Goal: Transaction & Acquisition: Purchase product/service

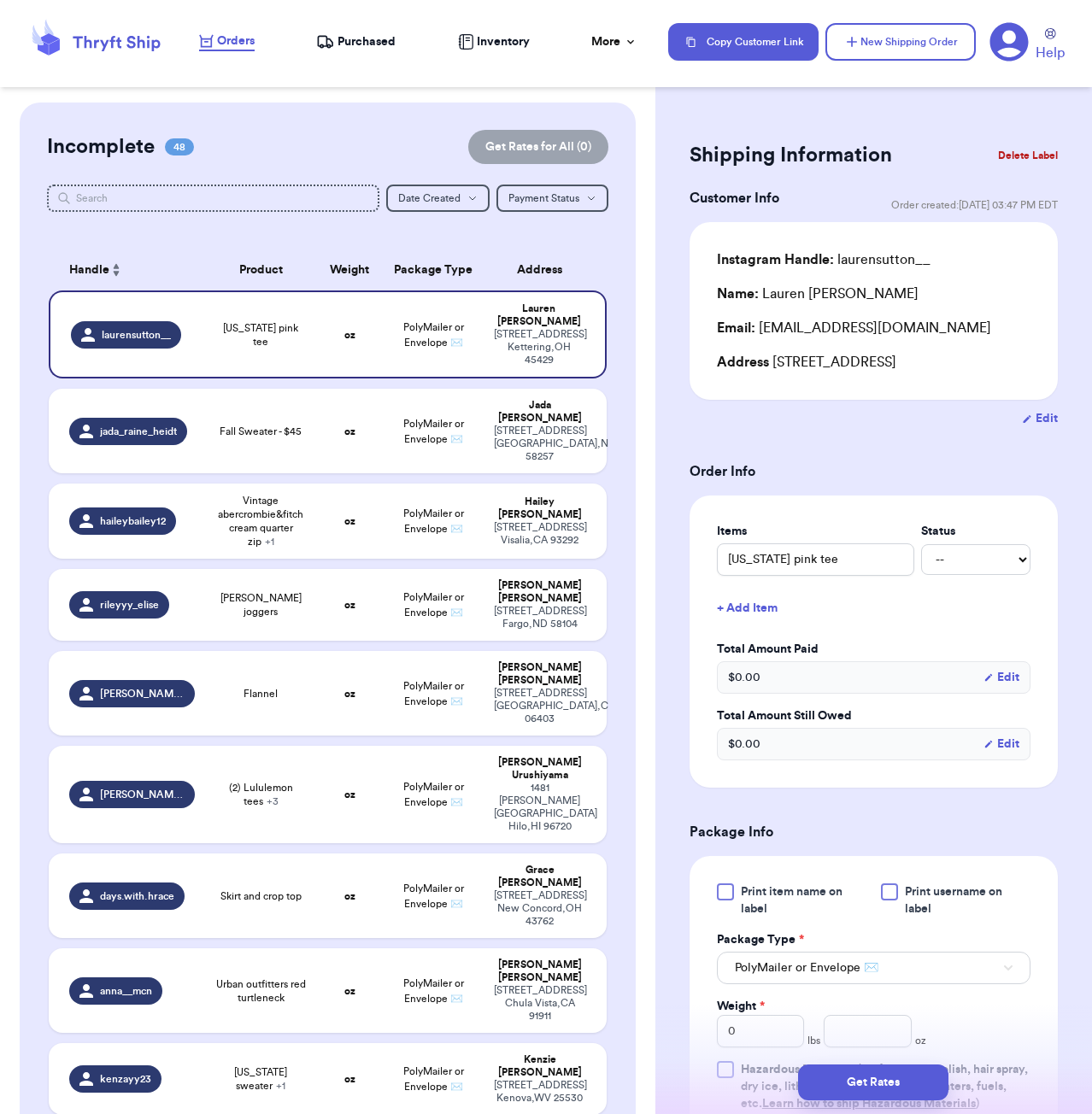
click at [885, 107] on div "Shipping Information Delete Label Customer Info Order created: 09/06, 03:47 PM …" at bounding box center [874, 845] width 437 height 1487
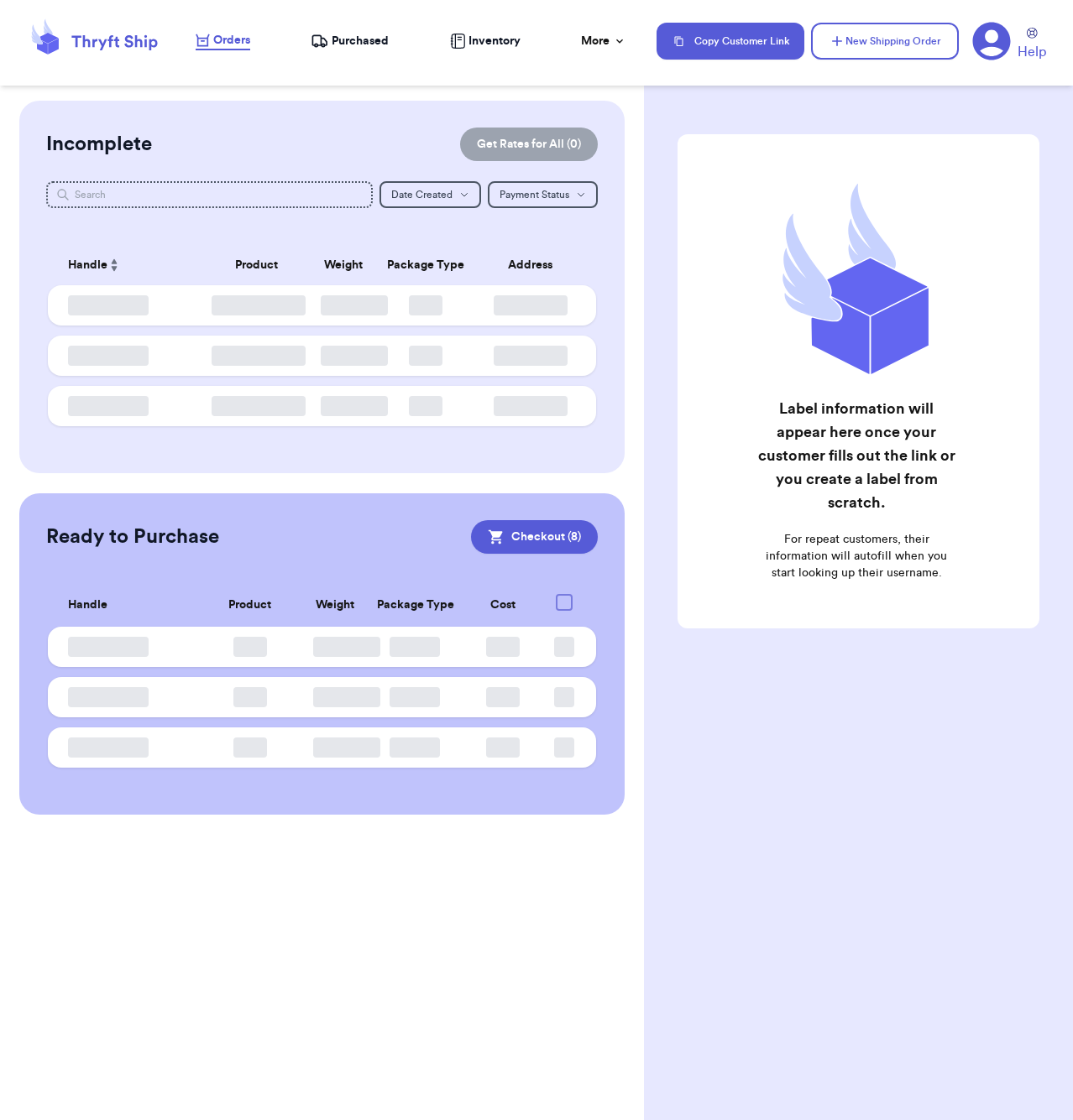
checkbox input "true"
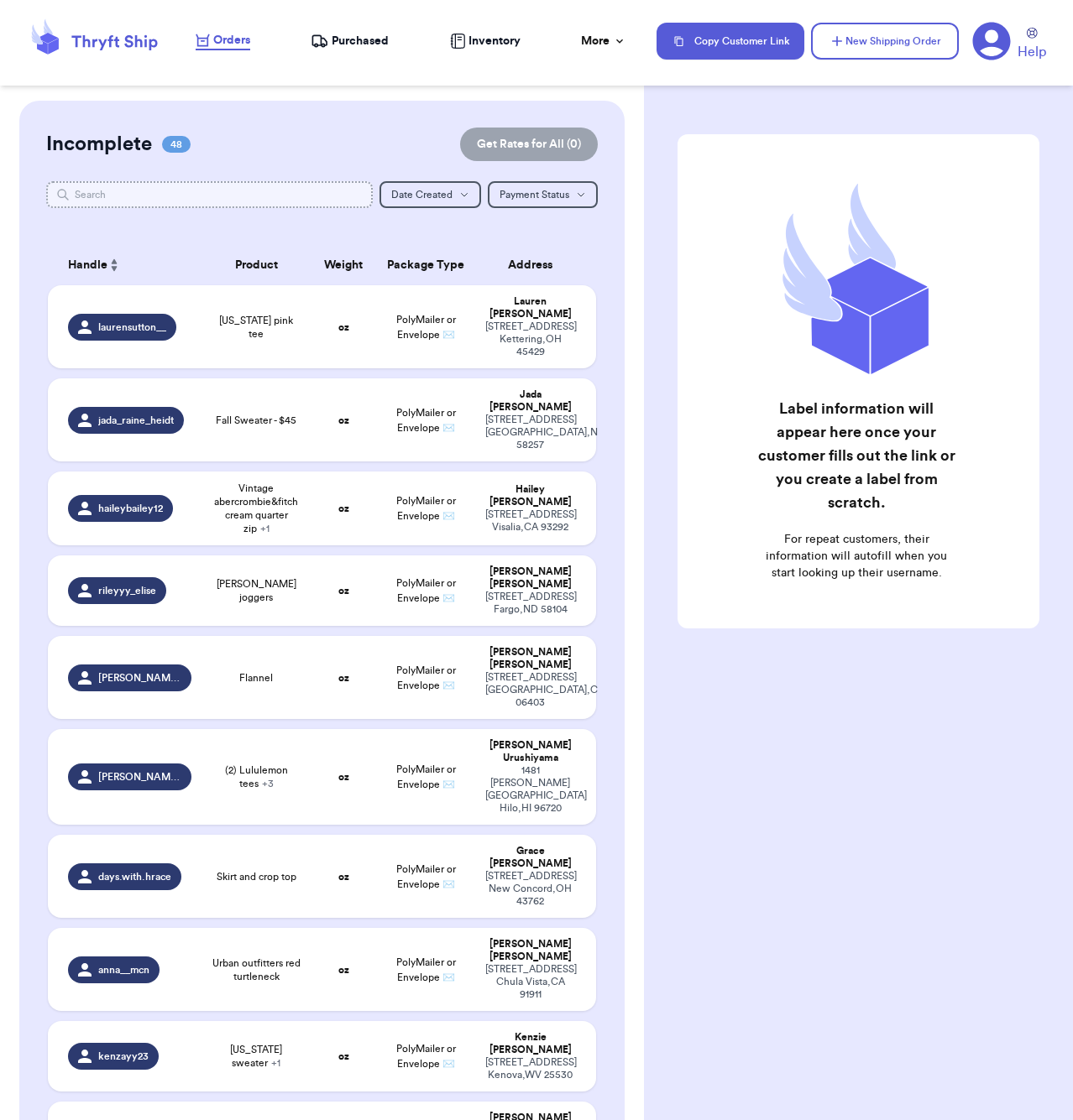
click at [182, 192] on input "text" at bounding box center [210, 195] width 327 height 27
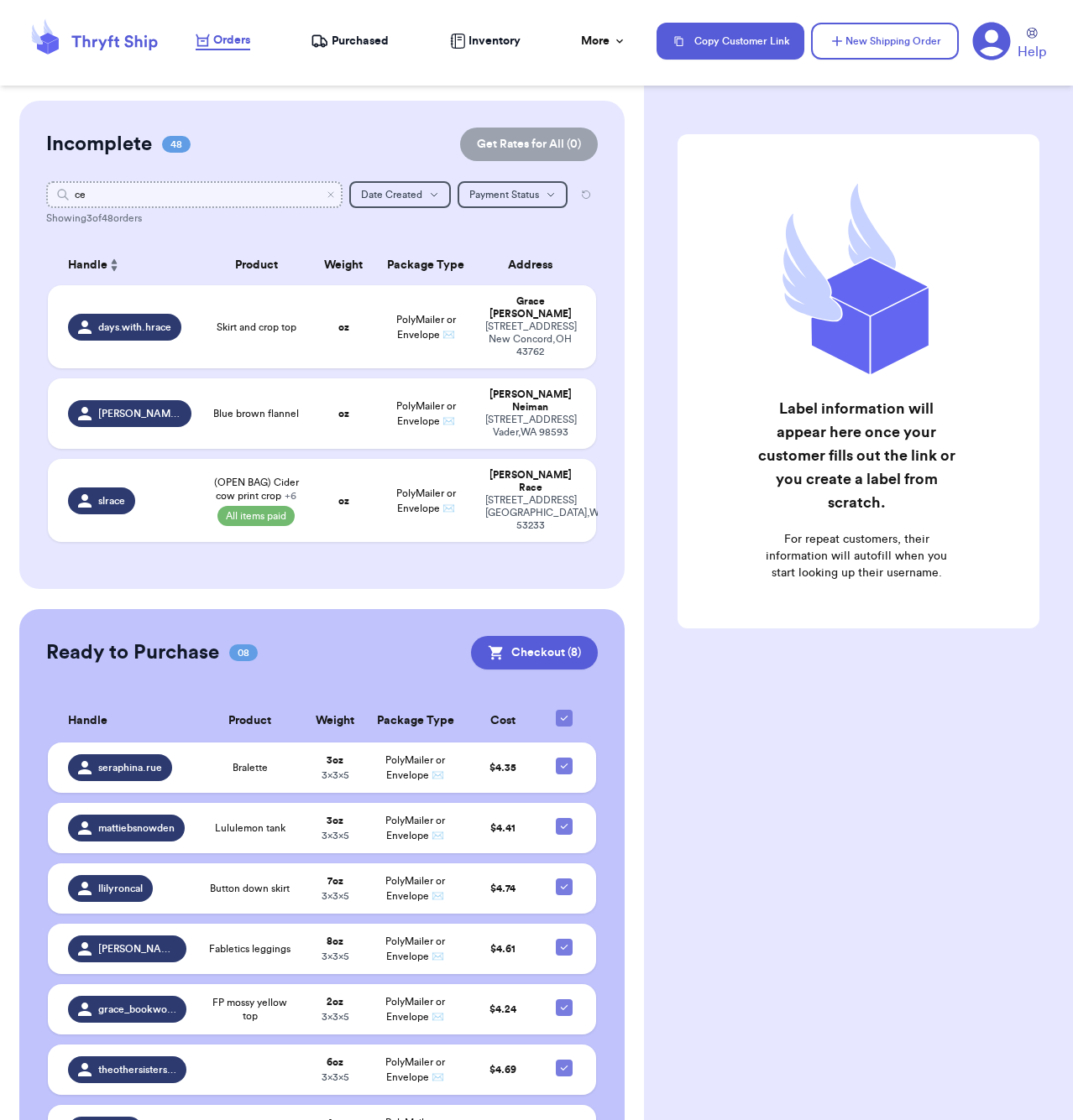
type input "c"
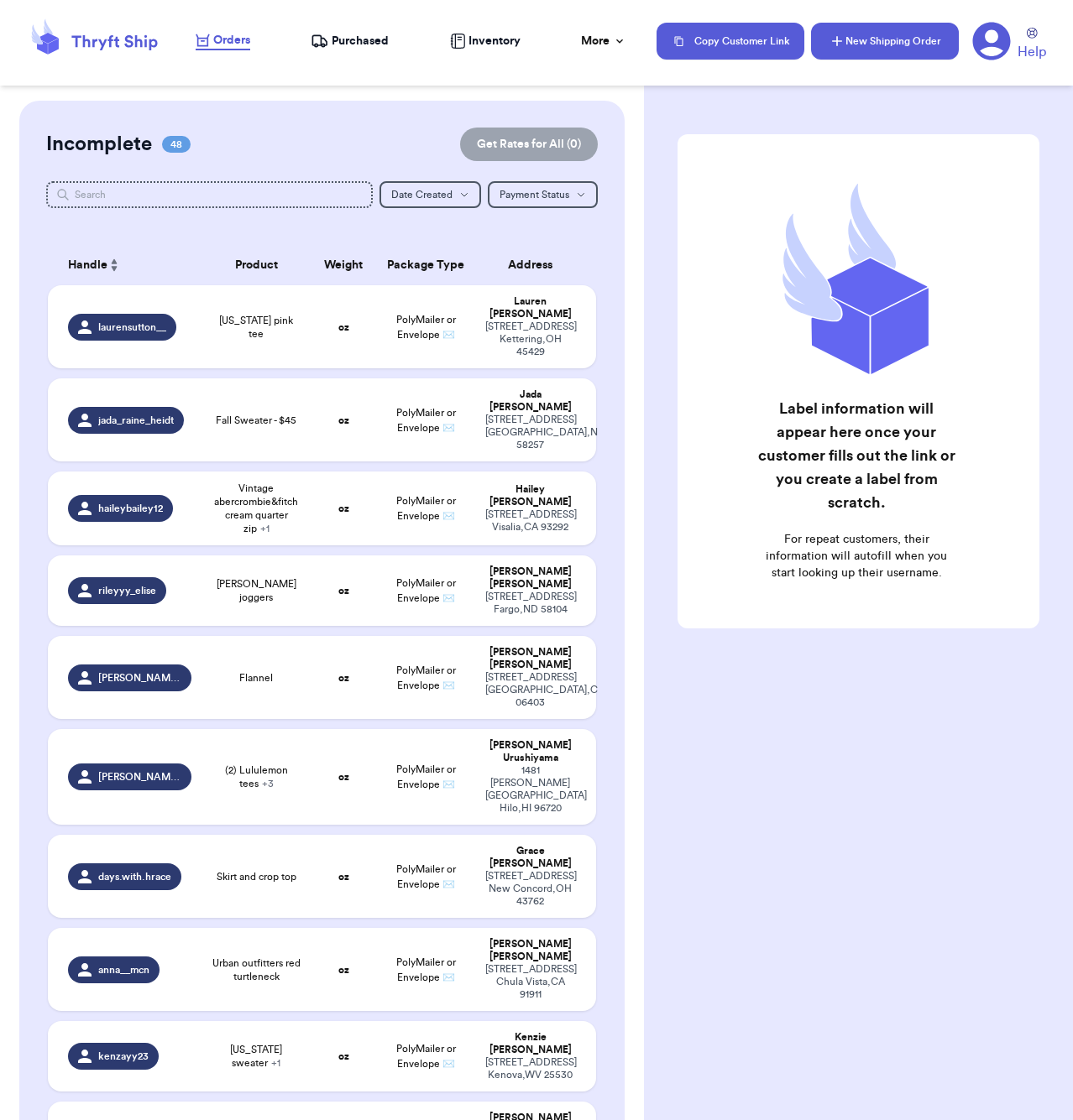
drag, startPoint x: 898, startPoint y: 103, endPoint x: 870, endPoint y: 38, distance: 70.8
click at [898, 104] on div "Label information will appear here once your customer fills out the link or you…" at bounding box center [858, 423] width 429 height 646
click at [897, 703] on div "Label information will appear here once your customer fills out the link or you…" at bounding box center [858, 423] width 429 height 646
click at [831, 832] on div "Label information will appear here once your customer fills out the link or you…" at bounding box center [858, 560] width 429 height 1120
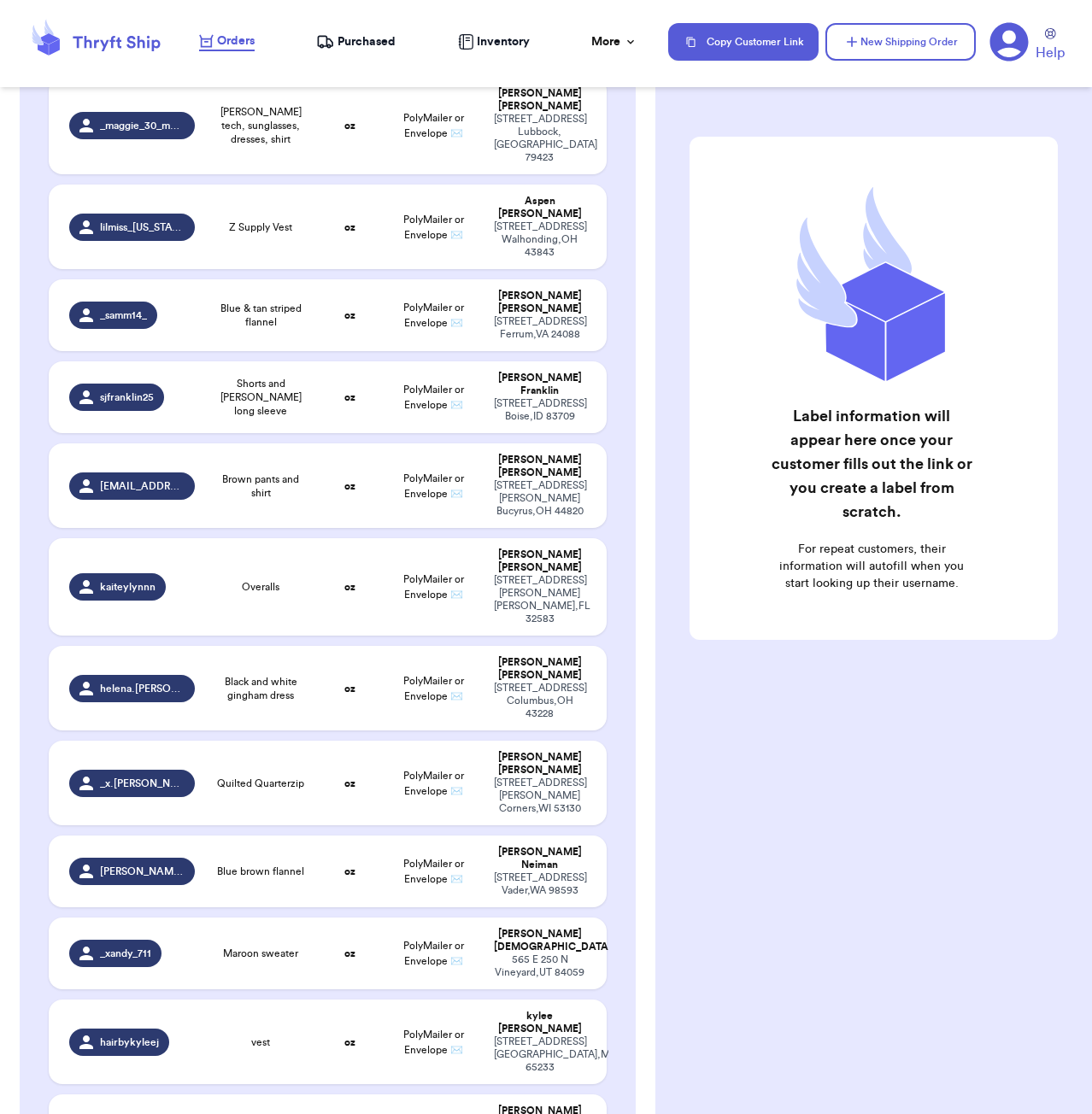
scroll to position [2782, 0]
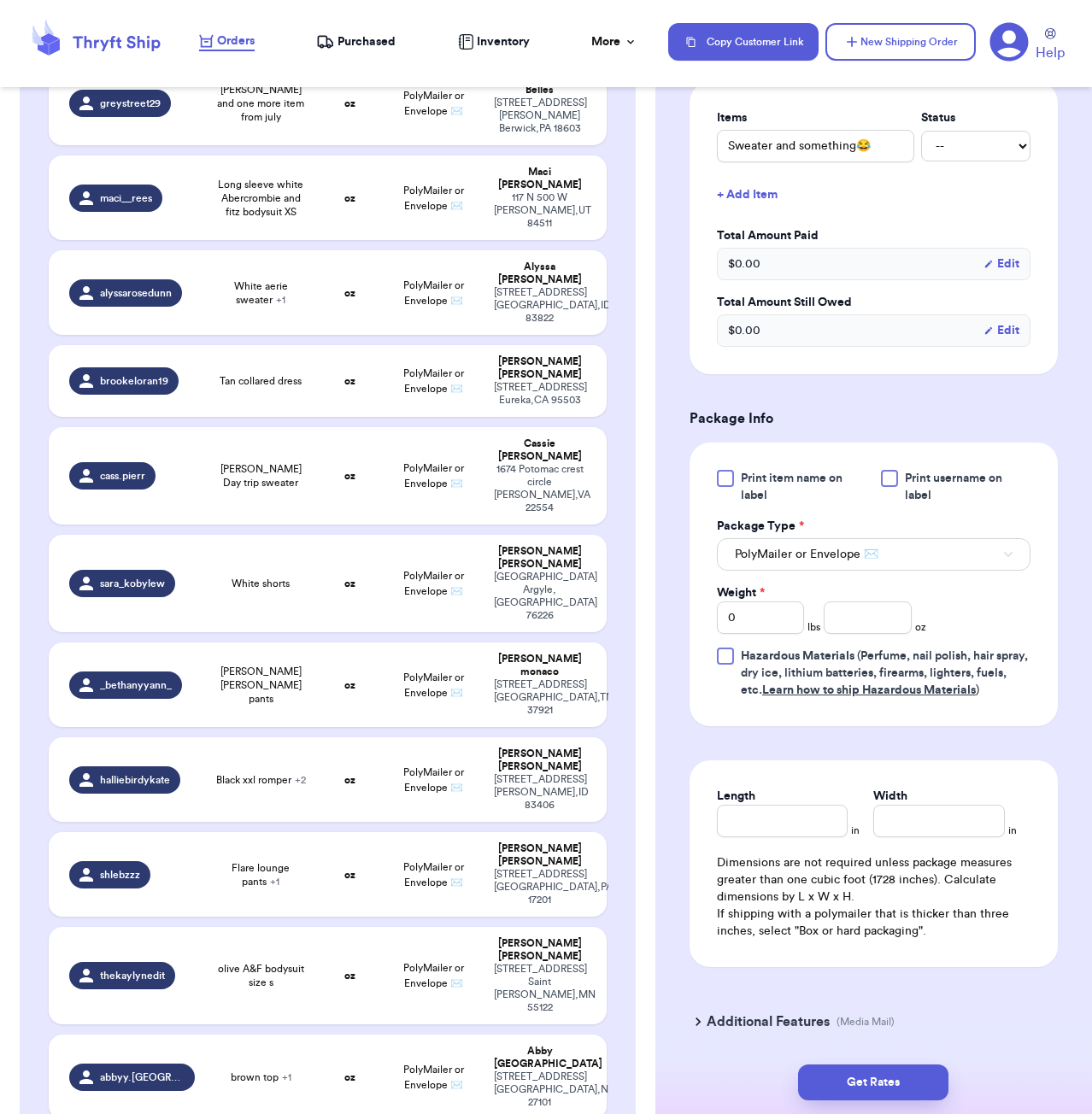
scroll to position [456, 0]
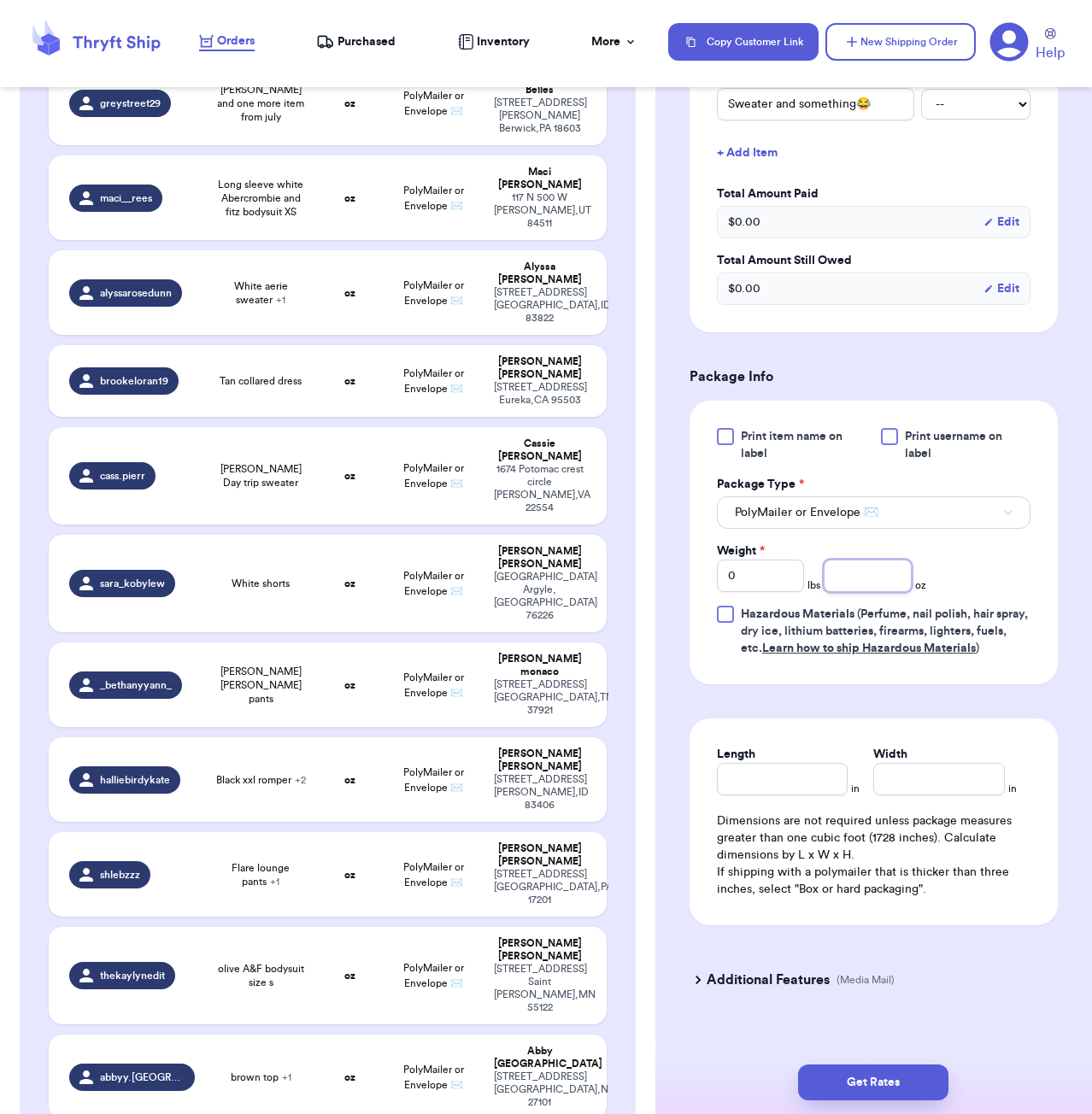
click at [849, 587] on input "number" at bounding box center [867, 576] width 88 height 32
type input "17"
click at [796, 786] on input "Length" at bounding box center [783, 778] width 132 height 32
type input "8"
type input "7"
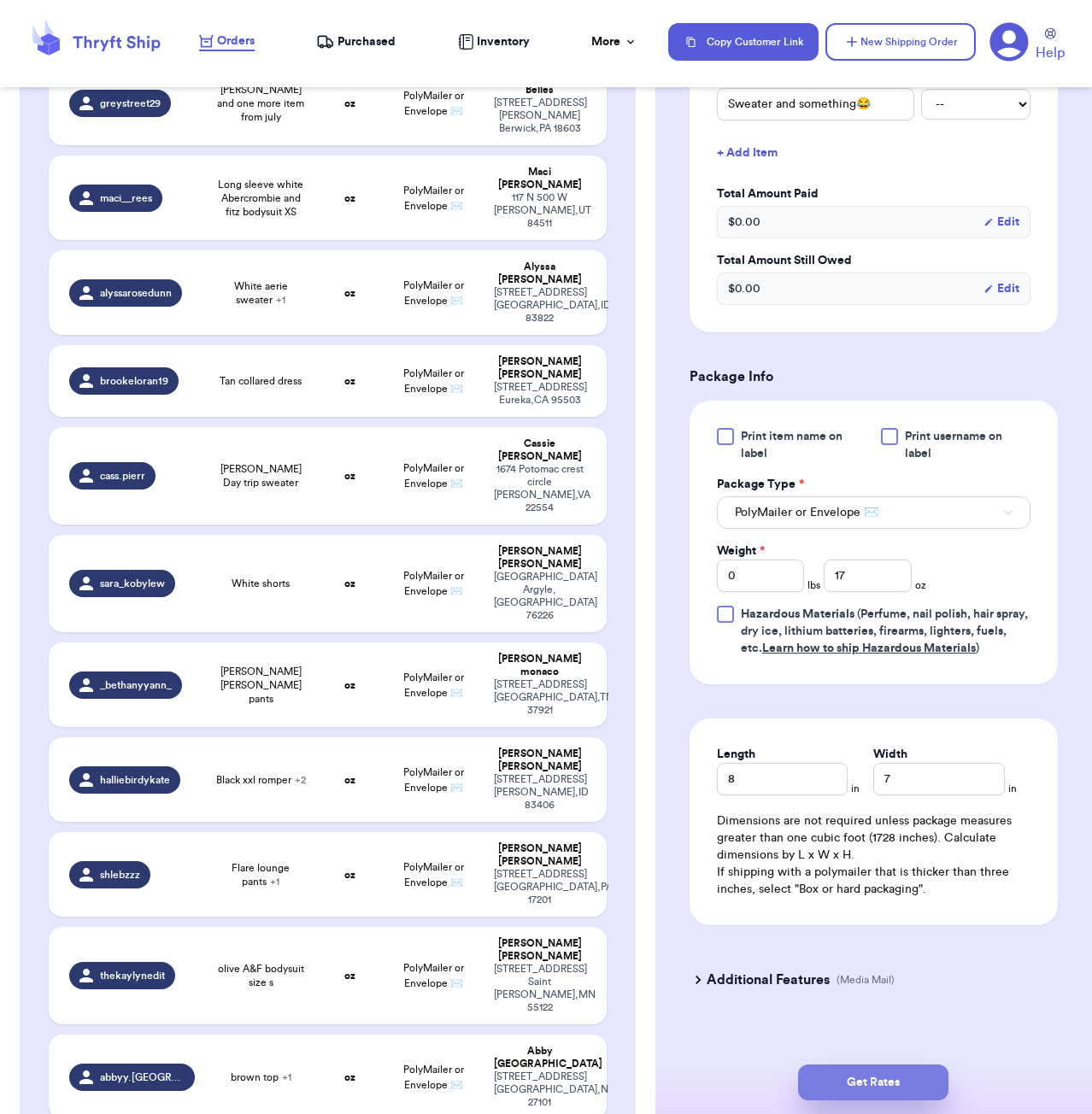
click at [922, 1075] on button "Get Rates" at bounding box center [873, 1083] width 151 height 35
type input "1"
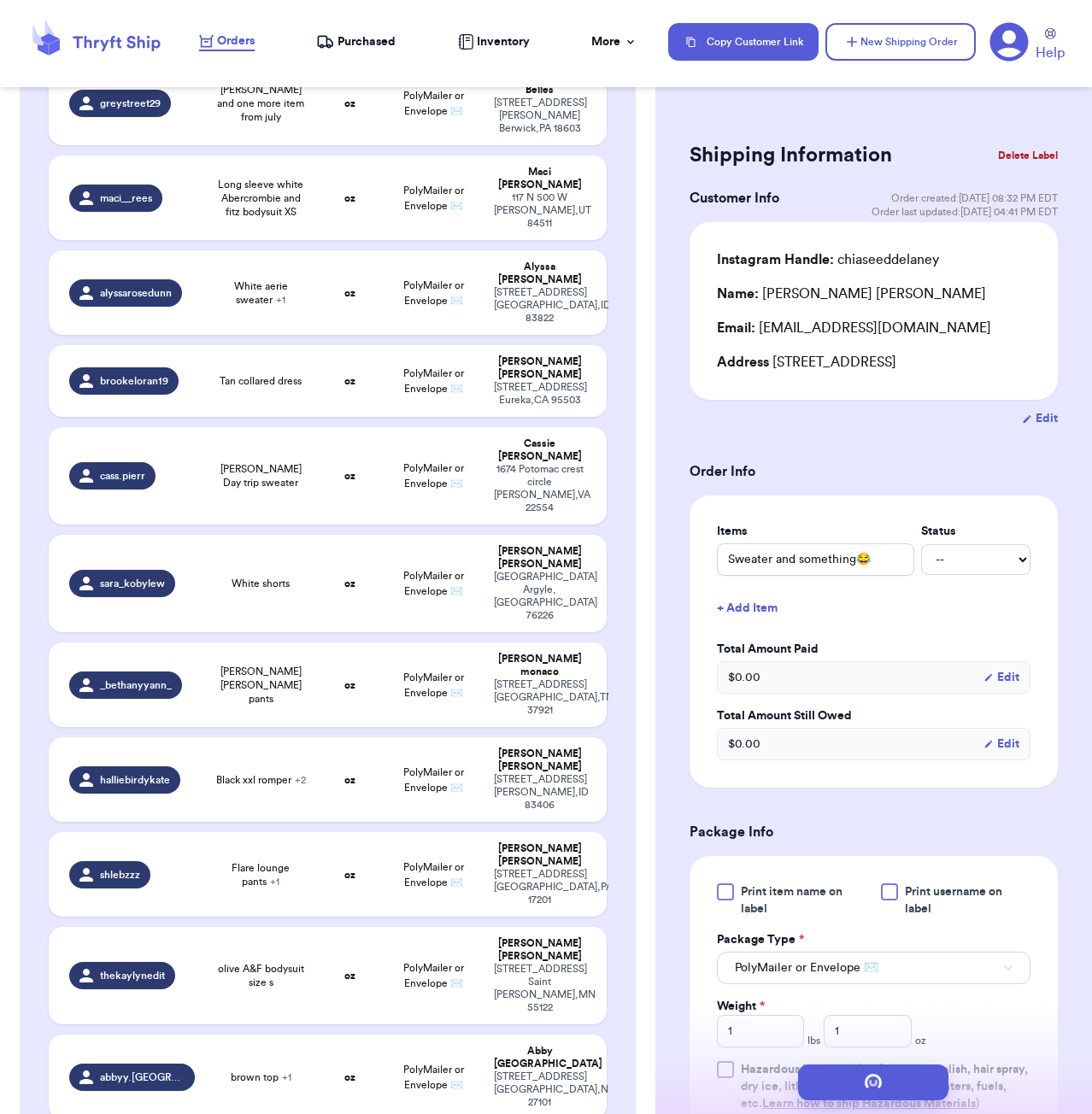
scroll to position [0, 0]
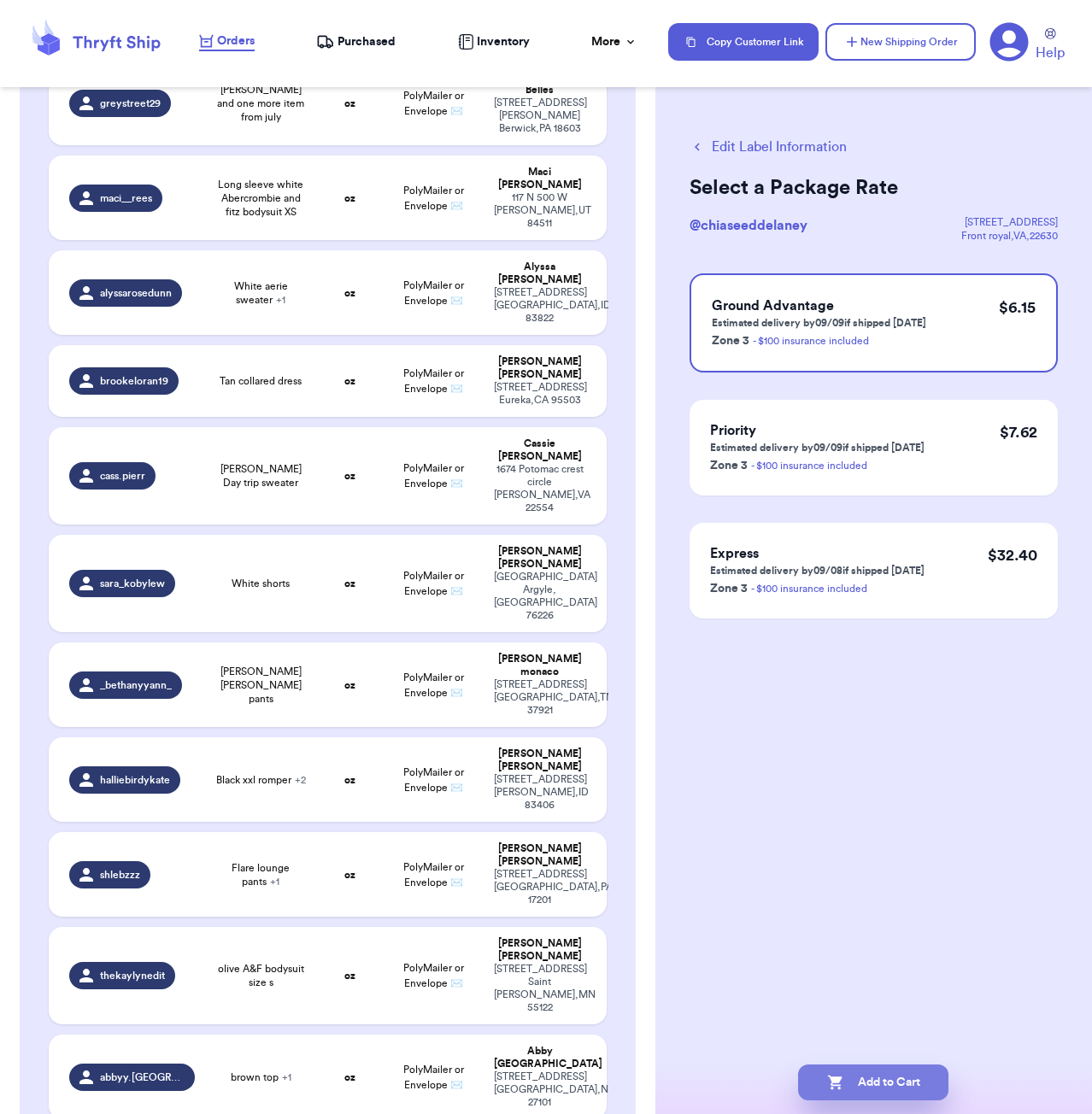
click at [894, 1086] on button "Add to Cart" at bounding box center [873, 1083] width 151 height 35
checkbox input "true"
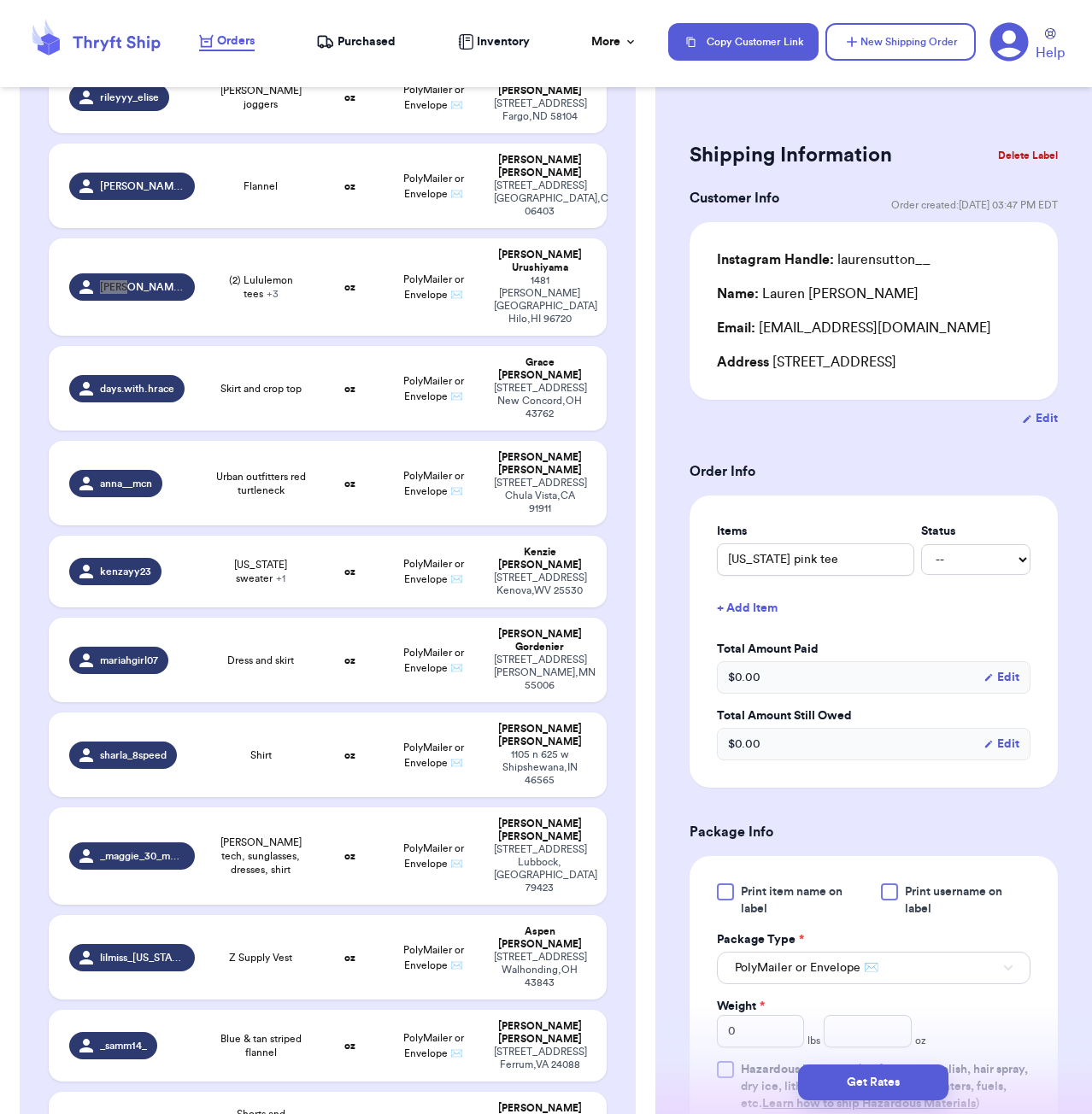
scroll to position [510, 0]
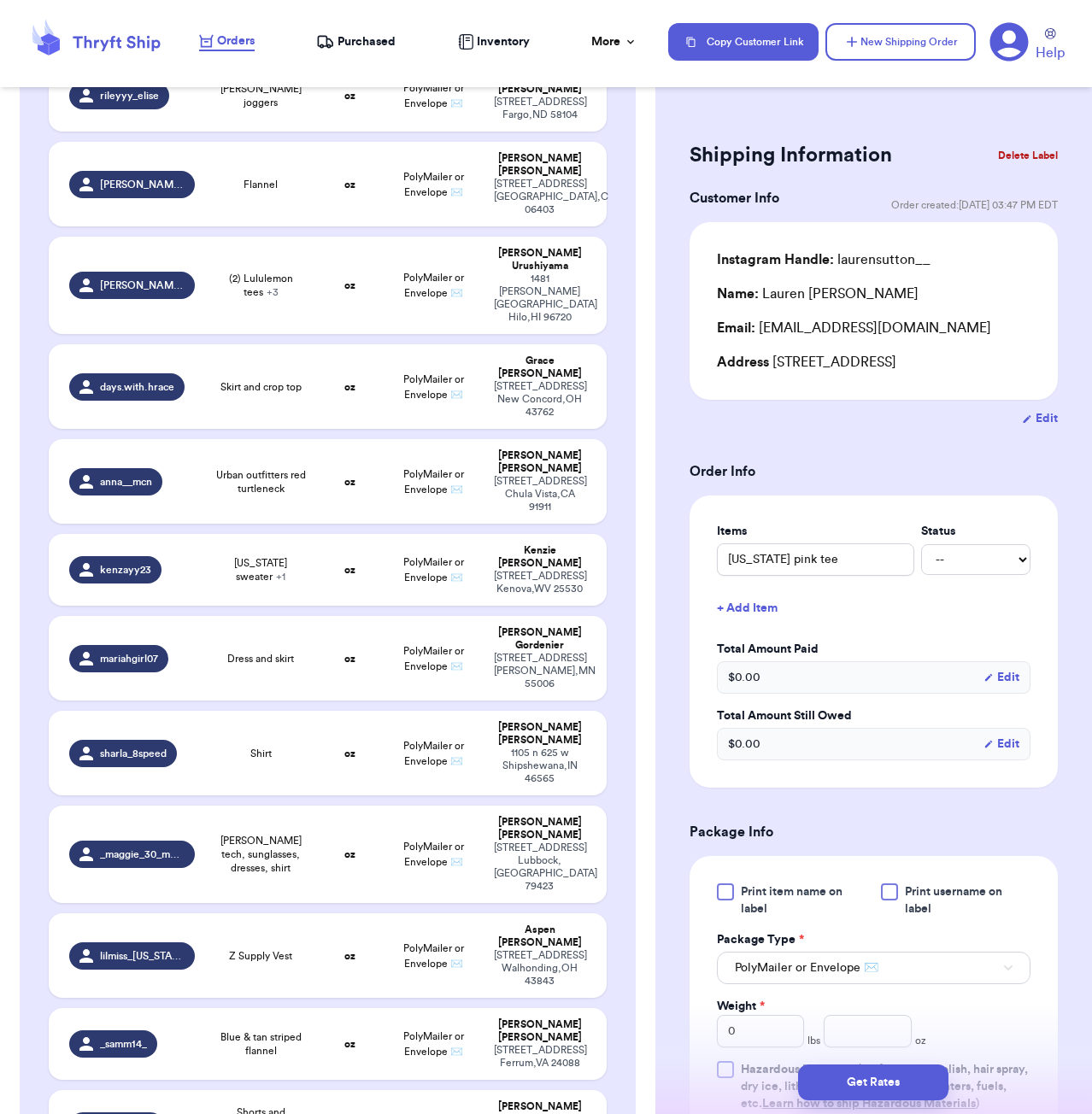
click at [875, 100] on div "Shipping Information Delete Label Customer Info Order created: [DATE] 03:47 PM …" at bounding box center [874, 557] width 437 height 1114
click at [917, 23] on div "Copy Customer Link New Shipping Order Help" at bounding box center [873, 42] width 410 height 42
click at [899, 42] on button "New Shipping Order" at bounding box center [900, 41] width 151 height 37
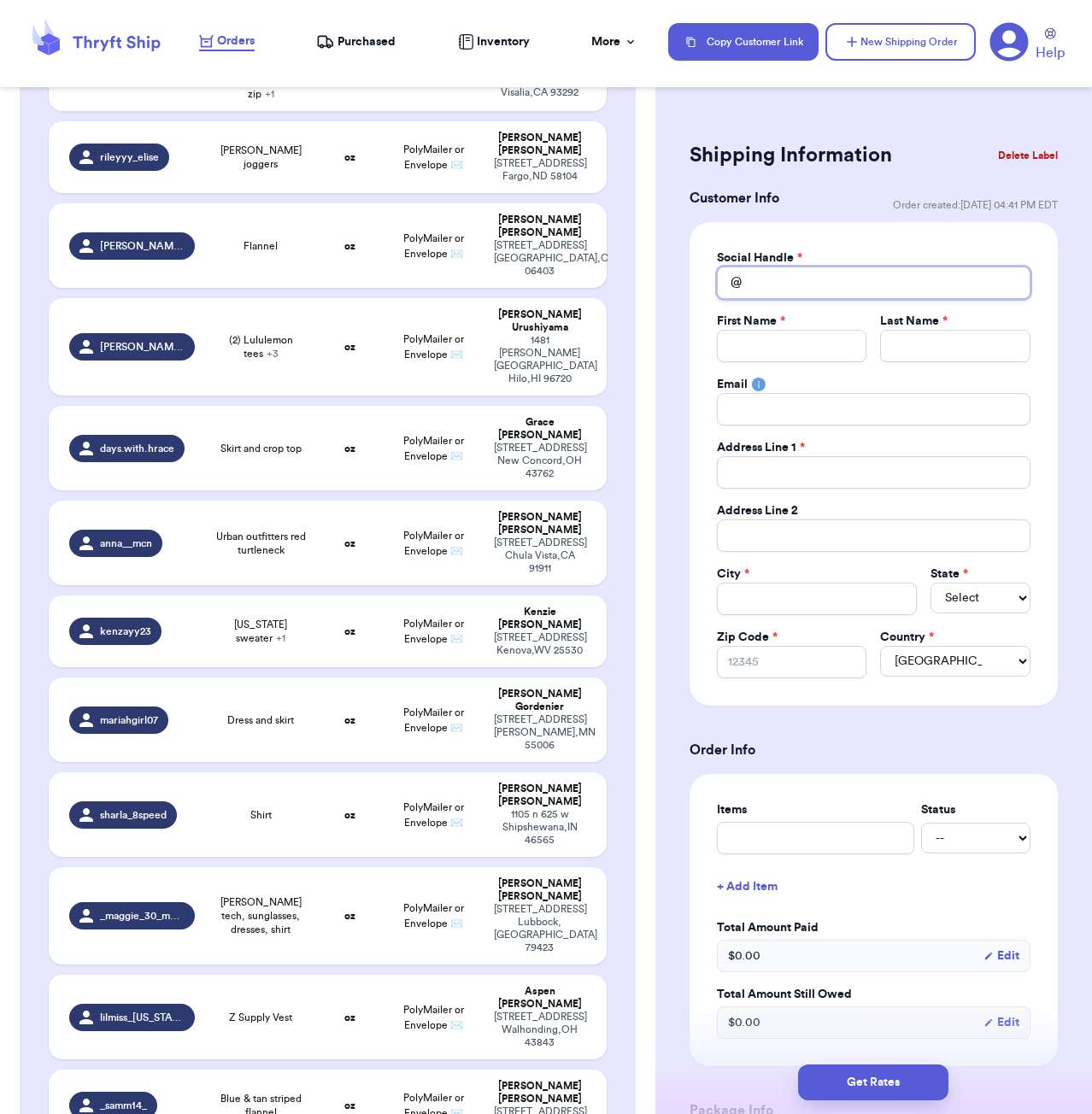
click at [790, 276] on input "Total Amount Paid" at bounding box center [874, 282] width 314 height 32
type input "m"
type input "ma"
type input "mar"
type input "mari"
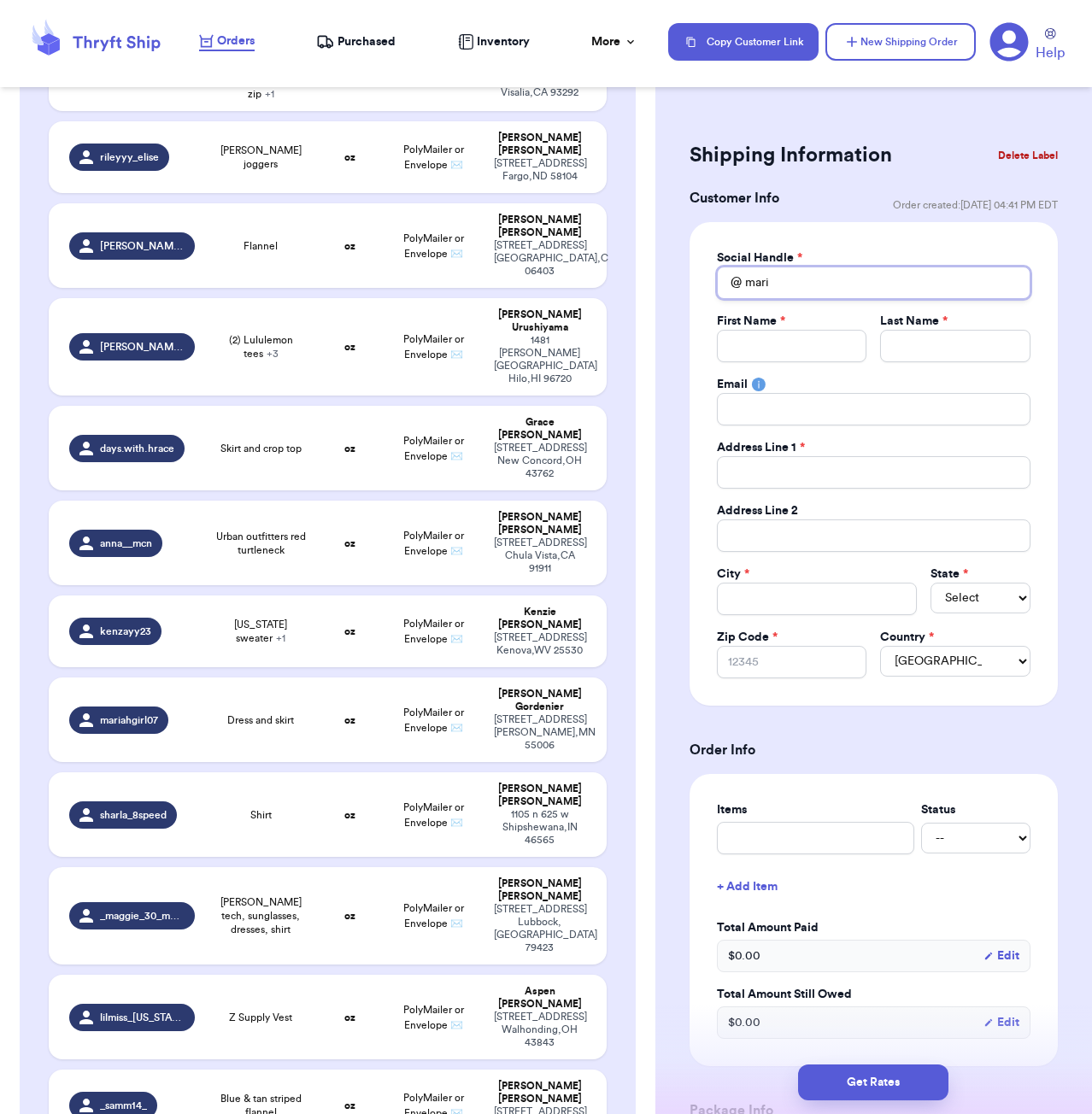
type input "[PERSON_NAME]"
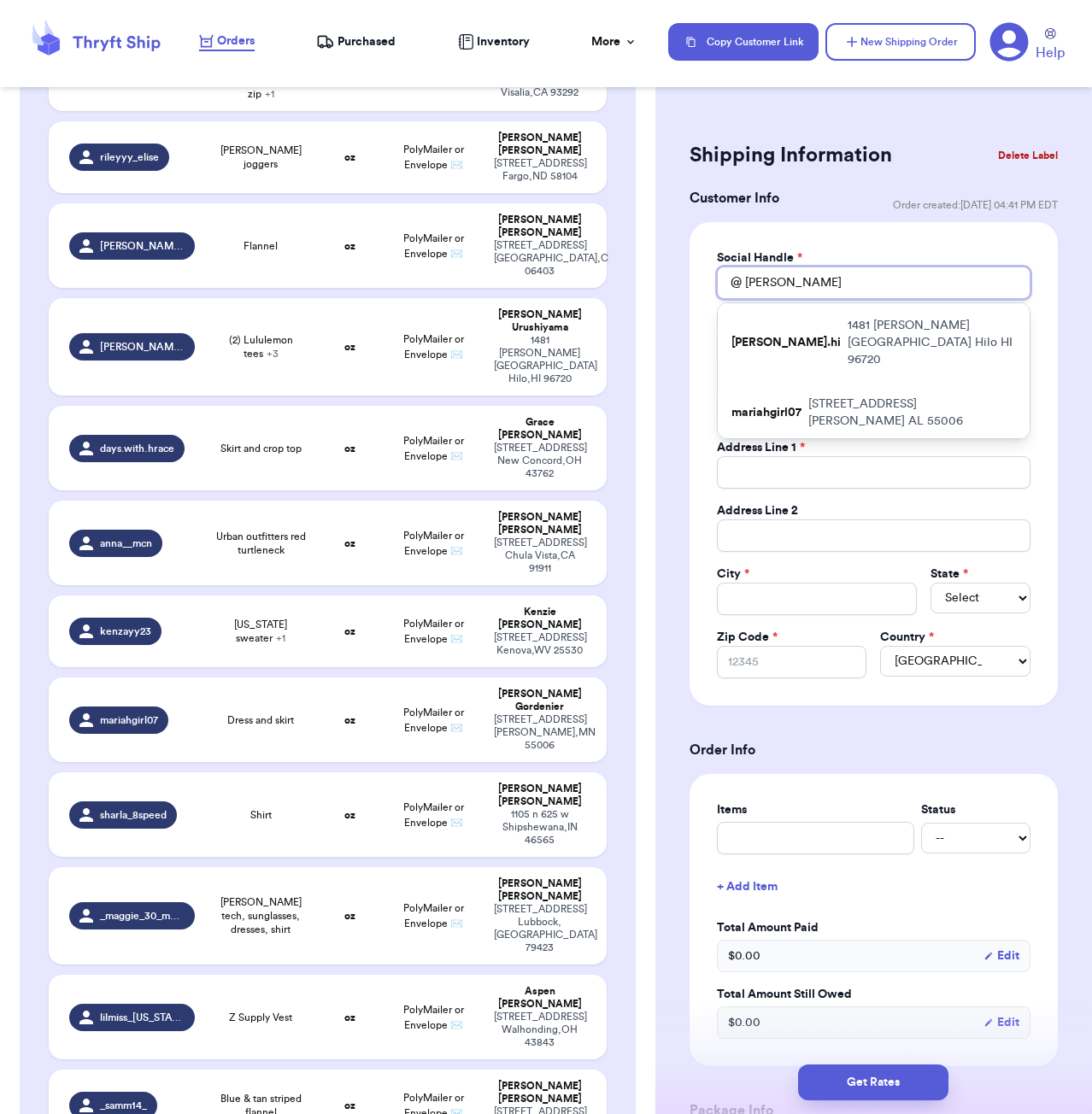
type input "mari"
type input "mar"
type input "ma"
type input "m"
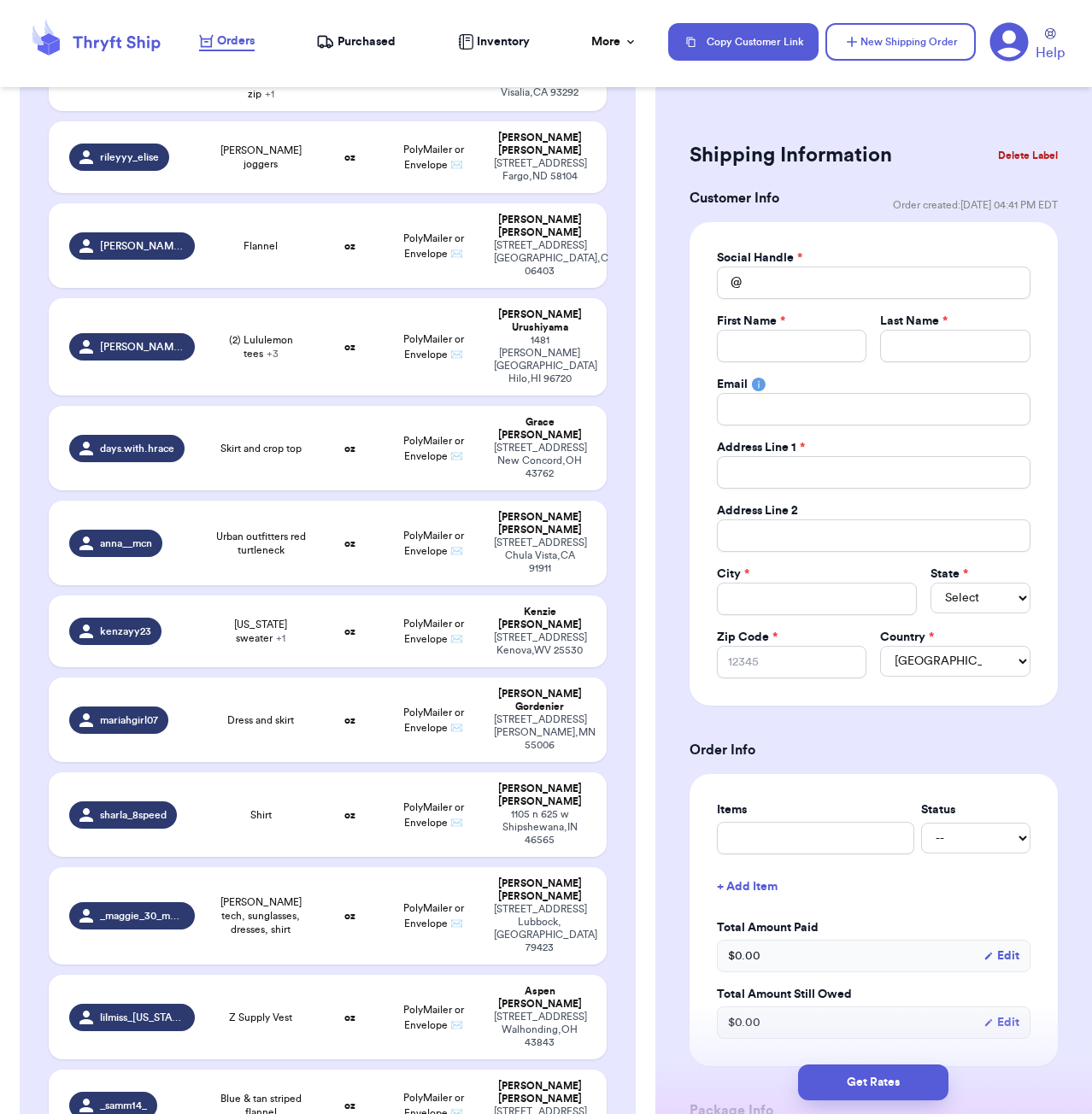
click at [895, 116] on div "Shipping Information Delete Label Customer Info Order created: [DATE] 04:41 PM …" at bounding box center [874, 985] width 437 height 1765
click at [795, 282] on input "Total Amount Paid" at bounding box center [874, 282] width 314 height 32
type input "_"
type input "_m"
type input "_ma"
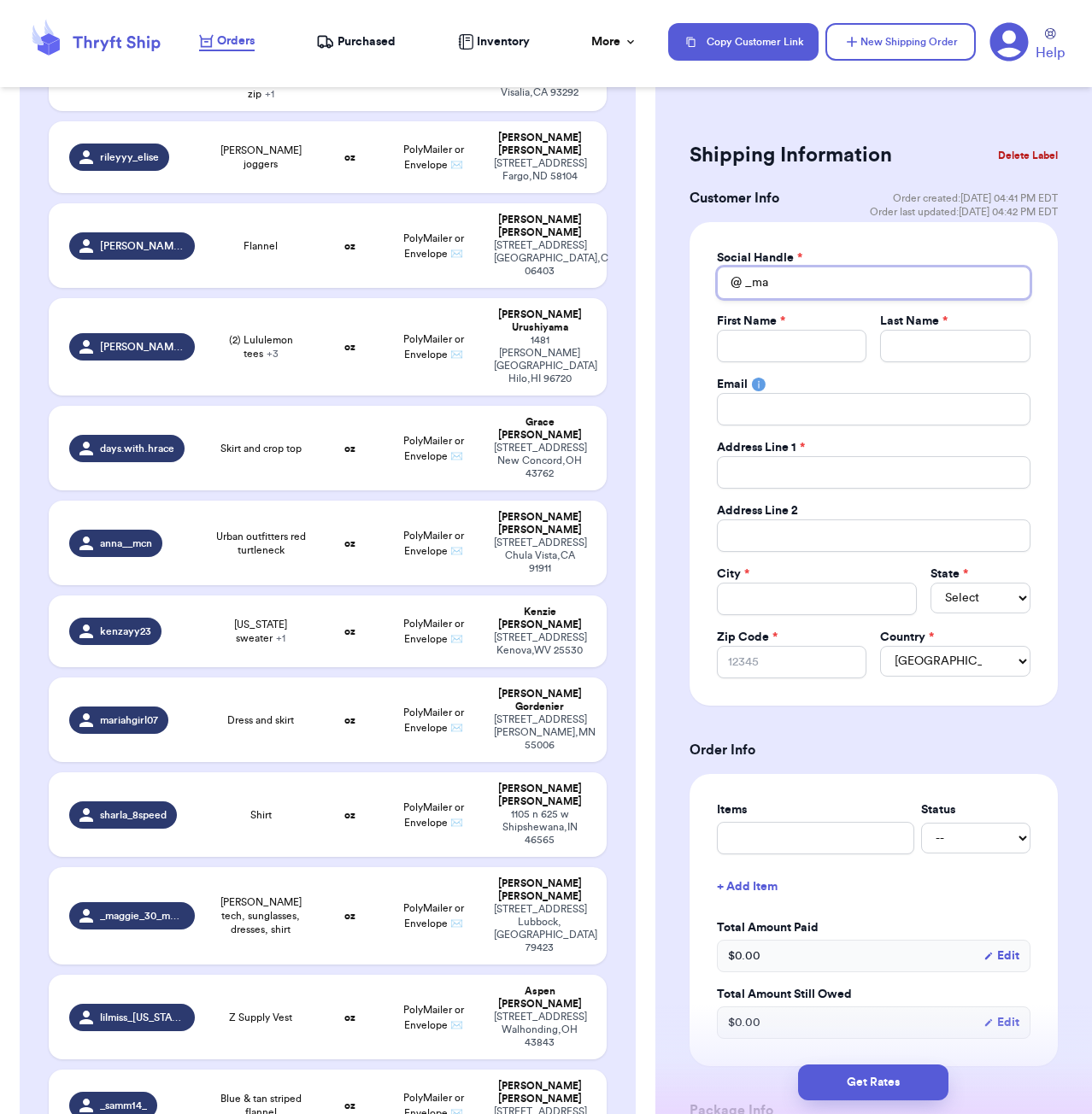
type input "_mar"
type input "_mari"
type input "_maria"
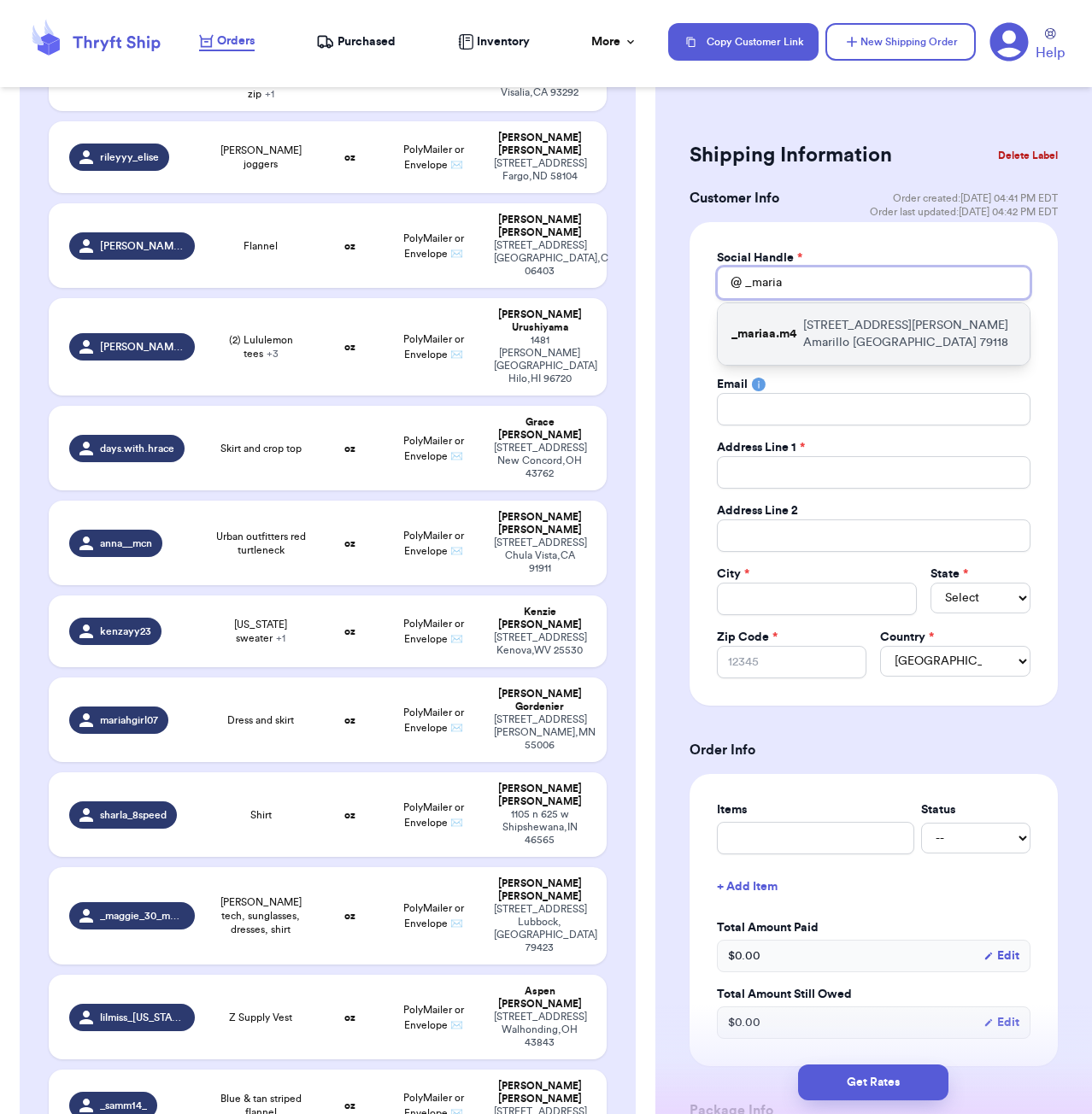
type input "_maria"
click at [827, 334] on p "[STREET_ADDRESS][PERSON_NAME]" at bounding box center [909, 334] width 212 height 34
type input "_mariaa.m4"
type input "[PERSON_NAME]"
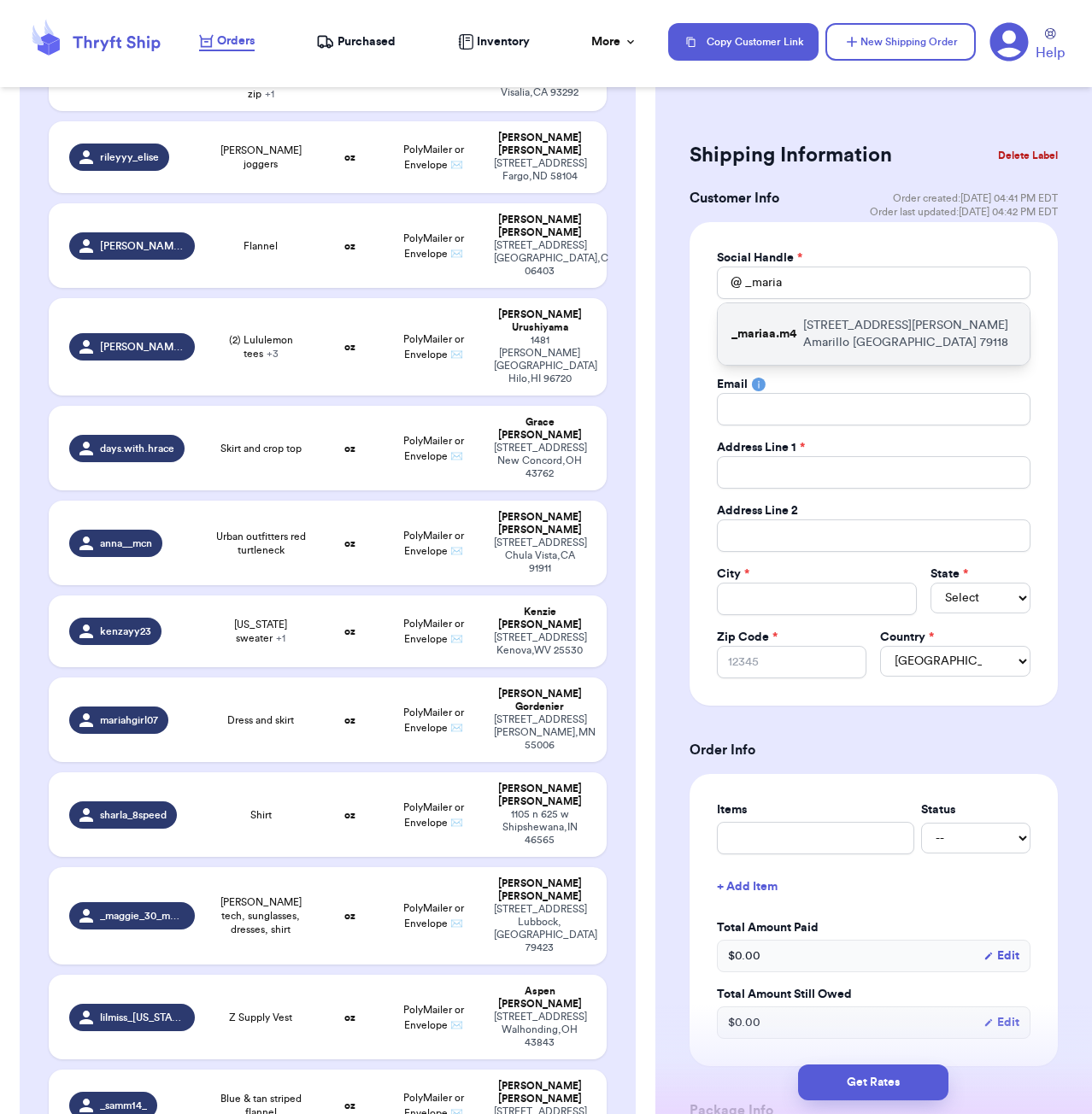
type input "[EMAIL_ADDRESS][DOMAIN_NAME]"
type input "[STREET_ADDRESS][PERSON_NAME]"
type input "Amarillo"
select select "[GEOGRAPHIC_DATA]"
type input "79118"
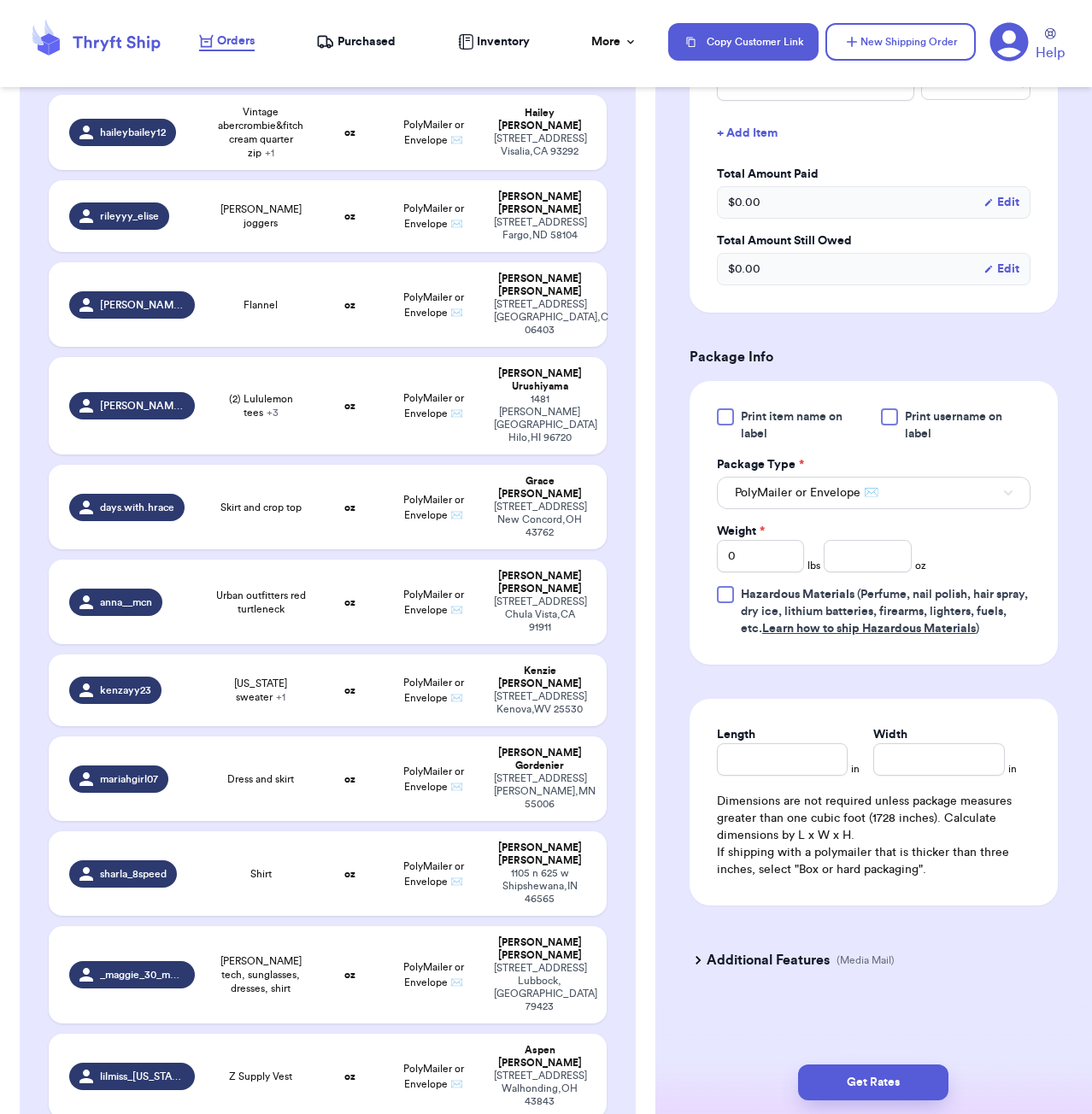
scroll to position [754, 0]
click at [875, 553] on input "number" at bounding box center [867, 556] width 88 height 32
type input "14"
click at [811, 751] on input "Length" at bounding box center [783, 760] width 132 height 32
type input "7"
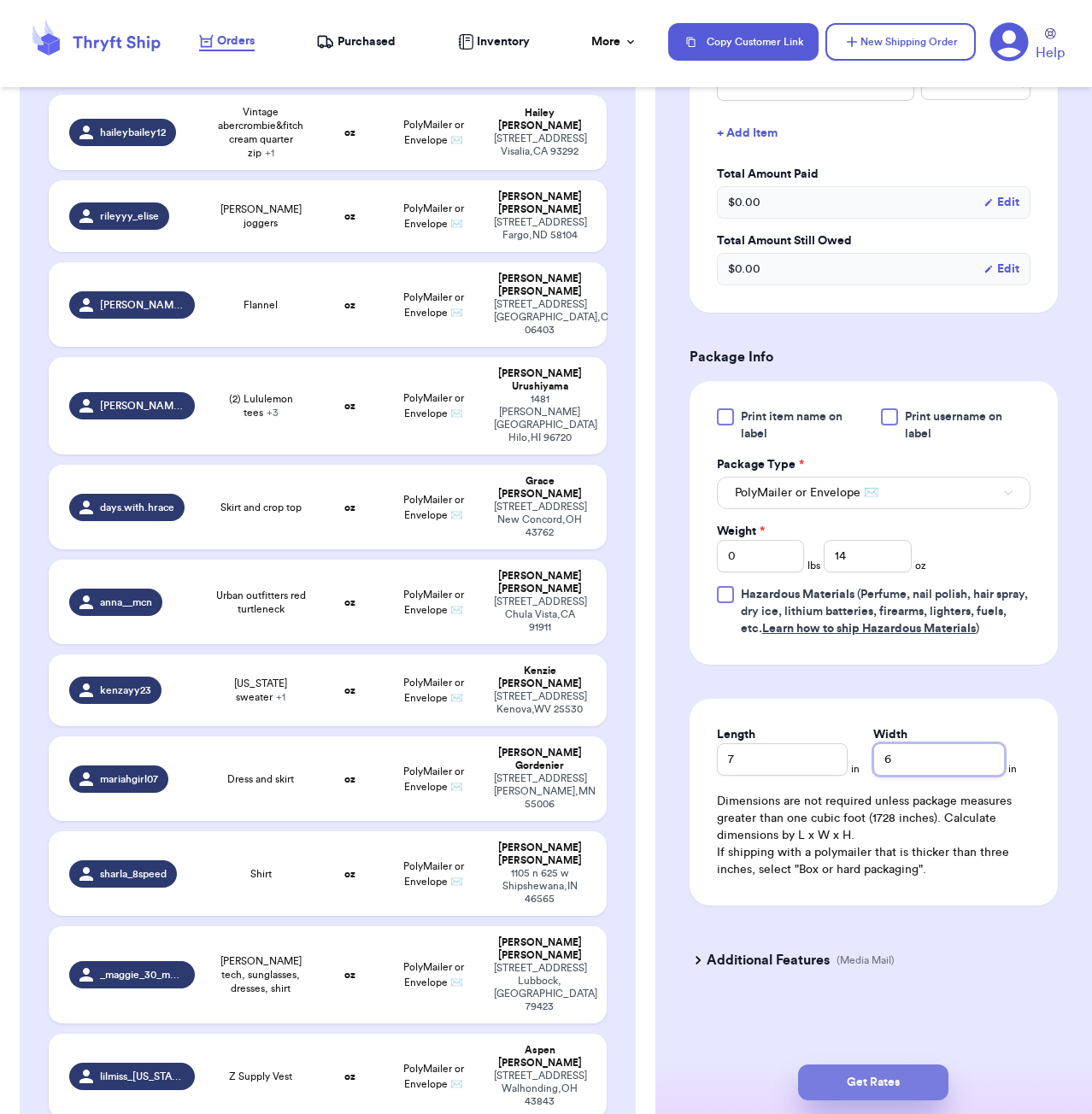
type input "6"
click at [911, 1080] on button "Get Rates" at bounding box center [873, 1083] width 151 height 35
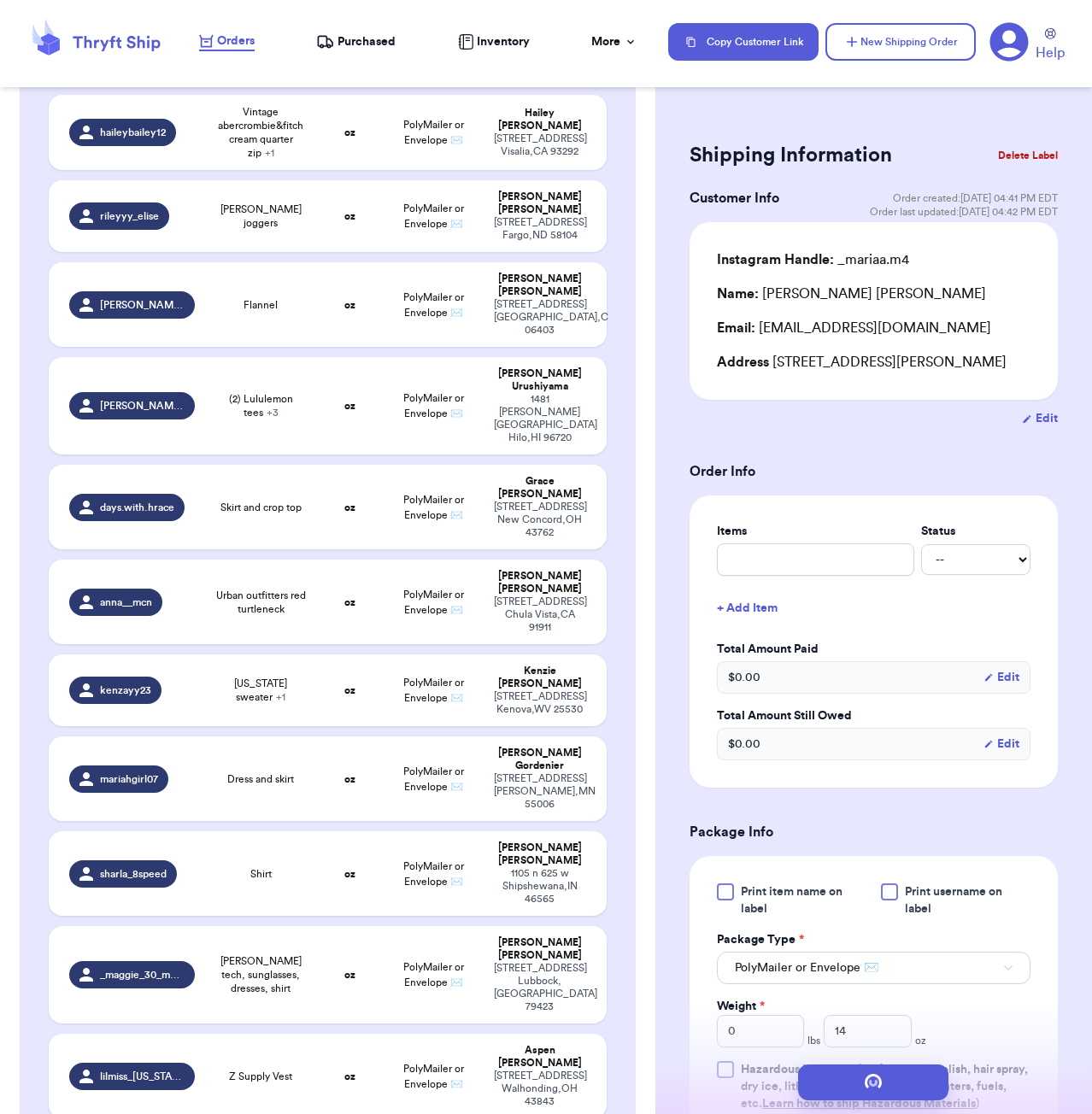
scroll to position [0, 0]
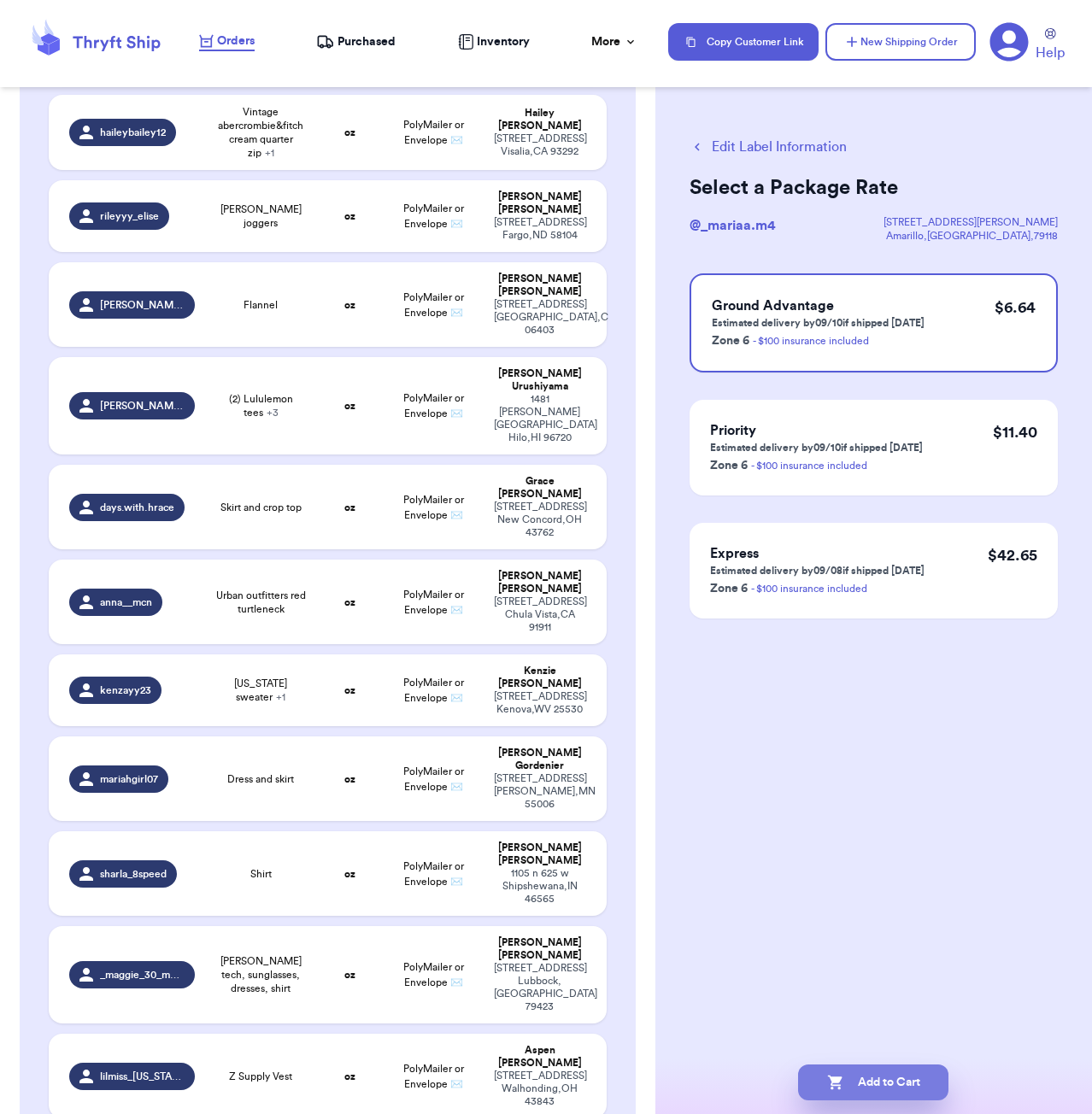
click at [881, 1079] on button "Add to Cart" at bounding box center [873, 1083] width 151 height 35
checkbox input "true"
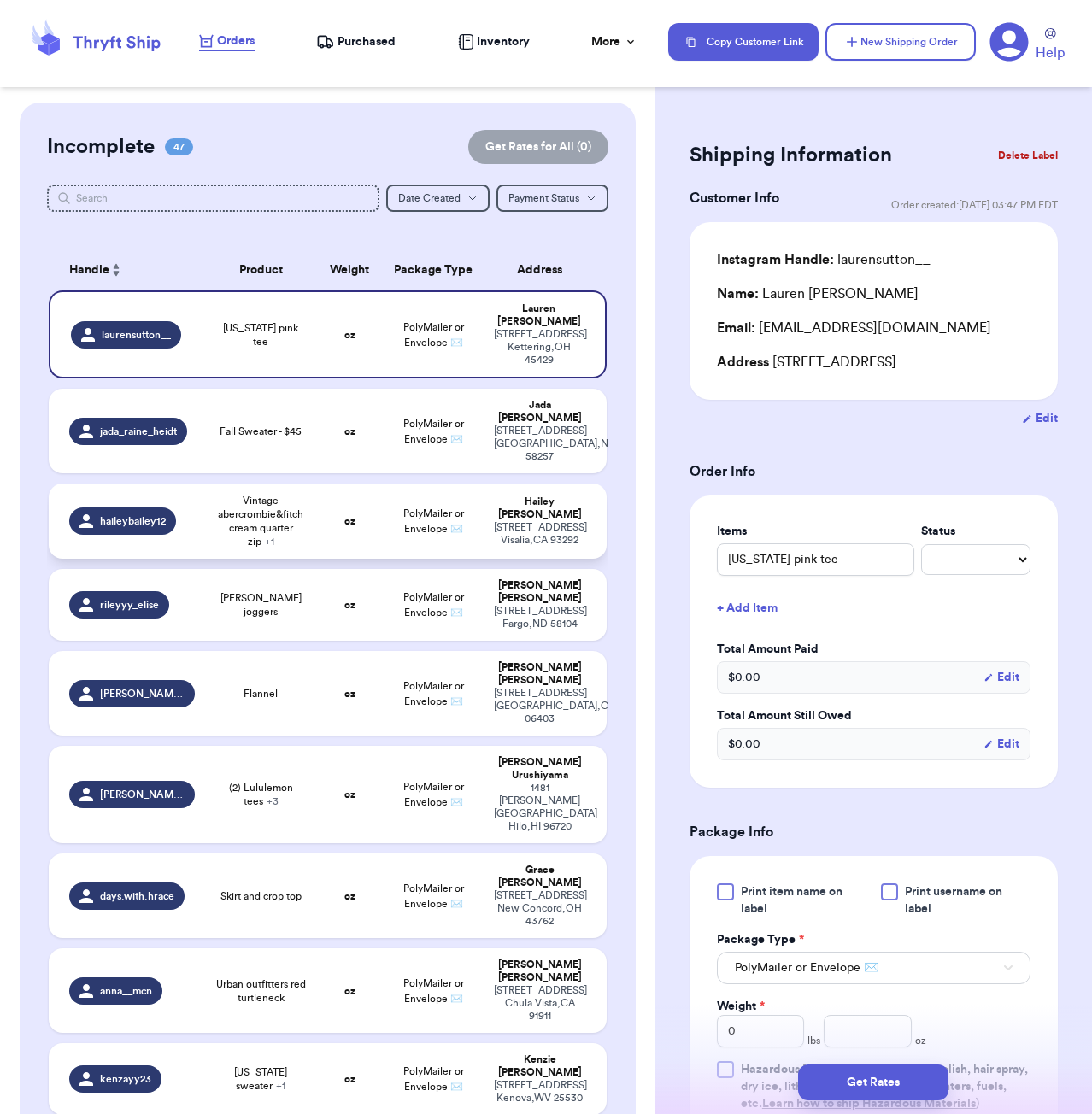
click at [334, 497] on td "oz" at bounding box center [349, 522] width 67 height 75
type input "Vintage abercrombie&fitch cream quarter zip"
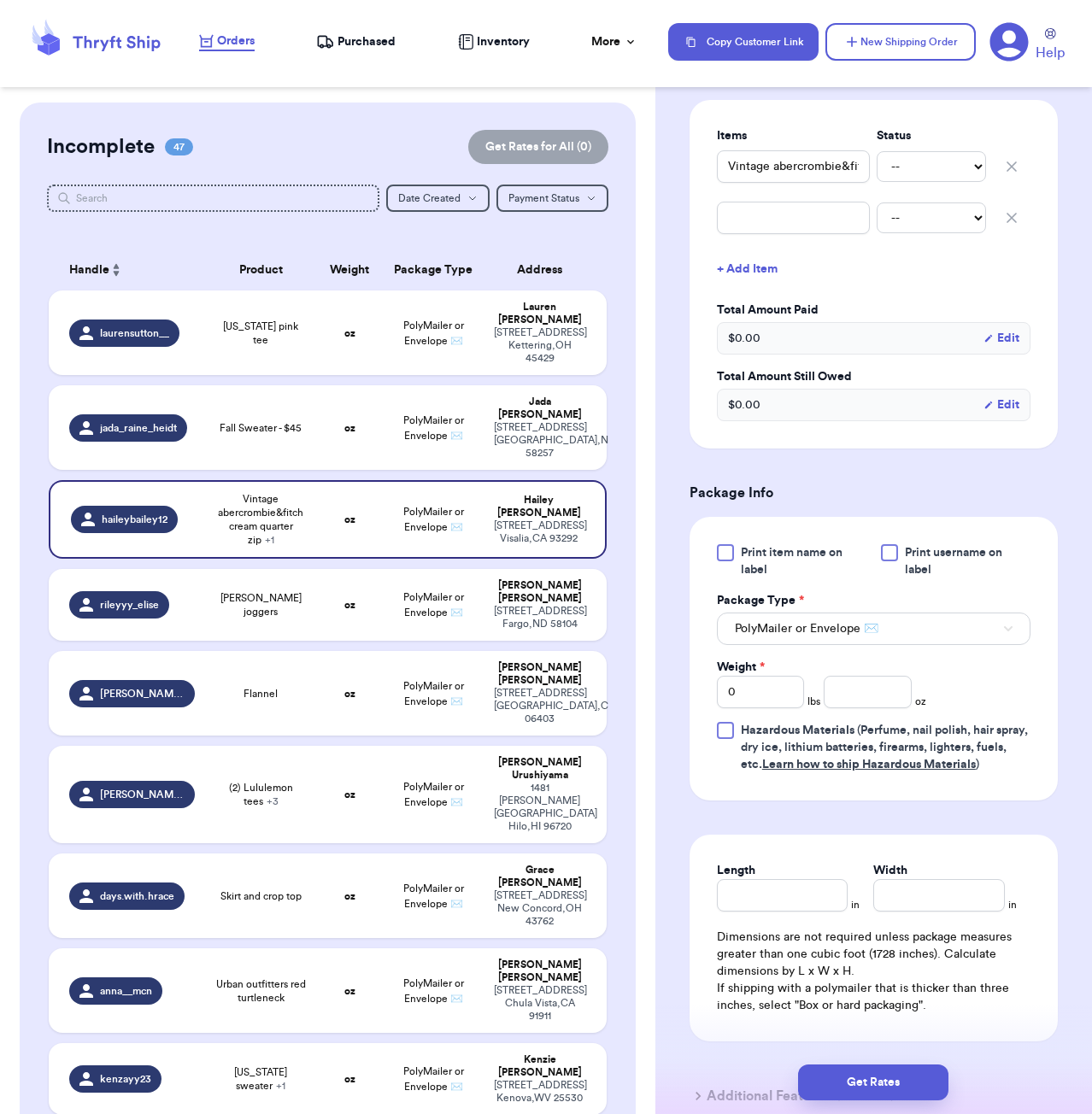
scroll to position [406, 0]
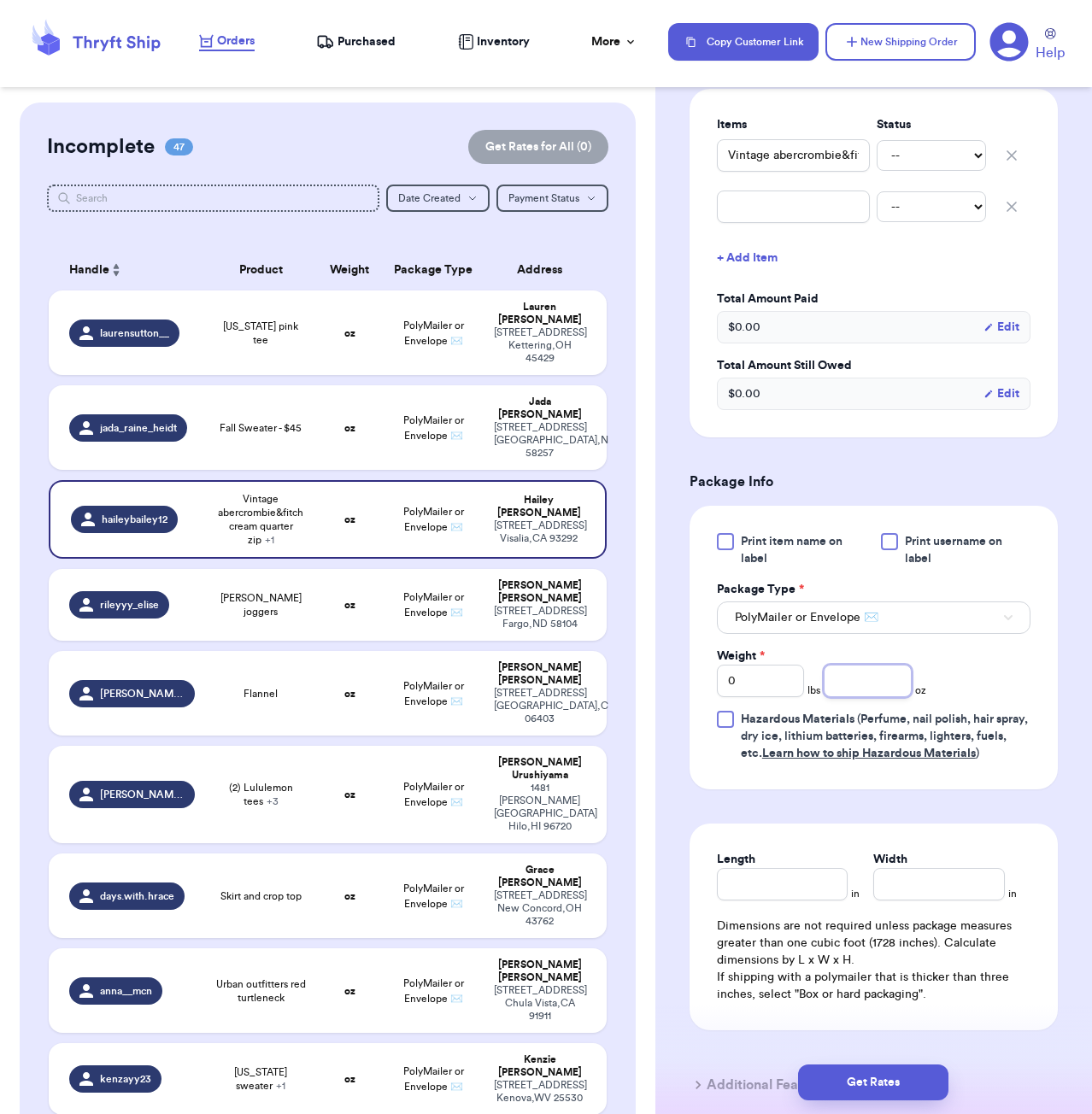
click at [874, 693] on input "number" at bounding box center [867, 681] width 88 height 32
type input "14"
click at [775, 878] on input "Length" at bounding box center [783, 884] width 132 height 32
type input "7"
type input "6"
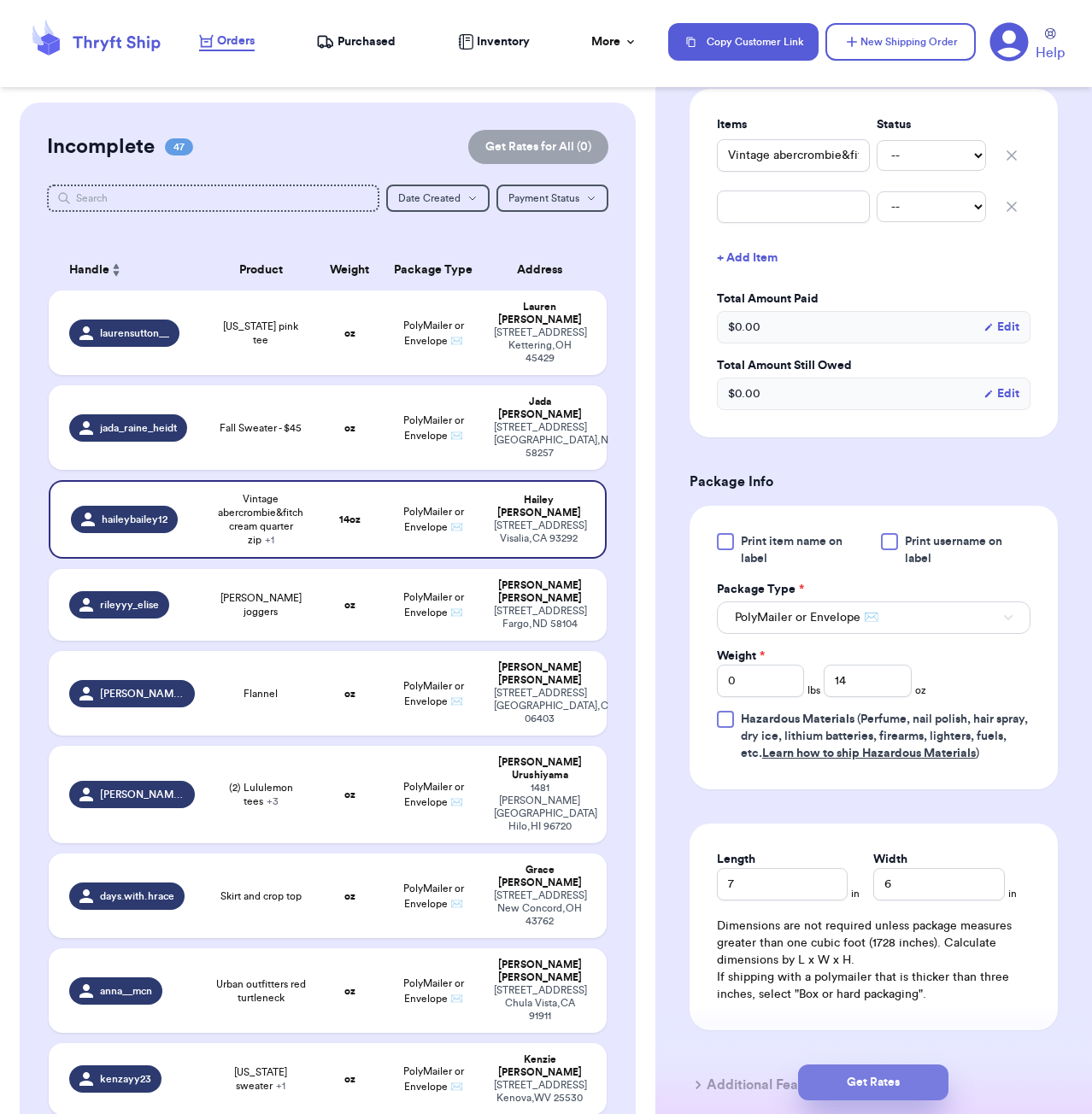
click at [880, 1067] on button "Get Rates" at bounding box center [873, 1083] width 151 height 35
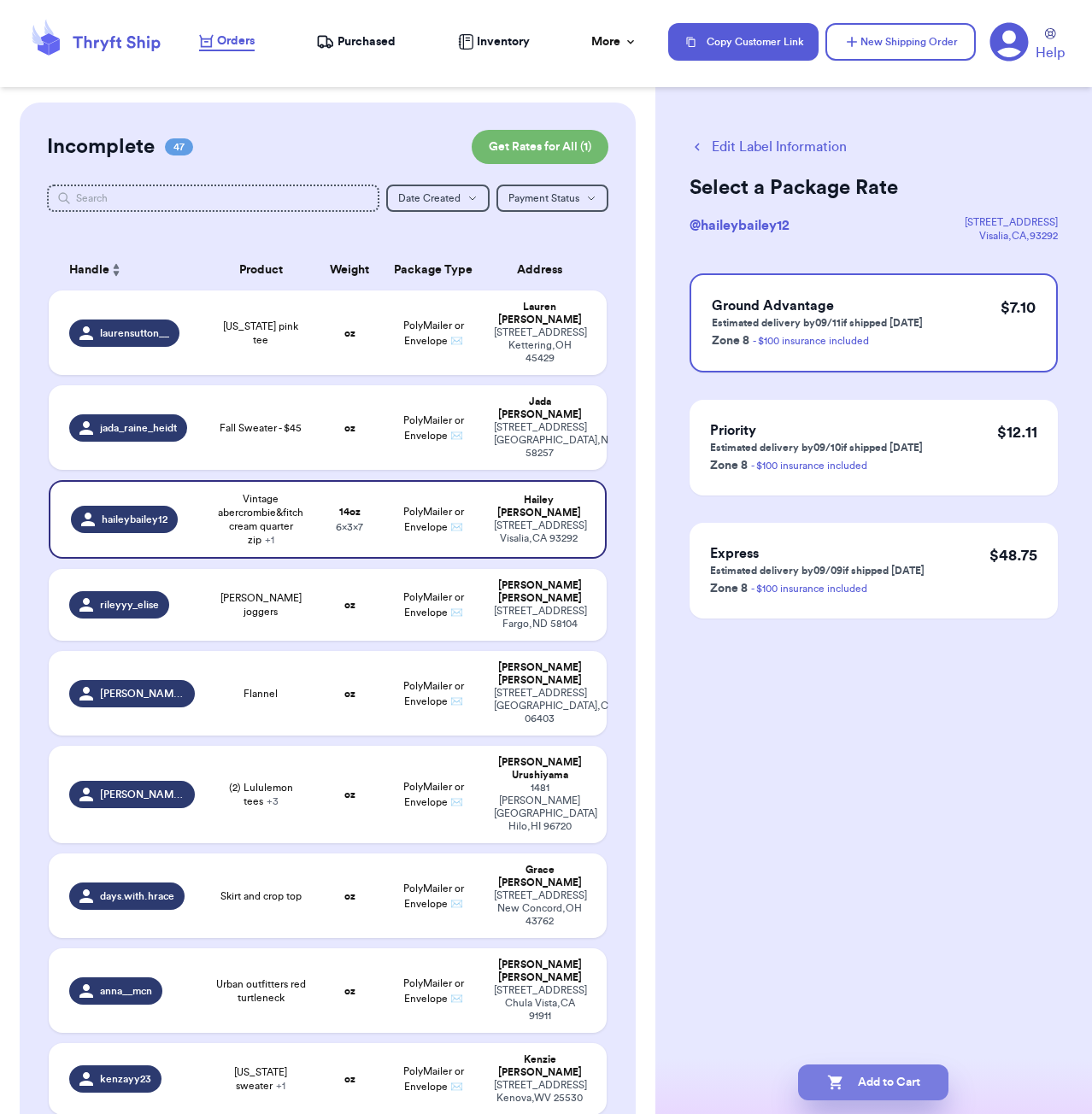
click at [912, 1092] on button "Add to Cart" at bounding box center [873, 1083] width 151 height 35
checkbox input "true"
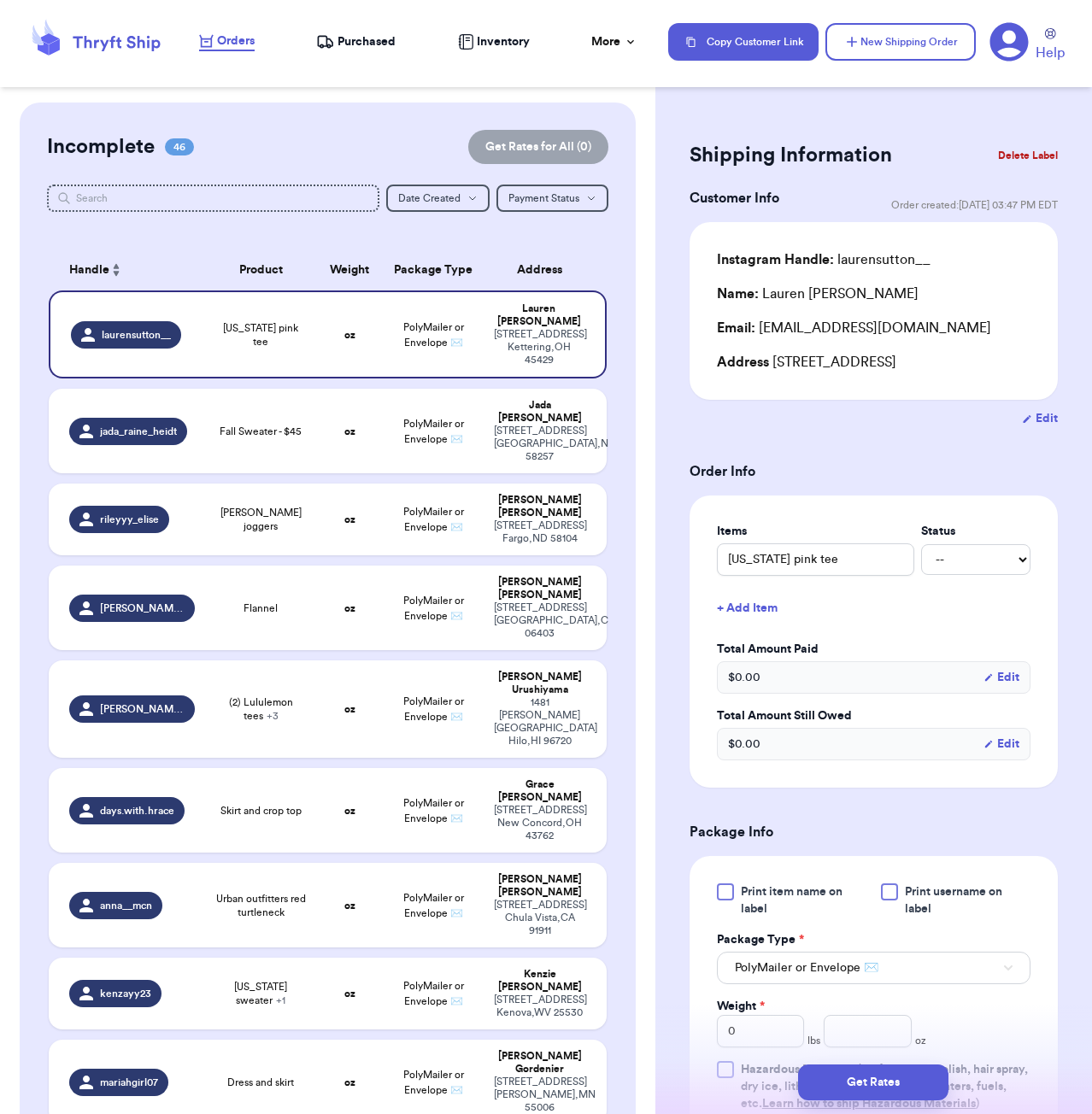
scroll to position [907, 0]
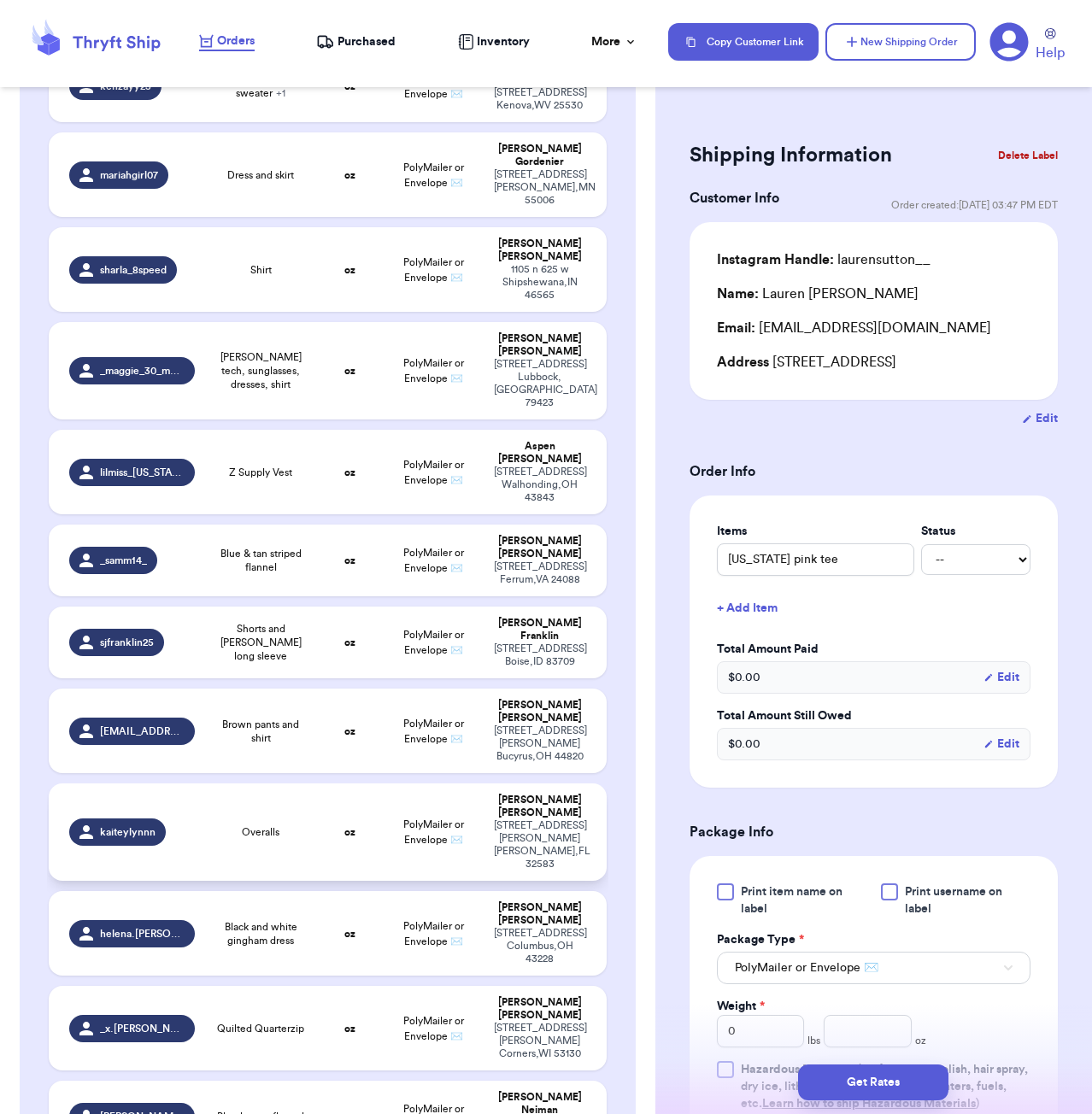
click at [267, 826] on span "Overalls" at bounding box center [261, 833] width 37 height 14
type input "Overalls"
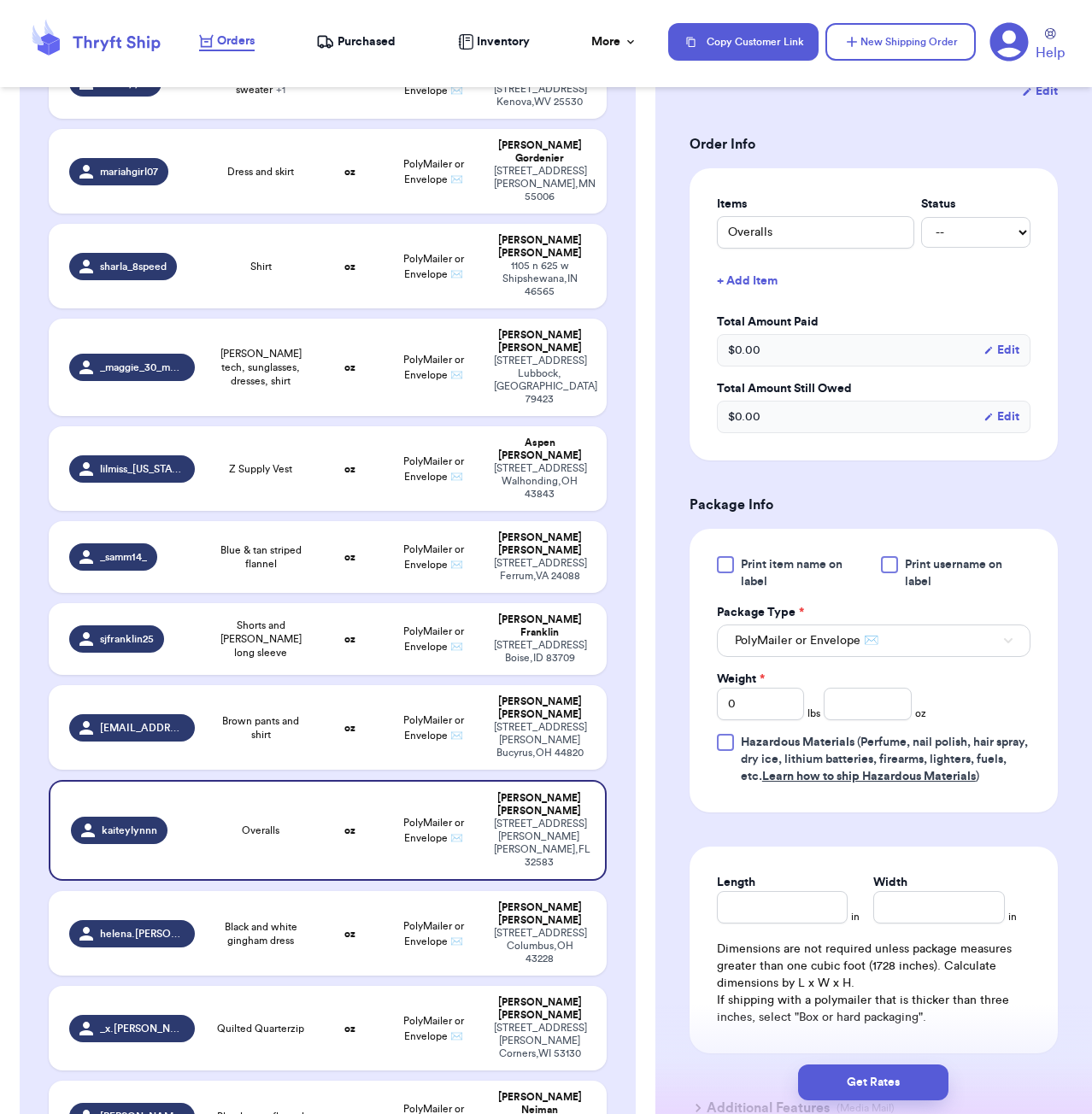
scroll to position [369, 0]
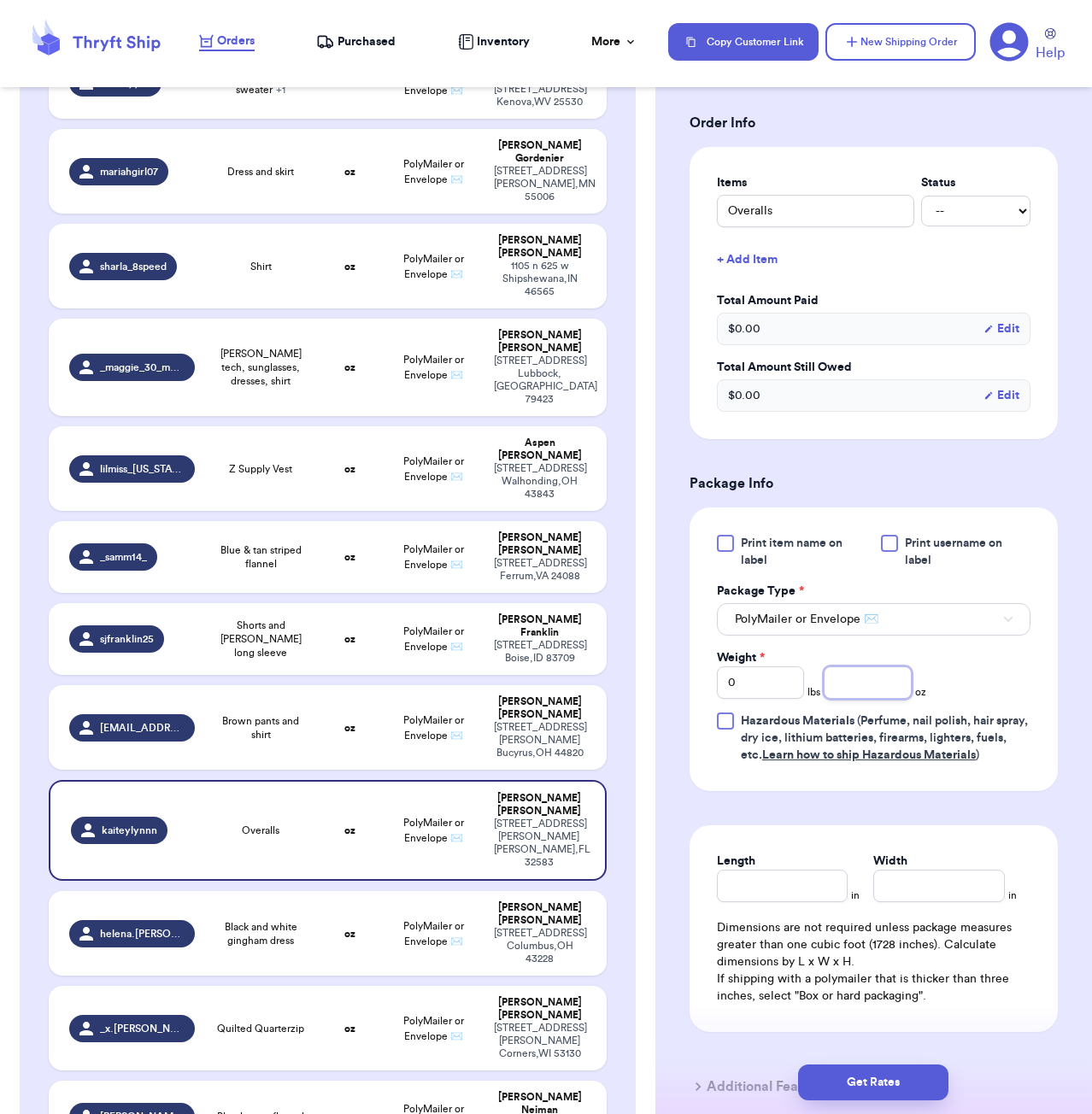
click at [868, 676] on input "number" at bounding box center [867, 682] width 88 height 32
type input "14"
click at [787, 870] on input "Length" at bounding box center [783, 886] width 132 height 32
type input "7"
type input "6"
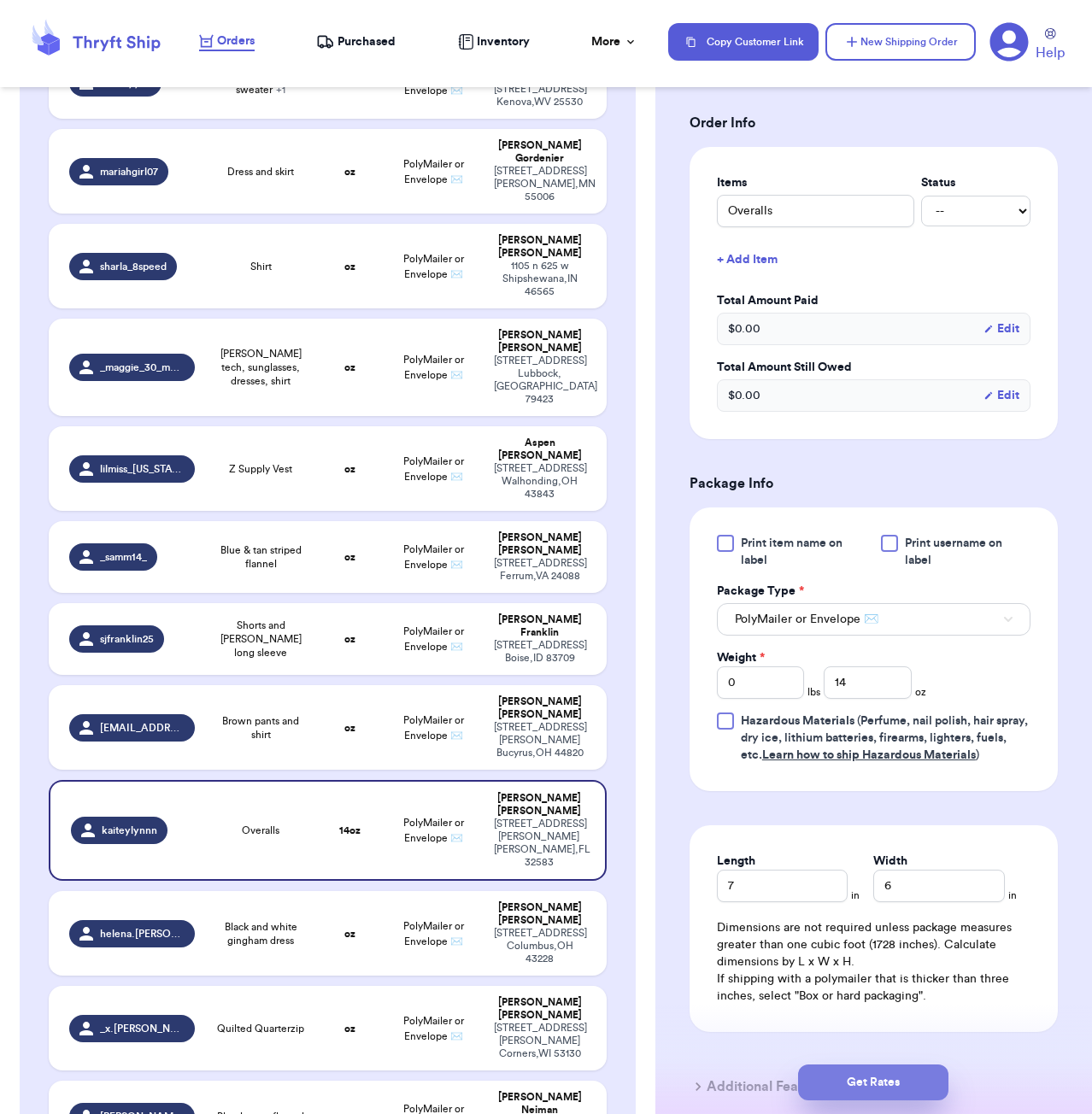
click at [920, 1082] on button "Get Rates" at bounding box center [873, 1083] width 151 height 35
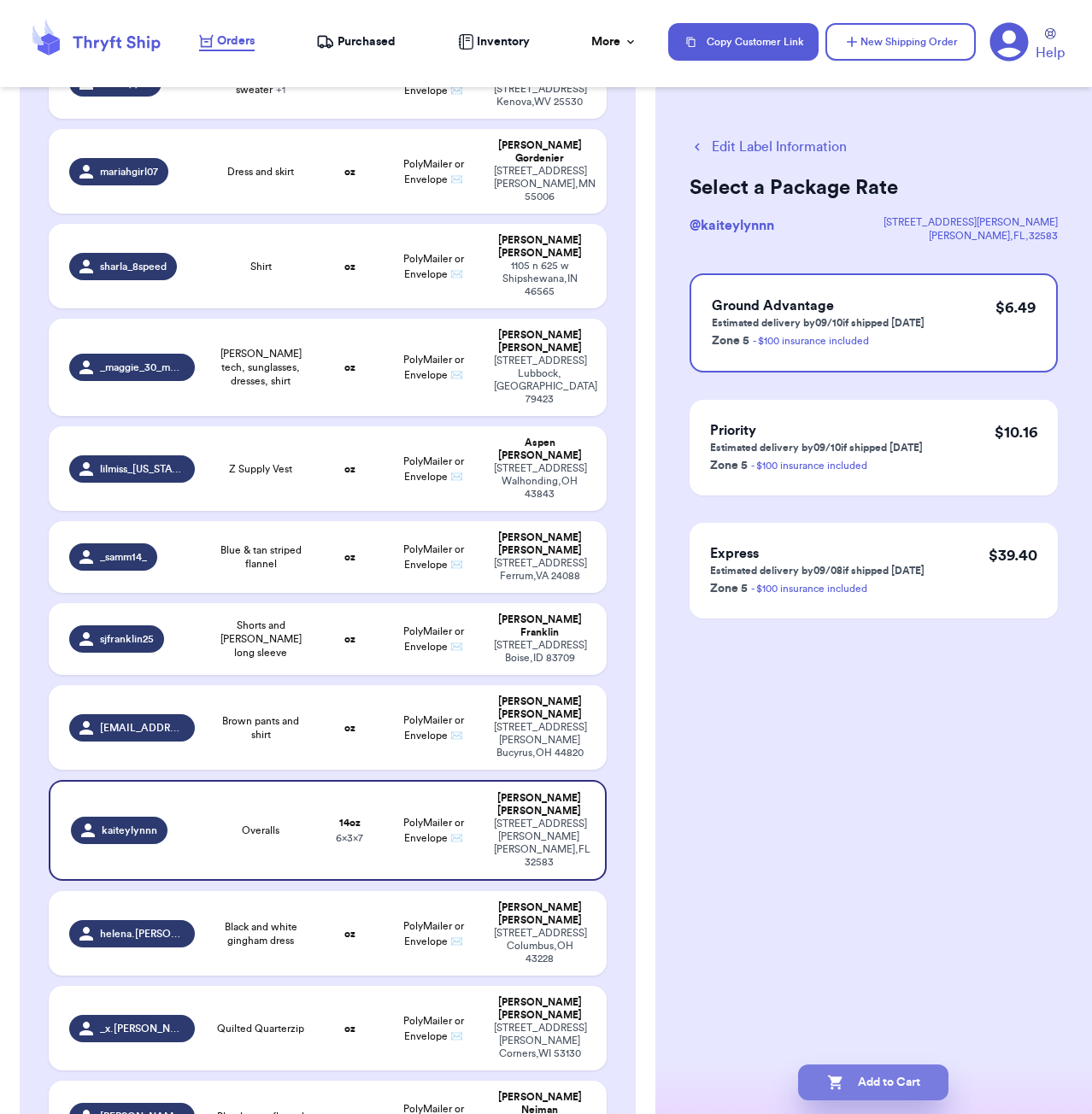
click at [895, 1075] on button "Add to Cart" at bounding box center [873, 1083] width 151 height 35
checkbox input "true"
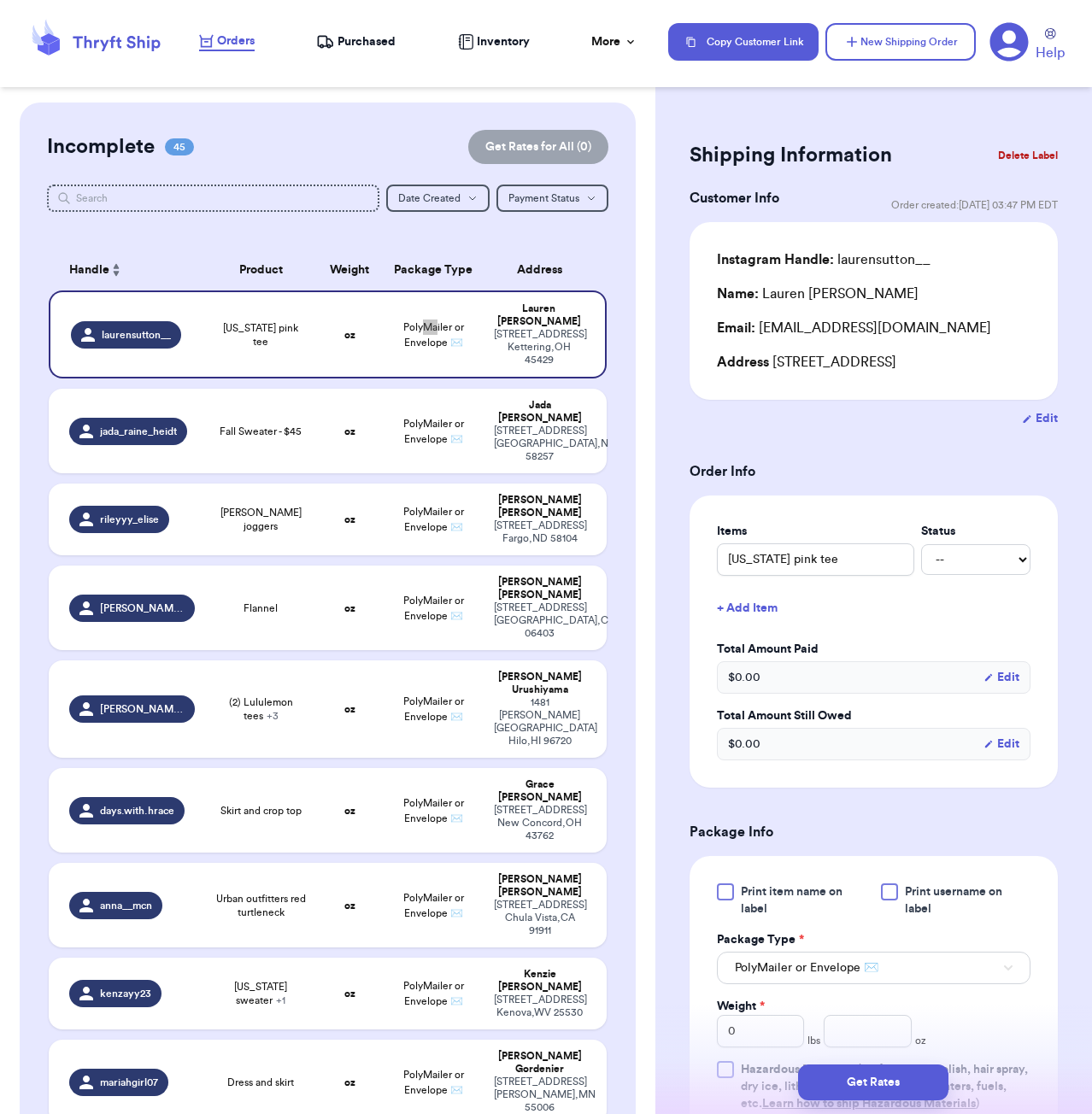
scroll to position [2712, 0]
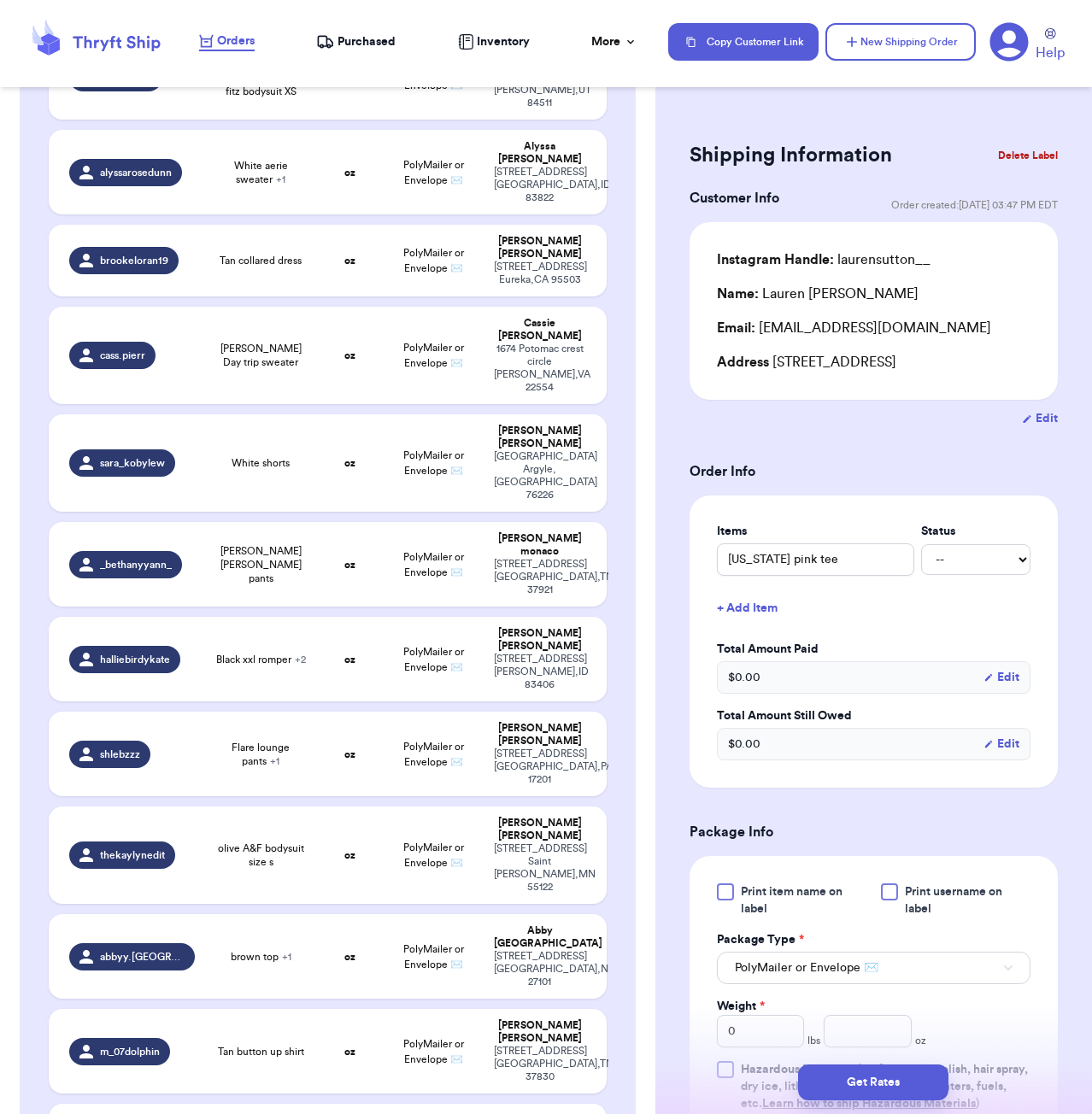
type input "[PERSON_NAME] Brown Sweater"
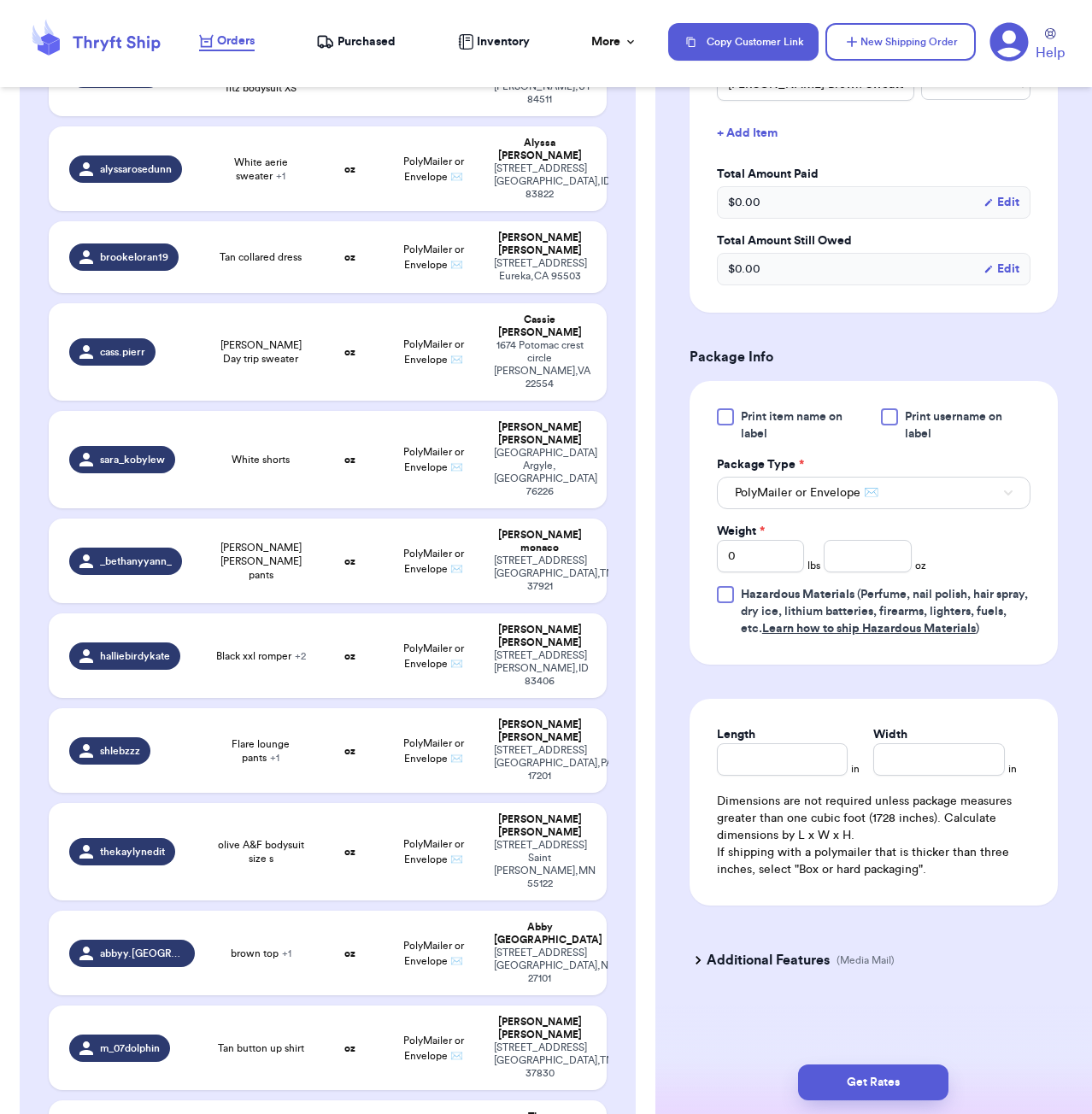
scroll to position [499, 0]
click at [858, 546] on input "number" at bounding box center [867, 556] width 88 height 32
type input "12"
click at [760, 771] on input "Length" at bounding box center [783, 760] width 132 height 32
type input "6"
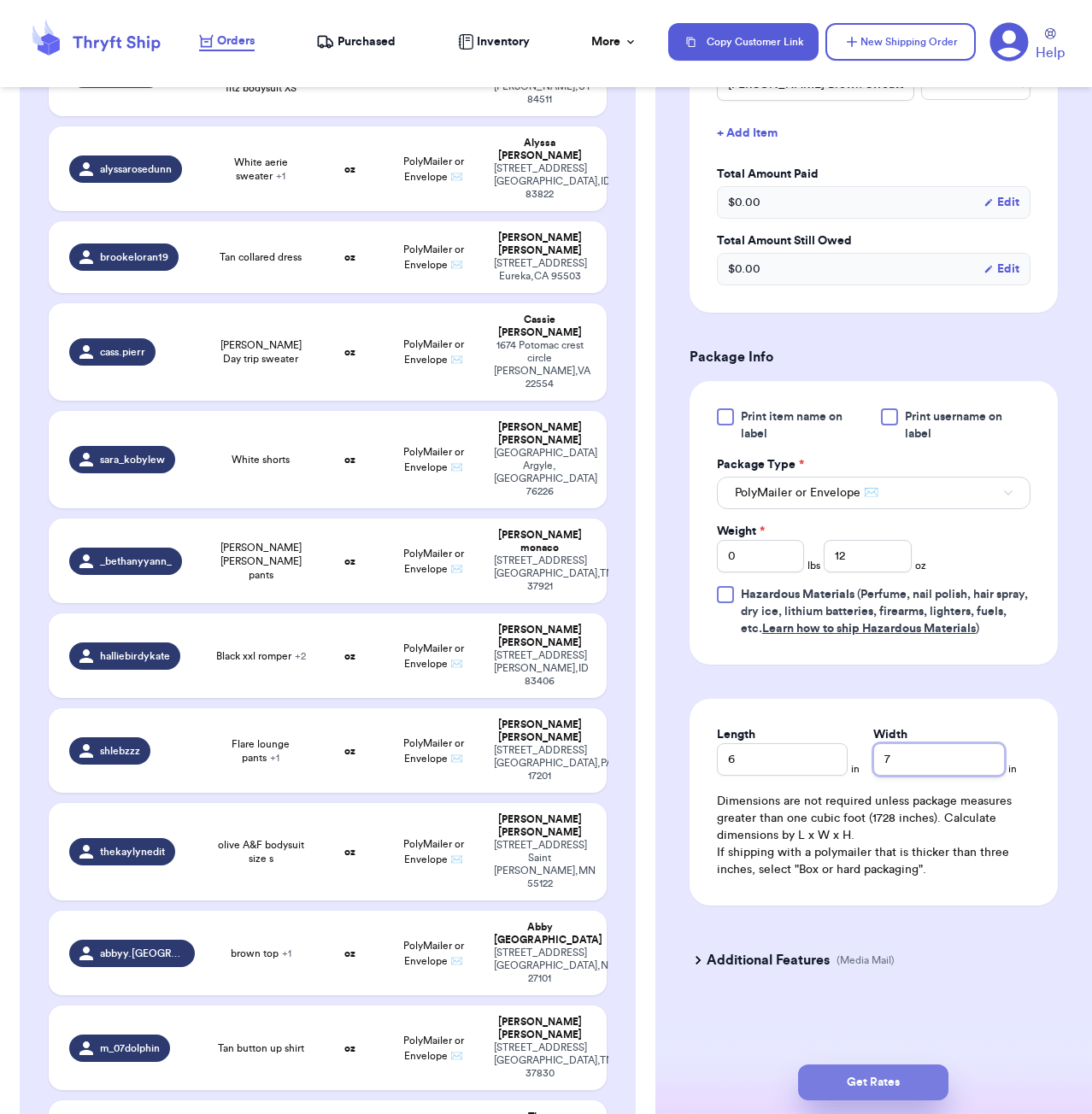
type input "7"
click at [914, 1082] on button "Get Rates" at bounding box center [873, 1083] width 151 height 35
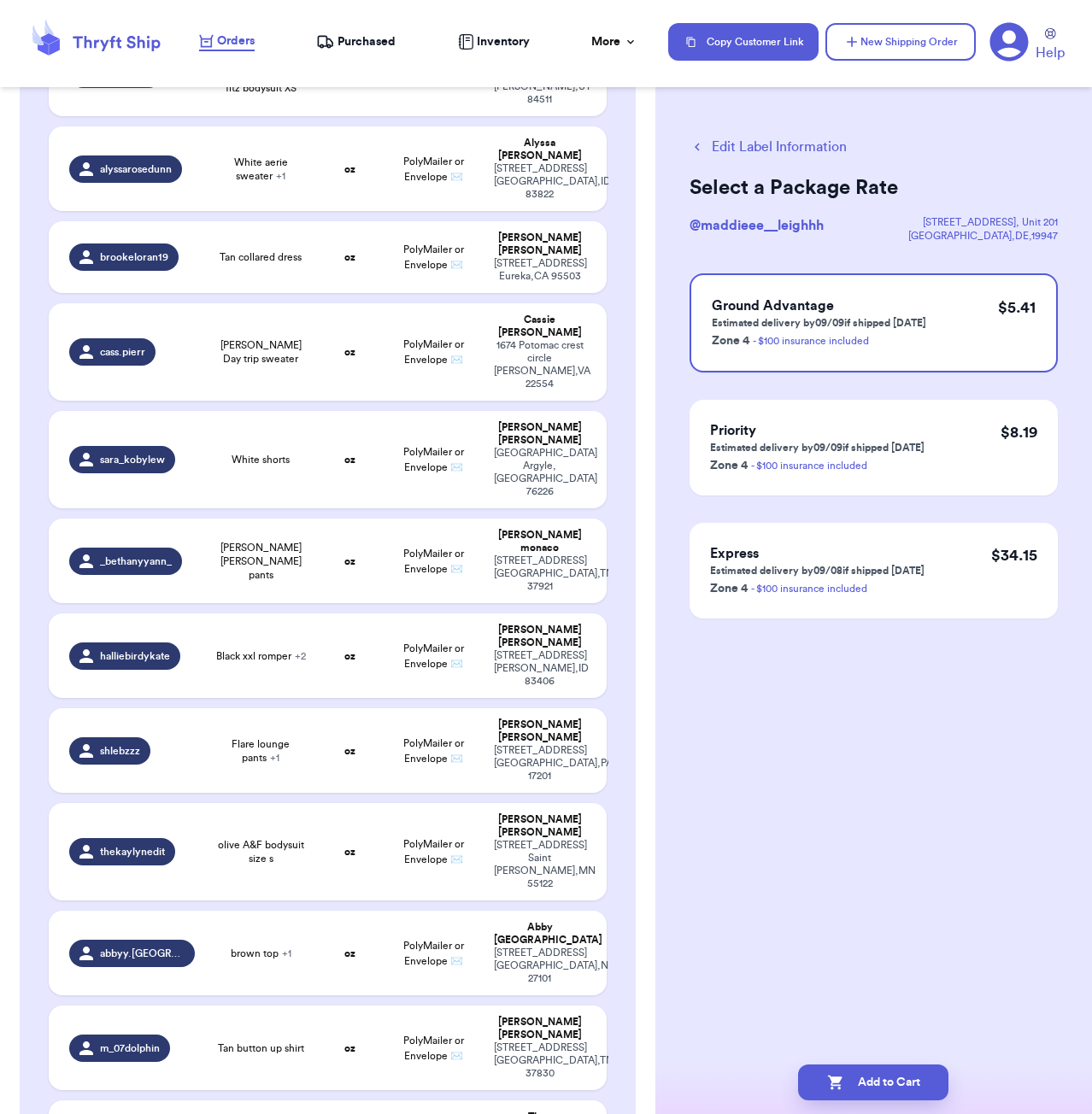
scroll to position [0, 0]
click at [892, 1092] on button "Add to Cart" at bounding box center [873, 1083] width 151 height 35
checkbox input "true"
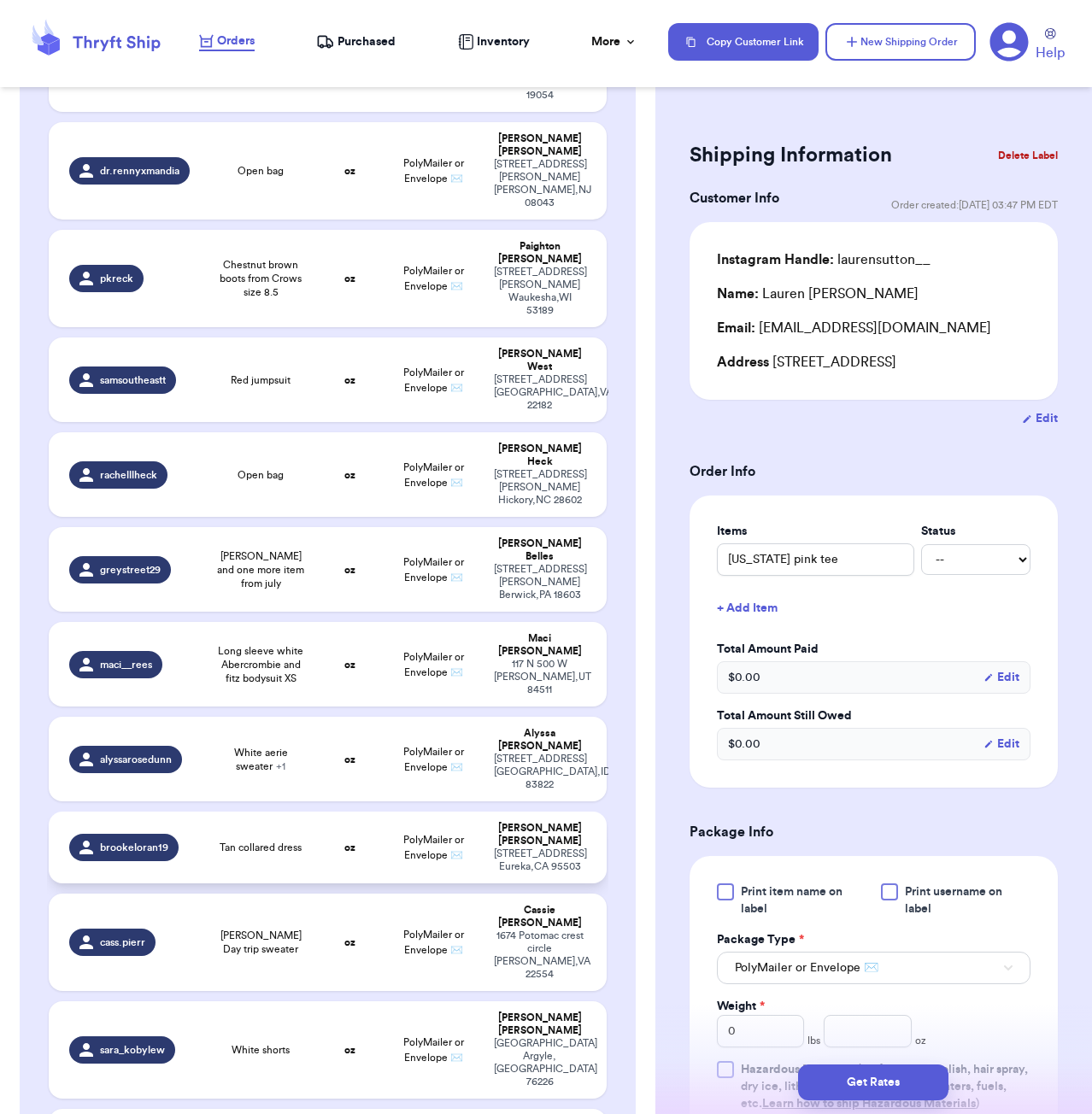
scroll to position [2096, 0]
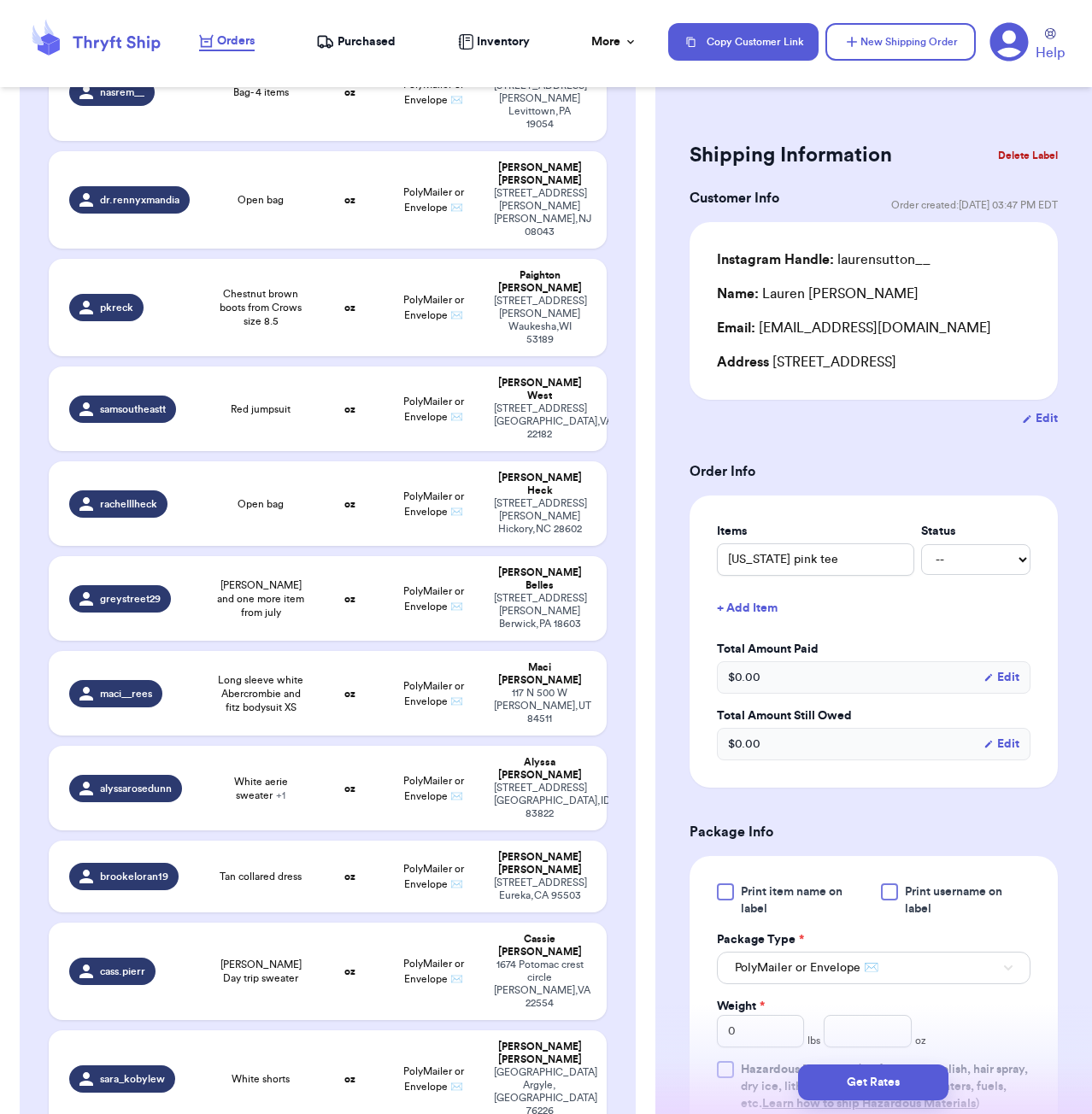
type input "[PERSON_NAME] [PERSON_NAME] pants"
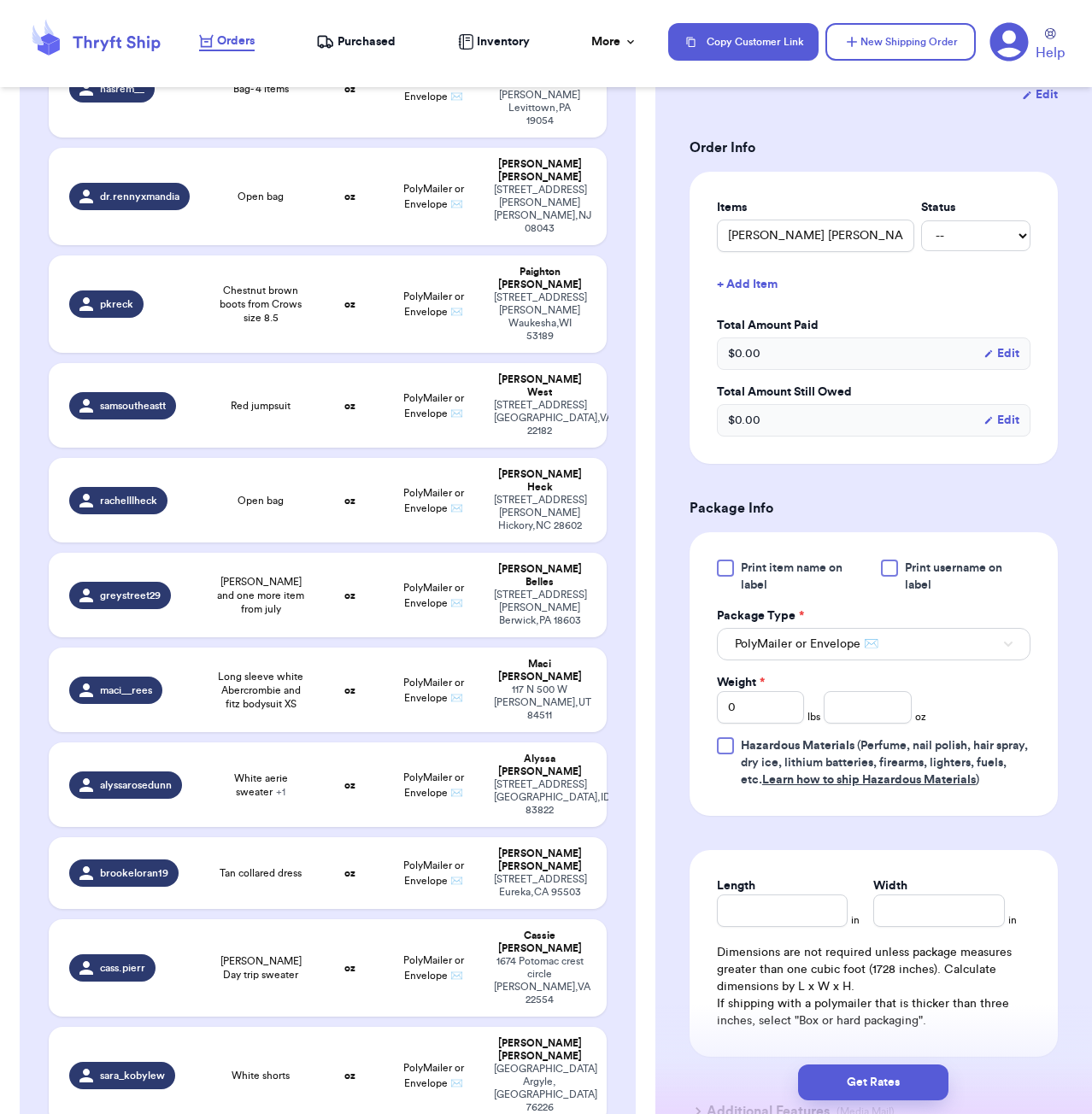
scroll to position [338, 0]
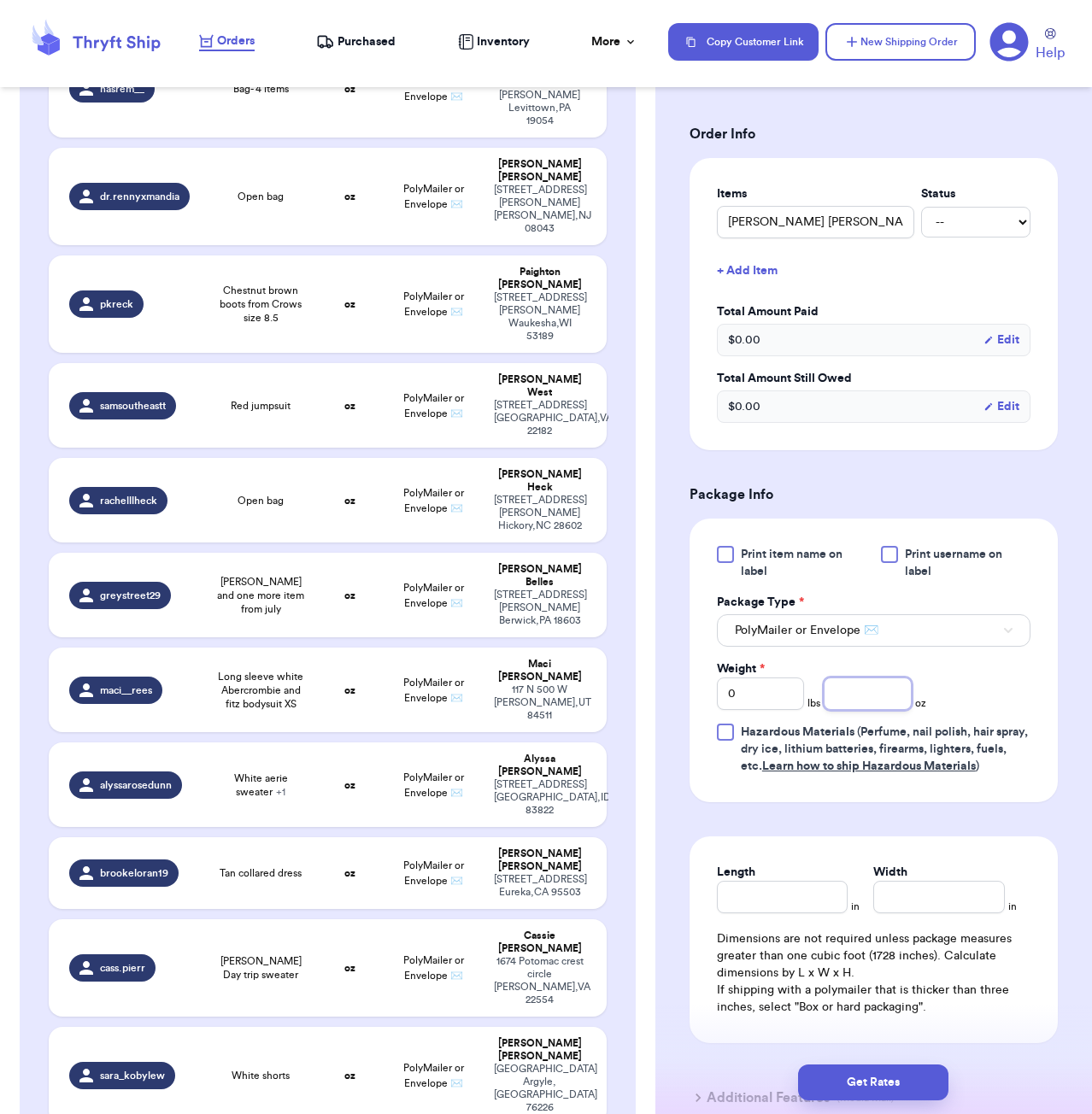
click at [864, 701] on input "number" at bounding box center [867, 694] width 88 height 32
type input "15"
type input "15.9"
click at [818, 881] on div "Length" at bounding box center [783, 872] width 132 height 17
click at [817, 888] on input "Length" at bounding box center [783, 897] width 132 height 32
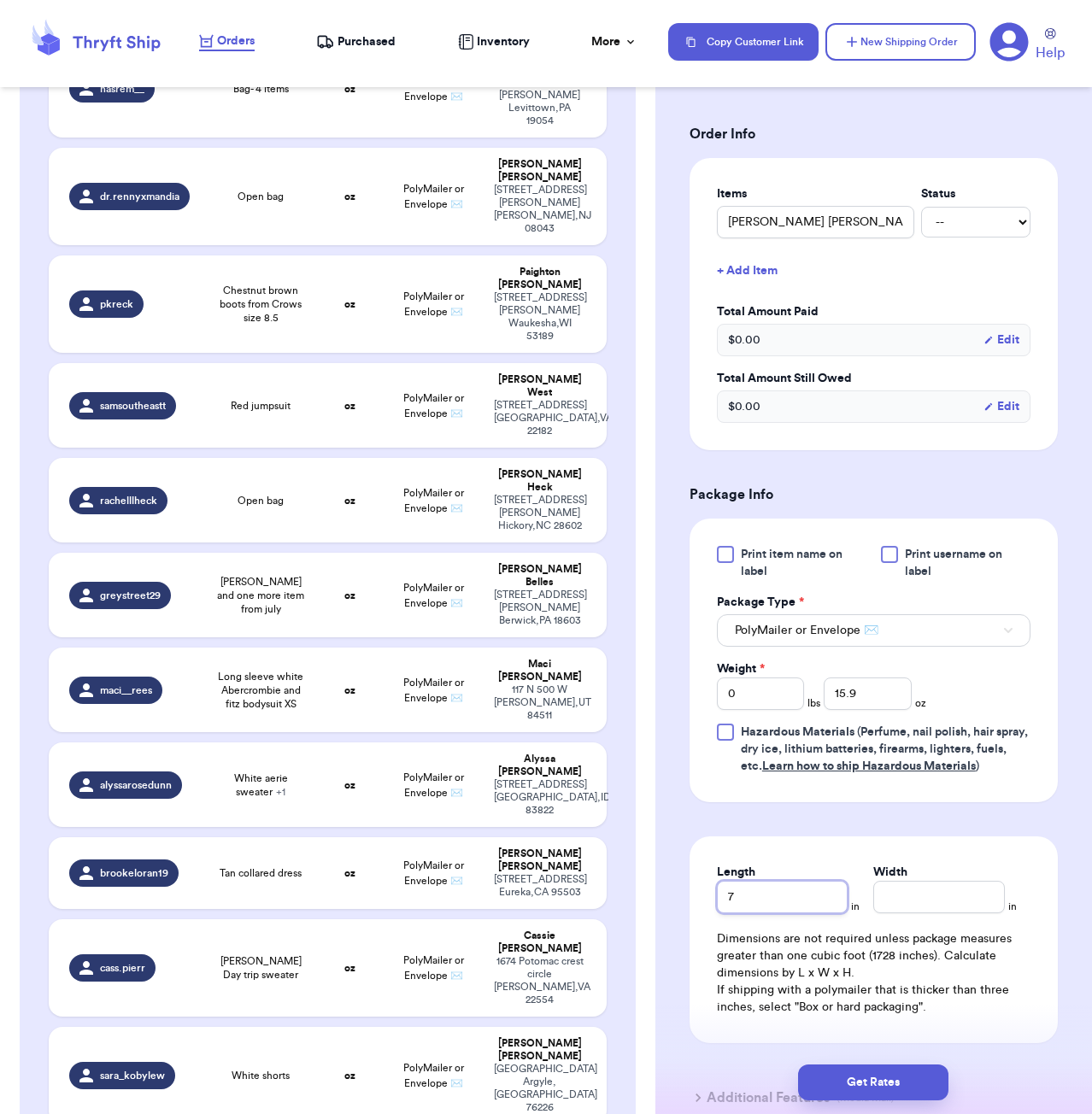
type input "7"
type input "6"
click at [927, 1087] on button "Get Rates" at bounding box center [873, 1083] width 151 height 35
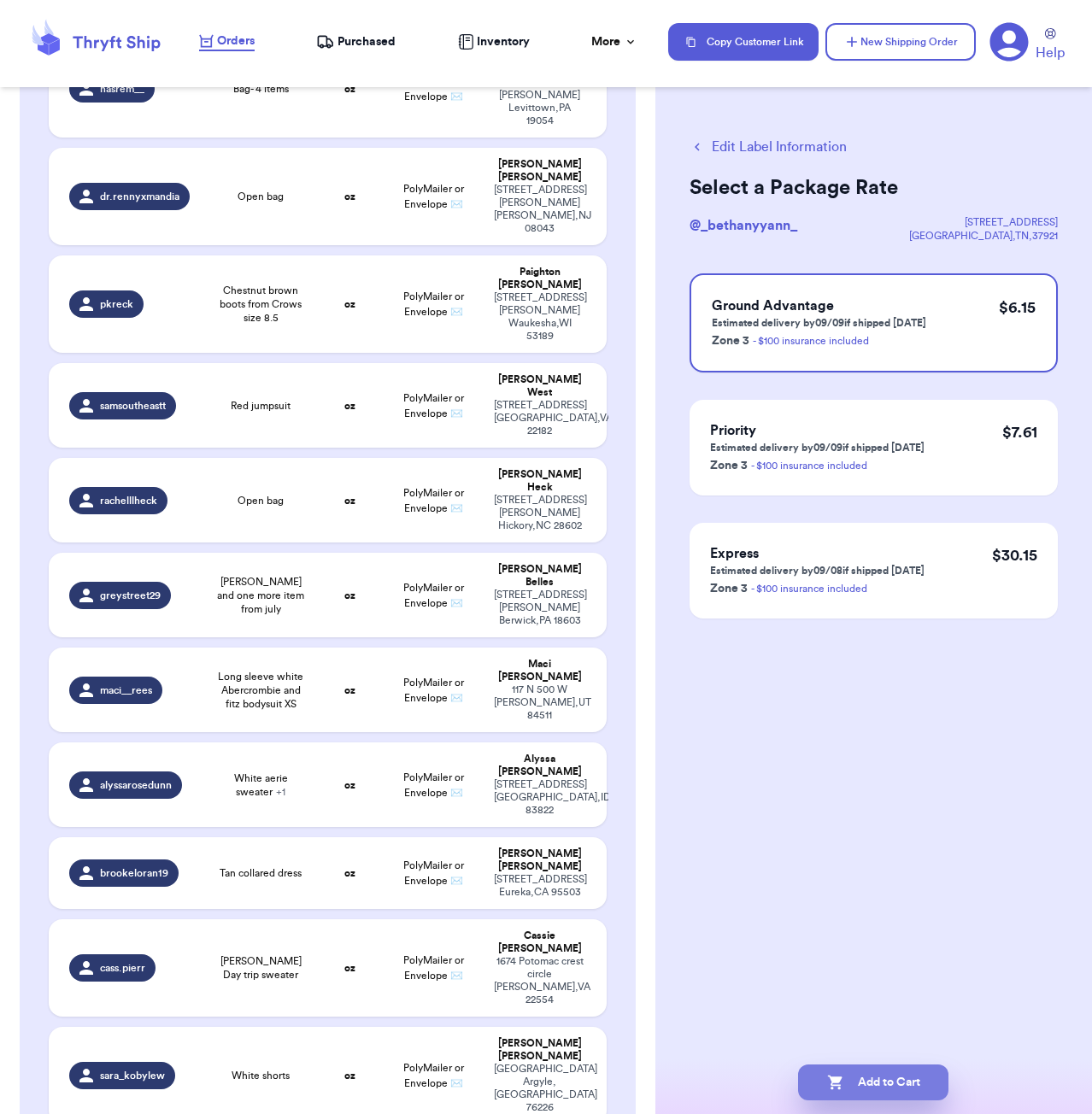
click at [892, 1088] on button "Add to Cart" at bounding box center [873, 1083] width 151 height 35
checkbox input "true"
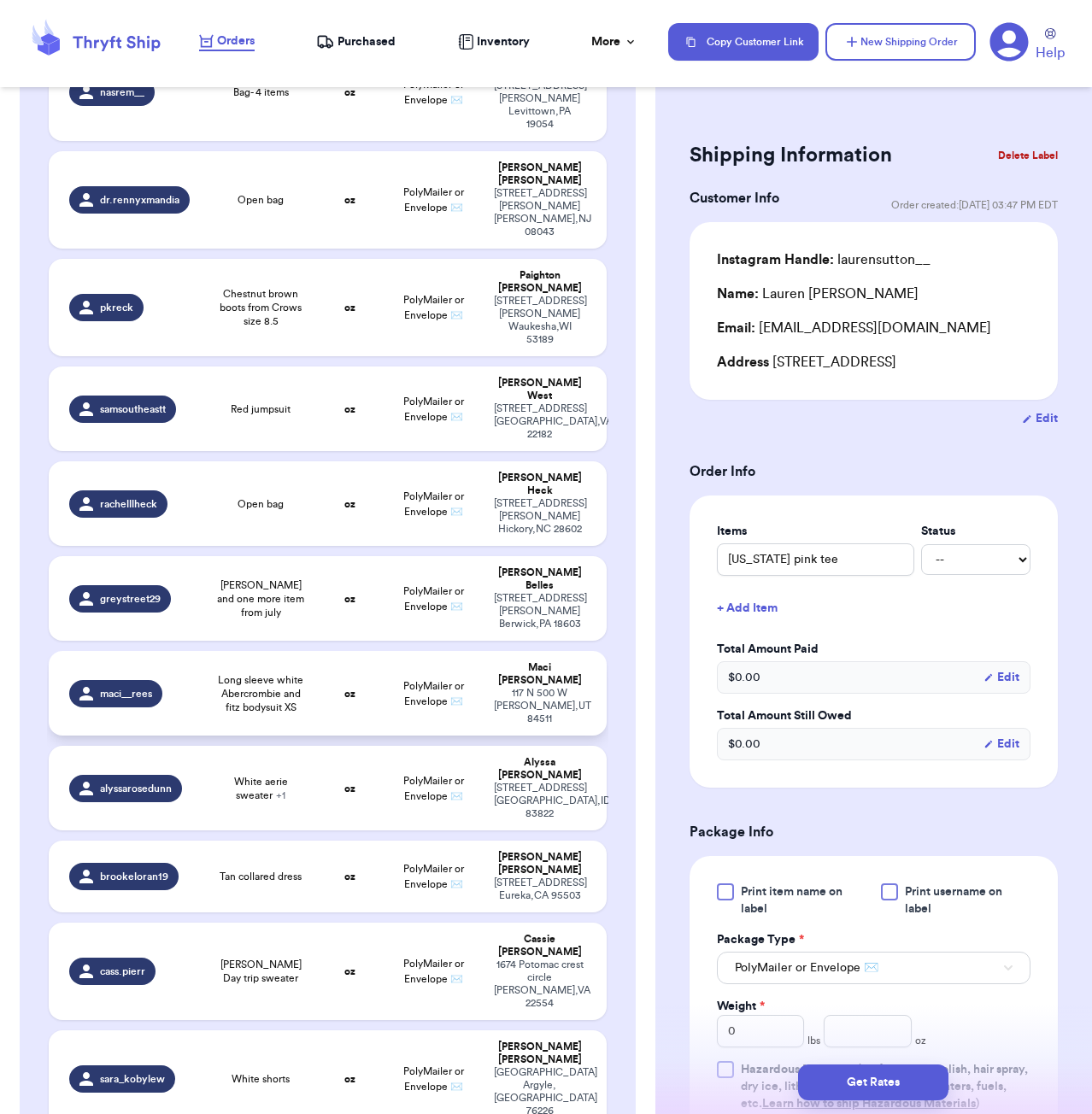
click at [328, 651] on td "oz" at bounding box center [349, 694] width 67 height 85
type input "Long sleeve white Abercrombie and fitz bodysuit XS"
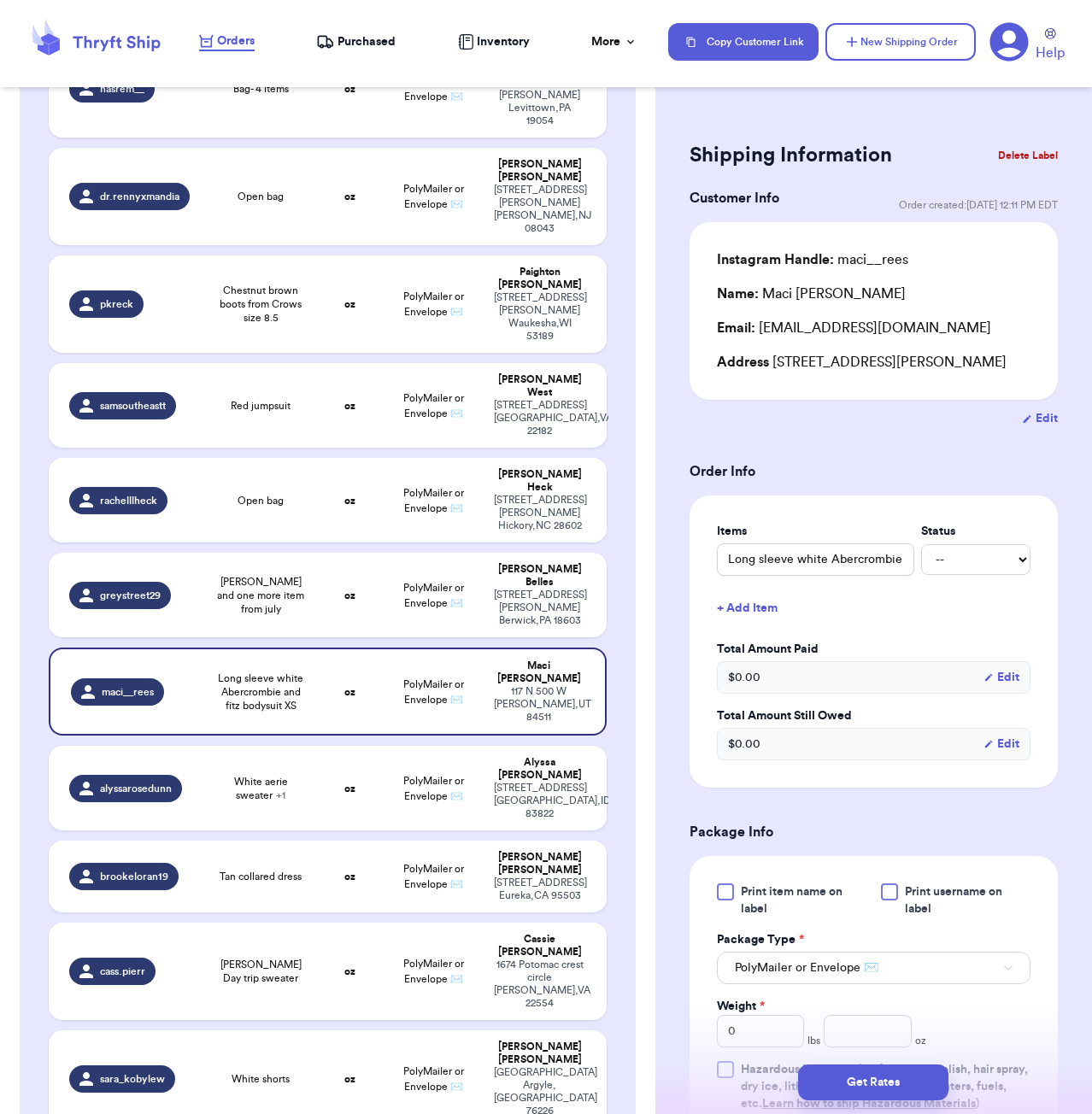
scroll to position [1, 0]
click at [330, 648] on td "oz" at bounding box center [349, 691] width 67 height 88
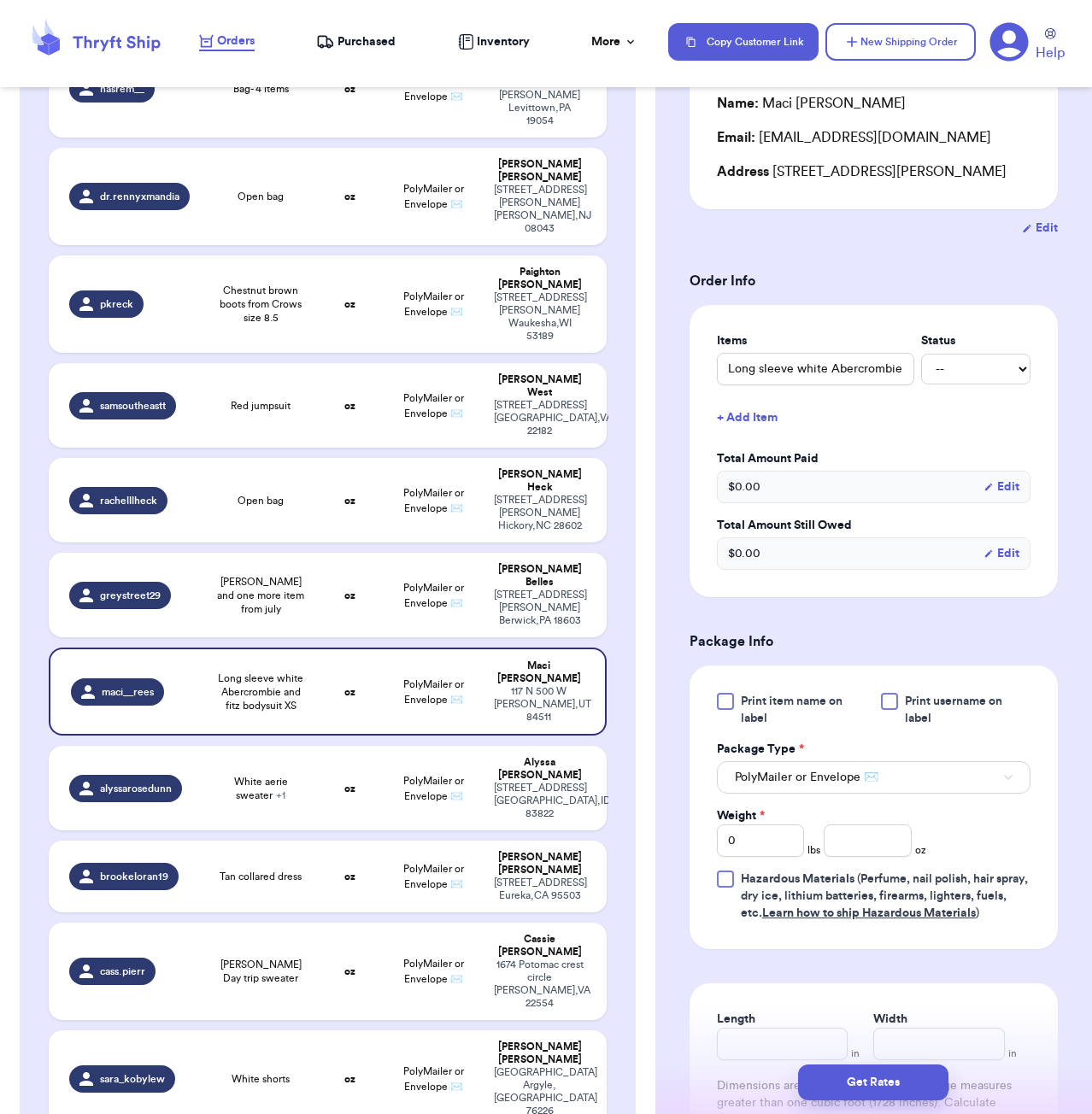
scroll to position [206, 0]
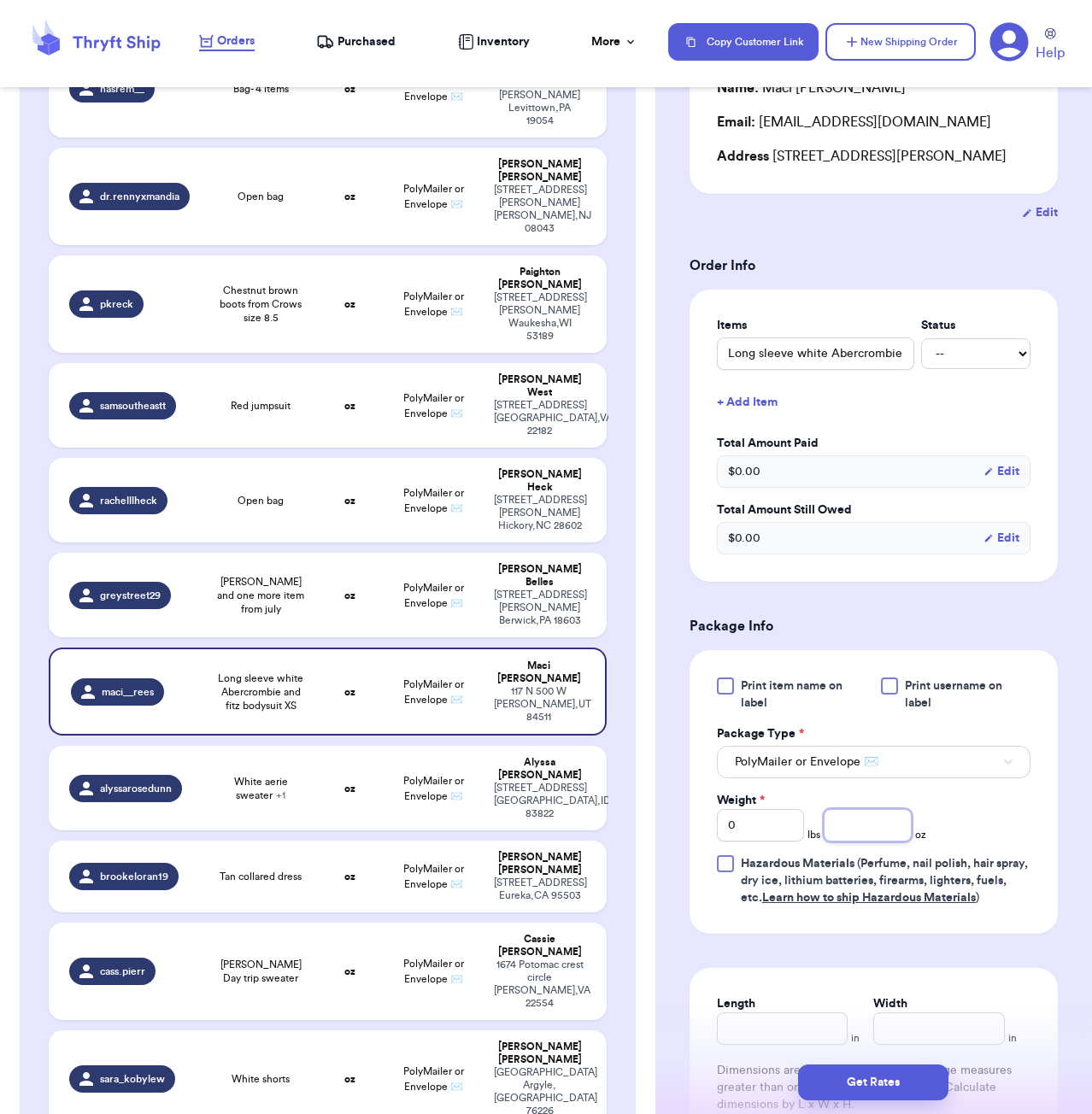
click at [865, 823] on input "number" at bounding box center [867, 825] width 88 height 32
type input "11"
click at [751, 1012] on label "Length" at bounding box center [736, 1004] width 38 height 17
click at [751, 1013] on input "Length" at bounding box center [783, 1028] width 132 height 32
type input "6"
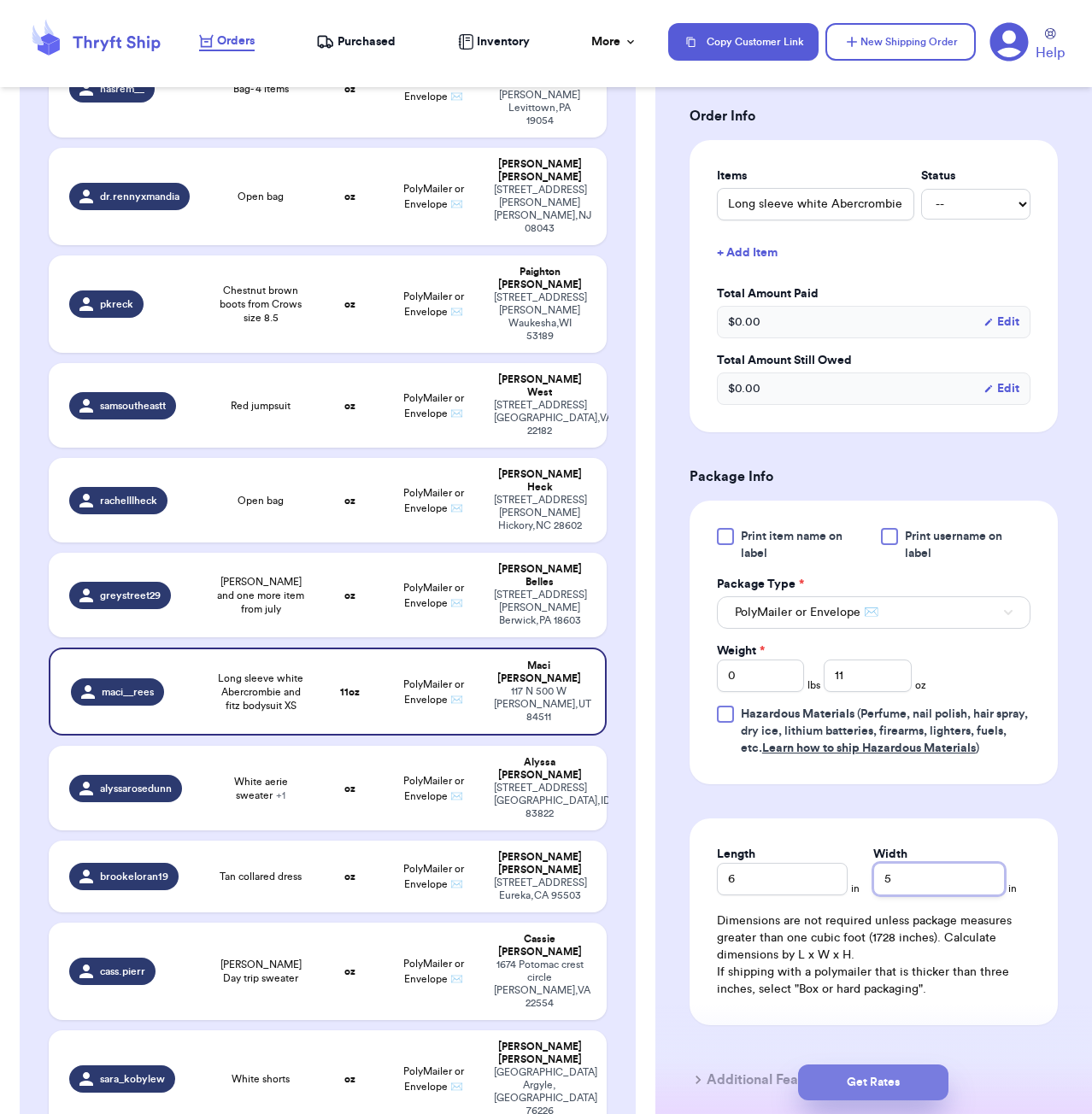
scroll to position [365, 0]
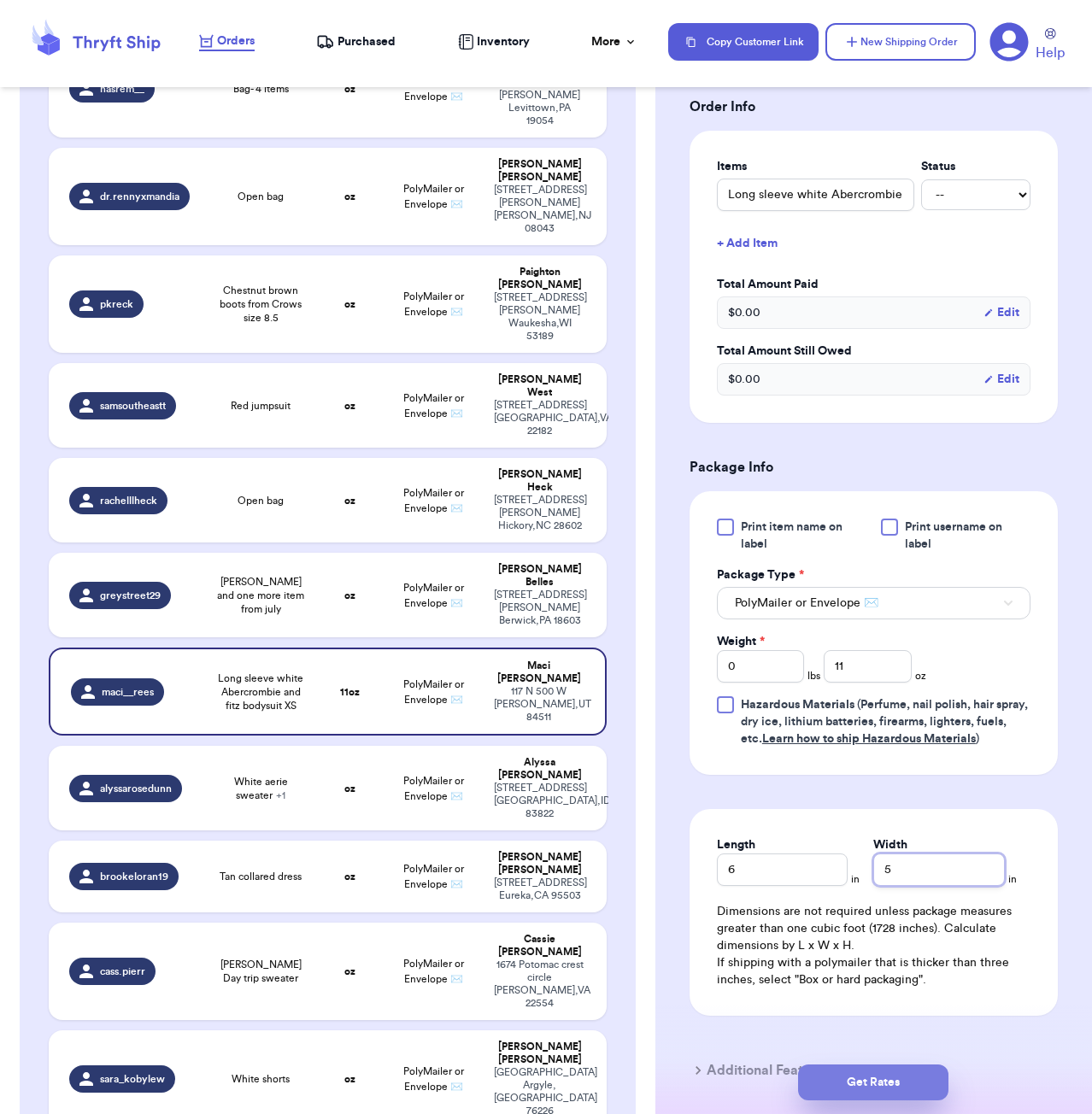
type input "5"
click at [868, 1075] on button "Get Rates" at bounding box center [873, 1083] width 151 height 35
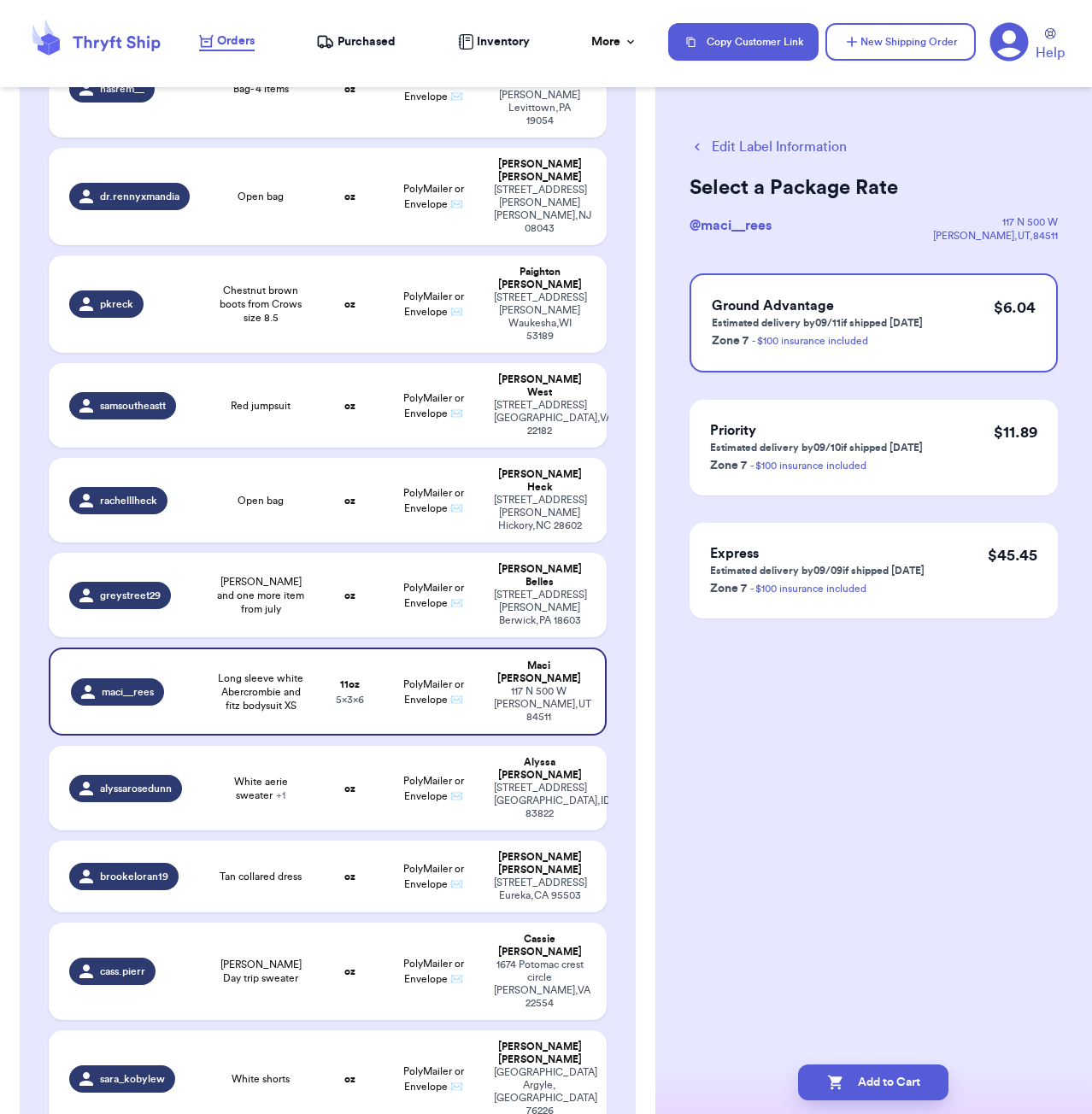
scroll to position [0, 0]
click at [912, 1076] on button "Add to Cart" at bounding box center [873, 1083] width 151 height 35
checkbox input "true"
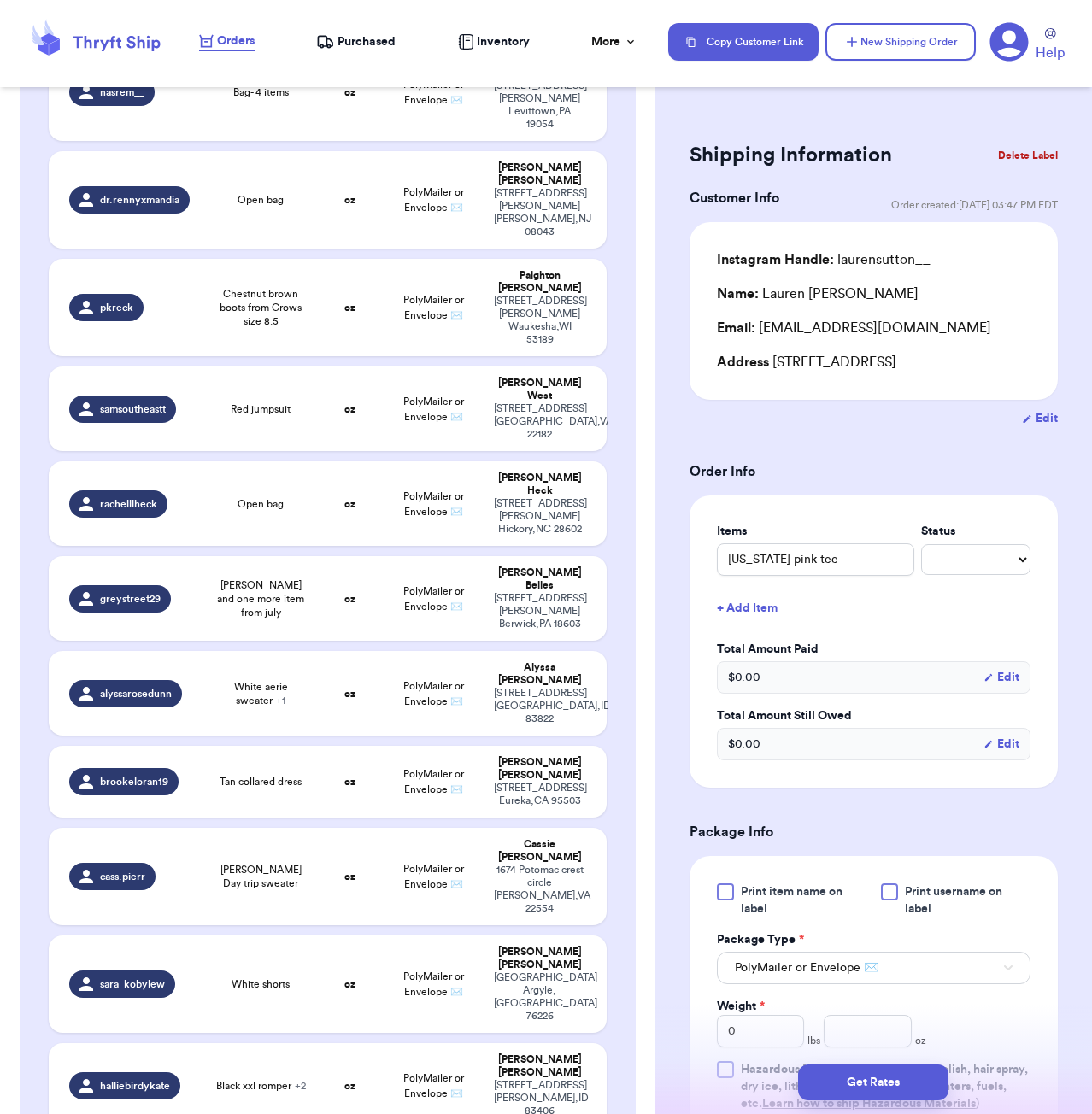
scroll to position [1291, 0]
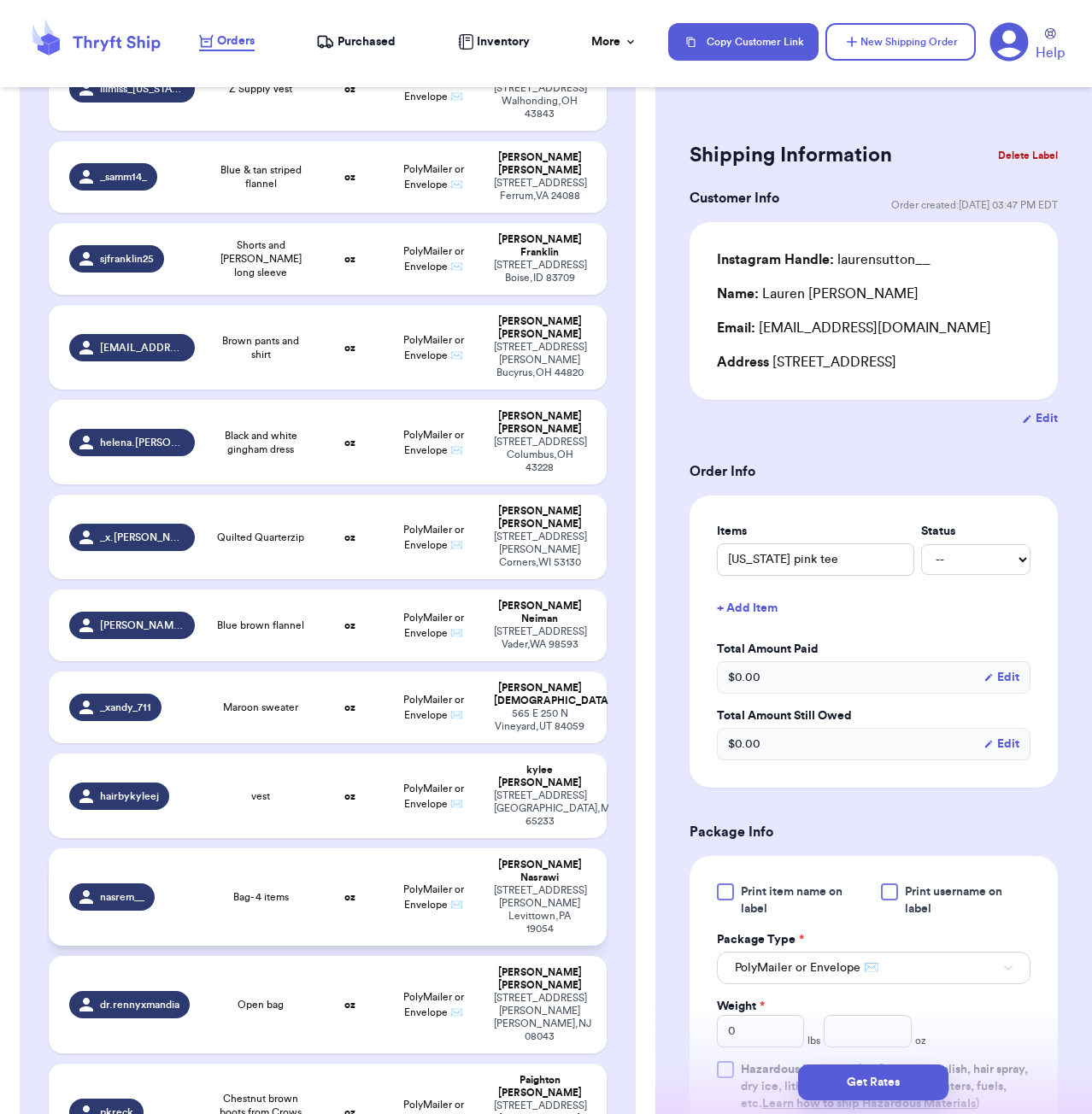
click at [314, 848] on td "Bag- 4 items" at bounding box center [261, 897] width 112 height 97
type input "Bag- 4 items"
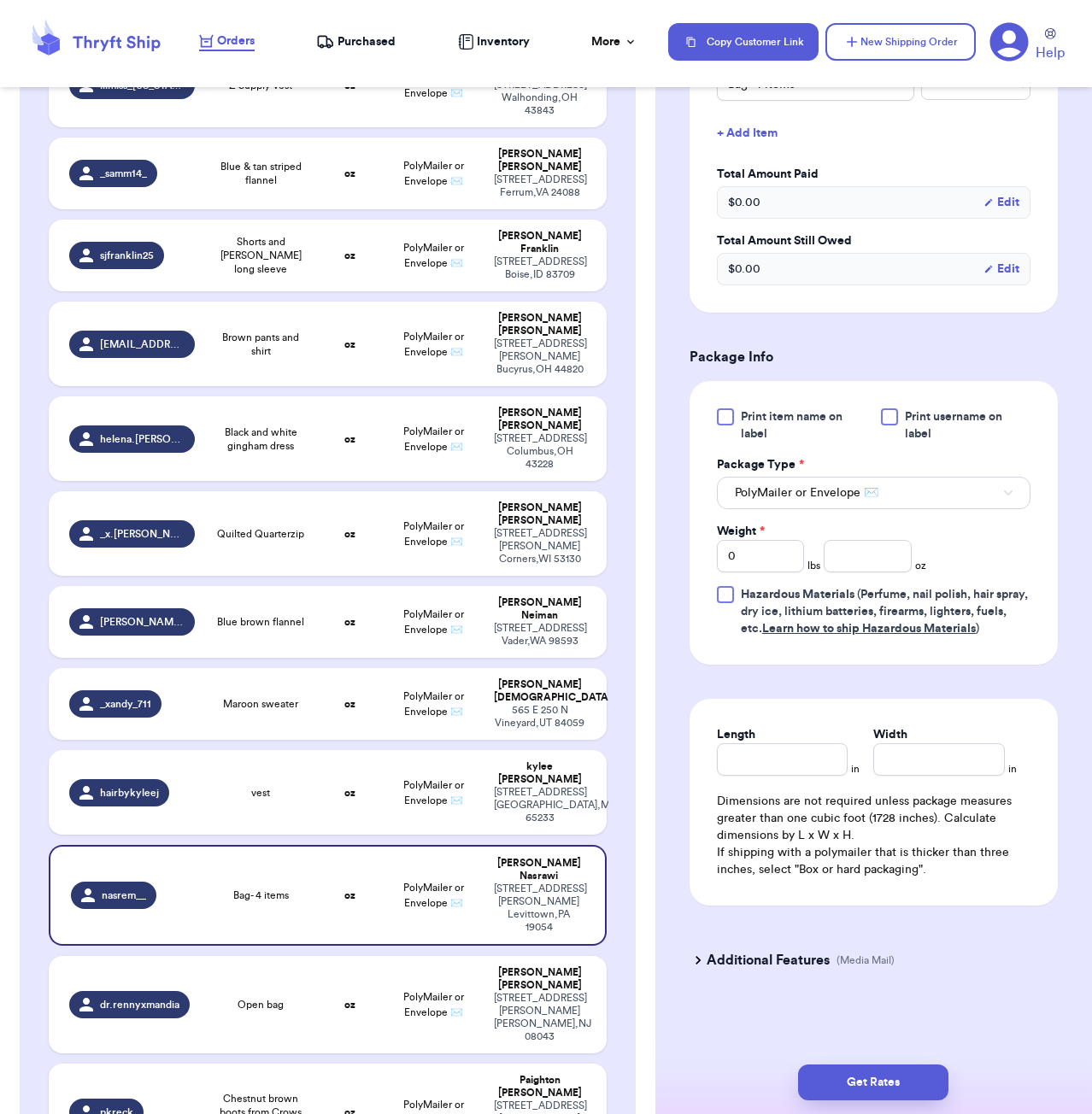
scroll to position [478, 0]
click at [867, 553] on input "number" at bounding box center [867, 556] width 88 height 32
type input "48"
click at [817, 737] on div "Length" at bounding box center [783, 734] width 132 height 17
click at [813, 761] on input "Length" at bounding box center [783, 760] width 132 height 32
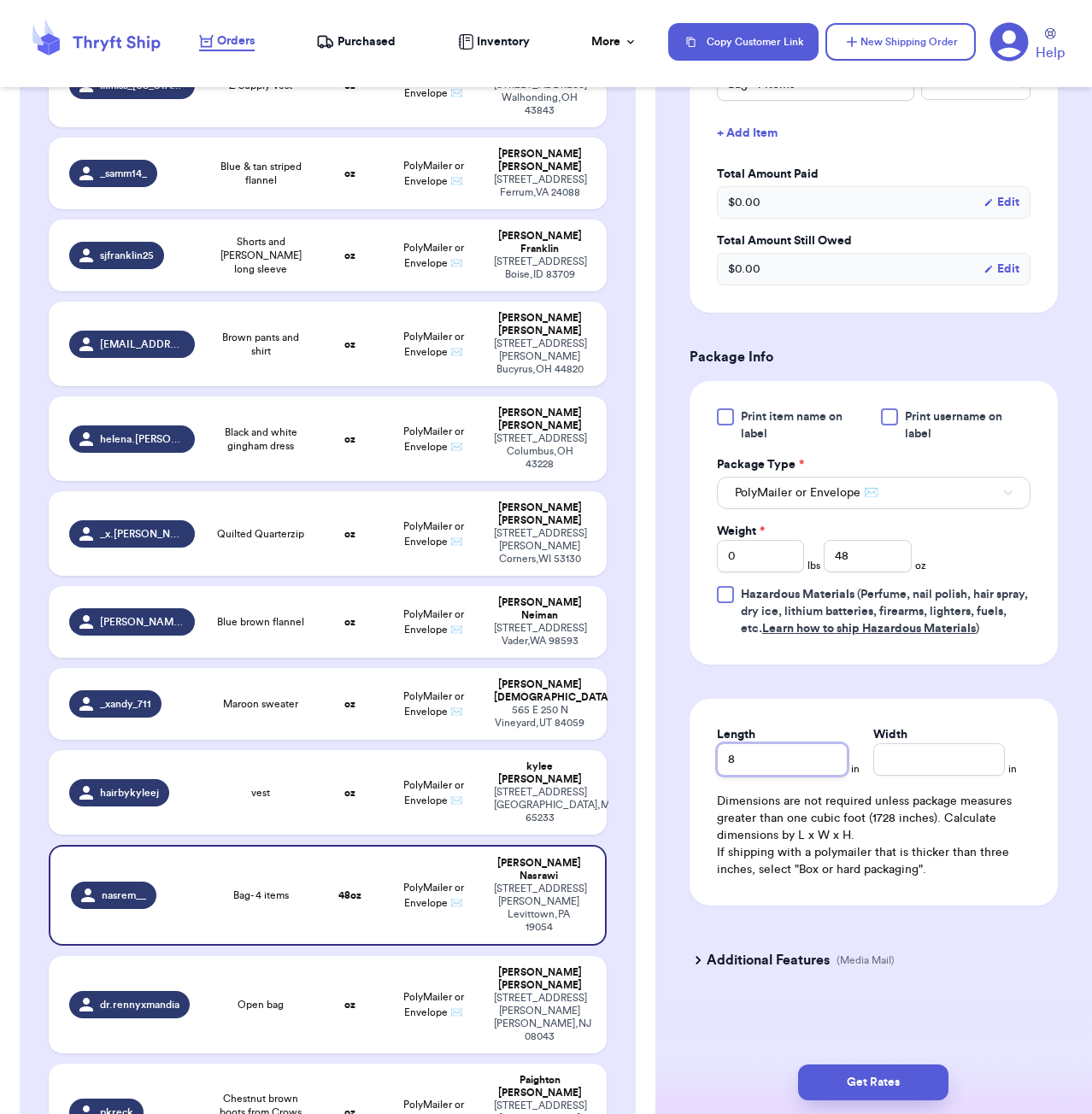
type input "8"
type input "7"
type input "9"
click at [880, 1081] on button "Get Rates" at bounding box center [873, 1083] width 151 height 35
type input "3"
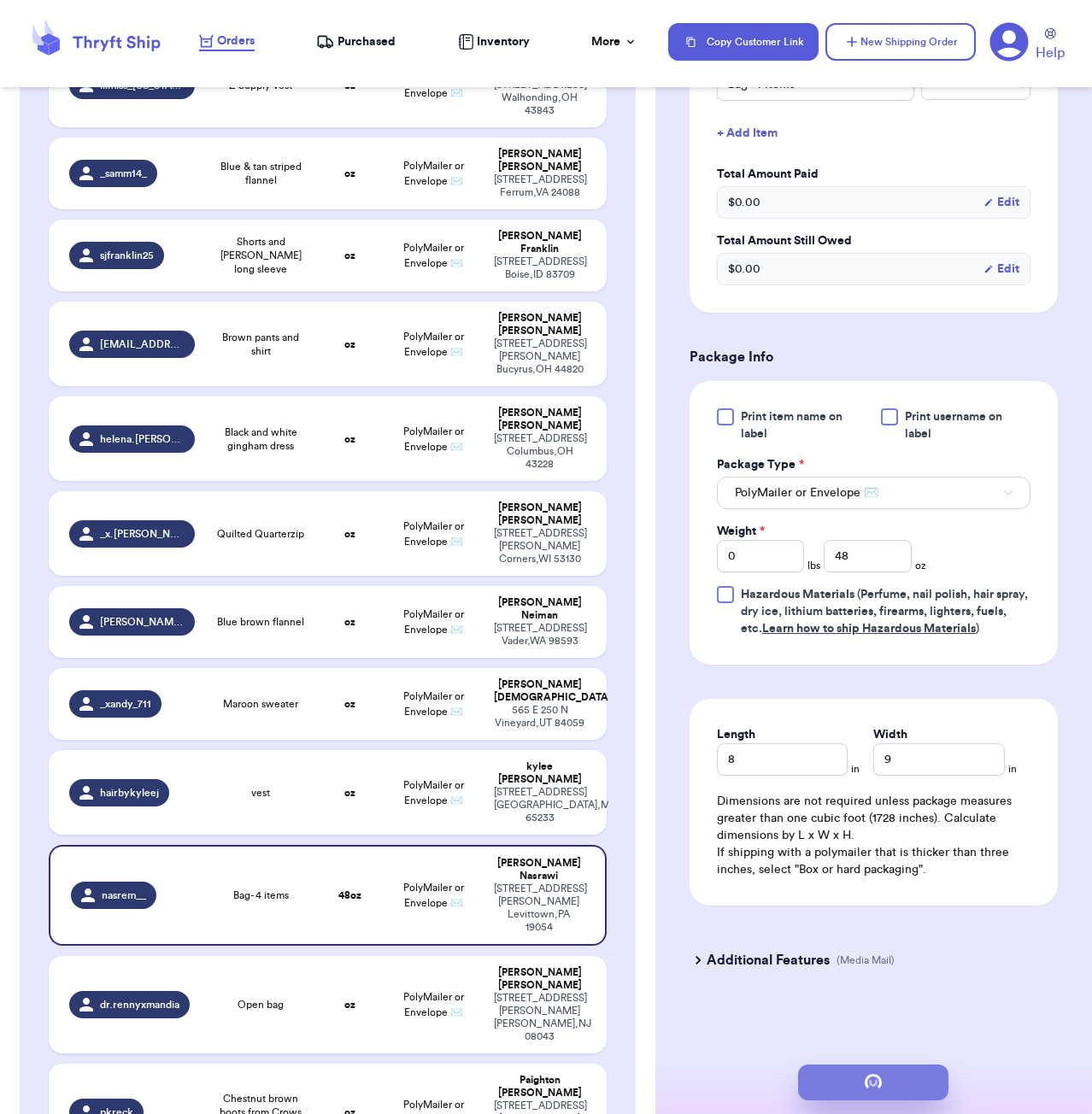
type input "0"
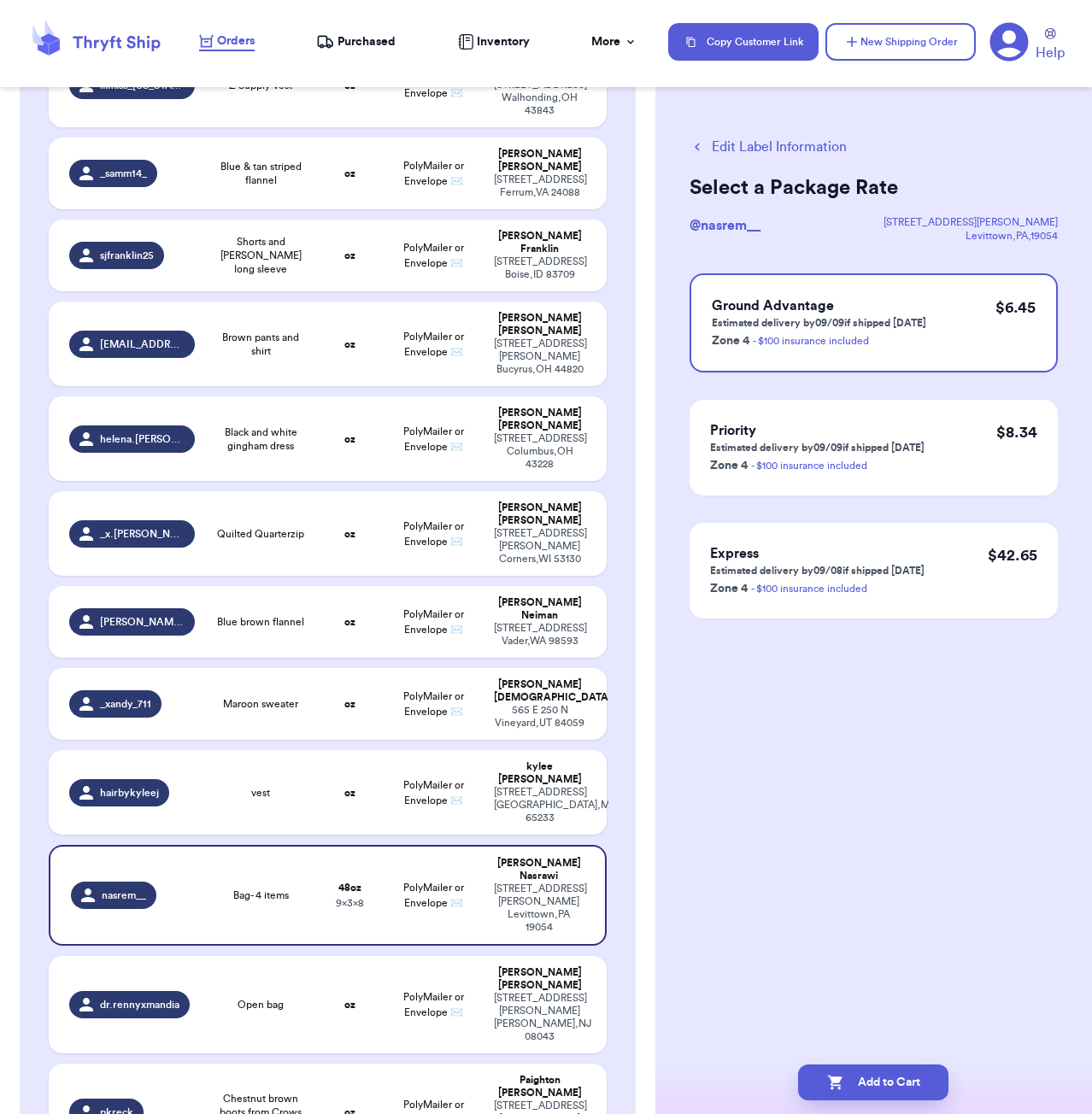
scroll to position [0, 0]
click at [860, 1075] on button "Add to Cart" at bounding box center [873, 1083] width 151 height 35
checkbox input "true"
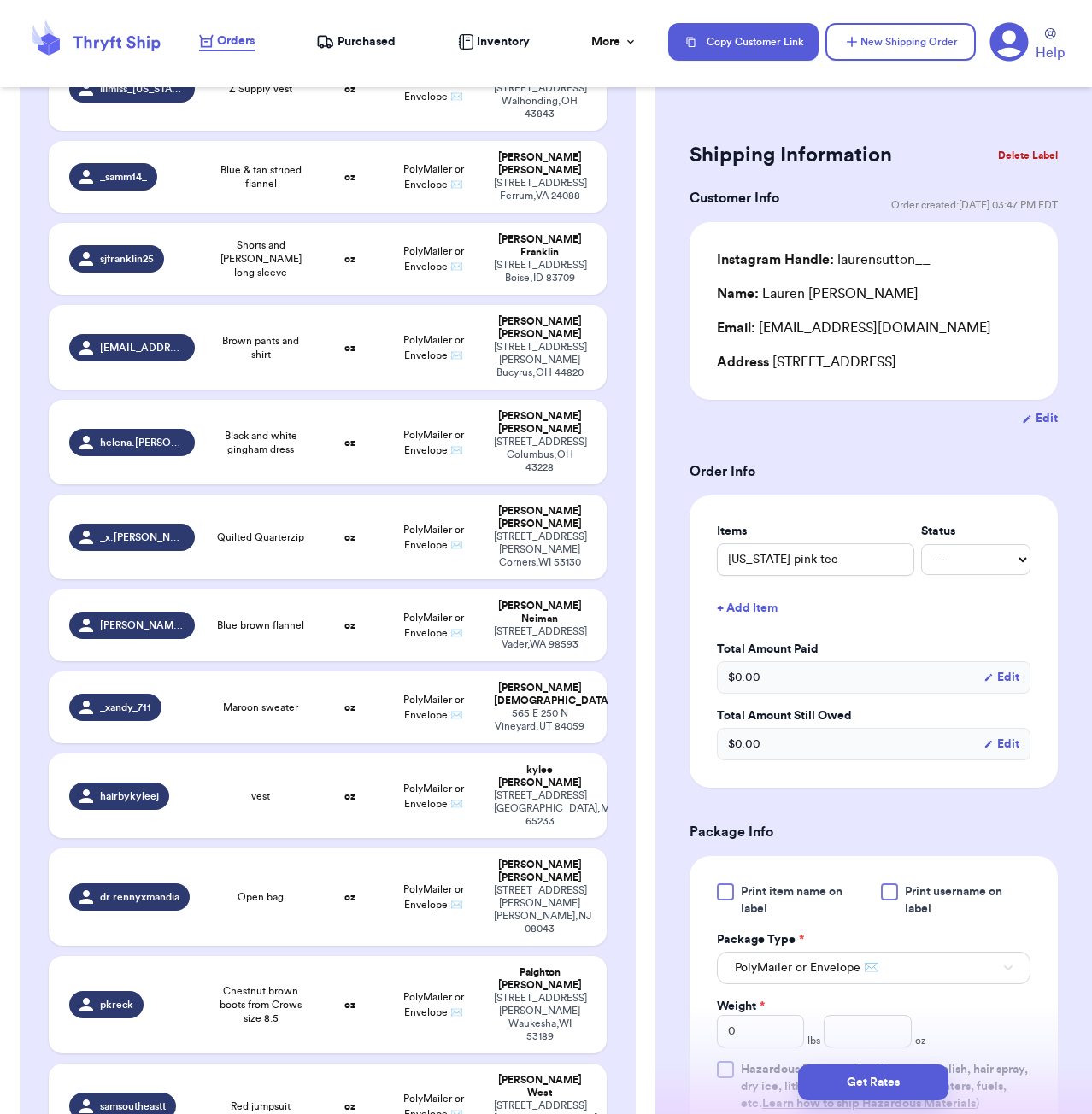
scroll to position [591, 0]
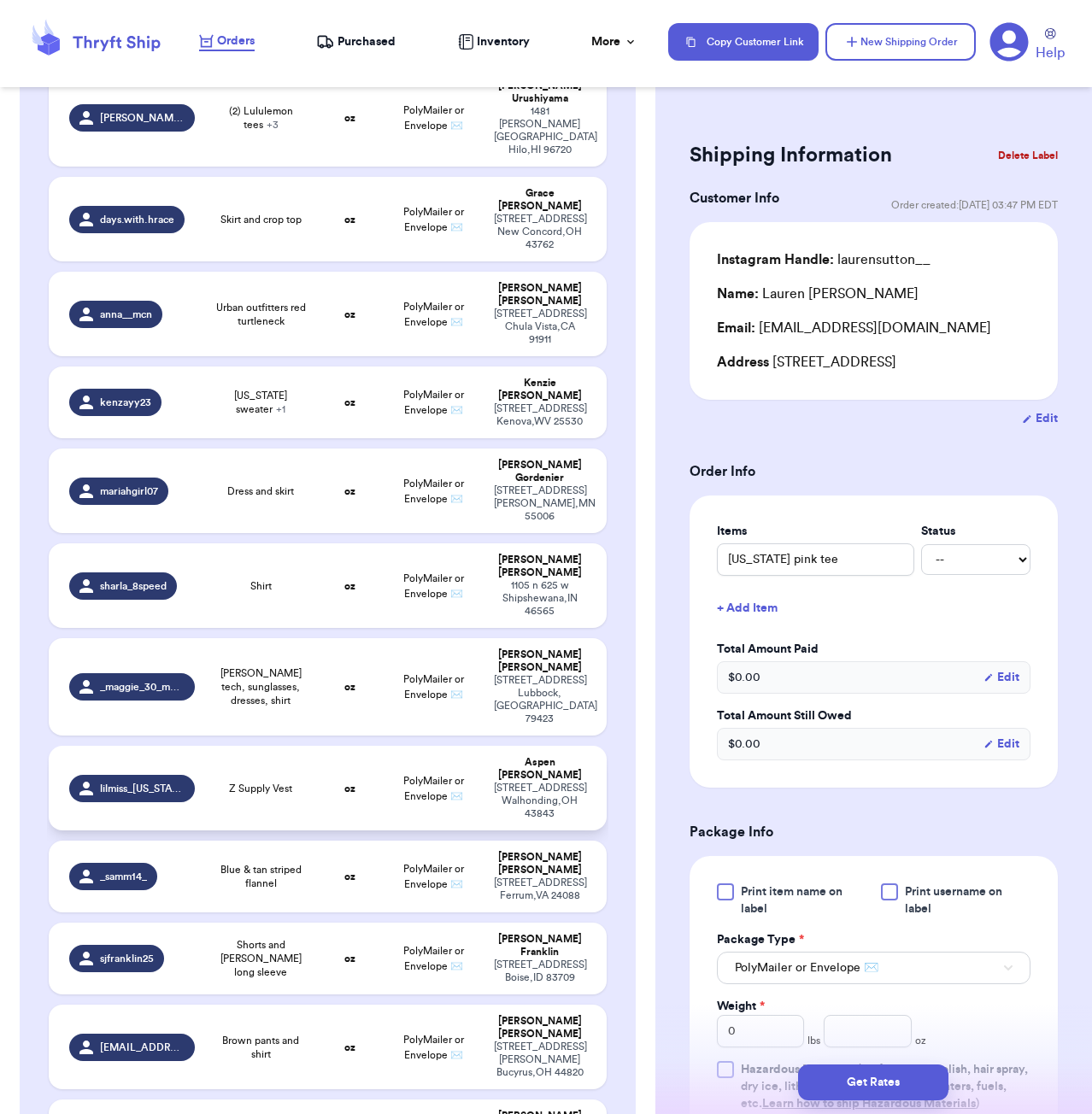
click at [352, 746] on td "oz" at bounding box center [349, 788] width 67 height 85
type input "Z Supply Vest"
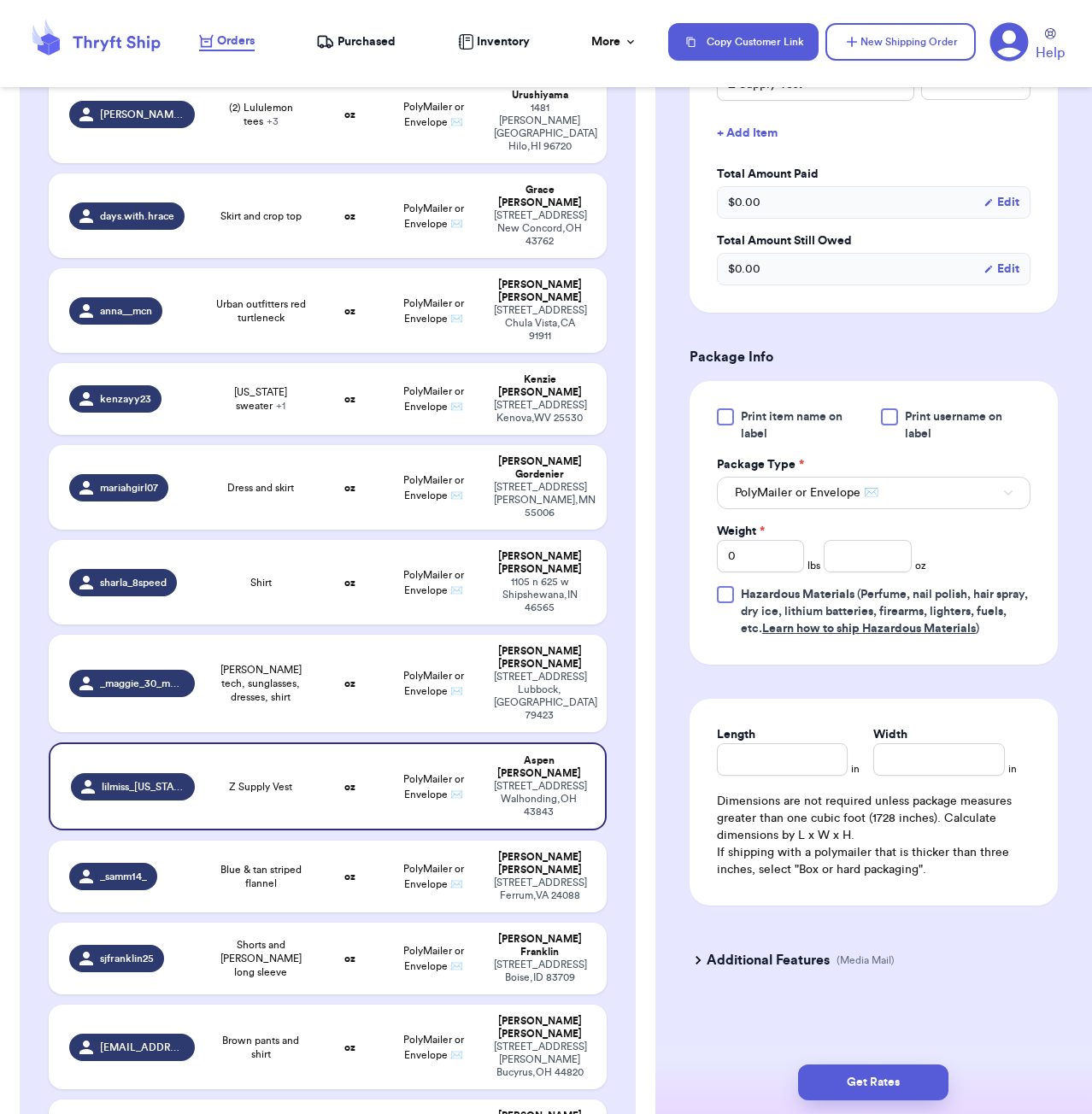
scroll to position [478, 0]
click at [858, 549] on input "number" at bounding box center [867, 556] width 88 height 32
type input "15"
click at [829, 752] on input "Length" at bounding box center [783, 760] width 132 height 32
type input "6"
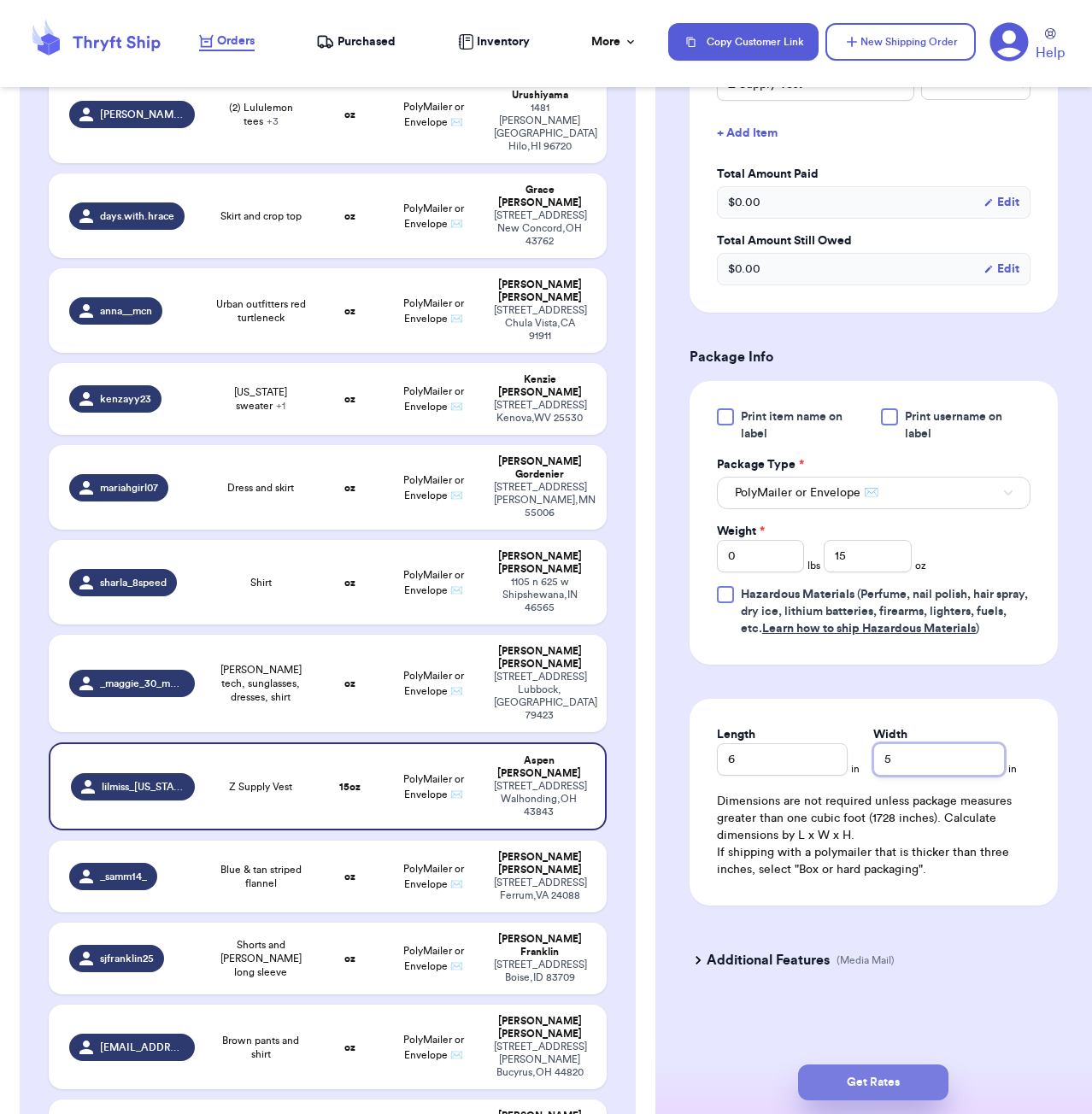
type input "5"
click at [866, 1087] on button "Get Rates" at bounding box center [873, 1083] width 151 height 35
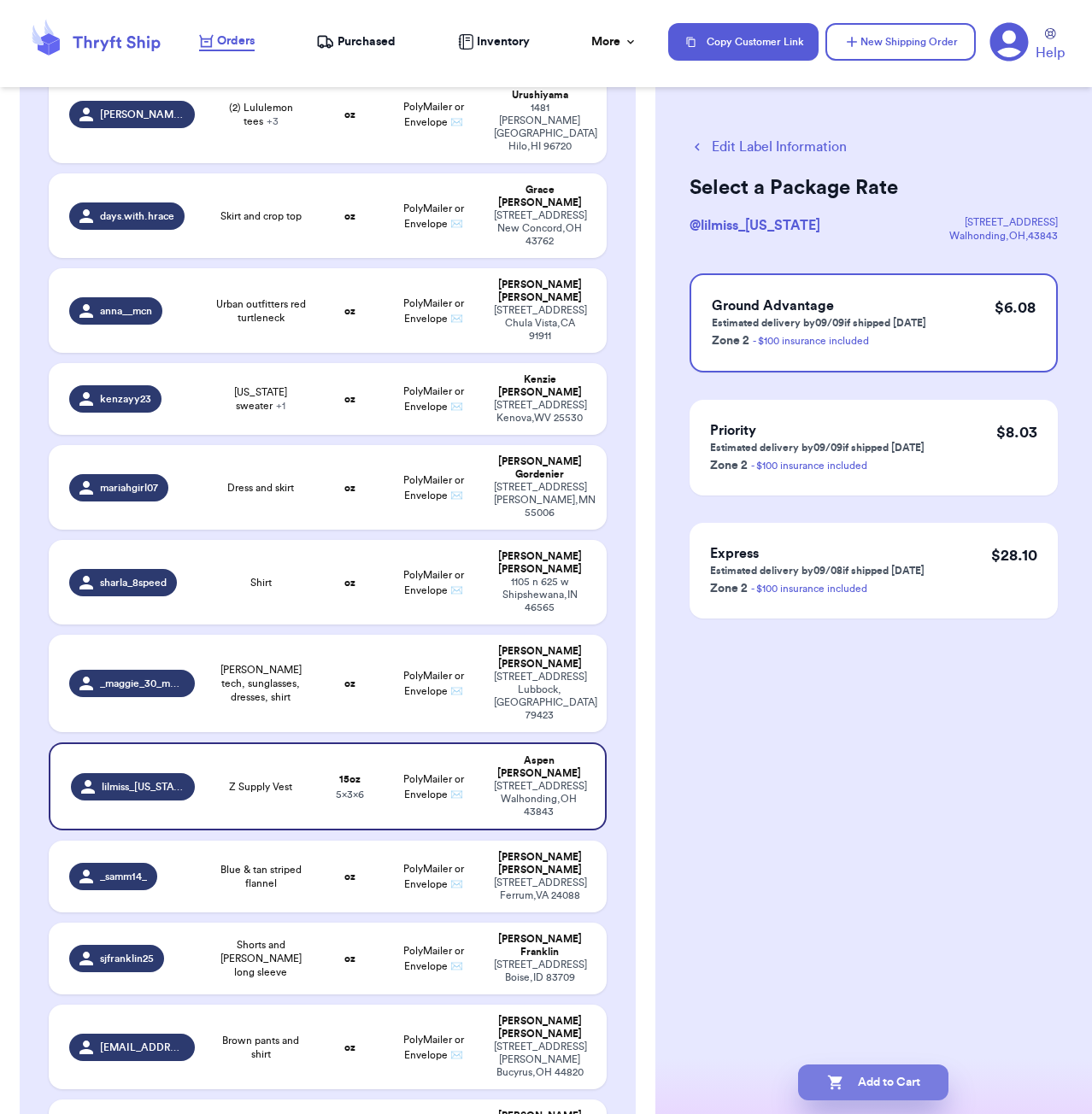
click at [912, 1091] on button "Add to Cart" at bounding box center [873, 1083] width 151 height 35
checkbox input "true"
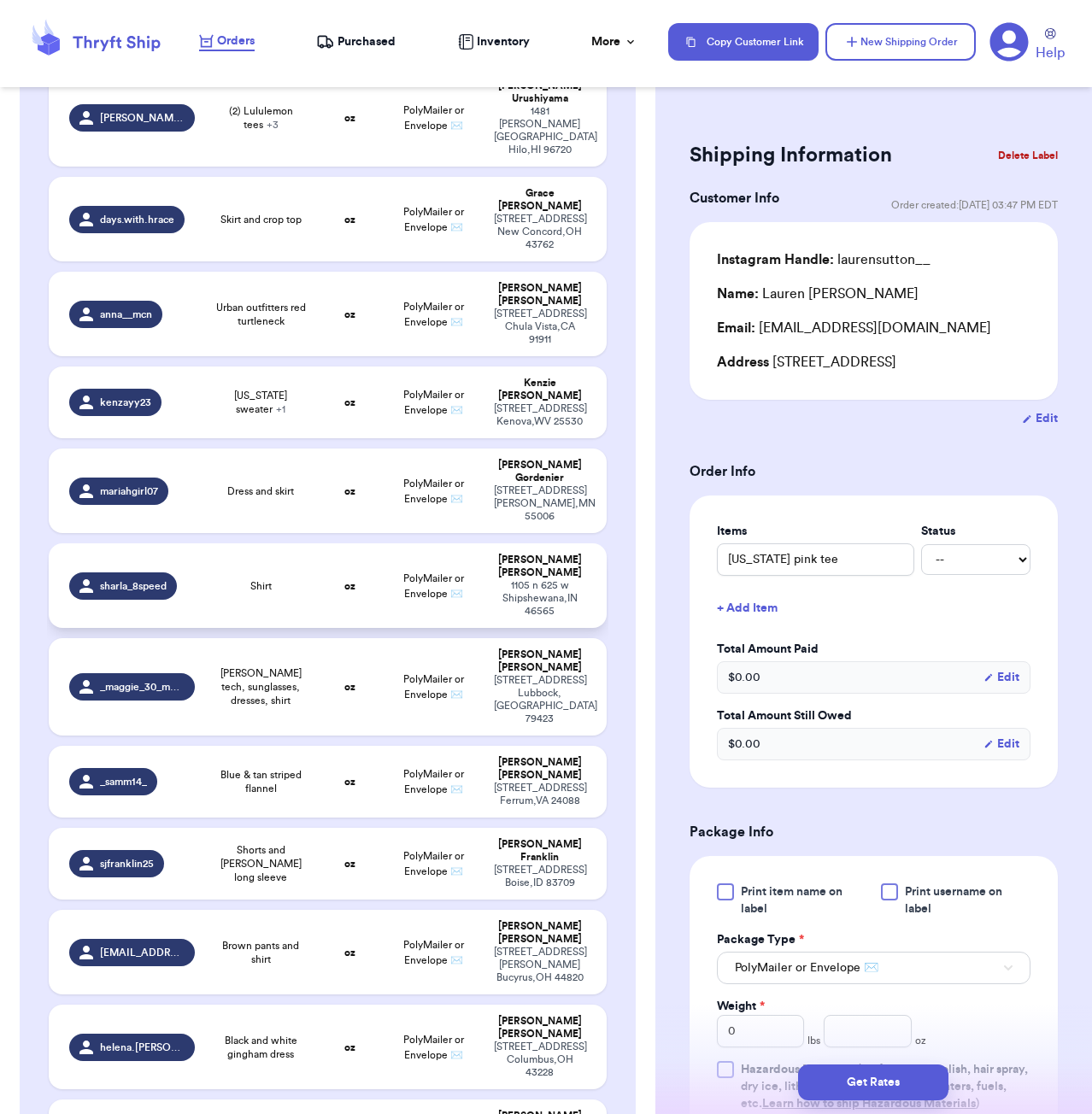
click at [293, 580] on div "Shirt" at bounding box center [261, 587] width 91 height 14
type input "Shirt"
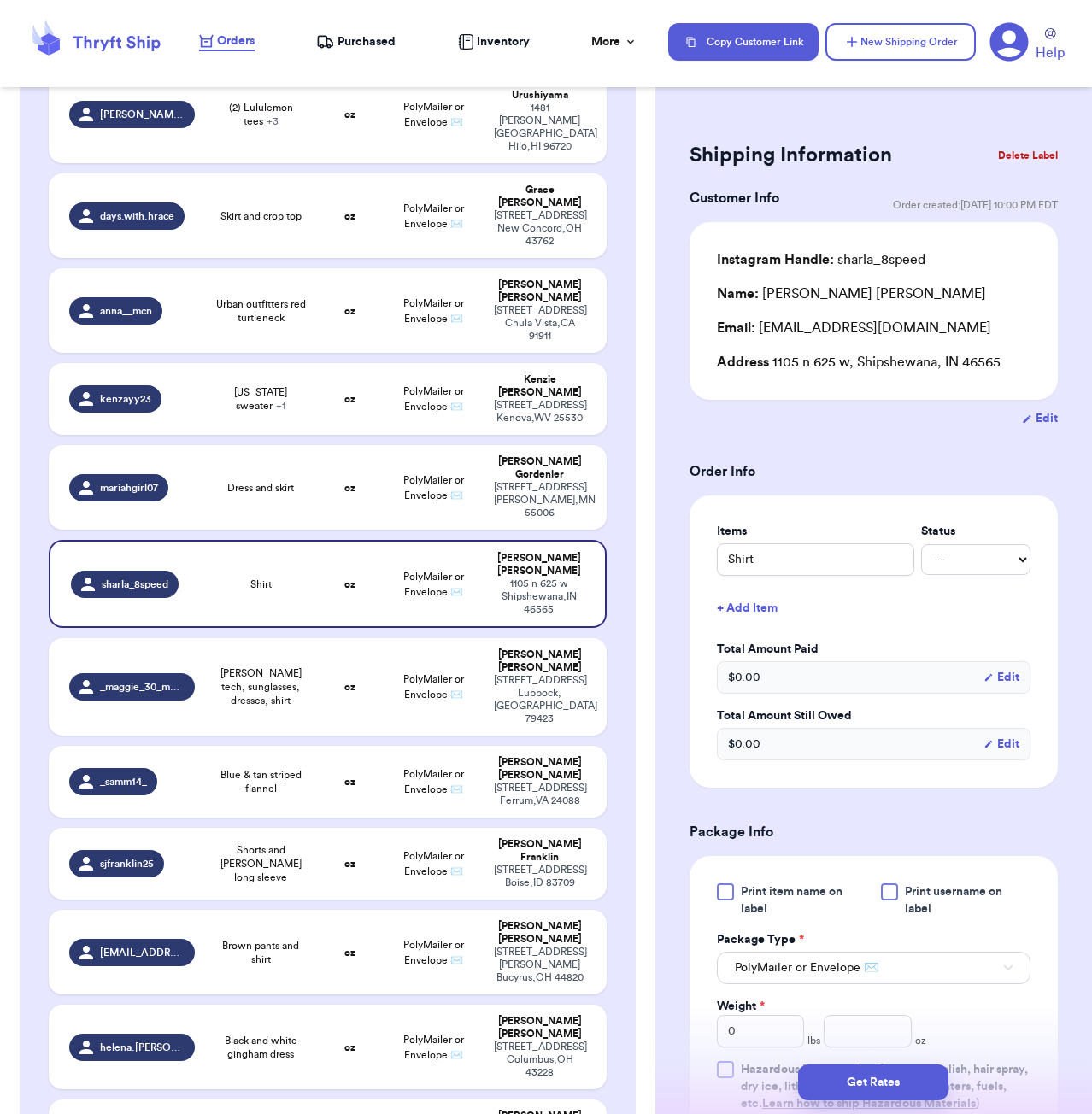
click at [756, 612] on button "+ Add Item" at bounding box center [874, 608] width 328 height 37
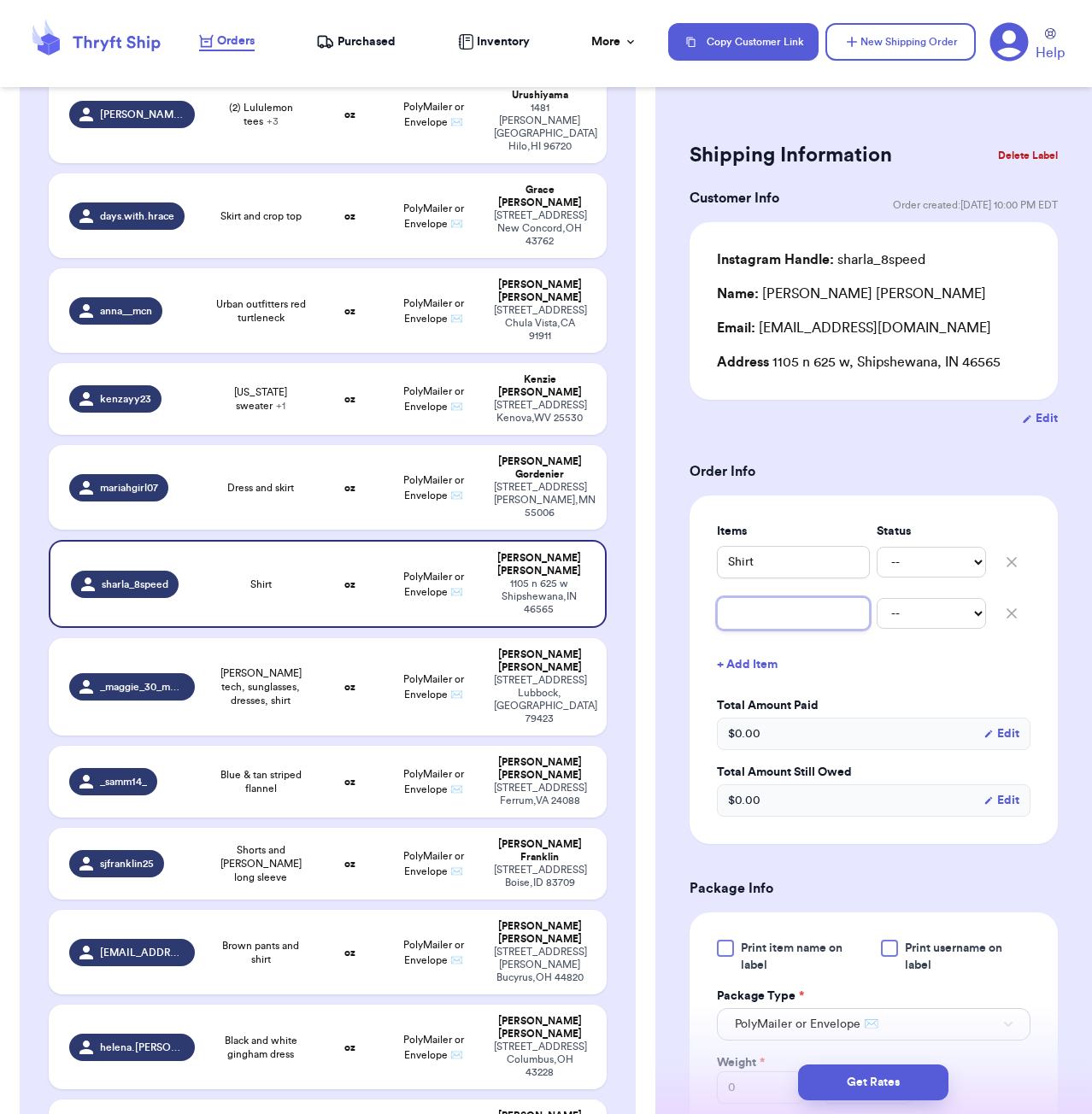
click at [769, 619] on input "text" at bounding box center [793, 613] width 152 height 32
type input "s"
type input "se"
type input "se="
type input "se=w"
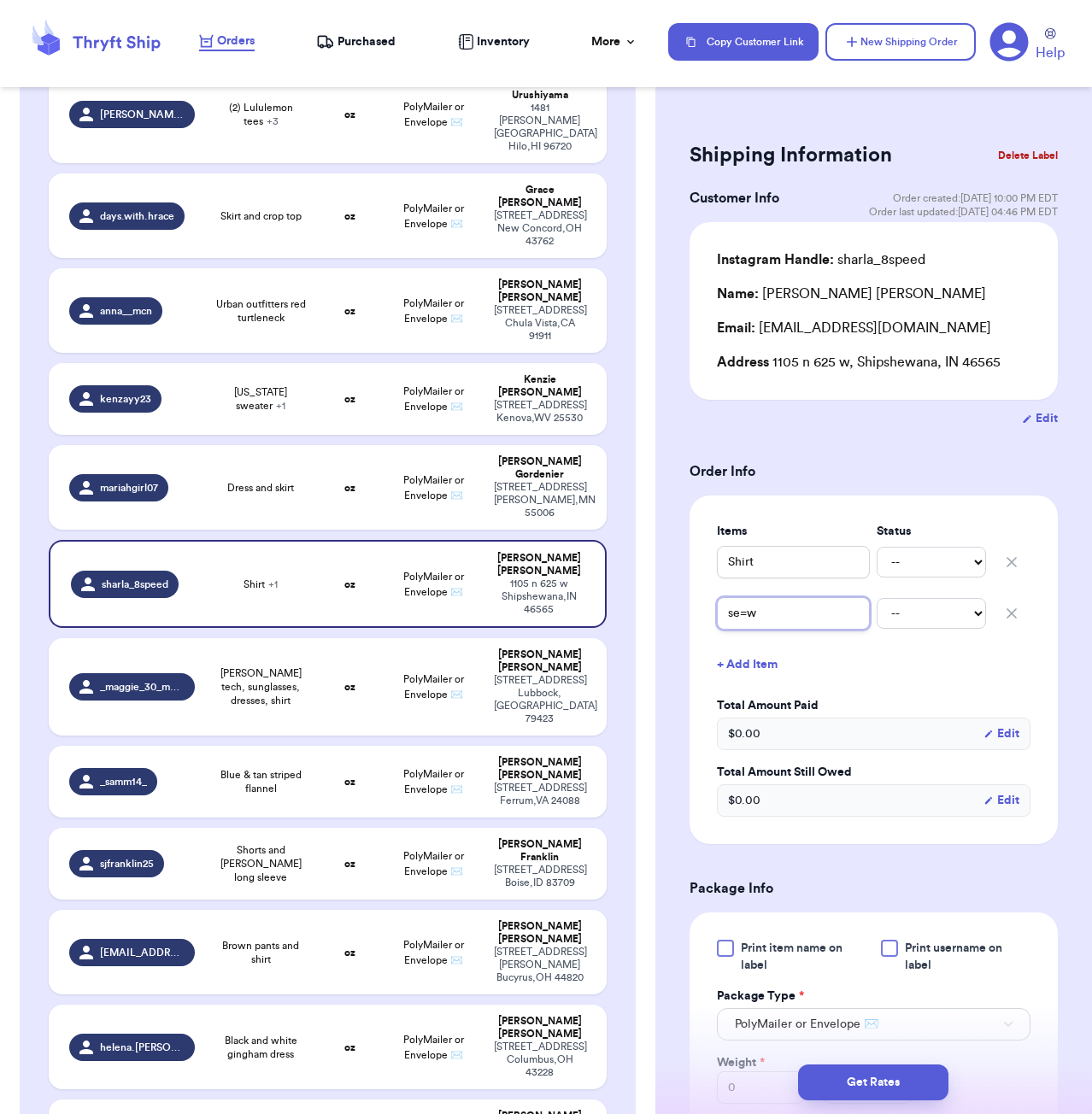
type input "se=we"
type input "se=w"
type input "se="
type input "se"
type input "s"
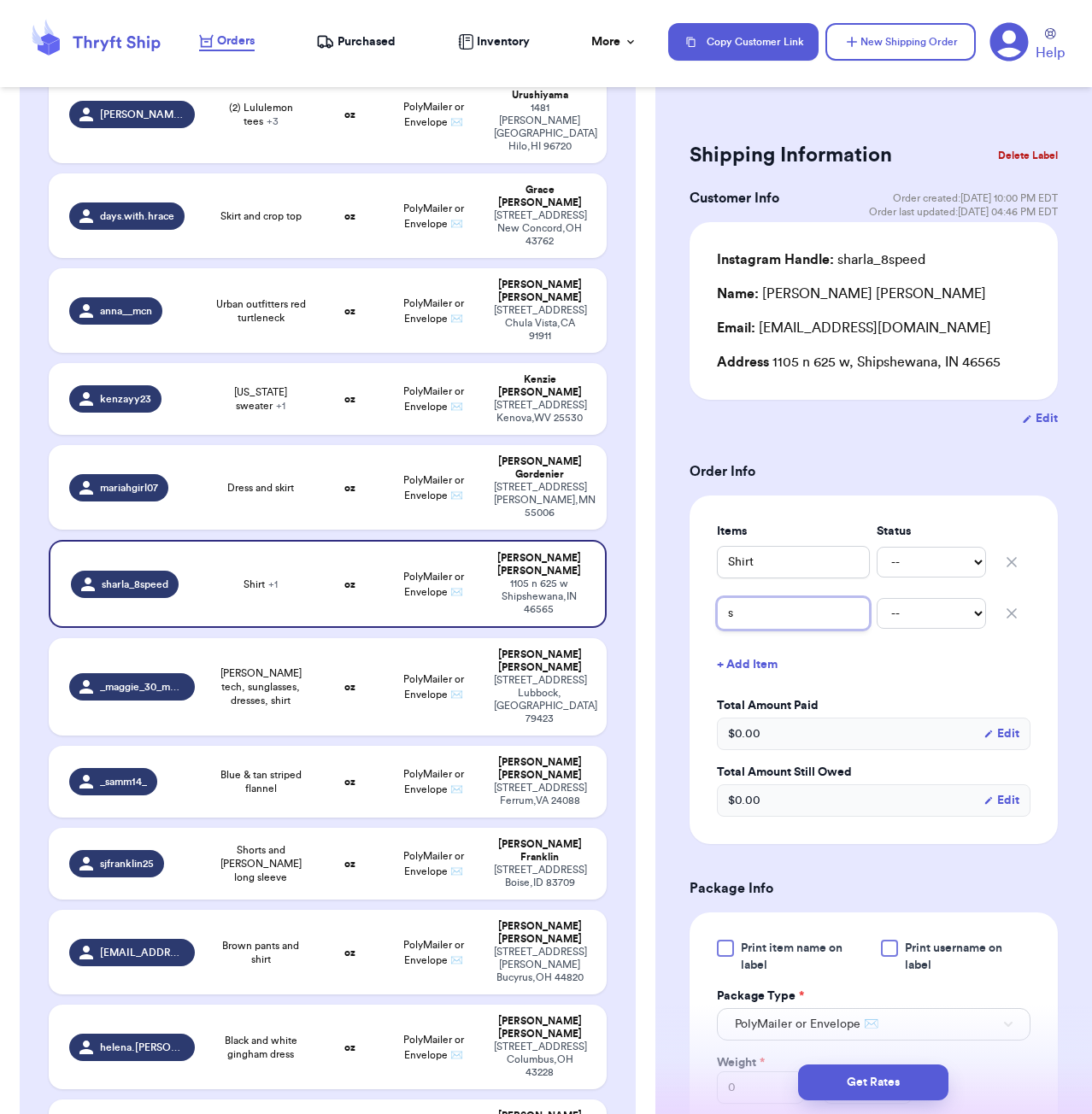
type input "sw"
type input "swe"
type input "swea"
type input "sweat"
type input "sweatr"
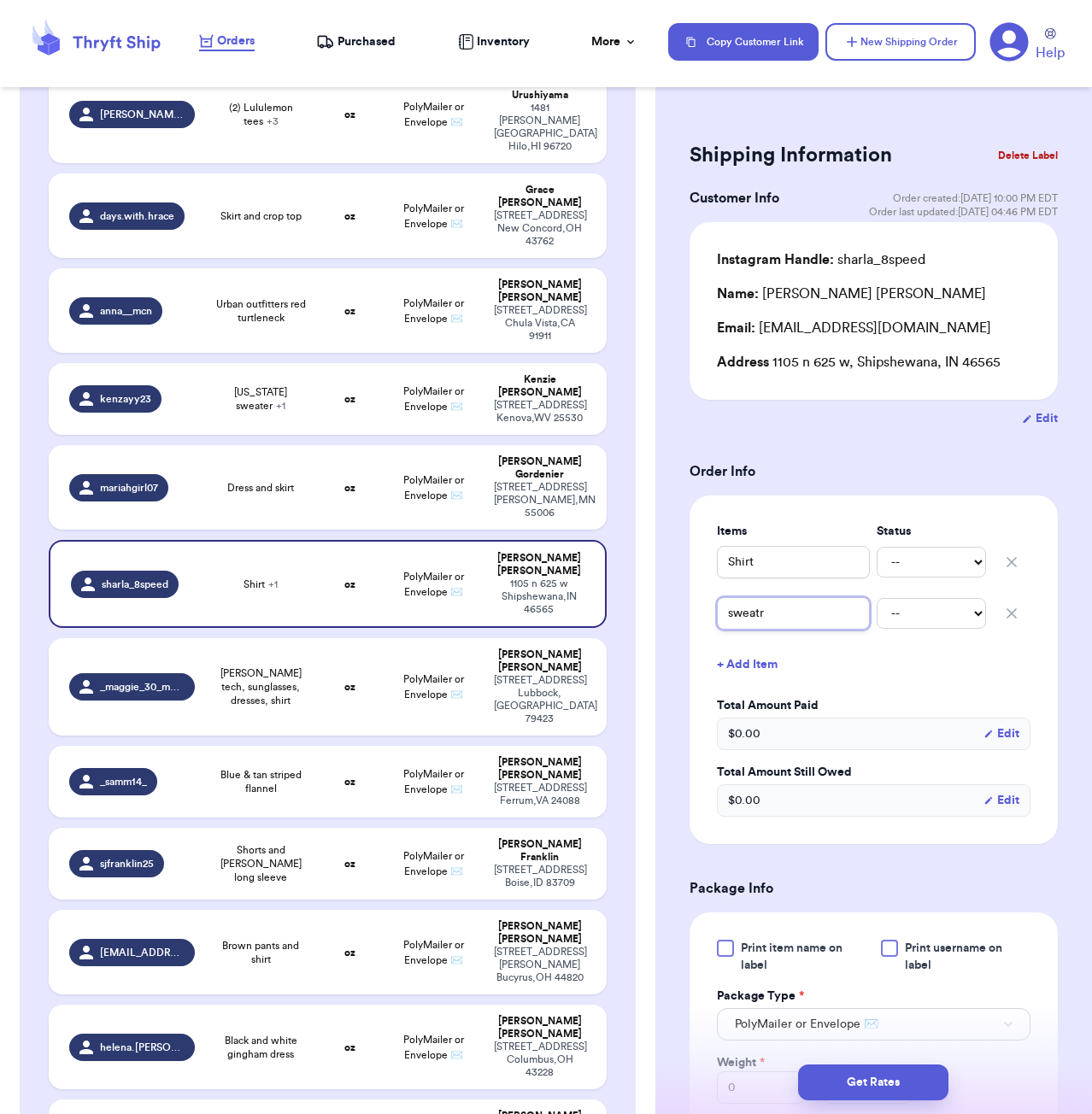
type input "sweat"
type input "sweate"
type input "sweater"
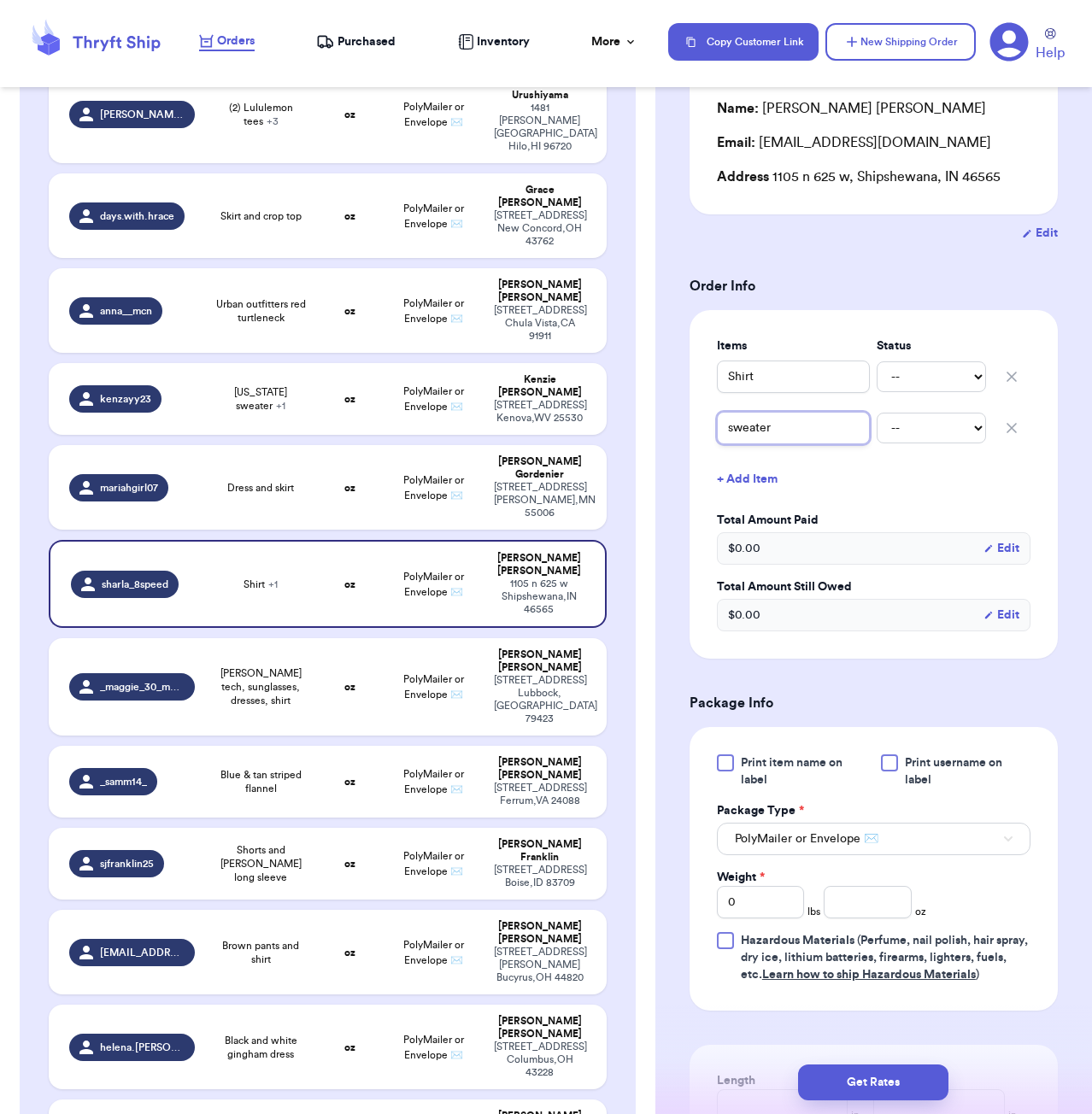
scroll to position [206, 0]
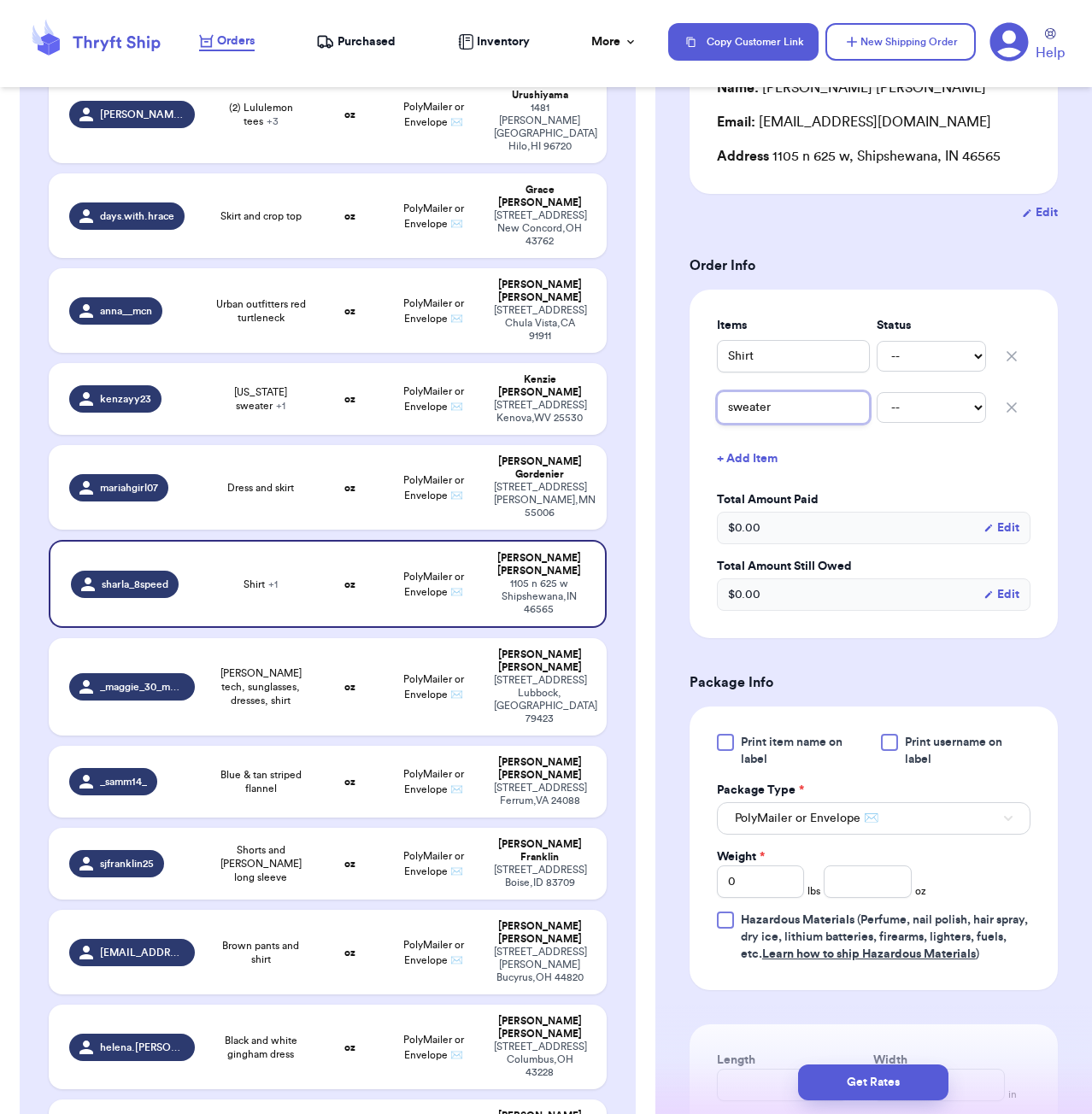
type input "sweater"
click at [855, 888] on input "number" at bounding box center [867, 882] width 88 height 32
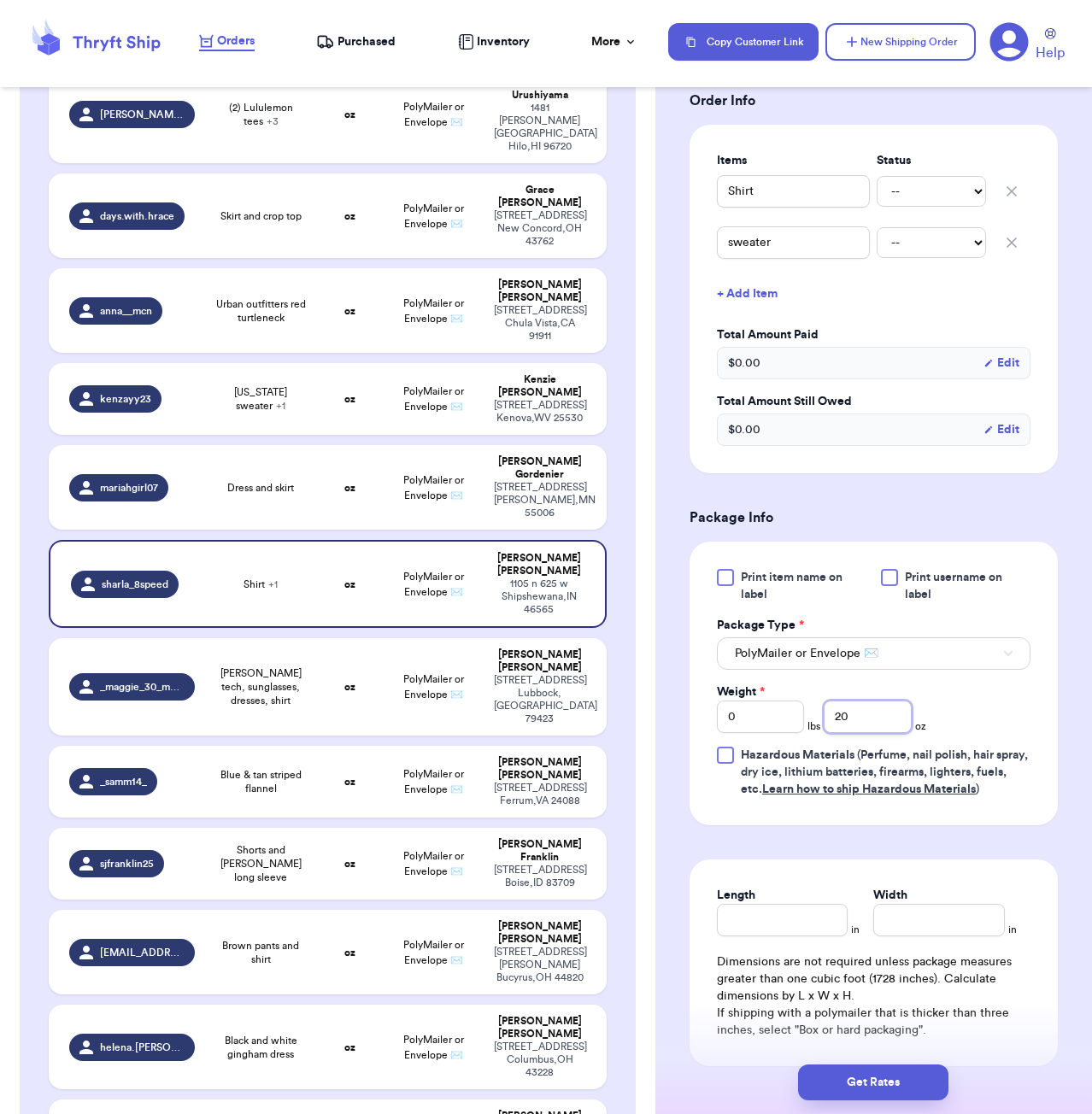
scroll to position [393, 0]
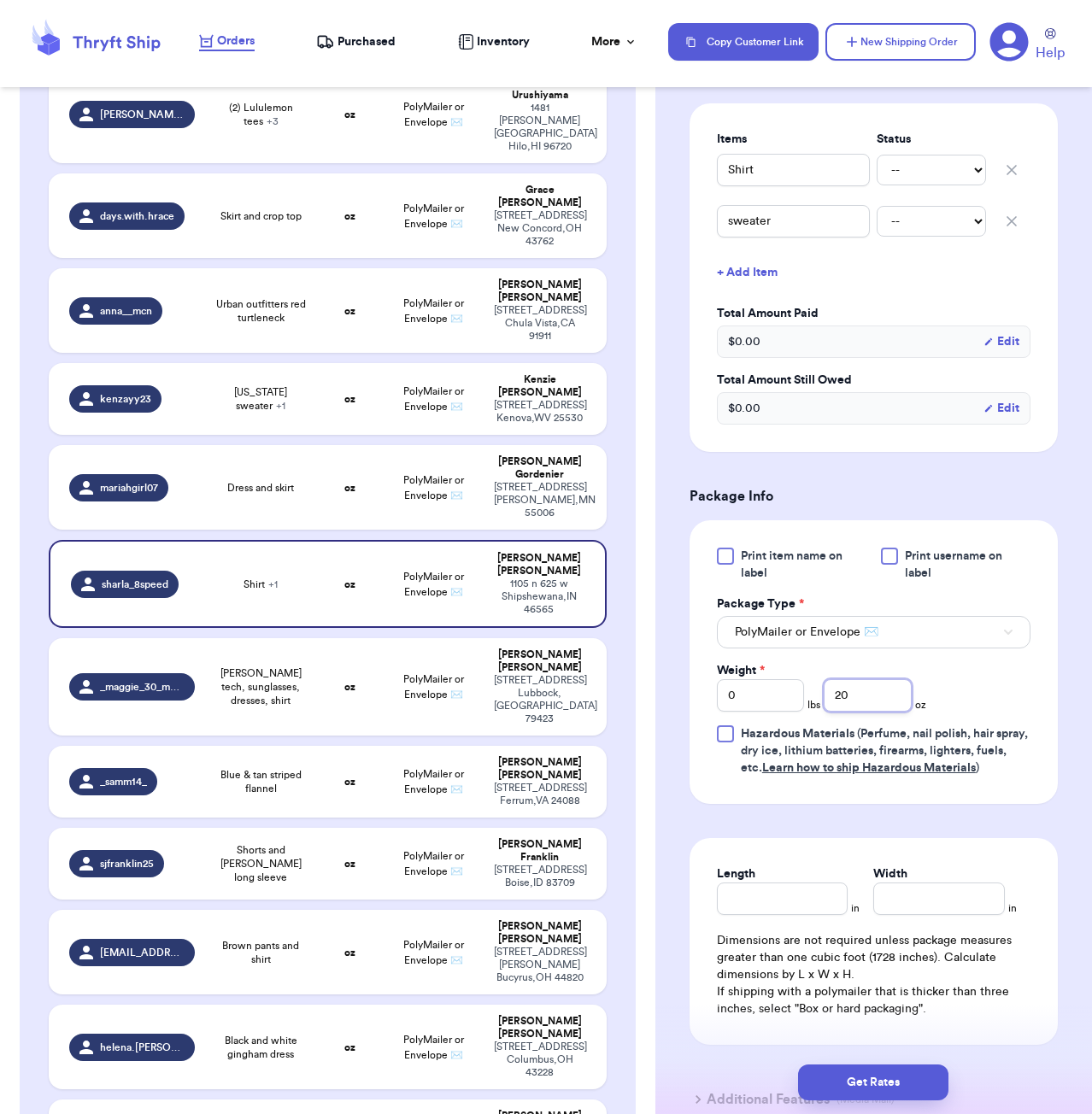
type input "20"
click at [781, 912] on input "Length" at bounding box center [783, 898] width 132 height 32
type input "7"
type input "6"
click at [869, 1087] on button "Get Rates" at bounding box center [873, 1083] width 151 height 35
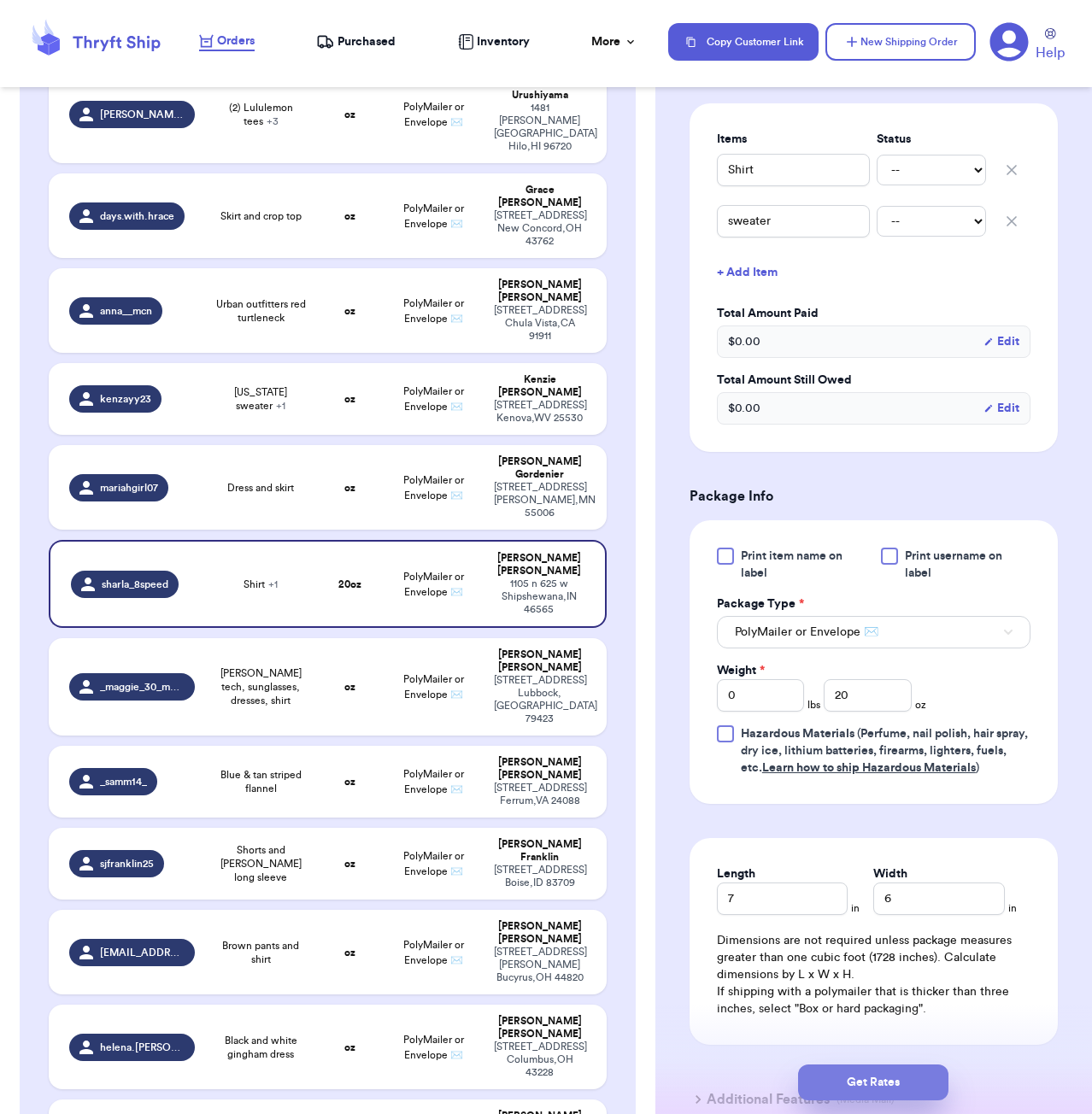
type input "1"
type input "4"
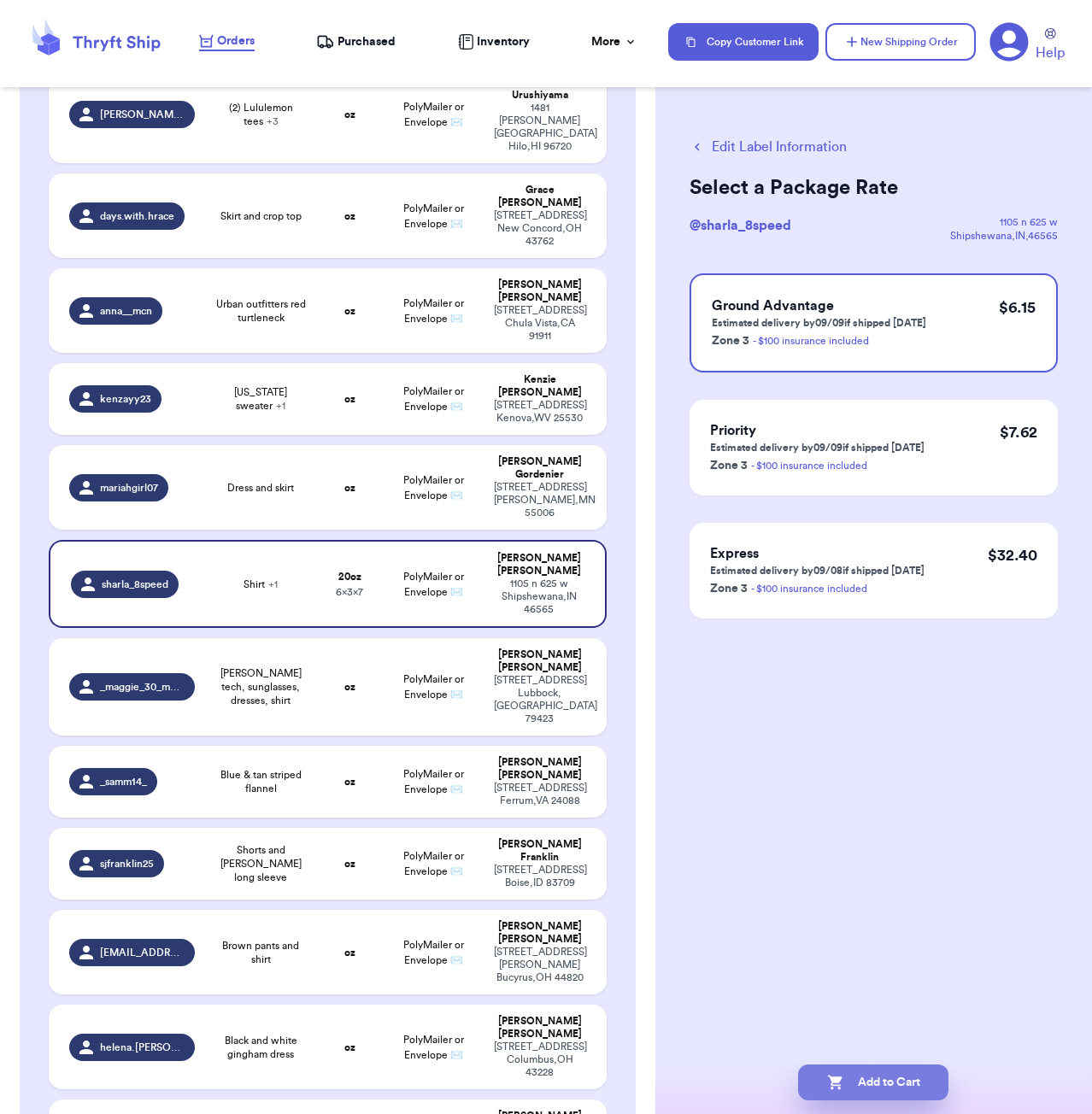
click at [911, 1083] on button "Add to Cart" at bounding box center [873, 1083] width 151 height 35
checkbox input "true"
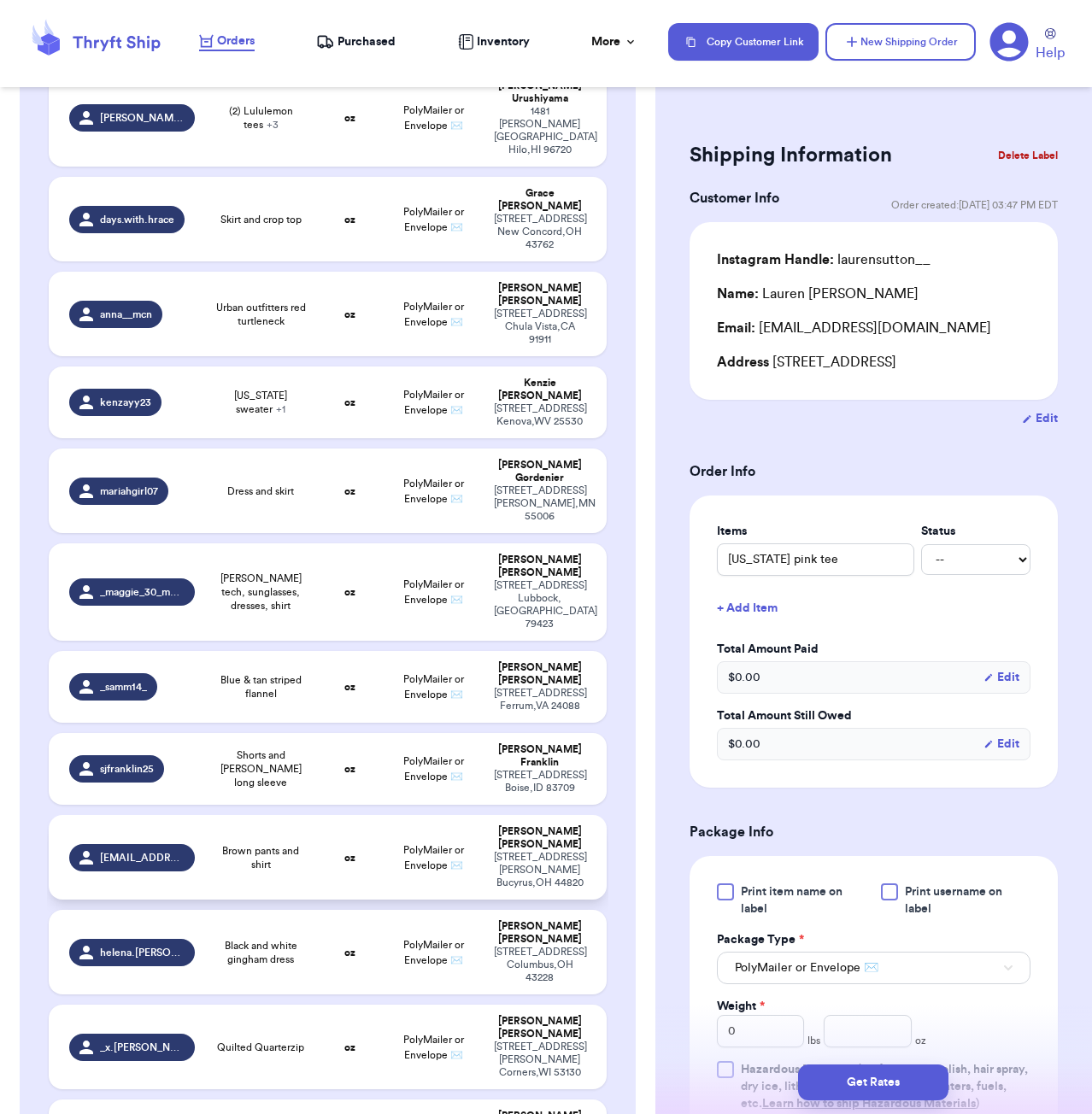
click at [262, 844] on span "Brown pants and shirt" at bounding box center [261, 858] width 91 height 28
type input "Brown pants and shirt"
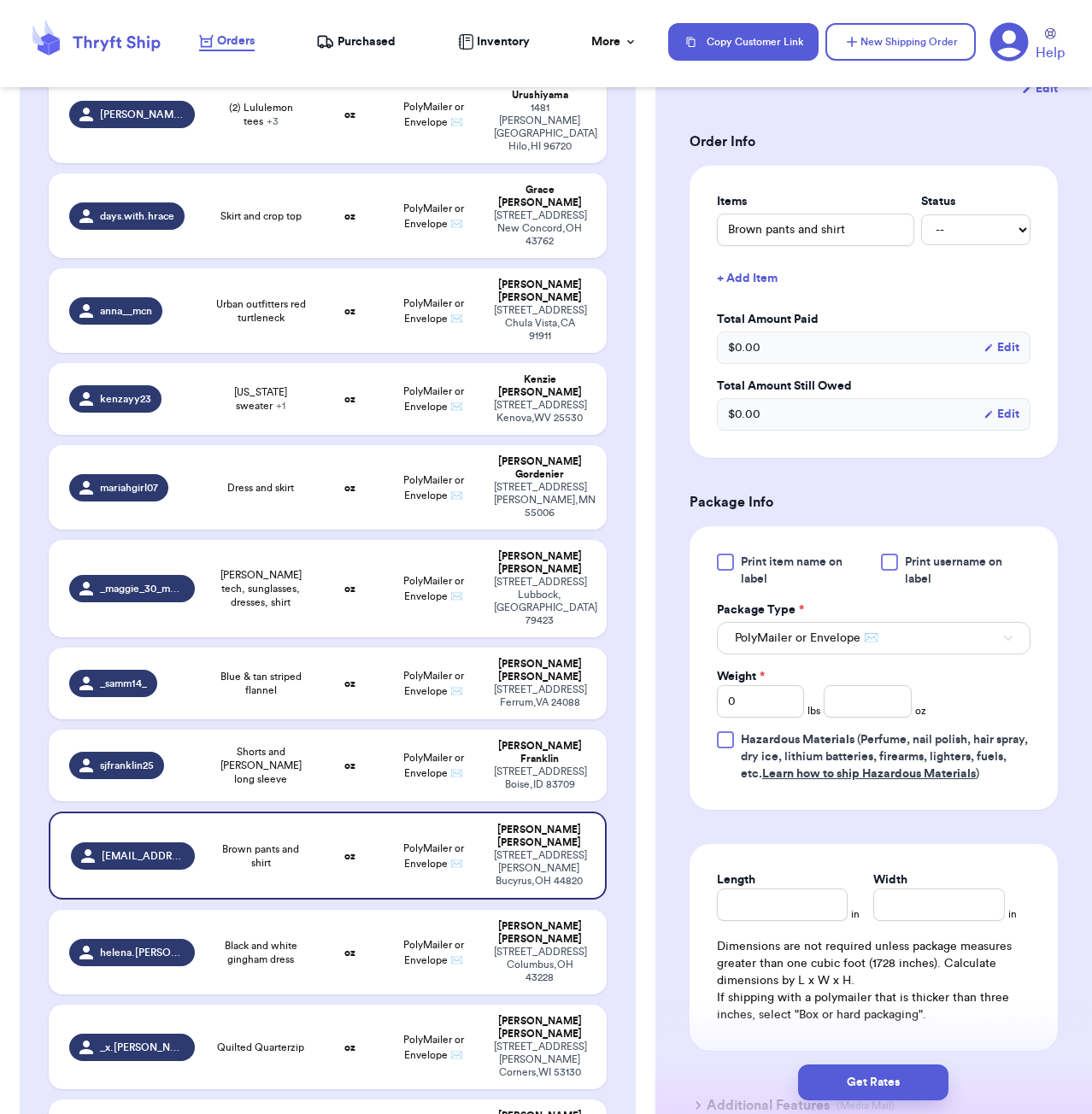
scroll to position [480, 0]
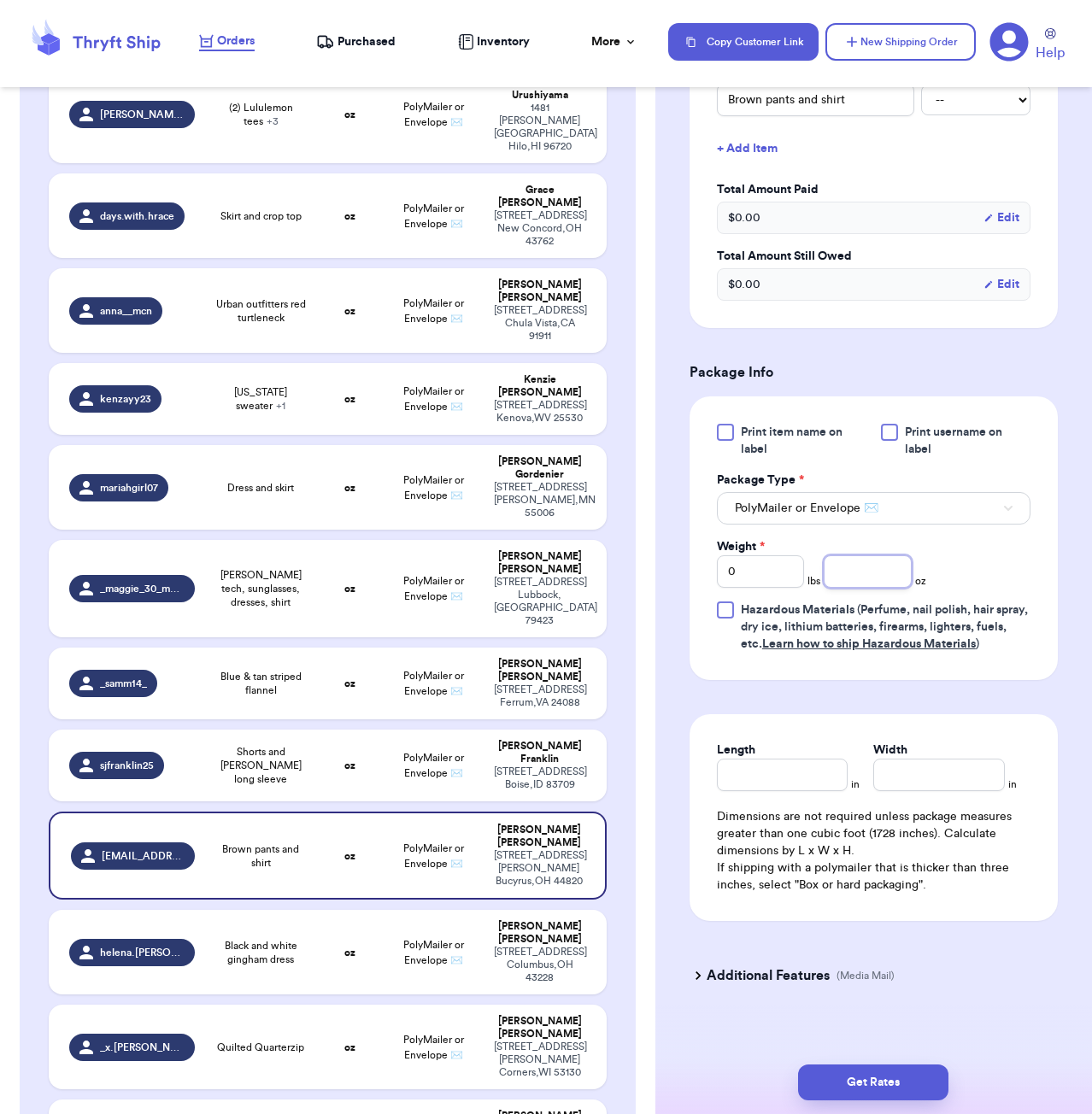
click at [858, 578] on input "number" at bounding box center [867, 571] width 88 height 32
type input "25"
click at [785, 773] on input "Length" at bounding box center [783, 774] width 132 height 32
type input "7"
type input "6"
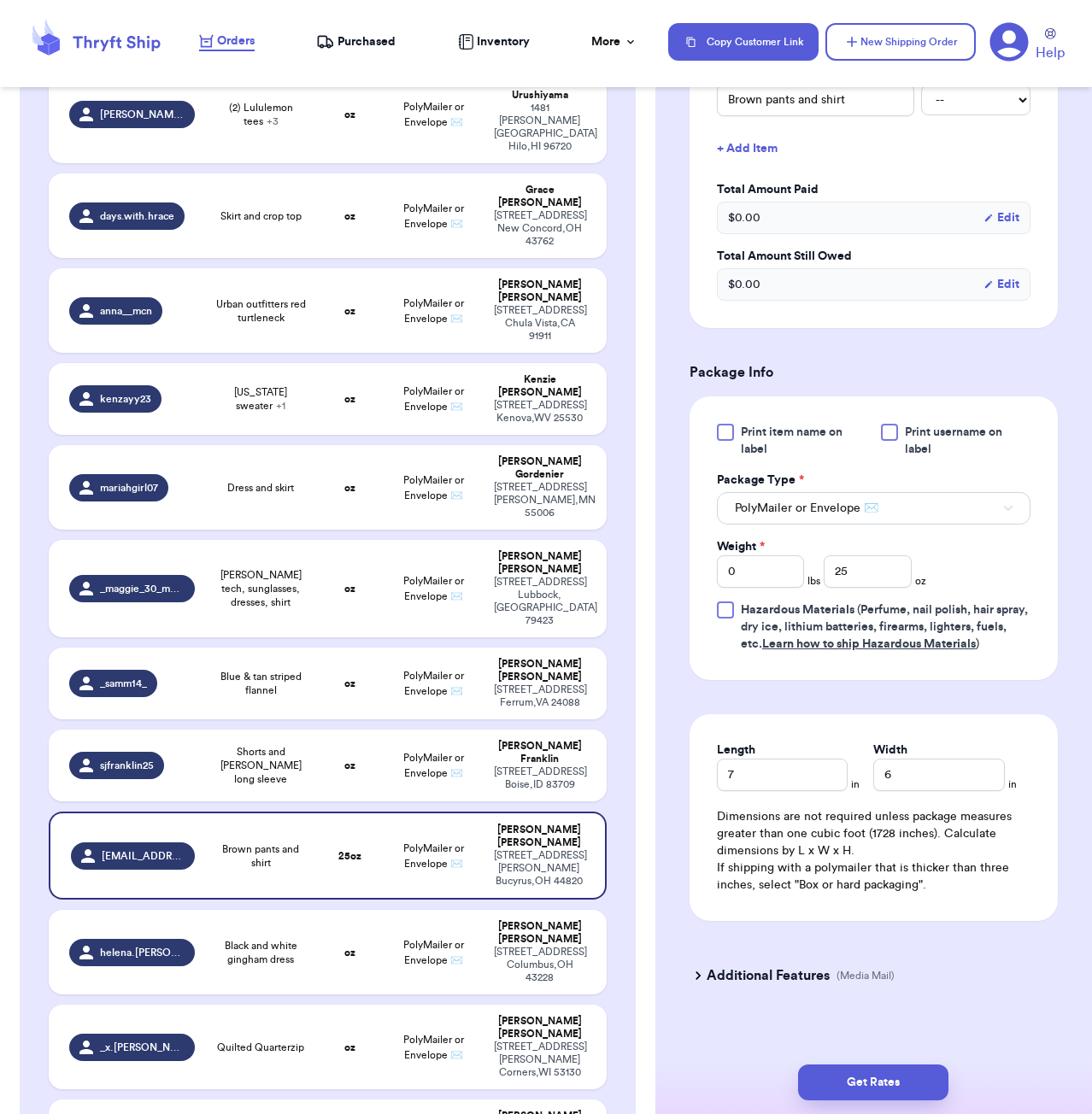
click at [886, 1051] on div "Get Rates" at bounding box center [874, 1083] width 437 height 63
click at [946, 1069] on button "Get Rates" at bounding box center [873, 1083] width 151 height 35
type input "1"
type input "9"
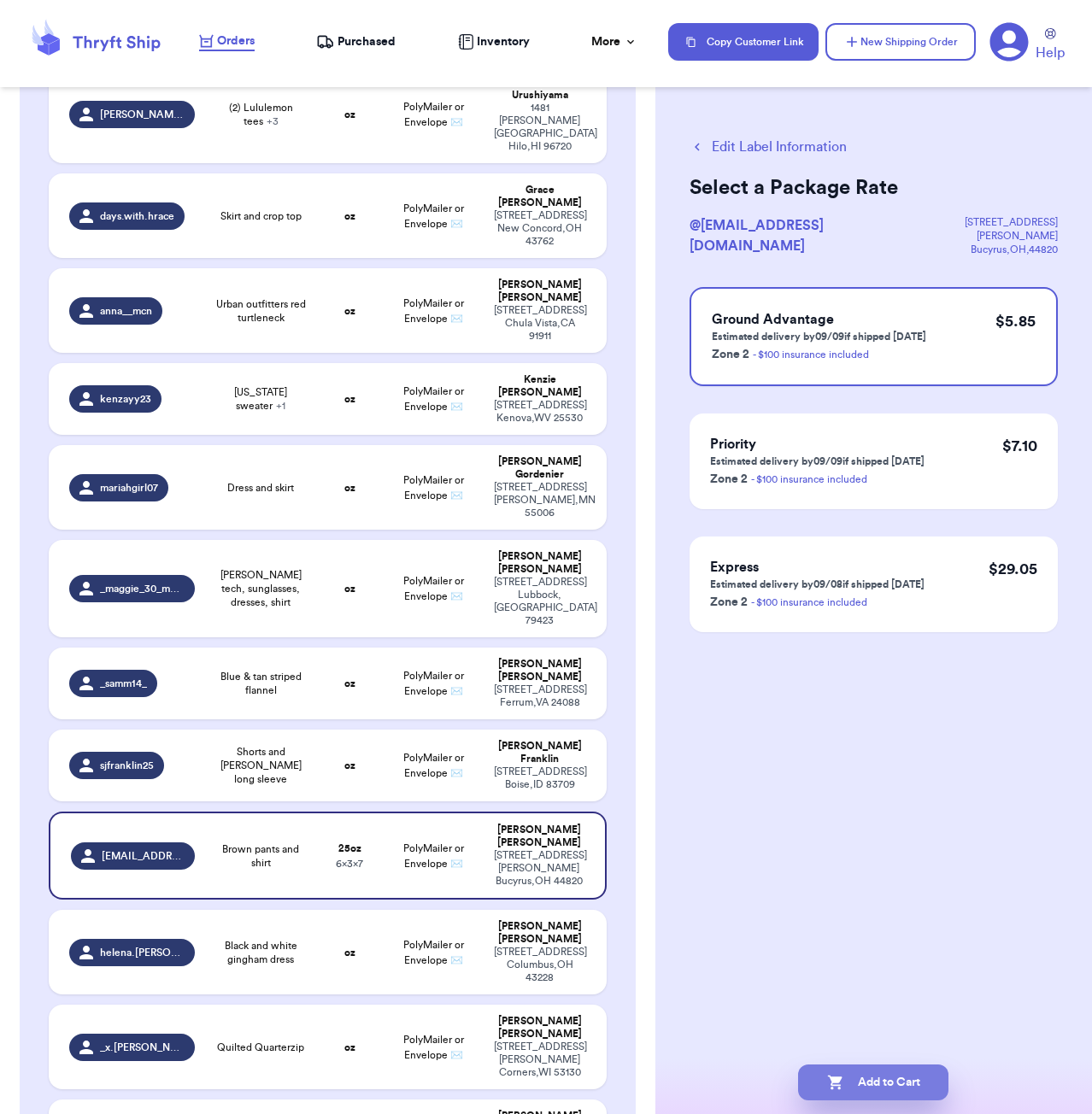
click at [892, 1085] on button "Add to Cart" at bounding box center [873, 1083] width 151 height 35
checkbox input "true"
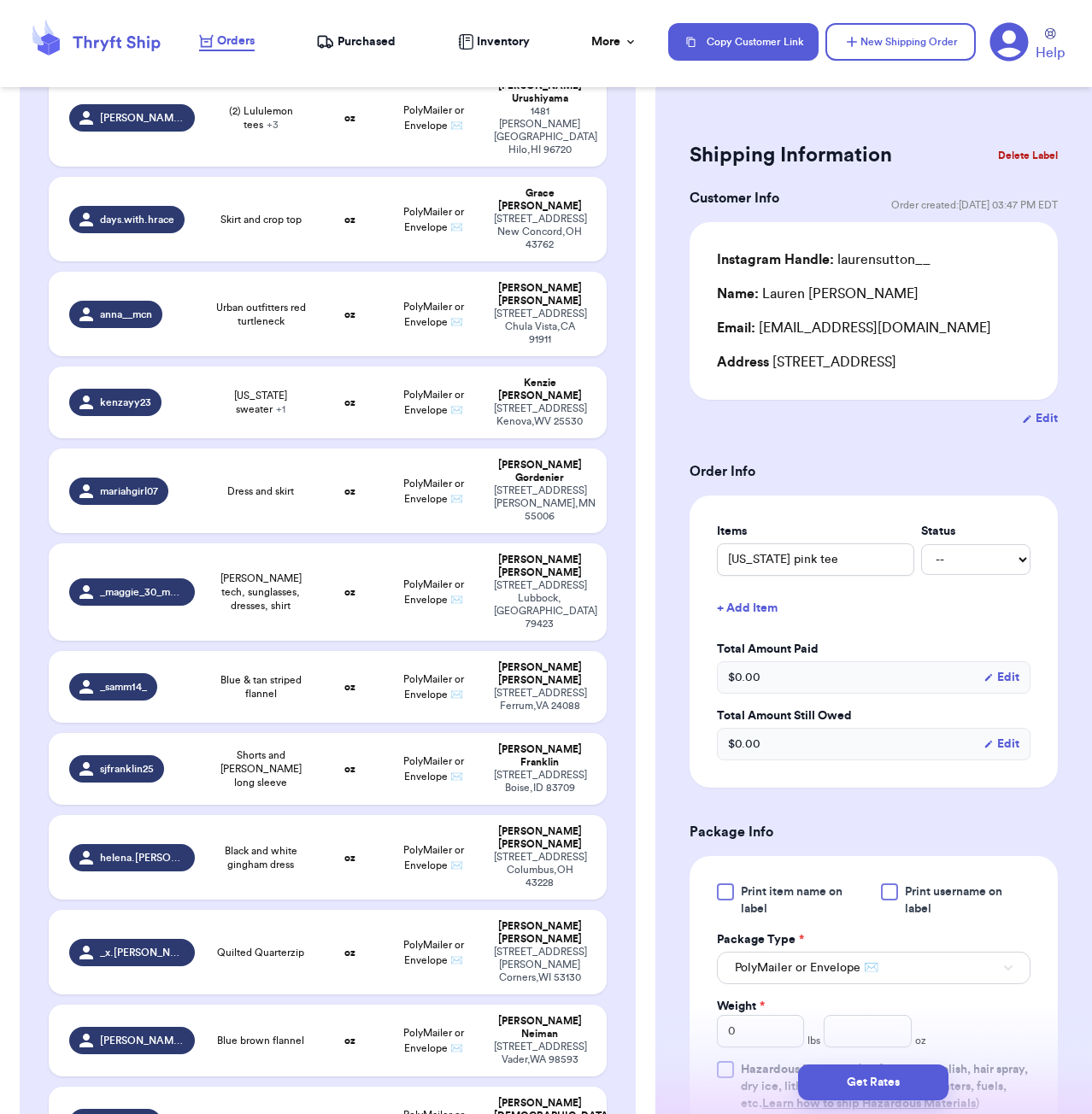
drag, startPoint x: 966, startPoint y: 14, endPoint x: 942, endPoint y: -6, distance: 31.2
click at [942, 0] on html "Orders Purchased Inventory More Stats Completed Orders Copy Customer Link New S…" at bounding box center [546, 557] width 1092 height 1114
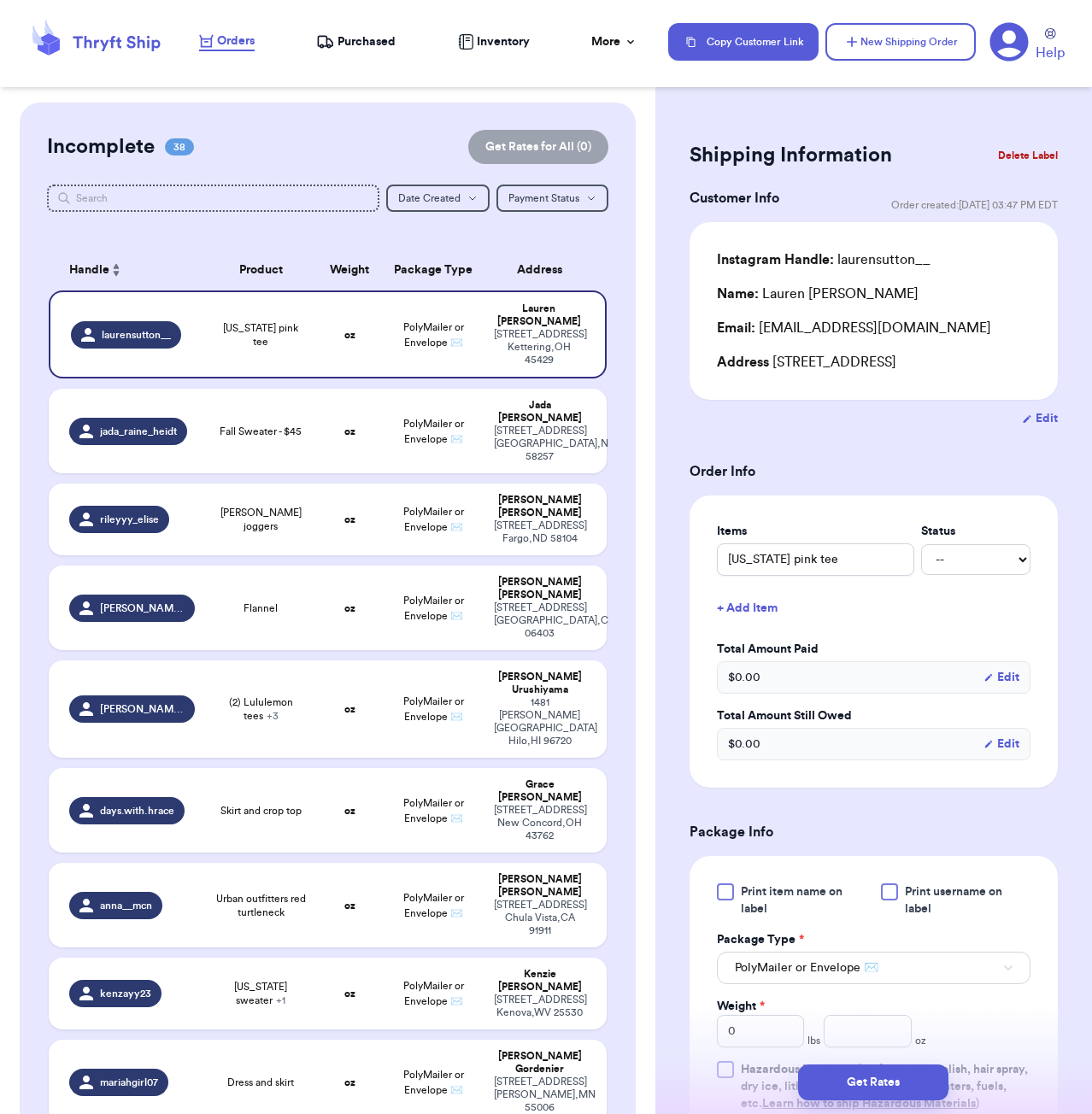
click at [870, 141] on div "Shipping Information Delete Label" at bounding box center [874, 155] width 368 height 37
click at [930, 40] on button "New Shipping Order" at bounding box center [900, 41] width 151 height 37
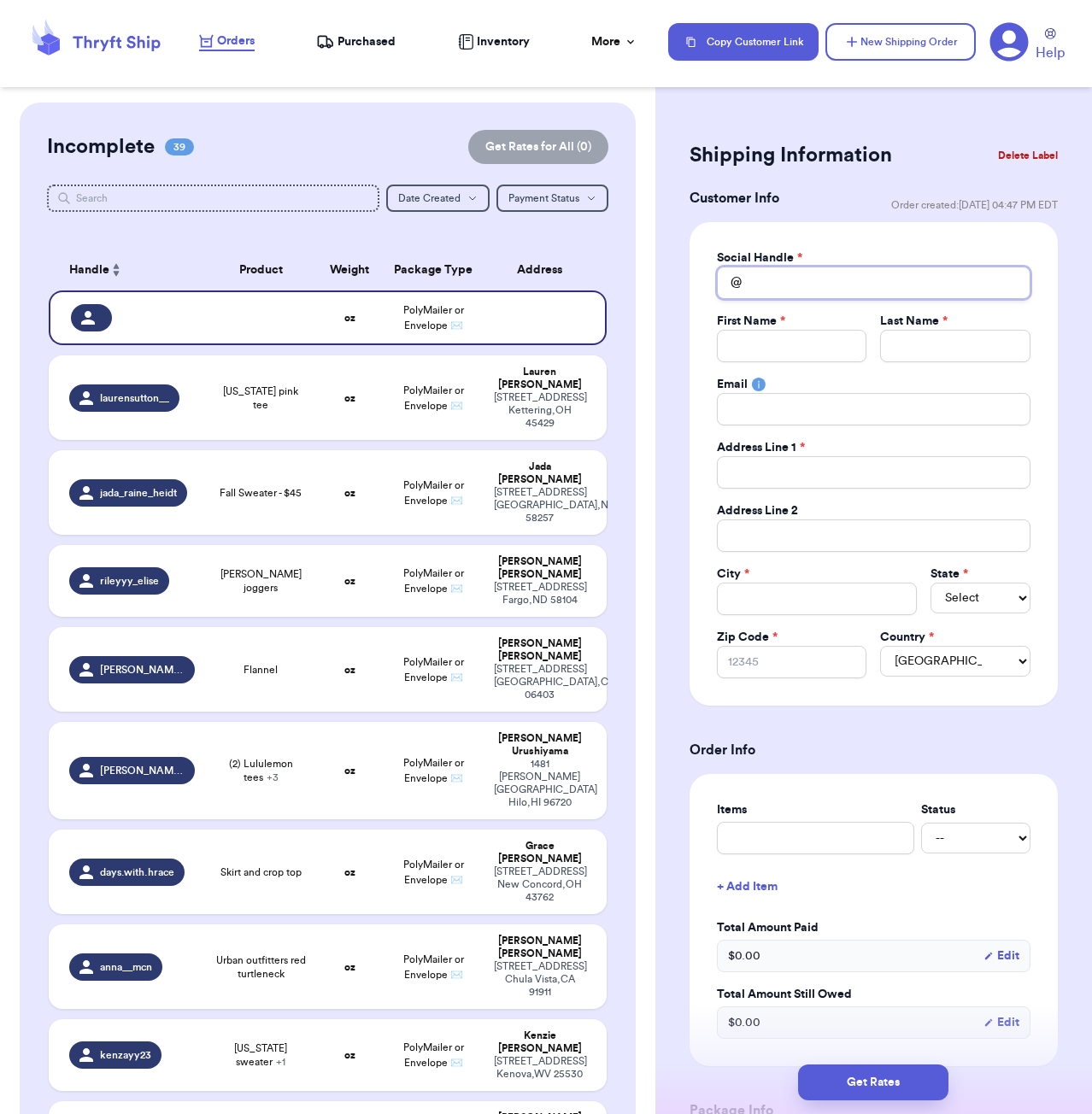
click at [781, 276] on input "Total Amount Paid" at bounding box center [874, 282] width 314 height 32
type input "k"
type input "ke"
type input "[PERSON_NAME]"
type input "kenz"
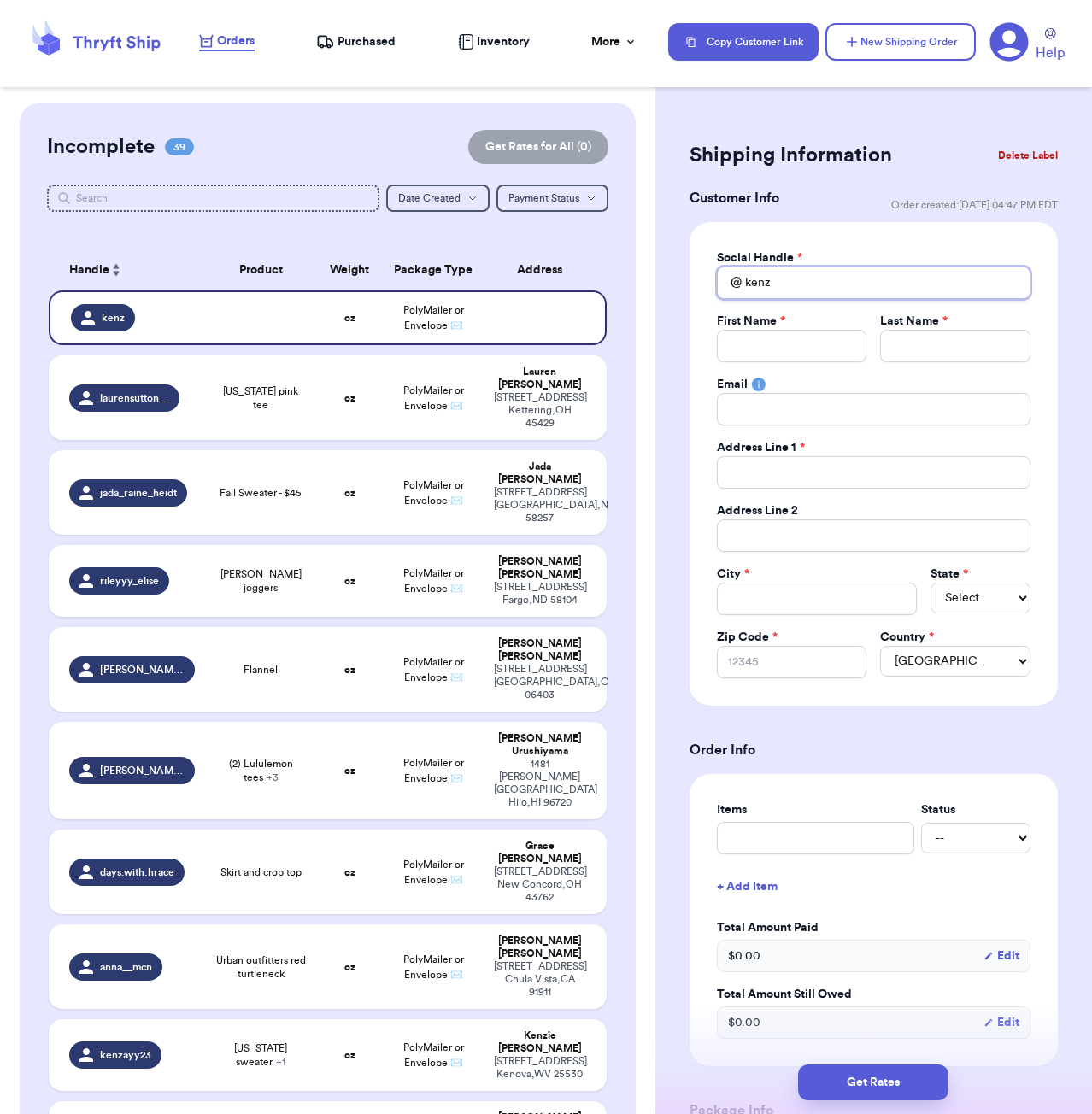
type input "[PERSON_NAME]"
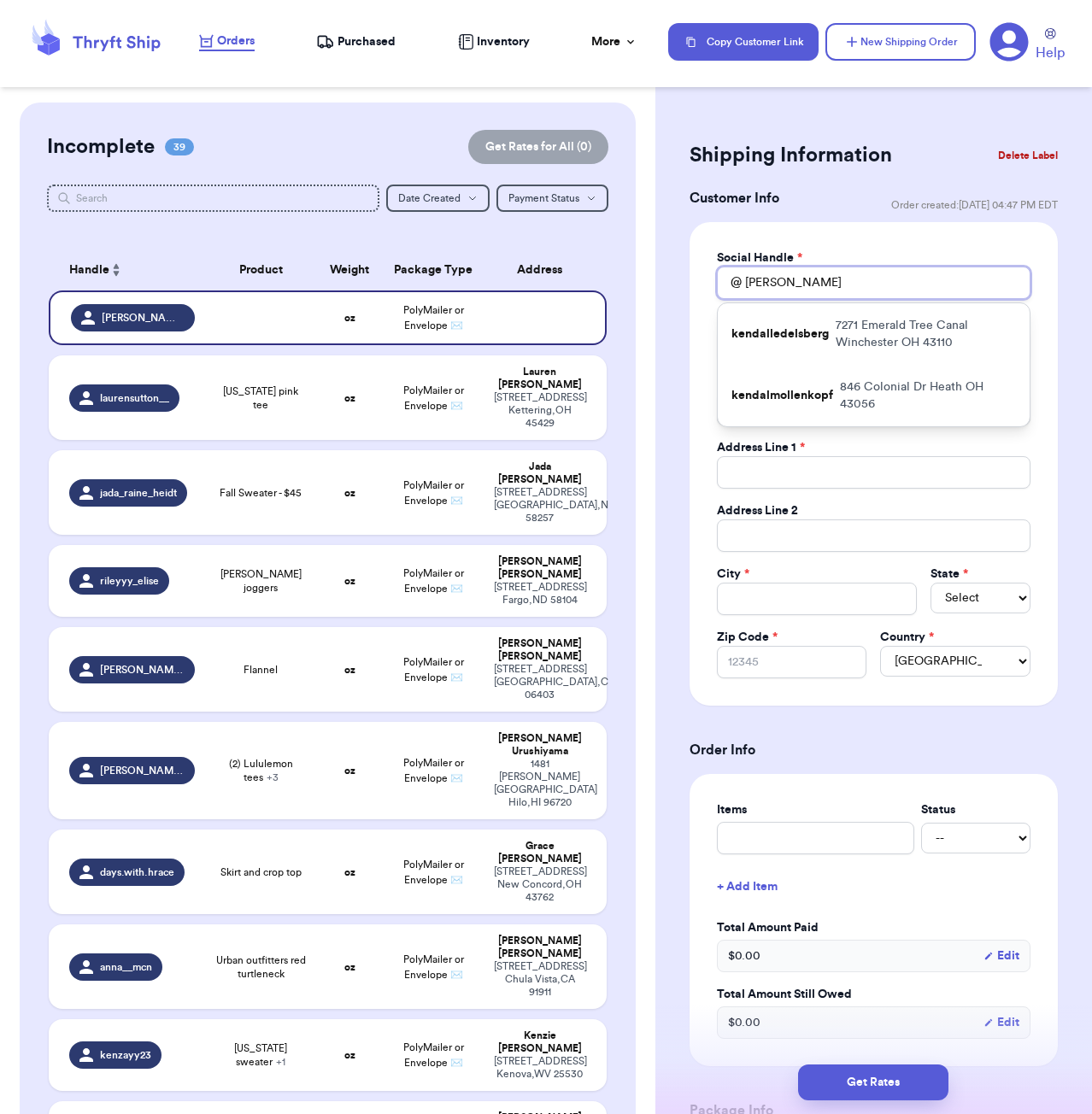
type input "ke"
type input "k"
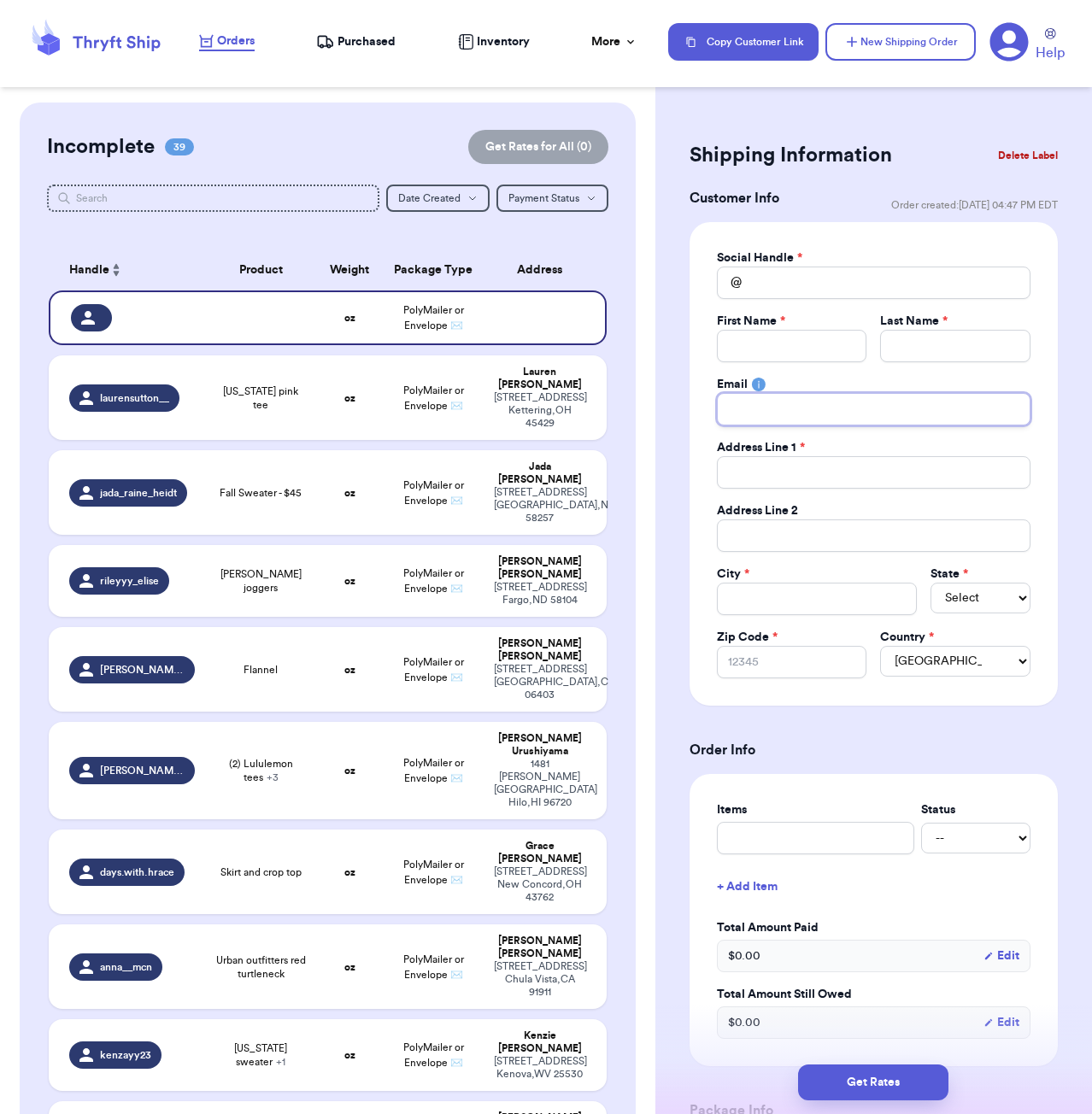
paste input "[EMAIL_ADDRESS][PERSON_NAME][DOMAIN_NAME]"
type input "[EMAIL_ADDRESS][PERSON_NAME][DOMAIN_NAME]"
click at [776, 284] on input "Total Amount Paid" at bounding box center [874, 282] width 314 height 32
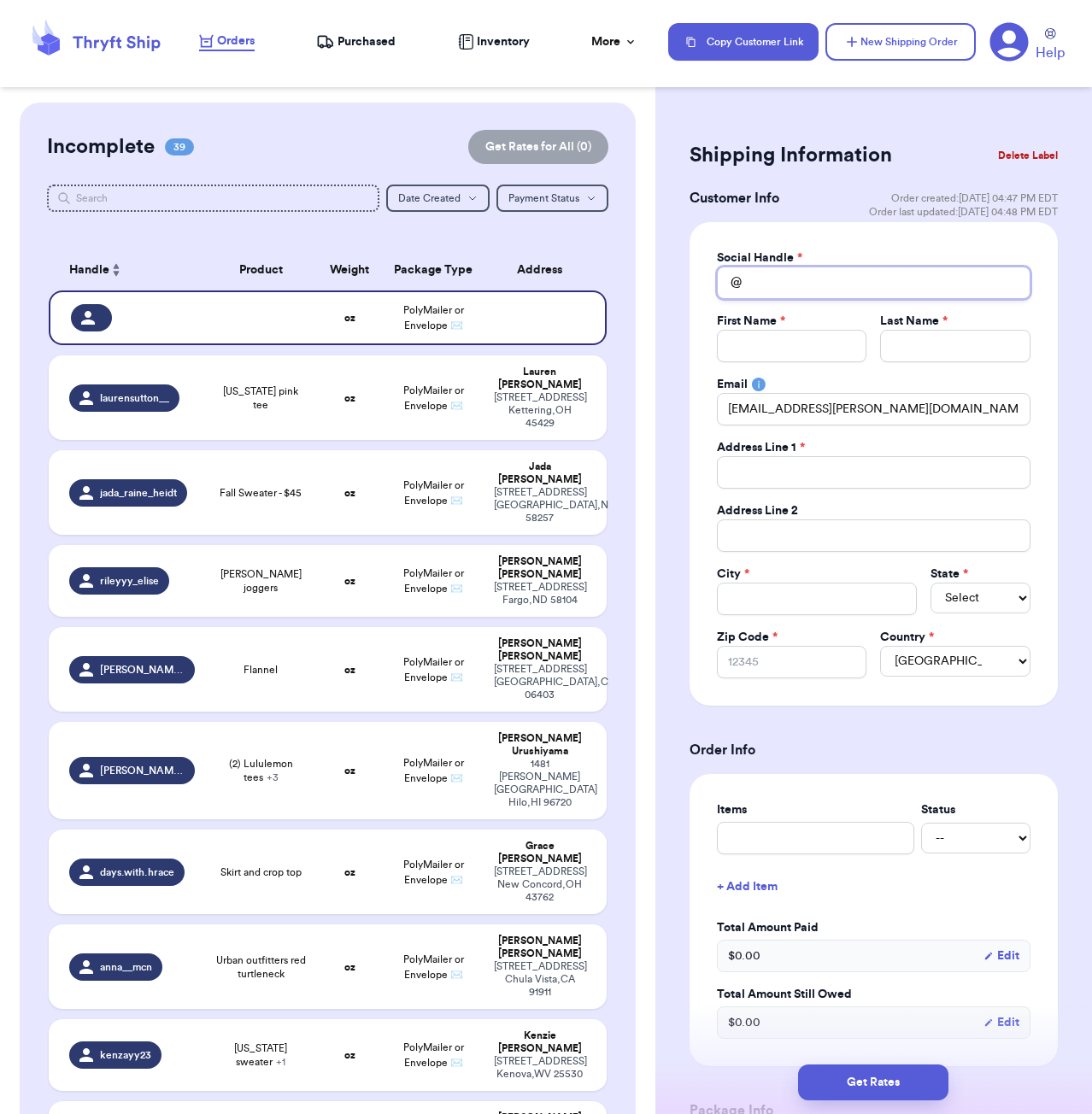
type input "k"
type input "ke"
type input "[PERSON_NAME]"
type input "kenz"
type input "kenzm"
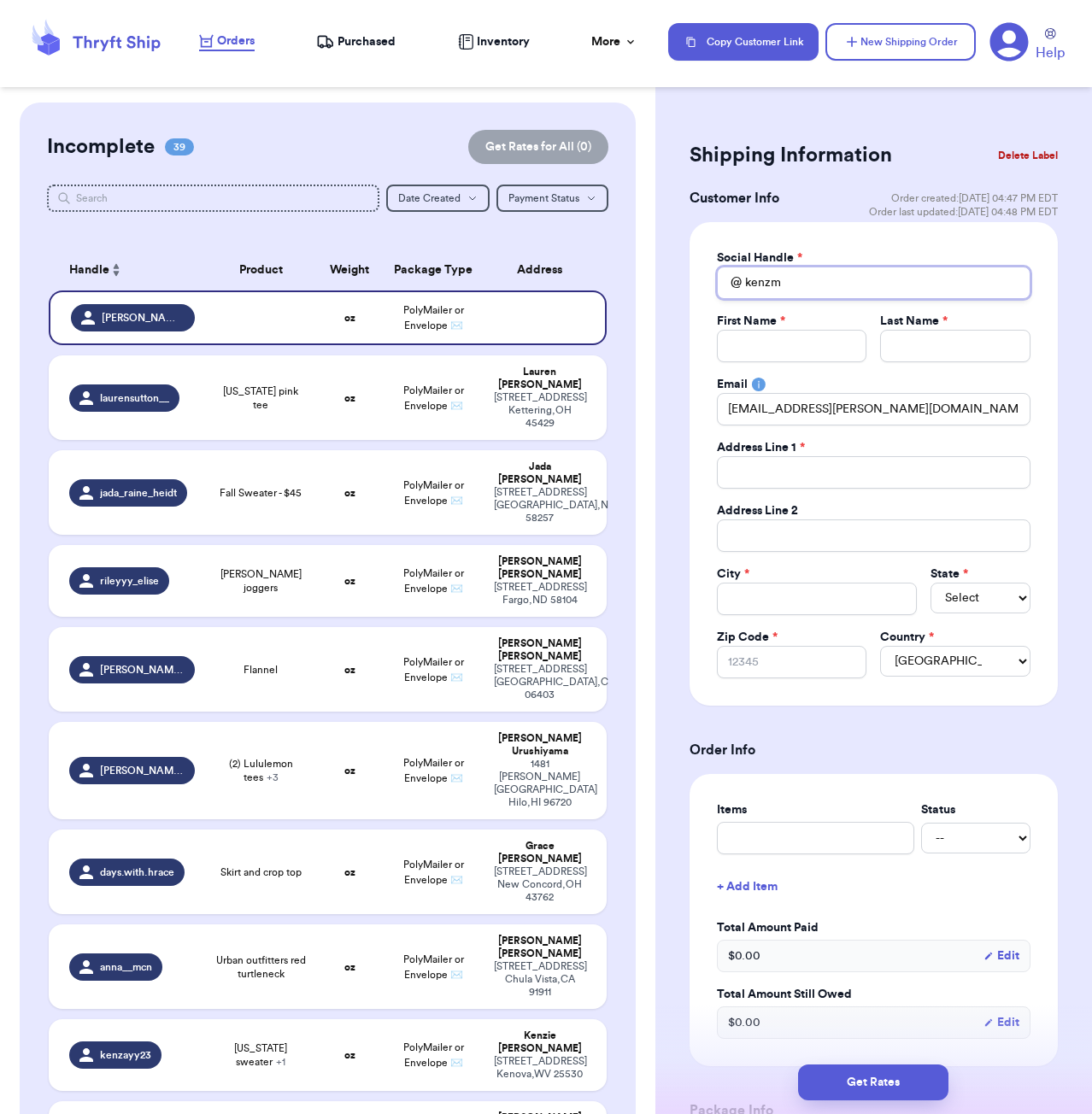
type input "kenzmi"
type input "kenzmiz"
type input "kenzmize"
type input "kenzmizer"
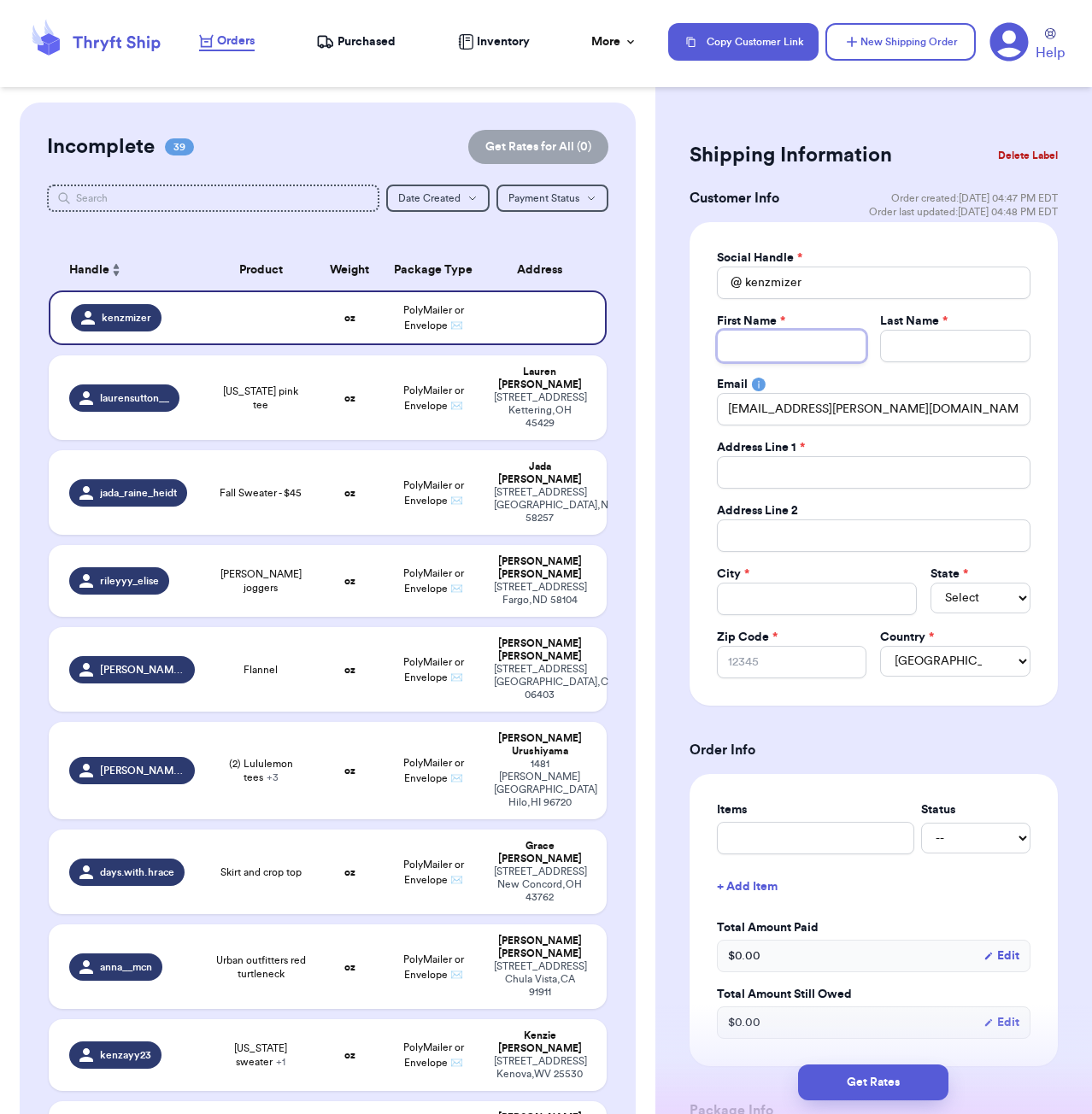
type input "M"
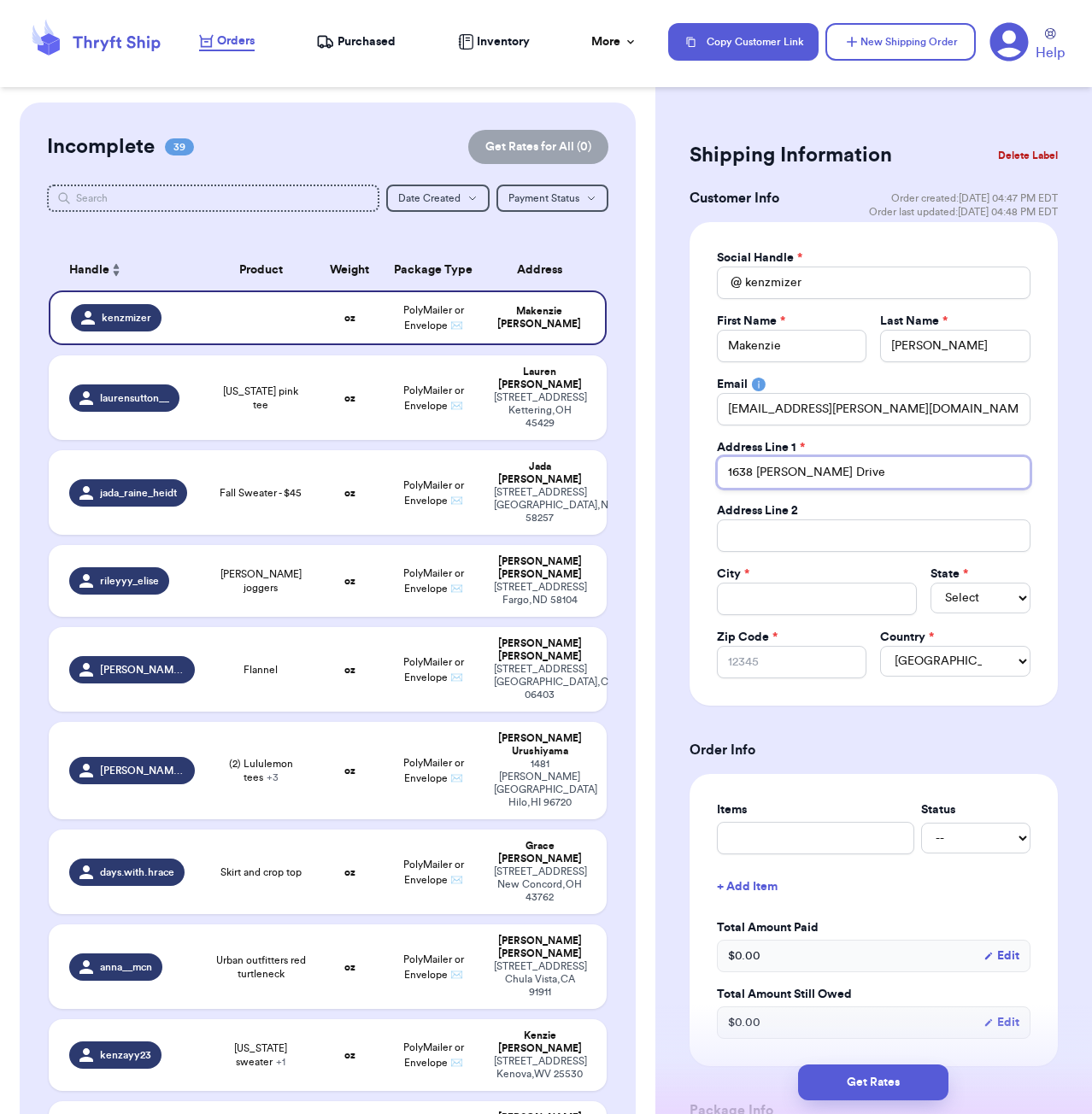
click at [773, 468] on input "1638 [PERSON_NAME] Drive" at bounding box center [874, 472] width 314 height 32
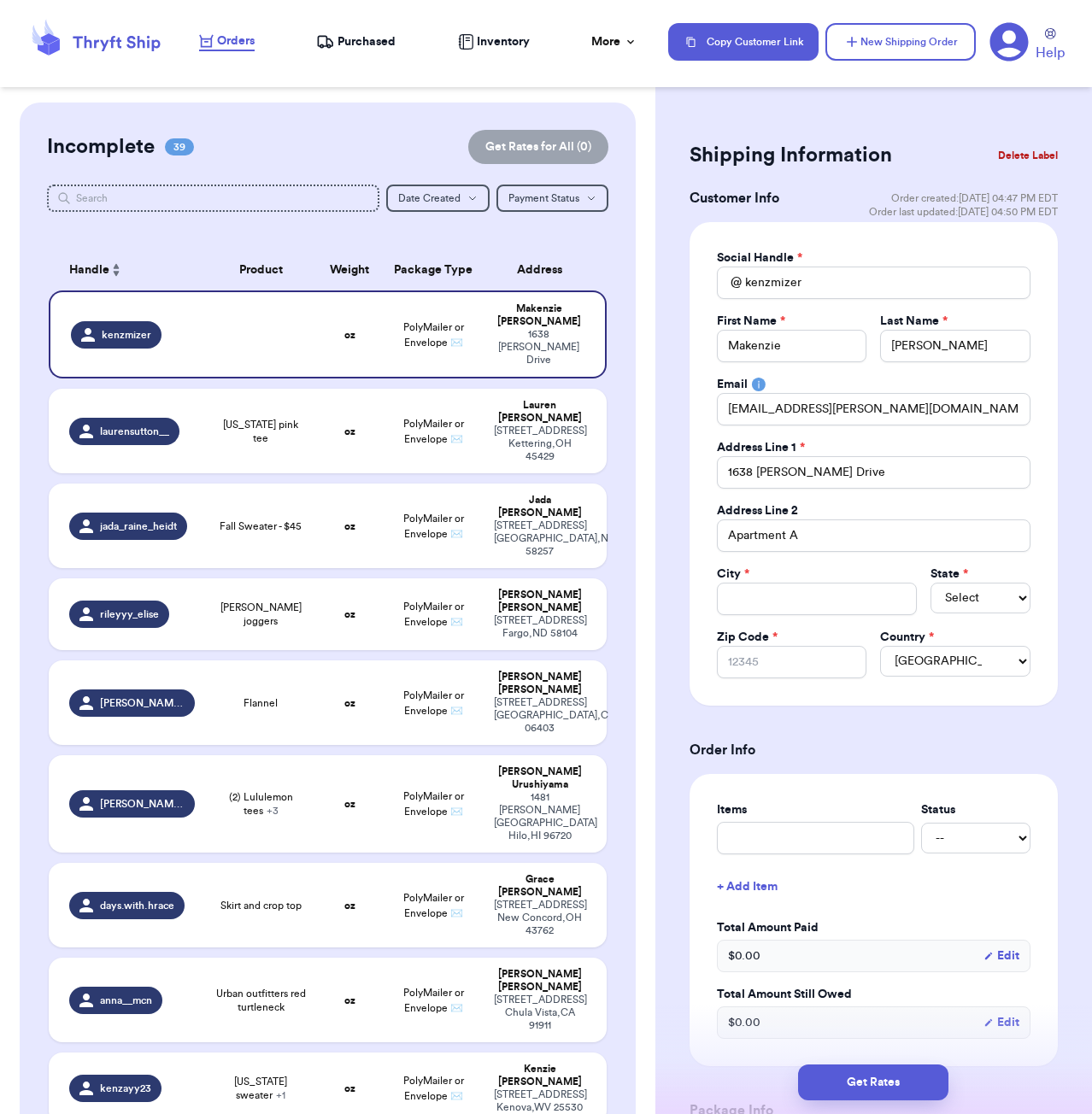
click at [806, 617] on div "Social Handle * @ kenzmizer First Name * Makenzie Last Name * [PERSON_NAME] Ema…" at bounding box center [874, 464] width 314 height 429
click at [956, 730] on form "Shipping Information Delete Label Customer Info Order created: [DATE] 04:47 PM …" at bounding box center [874, 943] width 368 height 1612
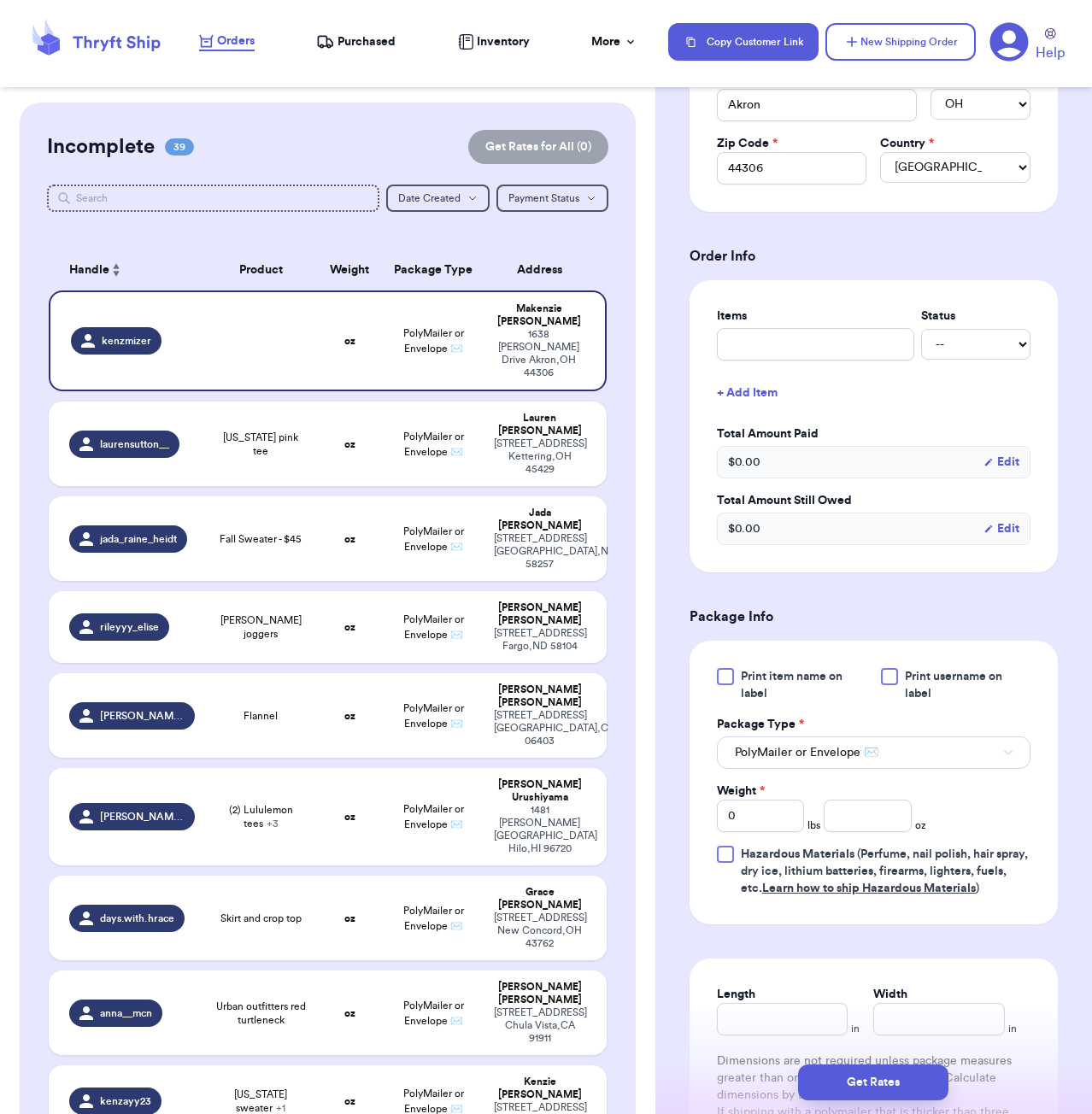
scroll to position [505, 0]
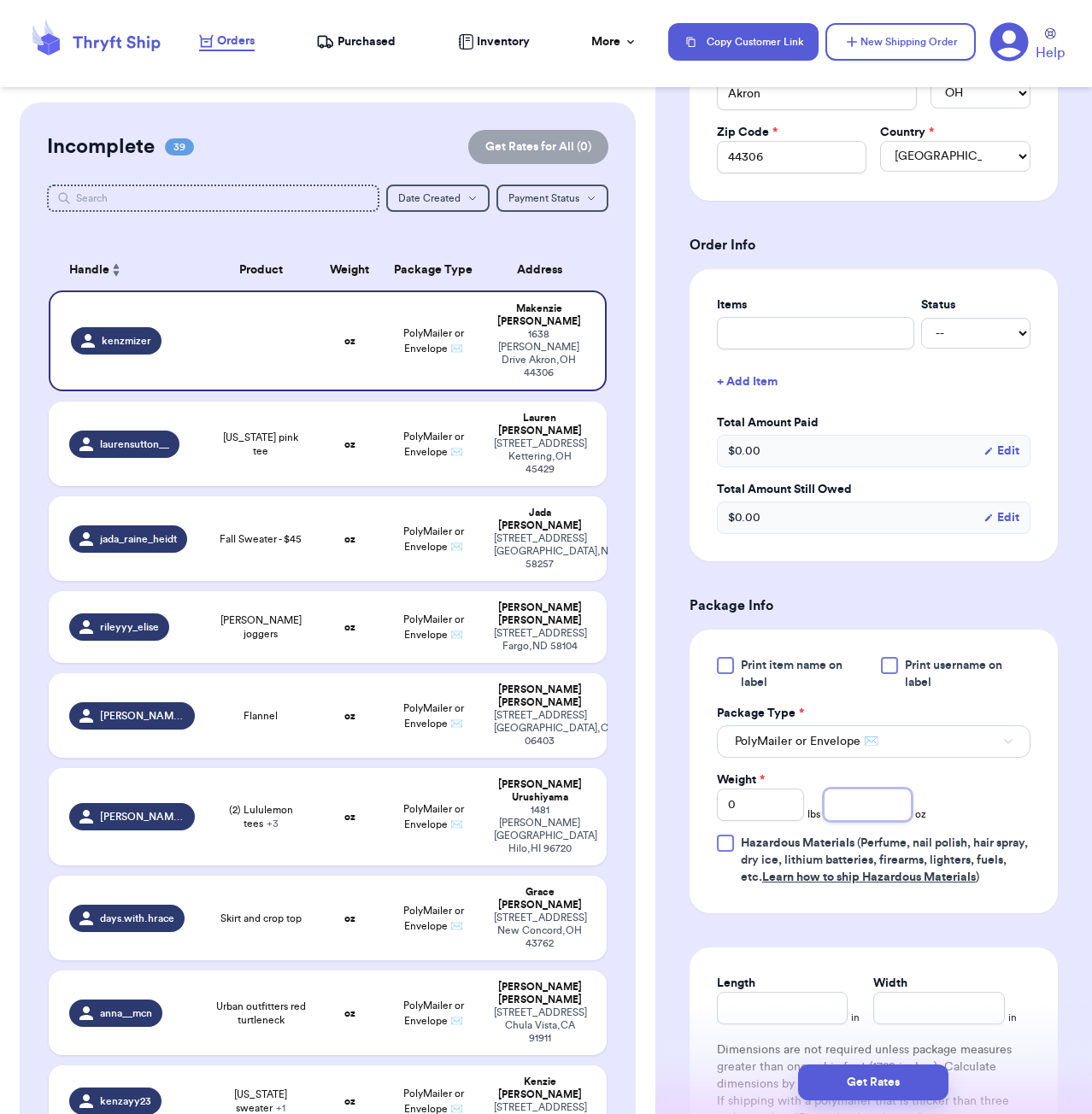
click at [861, 815] on input "number" at bounding box center [867, 805] width 88 height 32
click at [804, 1031] on div "Length in Width in Dimensions are not required unless package measures greater …" at bounding box center [874, 1051] width 368 height 207
click at [809, 1016] on input "Length" at bounding box center [783, 1008] width 132 height 32
click at [909, 1085] on button "Get Rates" at bounding box center [873, 1083] width 151 height 35
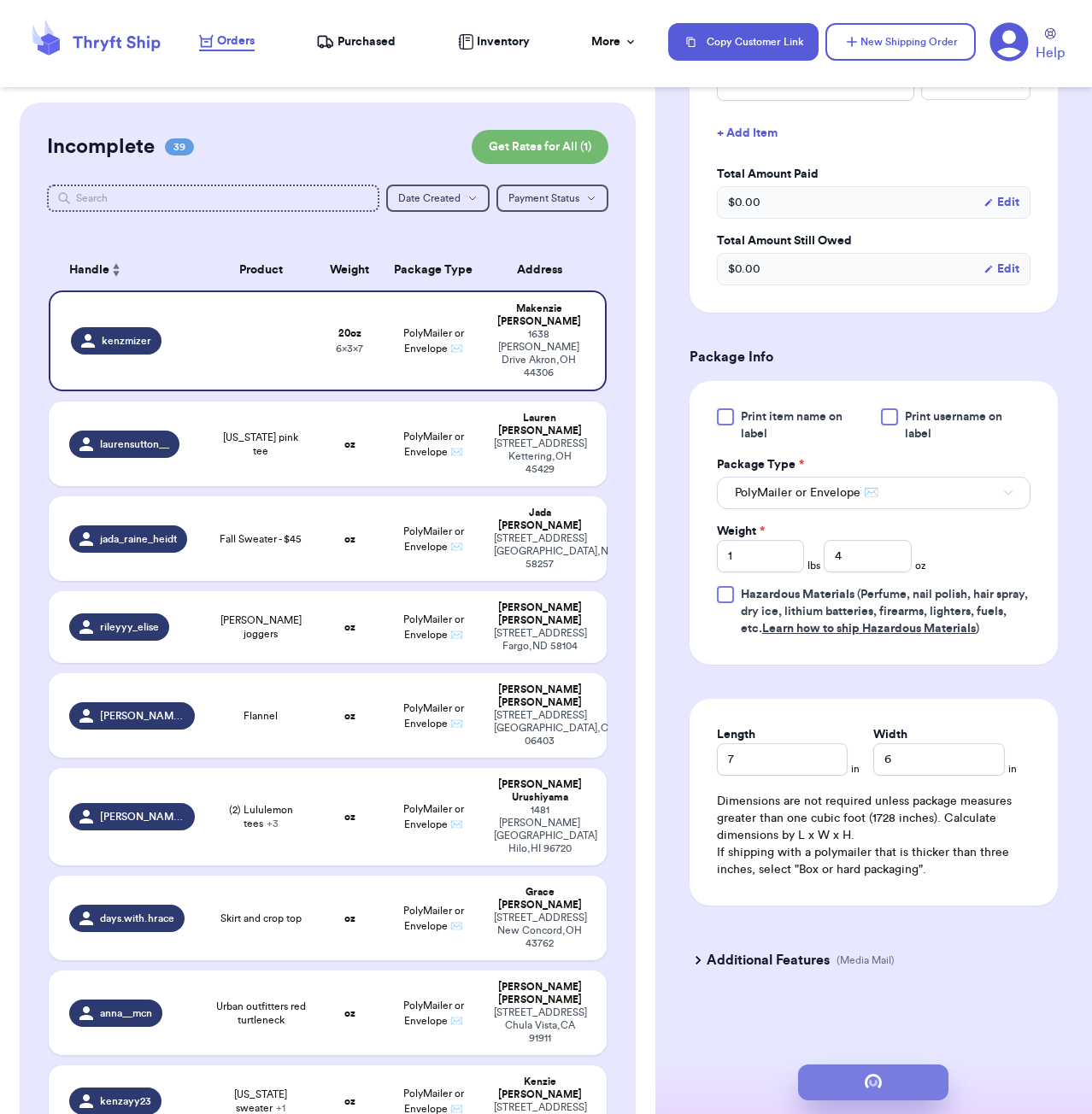
scroll to position [0, 0]
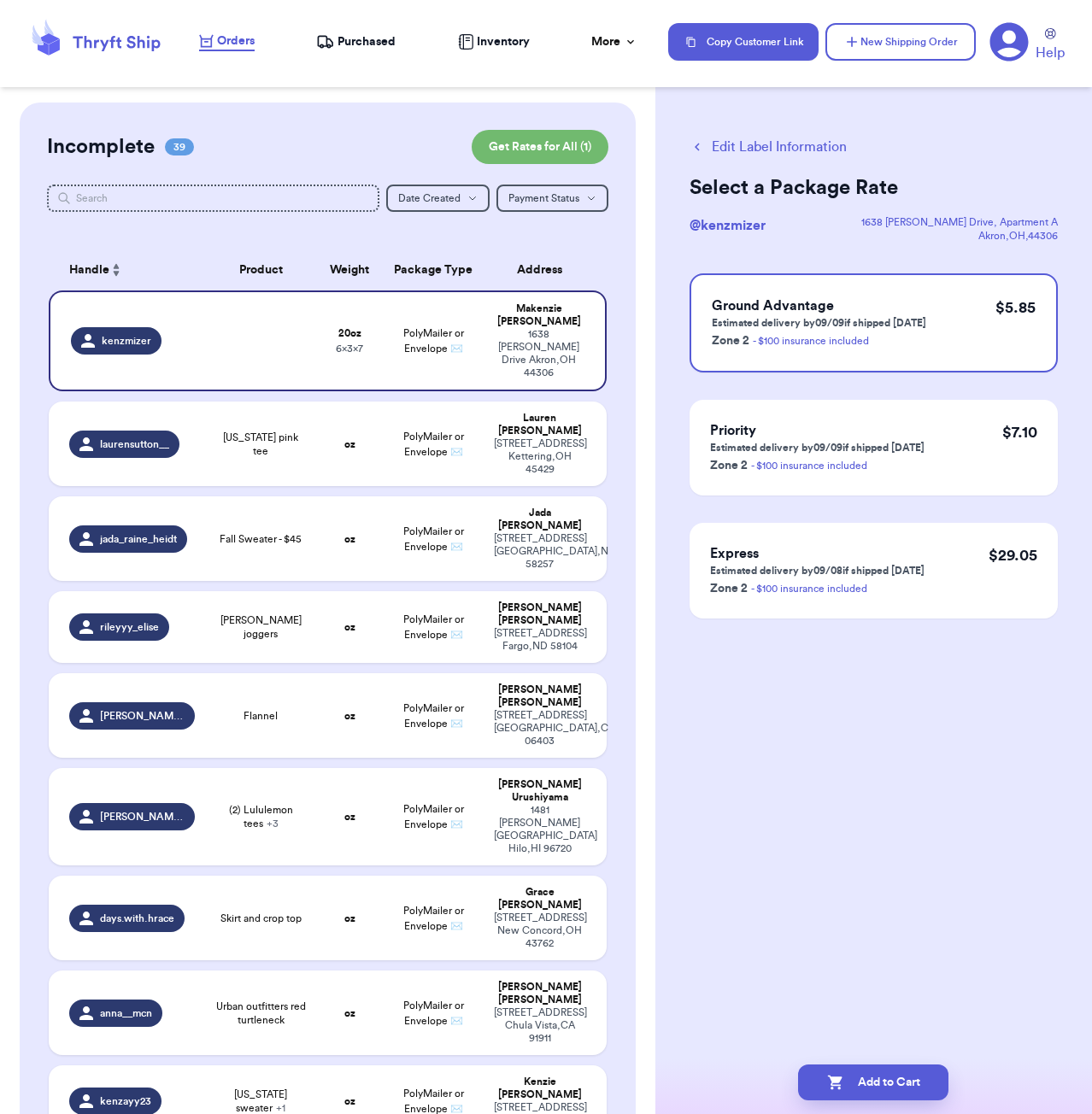
click at [910, 1101] on div "Add to Cart" at bounding box center [874, 1083] width 437 height 63
click at [909, 1086] on button "Add to Cart" at bounding box center [873, 1083] width 151 height 35
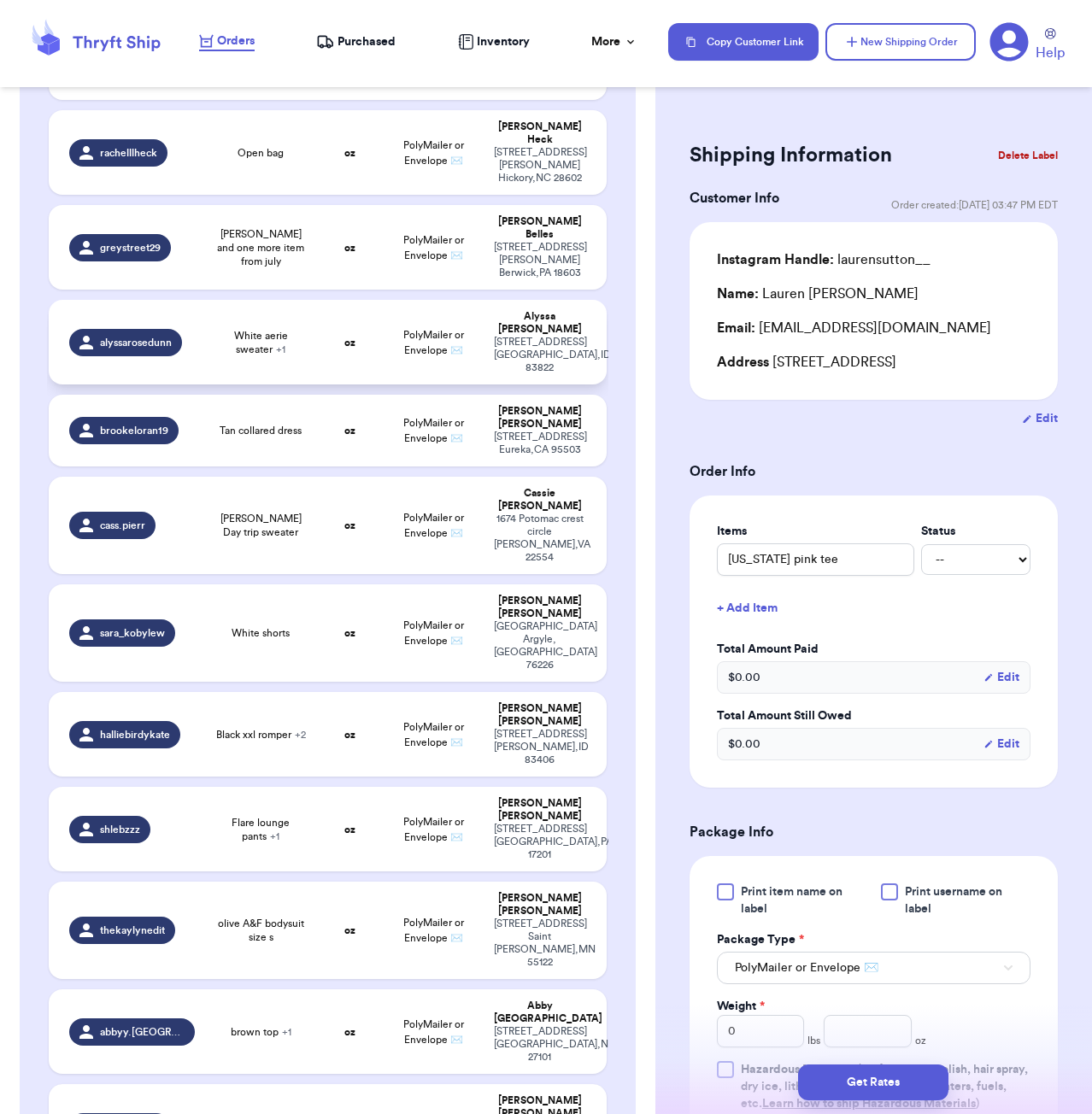
scroll to position [2197, 0]
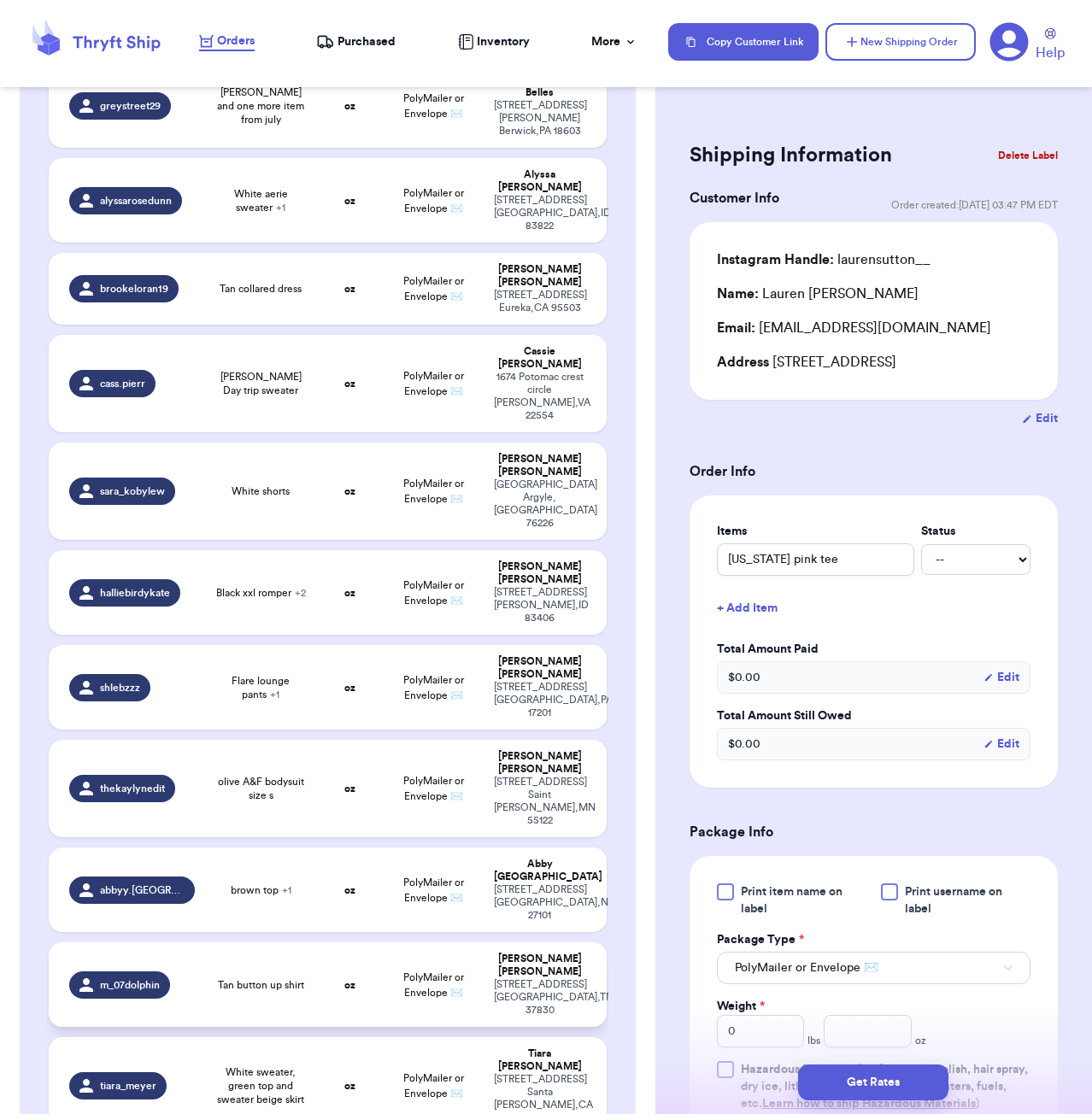
click at [307, 943] on td "Tan button up shirt" at bounding box center [261, 985] width 112 height 85
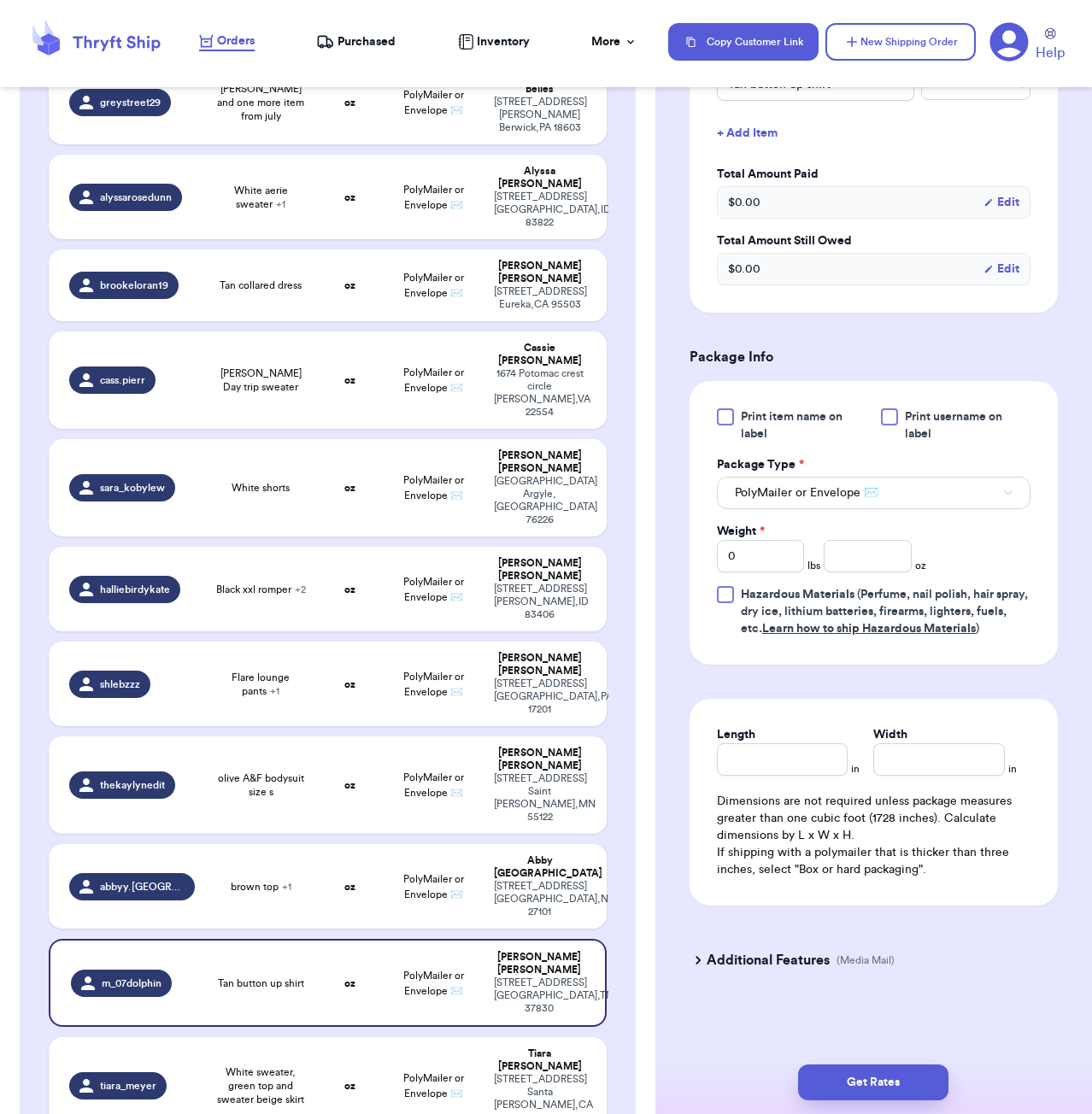
scroll to position [478, 0]
click at [870, 545] on input "number" at bounding box center [867, 556] width 88 height 32
click at [775, 743] on div "Length" at bounding box center [783, 734] width 132 height 17
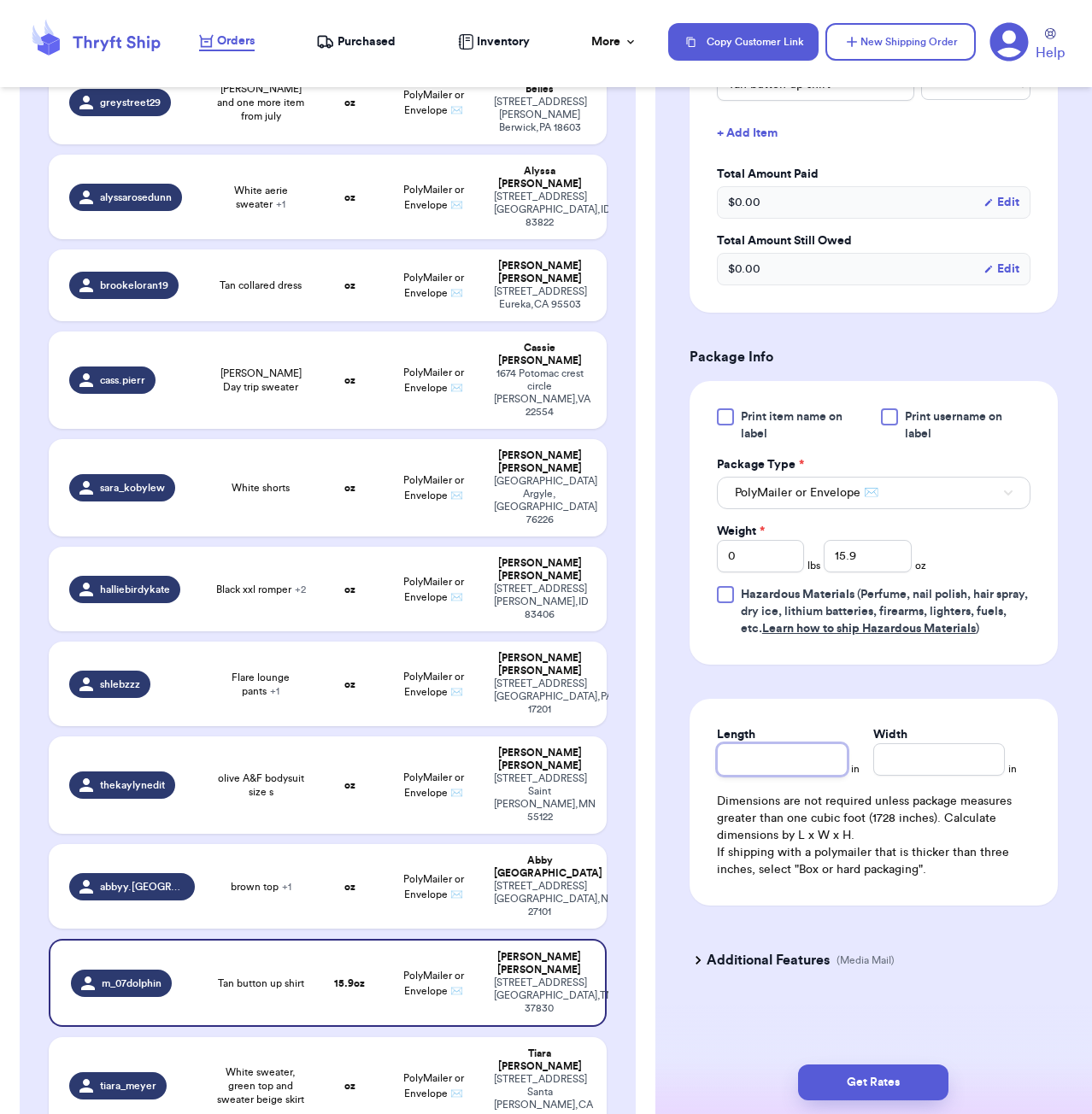
click at [782, 754] on input "Length" at bounding box center [783, 760] width 132 height 32
click at [884, 1063] on div "Get Rates" at bounding box center [874, 1083] width 437 height 63
click at [925, 1073] on button "Get Rates" at bounding box center [873, 1083] width 151 height 35
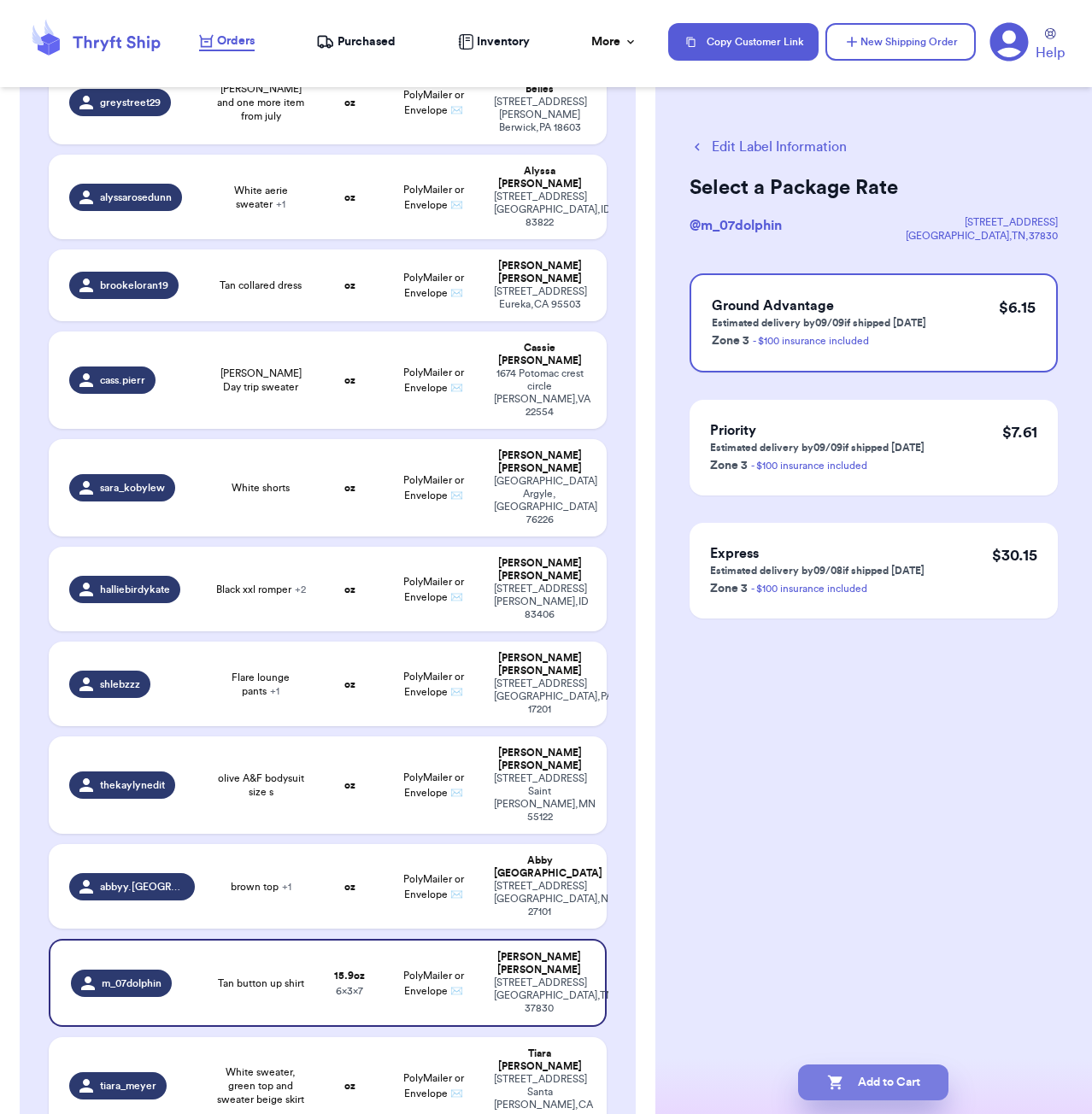
click at [929, 1086] on button "Add to Cart" at bounding box center [873, 1083] width 151 height 35
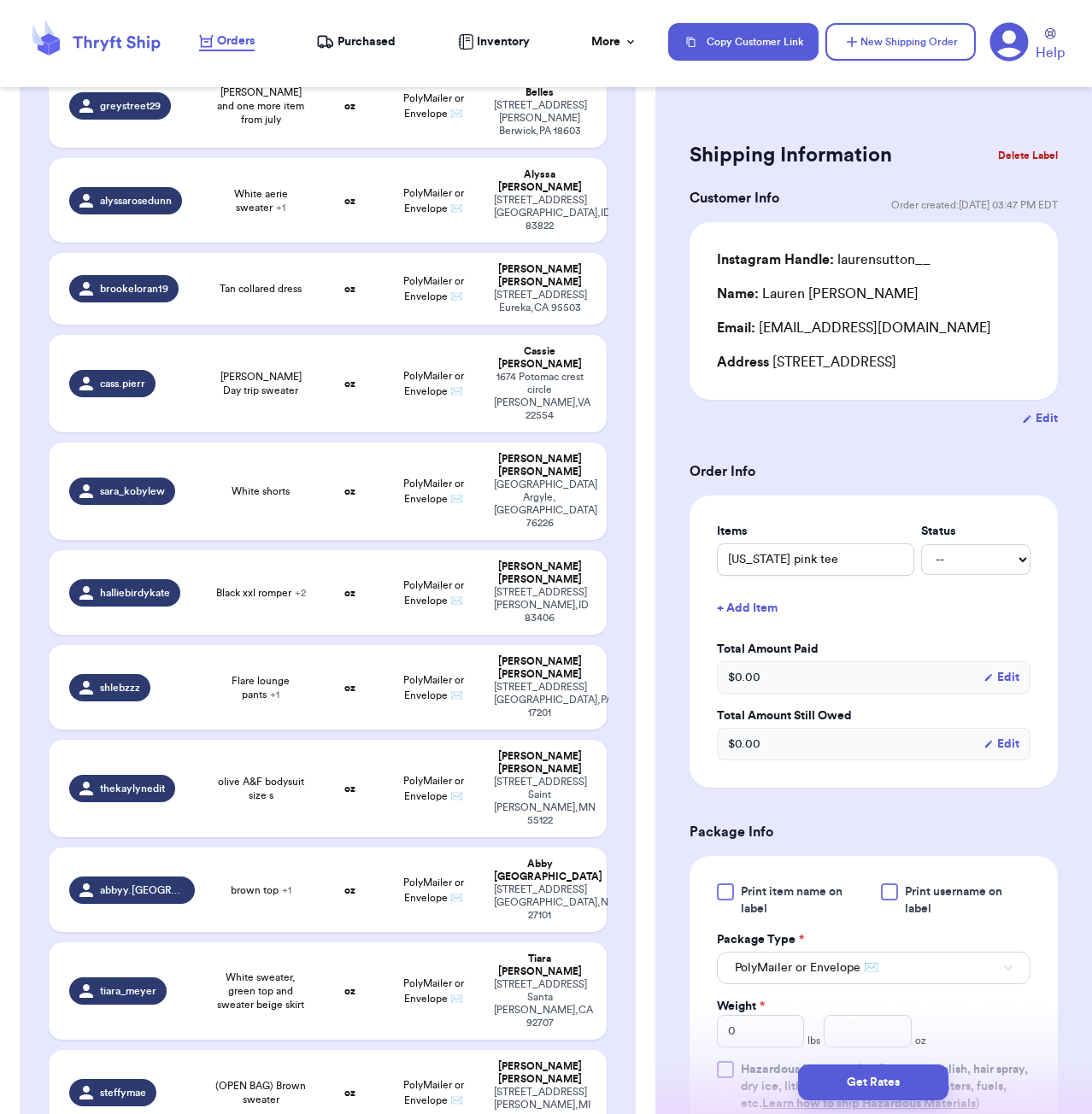
scroll to position [72, 0]
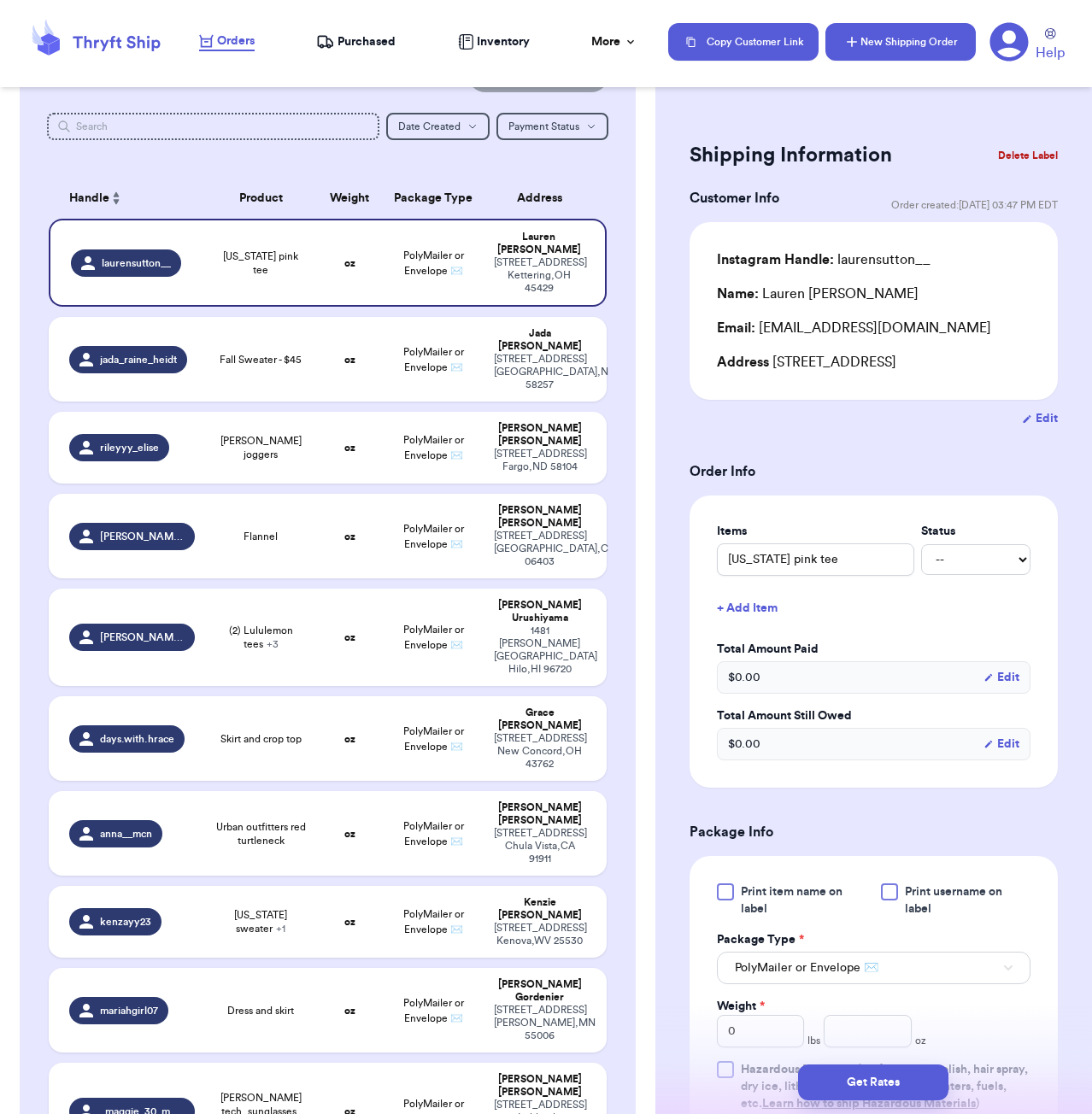
click at [876, 44] on button "New Shipping Order" at bounding box center [900, 41] width 151 height 37
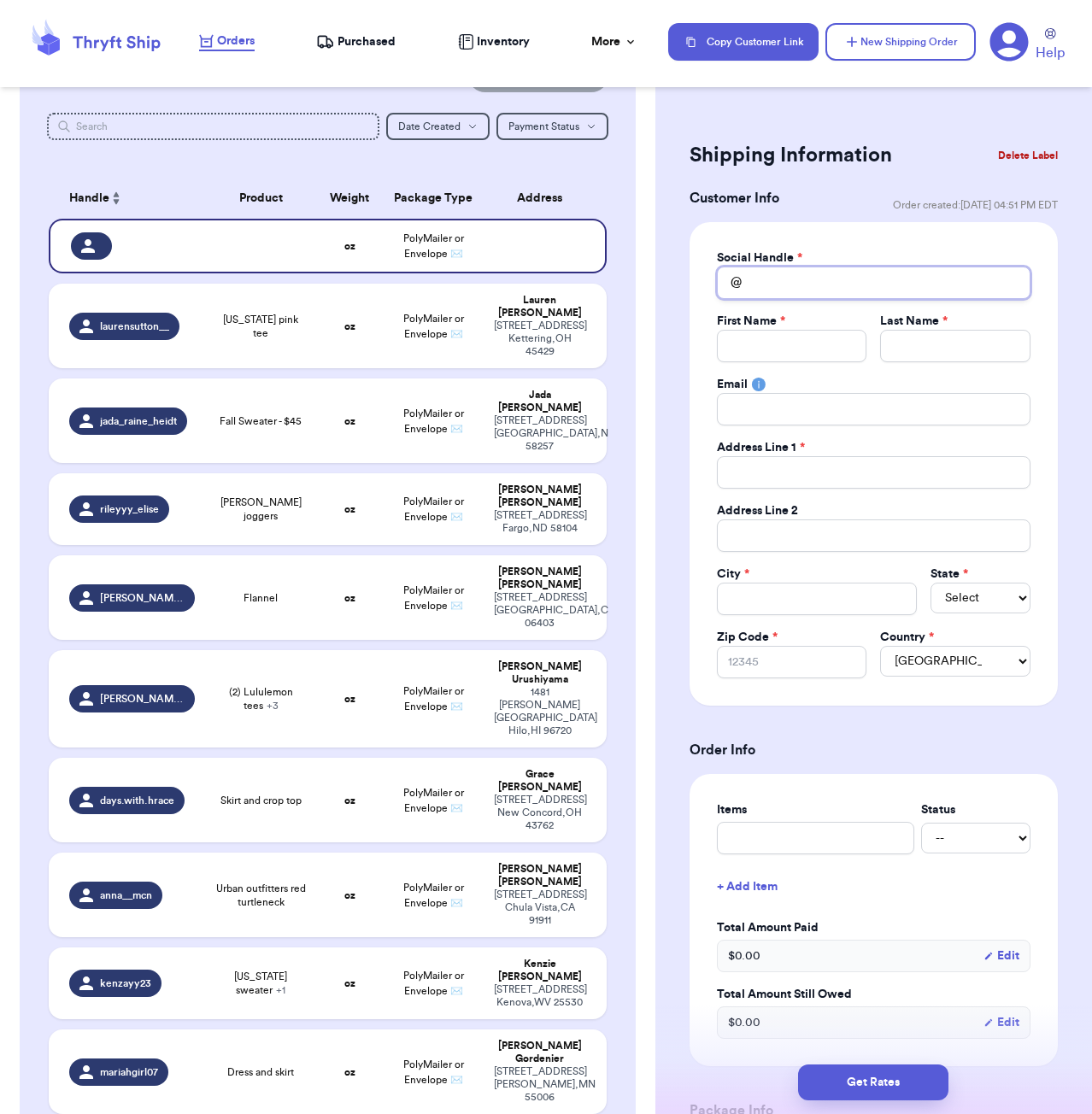
click at [781, 285] on input "Total Amount Paid" at bounding box center [874, 282] width 314 height 32
click at [753, 278] on input "[PERSON_NAME].willmott" at bounding box center [874, 282] width 314 height 32
click at [787, 364] on div "Social Handle * @ chloe.[PERSON_NAME] First Name * Last Name * Email Address Li…" at bounding box center [874, 464] width 314 height 429
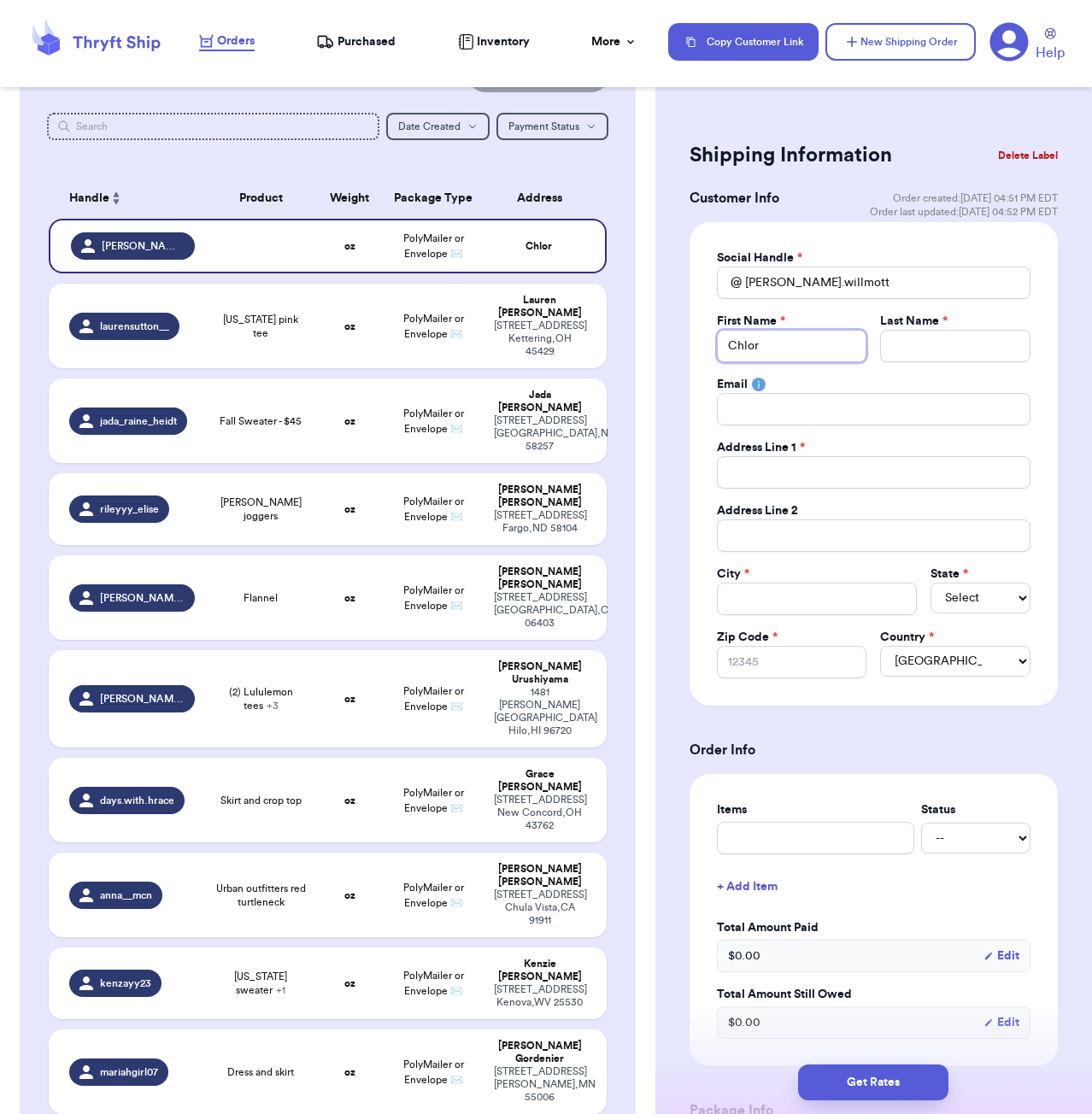
click at [809, 354] on input "Chlor" at bounding box center [792, 345] width 151 height 32
click at [958, 346] on input "Total Amount Paid" at bounding box center [954, 345] width 151 height 32
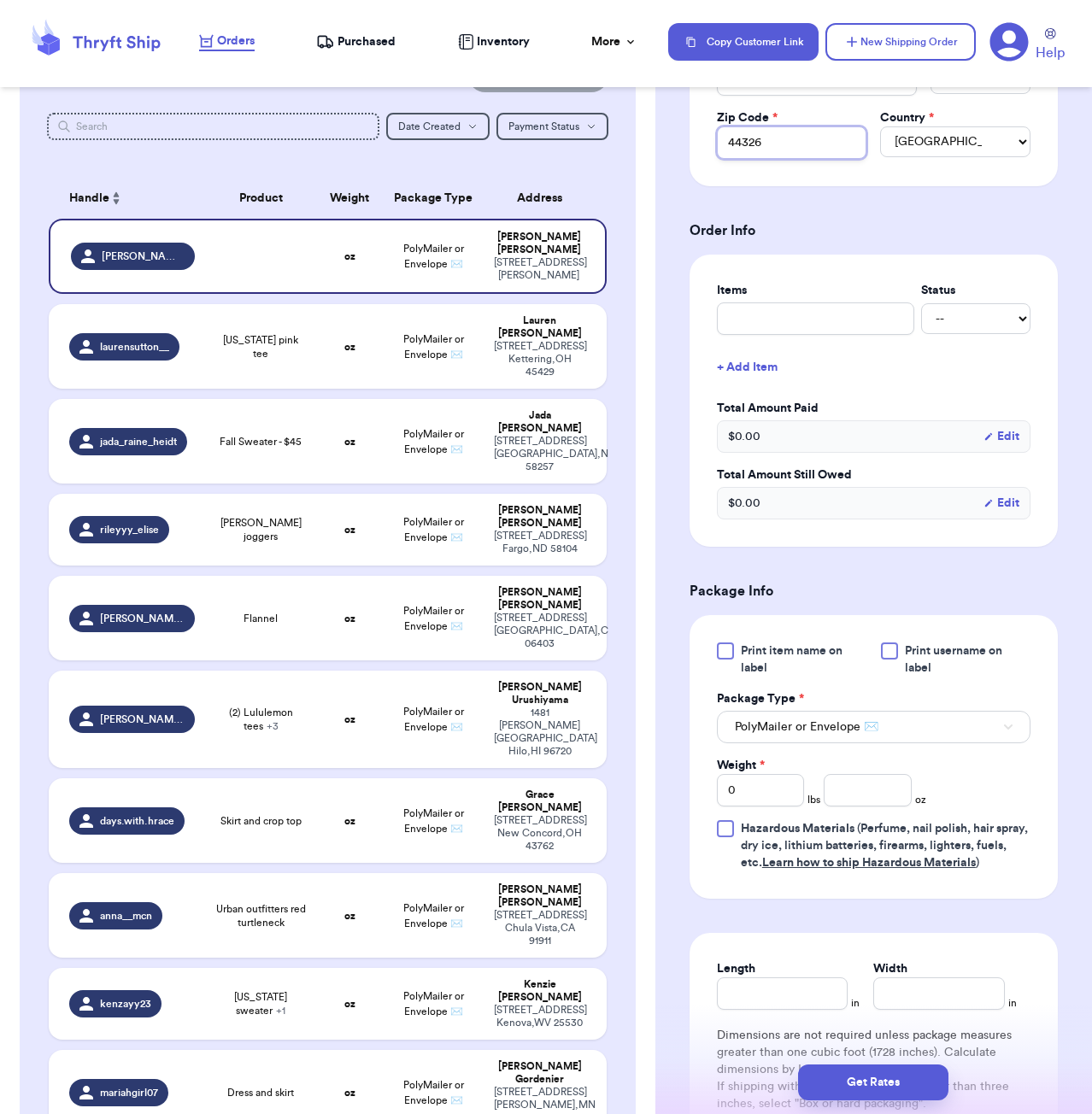
scroll to position [536, 0]
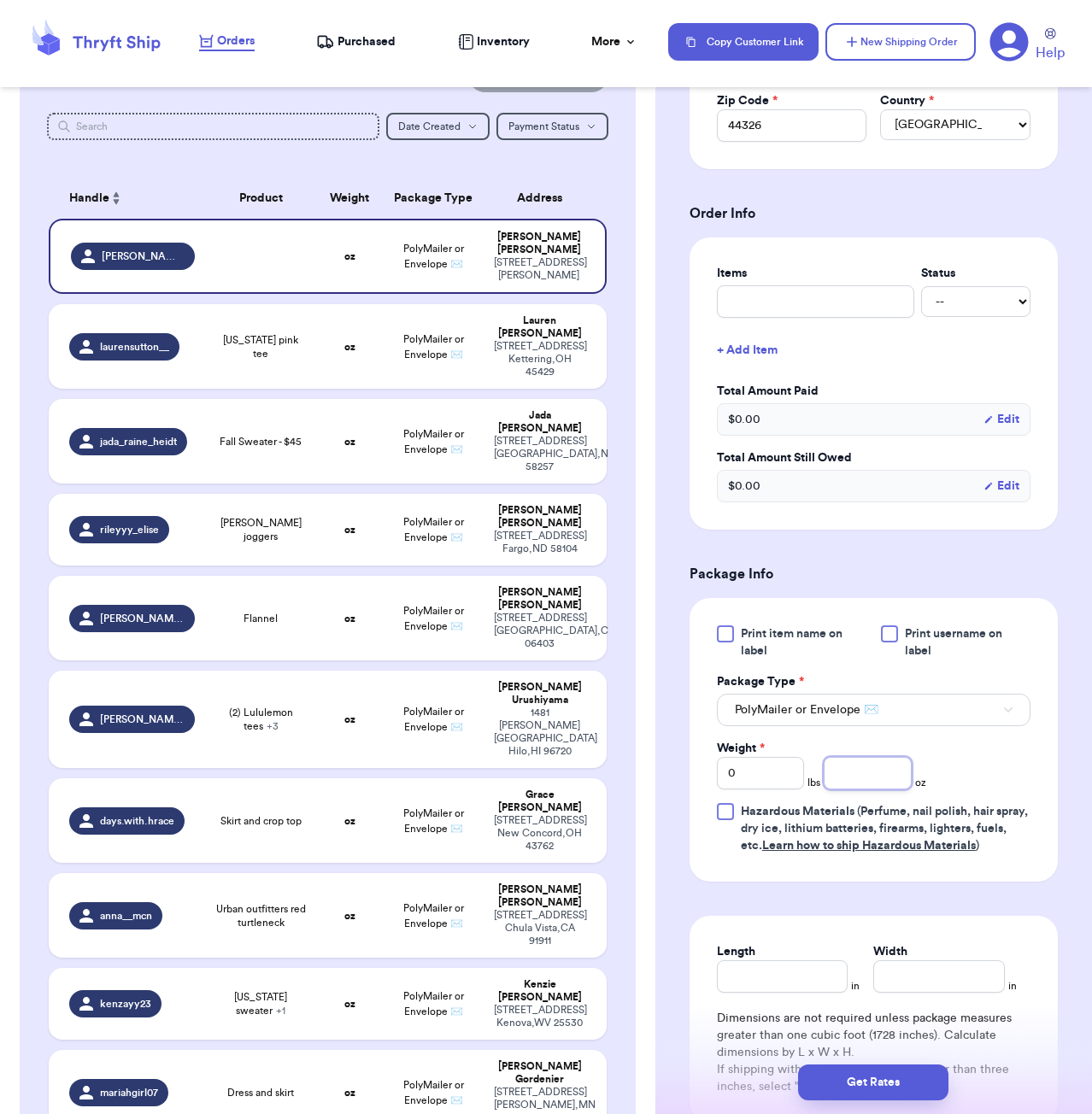
click at [855, 776] on input "number" at bounding box center [867, 773] width 88 height 32
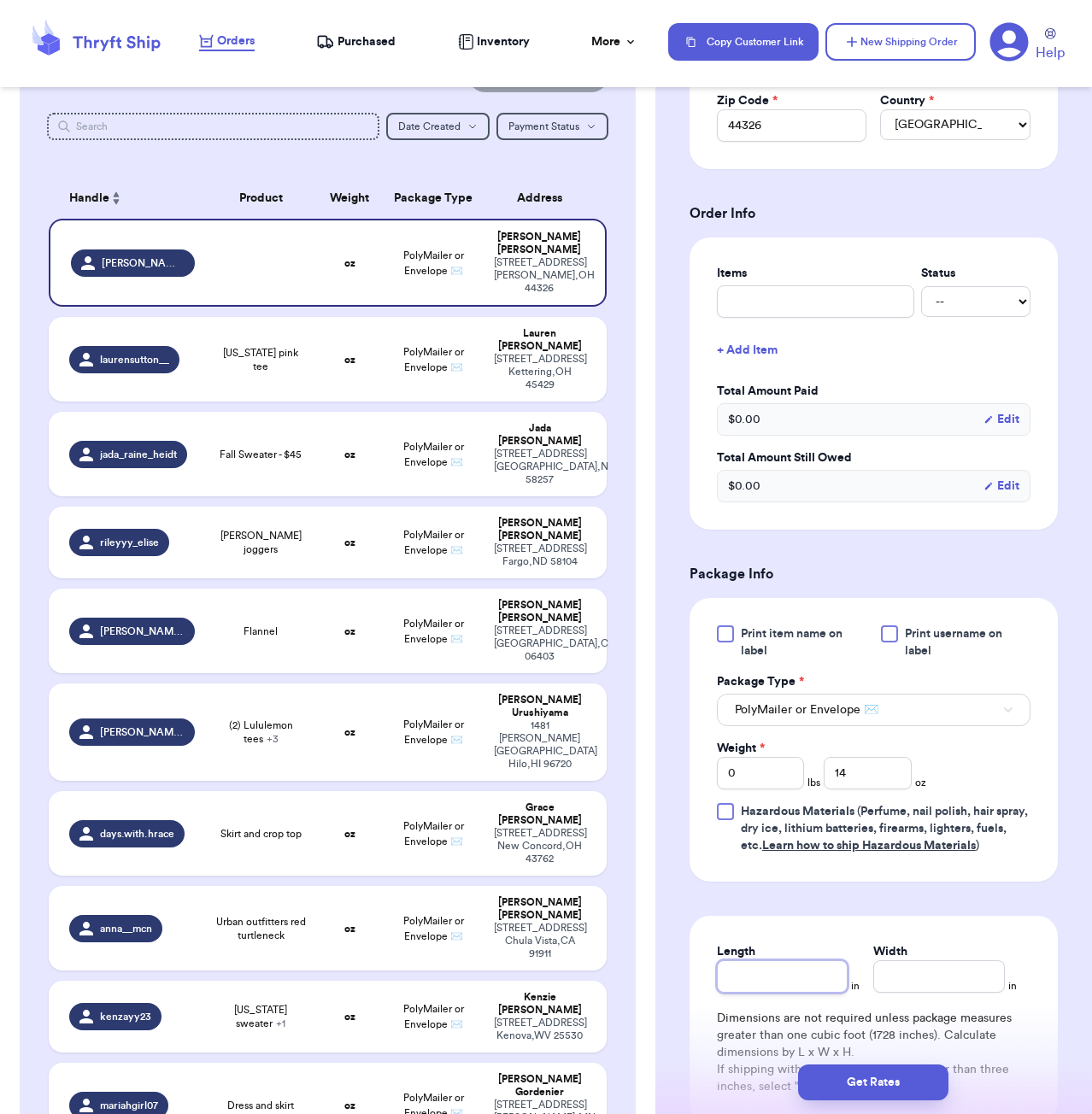
drag, startPoint x: 805, startPoint y: 980, endPoint x: 810, endPoint y: 941, distance: 39.3
click at [804, 979] on input "Length" at bounding box center [783, 976] width 132 height 32
click at [898, 1078] on button "Get Rates" at bounding box center [873, 1083] width 151 height 35
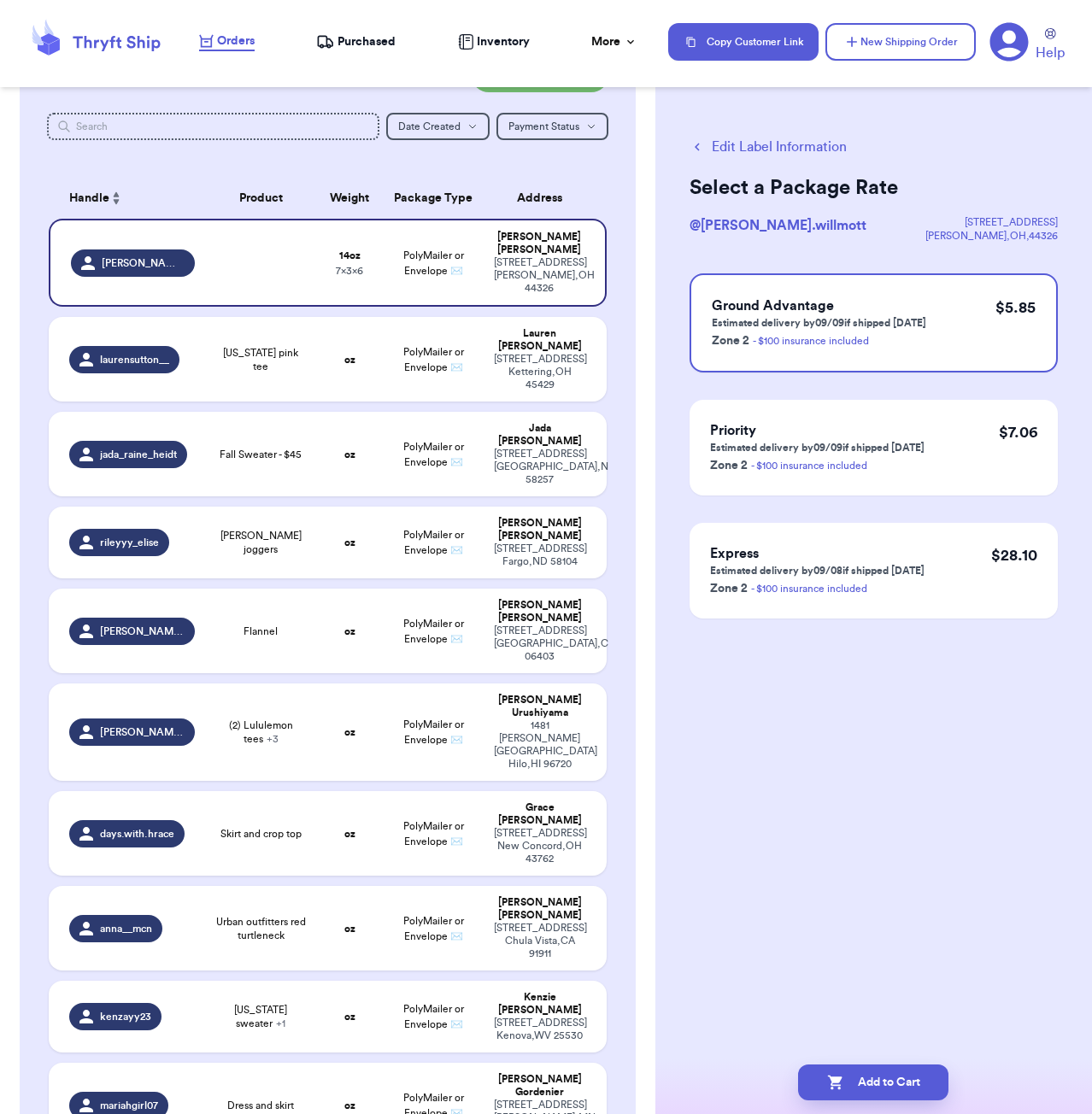
scroll to position [0, 0]
click at [892, 1069] on button "Add to Cart" at bounding box center [873, 1083] width 151 height 35
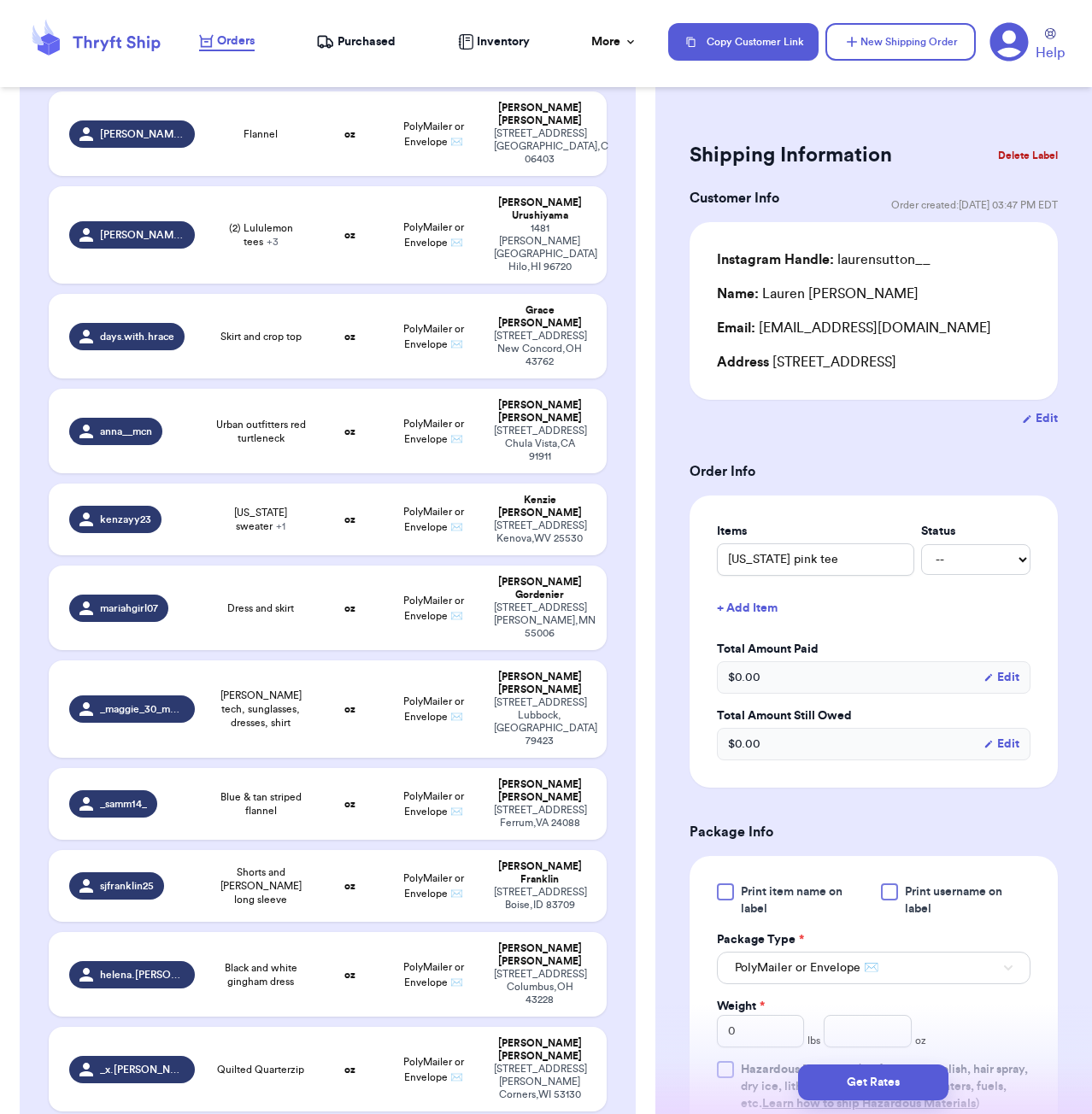
scroll to position [1229, 0]
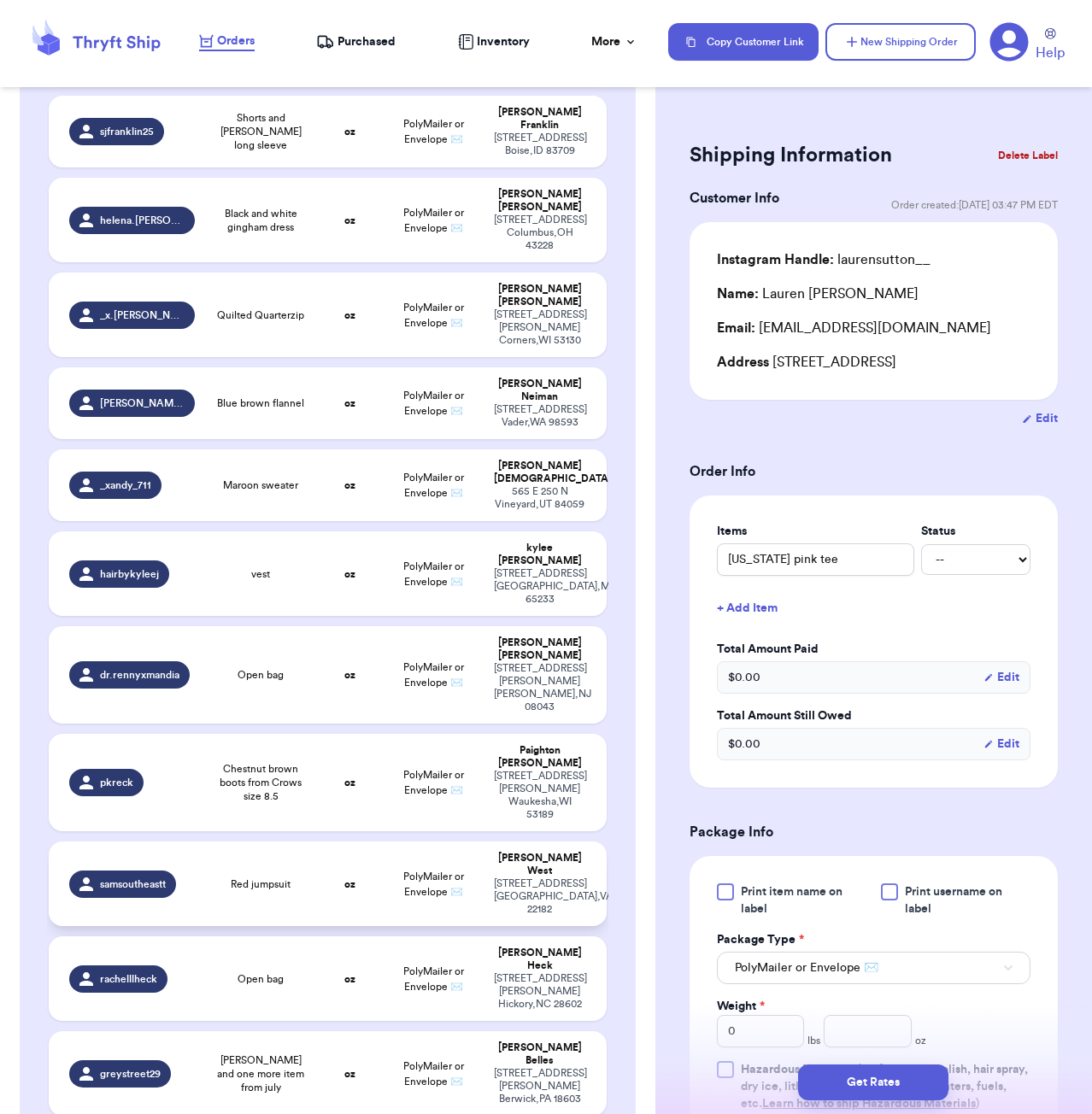
click at [360, 841] on td "oz" at bounding box center [349, 884] width 67 height 85
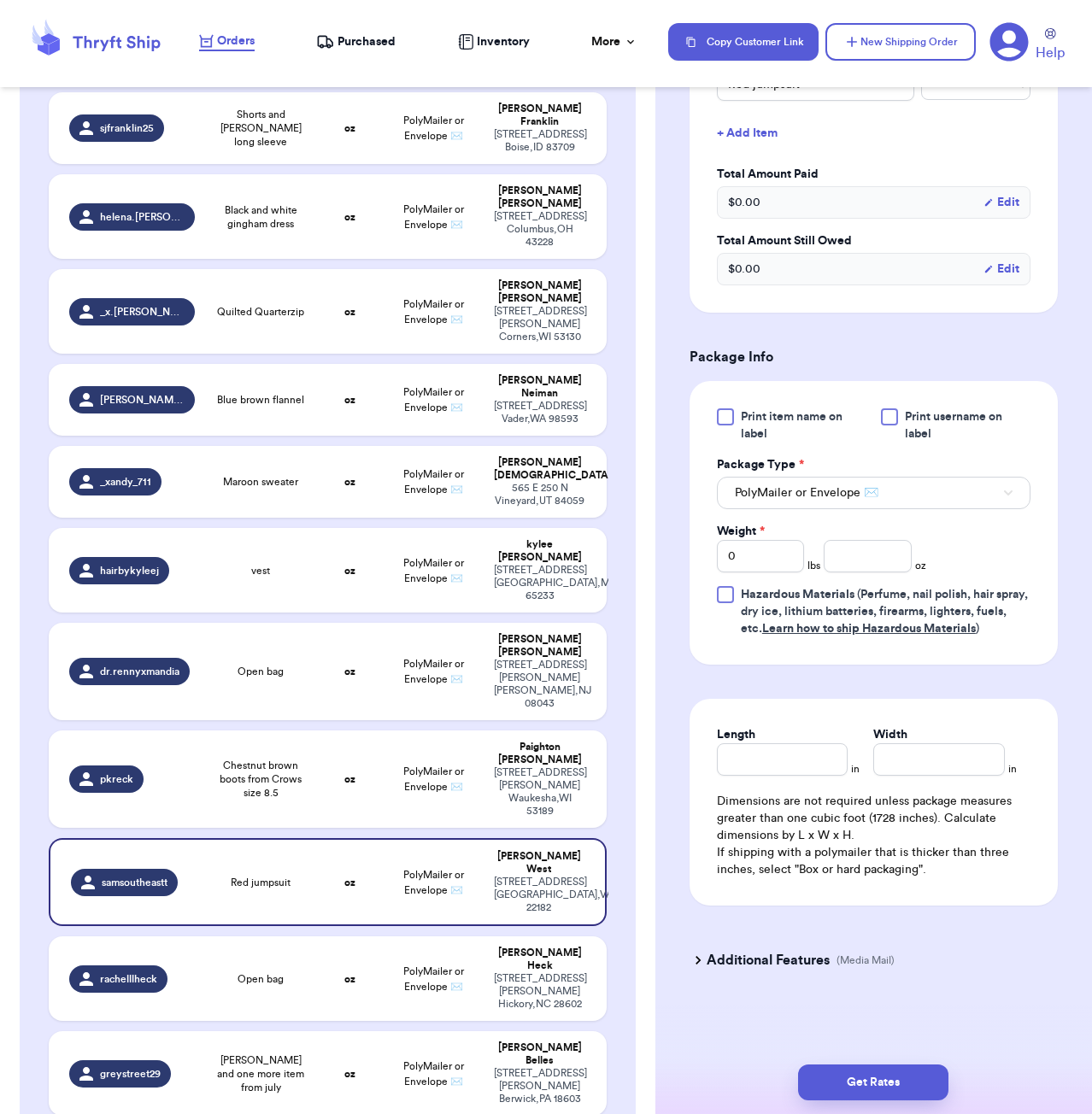
scroll to position [478, 0]
click at [846, 551] on input "number" at bounding box center [867, 556] width 88 height 32
click at [902, 1081] on button "Get Rates" at bounding box center [873, 1083] width 151 height 35
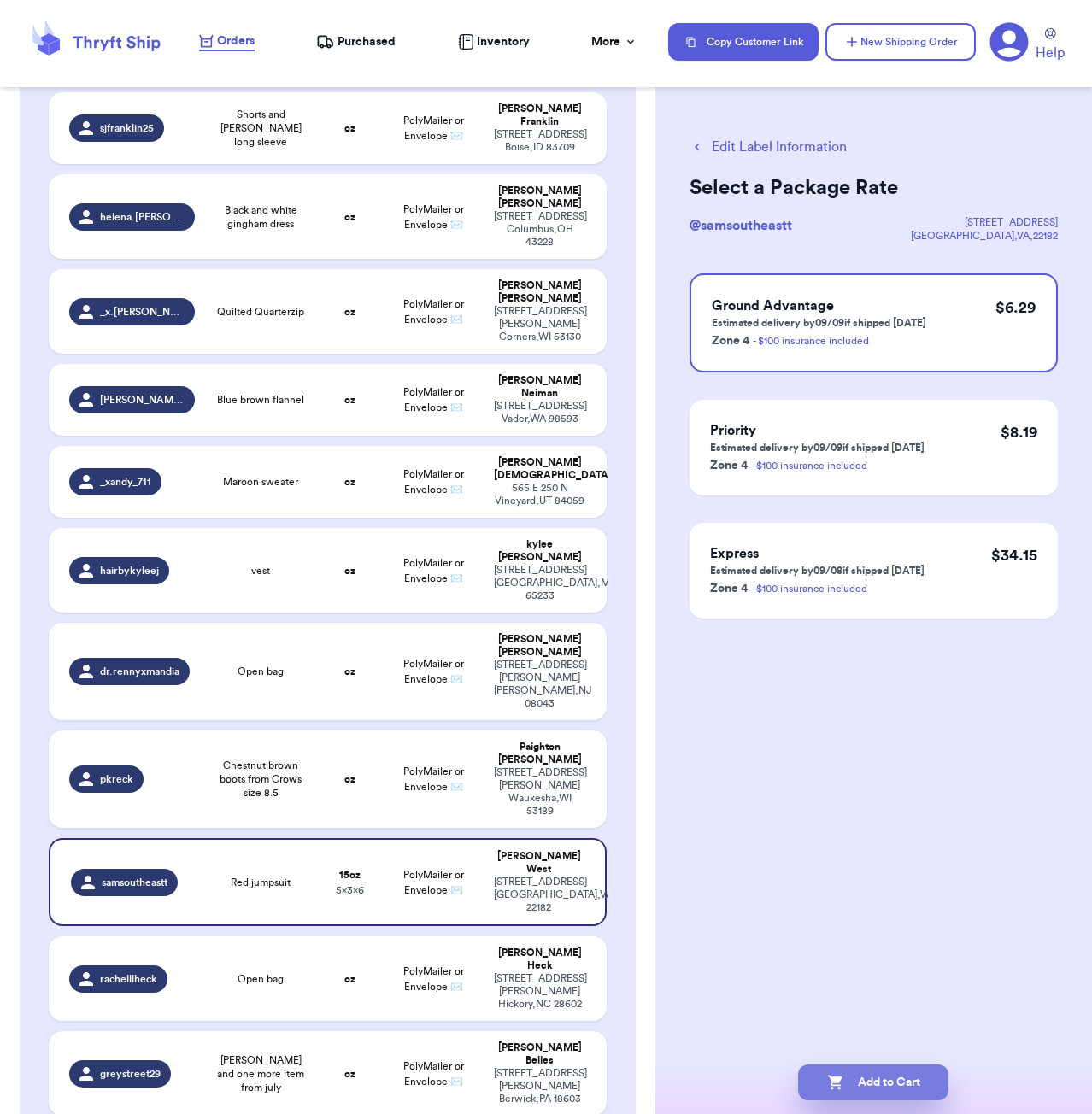
click at [922, 1079] on button "Add to Cart" at bounding box center [873, 1083] width 151 height 35
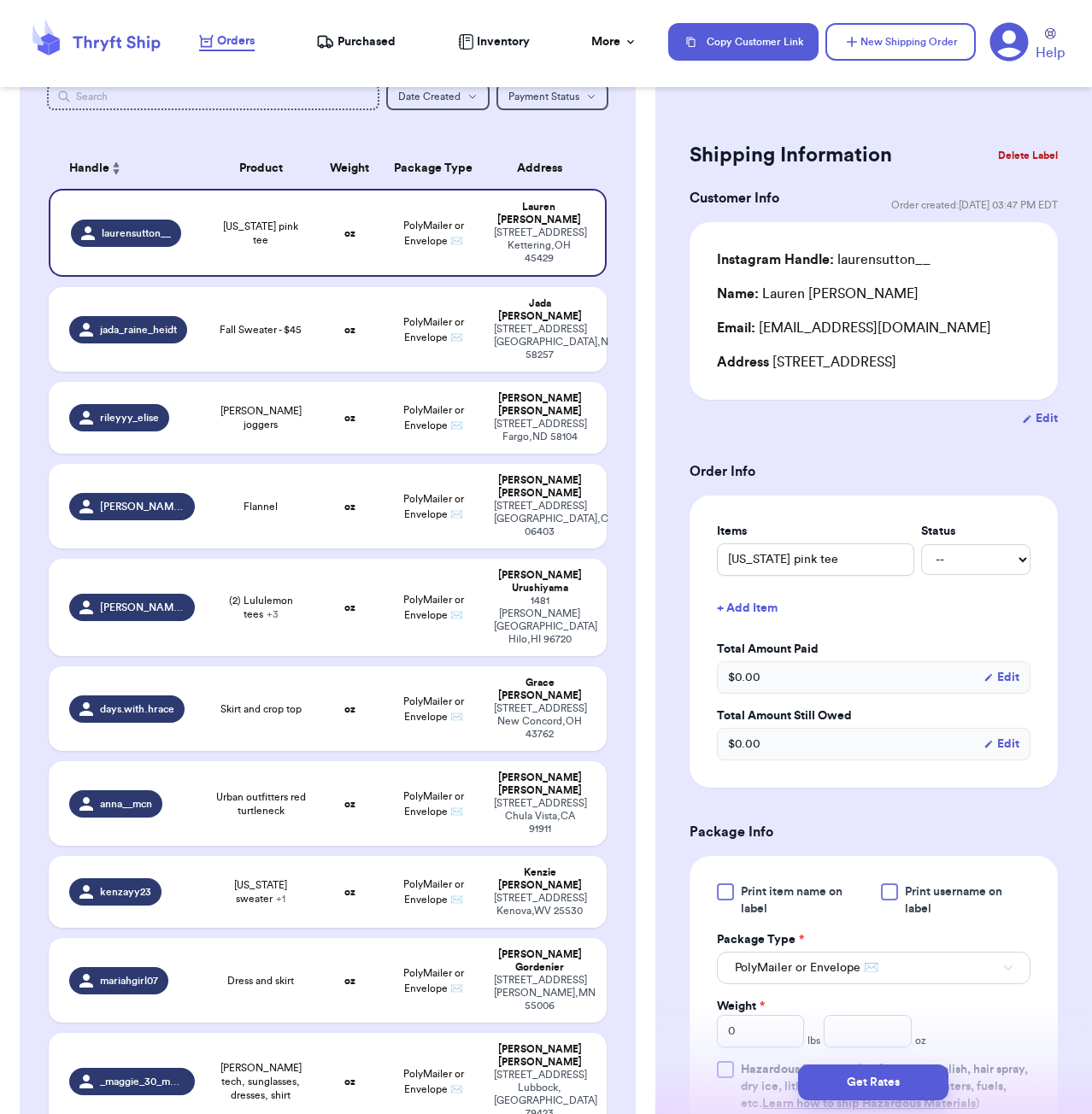
scroll to position [55, 0]
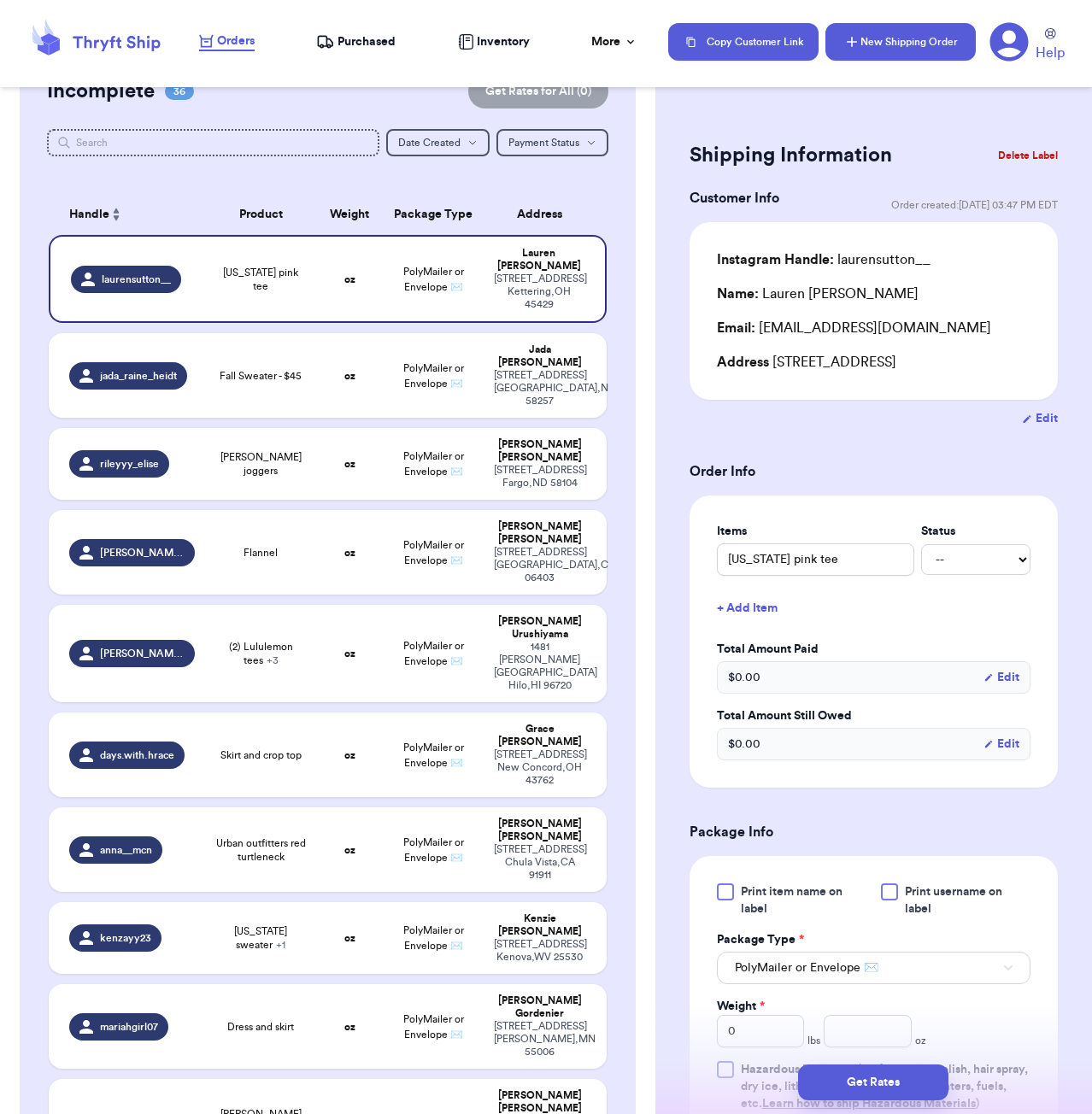
click at [885, 41] on button "New Shipping Order" at bounding box center [900, 41] width 151 height 37
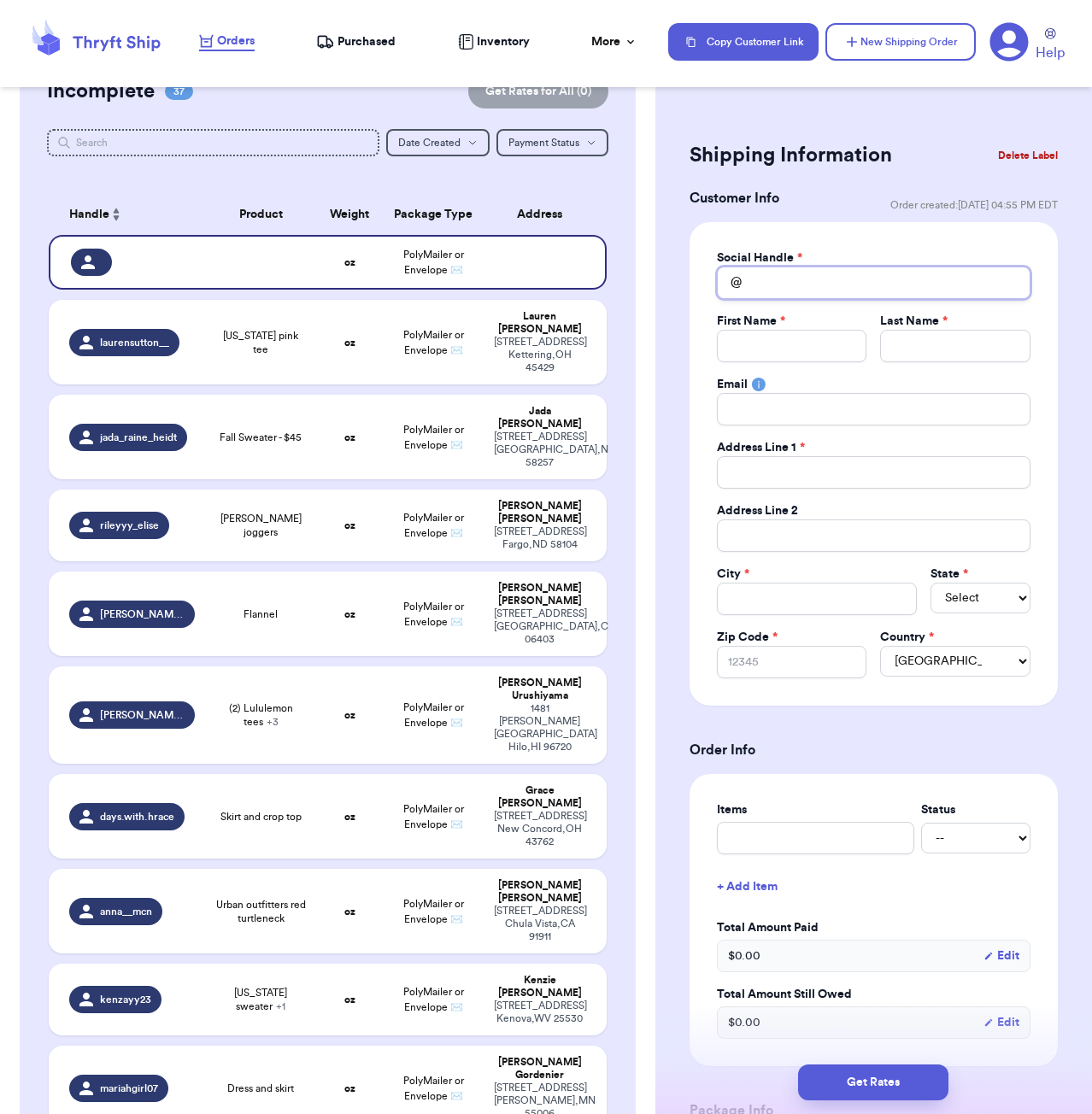
click at [776, 280] on input "Total Amount Paid" at bounding box center [874, 282] width 314 height 32
click at [1023, 155] on button "Delete Label" at bounding box center [1027, 155] width 74 height 37
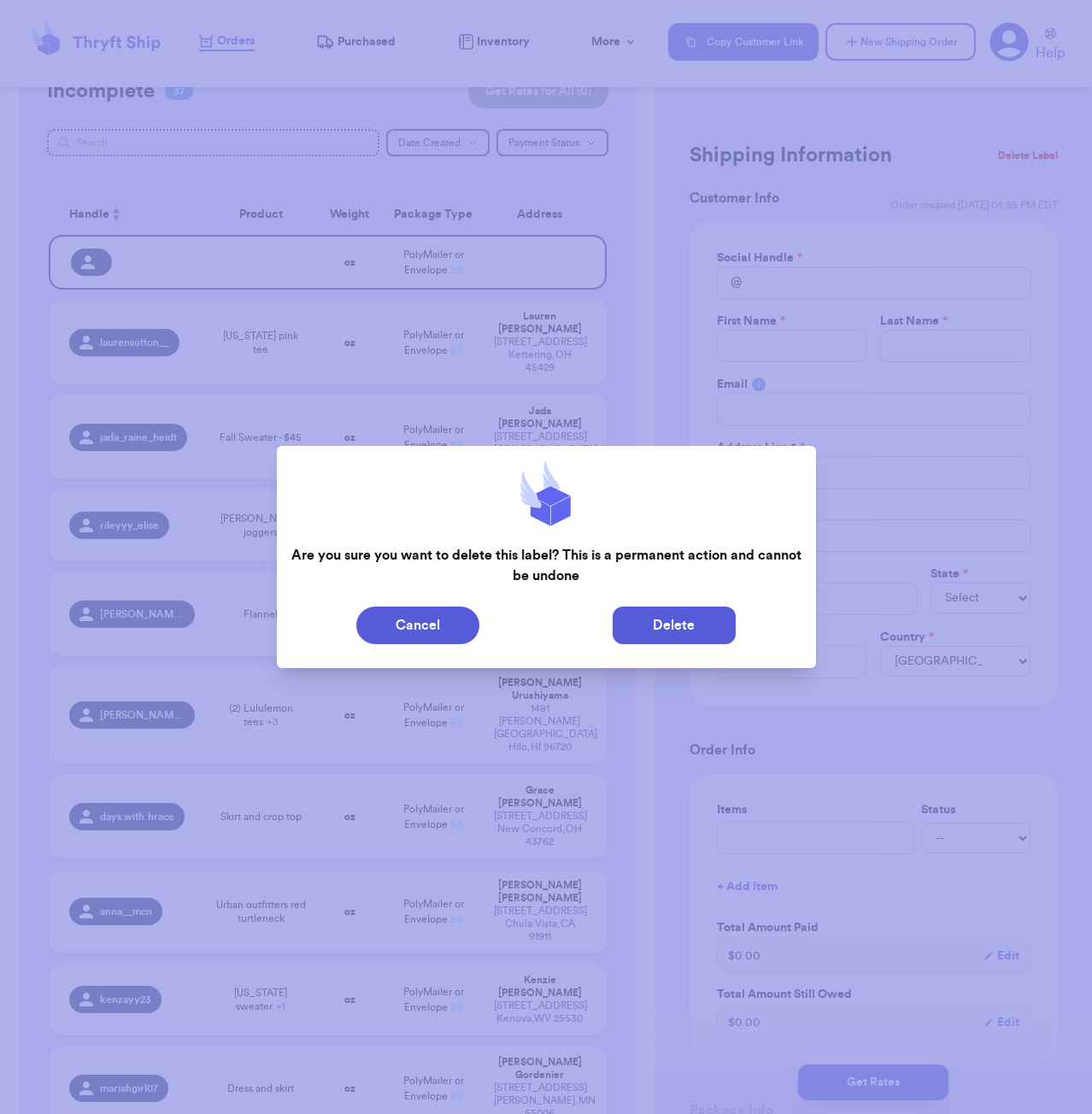
click at [671, 630] on button "Delete" at bounding box center [674, 626] width 123 height 37
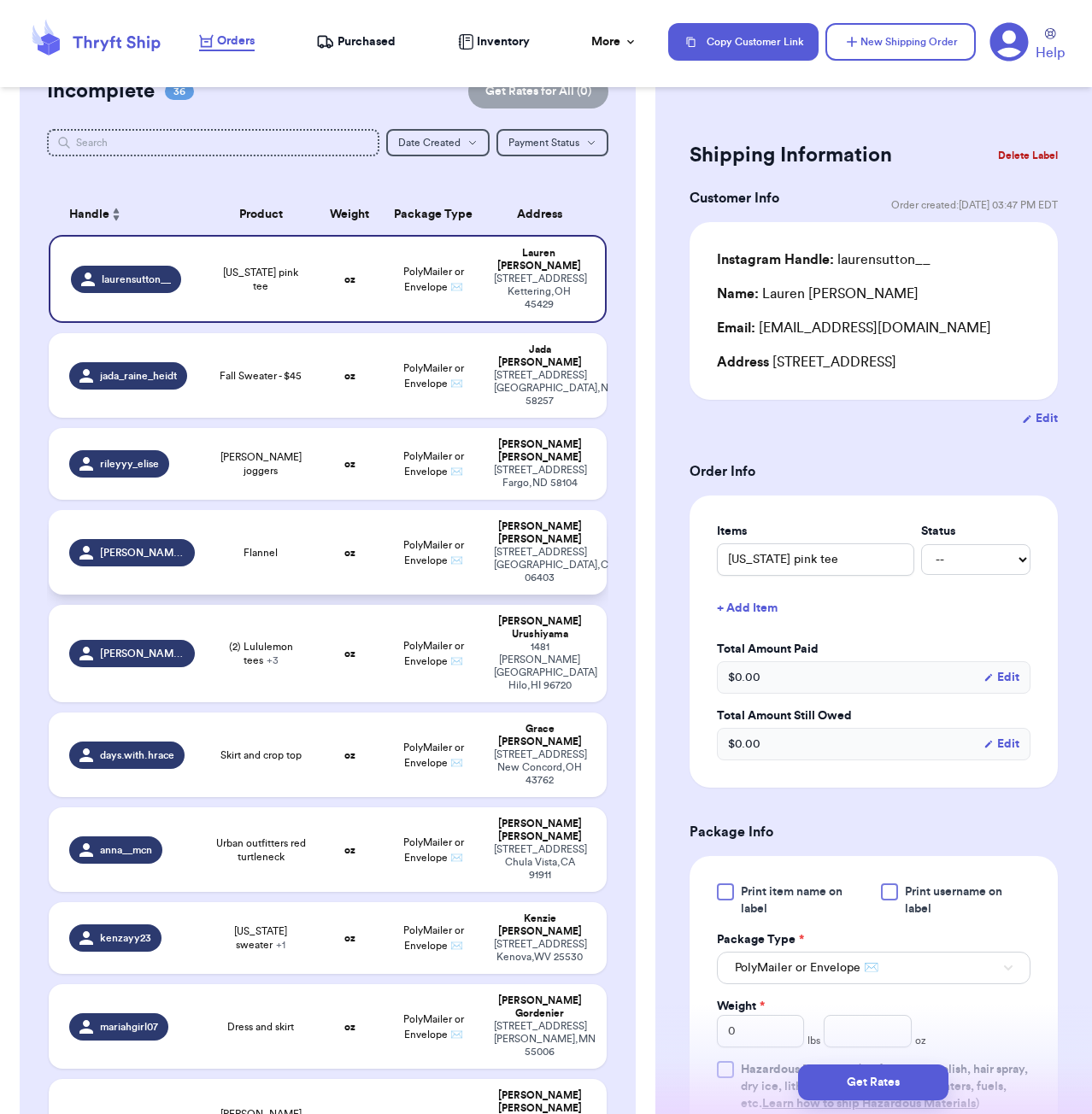
click at [345, 548] on strong "oz" at bounding box center [349, 553] width 11 height 10
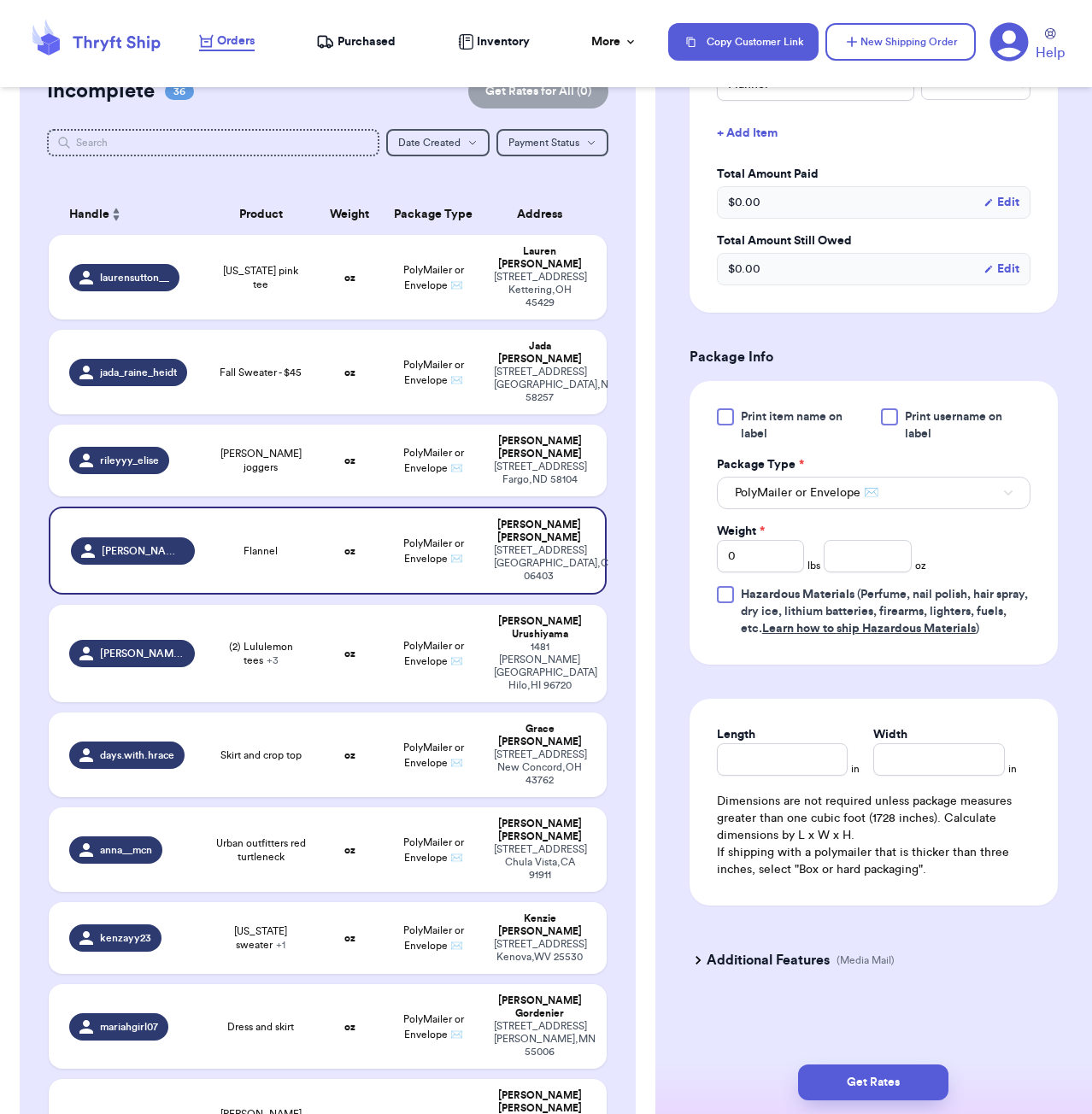
scroll to position [499, 0]
click at [847, 566] on input "number" at bounding box center [867, 556] width 88 height 32
click at [928, 1079] on button "Get Rates" at bounding box center [873, 1083] width 151 height 35
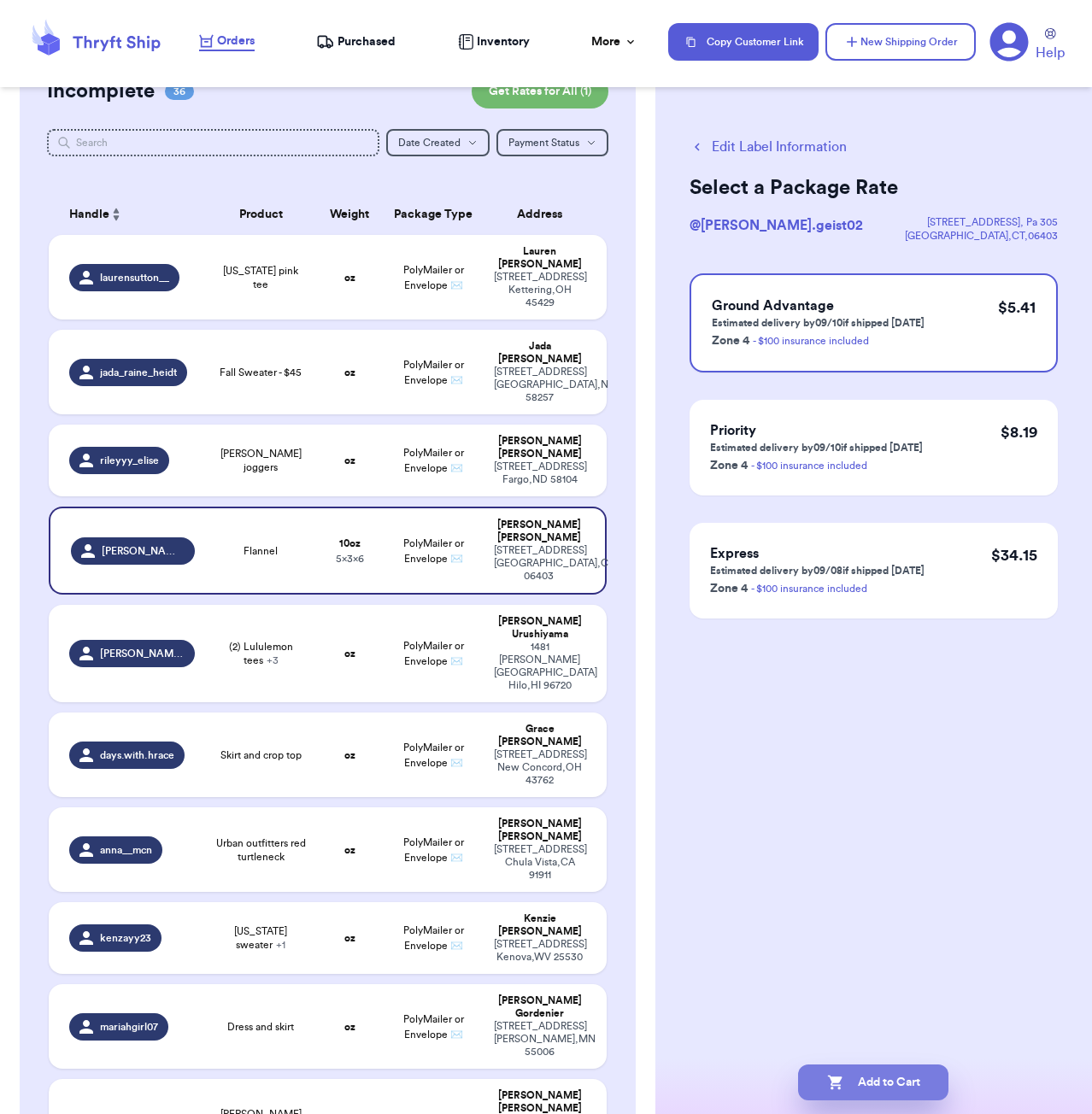
click at [911, 1074] on button "Add to Cart" at bounding box center [873, 1083] width 151 height 35
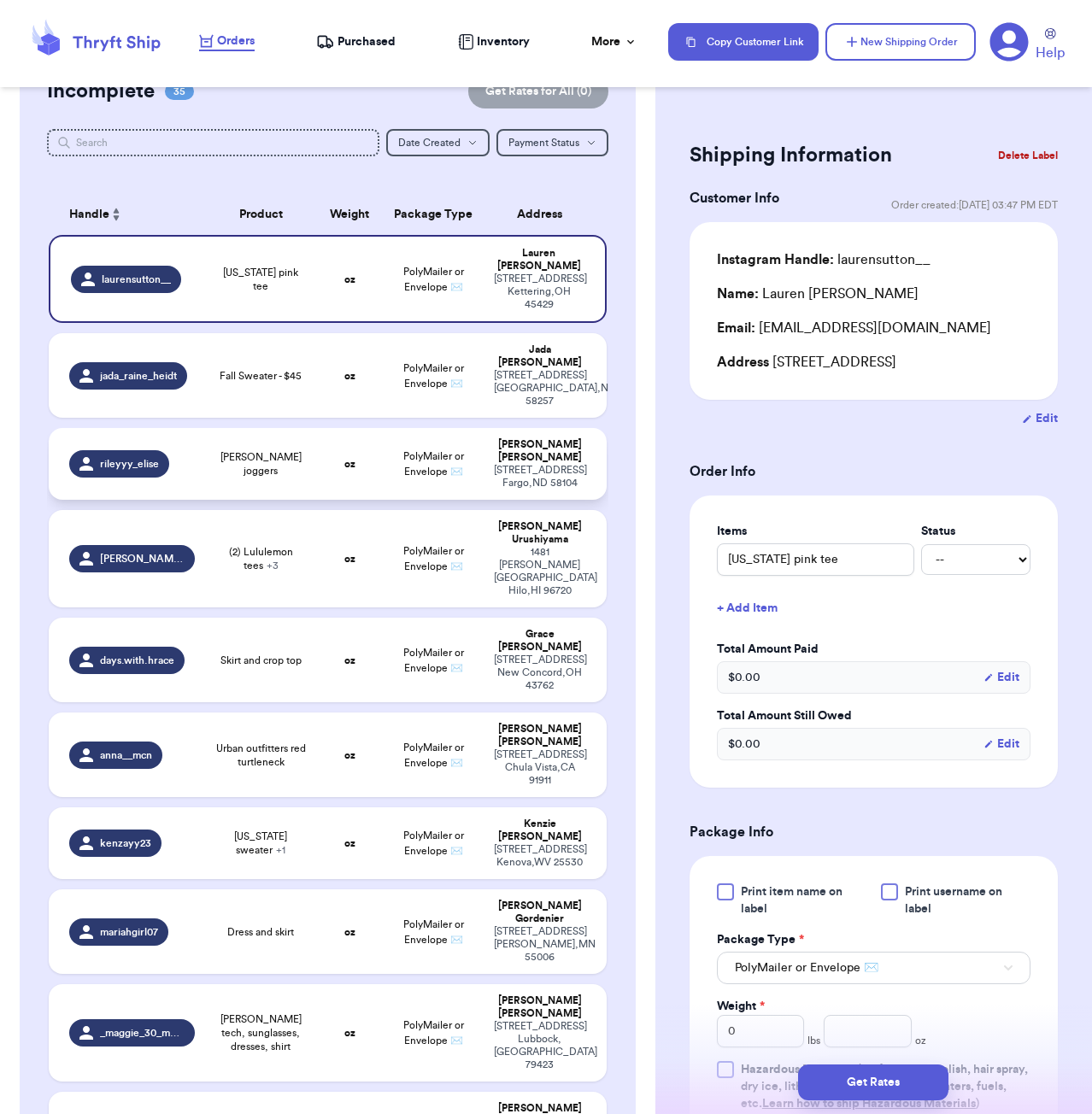
click at [315, 428] on td "[PERSON_NAME] joggers" at bounding box center [261, 464] width 112 height 72
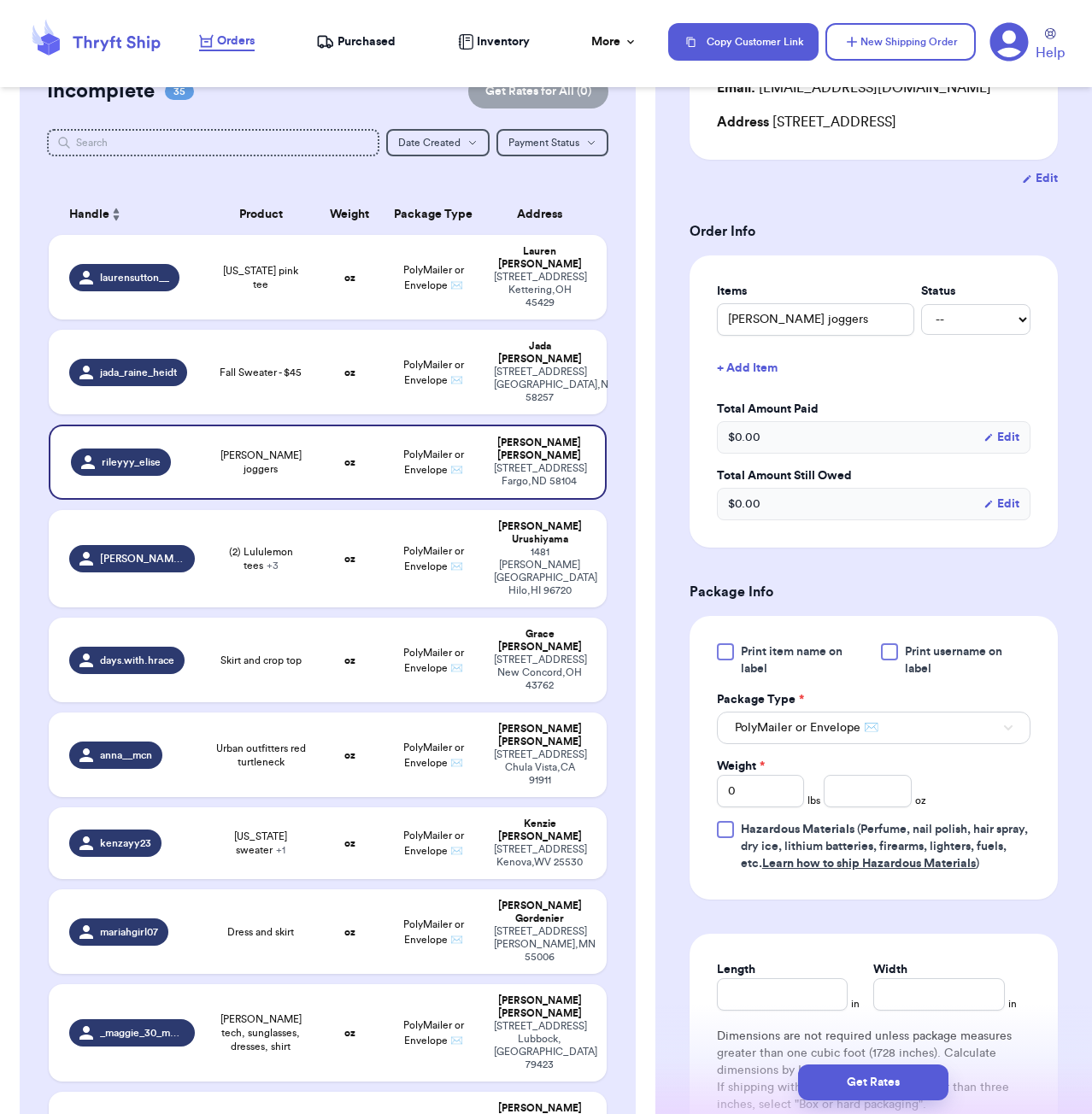
scroll to position [292, 0]
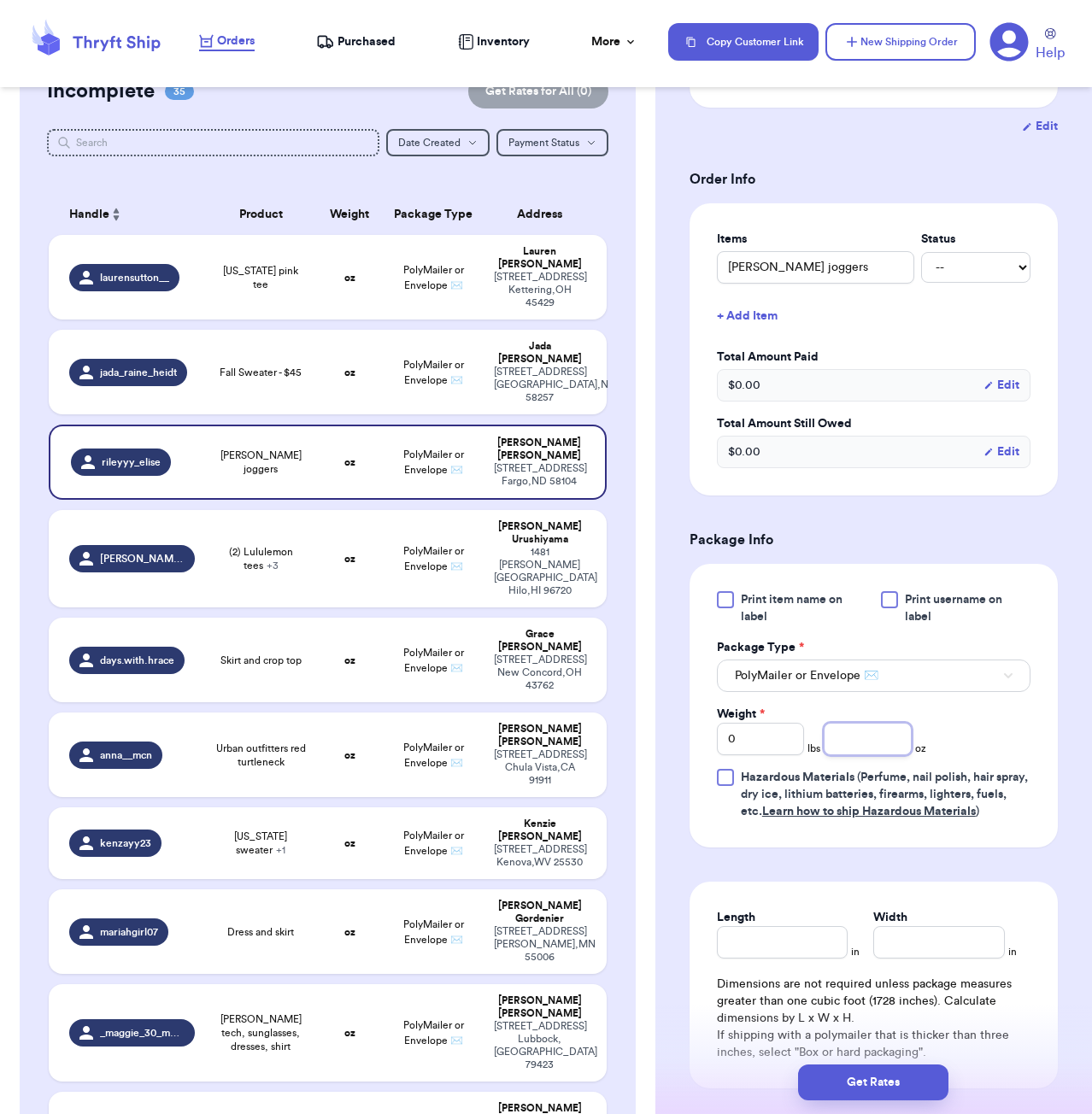
click at [860, 756] on input "number" at bounding box center [867, 739] width 88 height 32
click at [804, 959] on input "Length" at bounding box center [783, 942] width 132 height 32
click at [867, 1094] on button "Get Rates" at bounding box center [873, 1083] width 151 height 35
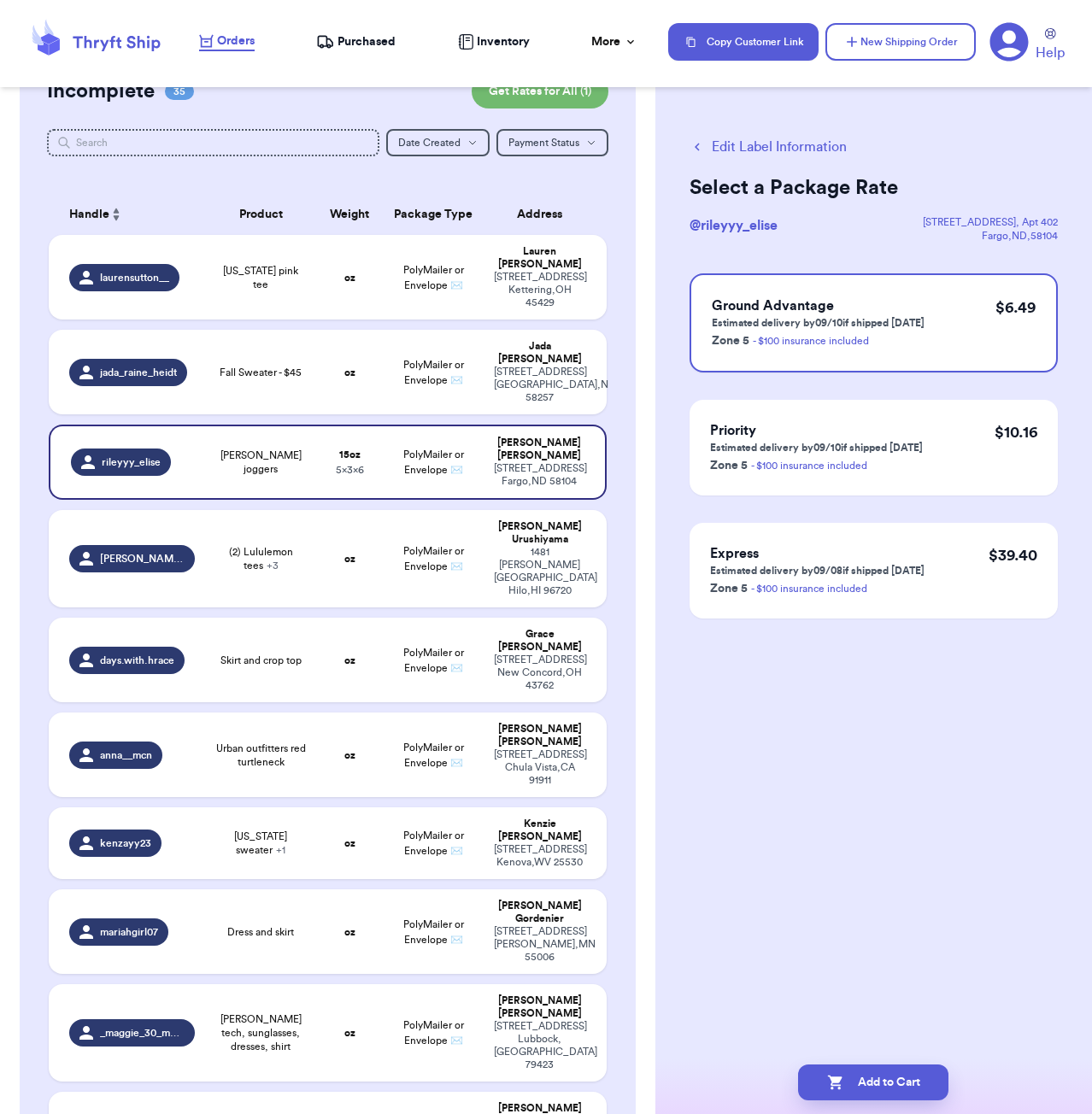
scroll to position [0, 0]
click at [879, 1087] on button "Add to Cart" at bounding box center [873, 1083] width 151 height 35
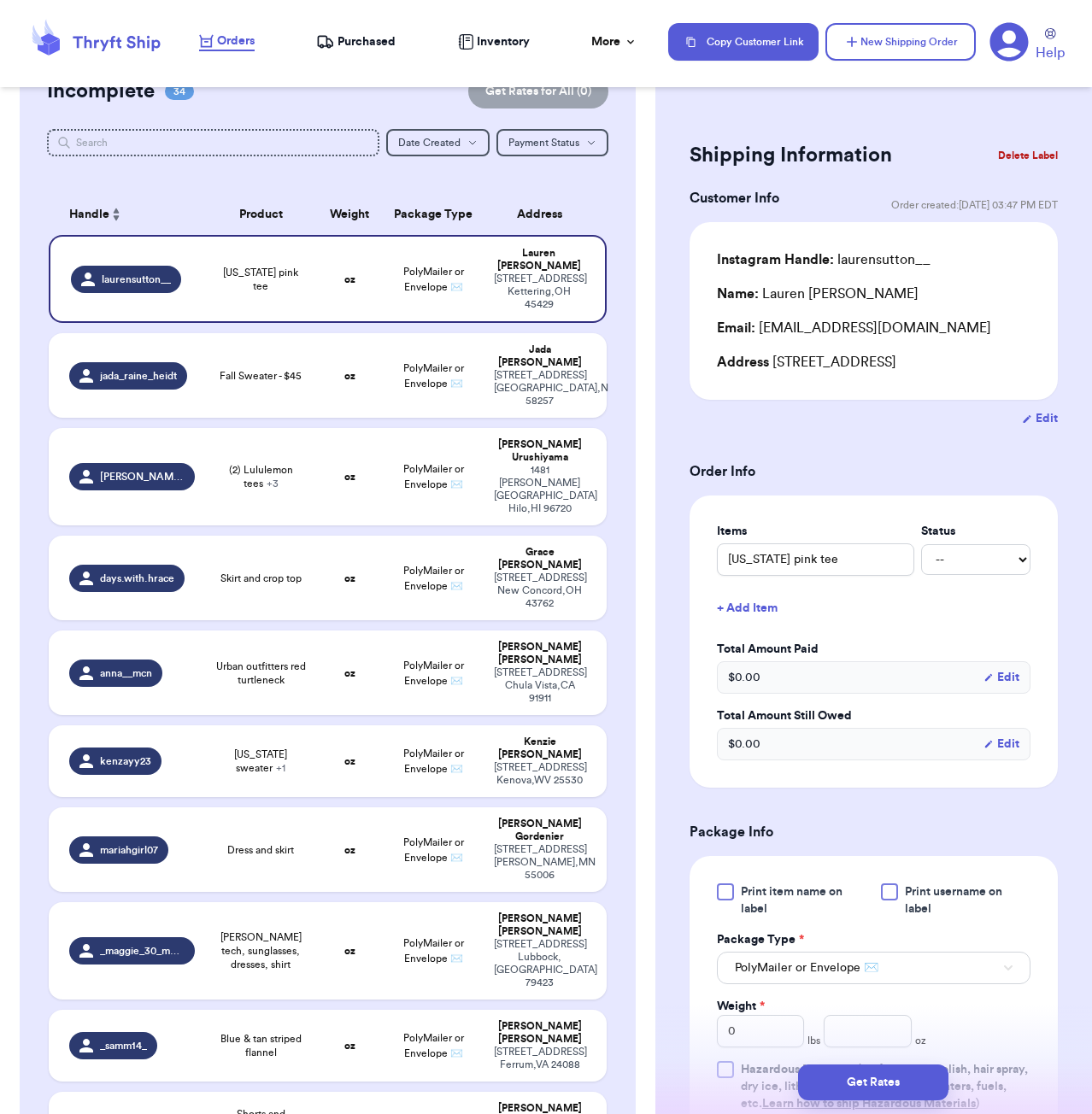
scroll to position [757, 0]
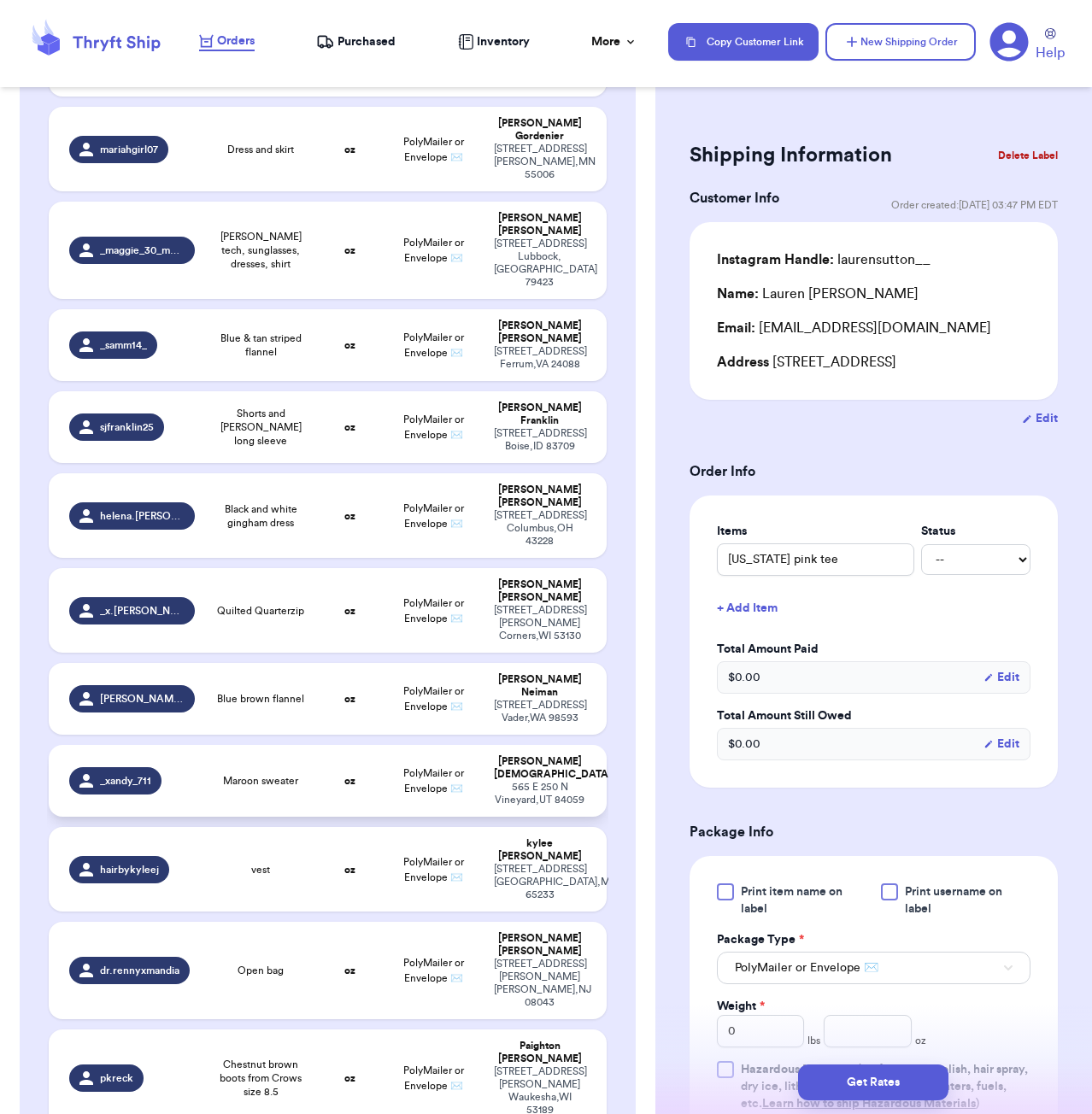
click at [334, 745] on td "oz" at bounding box center [349, 780] width 67 height 72
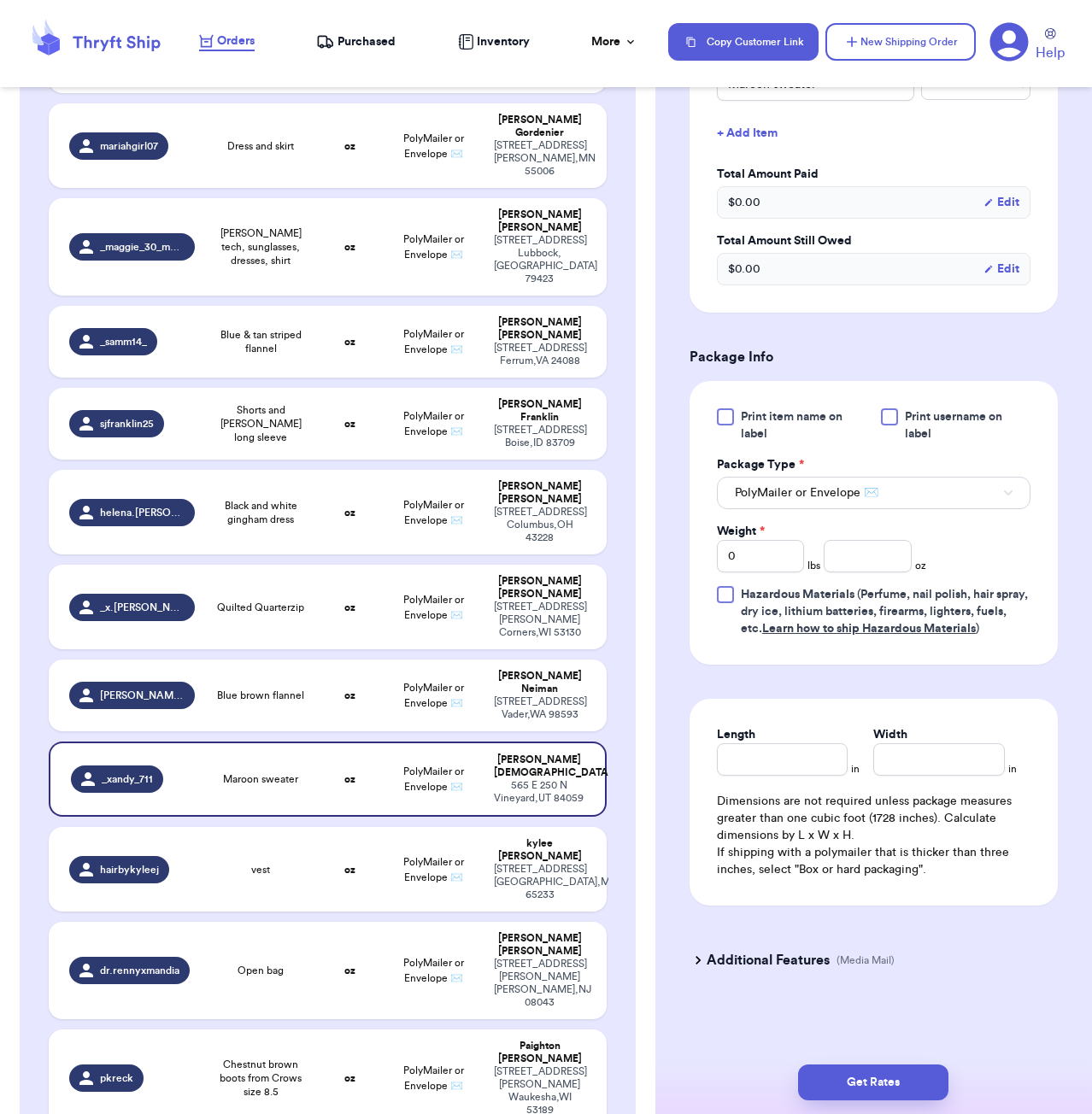
scroll to position [478, 0]
click at [843, 547] on input "number" at bounding box center [867, 556] width 88 height 32
drag, startPoint x: 937, startPoint y: 1073, endPoint x: 964, endPoint y: 1075, distance: 27.1
click at [936, 1073] on button "Get Rates" at bounding box center [873, 1083] width 151 height 35
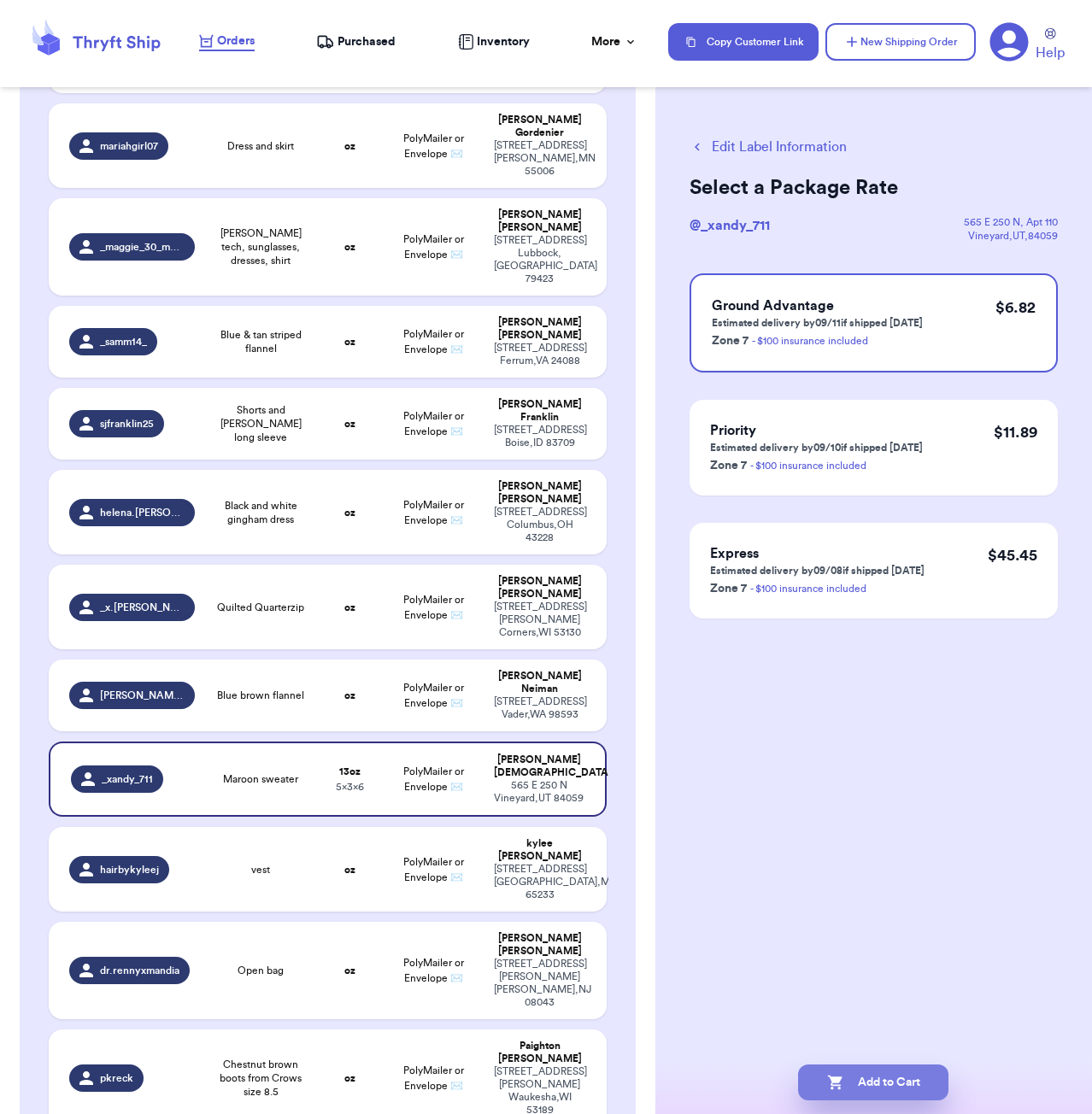
click at [877, 1071] on button "Add to Cart" at bounding box center [873, 1083] width 151 height 35
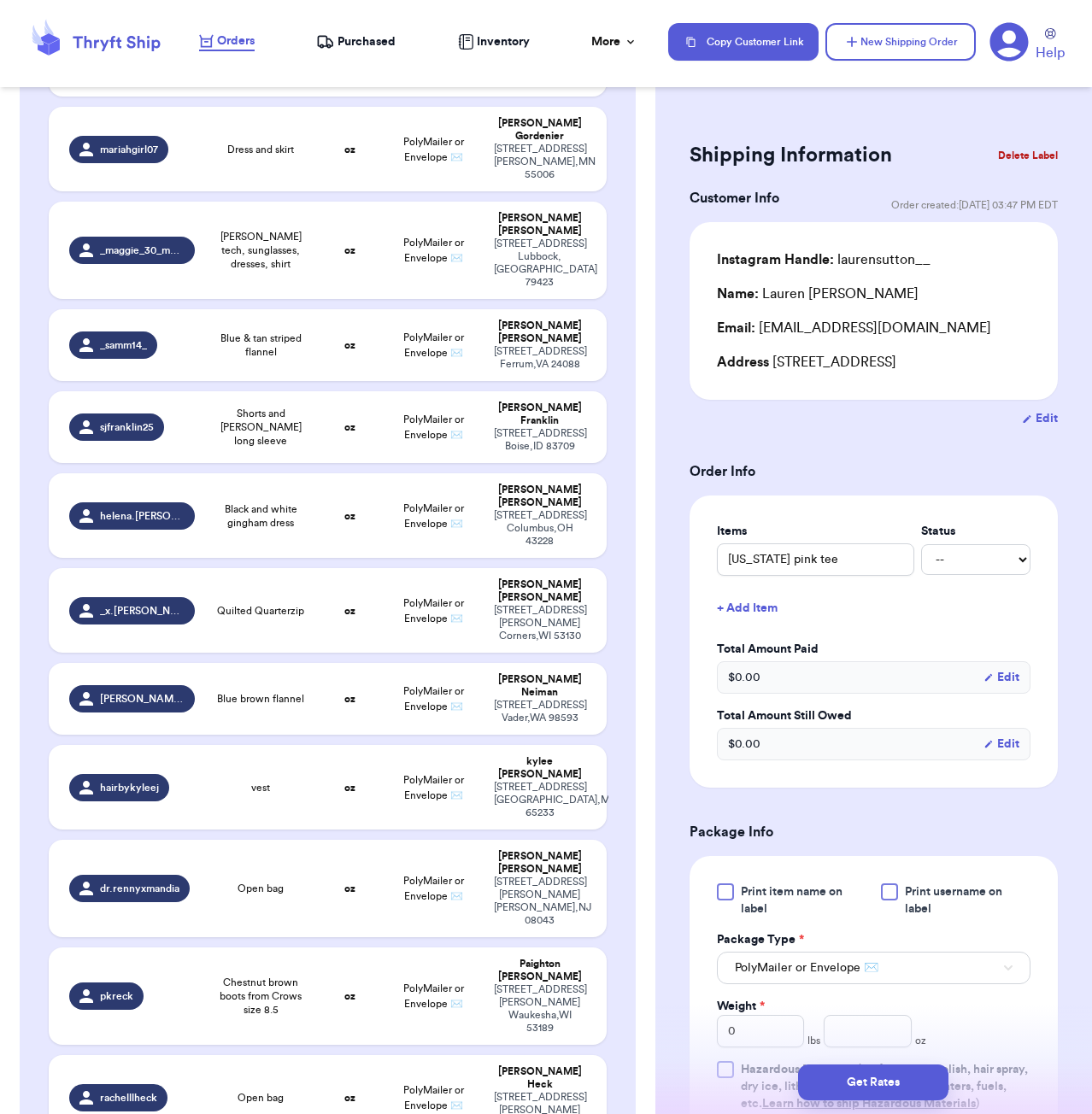
scroll to position [16, 0]
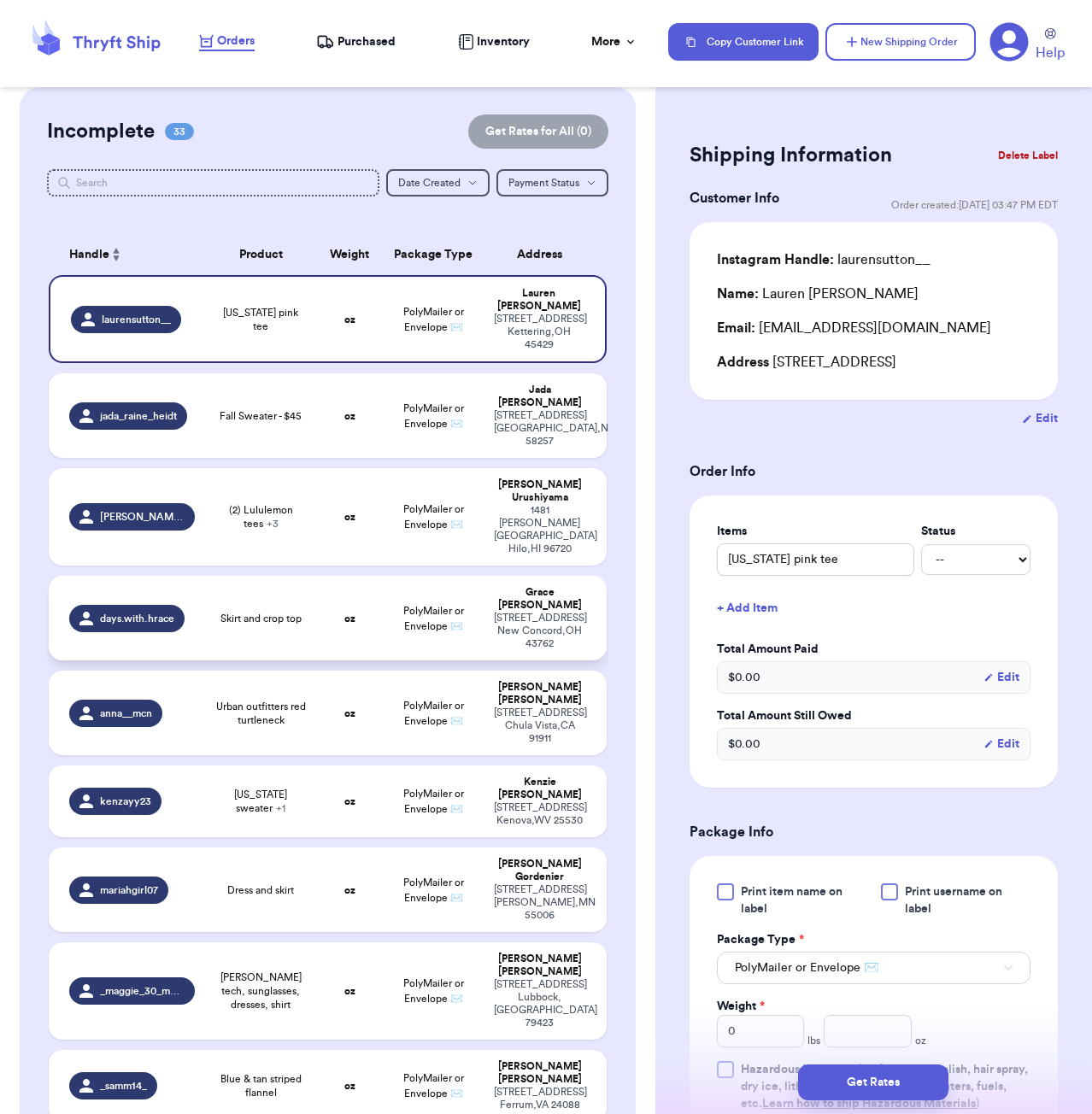
click at [329, 576] on td "oz" at bounding box center [349, 618] width 67 height 85
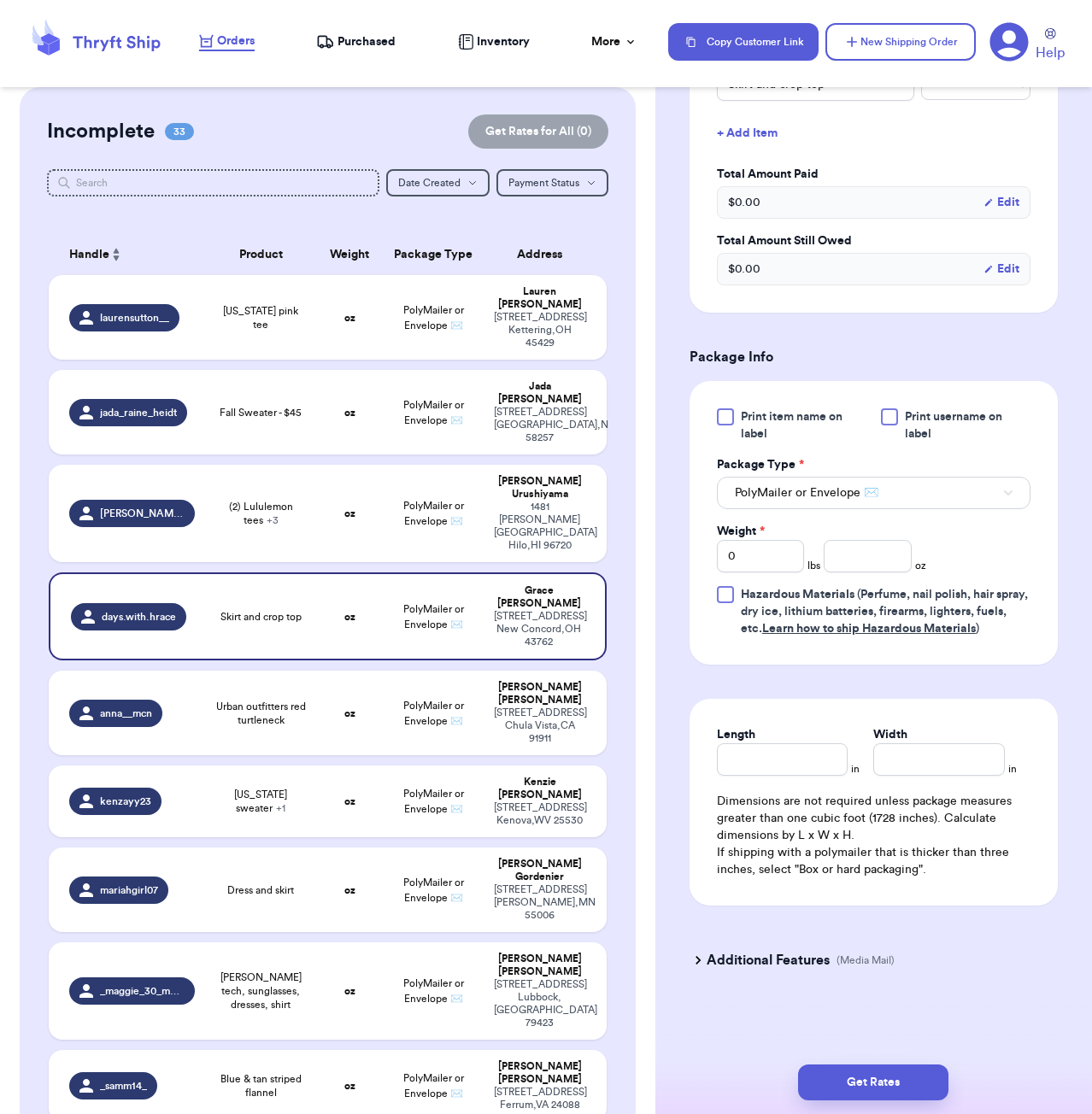
scroll to position [499, 0]
click at [841, 552] on input "number" at bounding box center [867, 556] width 88 height 32
click at [793, 760] on input "Length" at bounding box center [783, 760] width 132 height 32
click at [903, 1097] on button "Get Rates" at bounding box center [873, 1083] width 151 height 35
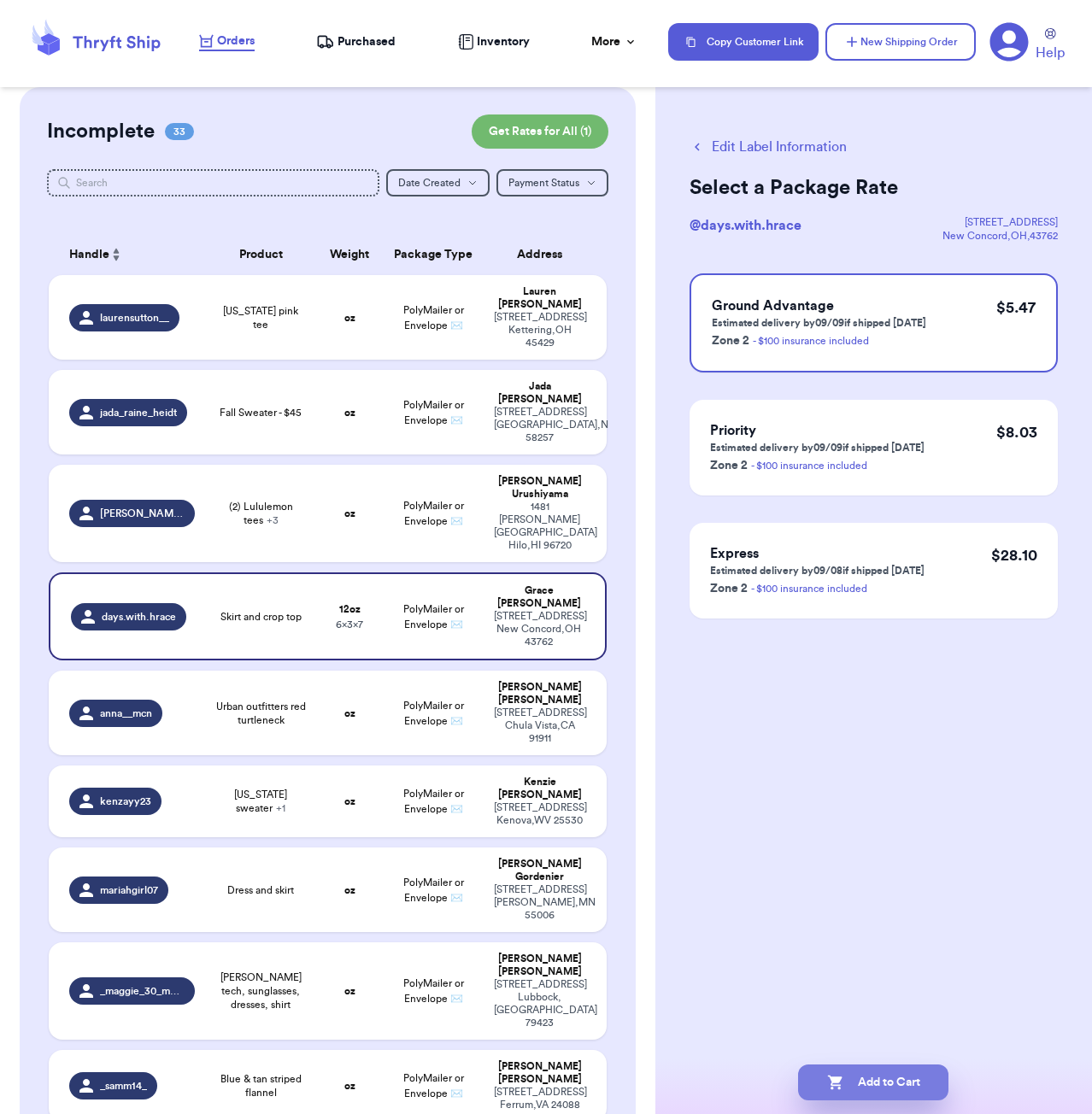
click at [911, 1082] on button "Add to Cart" at bounding box center [873, 1083] width 151 height 35
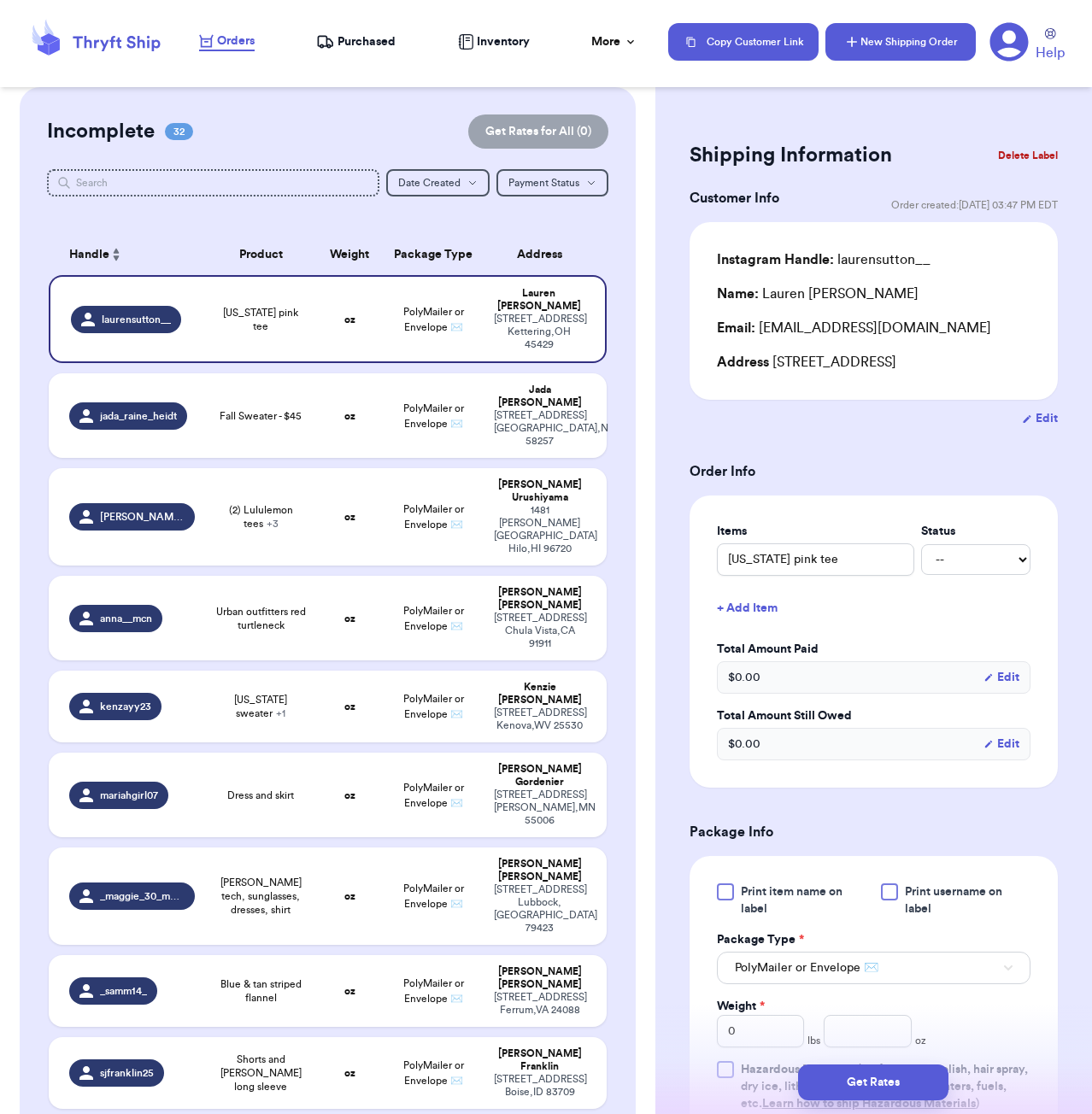
scroll to position [1963, 0]
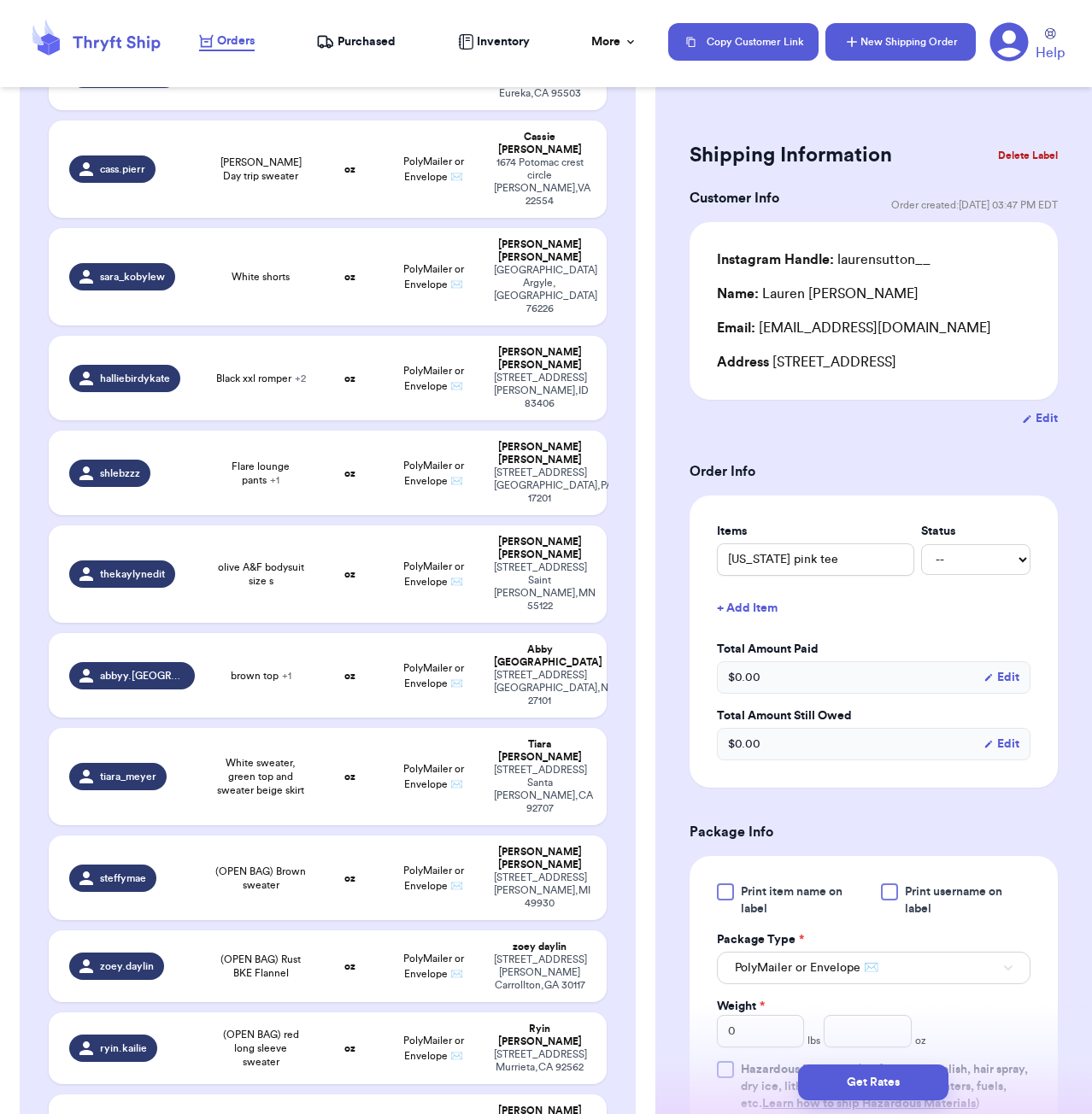
click at [905, 53] on button "New Shipping Order" at bounding box center [900, 41] width 151 height 37
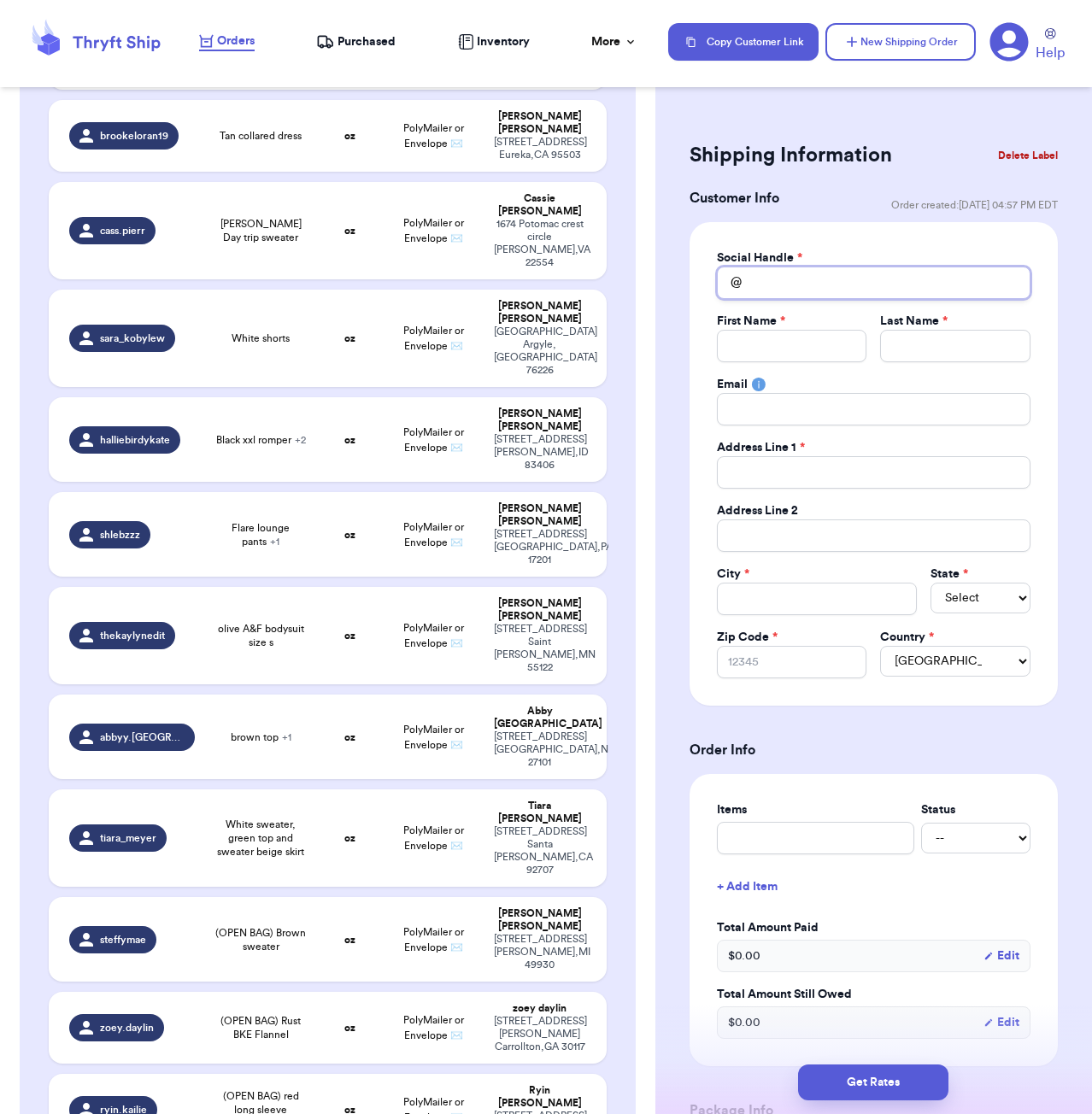
click at [760, 288] on input "Total Amount Paid" at bounding box center [874, 282] width 314 height 32
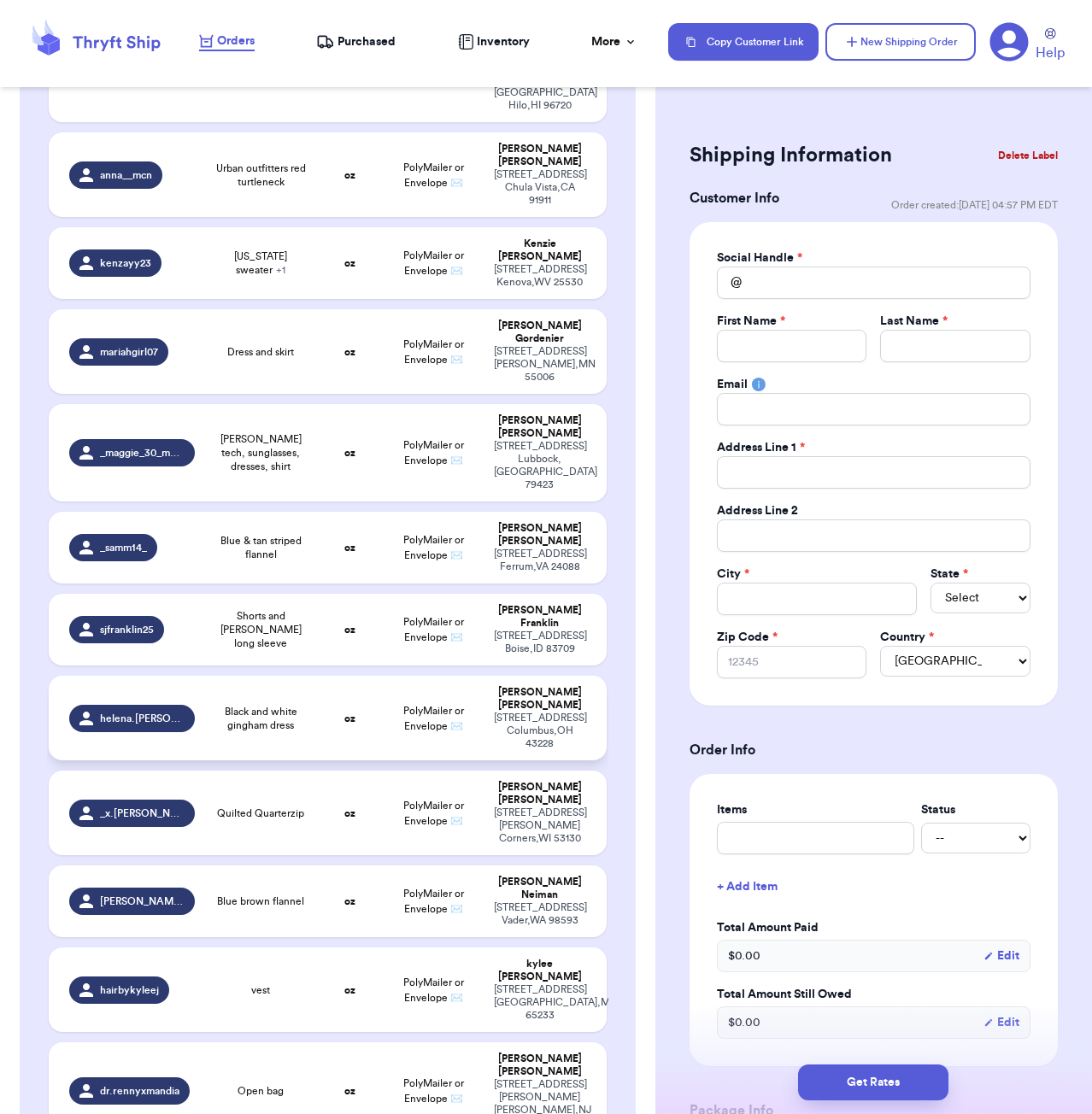
click at [300, 705] on span "Black and white gingham dress" at bounding box center [261, 718] width 91 height 28
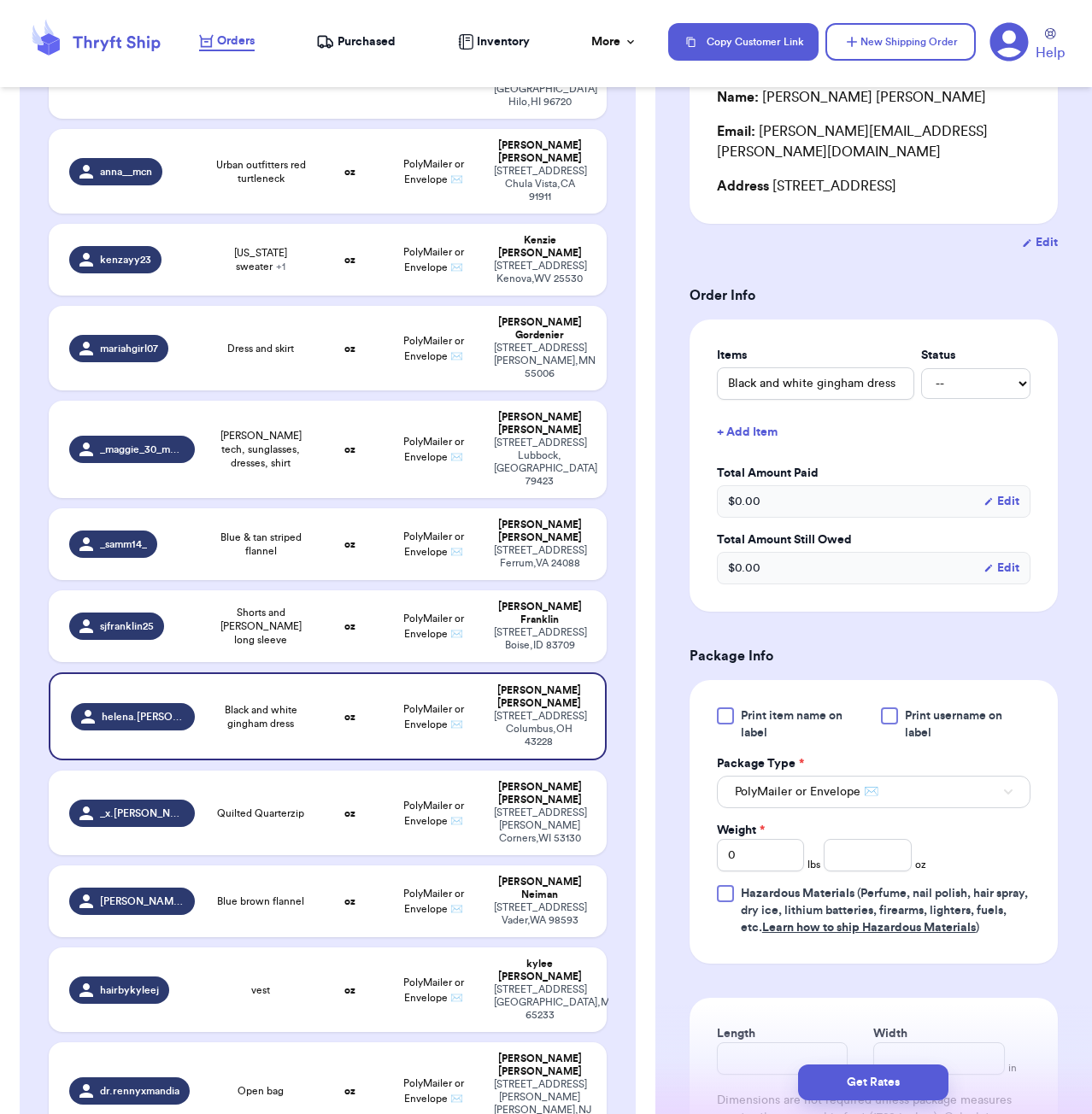
scroll to position [221, 0]
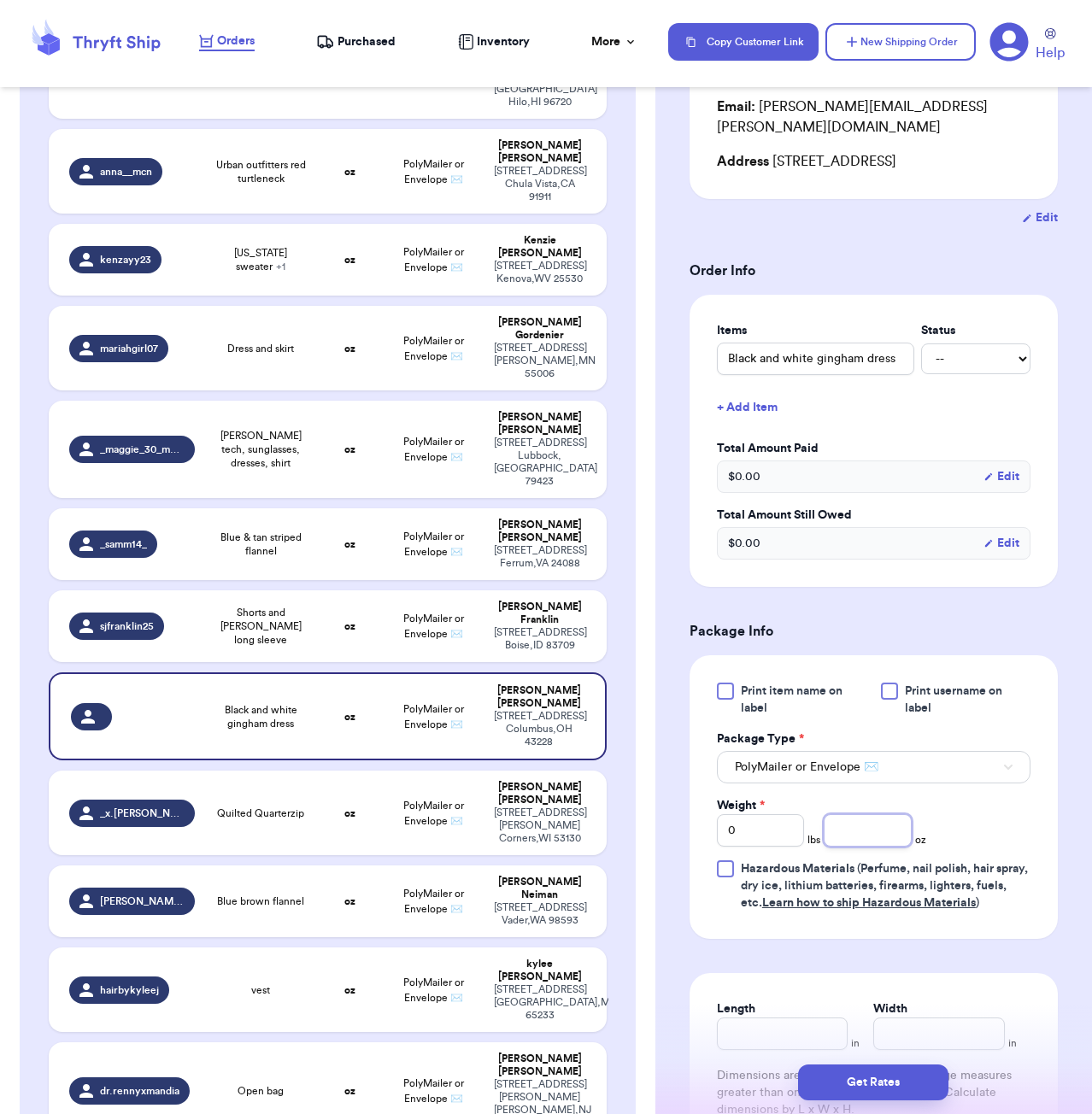
click at [881, 815] on input "number" at bounding box center [867, 831] width 88 height 32
click at [881, 1088] on button "Get Rates" at bounding box center [873, 1083] width 151 height 35
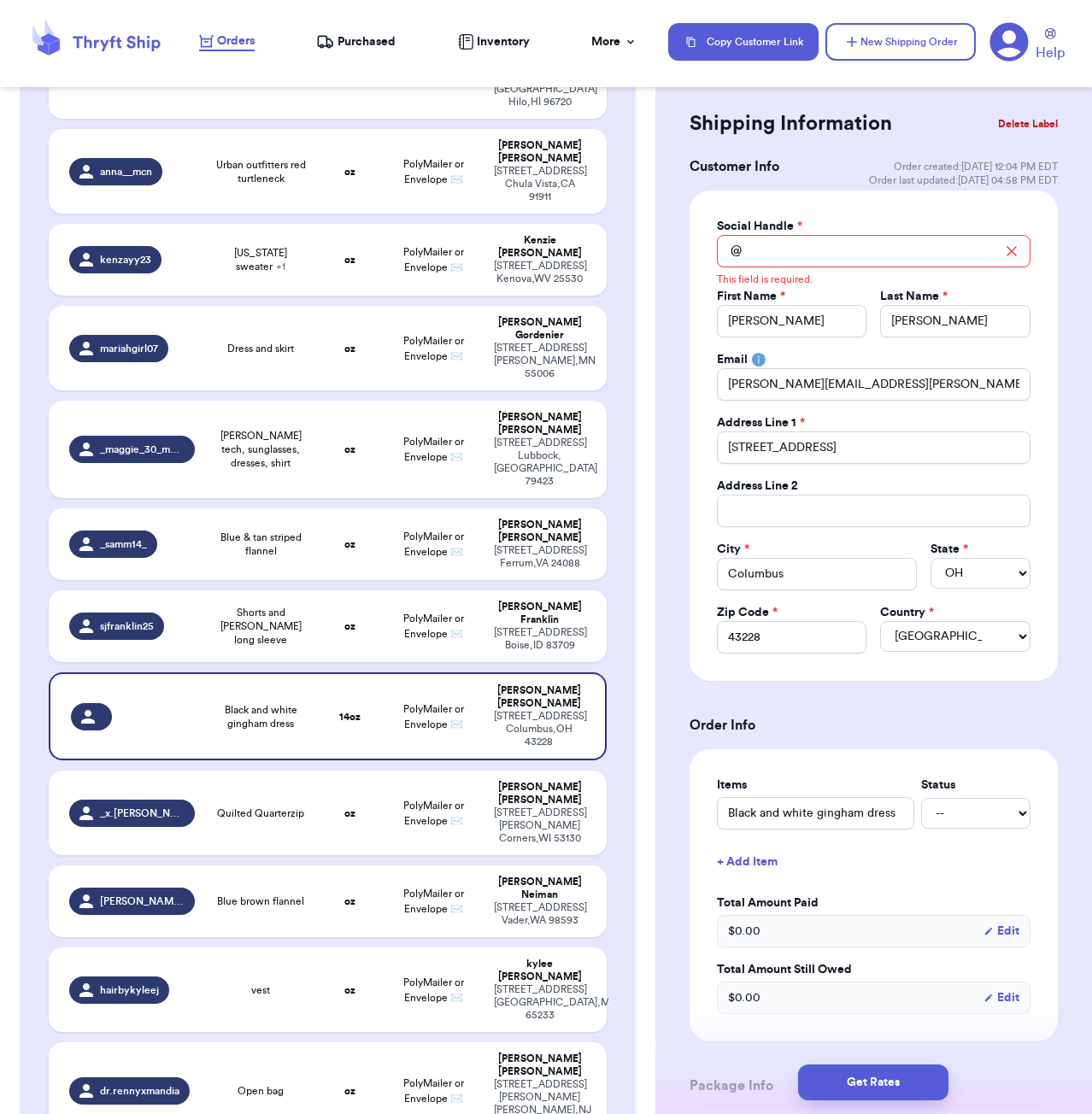
scroll to position [0, 0]
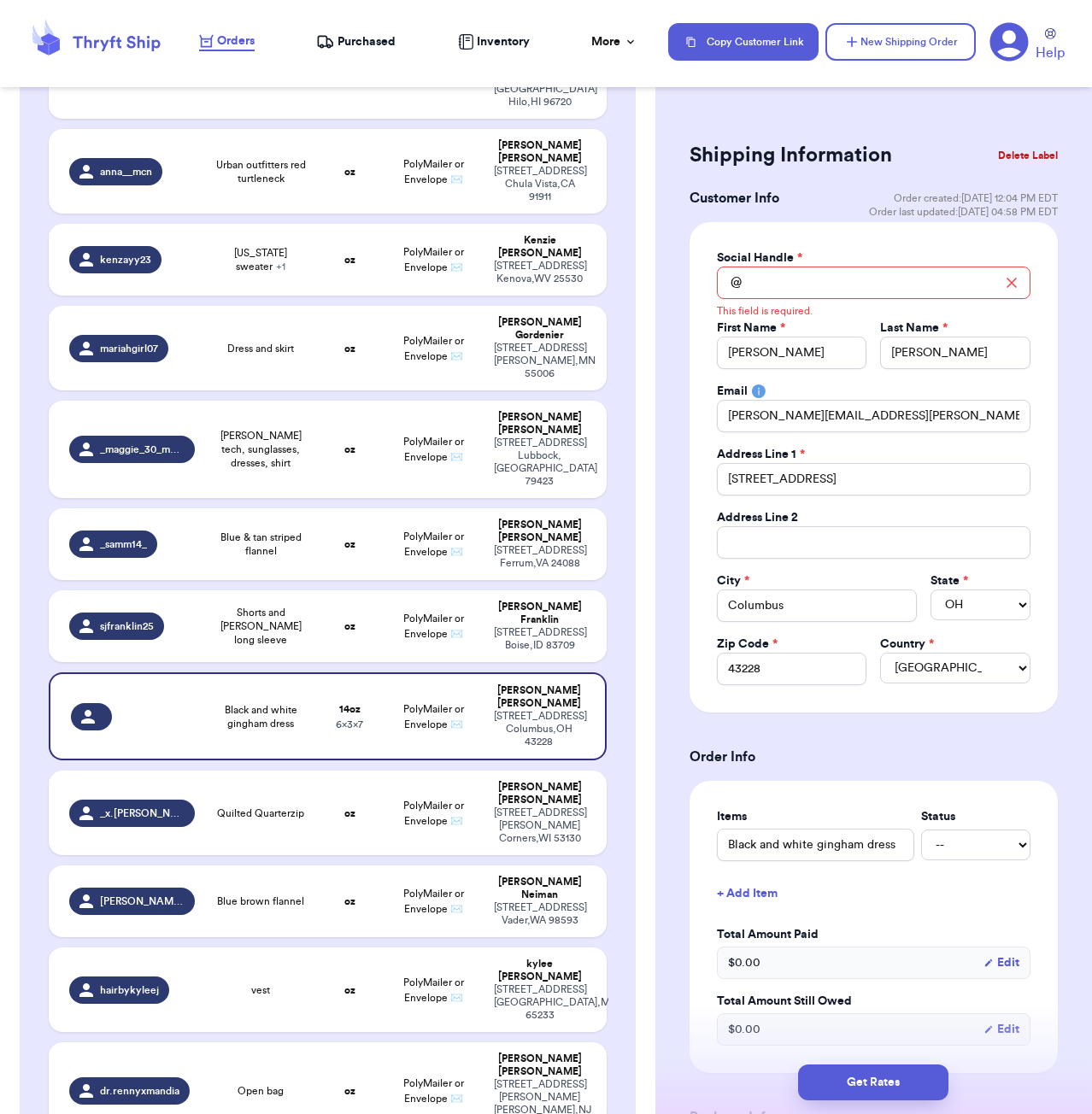
click at [1010, 283] on icon at bounding box center [1011, 282] width 9 height 9
click at [827, 288] on input "Total Amount Paid" at bounding box center [874, 282] width 314 height 32
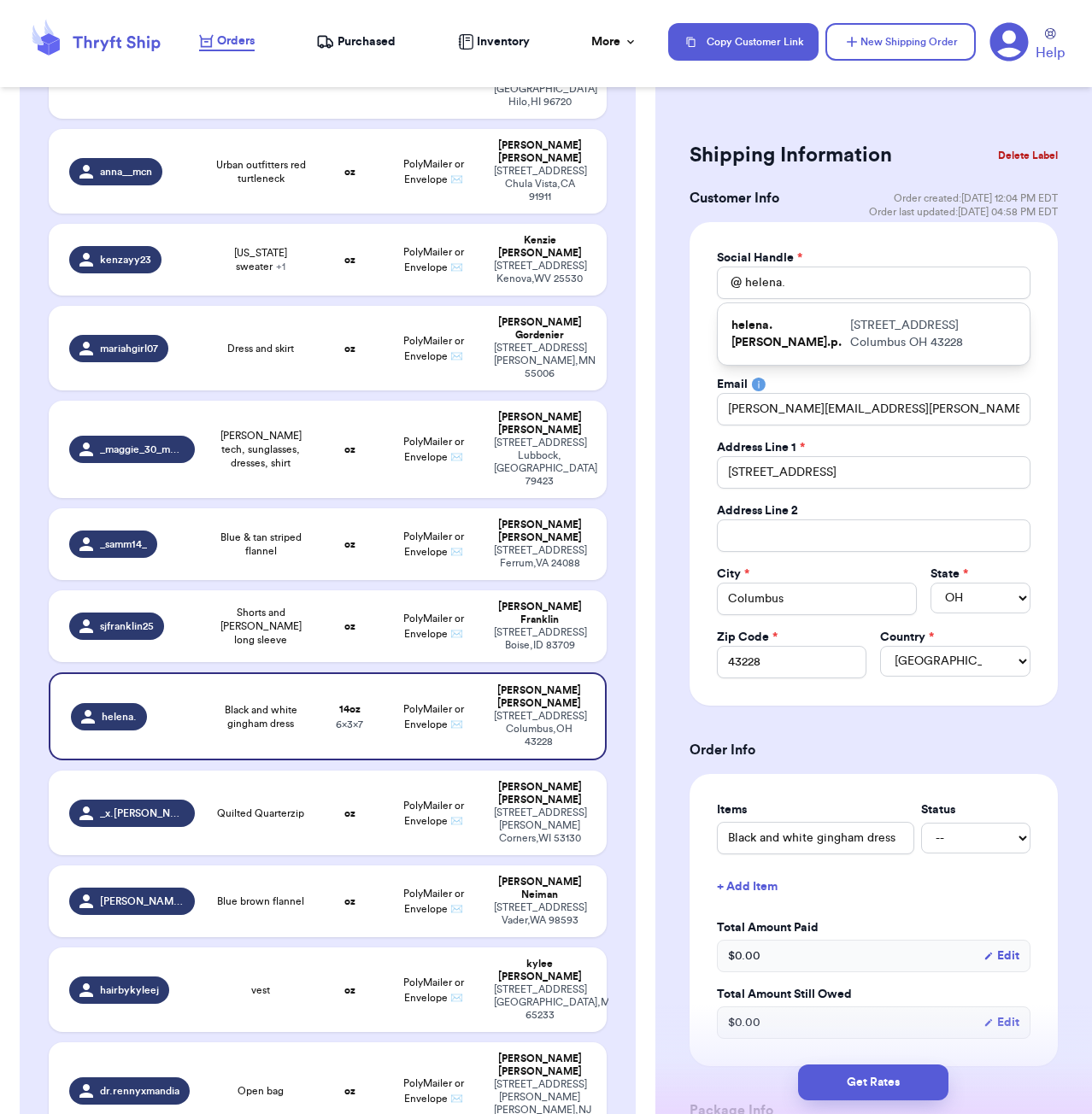
click at [890, 336] on p "[STREET_ADDRESS]" at bounding box center [933, 334] width 165 height 34
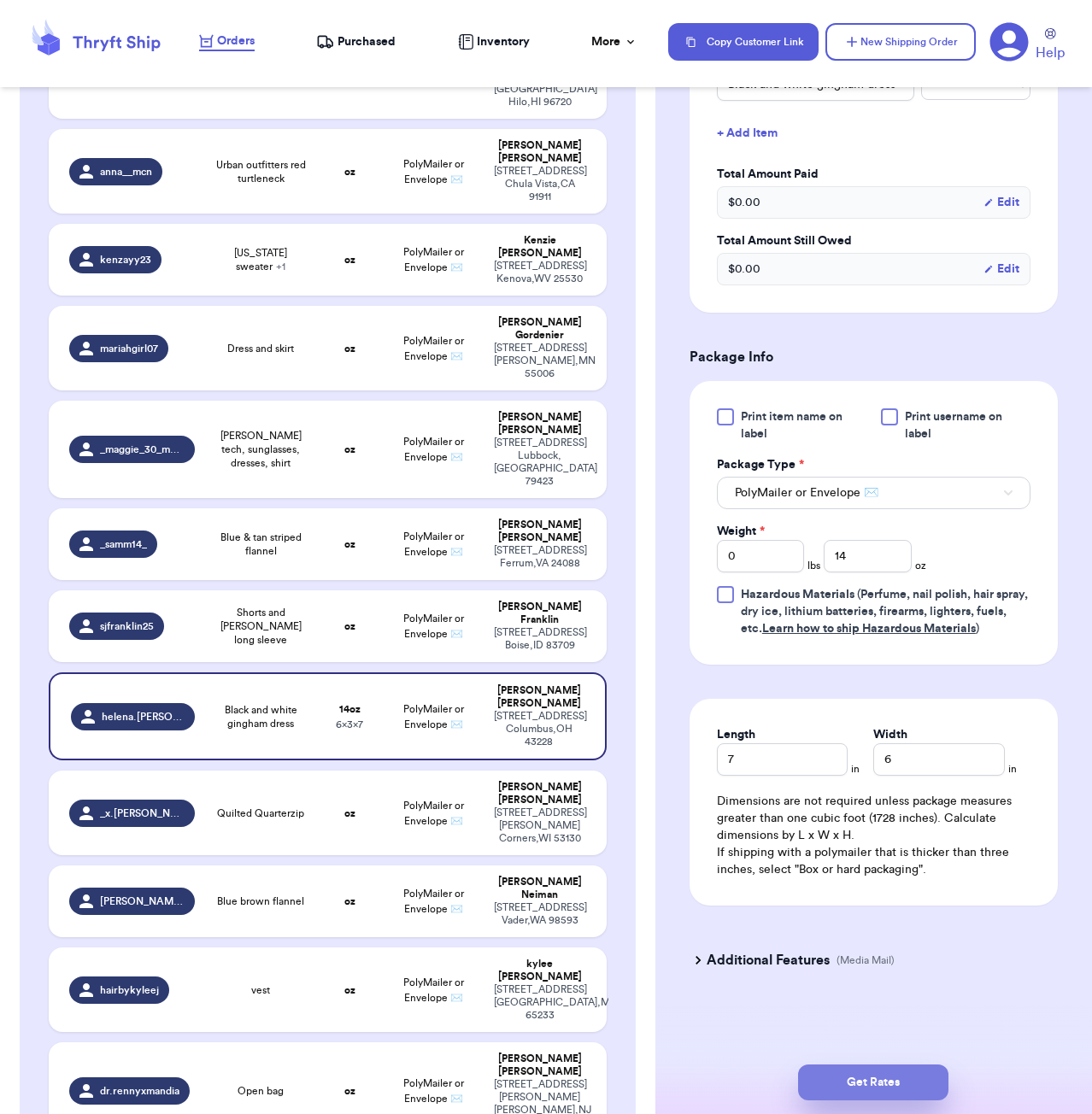
click at [872, 1068] on button "Get Rates" at bounding box center [873, 1083] width 151 height 35
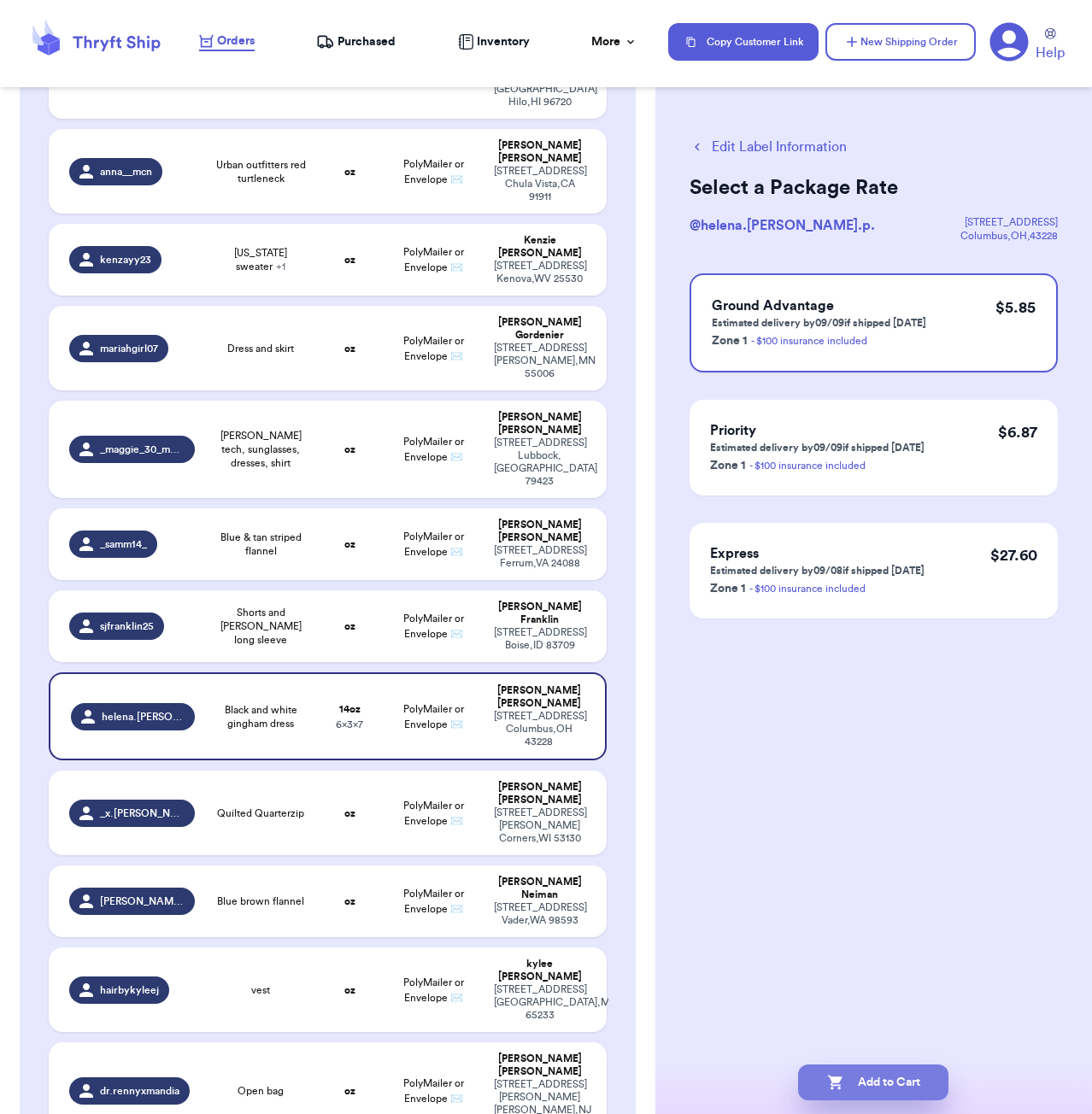
click at [920, 1085] on button "Add to Cart" at bounding box center [873, 1083] width 151 height 35
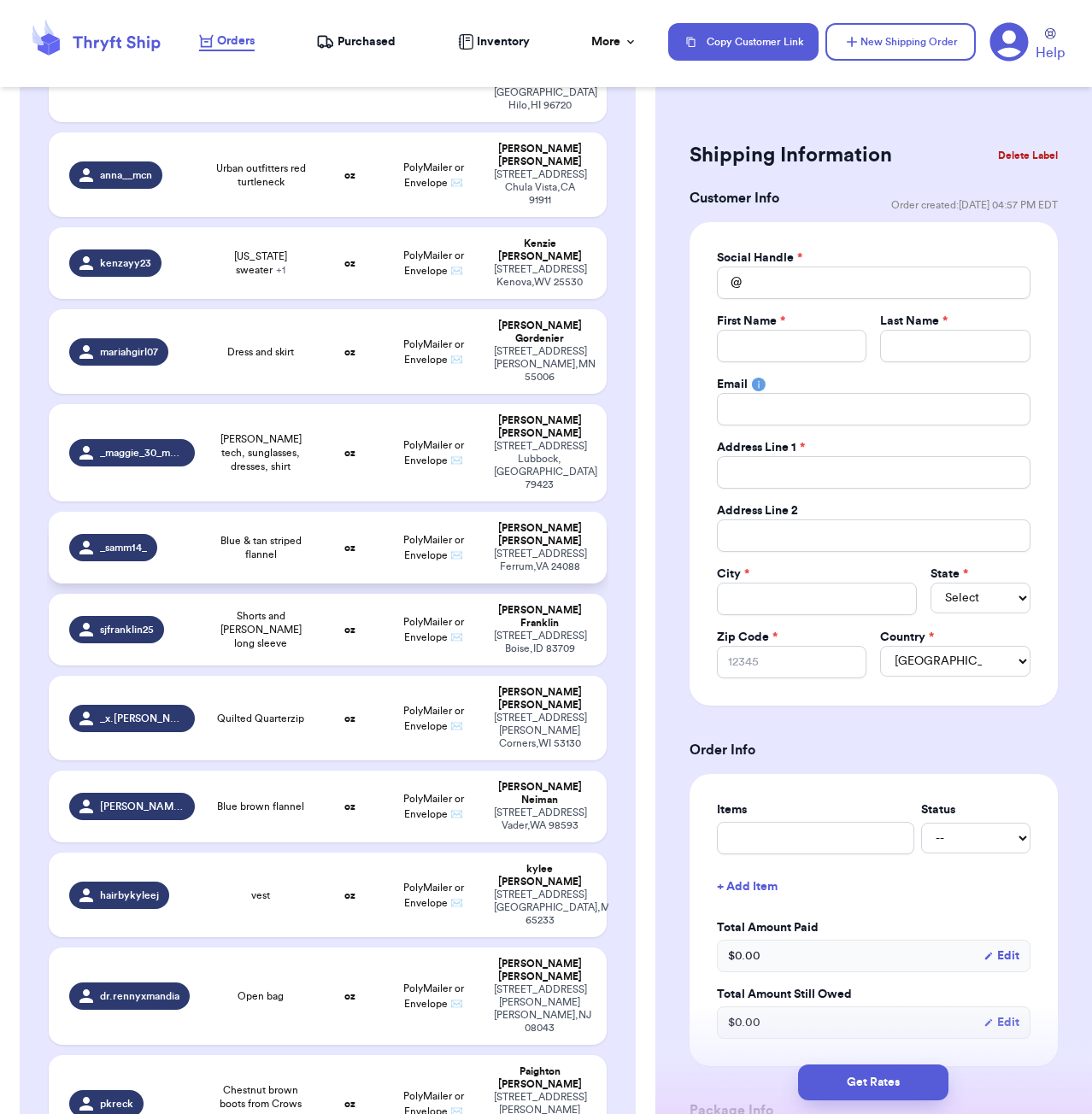
click at [279, 534] on span "Blue & tan striped flannel" at bounding box center [261, 548] width 91 height 28
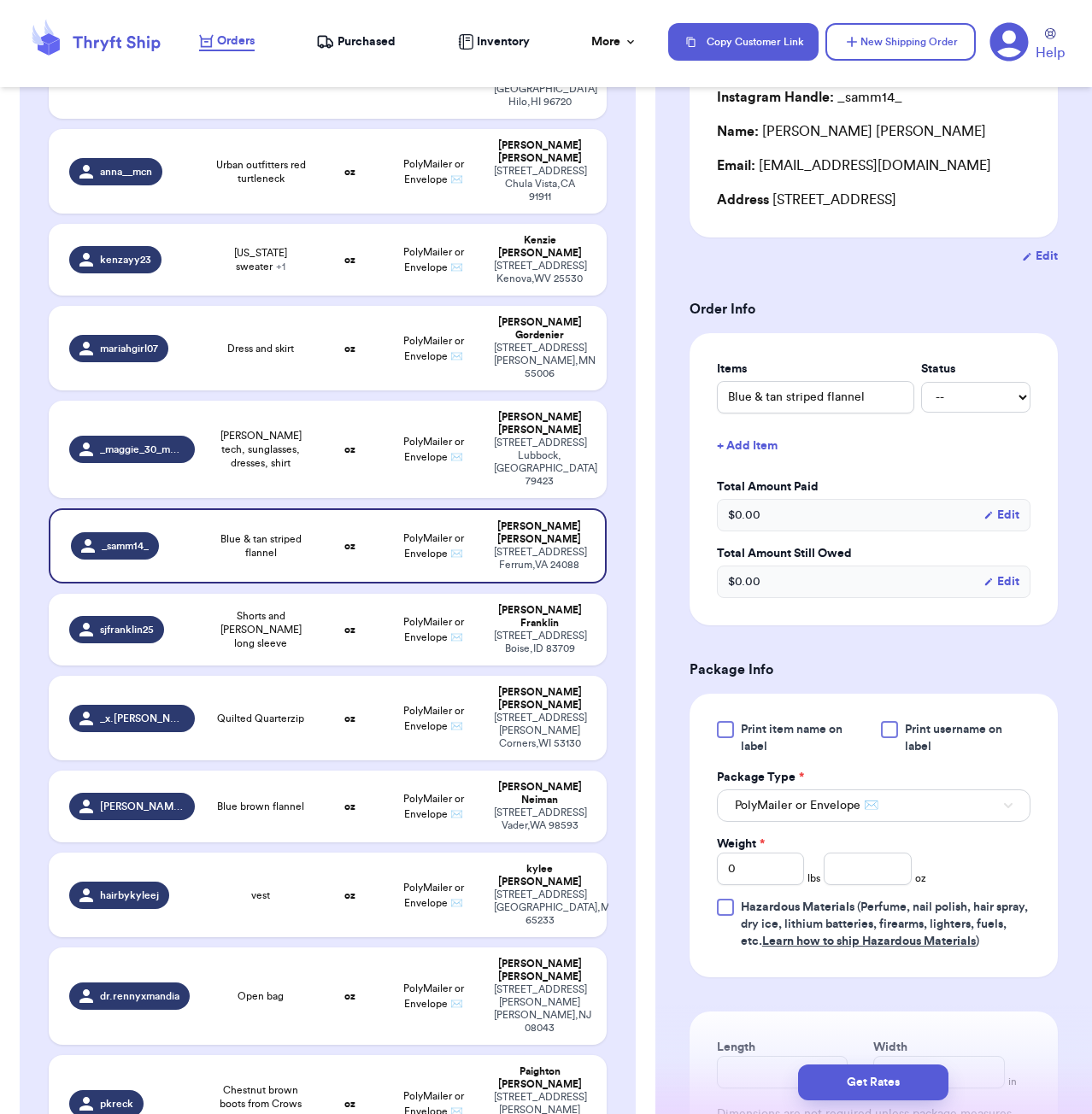
scroll to position [331, 0]
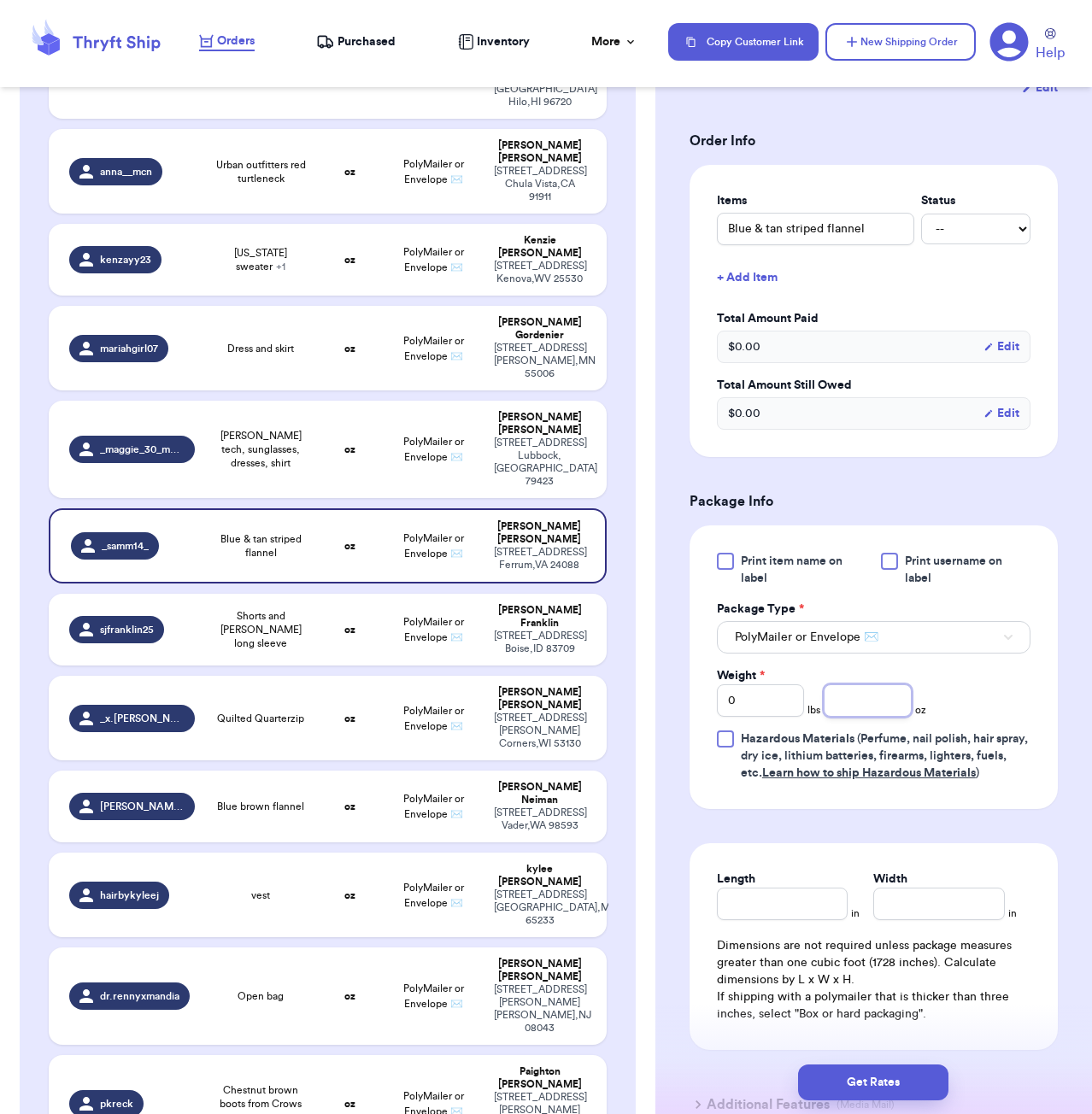
click at [867, 707] on input "number" at bounding box center [867, 701] width 88 height 32
click at [798, 920] on input "Length" at bounding box center [783, 903] width 132 height 32
click at [936, 1092] on button "Get Rates" at bounding box center [873, 1083] width 151 height 35
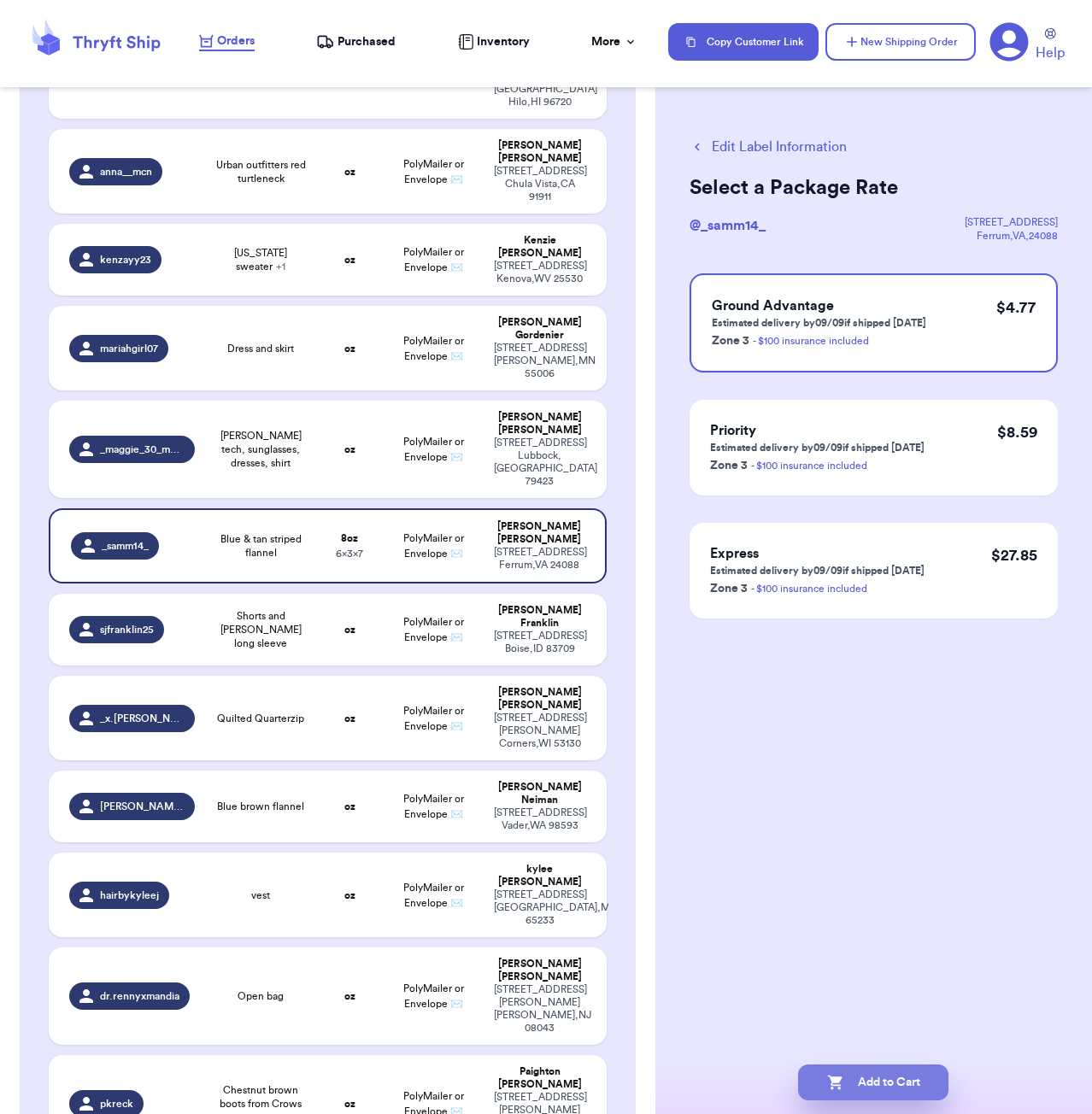
click at [908, 1071] on button "Add to Cart" at bounding box center [873, 1083] width 151 height 35
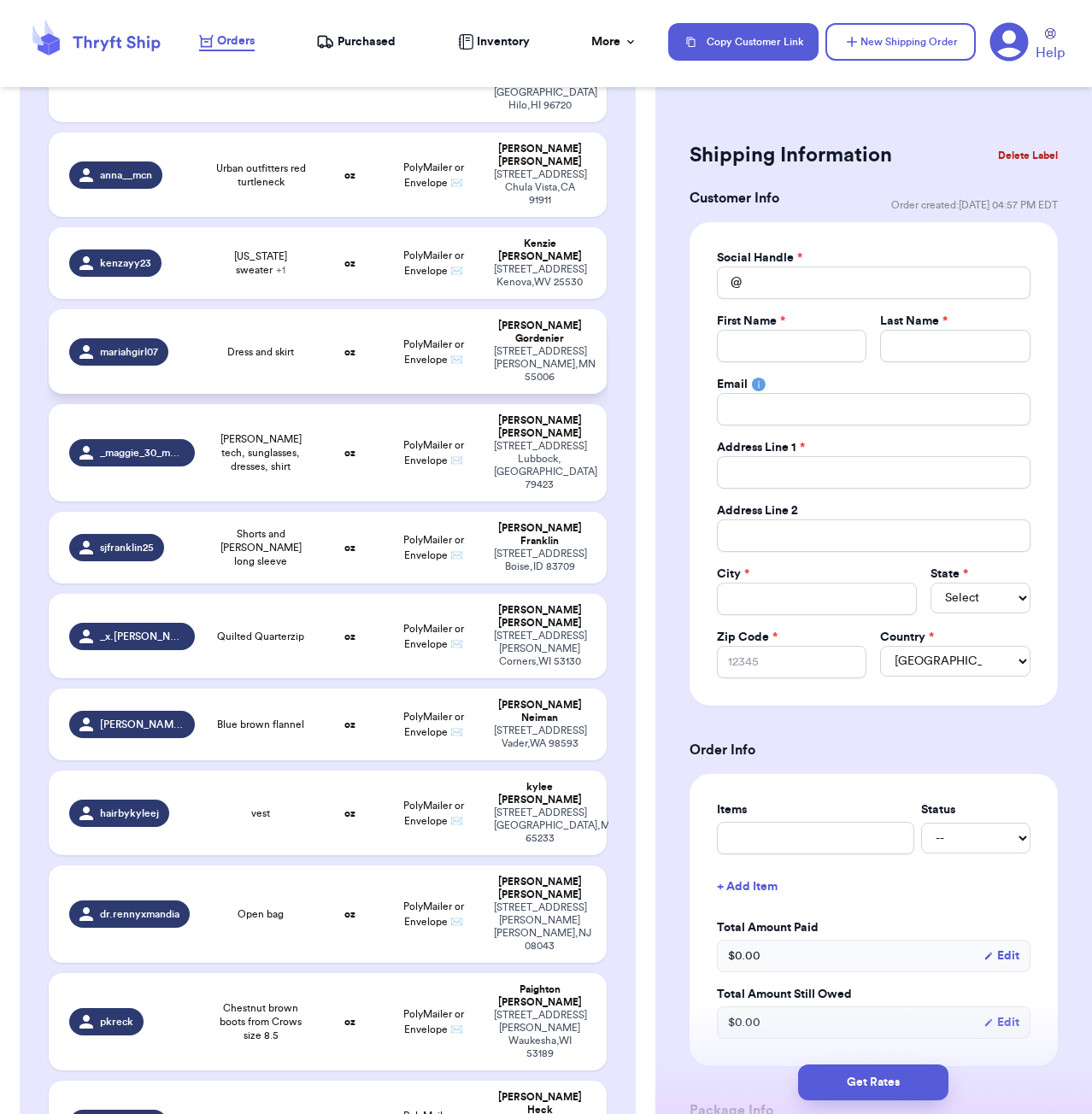
click at [371, 309] on td "oz" at bounding box center [349, 351] width 67 height 85
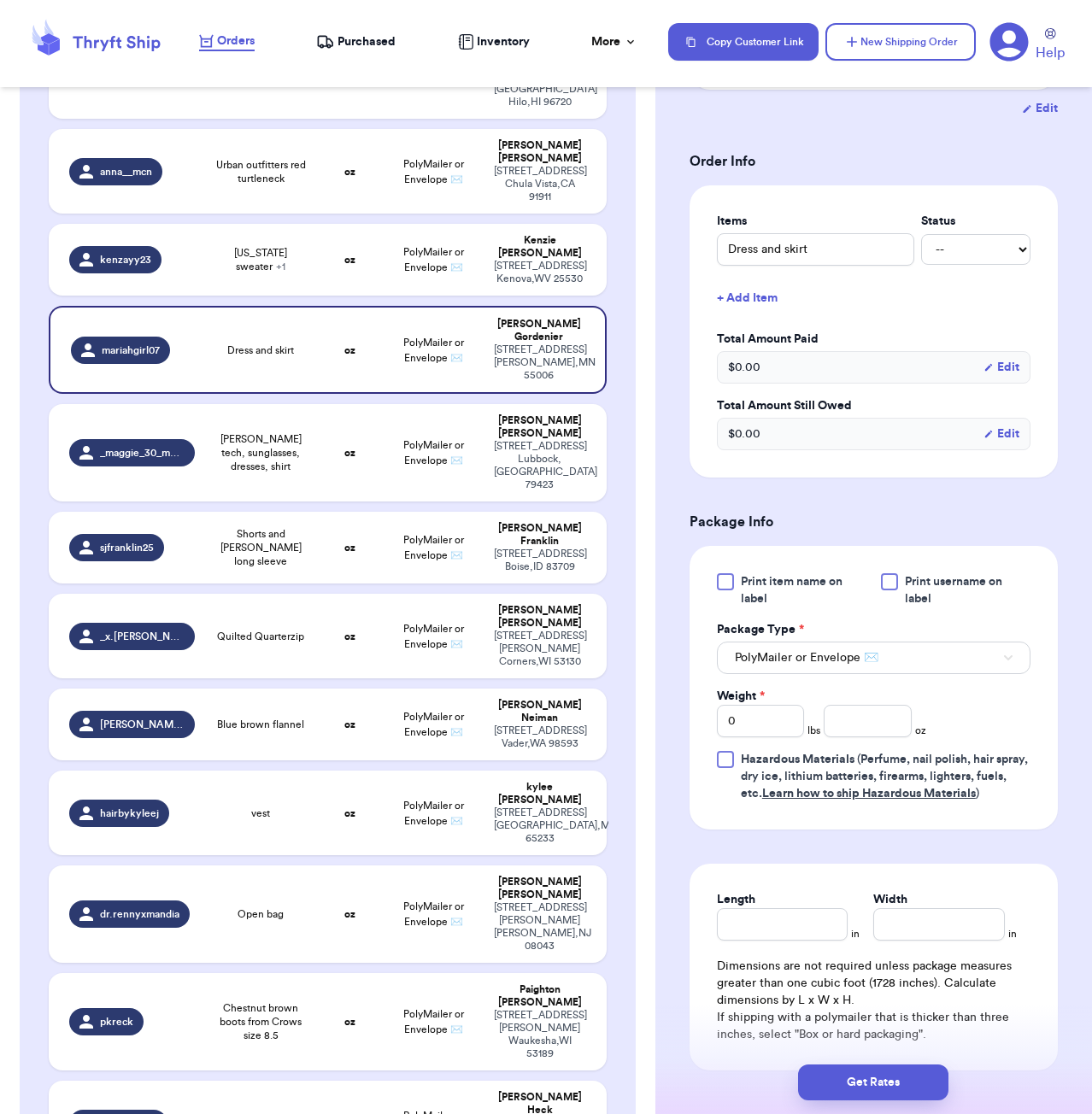
scroll to position [316, 0]
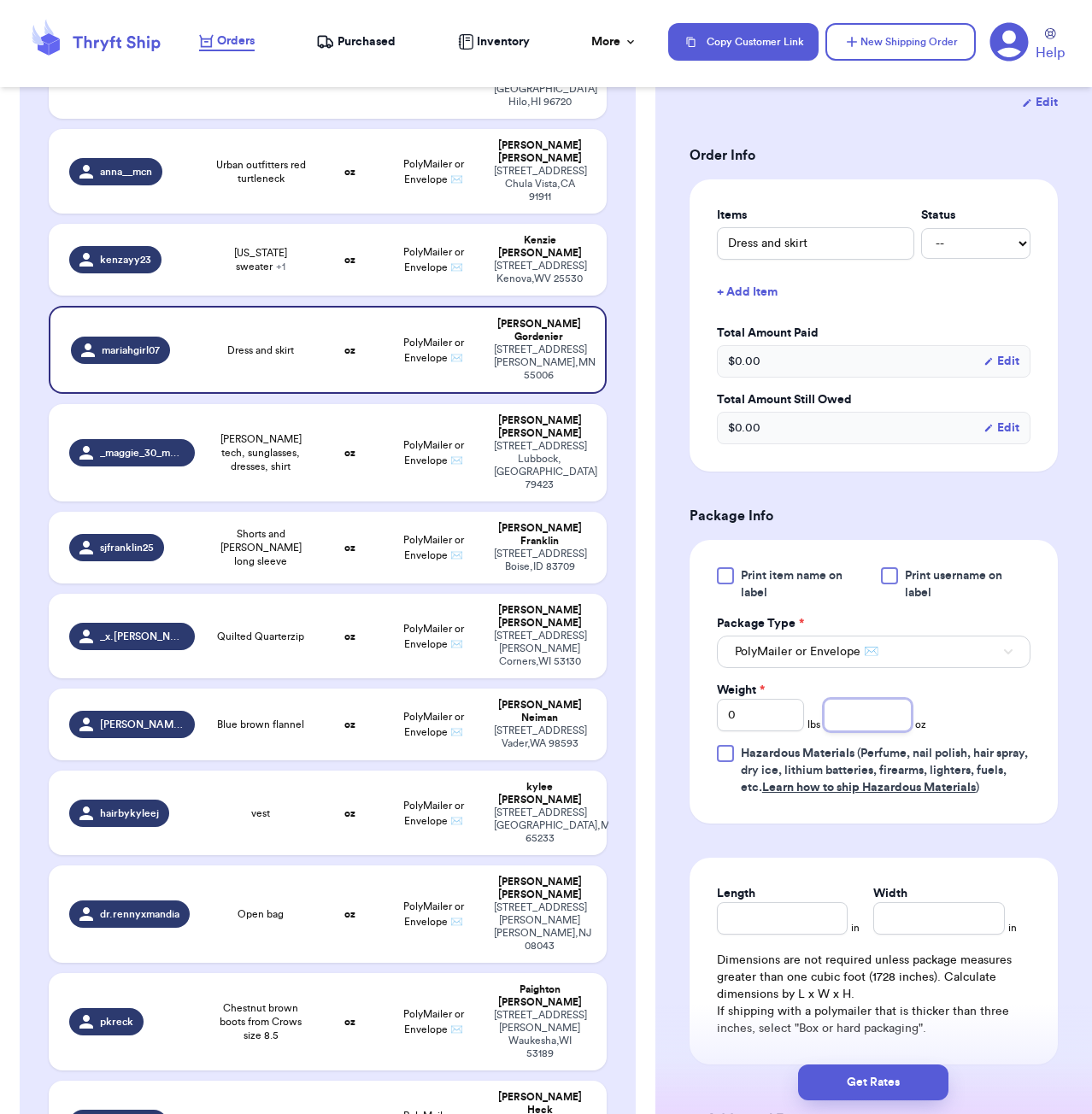
click at [856, 721] on input "number" at bounding box center [867, 714] width 88 height 32
drag, startPoint x: 895, startPoint y: 1083, endPoint x: 900, endPoint y: 1070, distance: 13.9
click at [894, 1083] on button "Get Rates" at bounding box center [873, 1083] width 151 height 35
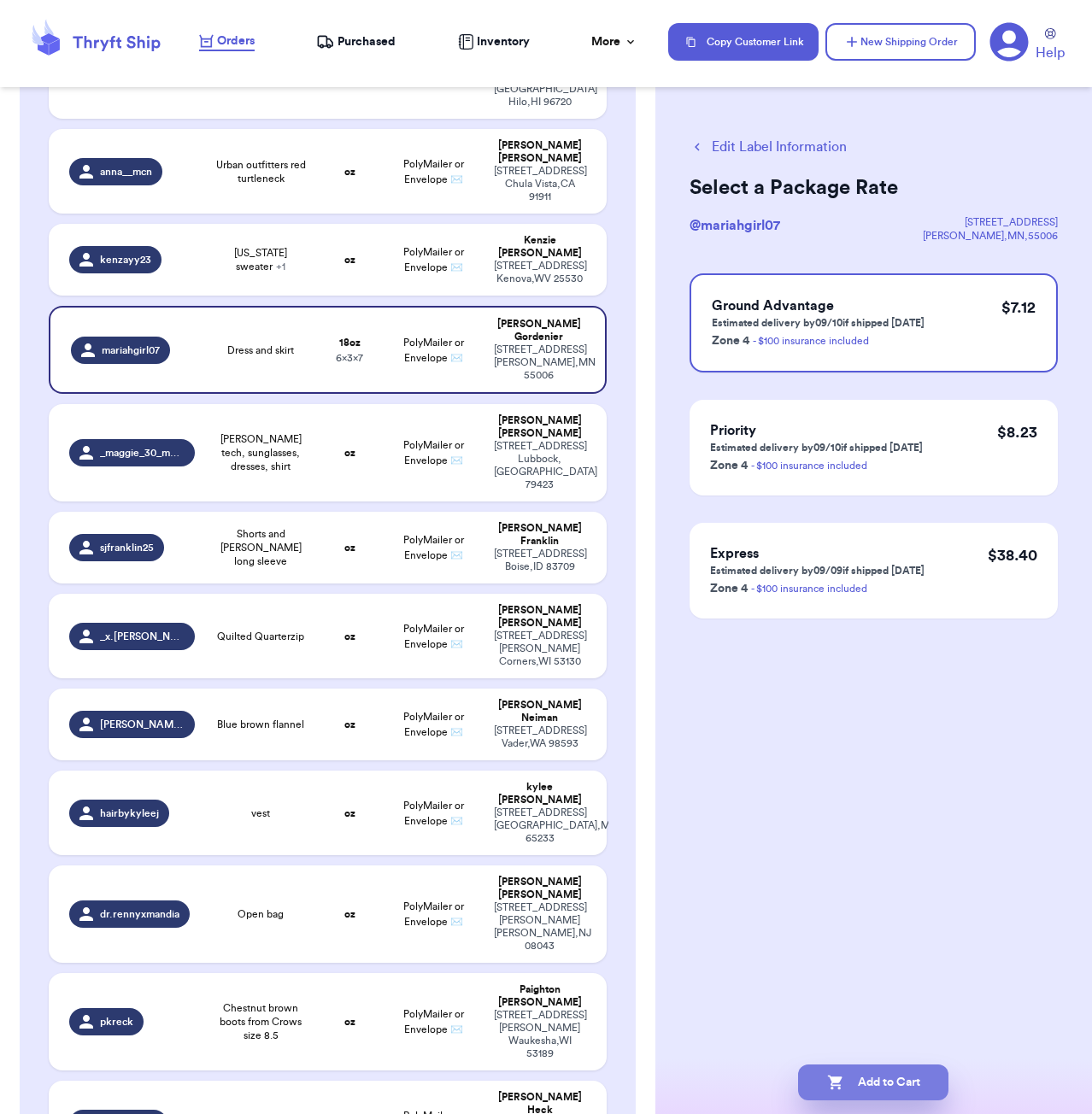
click at [869, 1084] on button "Add to Cart" at bounding box center [873, 1083] width 151 height 35
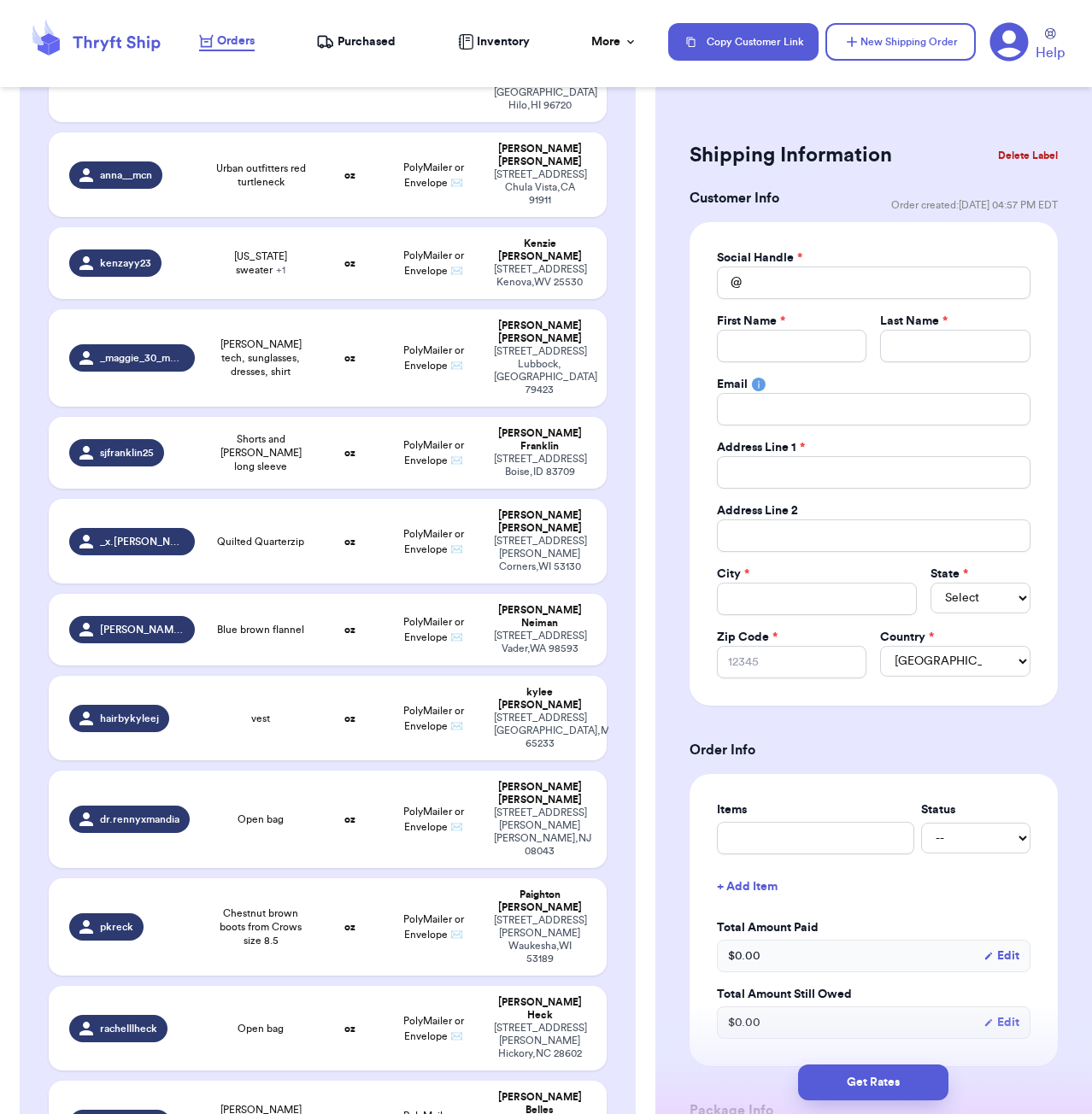
scroll to position [1230, 0]
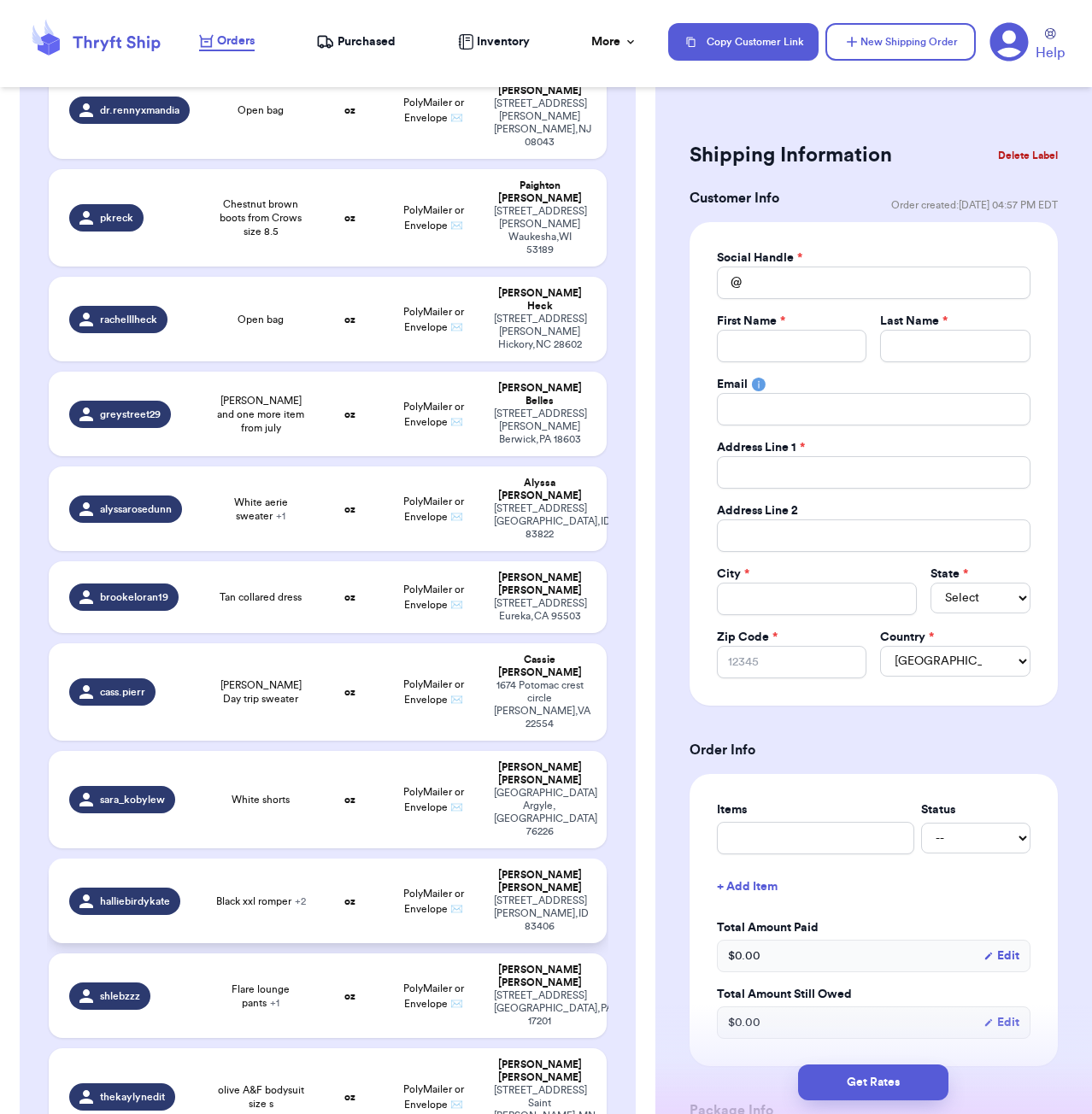
click at [289, 895] on span "Black xxl romper + 2" at bounding box center [261, 901] width 90 height 14
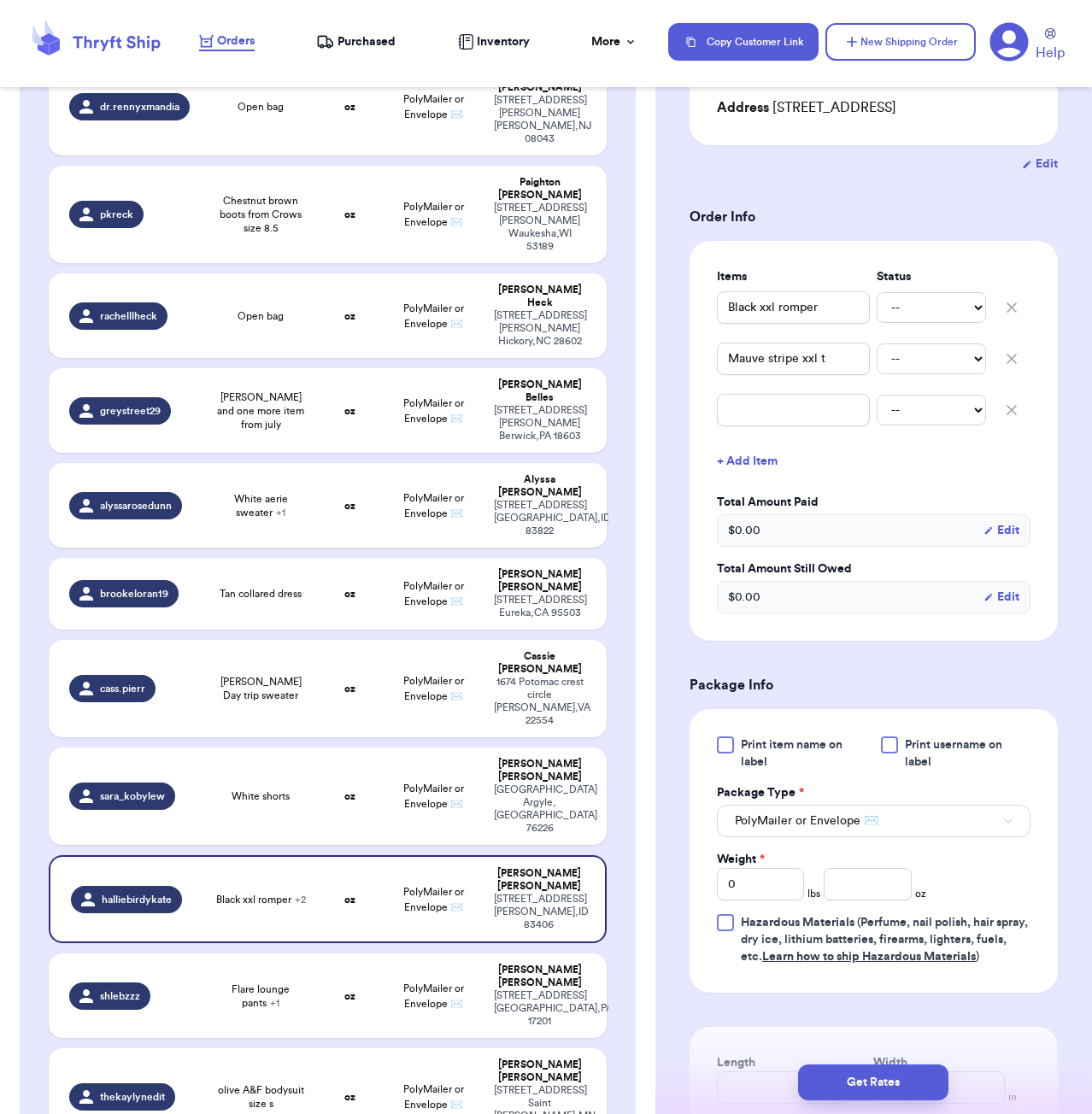
scroll to position [335, 0]
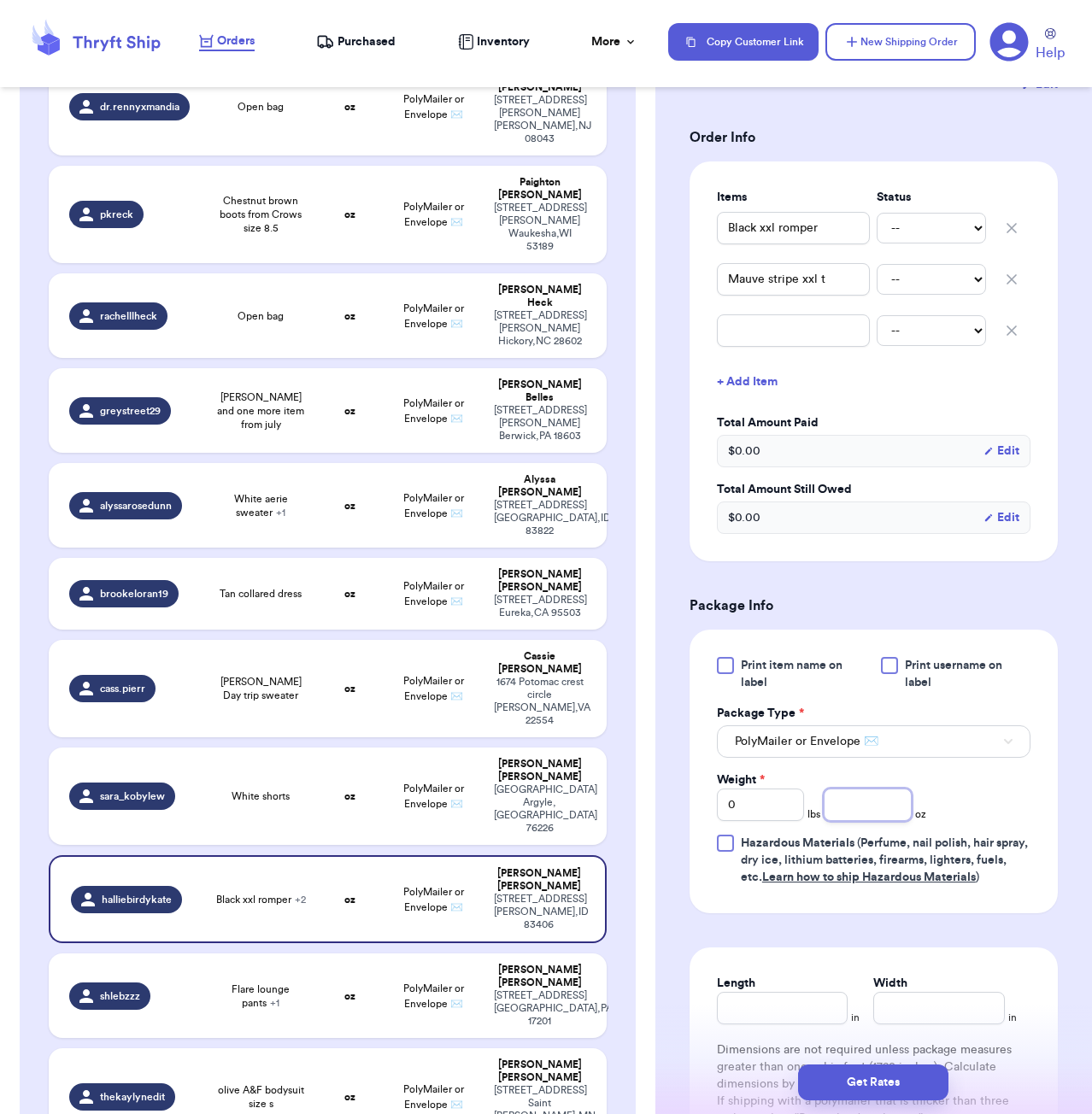
click at [854, 812] on input "number" at bounding box center [867, 805] width 88 height 32
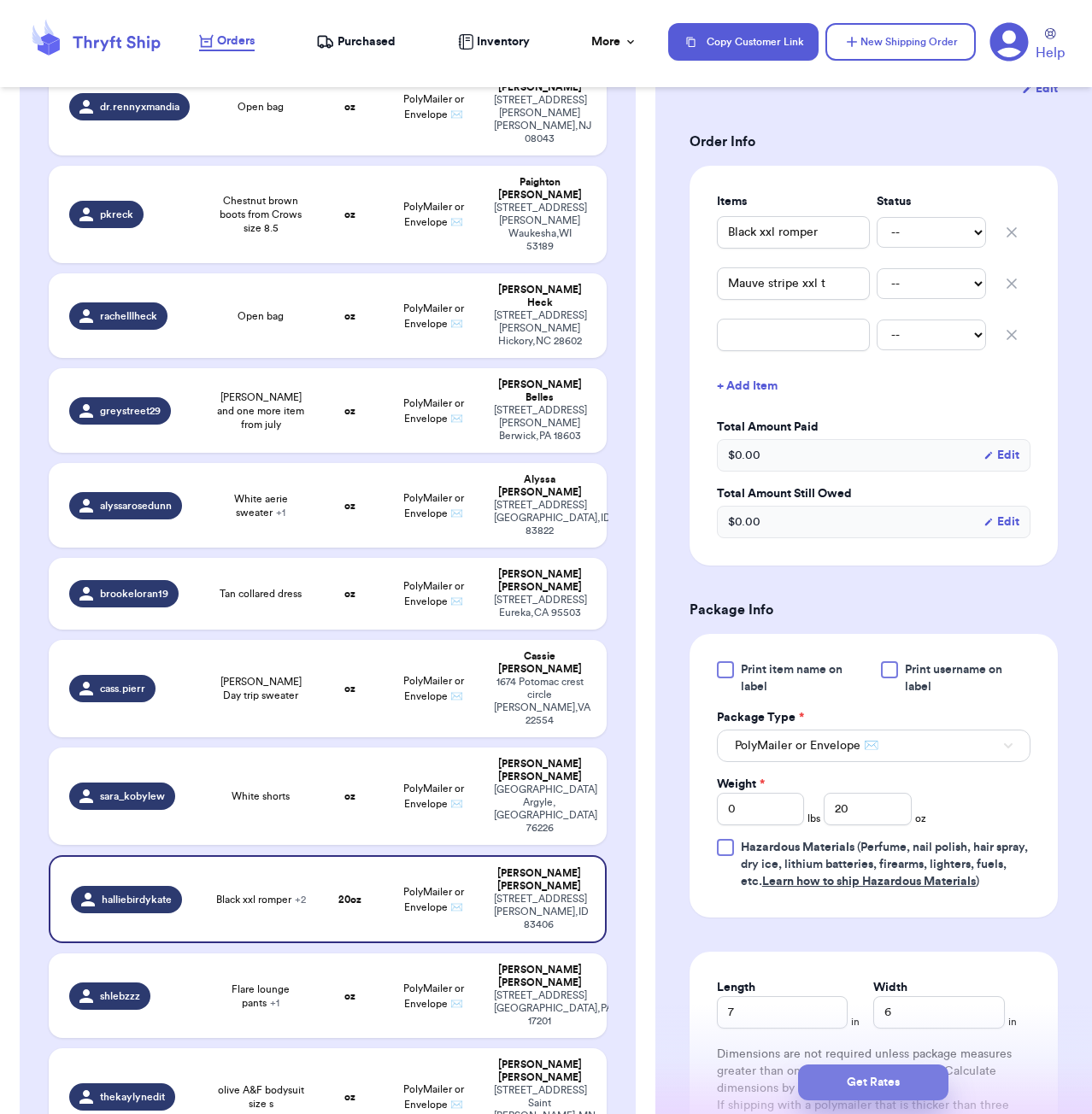
click at [907, 1069] on button "Get Rates" at bounding box center [873, 1083] width 151 height 35
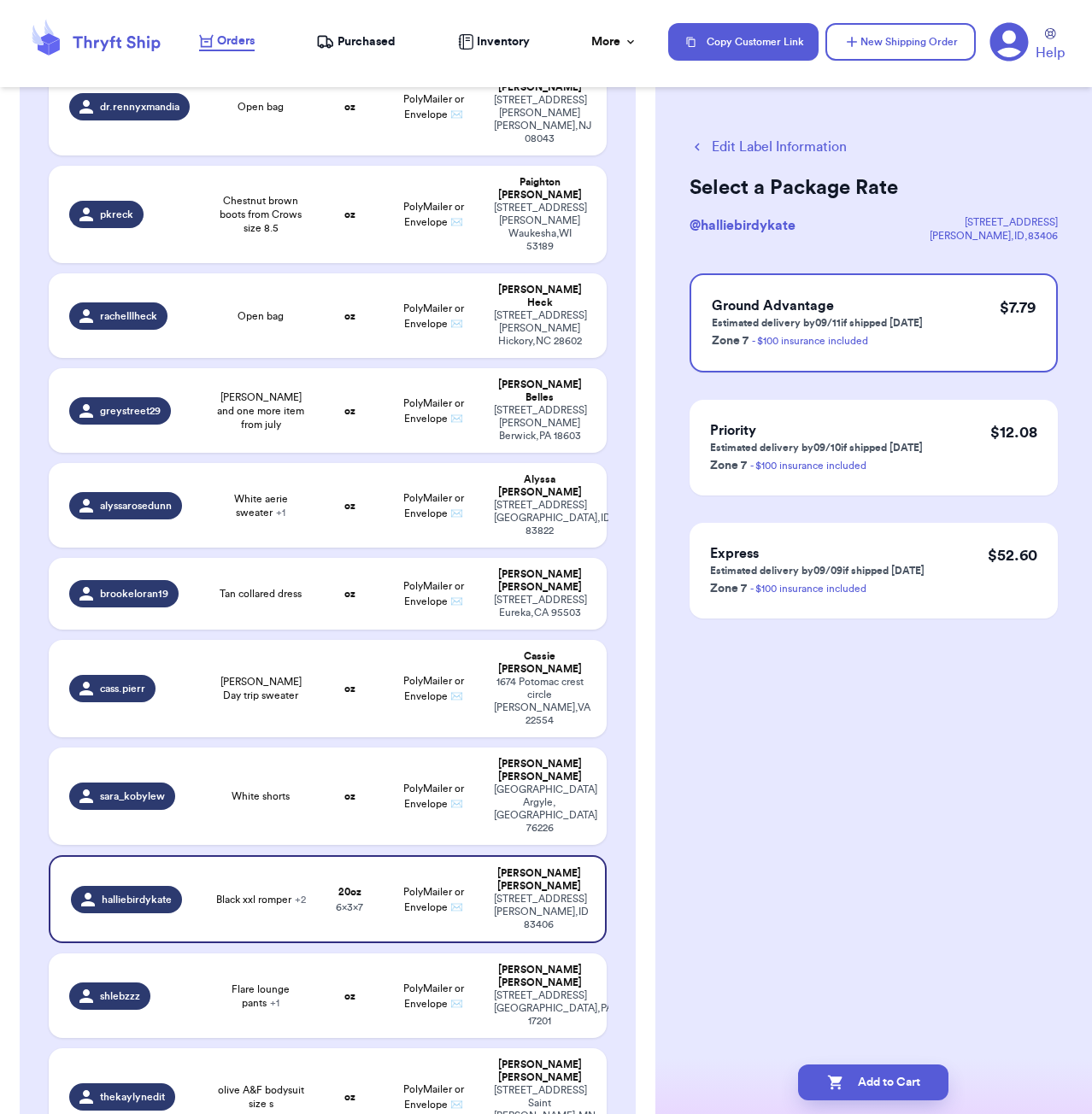
scroll to position [0, 0]
click at [924, 1074] on button "Add to Cart" at bounding box center [873, 1083] width 151 height 35
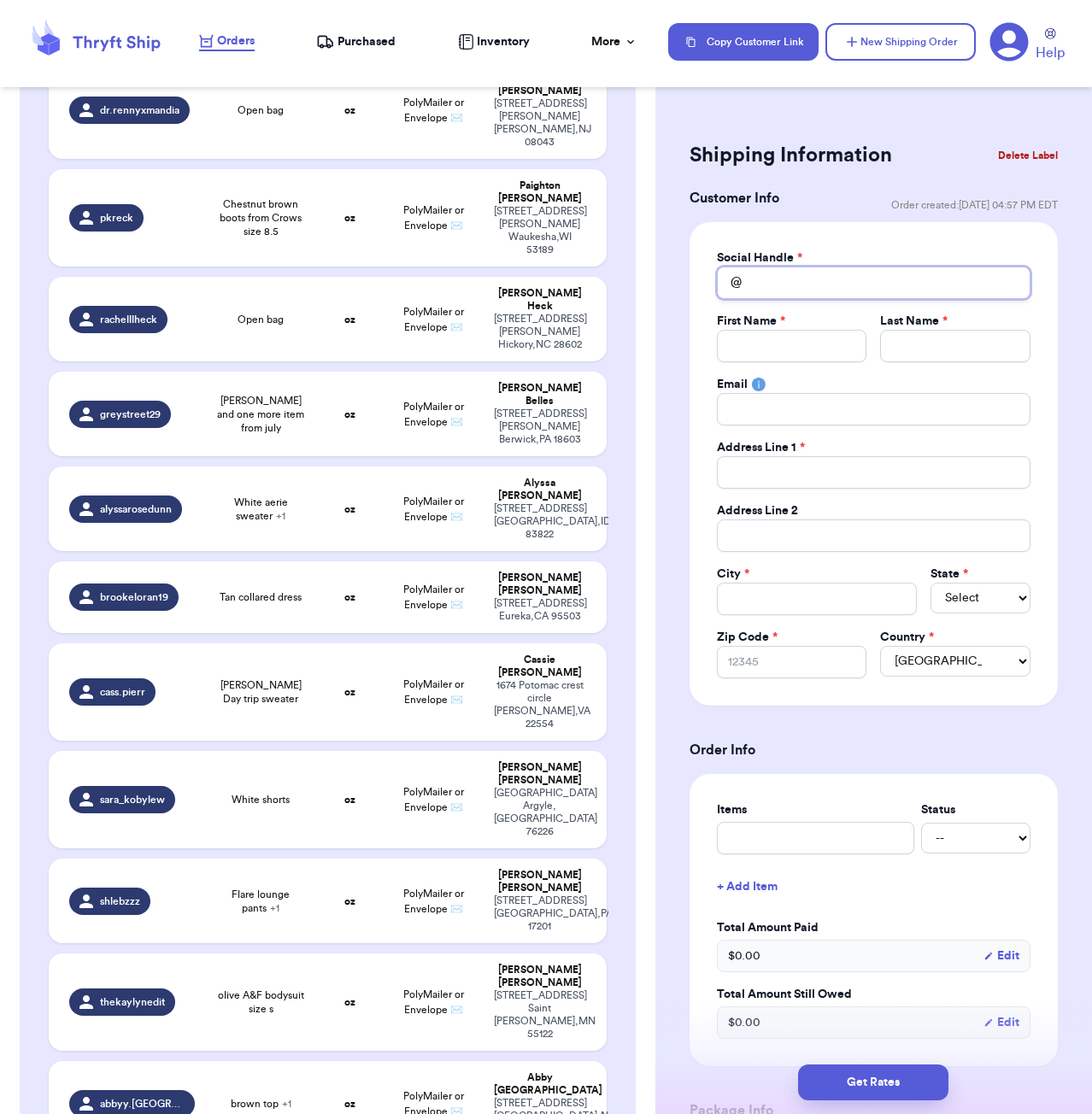
click at [949, 273] on input "Total Amount Paid" at bounding box center [874, 282] width 314 height 32
click at [848, 284] on input "hair" at bounding box center [874, 282] width 314 height 32
click at [954, 127] on div "Shipping Information Delete Label Customer Info Order created: [DATE] 04:57 PM …" at bounding box center [874, 985] width 437 height 1765
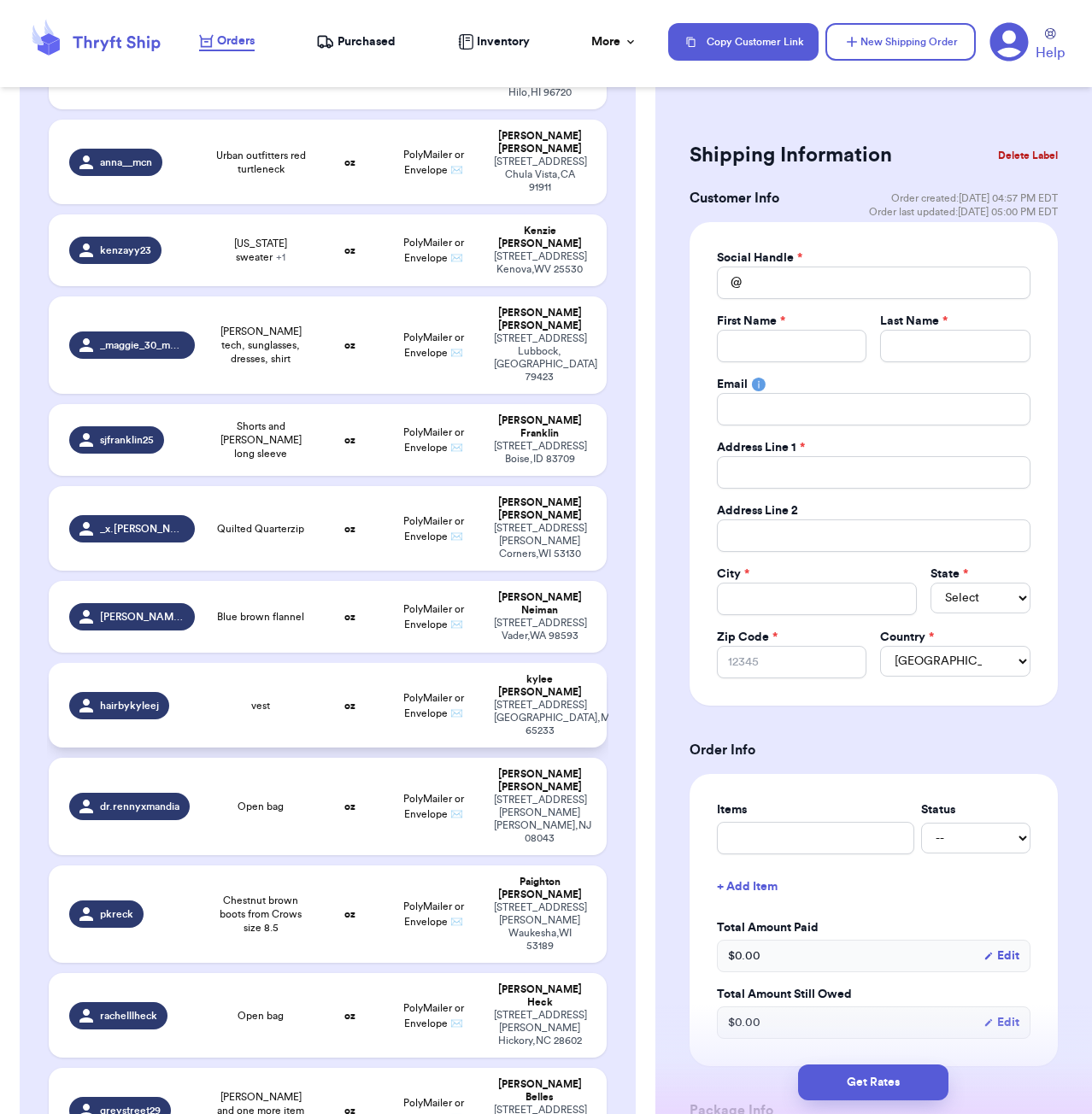
click at [334, 663] on td "oz" at bounding box center [349, 706] width 67 height 85
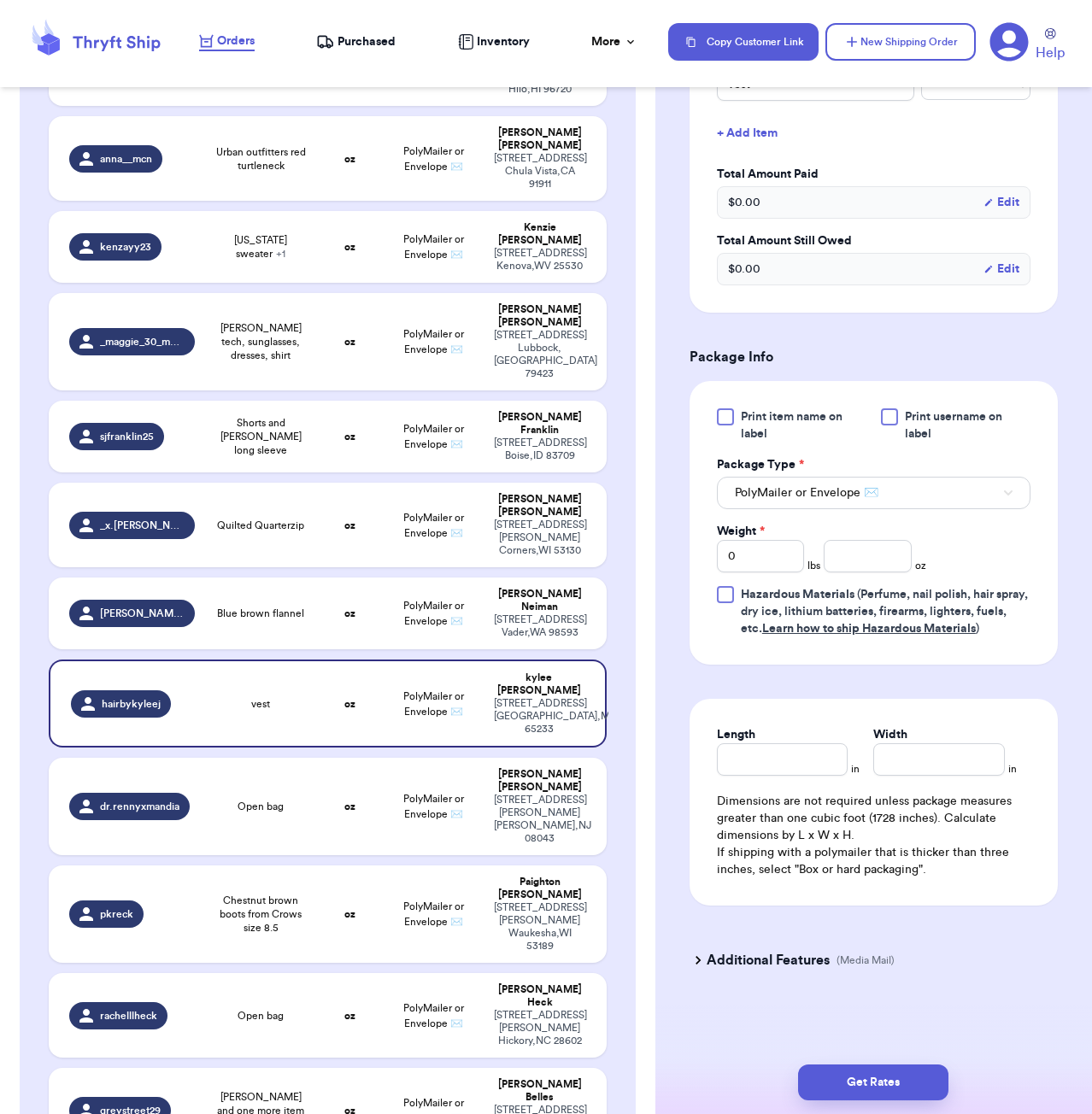
scroll to position [478, 0]
click at [809, 750] on input "Length" at bounding box center [783, 760] width 132 height 32
click at [873, 556] on input "number" at bounding box center [867, 556] width 88 height 32
click at [920, 1075] on button "Get Rates" at bounding box center [873, 1083] width 151 height 35
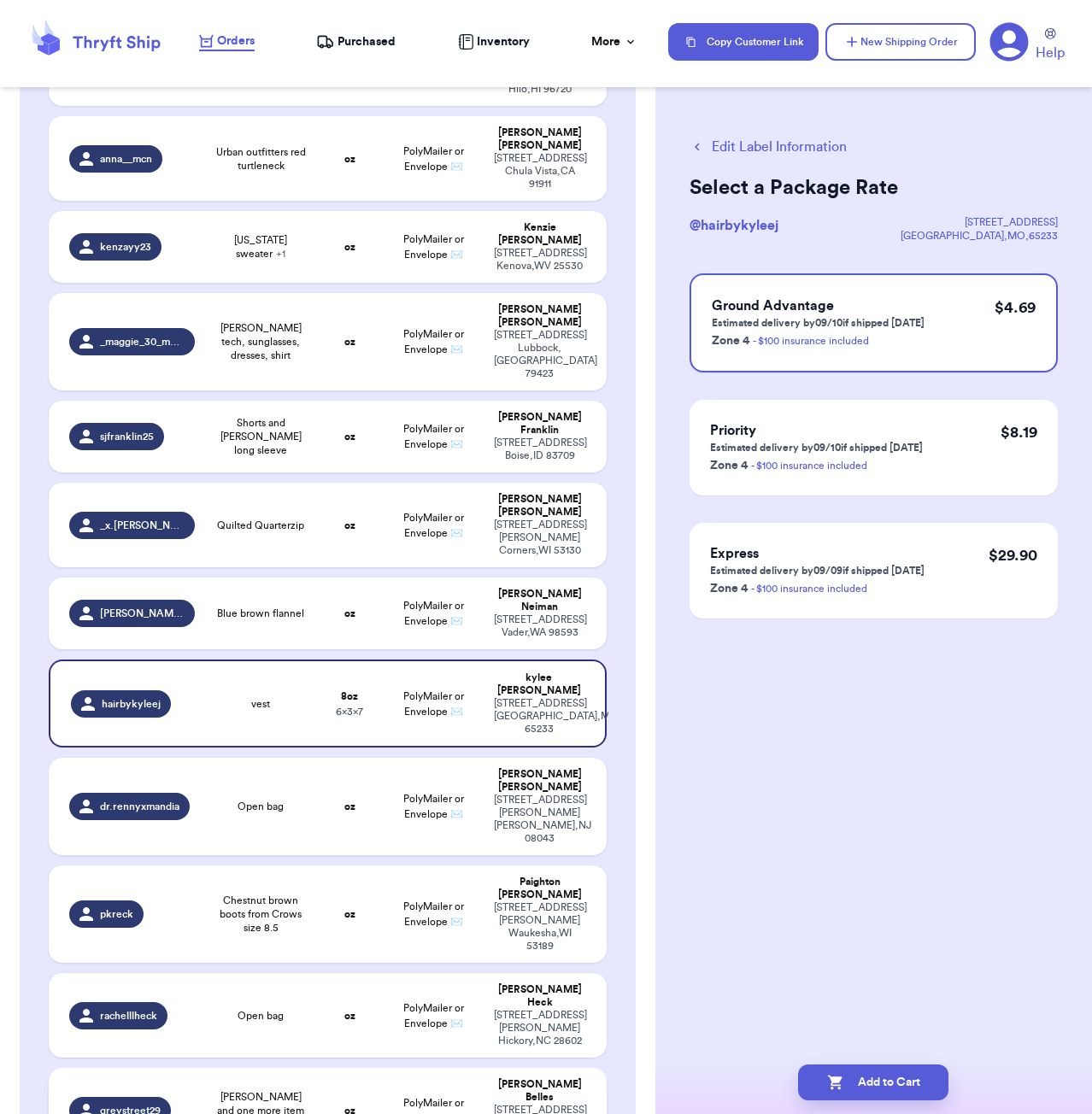
click at [341, 1069] on td "oz" at bounding box center [349, 1111] width 67 height 85
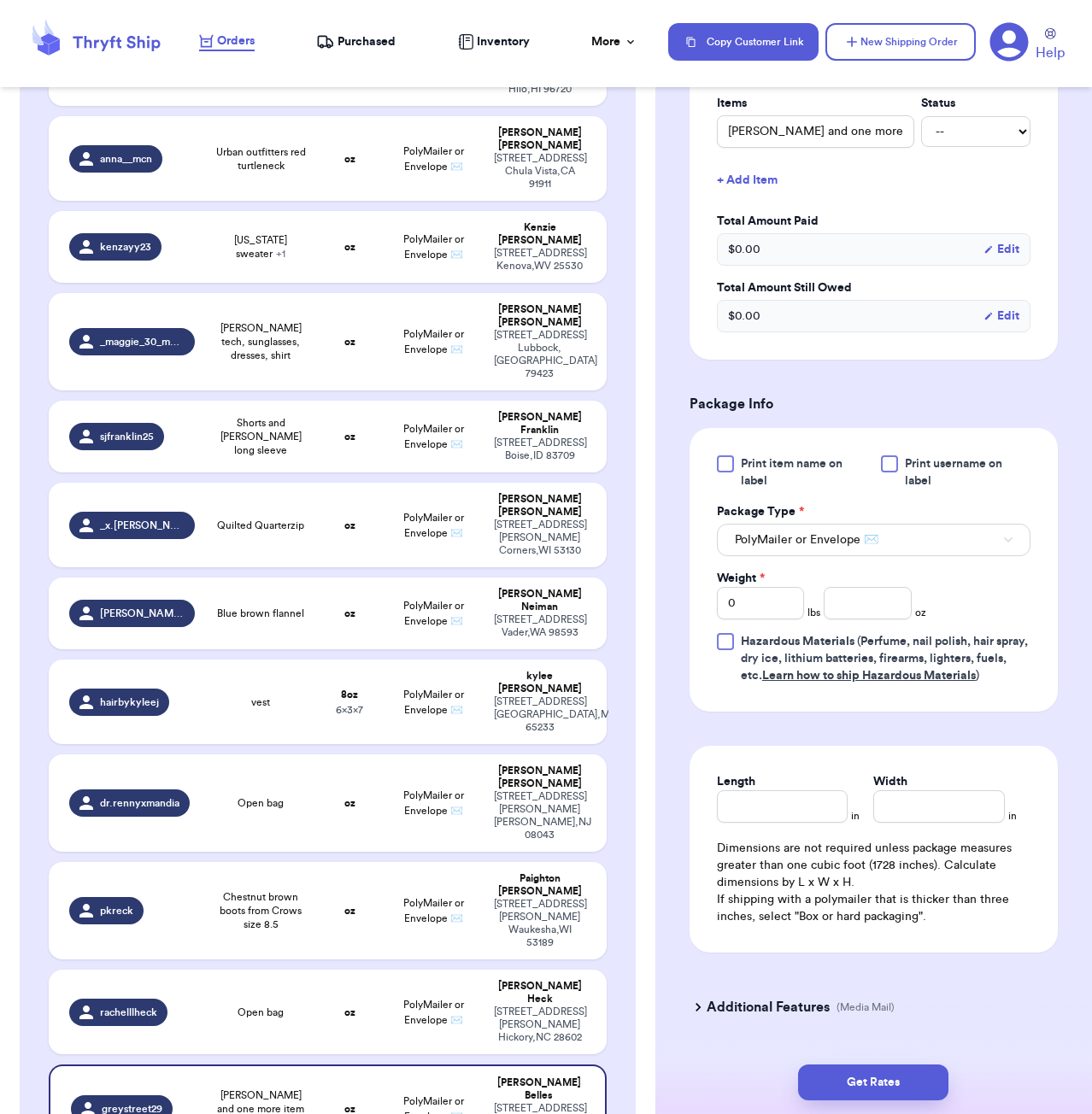
scroll to position [435, 0]
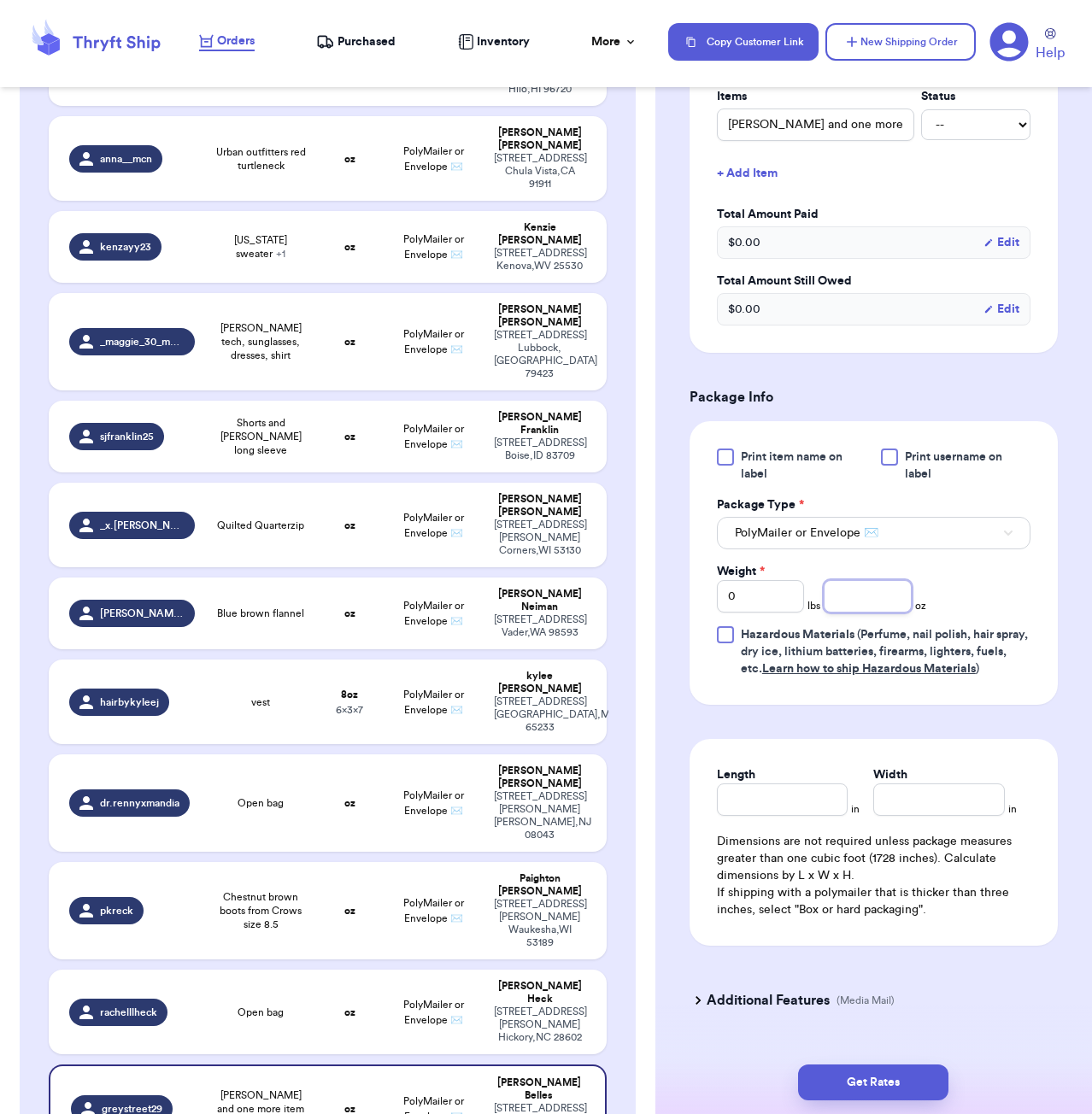
click at [847, 605] on input "number" at bounding box center [867, 596] width 88 height 32
click at [927, 1069] on button "Get Rates" at bounding box center [873, 1083] width 151 height 35
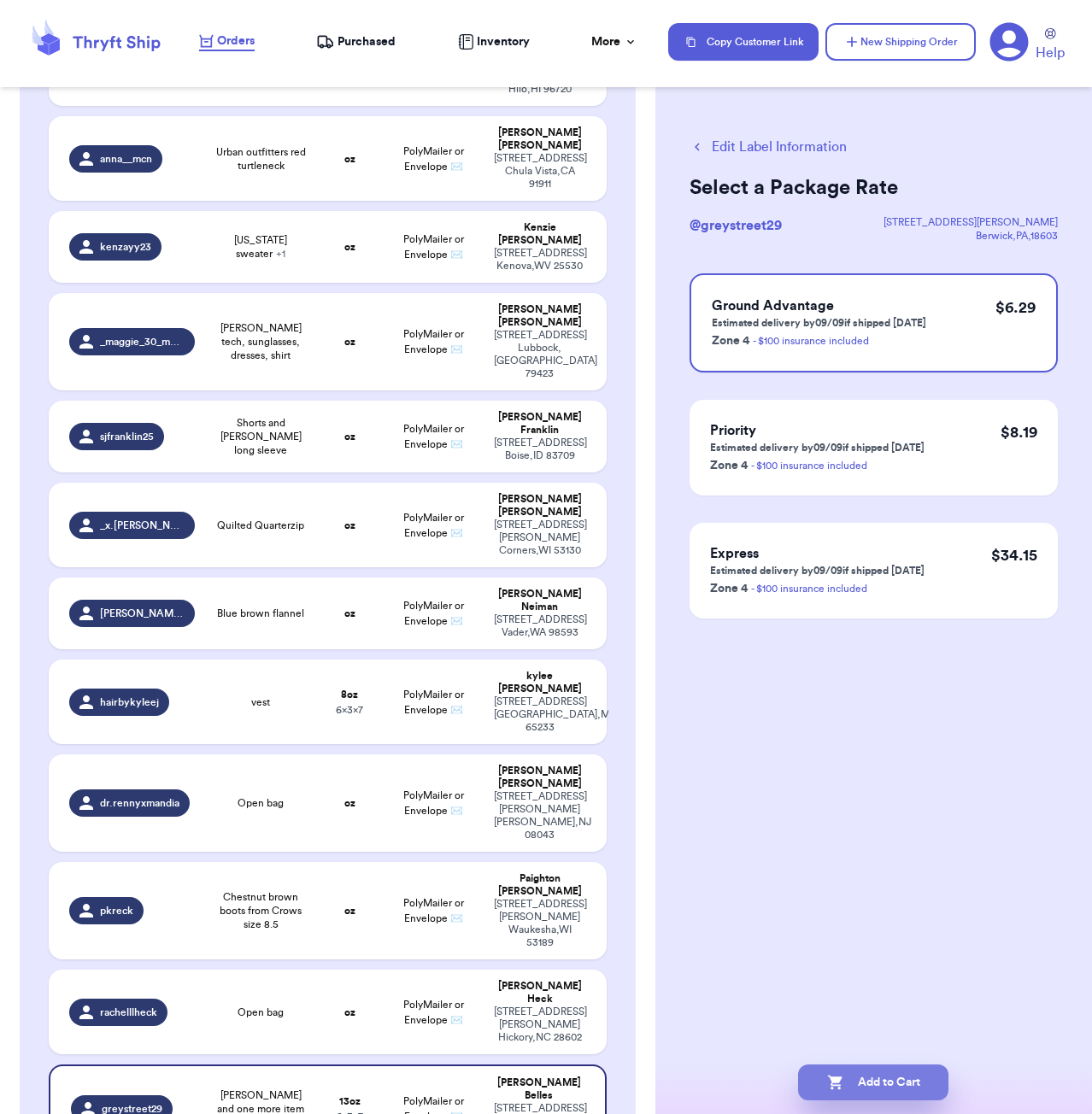
click at [908, 1083] on button "Add to Cart" at bounding box center [873, 1083] width 151 height 35
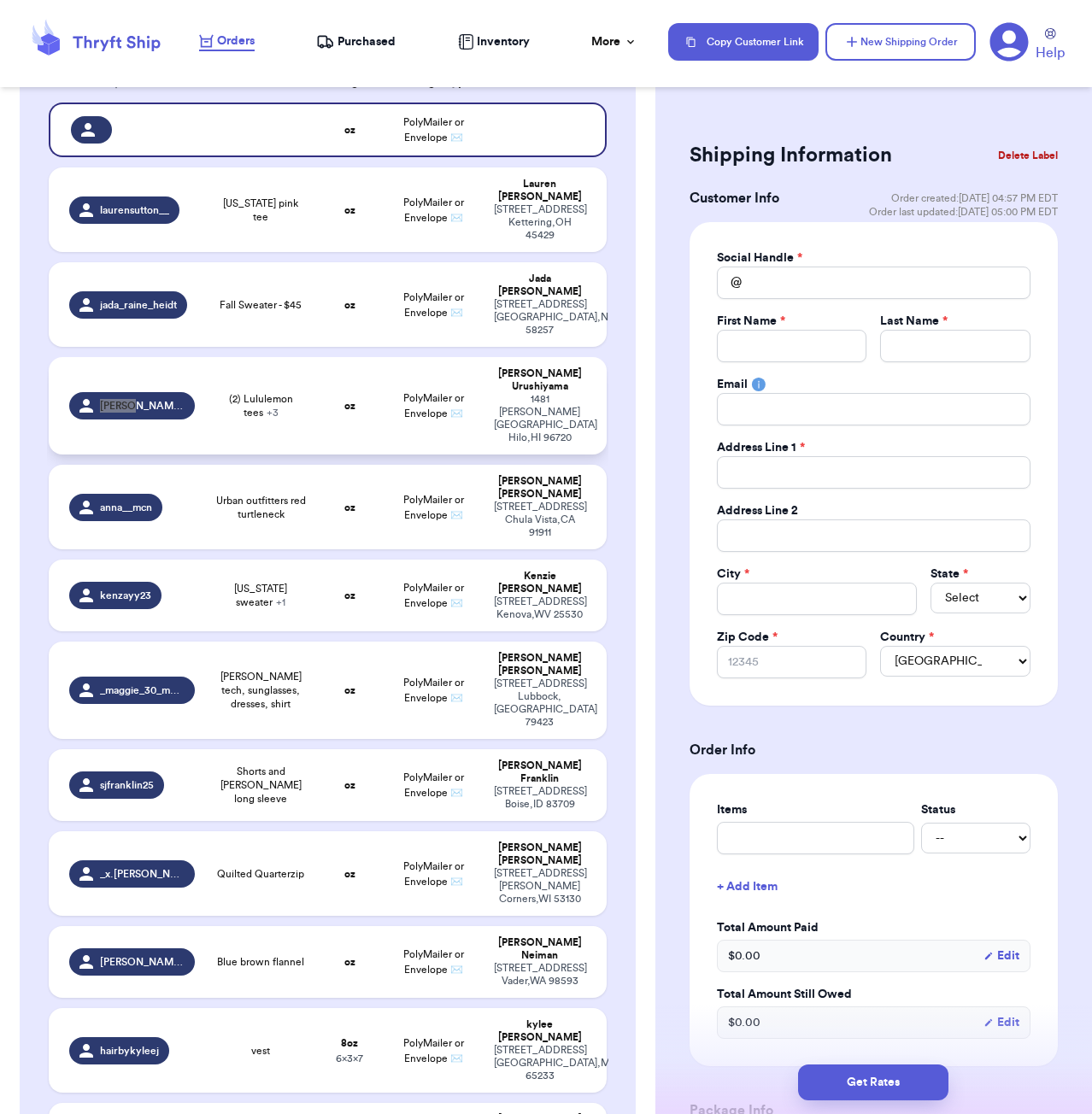
scroll to position [180, 0]
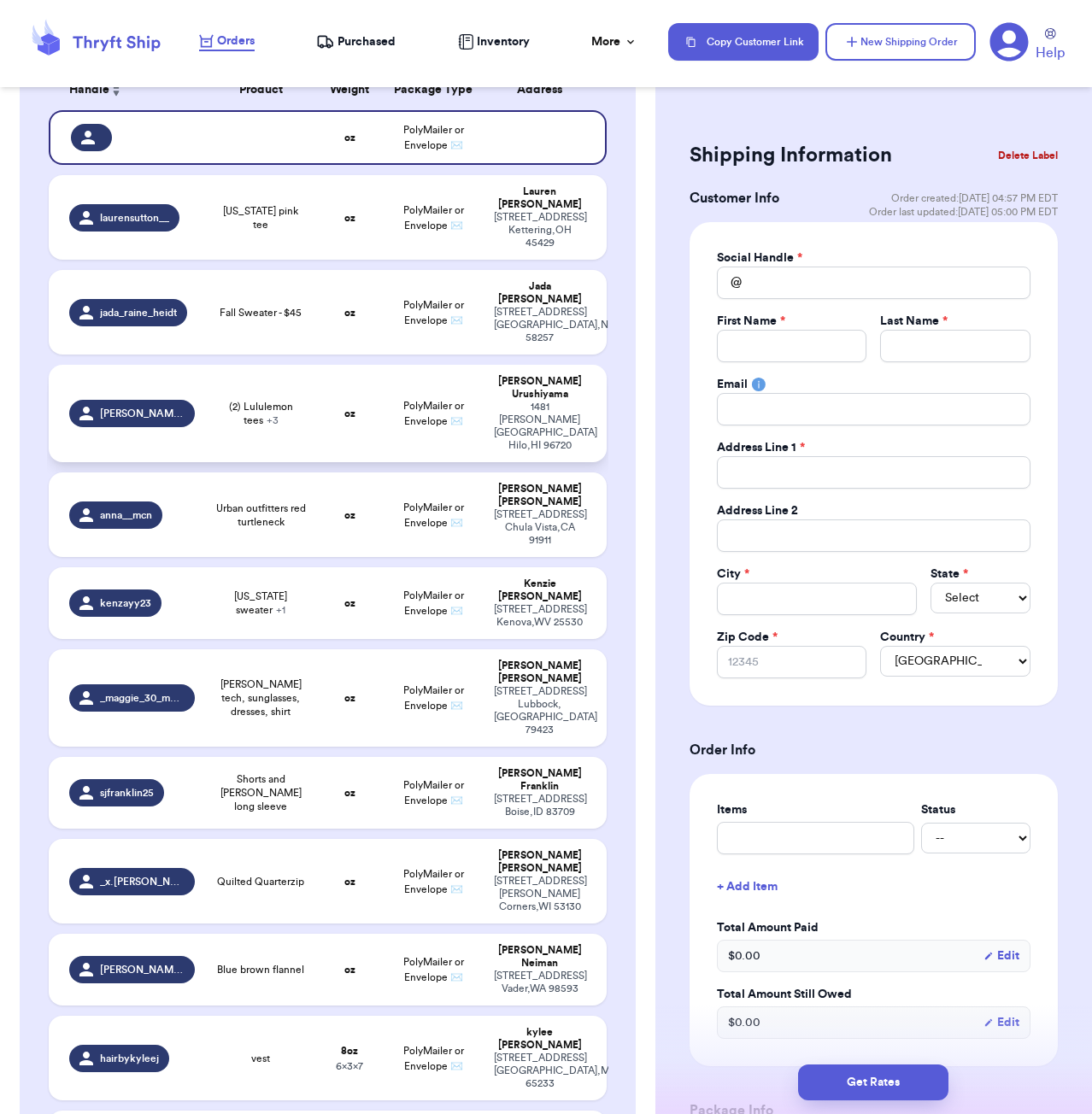
click at [314, 386] on td "(2) Lululemon tees + 3" at bounding box center [261, 413] width 112 height 97
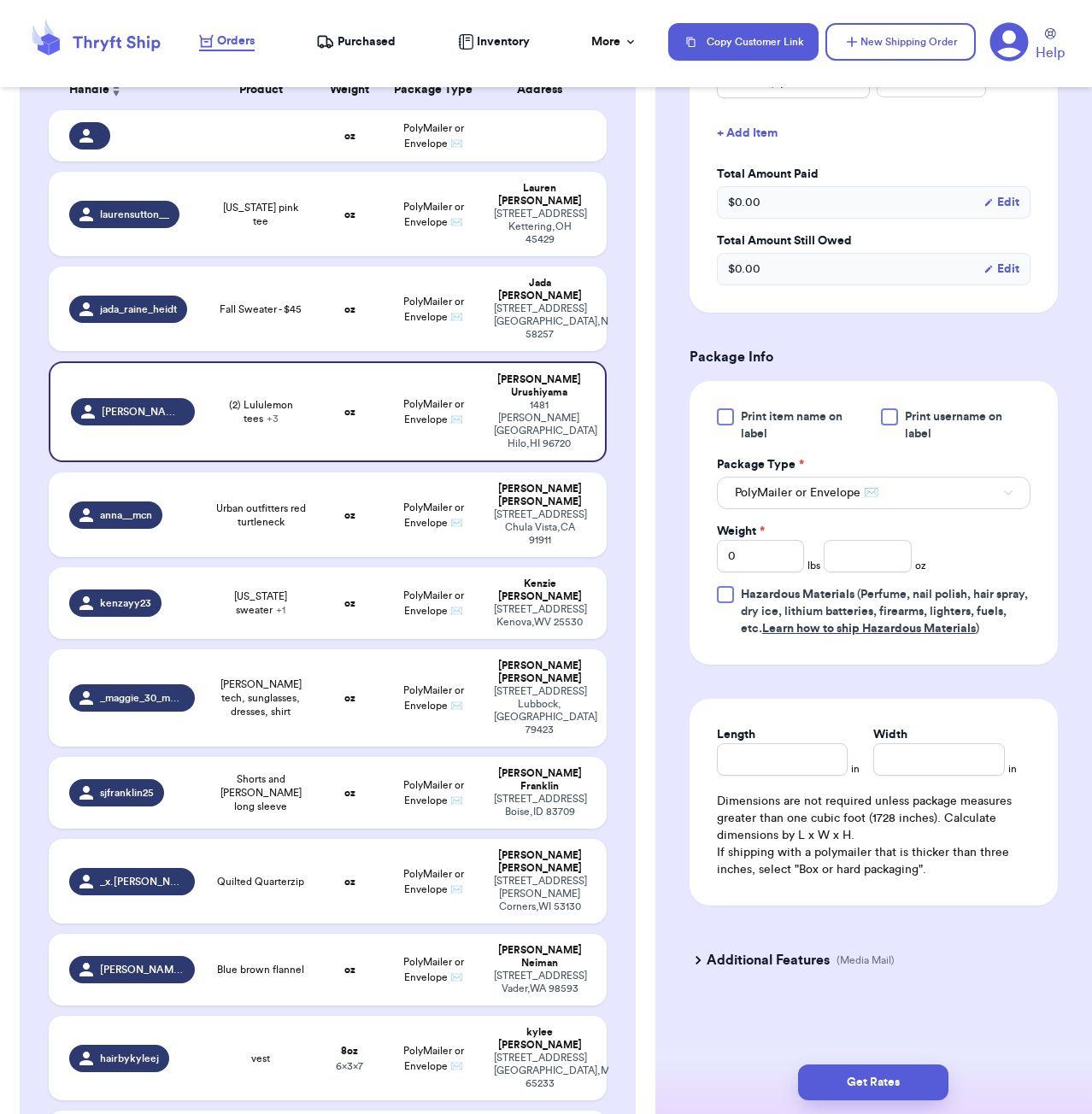
scroll to position [638, 0]
click at [832, 570] on input "number" at bounding box center [867, 556] width 88 height 32
click at [916, 1088] on button "Get Rates" at bounding box center [873, 1083] width 151 height 35
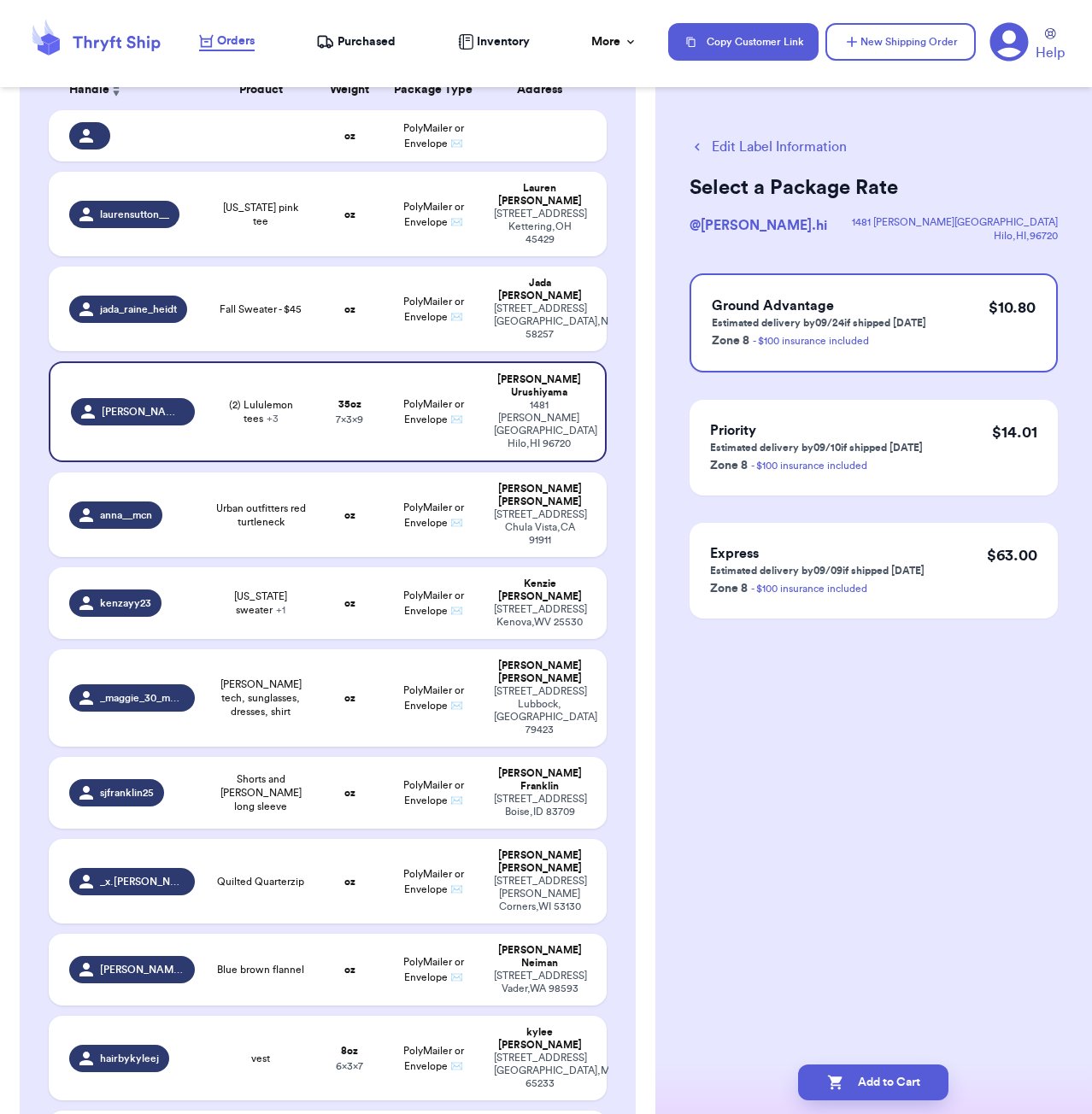
click at [749, 148] on button "Edit Label Information" at bounding box center [768, 147] width 157 height 21
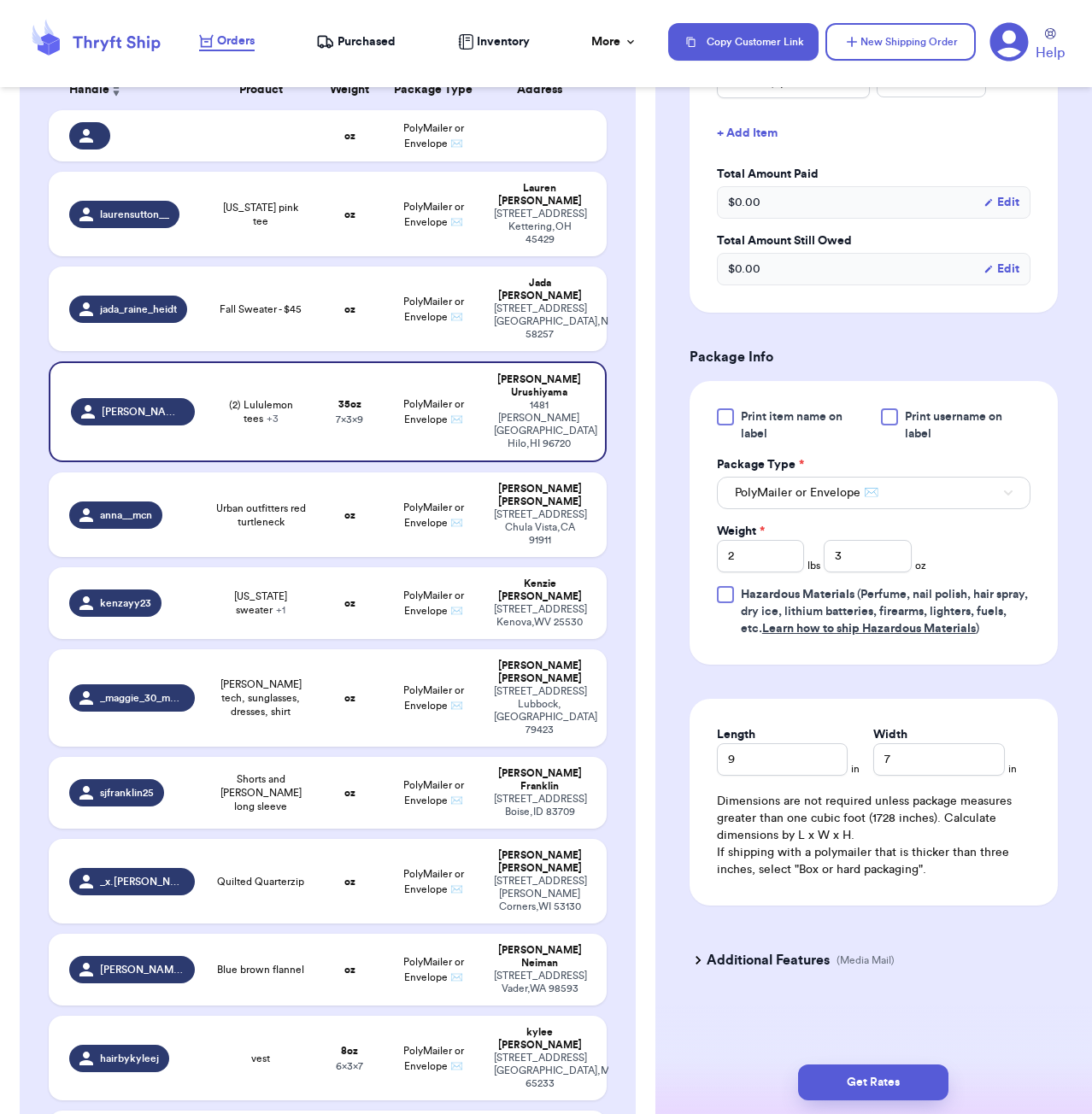
scroll to position [638, 0]
click at [805, 763] on input "9" at bounding box center [783, 760] width 132 height 32
click at [904, 1090] on button "Get Rates" at bounding box center [873, 1083] width 151 height 35
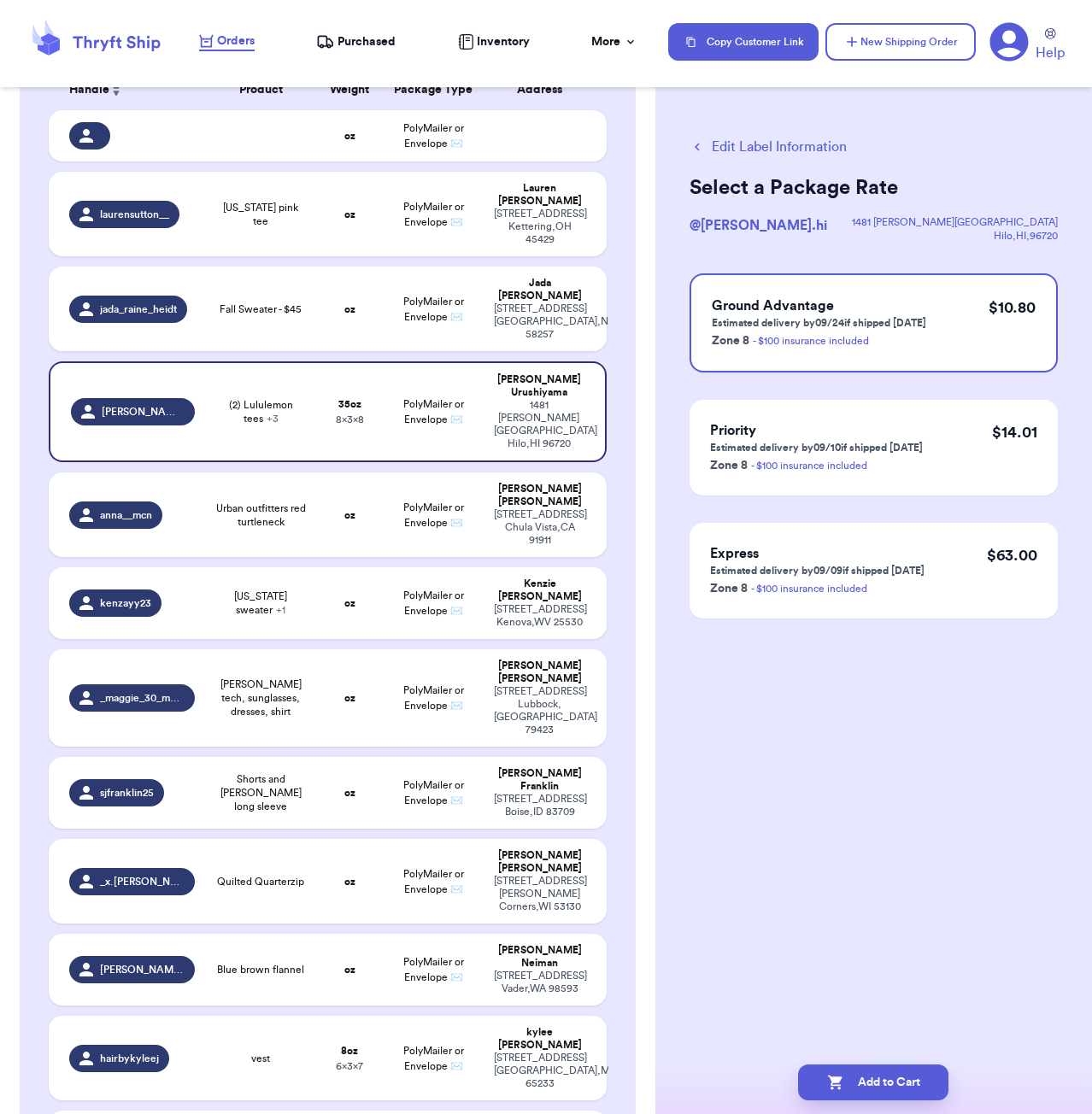
click at [778, 138] on button "Edit Label Information" at bounding box center [768, 147] width 157 height 21
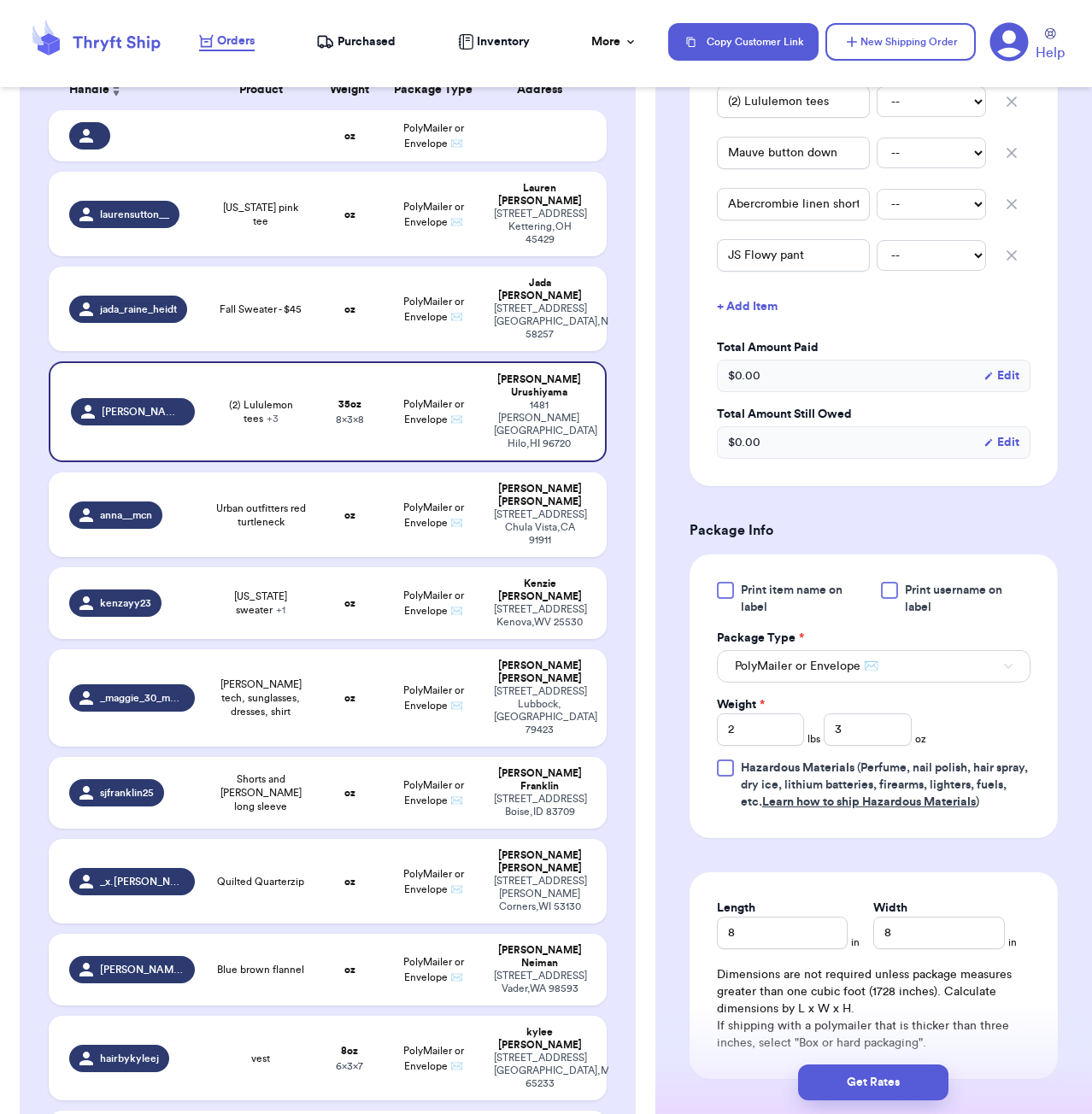
scroll to position [515, 0]
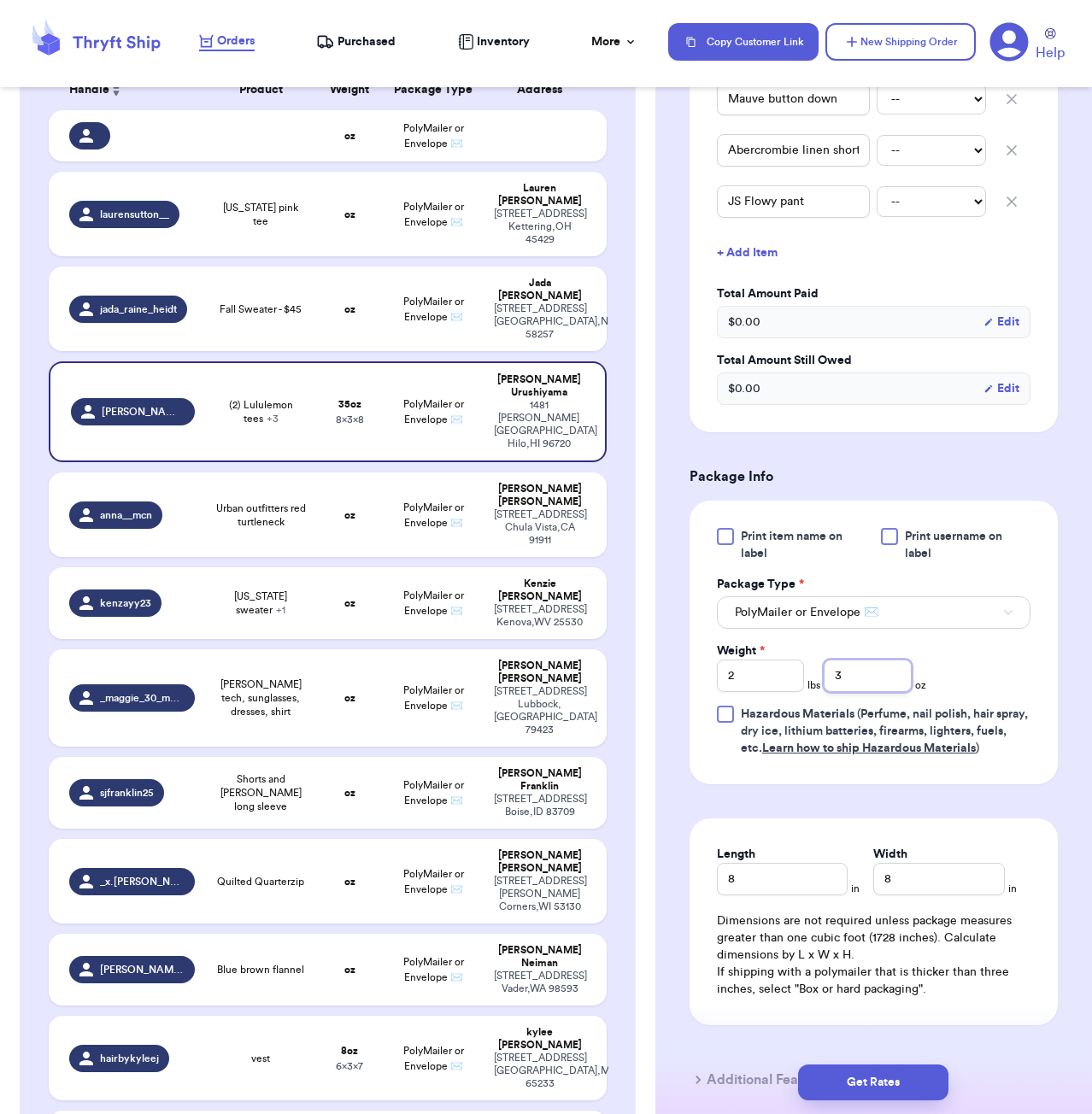
click at [880, 672] on input "3" at bounding box center [867, 675] width 88 height 32
click at [780, 687] on input "2" at bounding box center [760, 675] width 88 height 32
click at [867, 1074] on button "Get Rates" at bounding box center [873, 1083] width 151 height 35
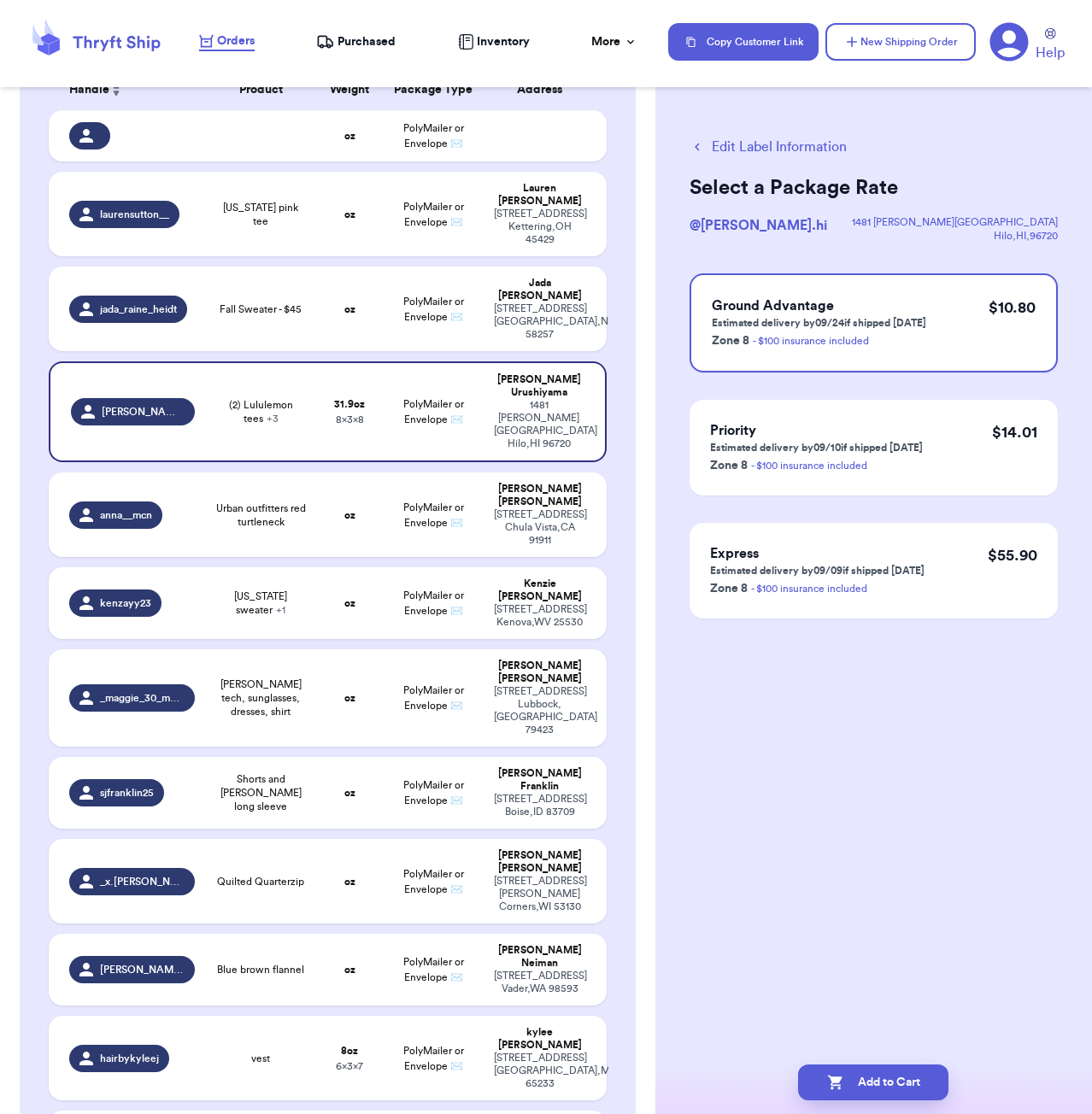
click at [731, 146] on button "Edit Label Information" at bounding box center [768, 147] width 157 height 21
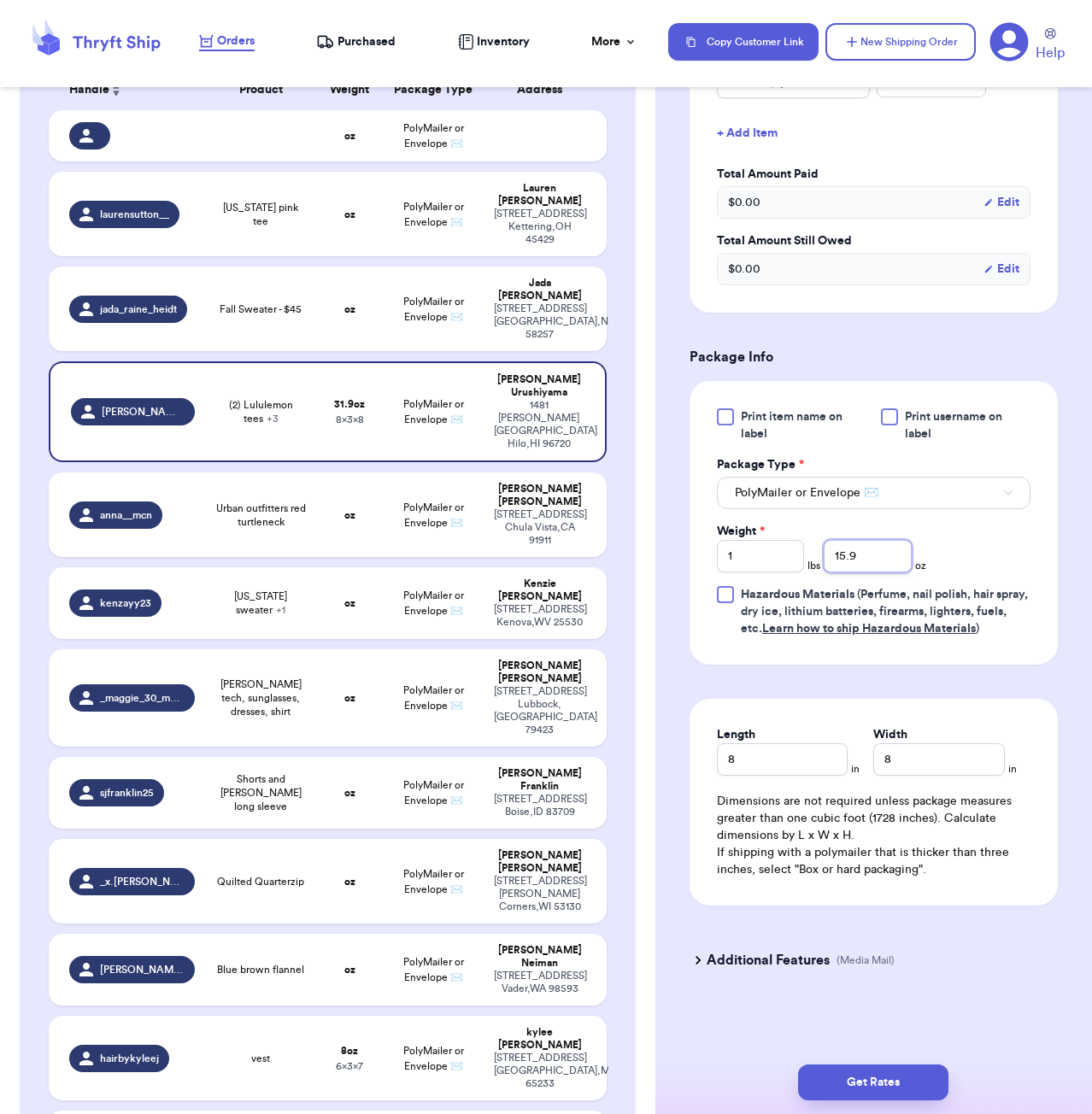
scroll to position [638, 0]
click at [878, 562] on input "15.9" at bounding box center [867, 556] width 88 height 32
click at [891, 1090] on button "Get Rates" at bounding box center [873, 1083] width 151 height 35
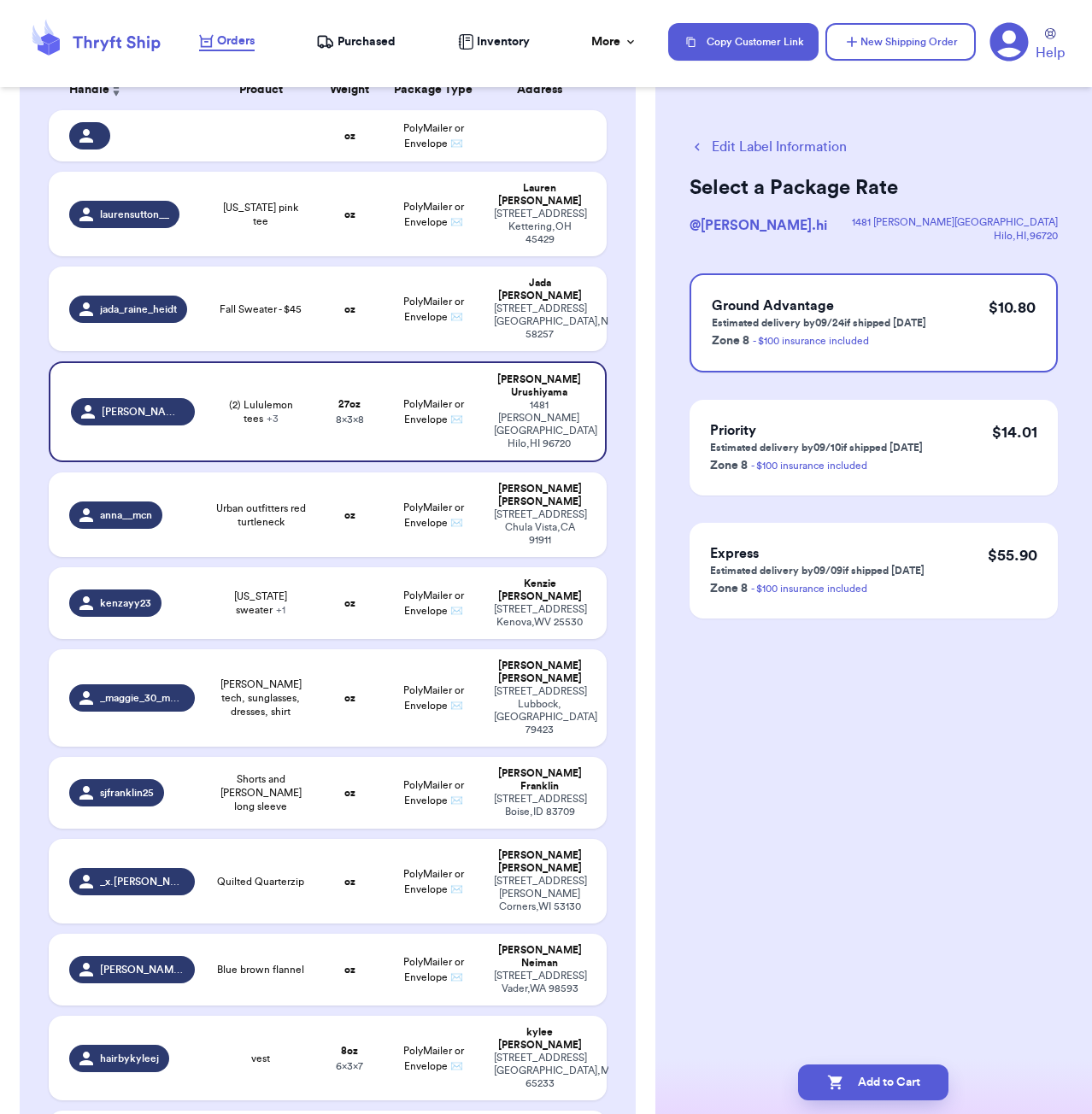
click at [768, 145] on button "Edit Label Information" at bounding box center [768, 147] width 157 height 21
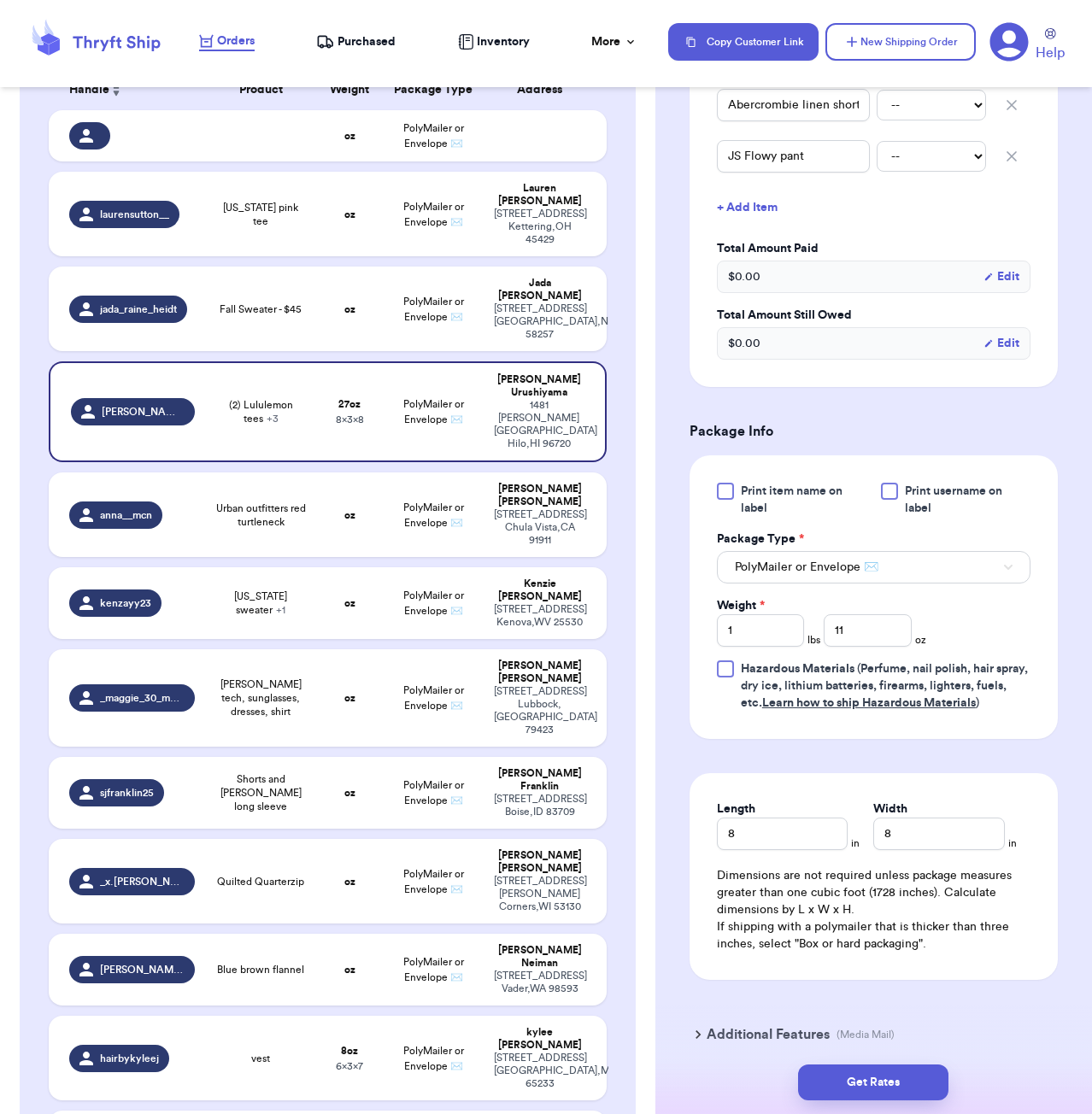
scroll to position [583, 0]
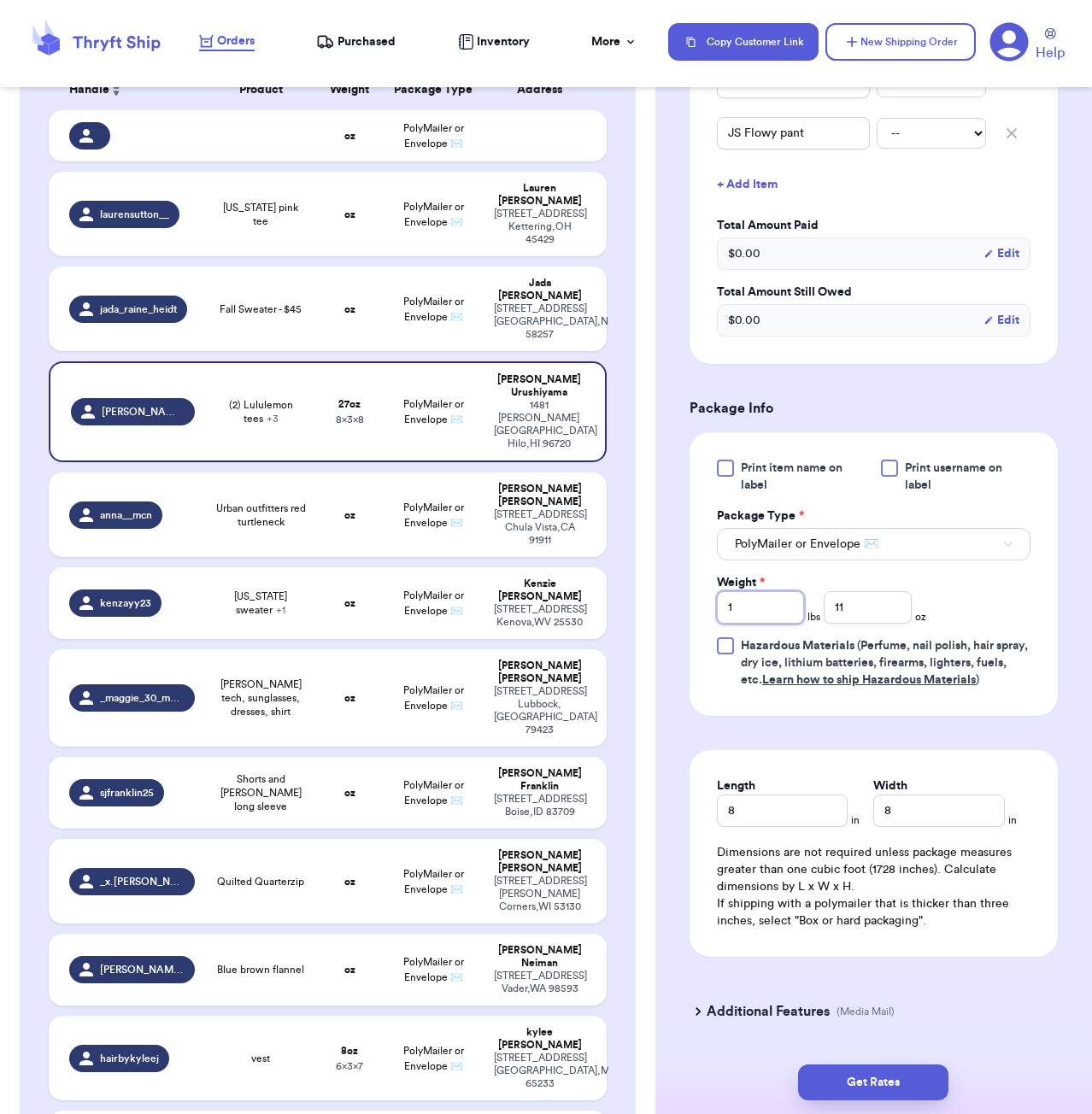
click at [772, 613] on input "1" at bounding box center [760, 607] width 88 height 32
click at [891, 1078] on button "Get Rates" at bounding box center [873, 1083] width 151 height 35
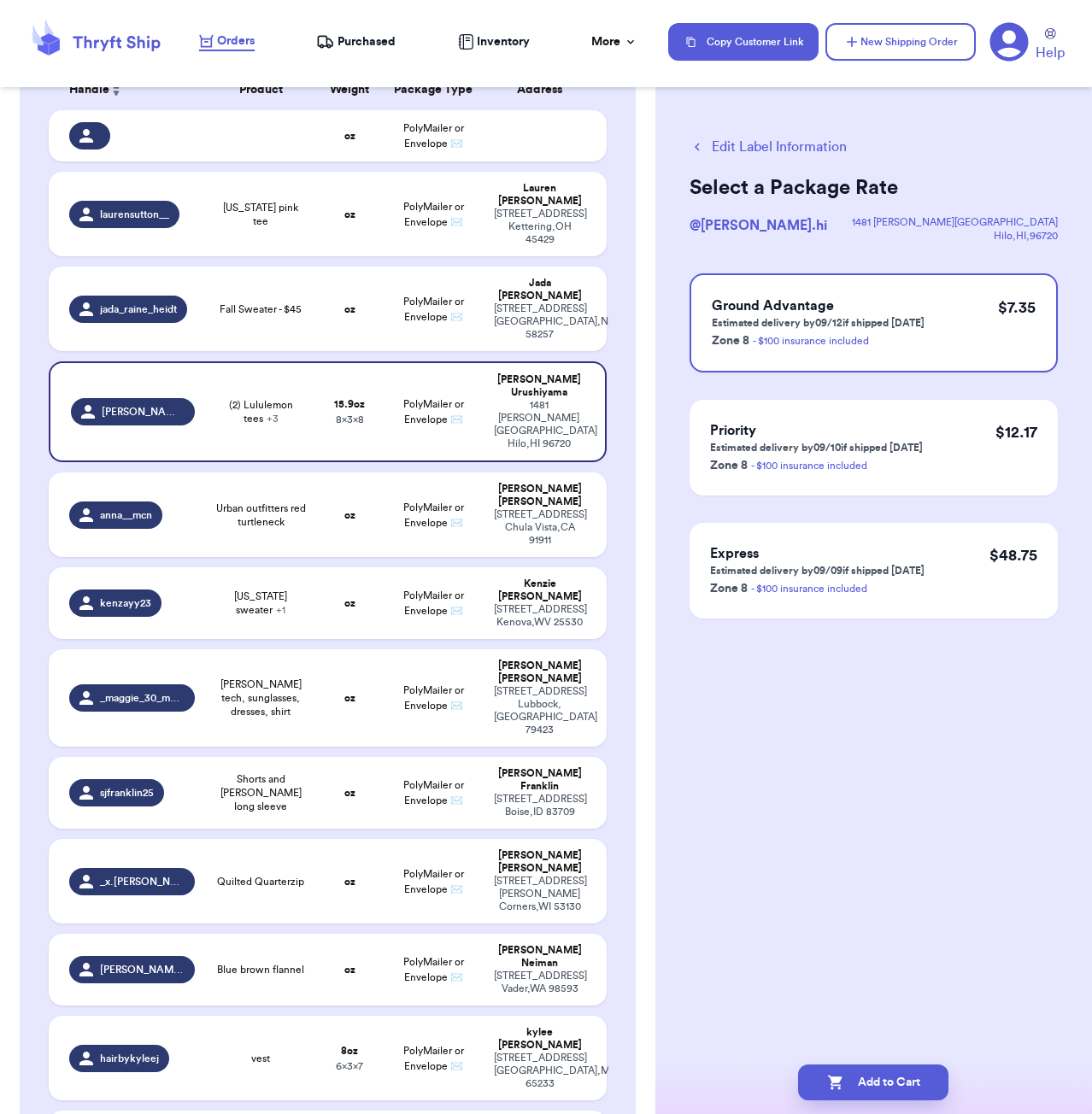
scroll to position [0, 0]
click at [898, 1098] on button "Add to Cart" at bounding box center [873, 1083] width 151 height 35
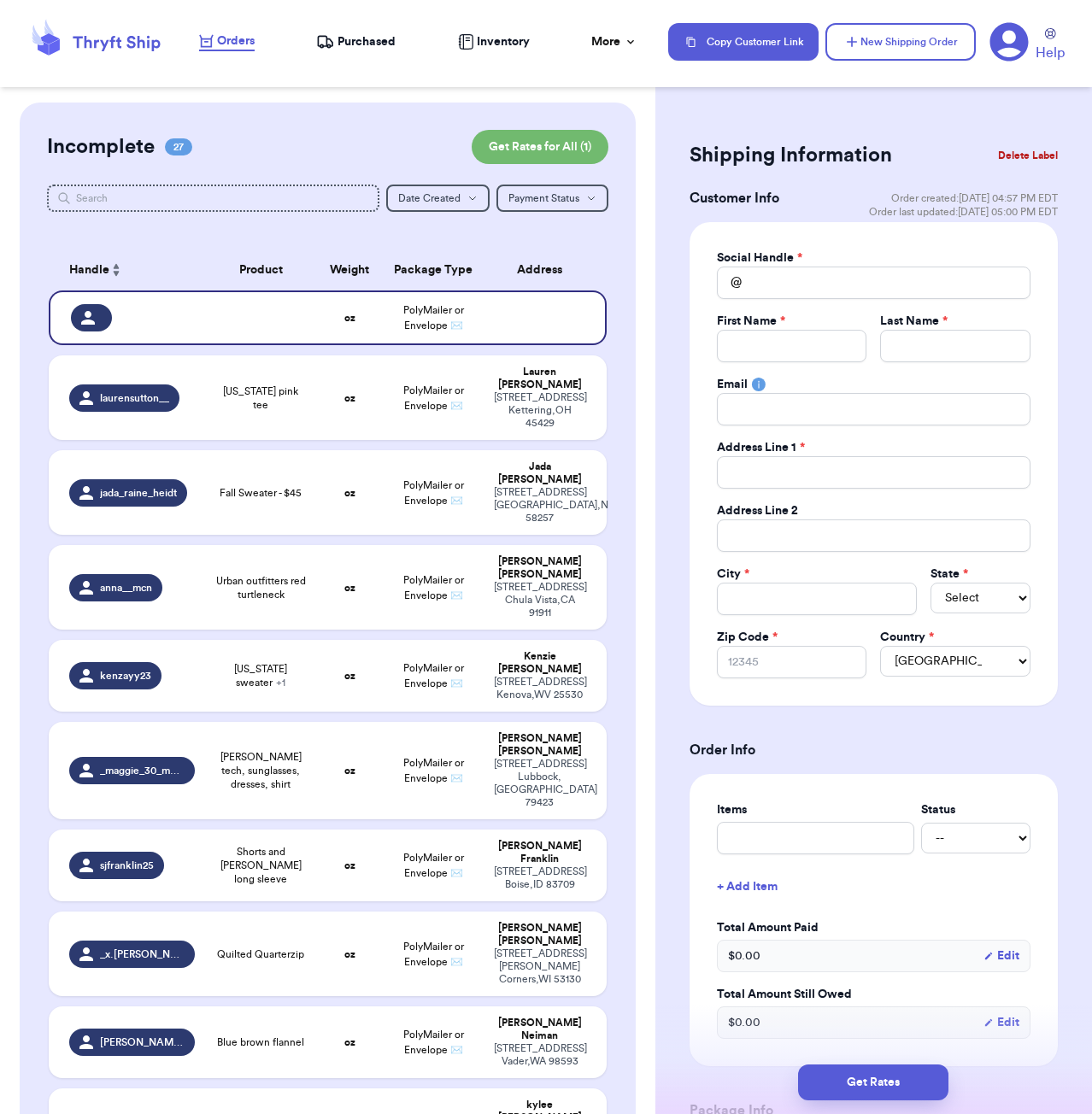
scroll to position [-1, 0]
click at [788, 286] on input "Total Amount Paid" at bounding box center [874, 282] width 314 height 32
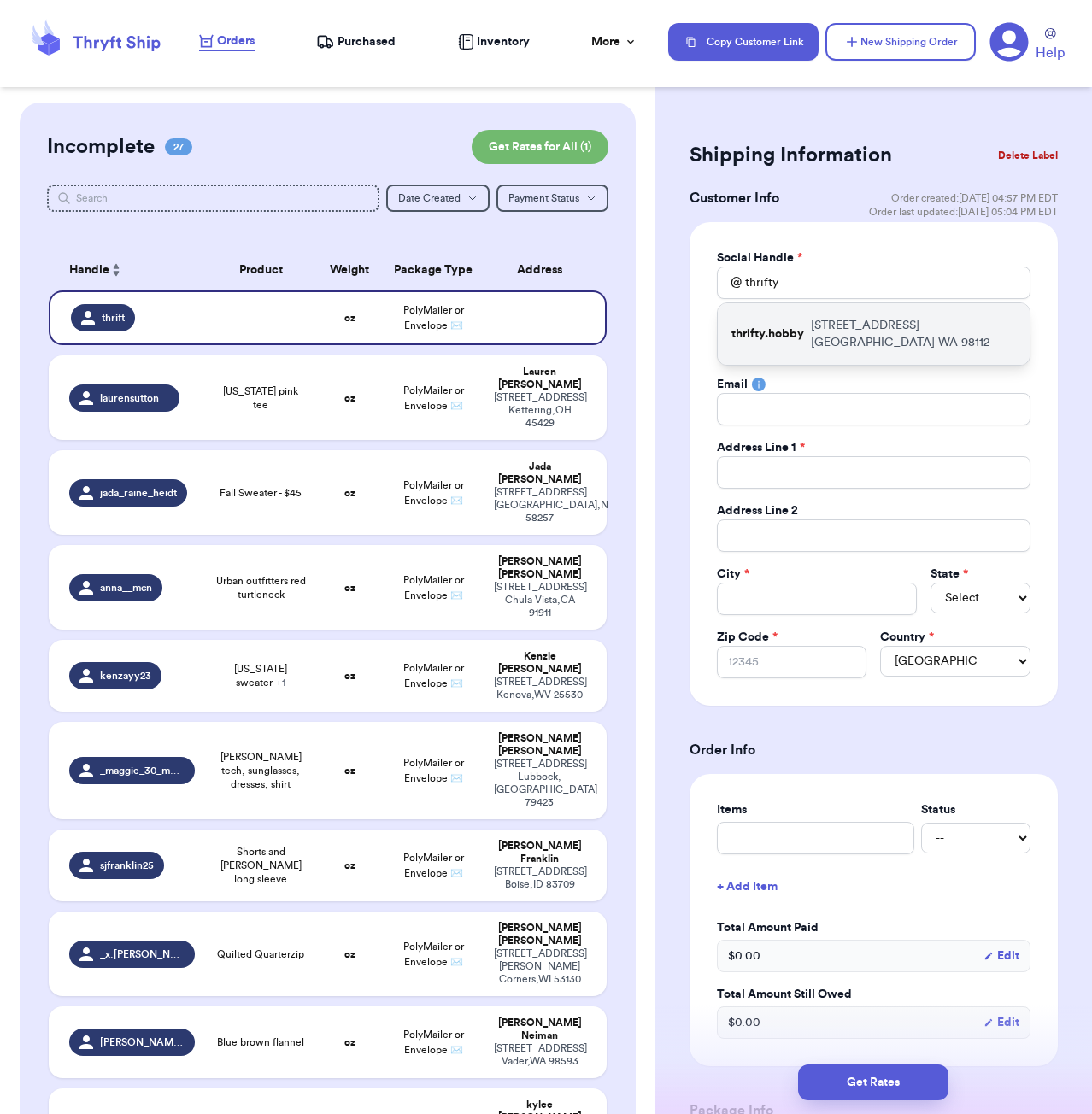
click at [862, 333] on p "[STREET_ADDRESS]" at bounding box center [913, 334] width 205 height 34
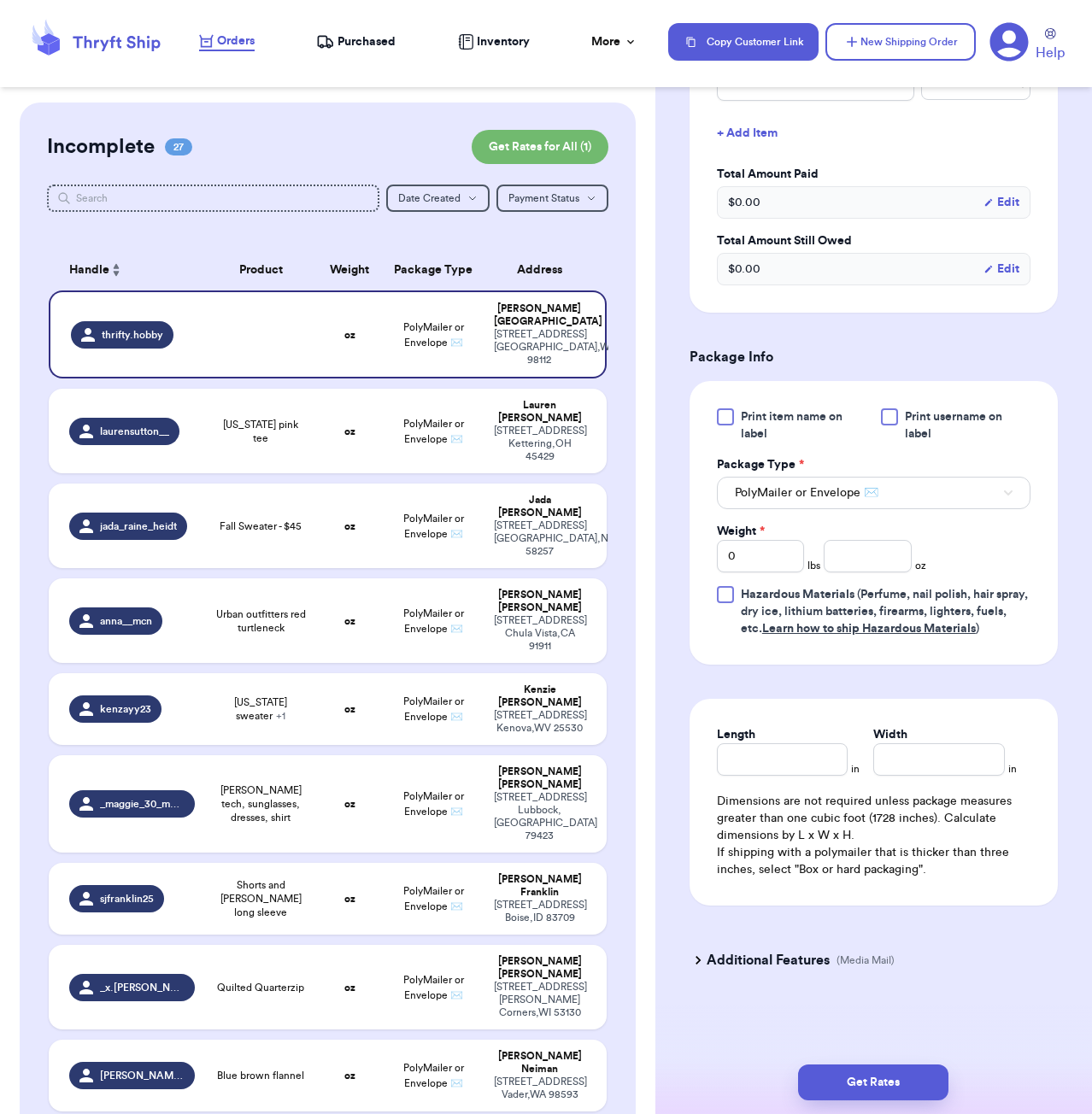
scroll to position [754, 0]
click at [859, 557] on input "number" at bounding box center [867, 556] width 88 height 32
click at [792, 747] on input "Length" at bounding box center [783, 760] width 132 height 32
click at [880, 1076] on button "Get Rates" at bounding box center [873, 1083] width 151 height 35
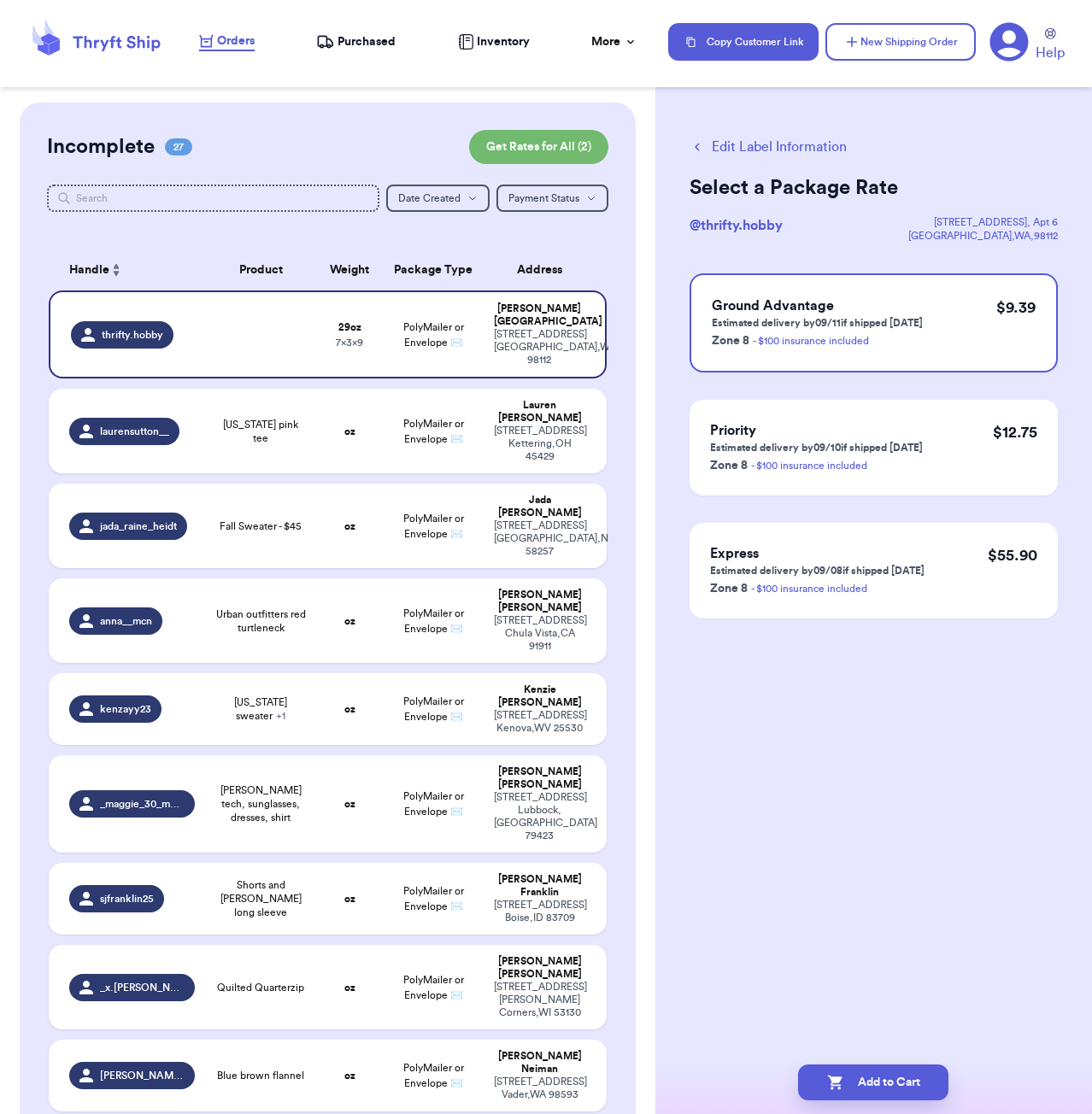
click at [757, 142] on button "Edit Label Information" at bounding box center [768, 147] width 157 height 21
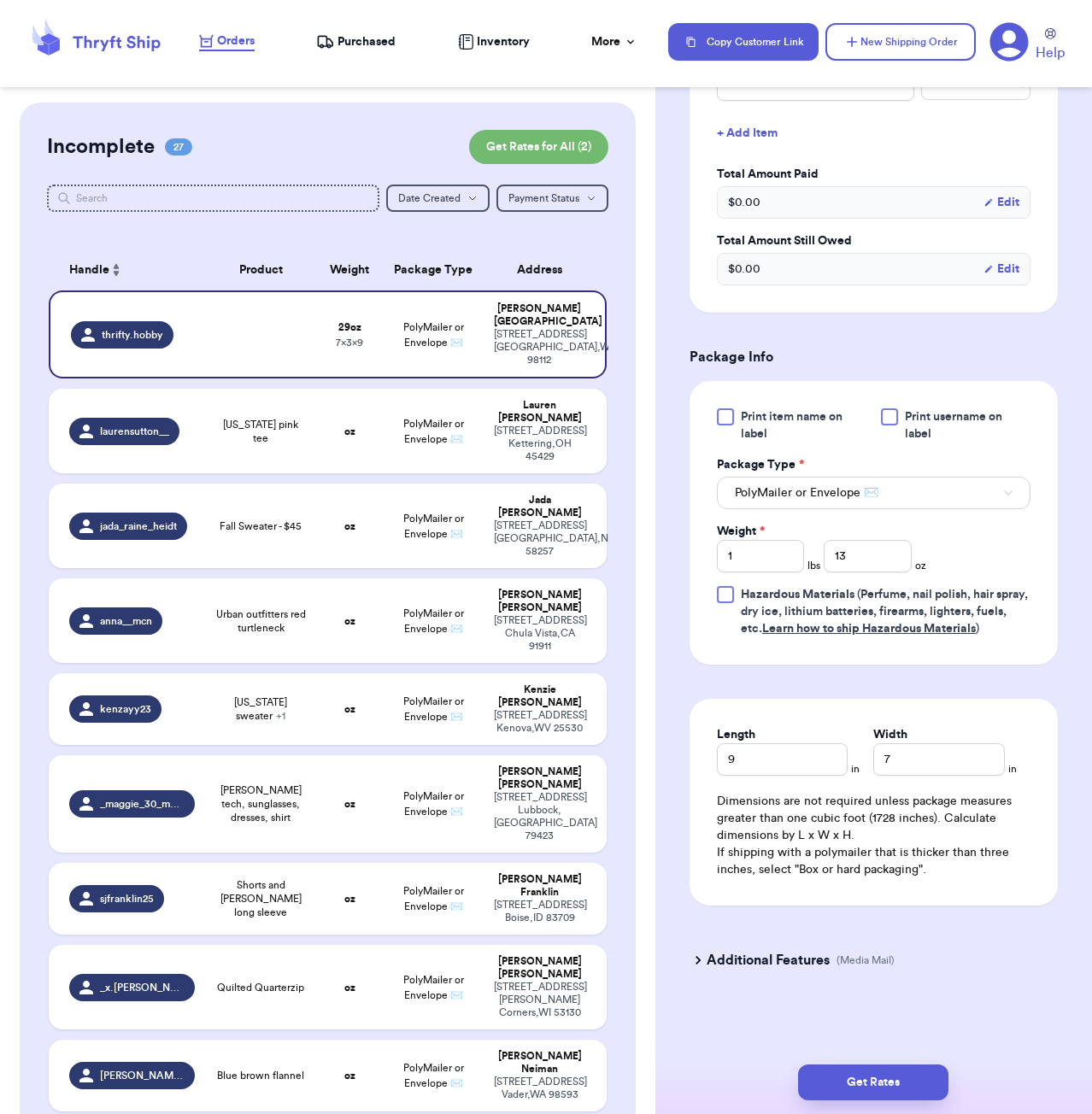
scroll to position [478, 0]
click at [854, 558] on input "13" at bounding box center [867, 556] width 88 height 32
click at [886, 1082] on button "Get Rates" at bounding box center [873, 1083] width 151 height 35
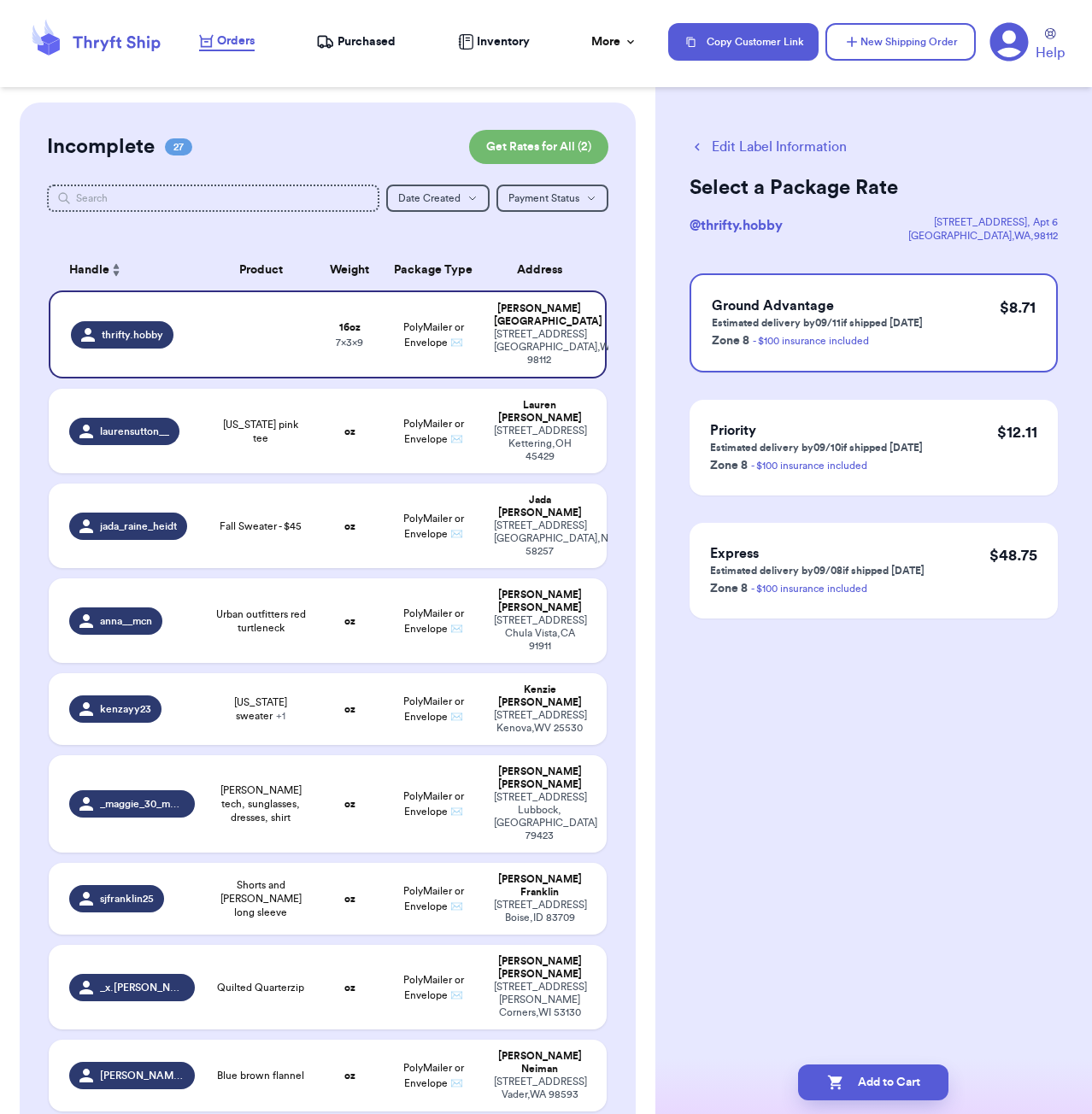
scroll to position [0, 0]
click at [719, 148] on button "Edit Label Information" at bounding box center [768, 147] width 157 height 21
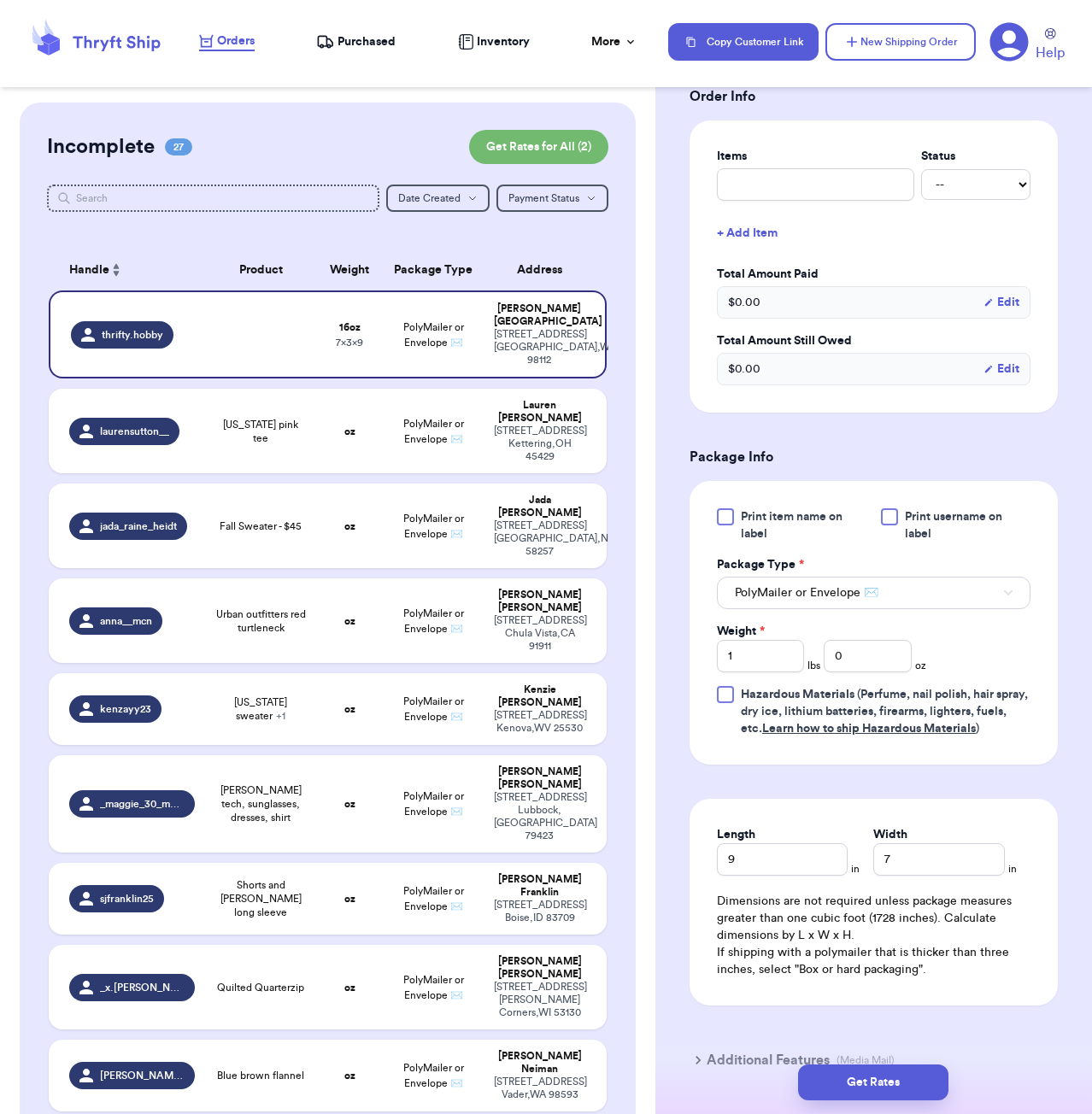
scroll to position [389, 0]
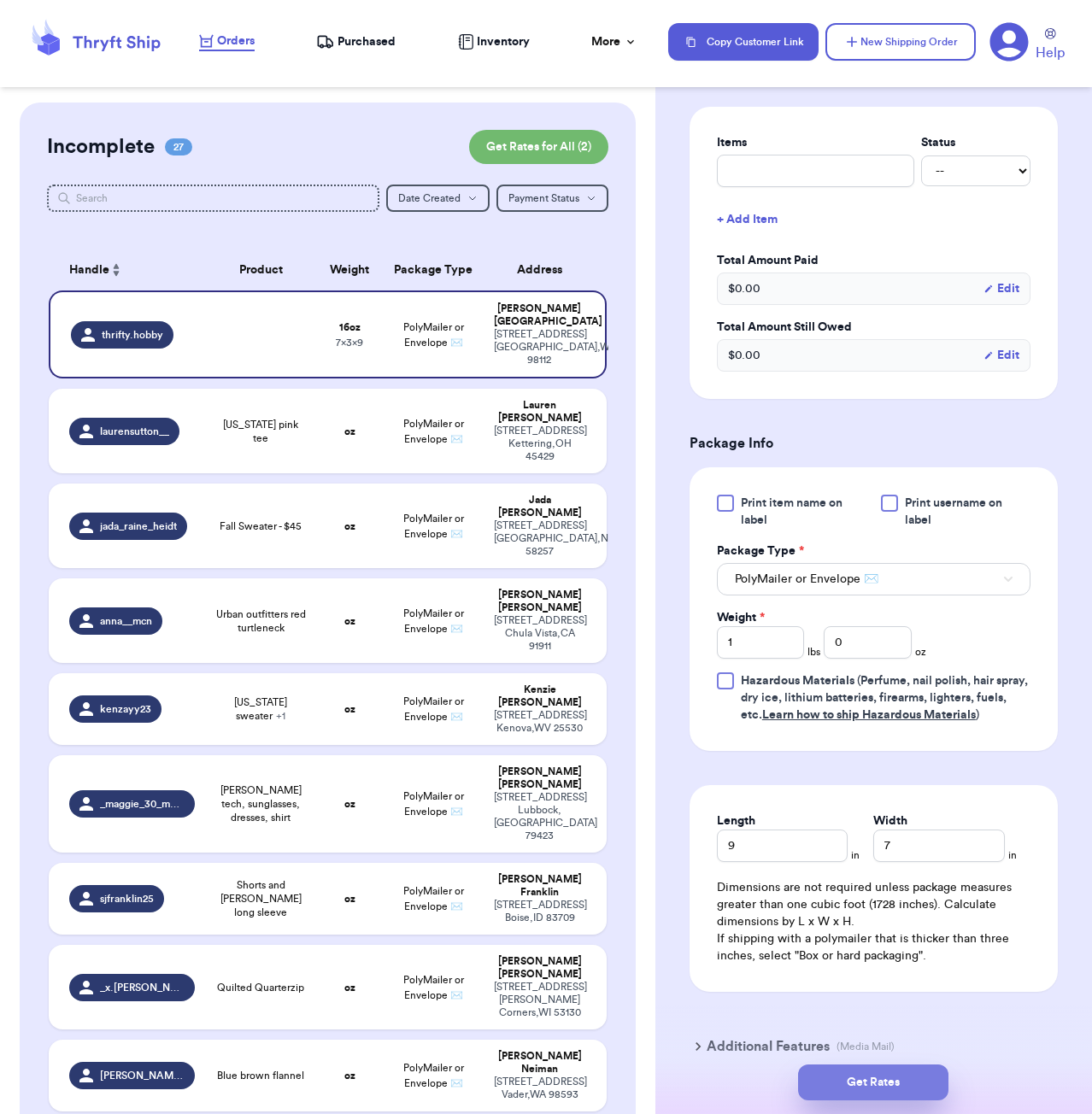
click at [866, 1083] on button "Get Rates" at bounding box center [873, 1083] width 151 height 35
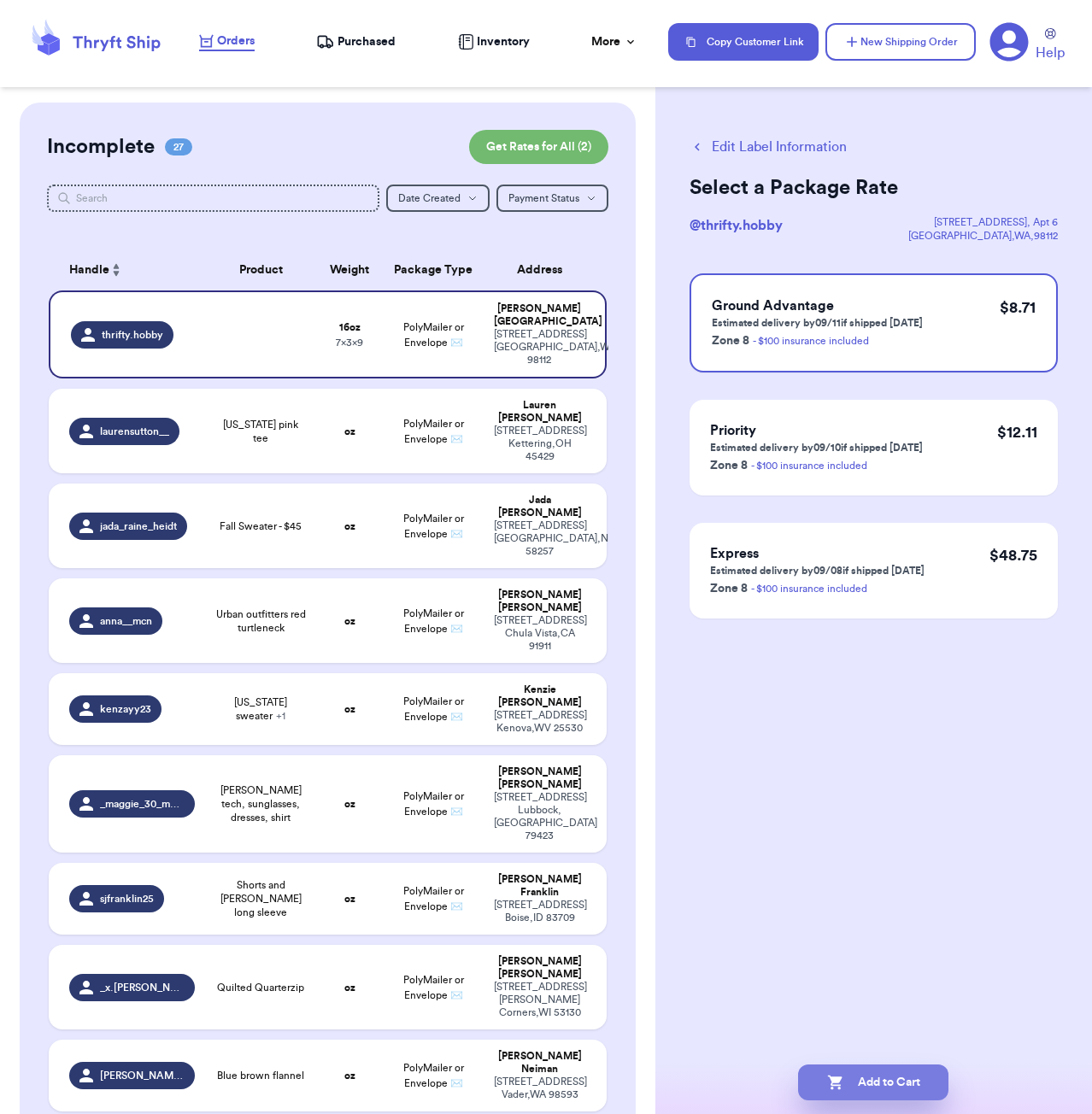
click at [900, 1082] on button "Add to Cart" at bounding box center [873, 1083] width 151 height 35
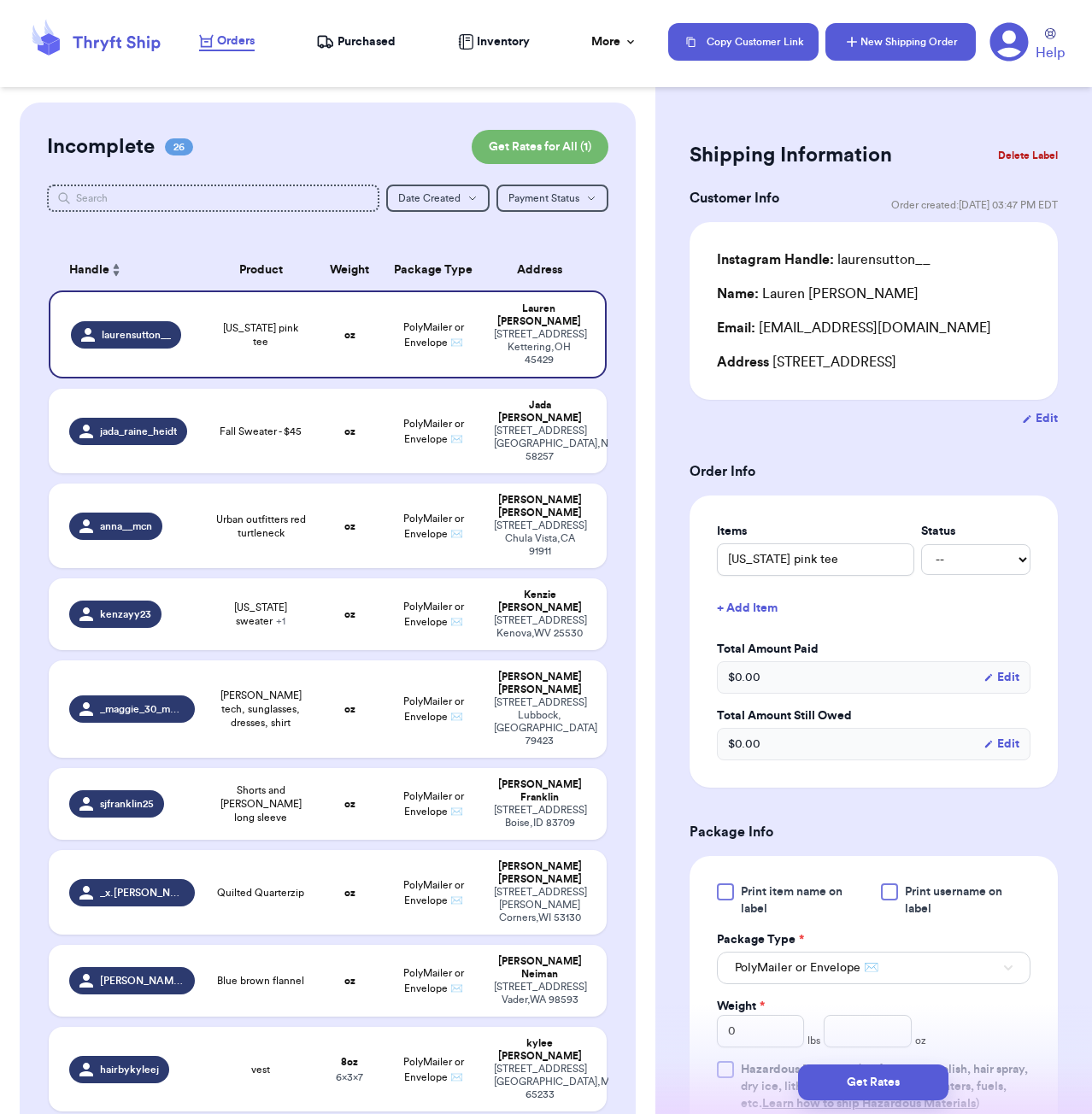
click at [902, 44] on button "New Shipping Order" at bounding box center [900, 41] width 151 height 37
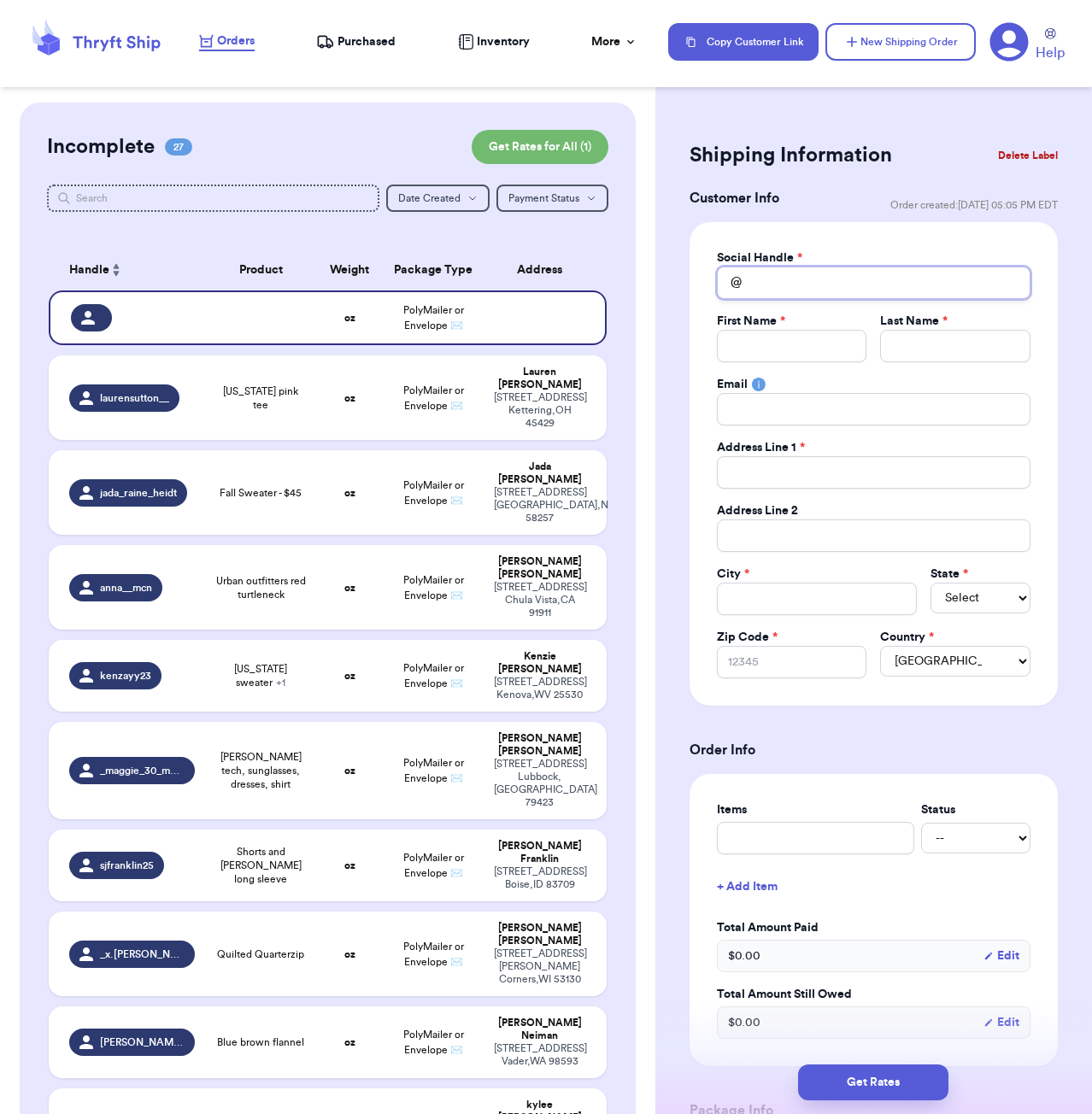
click at [797, 279] on input "Total Amount Paid" at bounding box center [874, 282] width 314 height 32
click at [758, 284] on input "Makenna.evans_" at bounding box center [874, 282] width 314 height 32
click at [341, 830] on td "oz" at bounding box center [349, 865] width 67 height 72
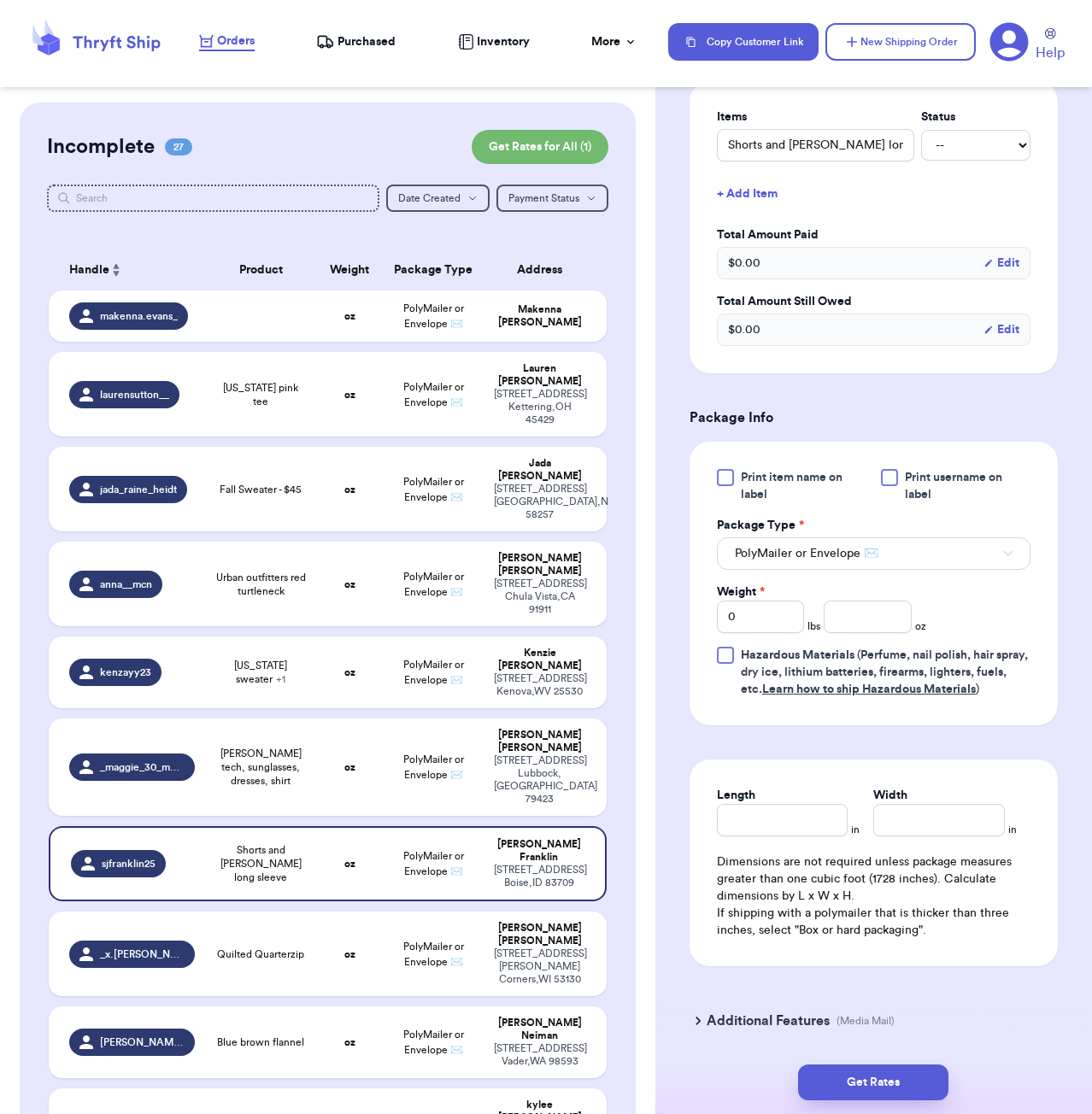
scroll to position [434, 0]
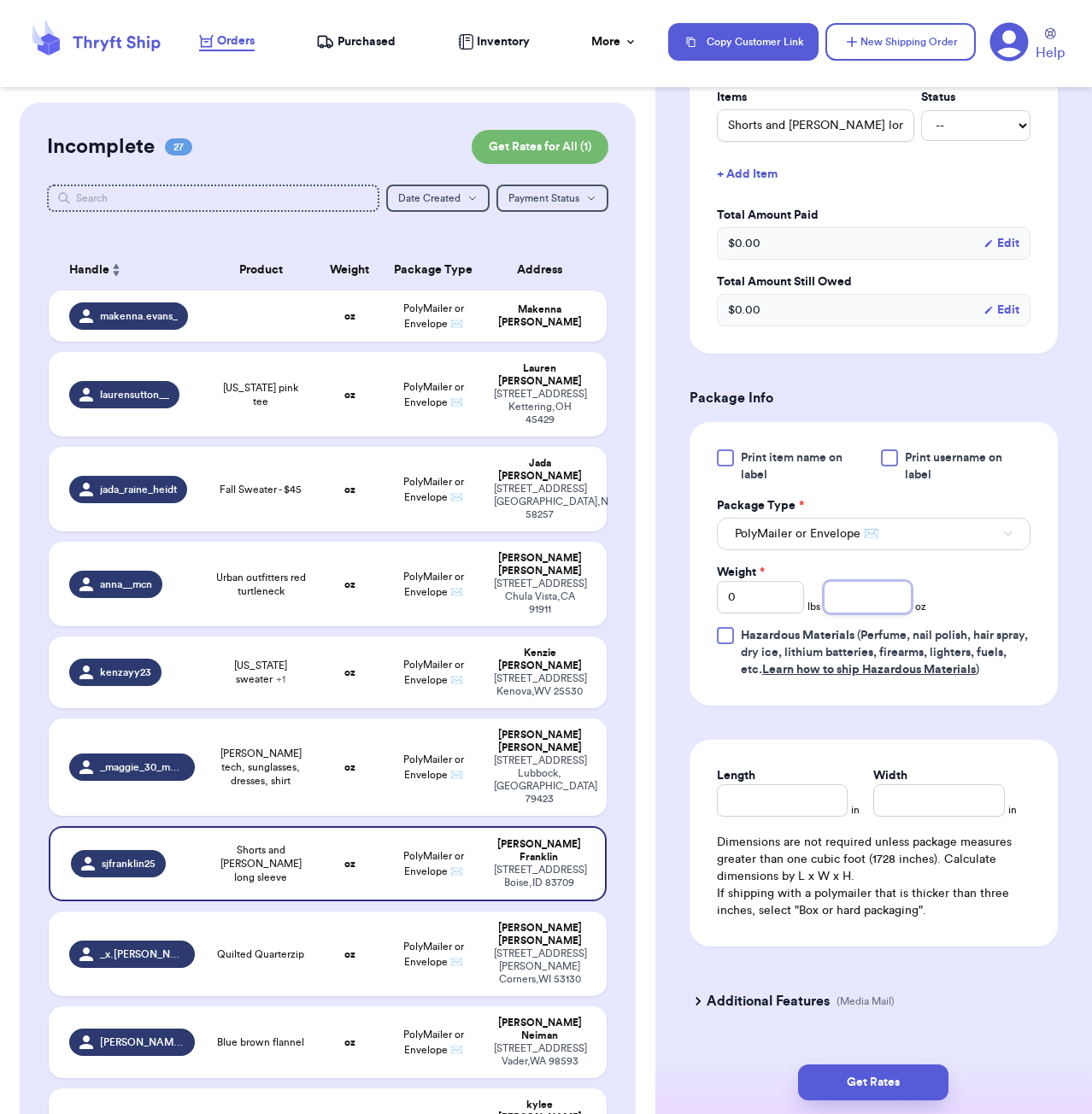
click at [859, 598] on input "number" at bounding box center [867, 597] width 88 height 32
click at [899, 1085] on button "Get Rates" at bounding box center [873, 1083] width 151 height 35
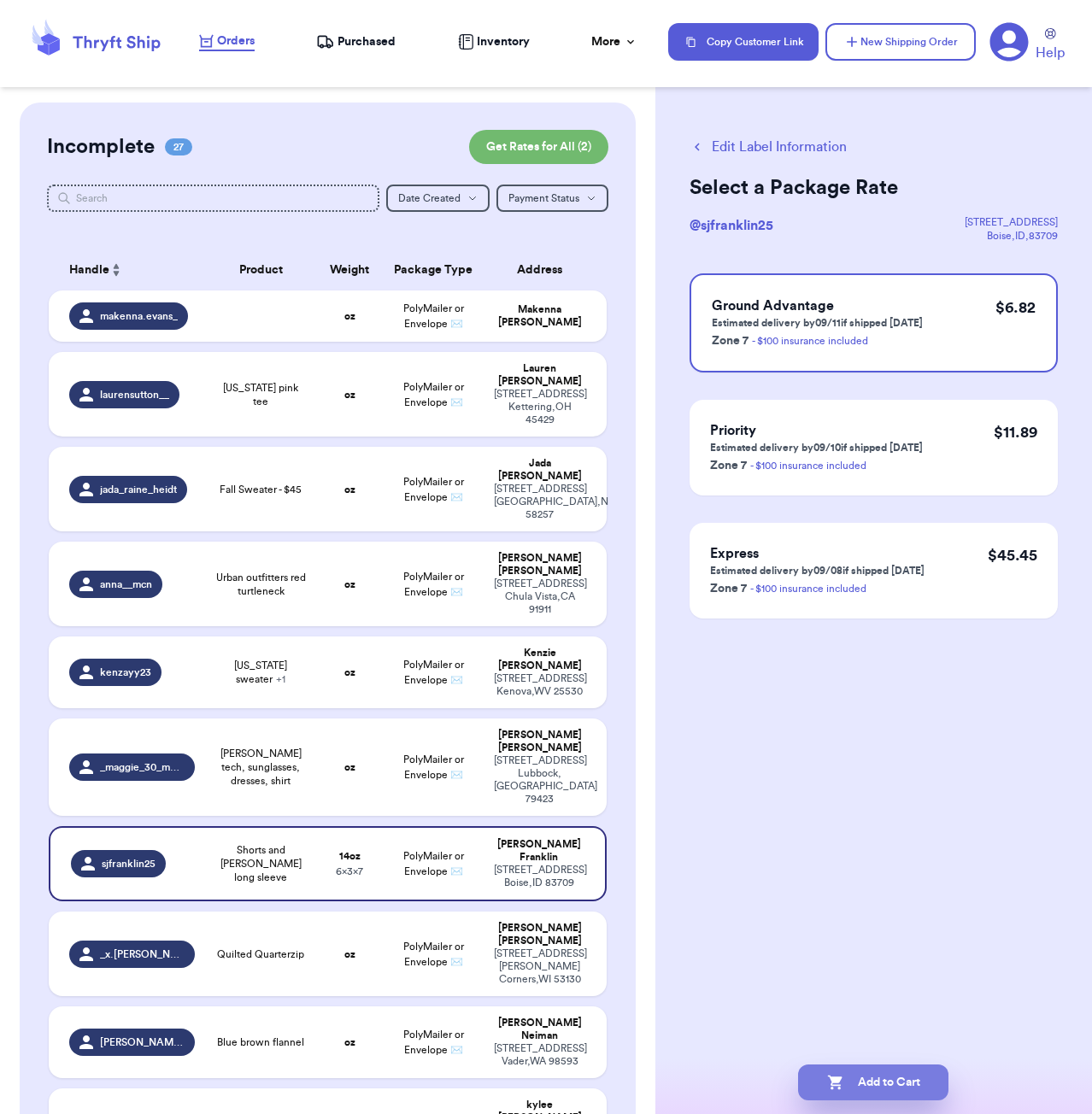
click at [912, 1092] on button "Add to Cart" at bounding box center [873, 1083] width 151 height 35
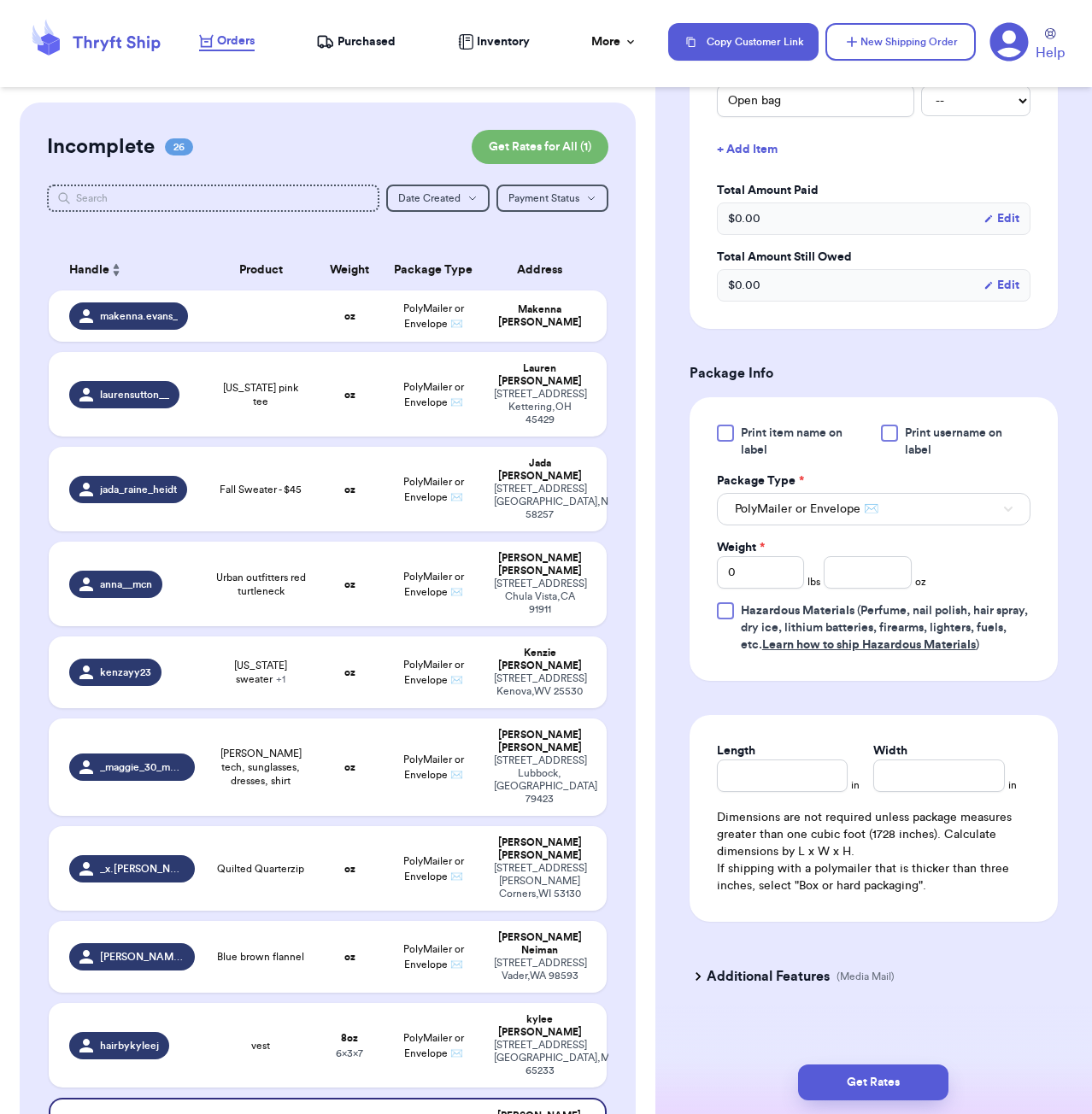
scroll to position [499, 0]
click at [862, 562] on input "number" at bounding box center [867, 573] width 88 height 32
click at [918, 1080] on button "Get Rates" at bounding box center [873, 1083] width 151 height 35
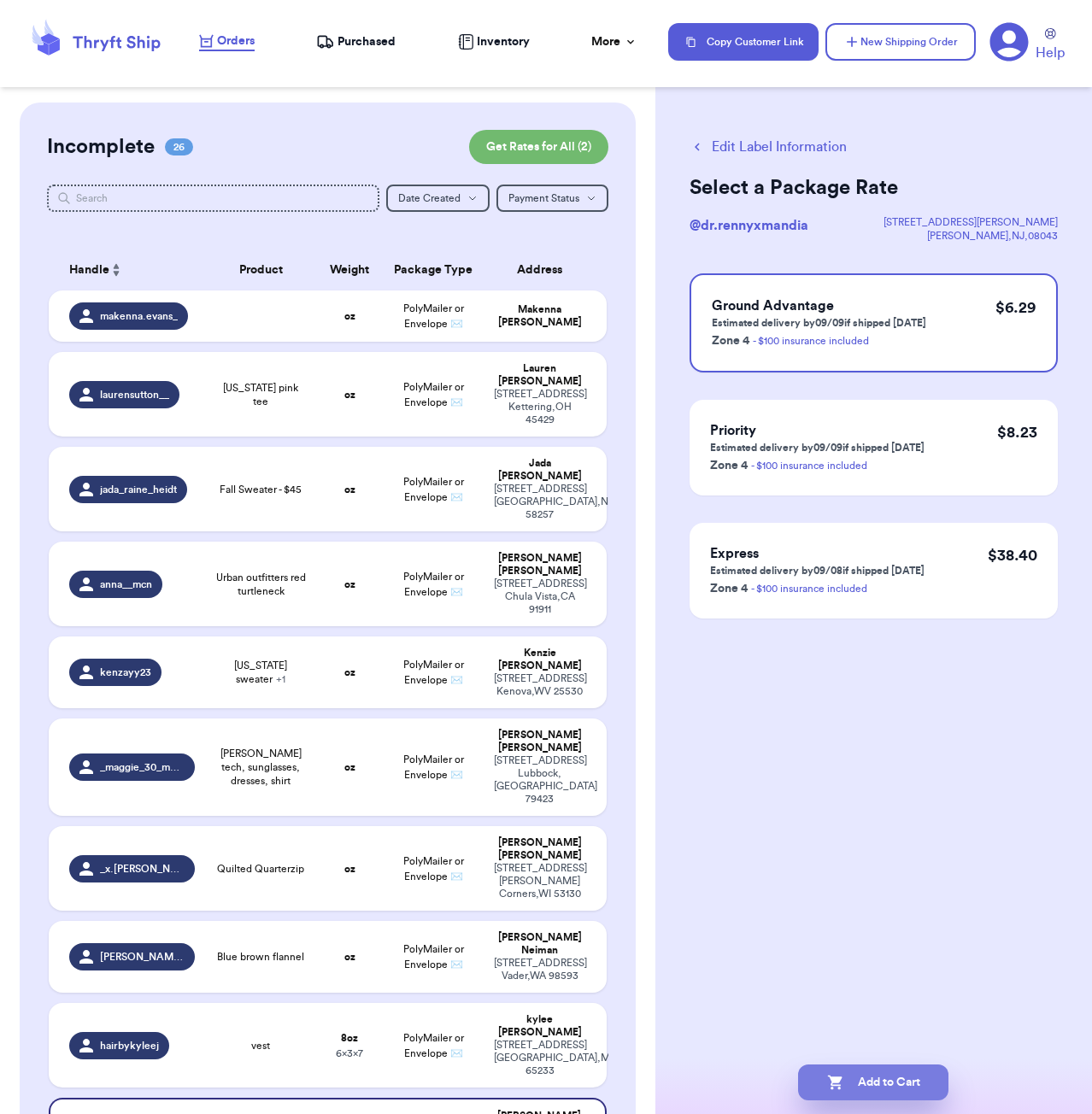
click at [869, 1088] on button "Add to Cart" at bounding box center [873, 1083] width 151 height 35
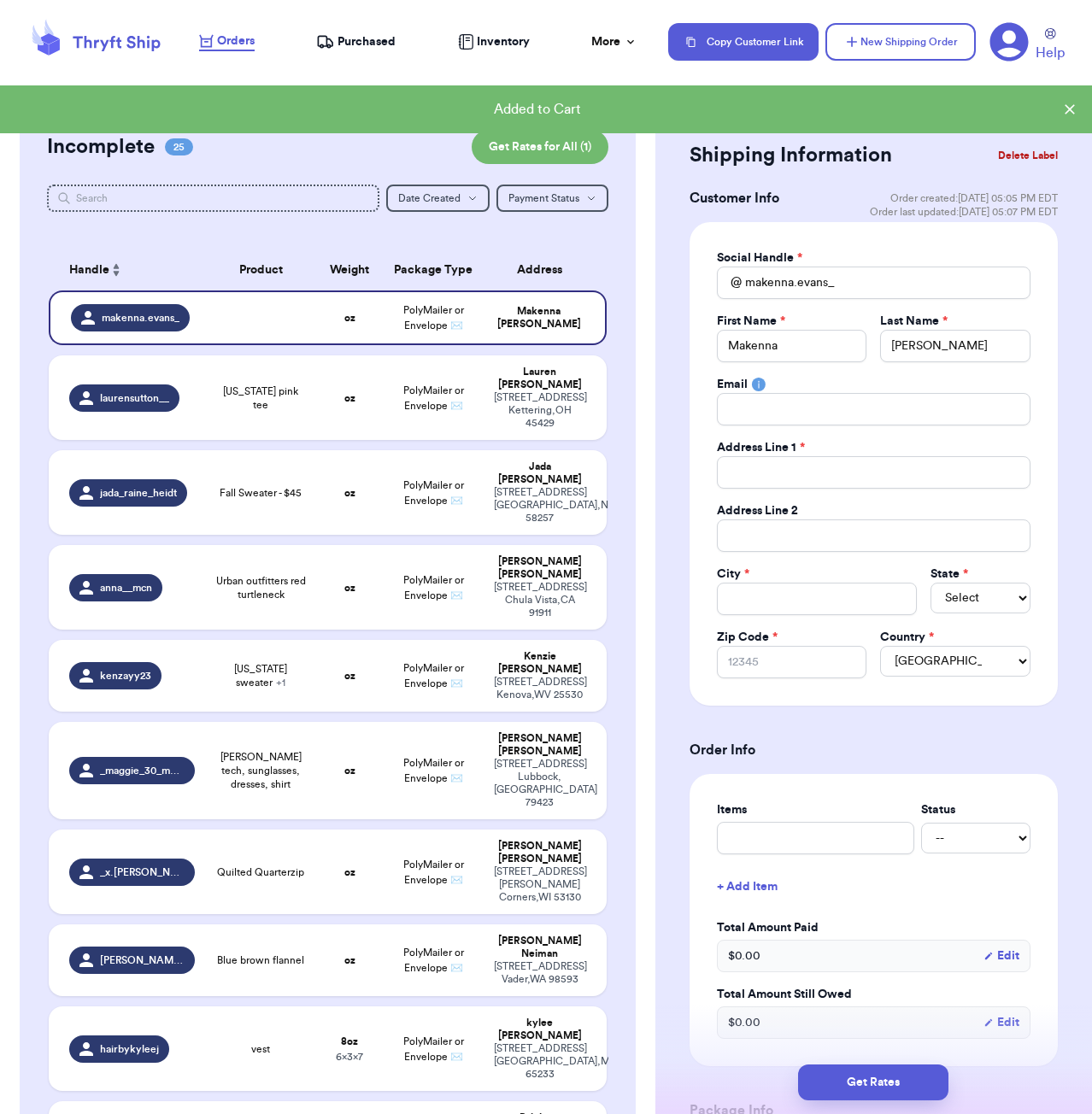
click at [1061, 517] on div "Shipping Information Delete Label Customer Info Order created: [DATE] 05:05 PM …" at bounding box center [874, 985] width 437 height 1765
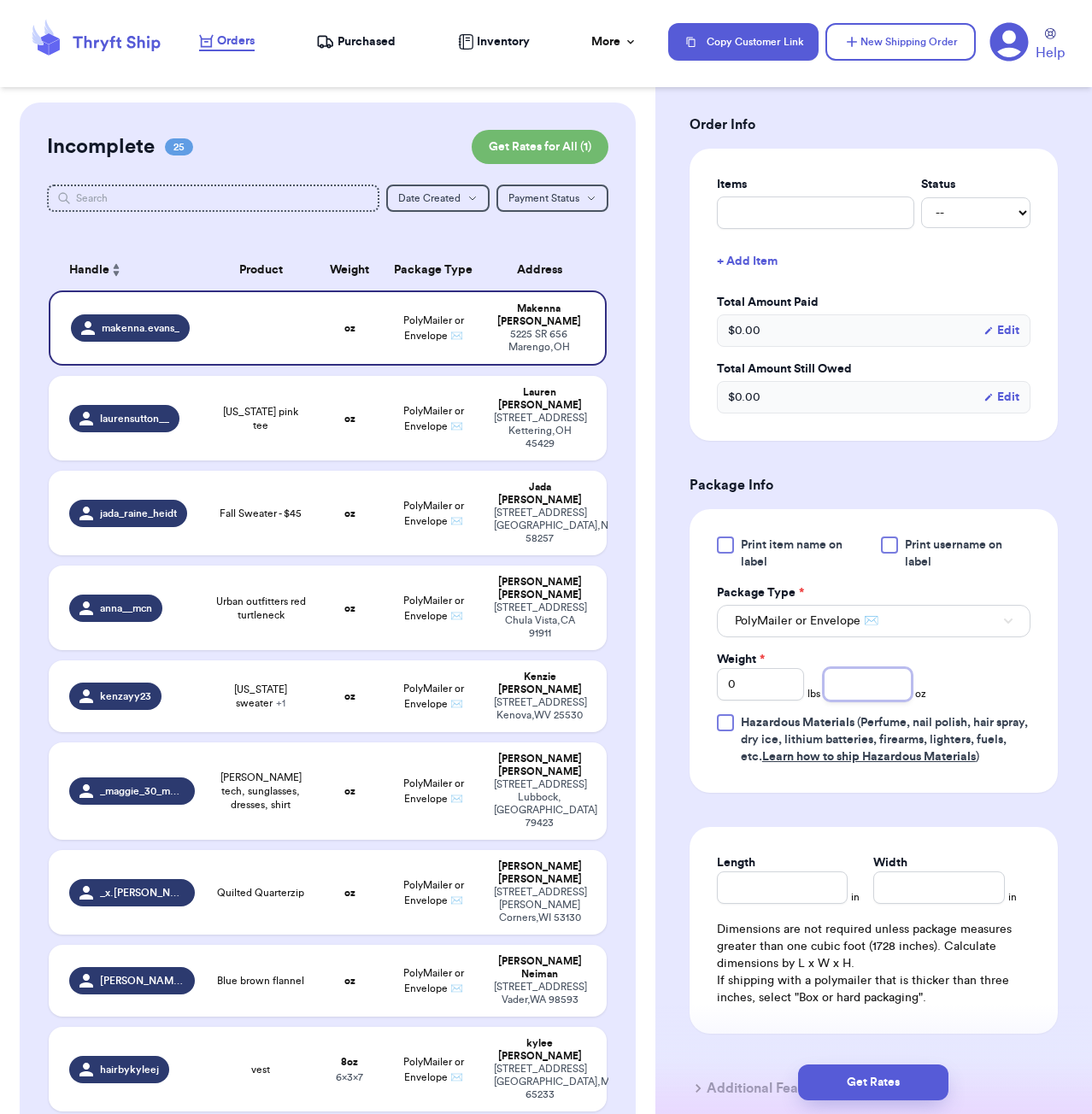
click at [873, 692] on input "number" at bounding box center [867, 684] width 88 height 32
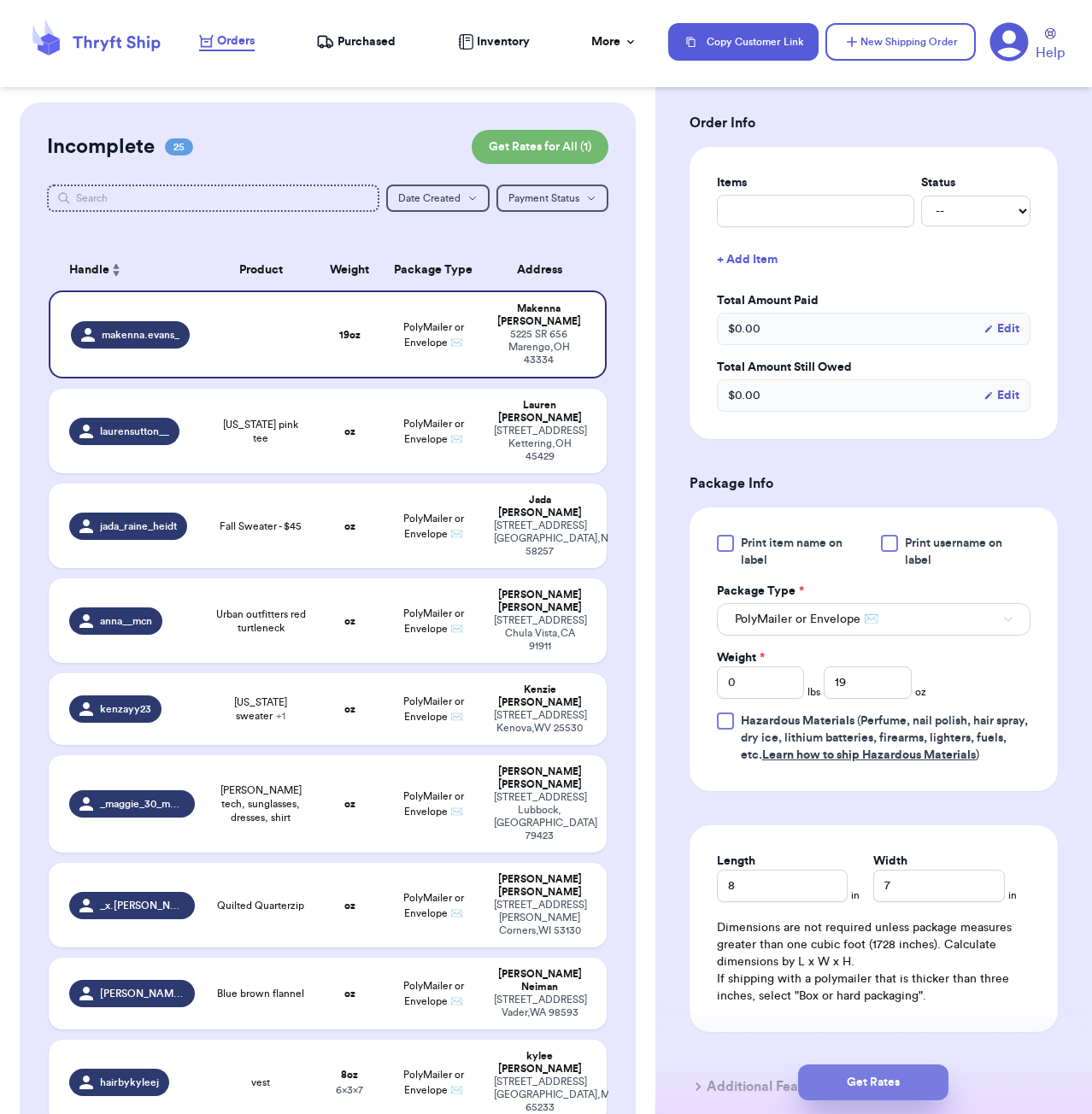
click at [916, 1069] on button "Get Rates" at bounding box center [873, 1083] width 151 height 35
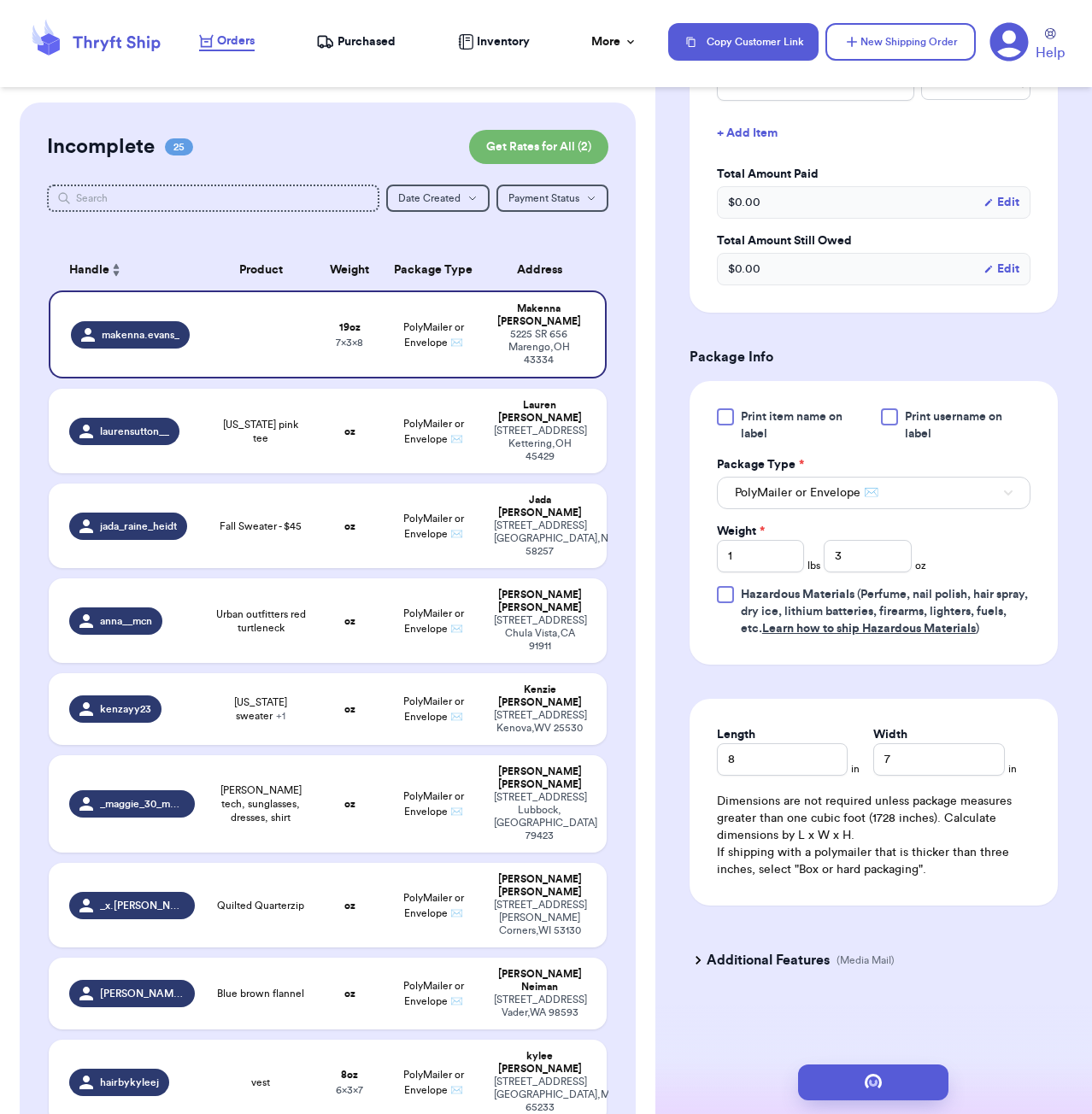
scroll to position [0, 0]
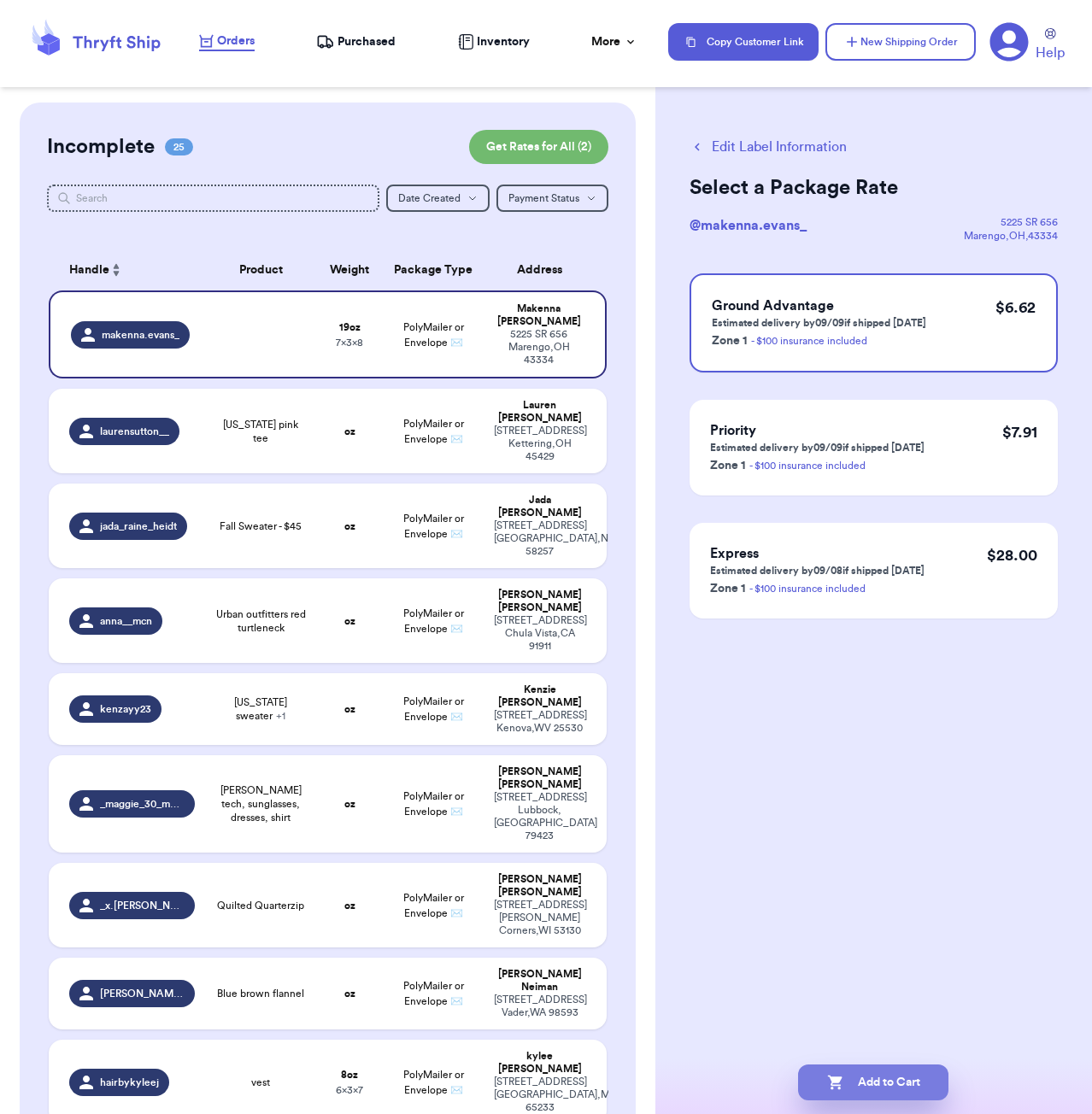
click at [894, 1088] on button "Add to Cart" at bounding box center [873, 1083] width 151 height 35
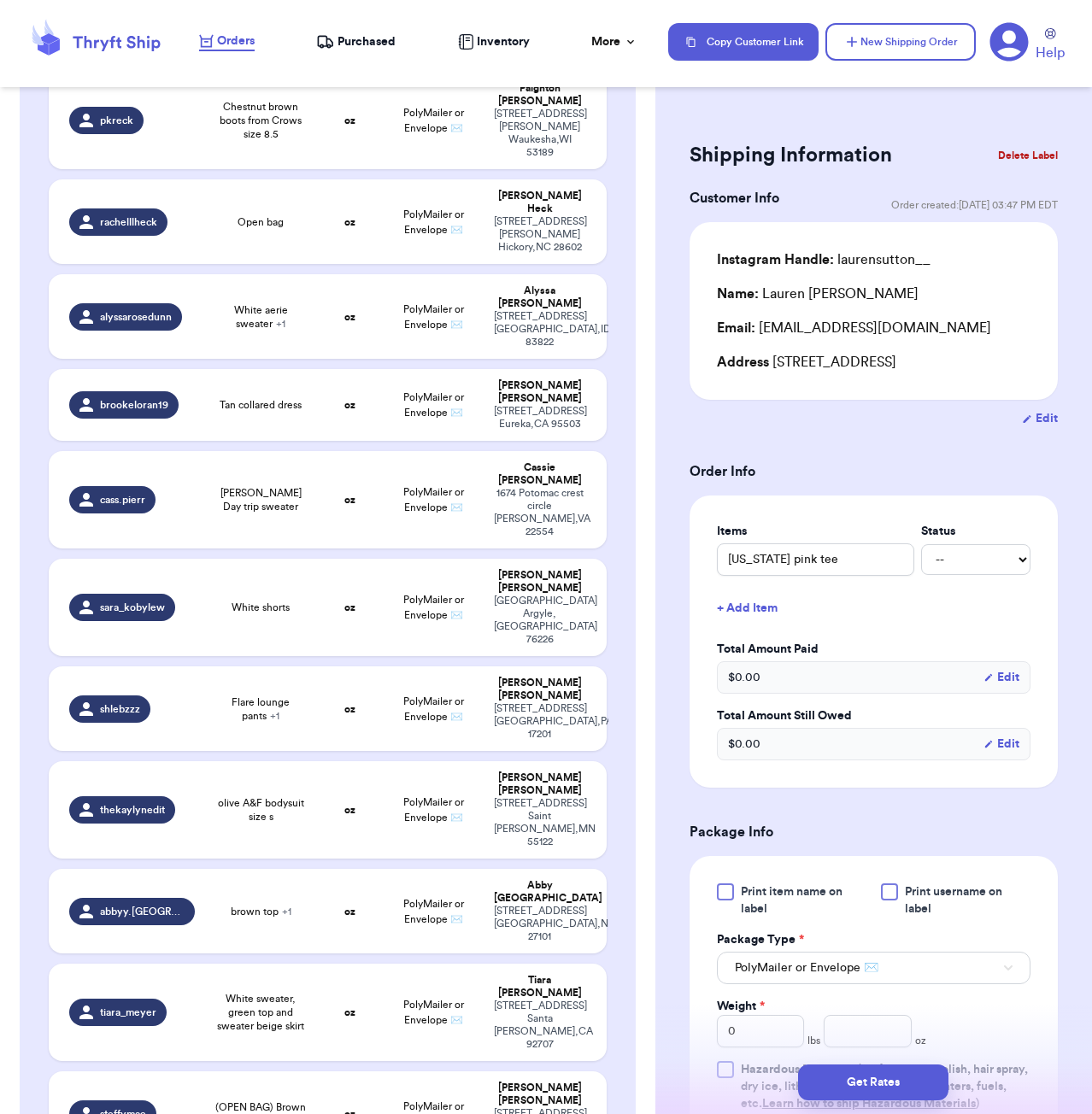
scroll to position [80, 0]
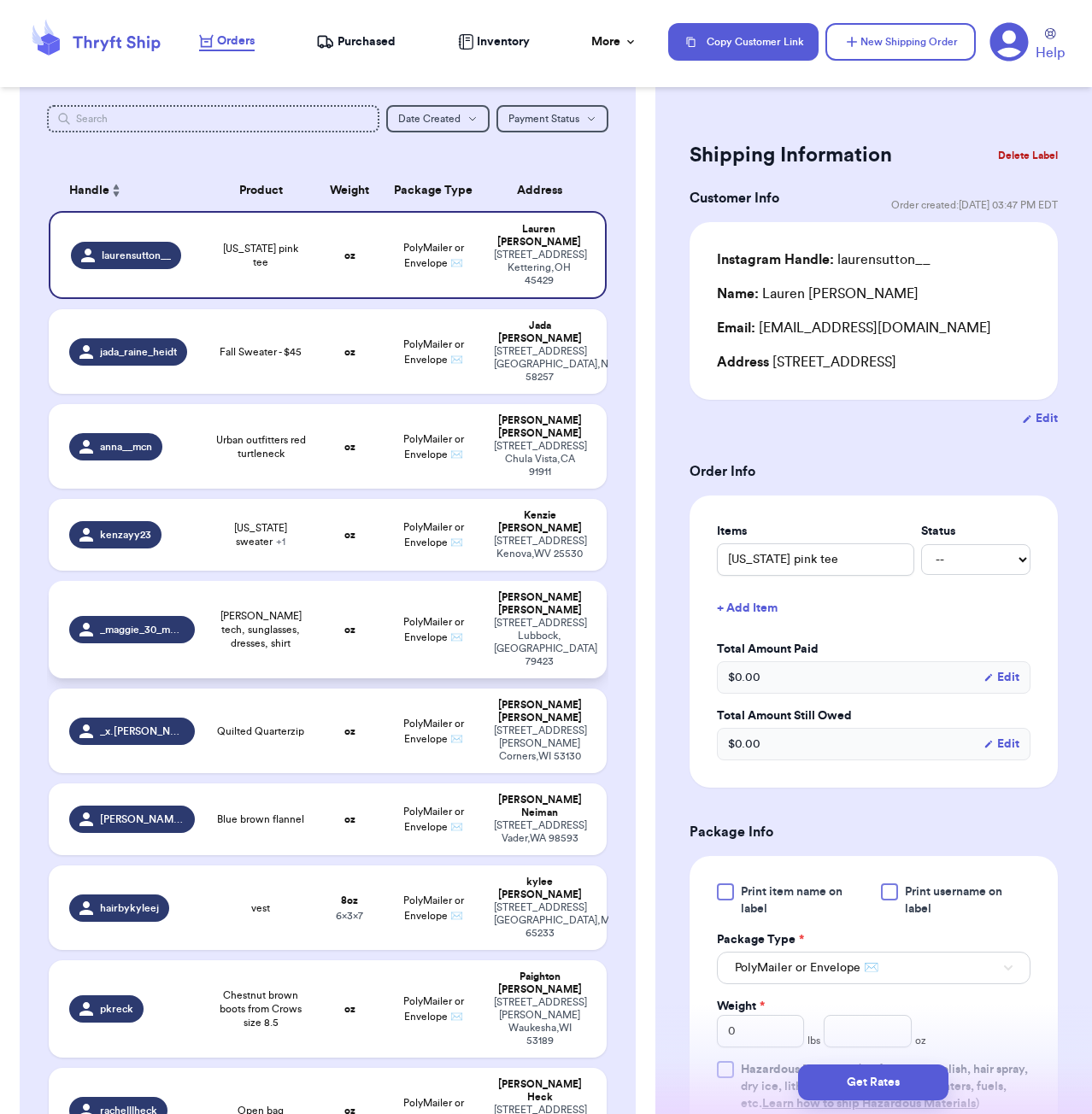
click at [234, 609] on span "[PERSON_NAME] tech, sunglasses, dresses, shirt" at bounding box center [261, 630] width 91 height 41
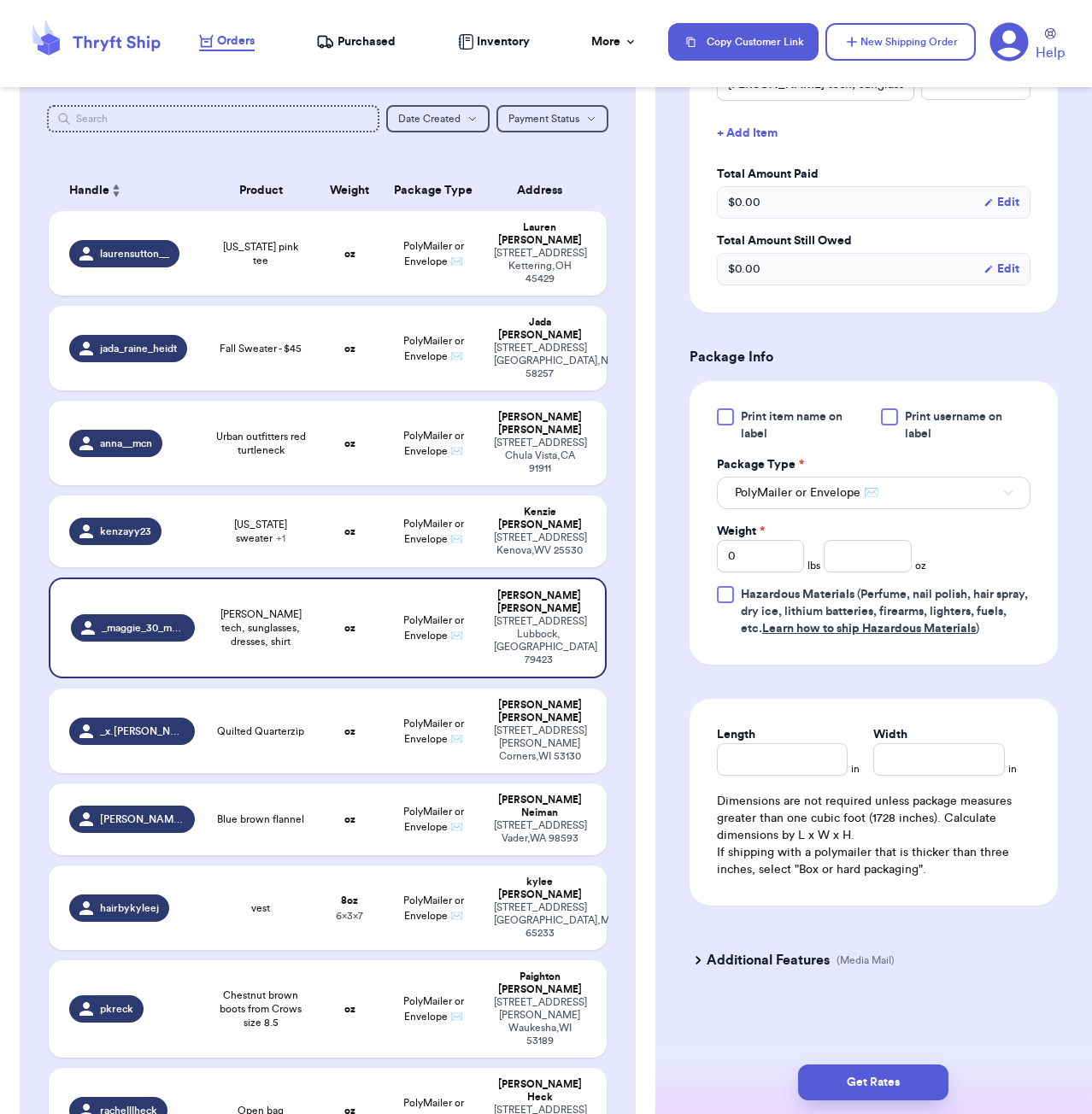
scroll to position [478, 0]
click at [859, 563] on input "number" at bounding box center [867, 556] width 88 height 32
click at [912, 751] on input "Width" at bounding box center [940, 760] width 132 height 32
click at [817, 761] on input "Length" at bounding box center [783, 760] width 132 height 32
click at [847, 1075] on button "Get Rates" at bounding box center [873, 1083] width 151 height 35
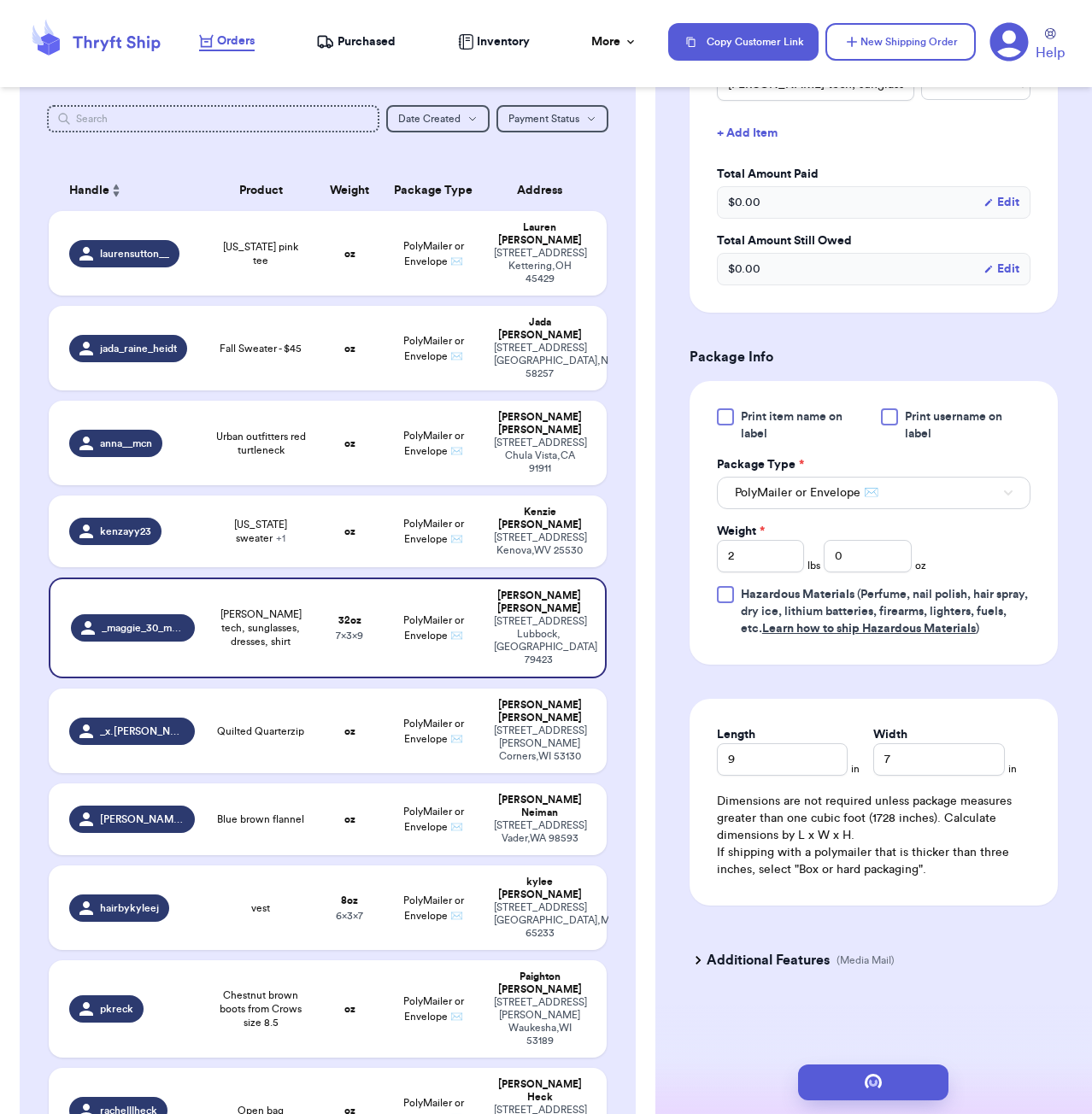
scroll to position [0, 0]
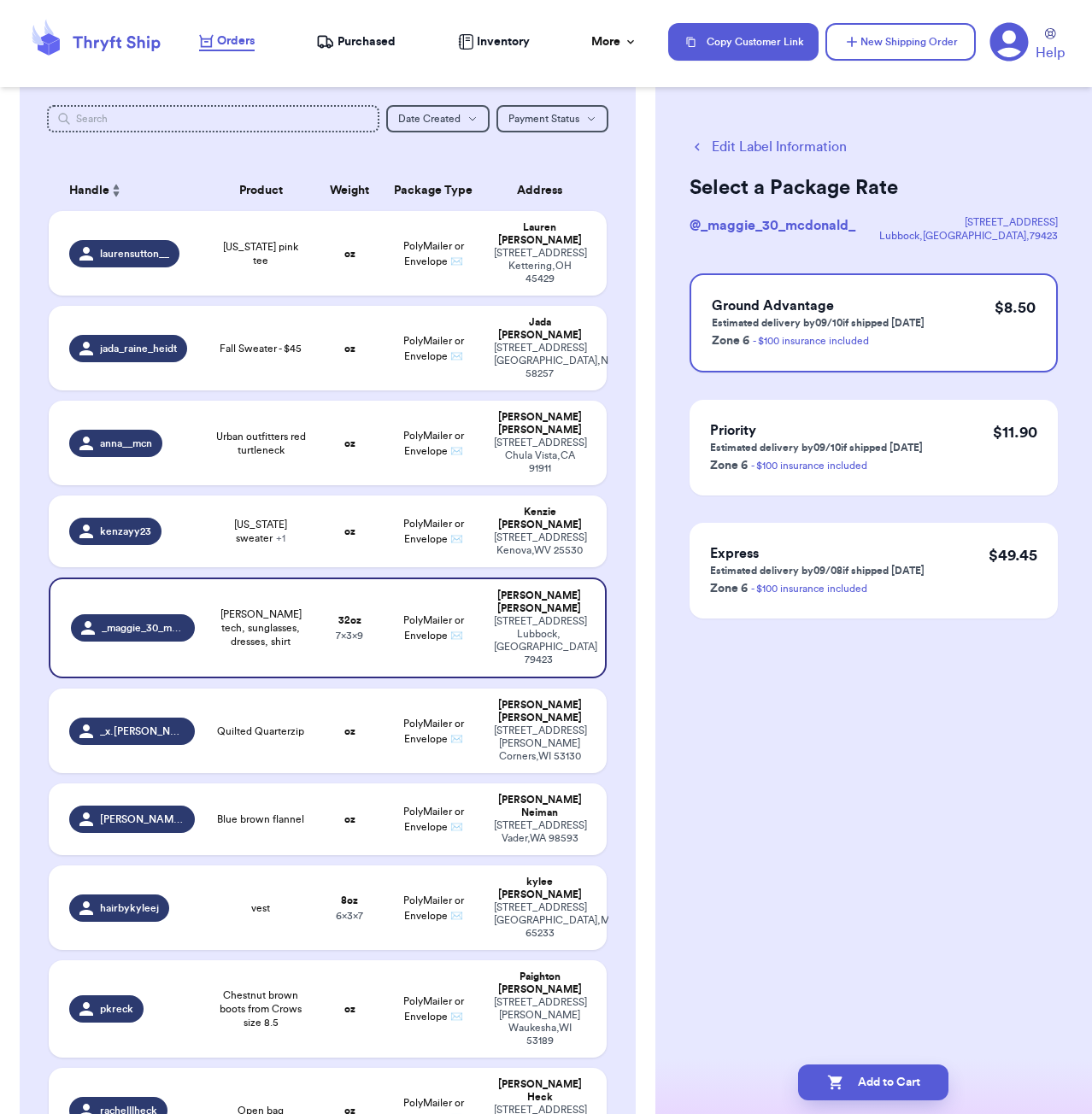
click at [742, 149] on button "Edit Label Information" at bounding box center [768, 147] width 157 height 21
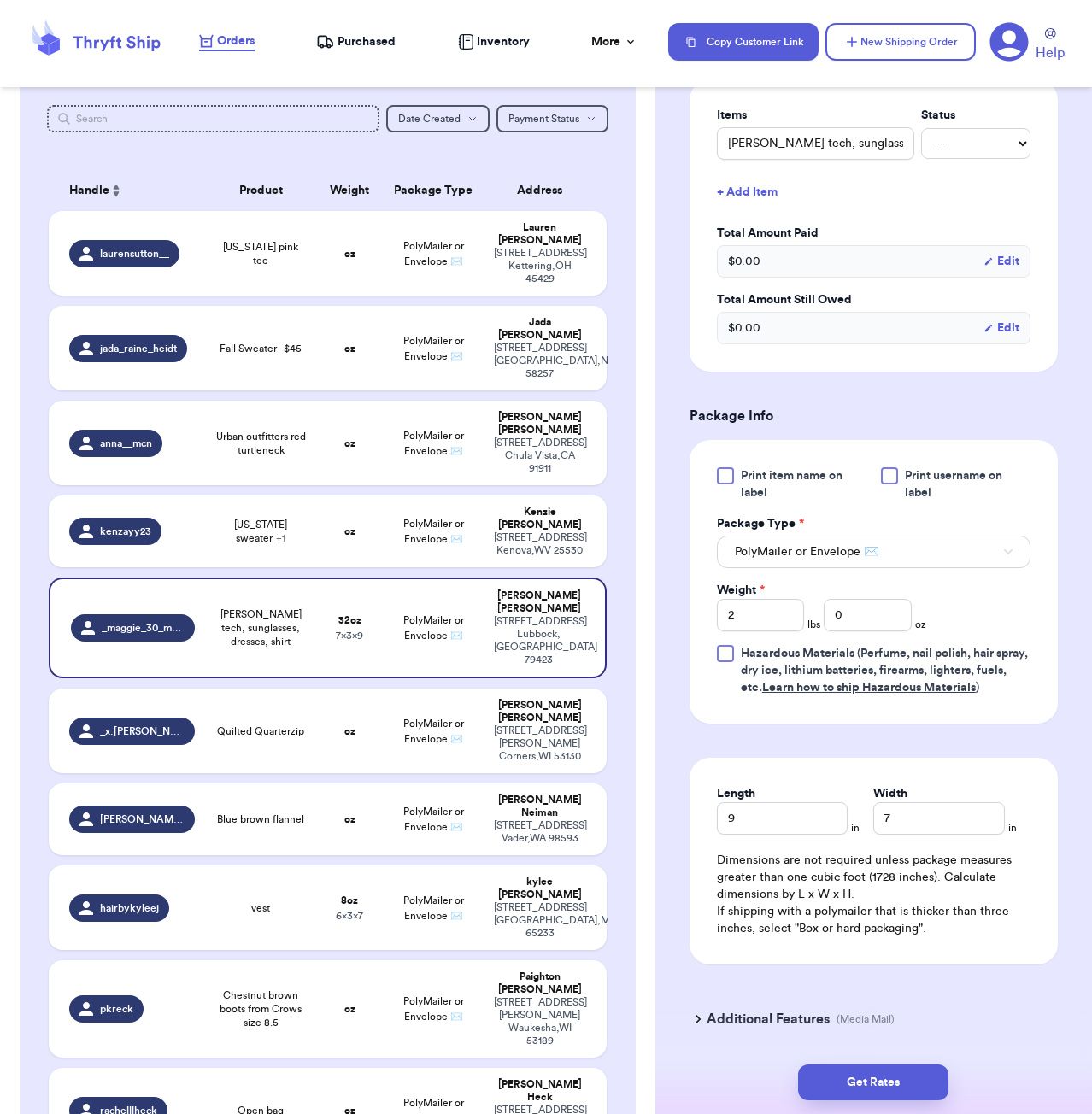
scroll to position [464, 0]
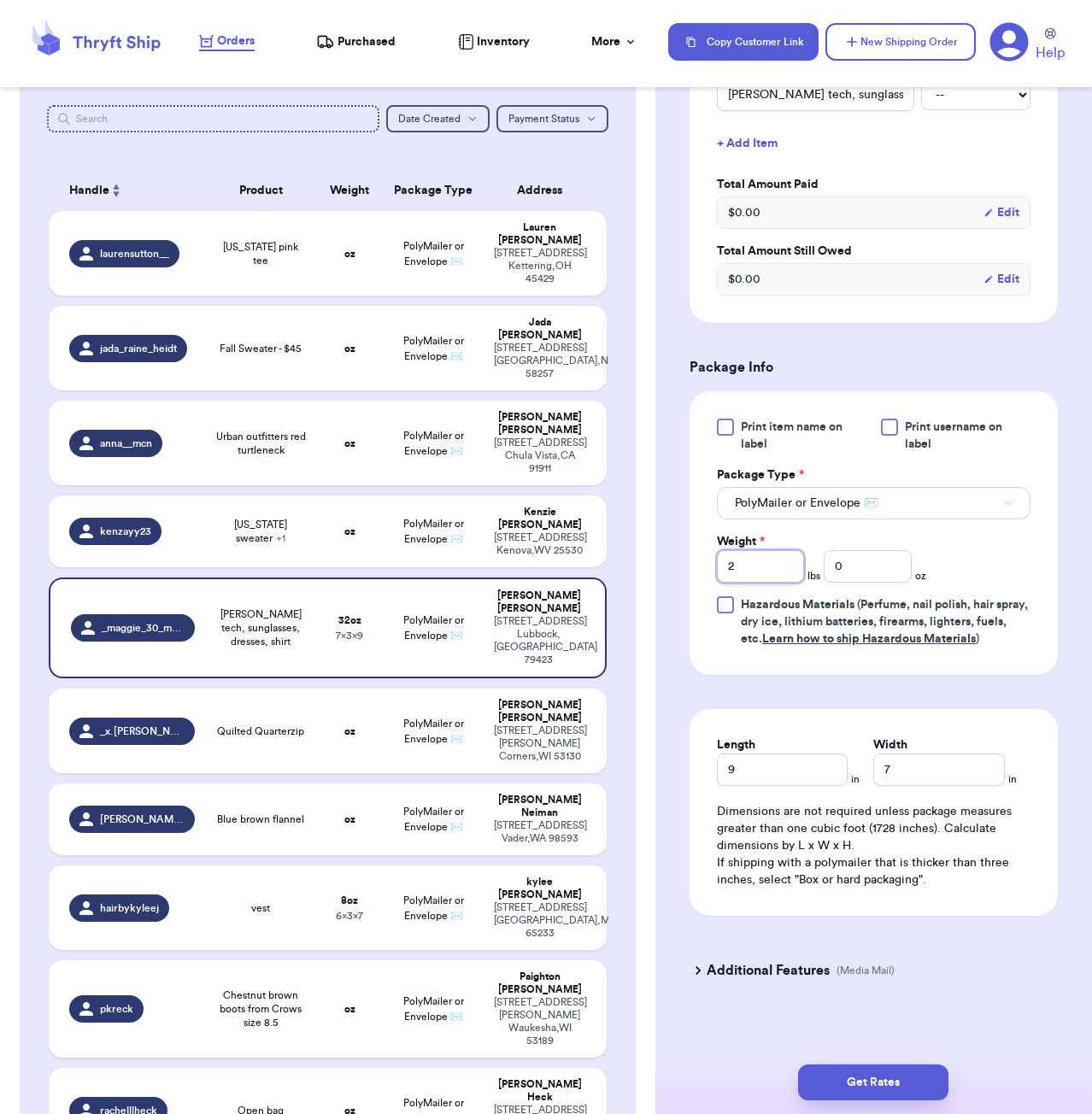
click at [762, 577] on input "2" at bounding box center [760, 566] width 88 height 32
click at [939, 1083] on button "Get Rates" at bounding box center [873, 1083] width 151 height 35
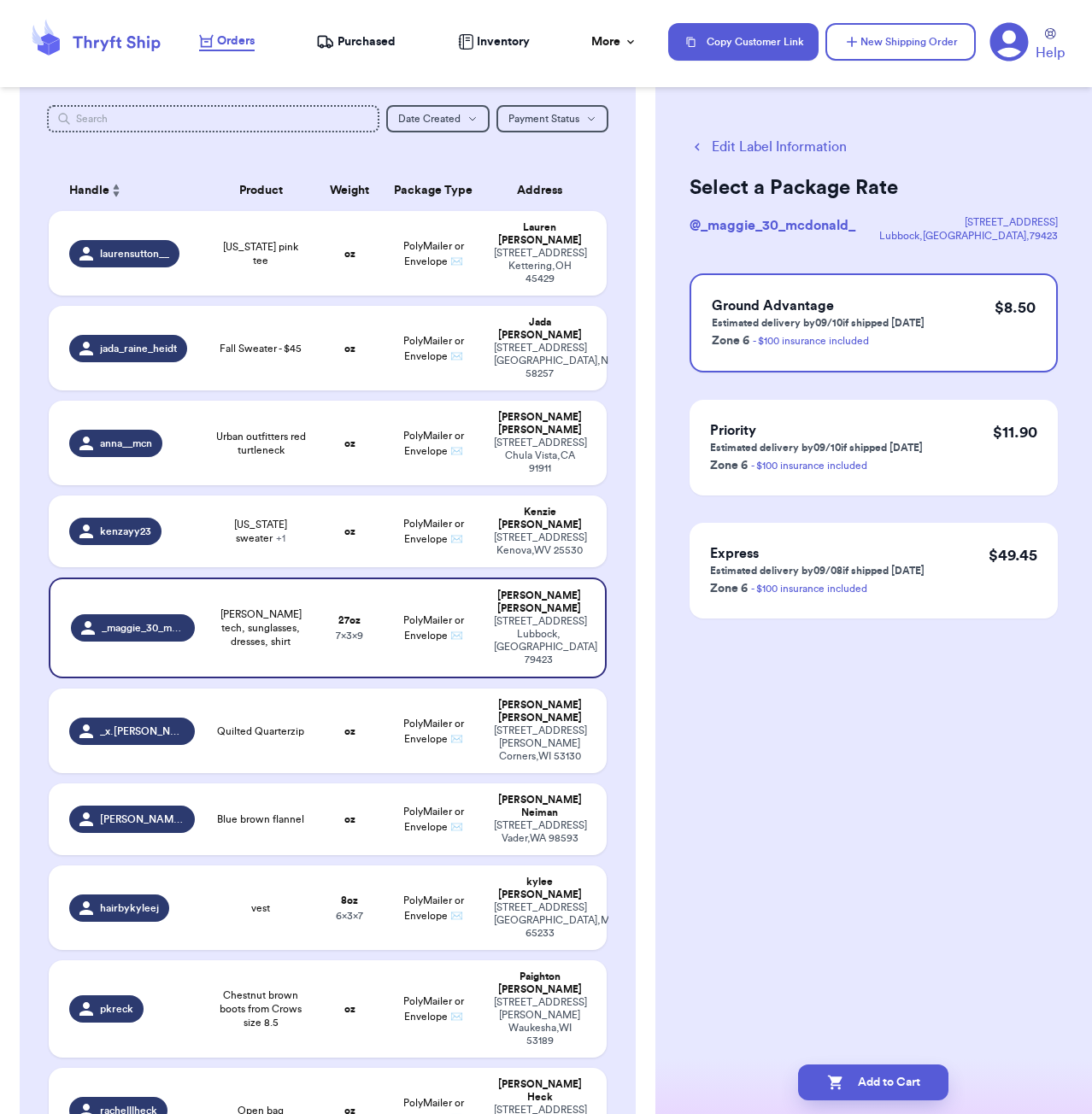
click at [733, 149] on button "Edit Label Information" at bounding box center [768, 147] width 157 height 21
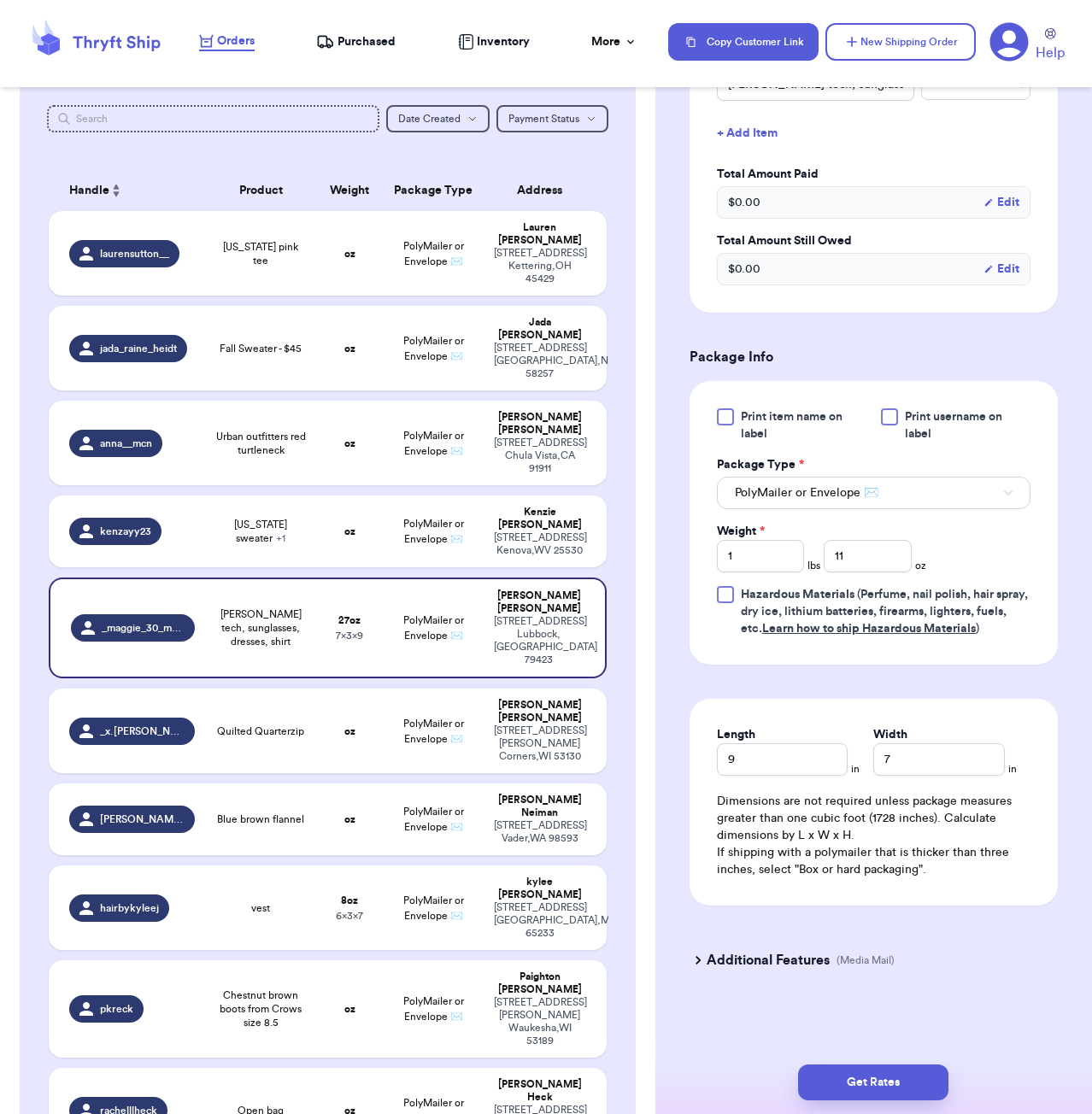
scroll to position [478, 0]
drag, startPoint x: 849, startPoint y: 555, endPoint x: 817, endPoint y: 556, distance: 32.0
click at [817, 556] on div "Weight * 1 lbs 11 oz" at bounding box center [821, 547] width 210 height 49
click at [777, 559] on input "1" at bounding box center [760, 556] width 88 height 32
click at [935, 757] on input "7" at bounding box center [940, 760] width 132 height 32
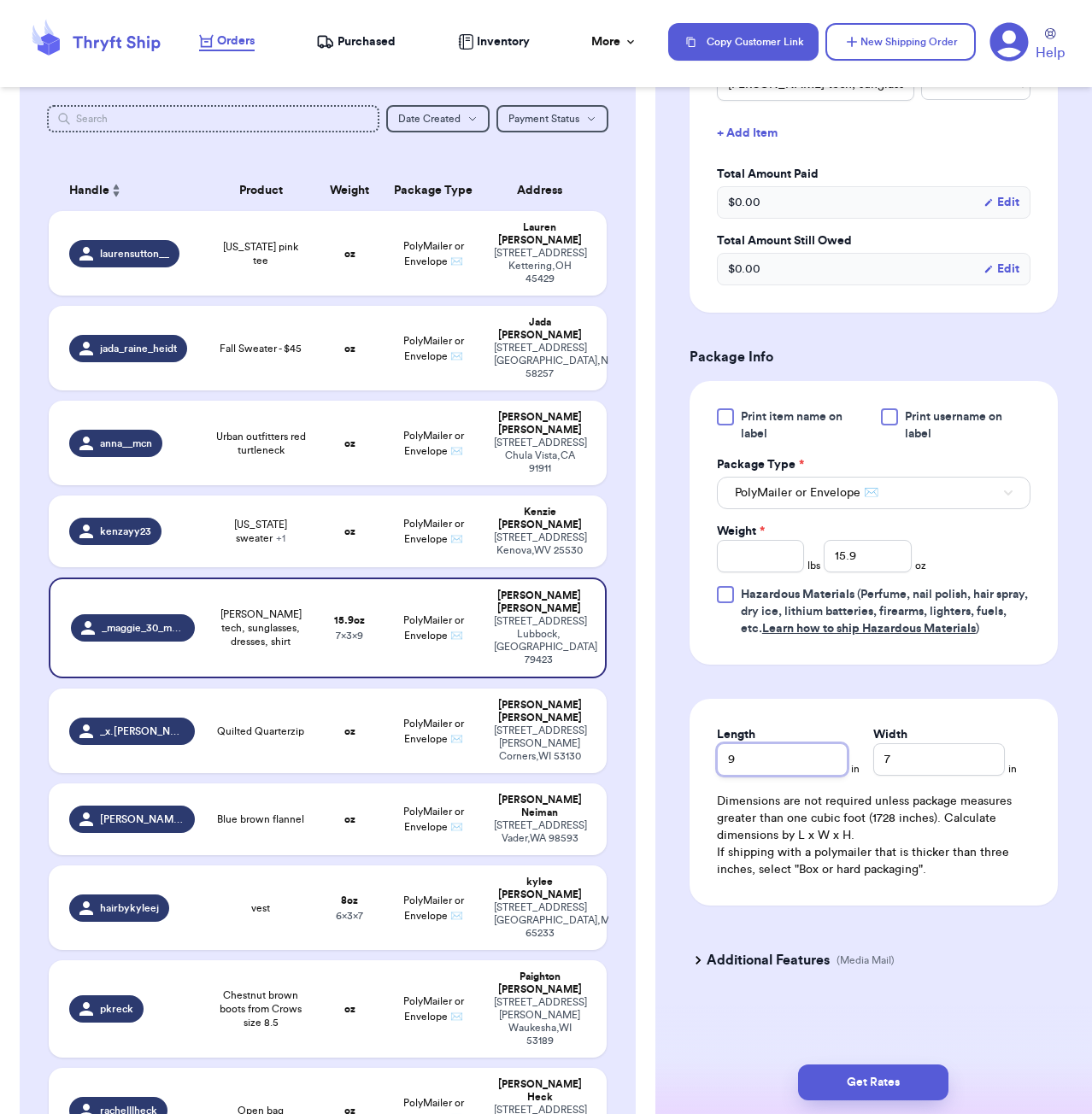
click at [791, 770] on input "9" at bounding box center [783, 760] width 132 height 32
click at [896, 1097] on button "Get Rates" at bounding box center [873, 1083] width 151 height 35
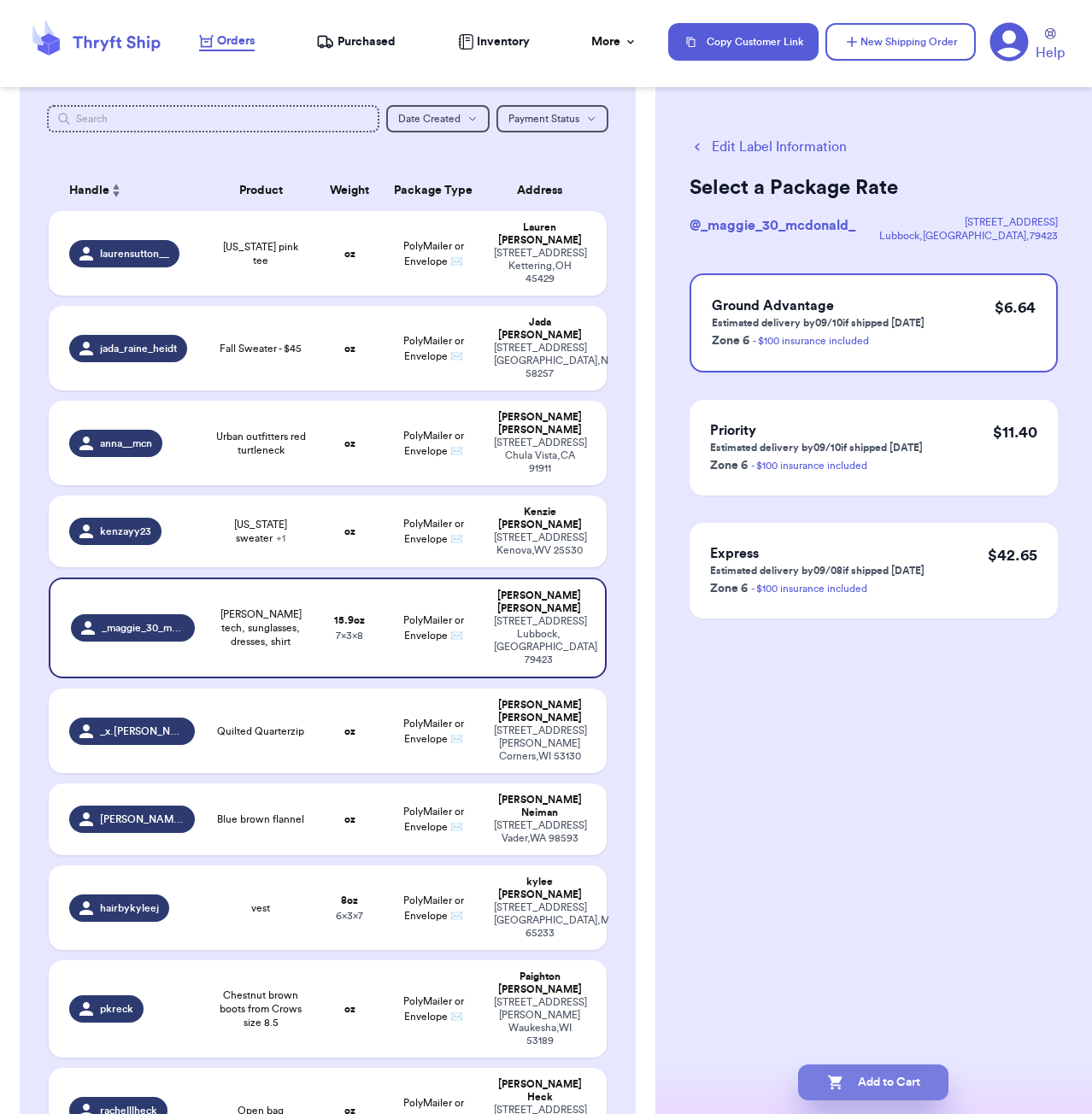
click at [903, 1079] on button "Add to Cart" at bounding box center [873, 1083] width 151 height 35
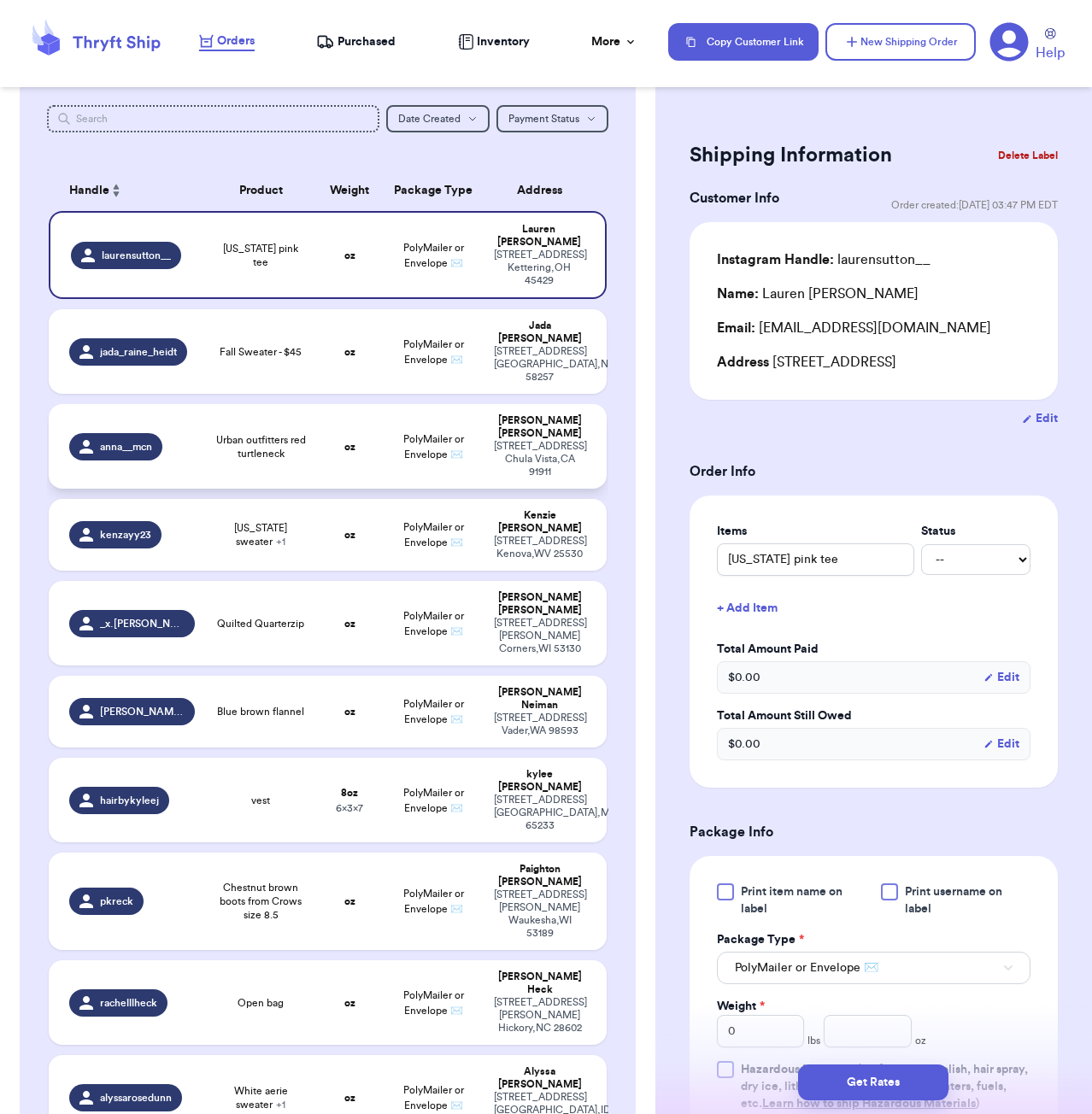
click at [297, 433] on span "Urban outfitters red turtleneck" at bounding box center [261, 447] width 91 height 28
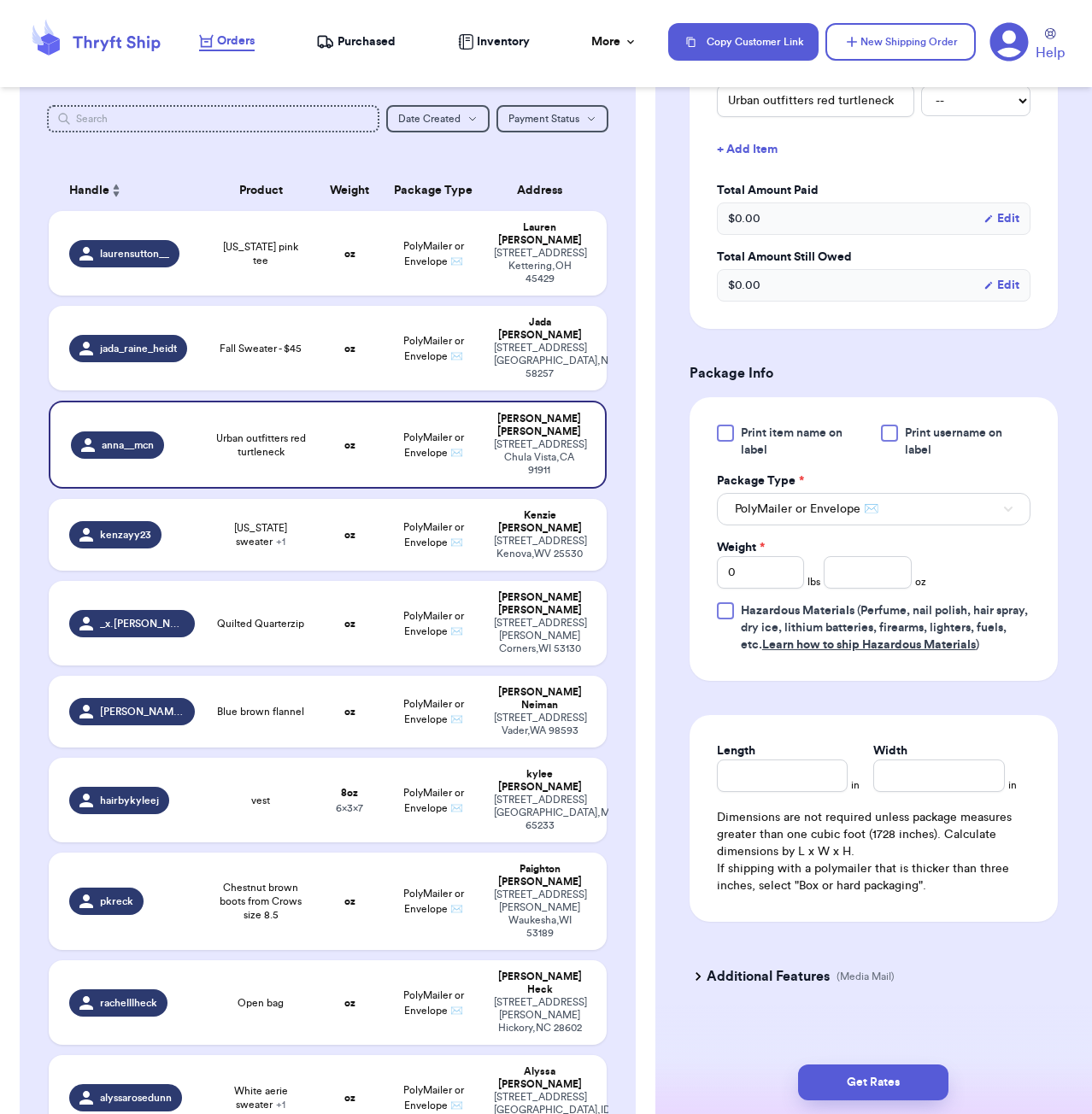
scroll to position [478, 0]
click at [855, 557] on input "number" at bounding box center [867, 573] width 88 height 32
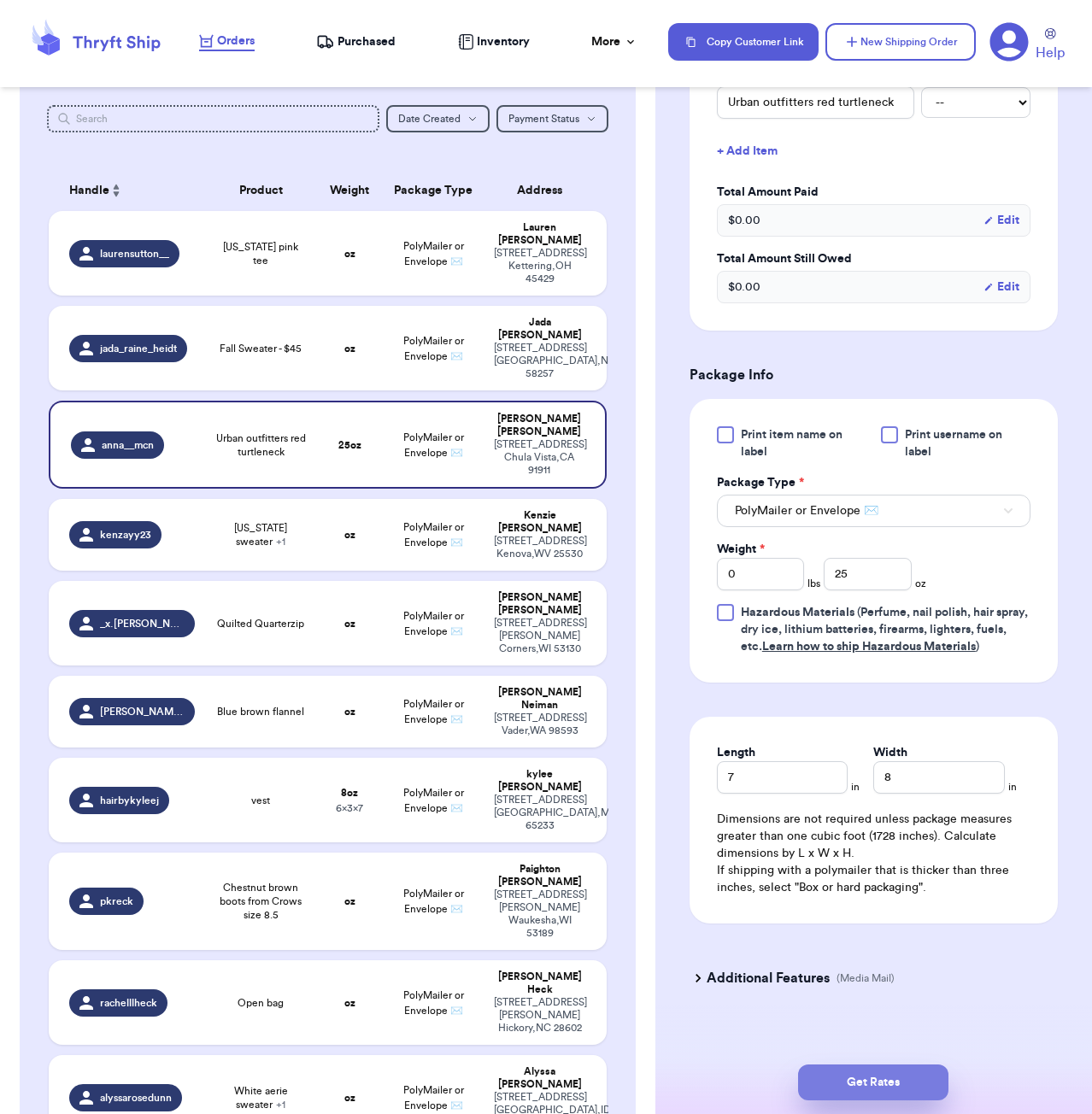
click at [915, 1074] on button "Get Rates" at bounding box center [873, 1083] width 151 height 35
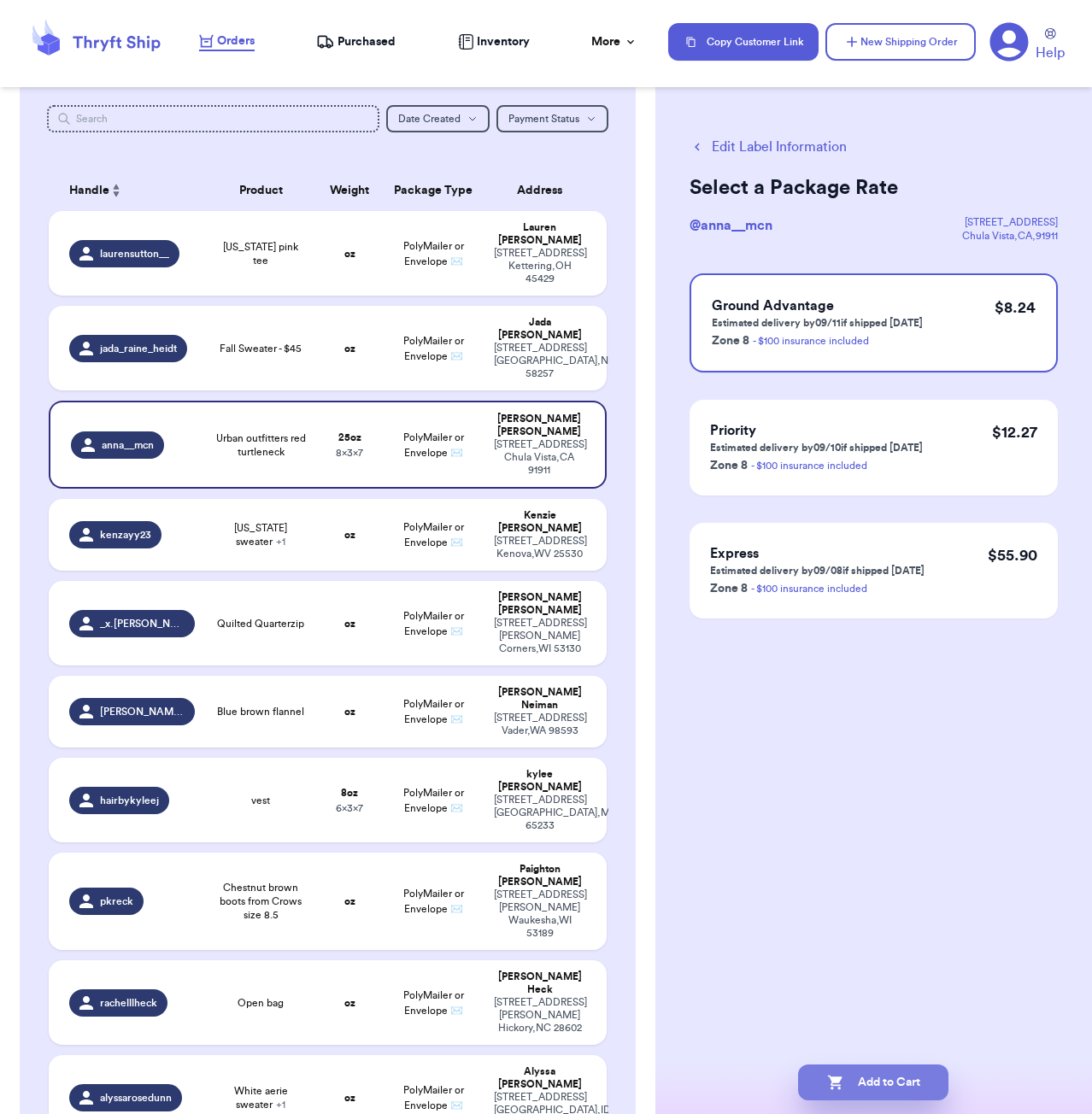
click at [893, 1070] on button "Add to Cart" at bounding box center [873, 1083] width 151 height 35
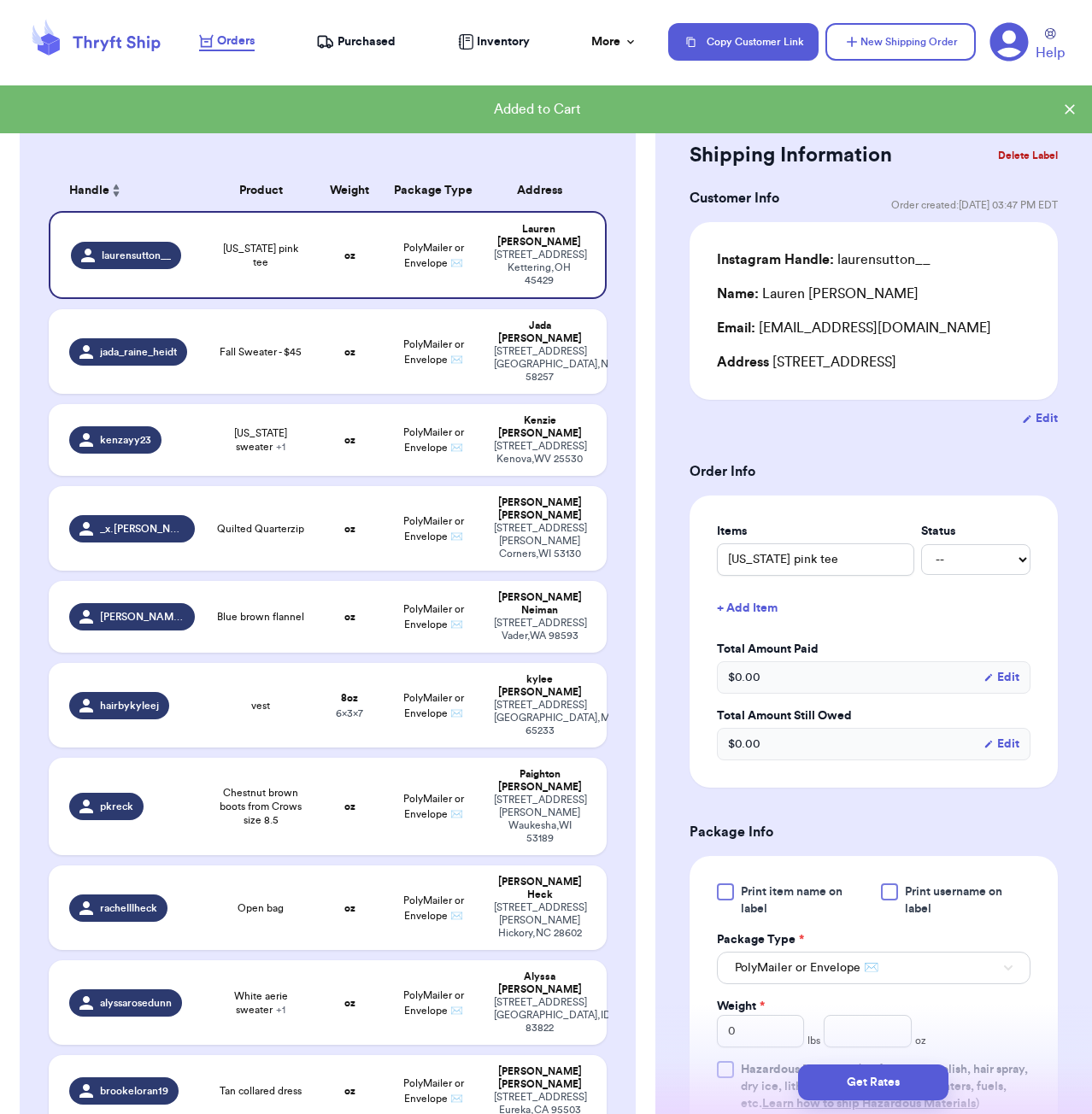
drag, startPoint x: 826, startPoint y: 457, endPoint x: 821, endPoint y: 448, distance: 10.3
click at [826, 457] on form "Shipping Information Delete Label Customer Info Order created: [DATE] 03:47 PM …" at bounding box center [874, 803] width 368 height 1333
click at [877, 48] on button "New Shipping Order" at bounding box center [900, 41] width 151 height 37
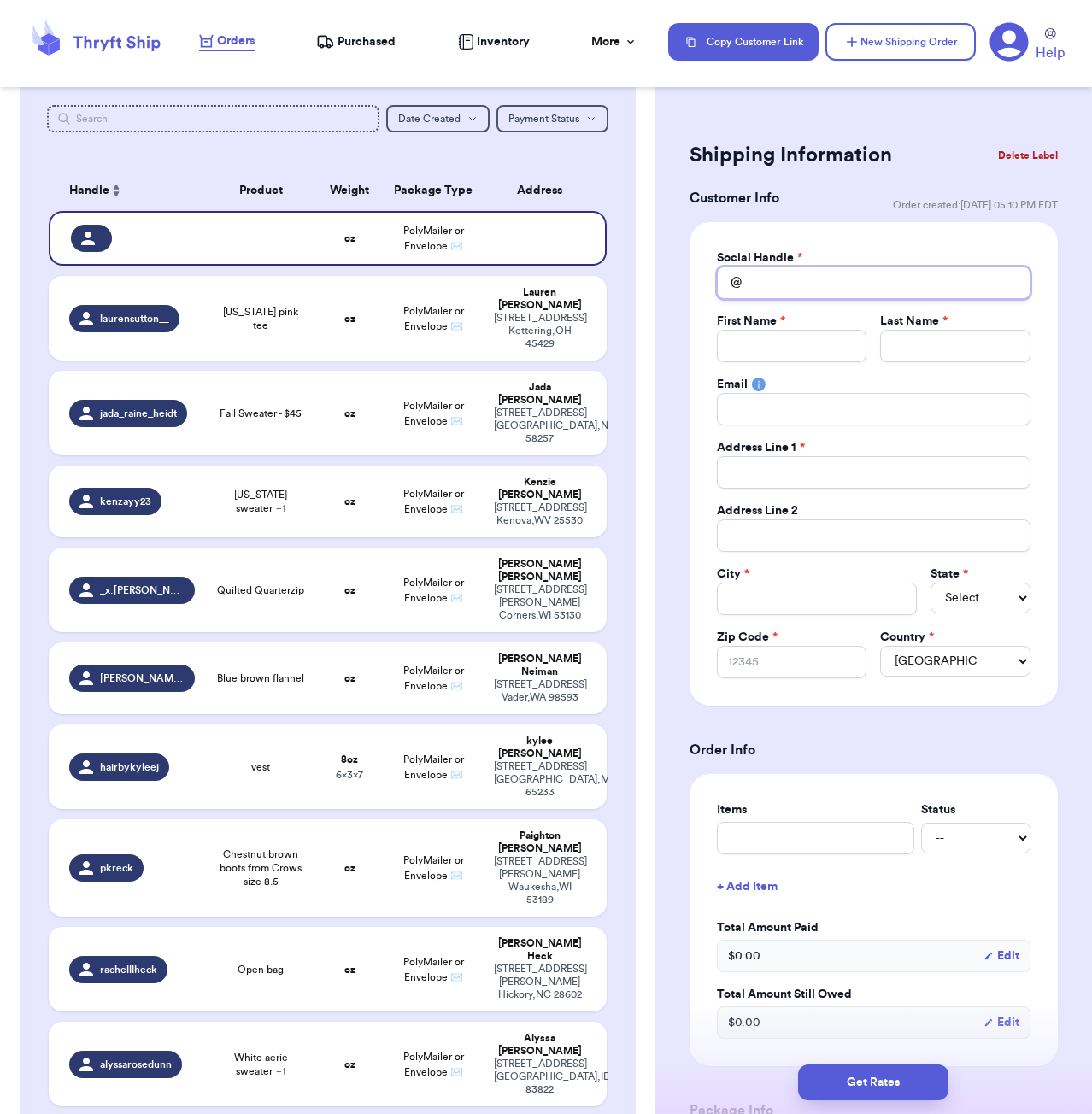
click at [790, 292] on input "Total Amount Paid" at bounding box center [874, 282] width 314 height 32
drag, startPoint x: 816, startPoint y: 460, endPoint x: 804, endPoint y: 443, distance: 20.8
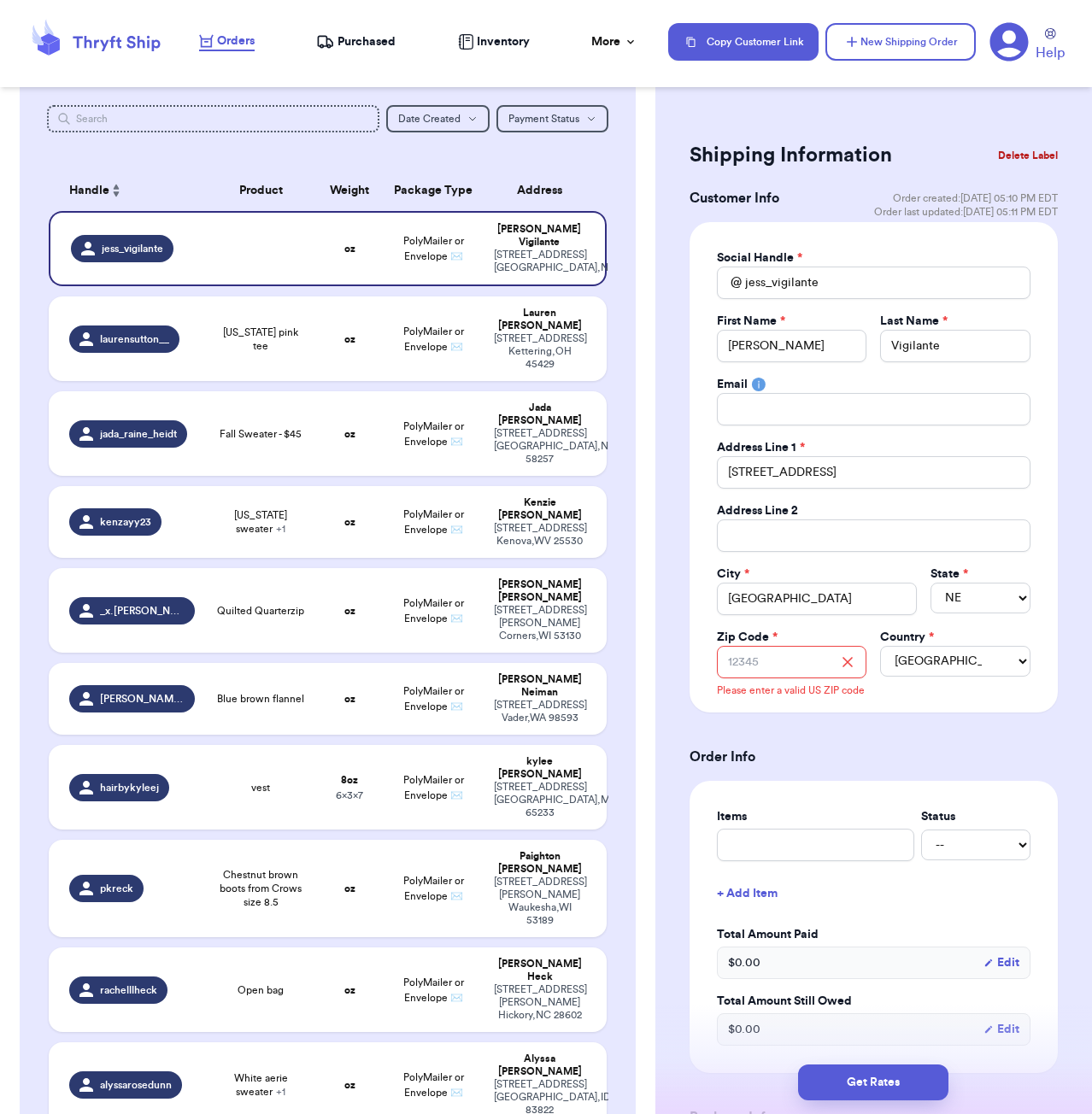
click at [974, 636] on div "Country *" at bounding box center [954, 637] width 151 height 17
click at [779, 662] on input "Zip Code *" at bounding box center [792, 662] width 151 height 32
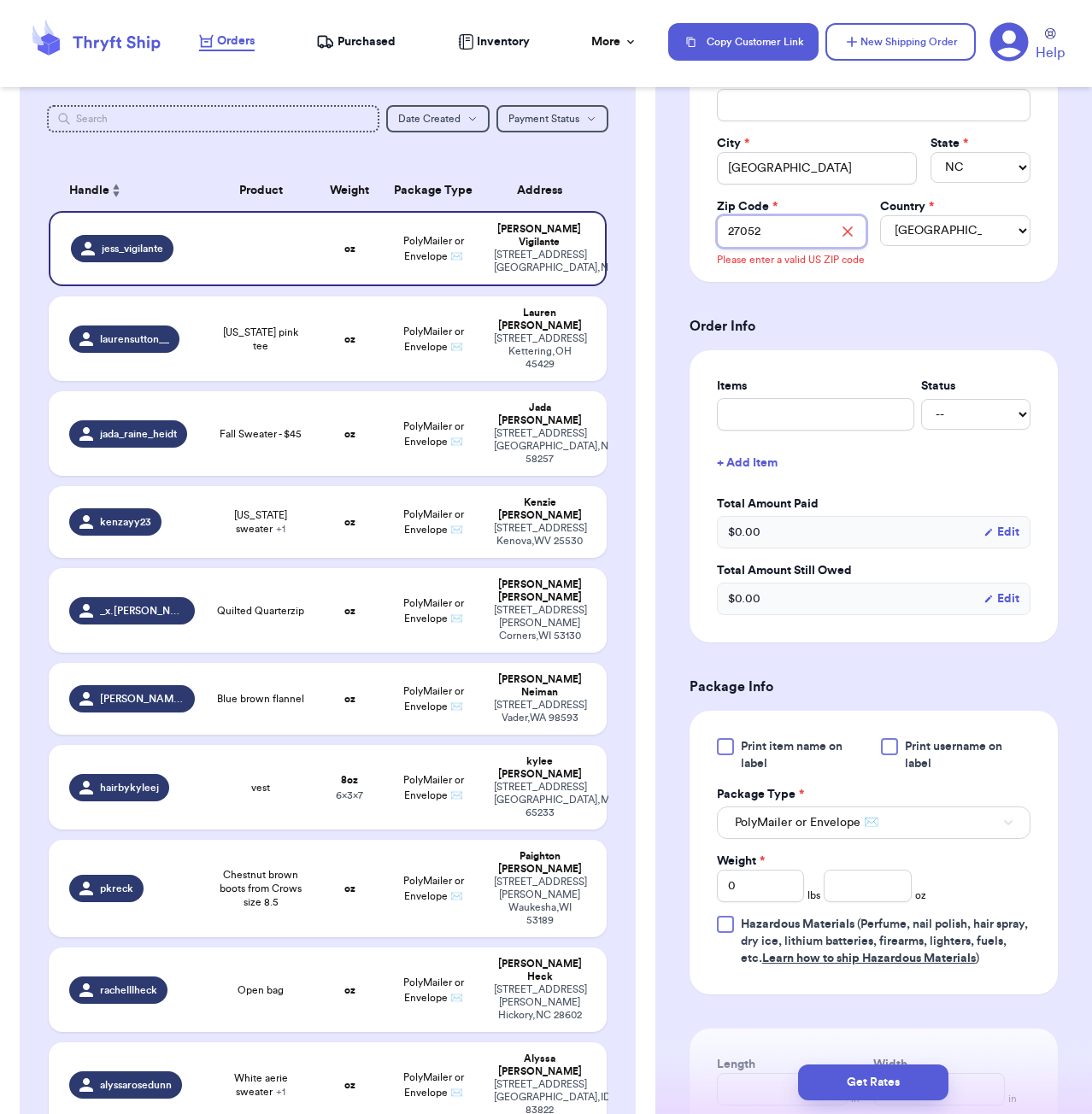
scroll to position [477, 0]
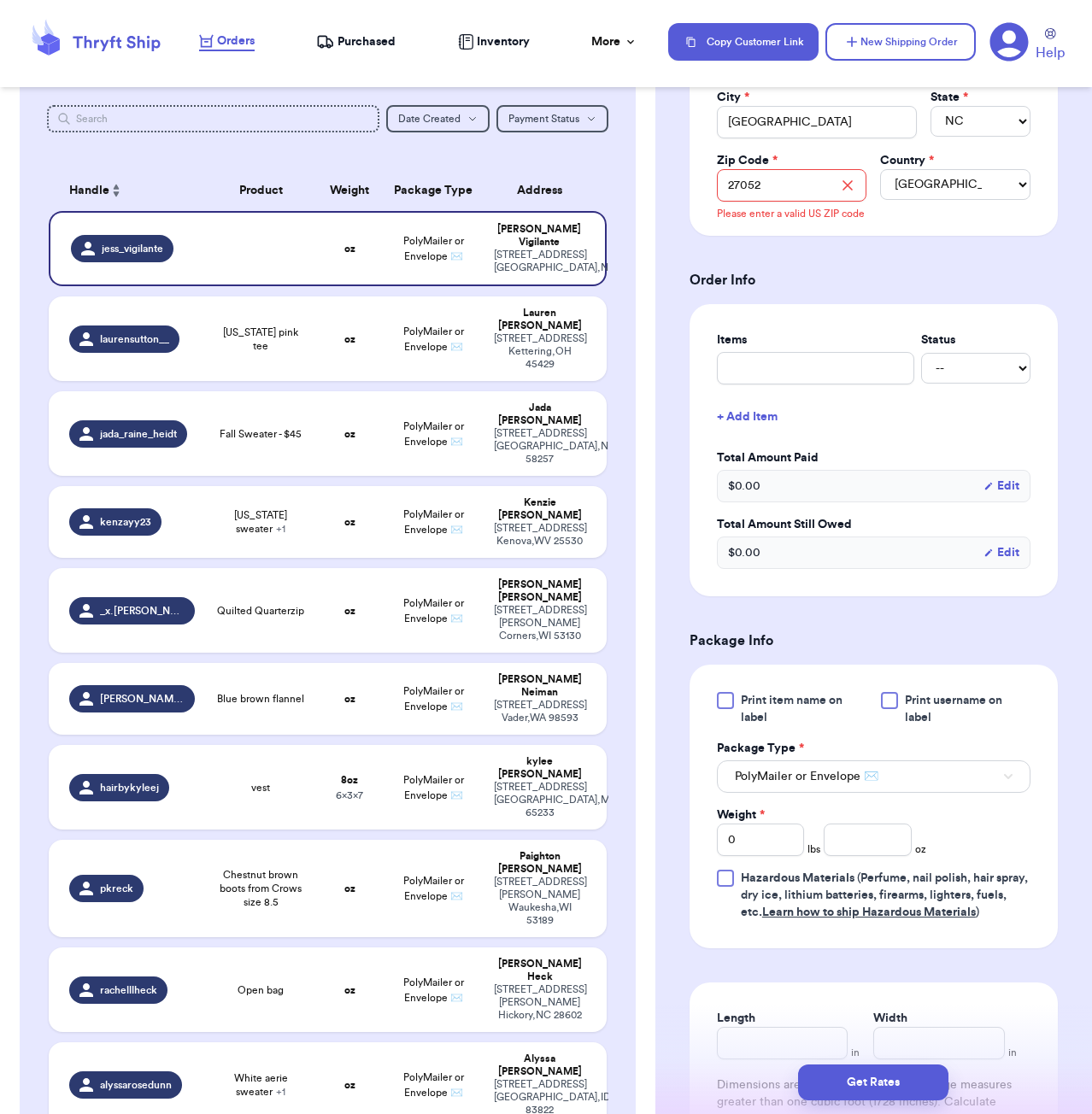
click at [878, 859] on div "Print item name on label Print username on label Package Type * PolyMailer or E…" at bounding box center [874, 806] width 314 height 229
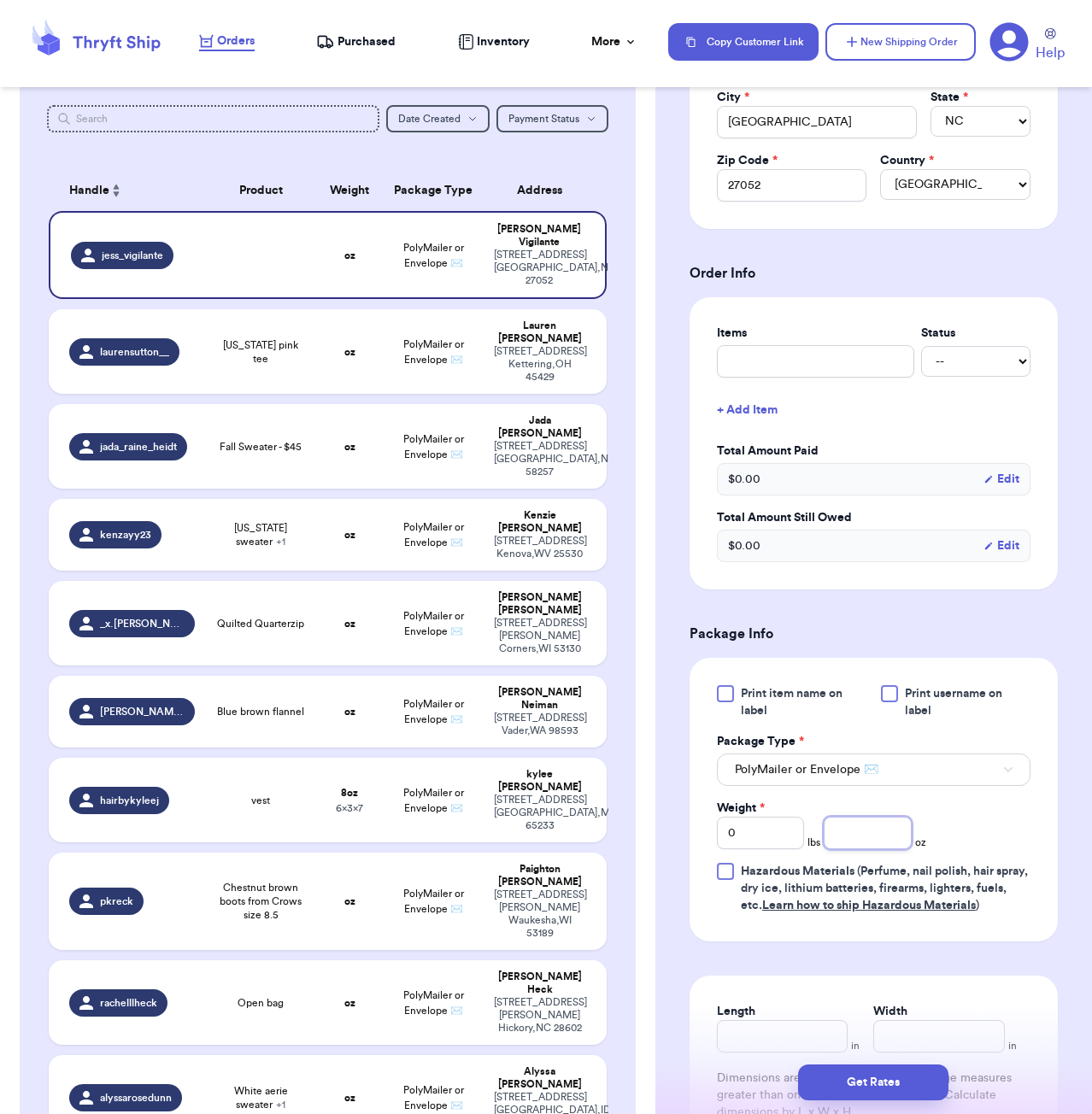
click at [875, 821] on input "number" at bounding box center [867, 833] width 88 height 32
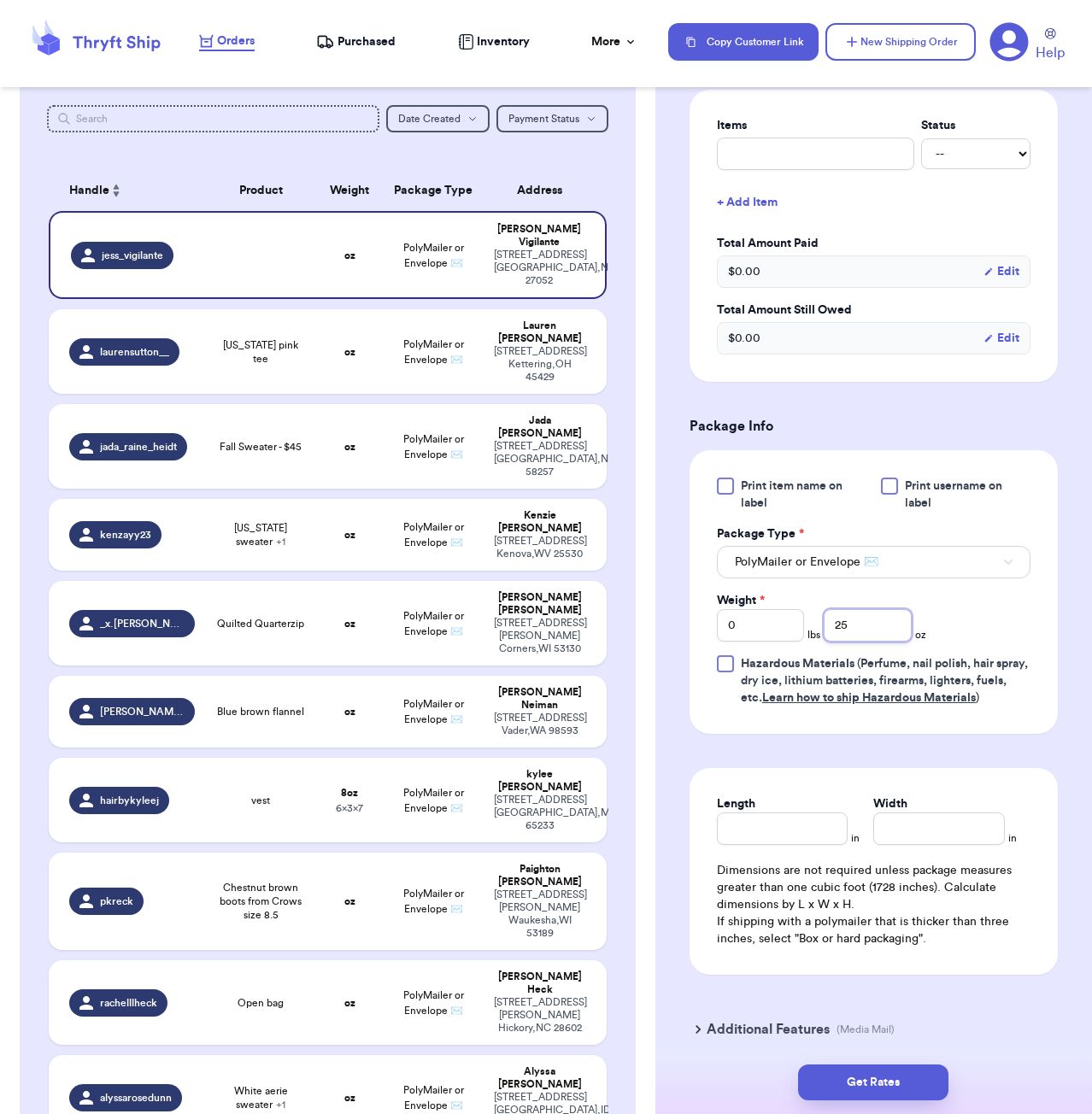
scroll to position [716, 0]
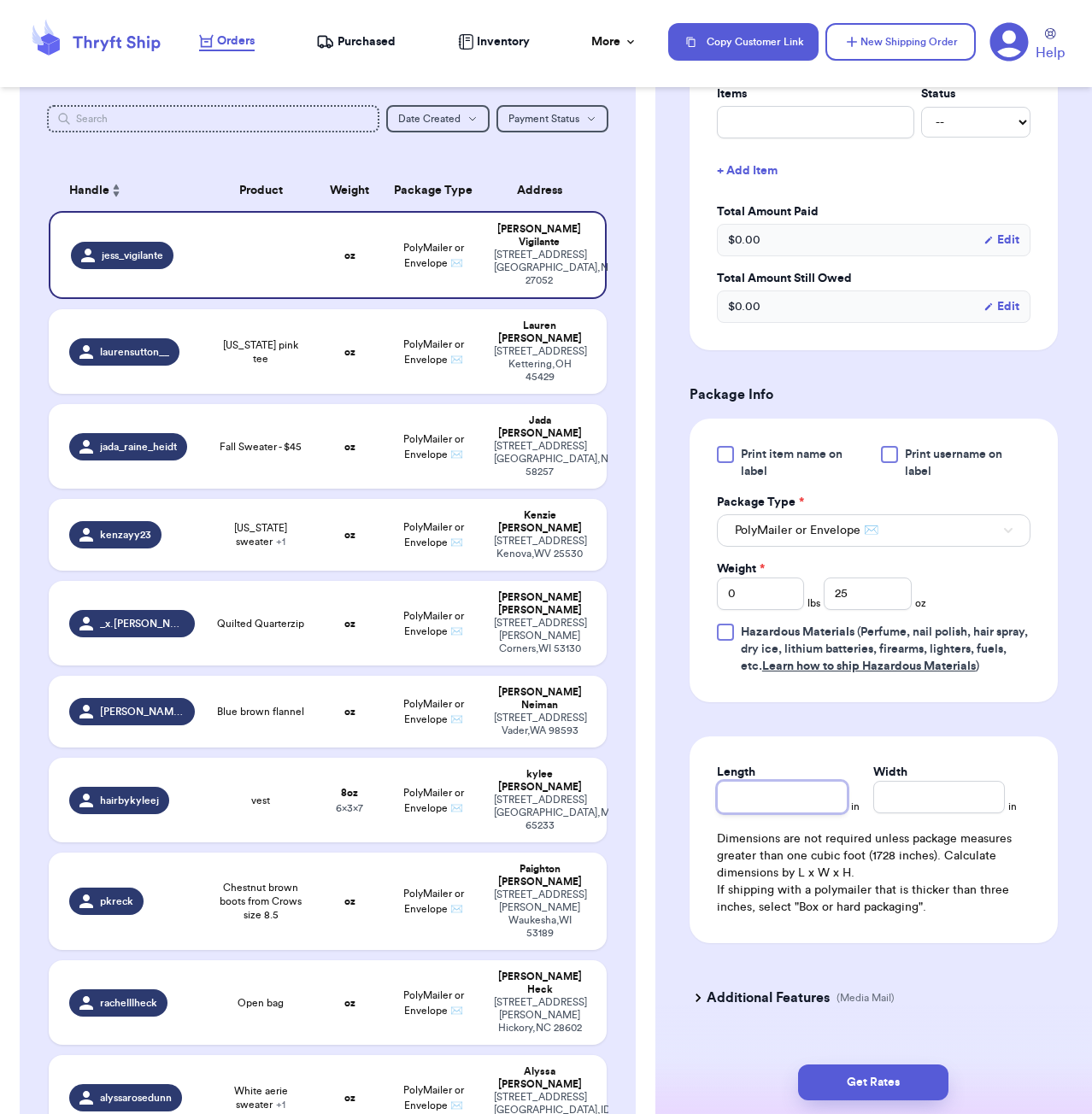
click at [817, 784] on input "Length" at bounding box center [783, 797] width 132 height 32
click at [893, 1081] on button "Get Rates" at bounding box center [873, 1083] width 151 height 35
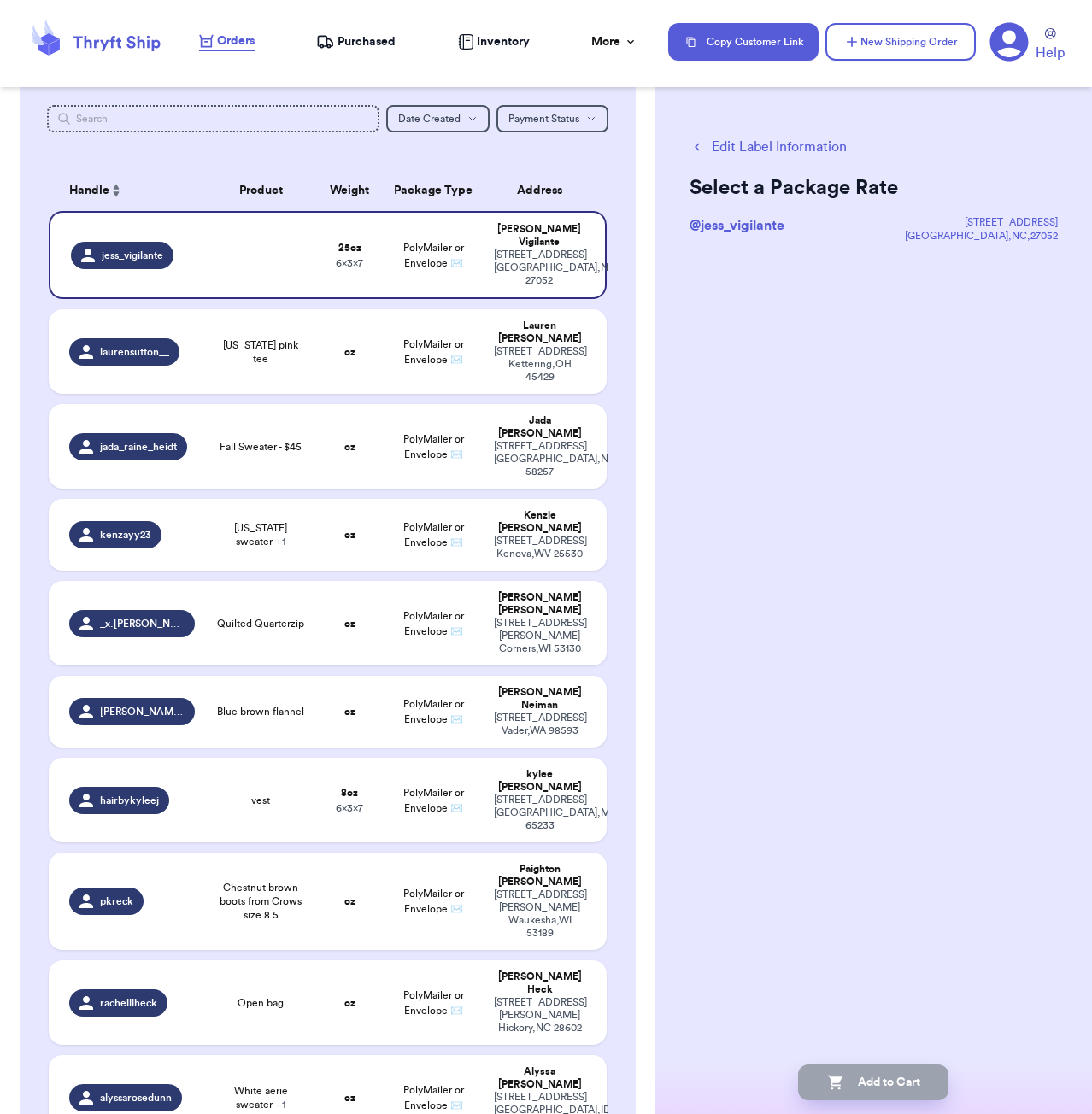
scroll to position [0, 0]
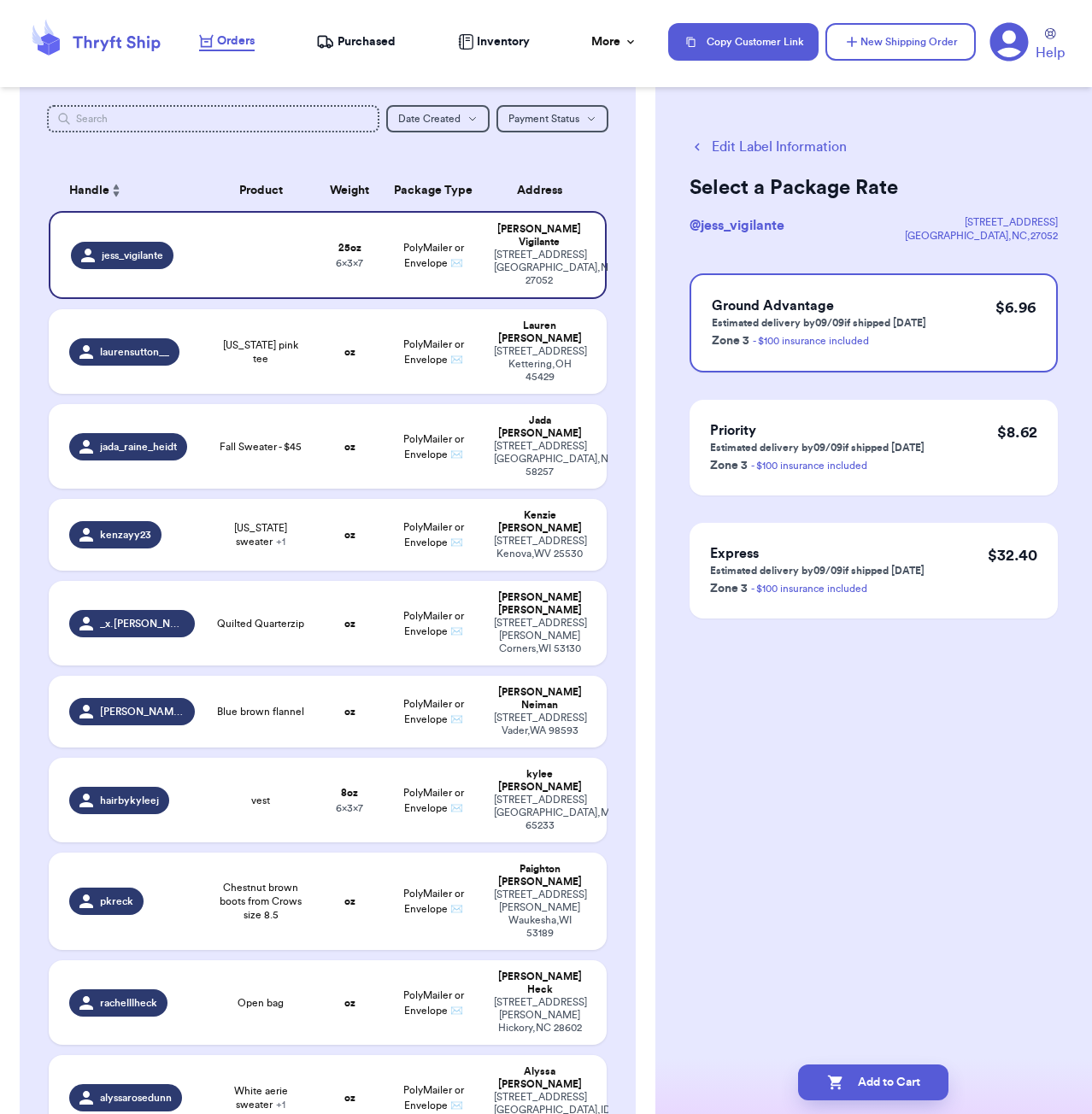
drag, startPoint x: 902, startPoint y: 1080, endPoint x: 930, endPoint y: 1047, distance: 43.3
click at [902, 1080] on button "Add to Cart" at bounding box center [873, 1083] width 151 height 35
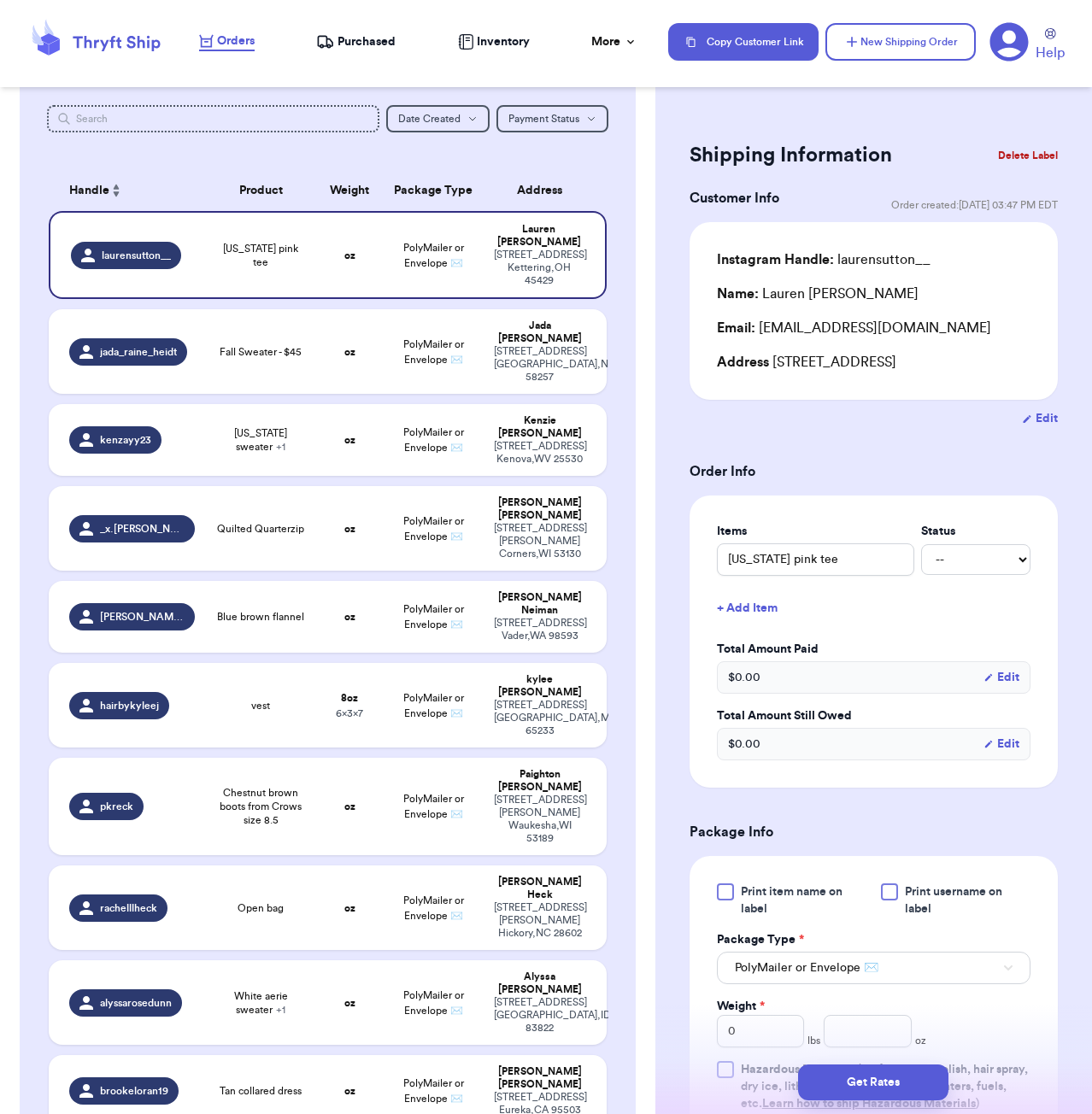
scroll to position [685, 0]
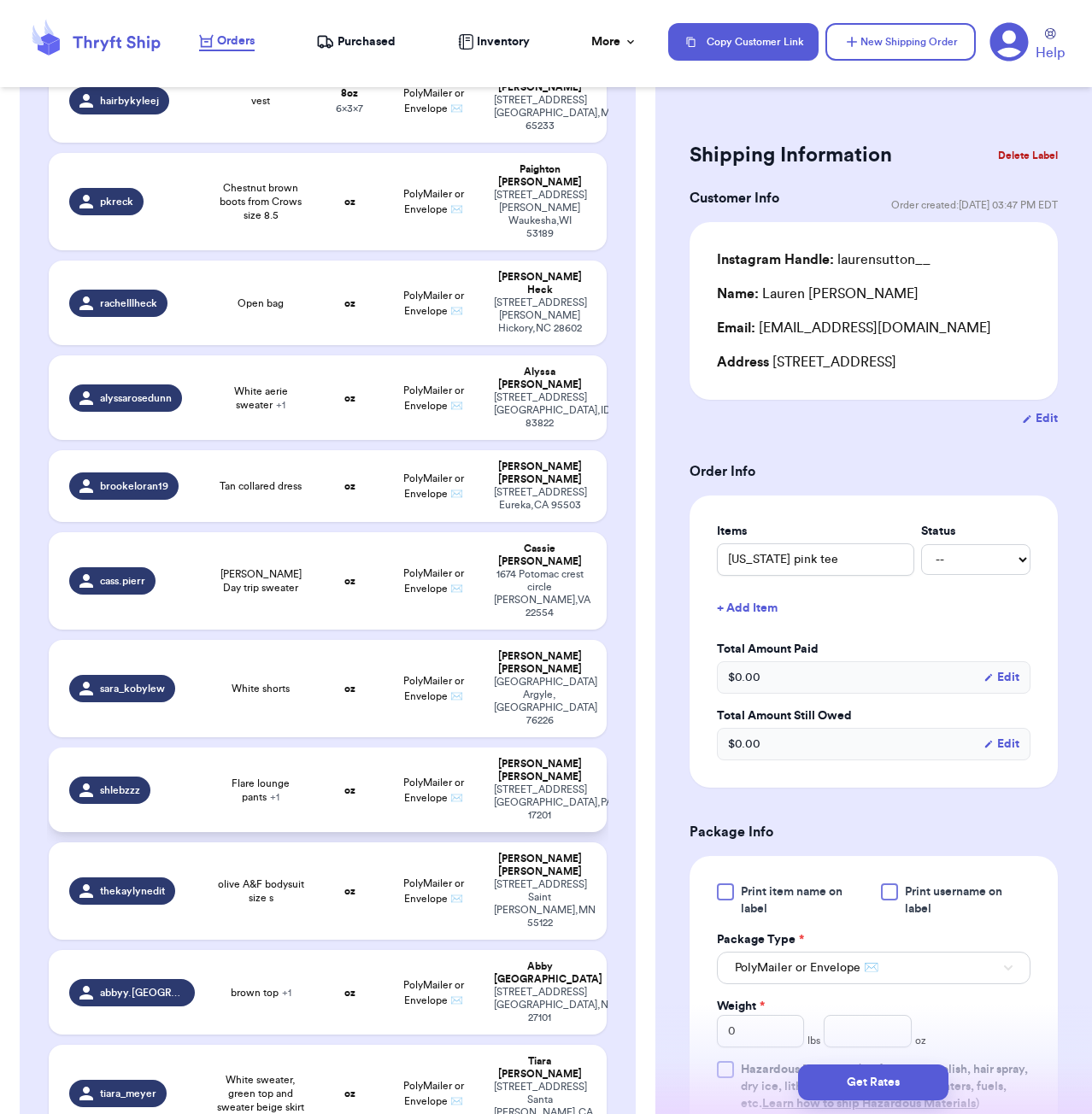
click at [290, 776] on span "Flare lounge pants + 1" at bounding box center [261, 790] width 91 height 28
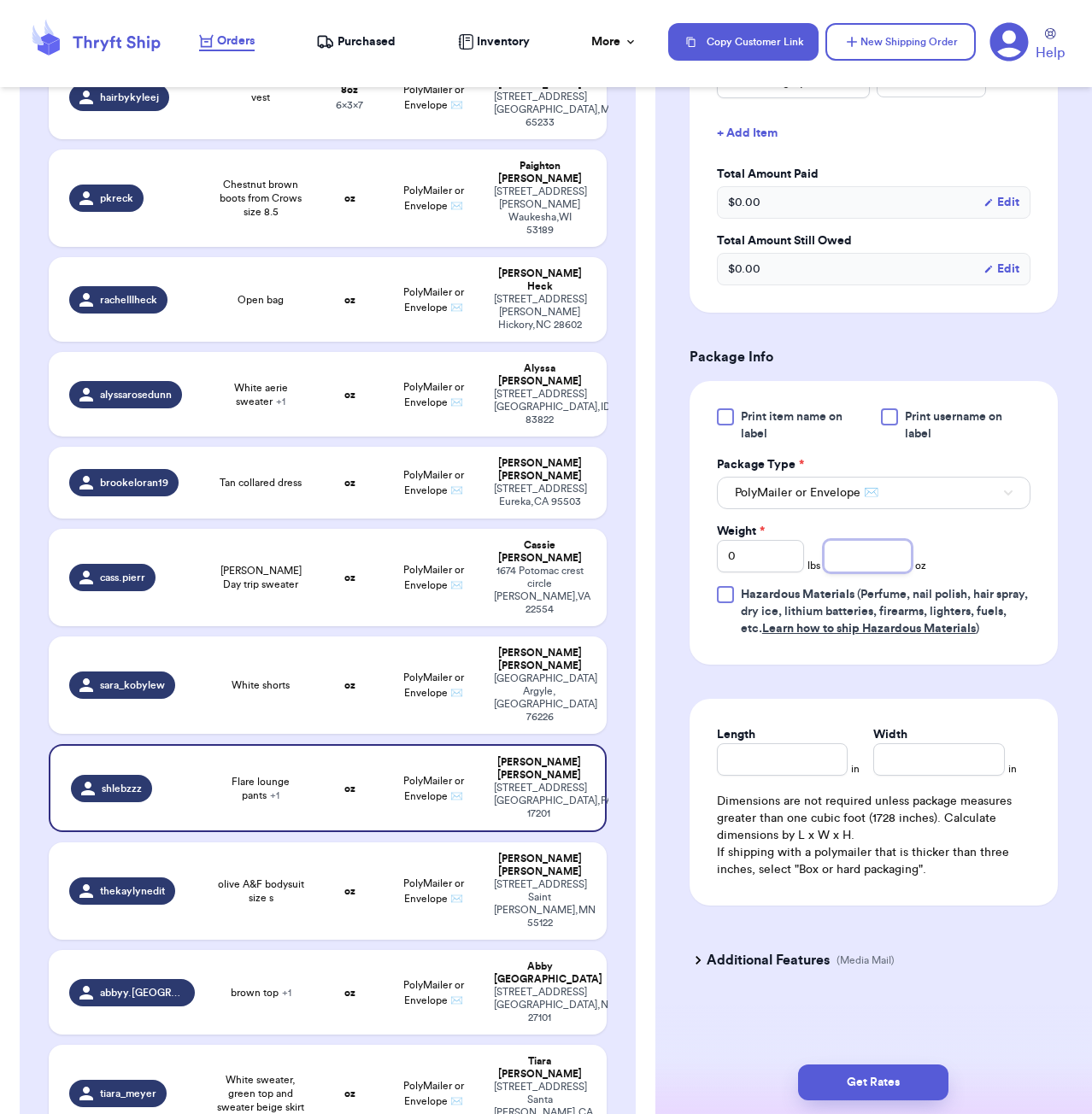
scroll to position [535, 0]
click at [855, 561] on input "number" at bounding box center [867, 556] width 88 height 32
click at [802, 770] on input "Length" at bounding box center [783, 760] width 132 height 32
click at [914, 1086] on button "Get Rates" at bounding box center [873, 1083] width 151 height 35
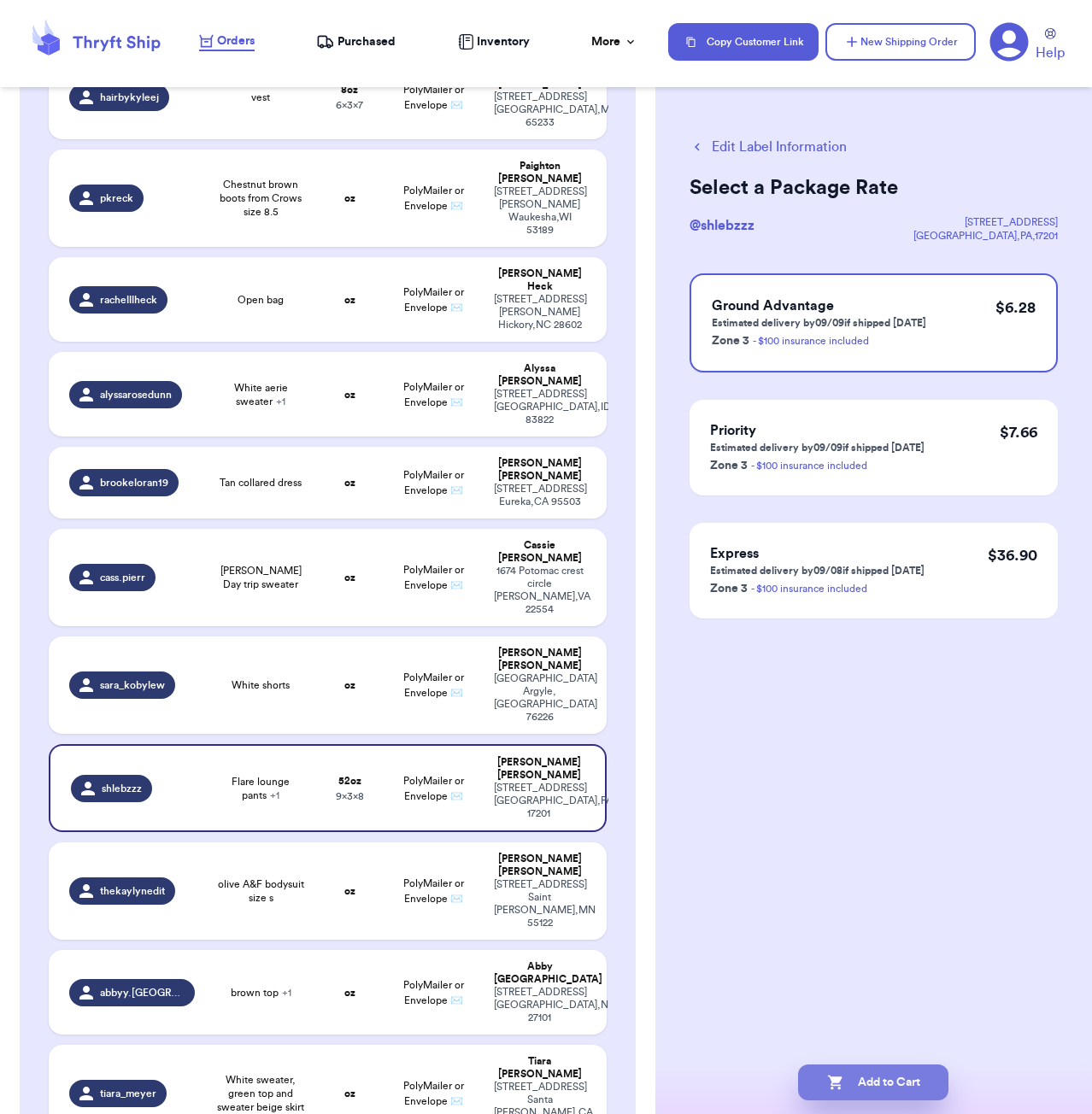
click at [879, 1094] on button "Add to Cart" at bounding box center [873, 1083] width 151 height 35
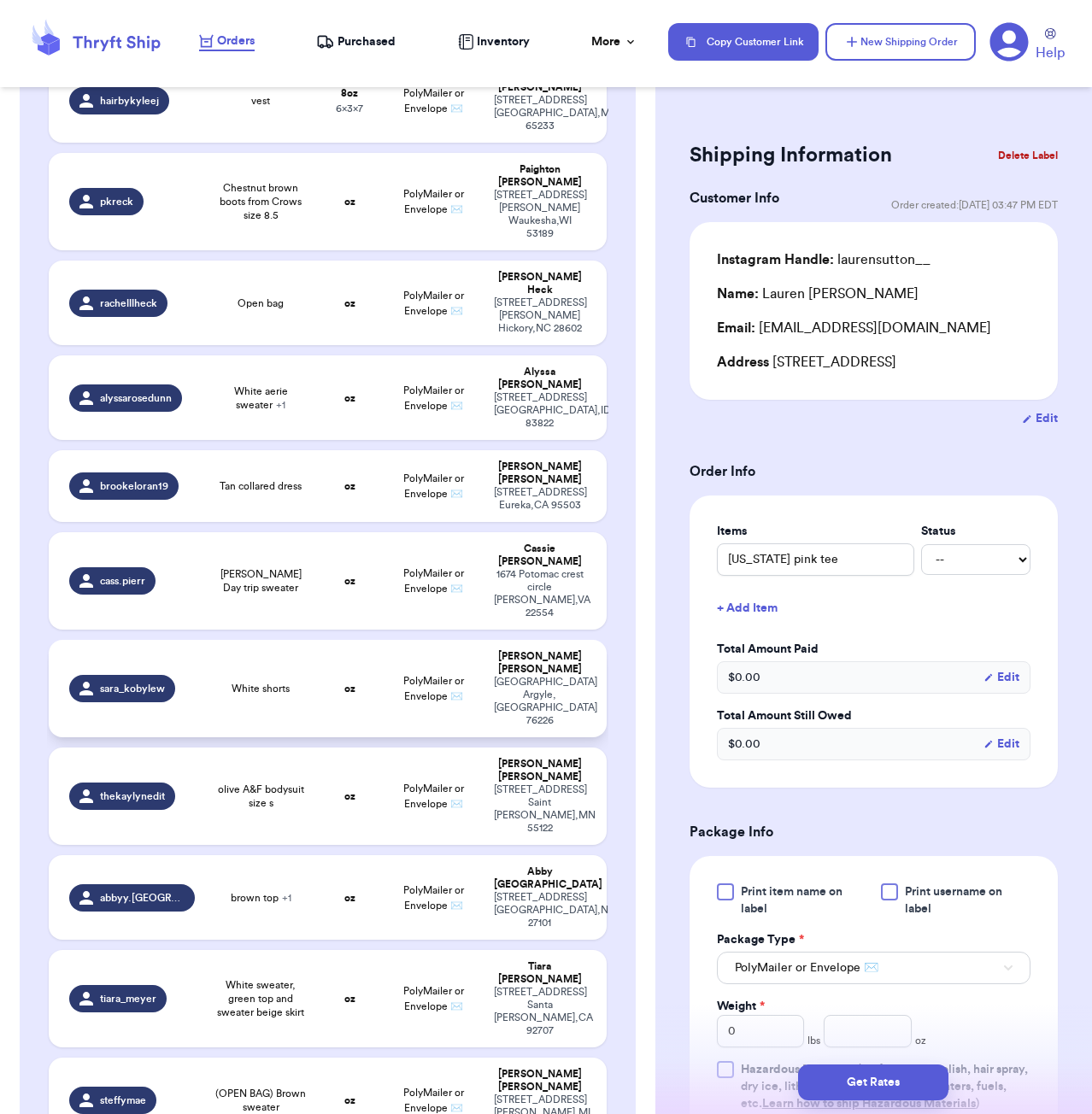
drag, startPoint x: 283, startPoint y: 517, endPoint x: 312, endPoint y: 514, distance: 29.2
click at [283, 640] on td "White shorts" at bounding box center [261, 688] width 112 height 97
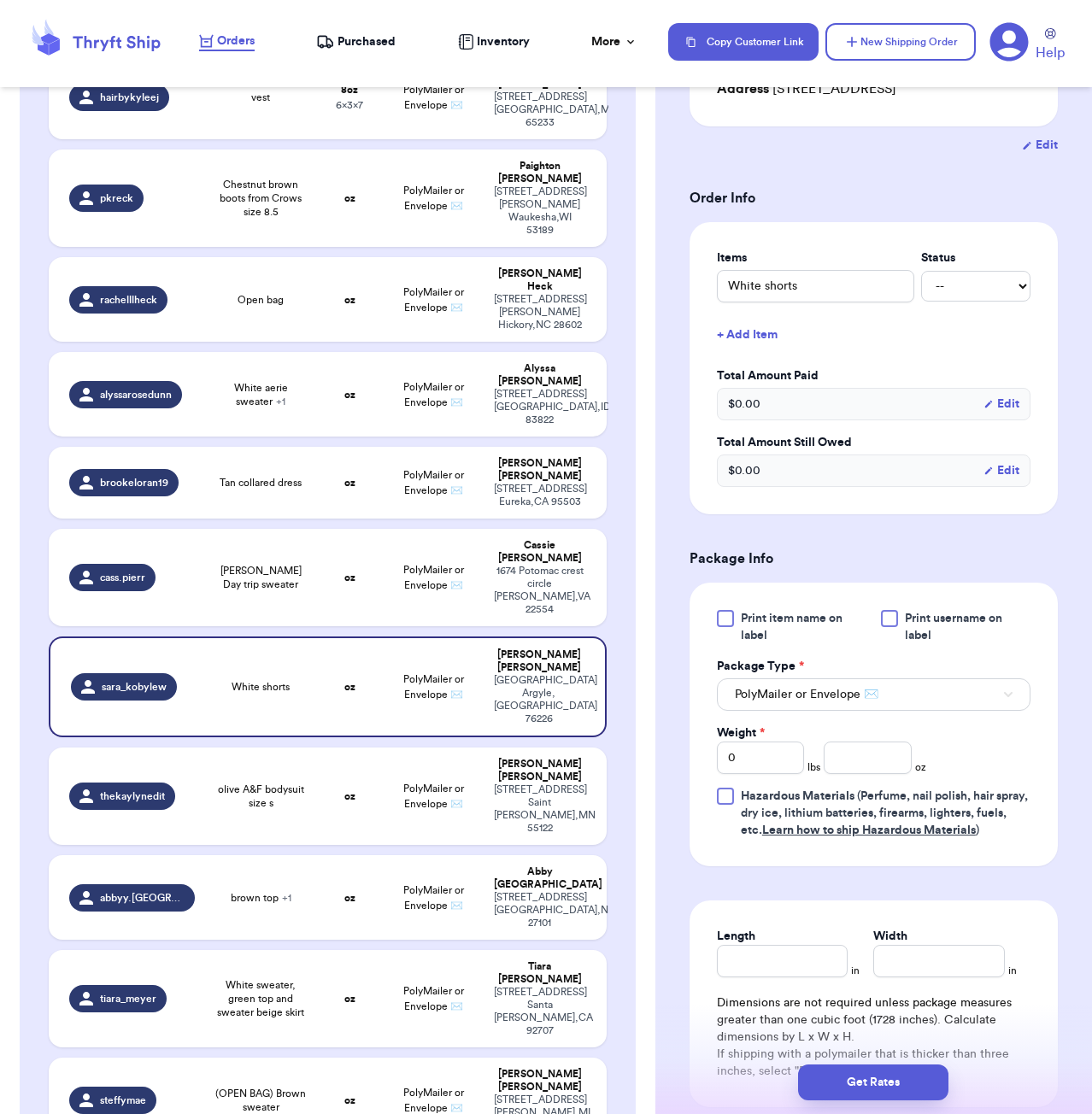
scroll to position [323, 0]
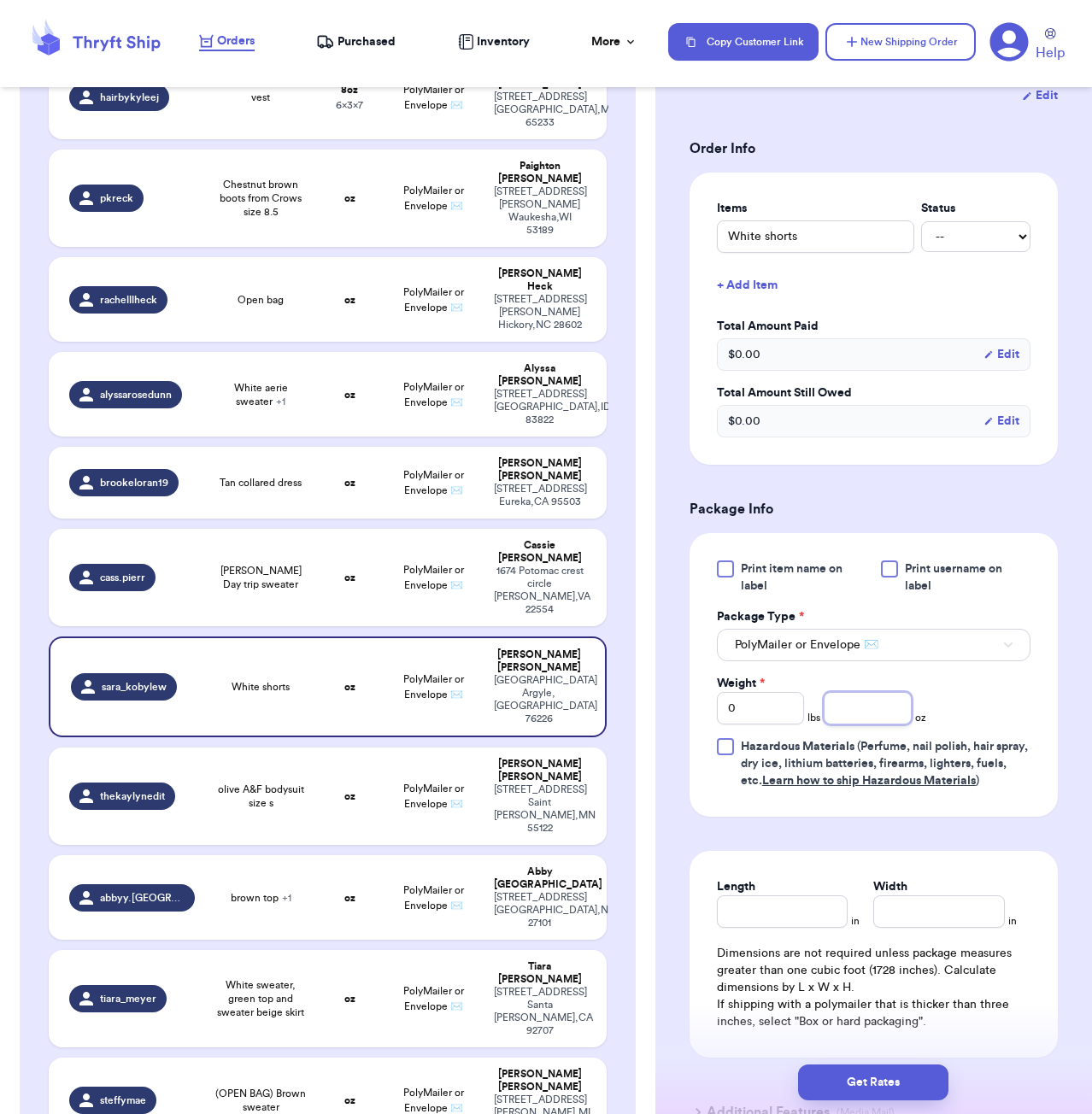
click at [865, 720] on input "number" at bounding box center [867, 708] width 88 height 32
click at [793, 921] on input "Length" at bounding box center [783, 911] width 132 height 32
click at [906, 1081] on button "Get Rates" at bounding box center [873, 1083] width 151 height 35
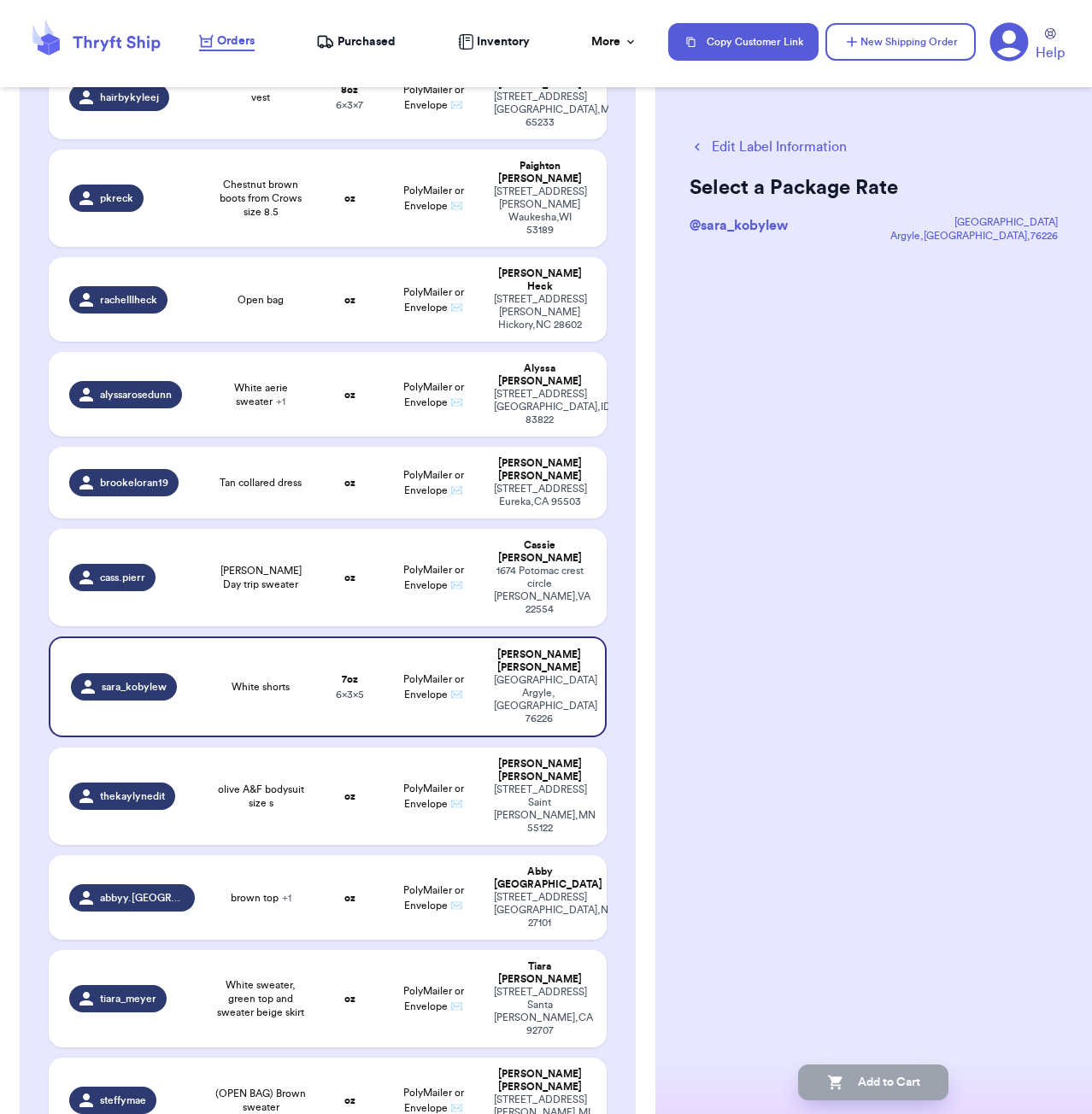
scroll to position [0, 0]
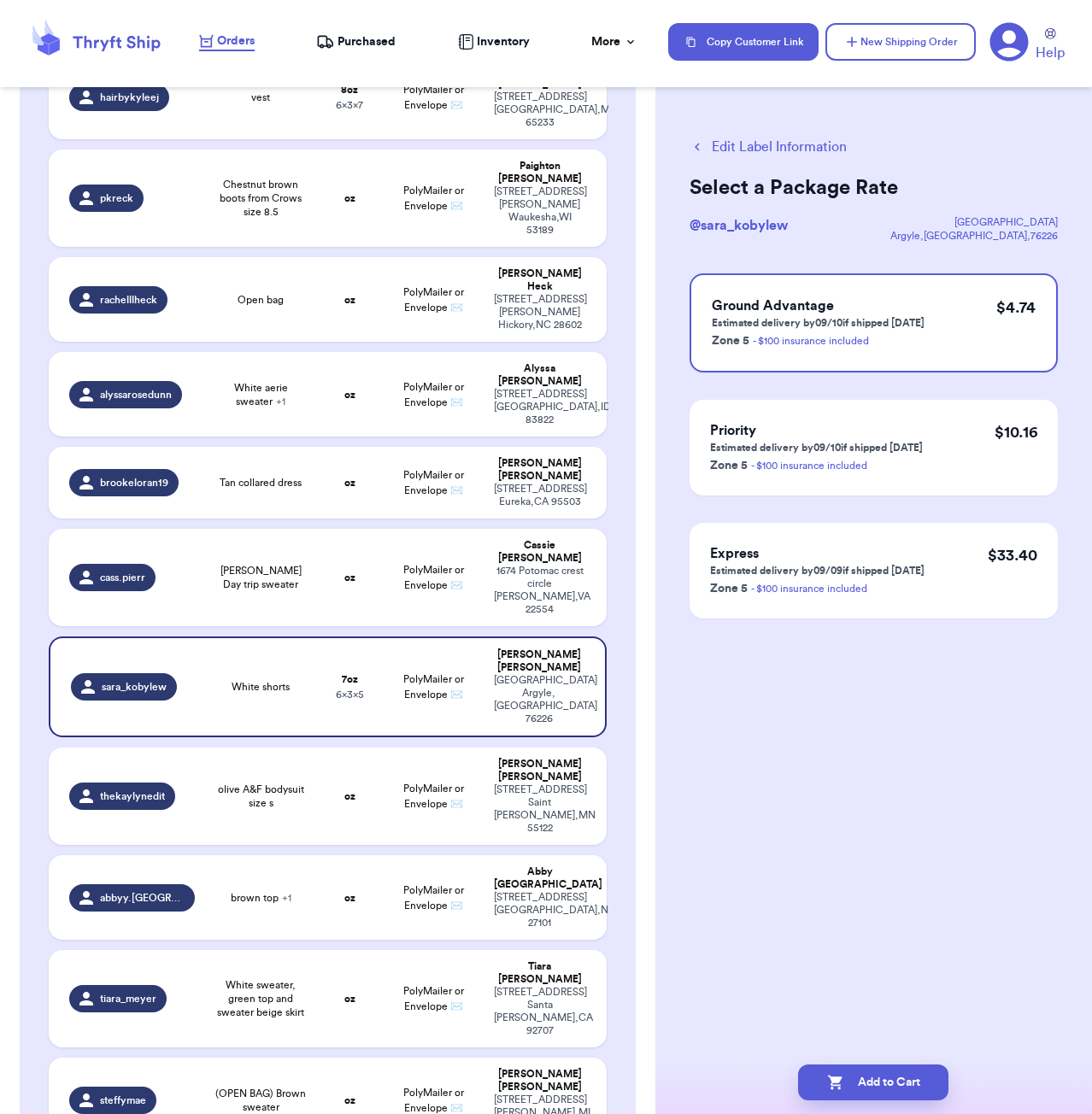
click at [876, 861] on div "Edit Label Information Select a Package Rate @ sara_kobylew [STREET_ADDRESS] Gr…" at bounding box center [874, 557] width 437 height 1114
click at [911, 1083] on button "Add to Cart" at bounding box center [873, 1083] width 151 height 35
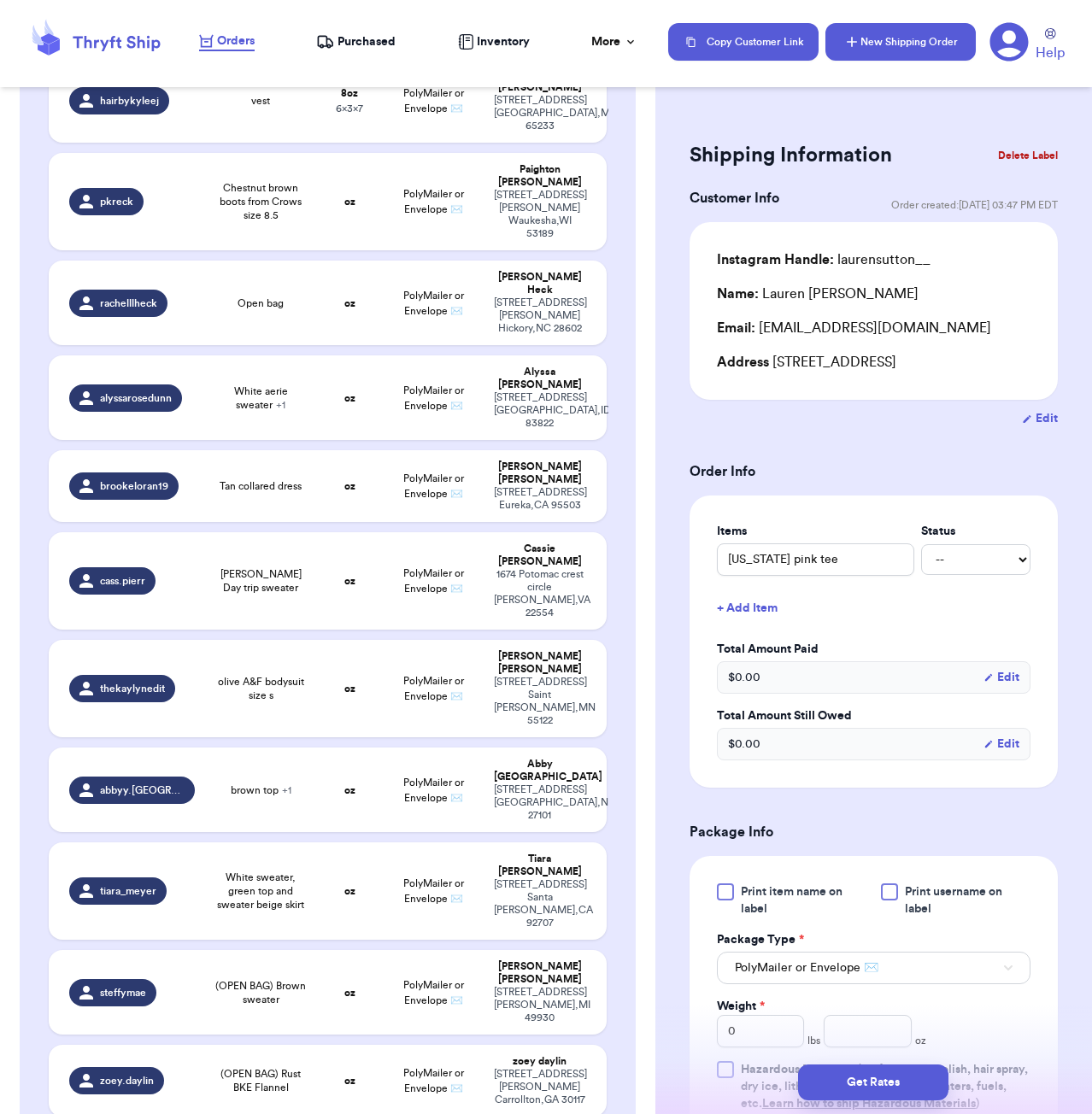
click at [891, 35] on button "New Shipping Order" at bounding box center [900, 41] width 151 height 37
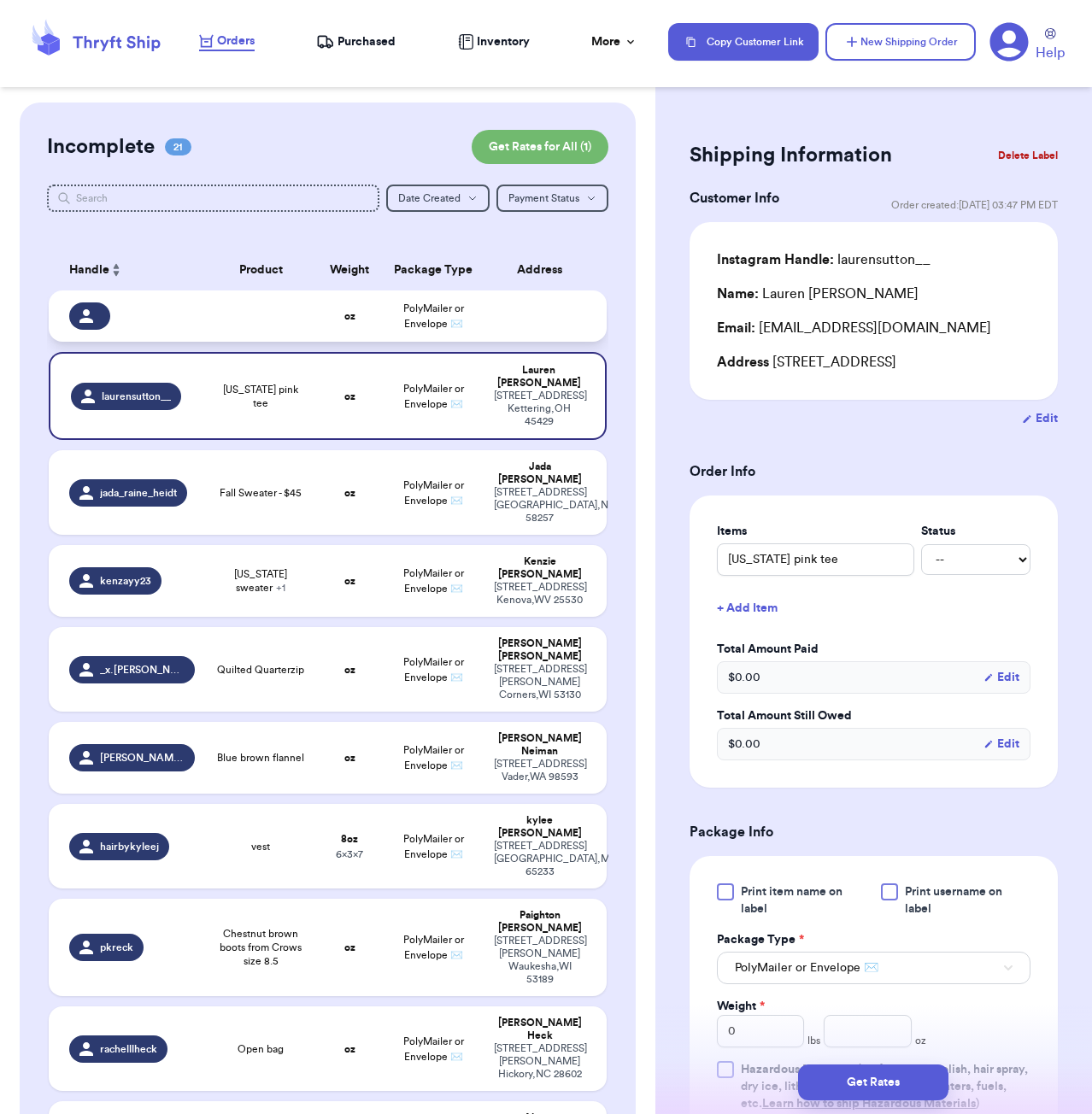
click at [273, 327] on td at bounding box center [261, 316] width 112 height 51
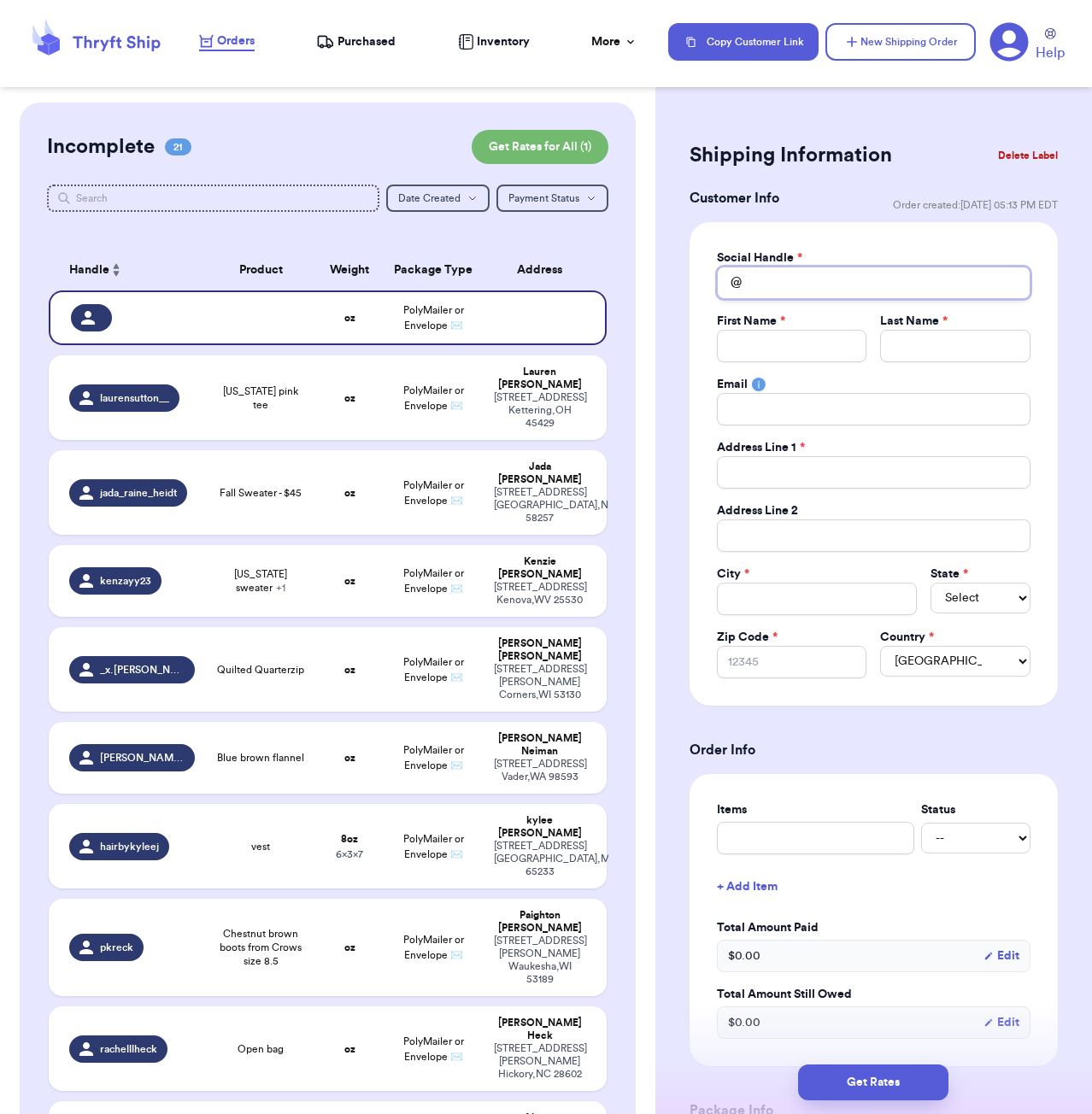
click at [787, 285] on input "Total Amount Paid" at bounding box center [874, 282] width 314 height 32
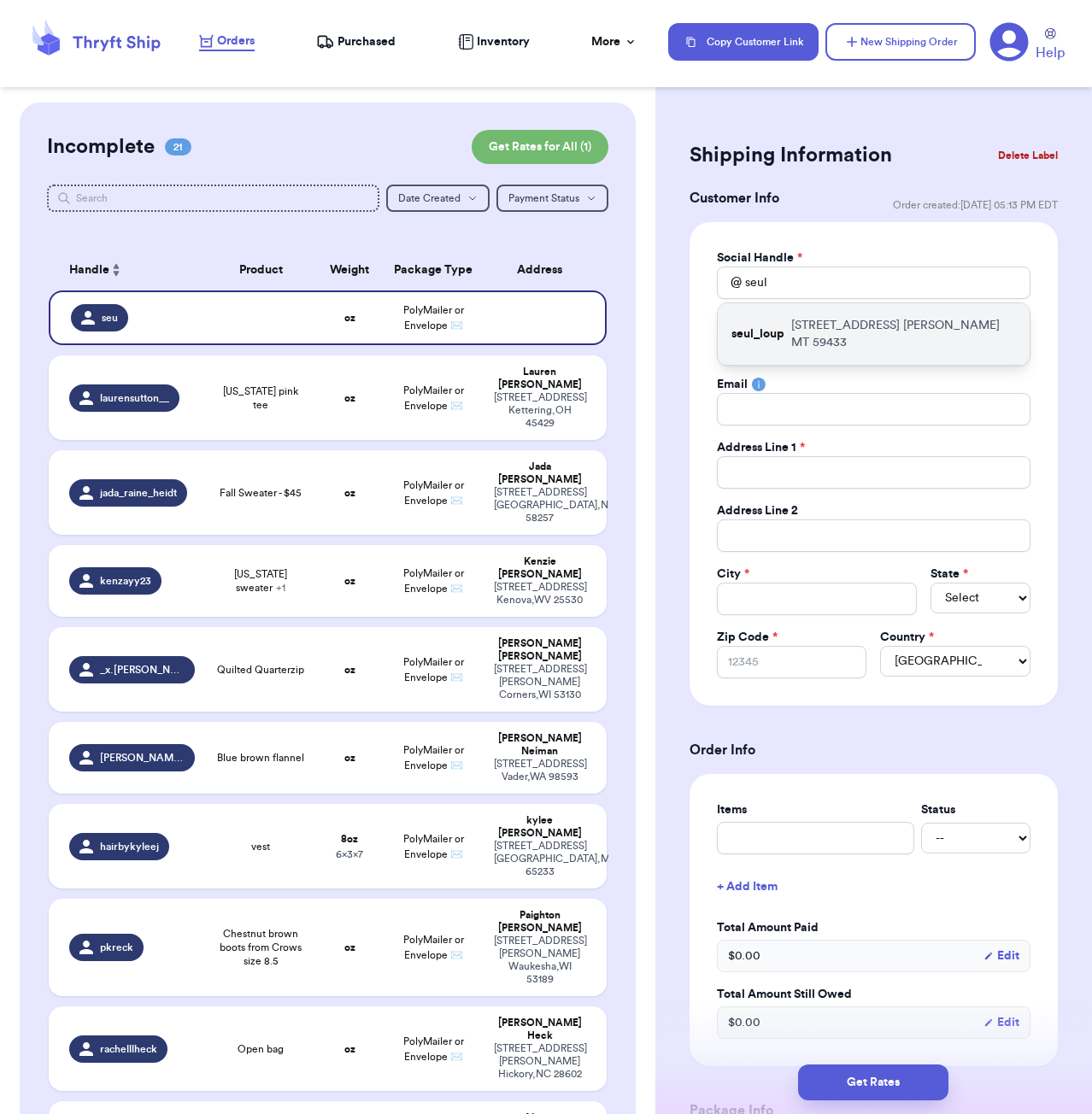
click at [841, 318] on p "[STREET_ADDRESS][PERSON_NAME]" at bounding box center [903, 334] width 224 height 34
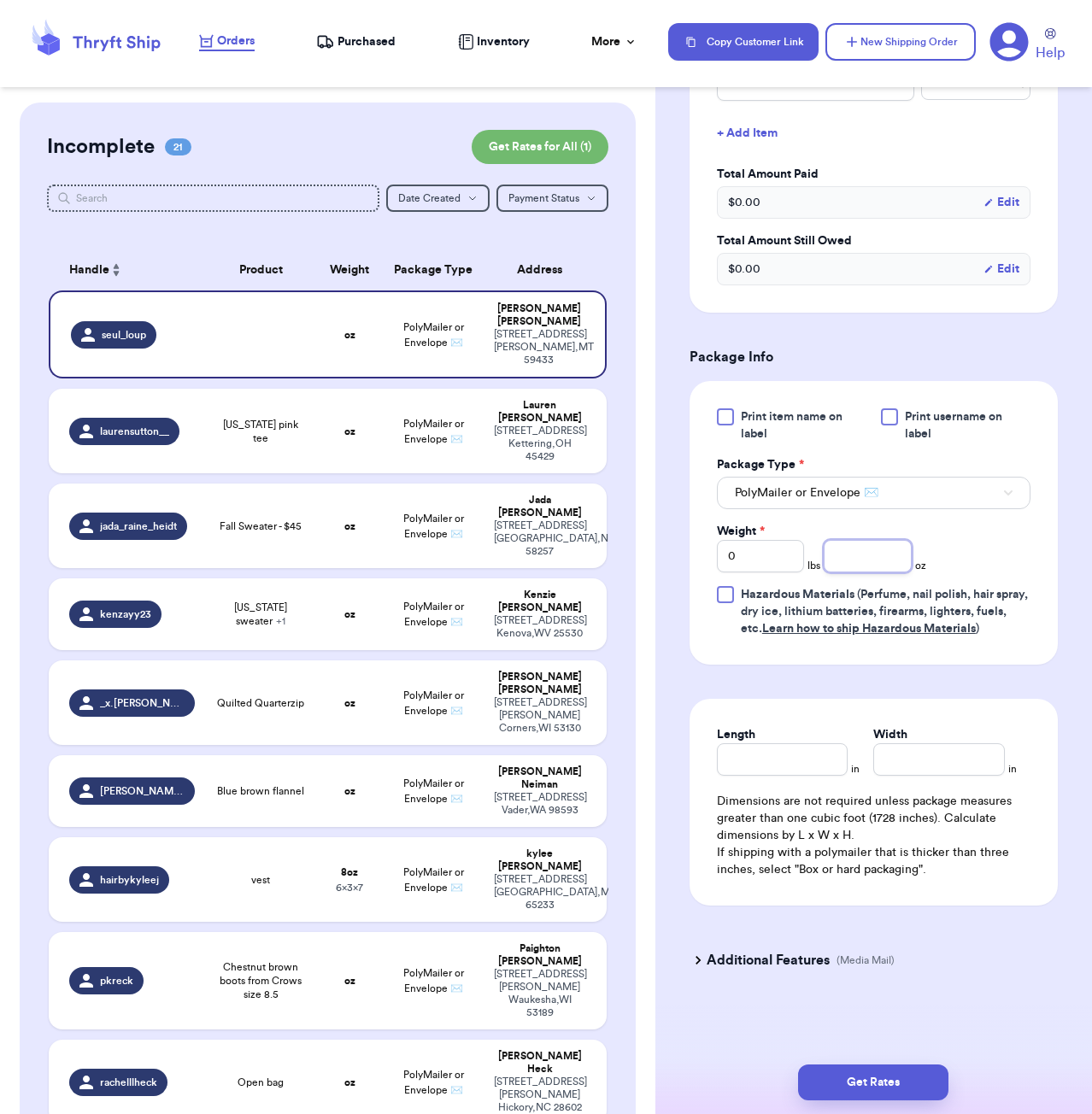
scroll to position [754, 0]
click at [859, 556] on input "number" at bounding box center [867, 556] width 88 height 32
click at [919, 1082] on button "Get Rates" at bounding box center [873, 1083] width 151 height 35
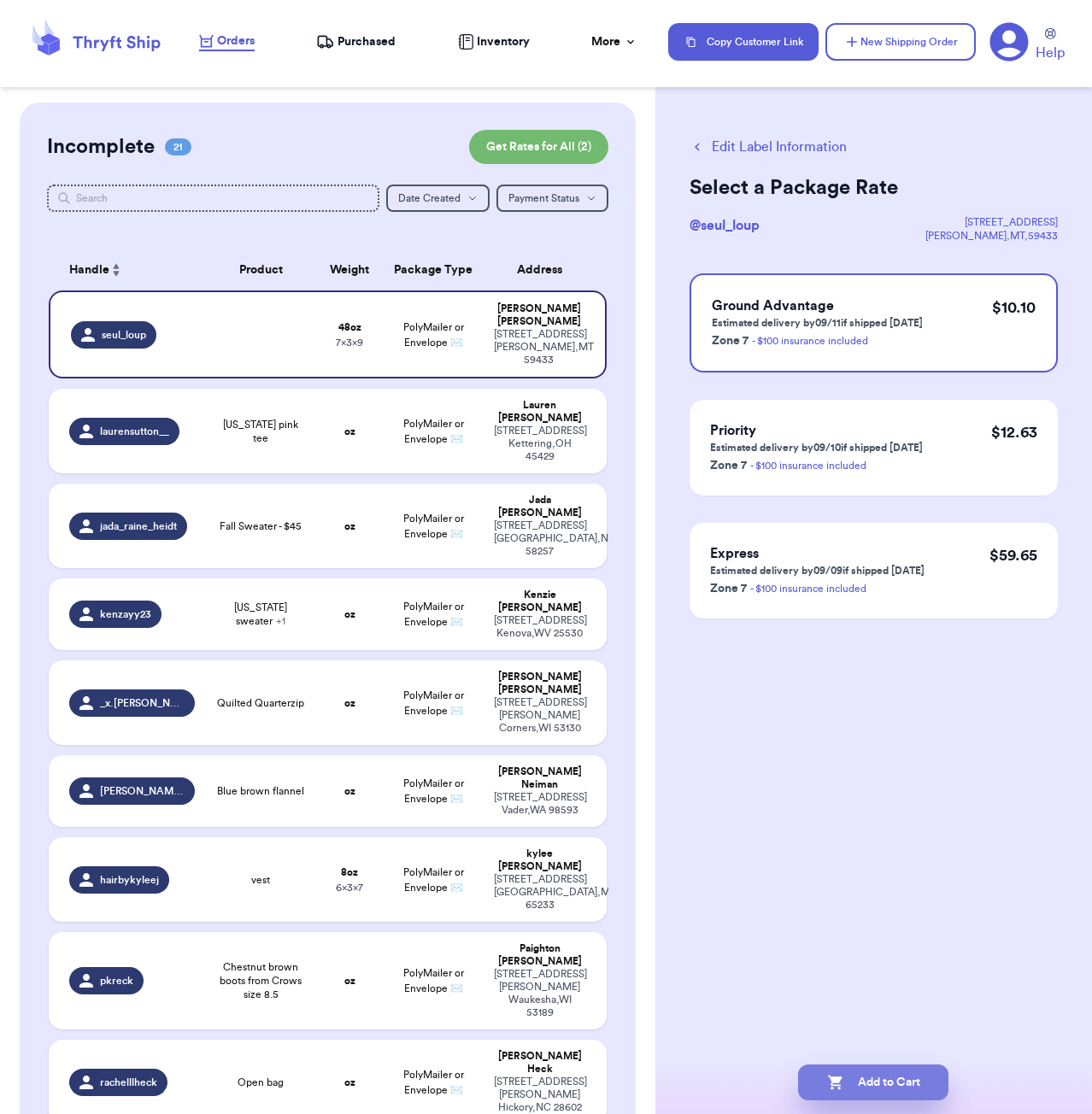
click at [923, 1069] on button "Add to Cart" at bounding box center [873, 1083] width 151 height 35
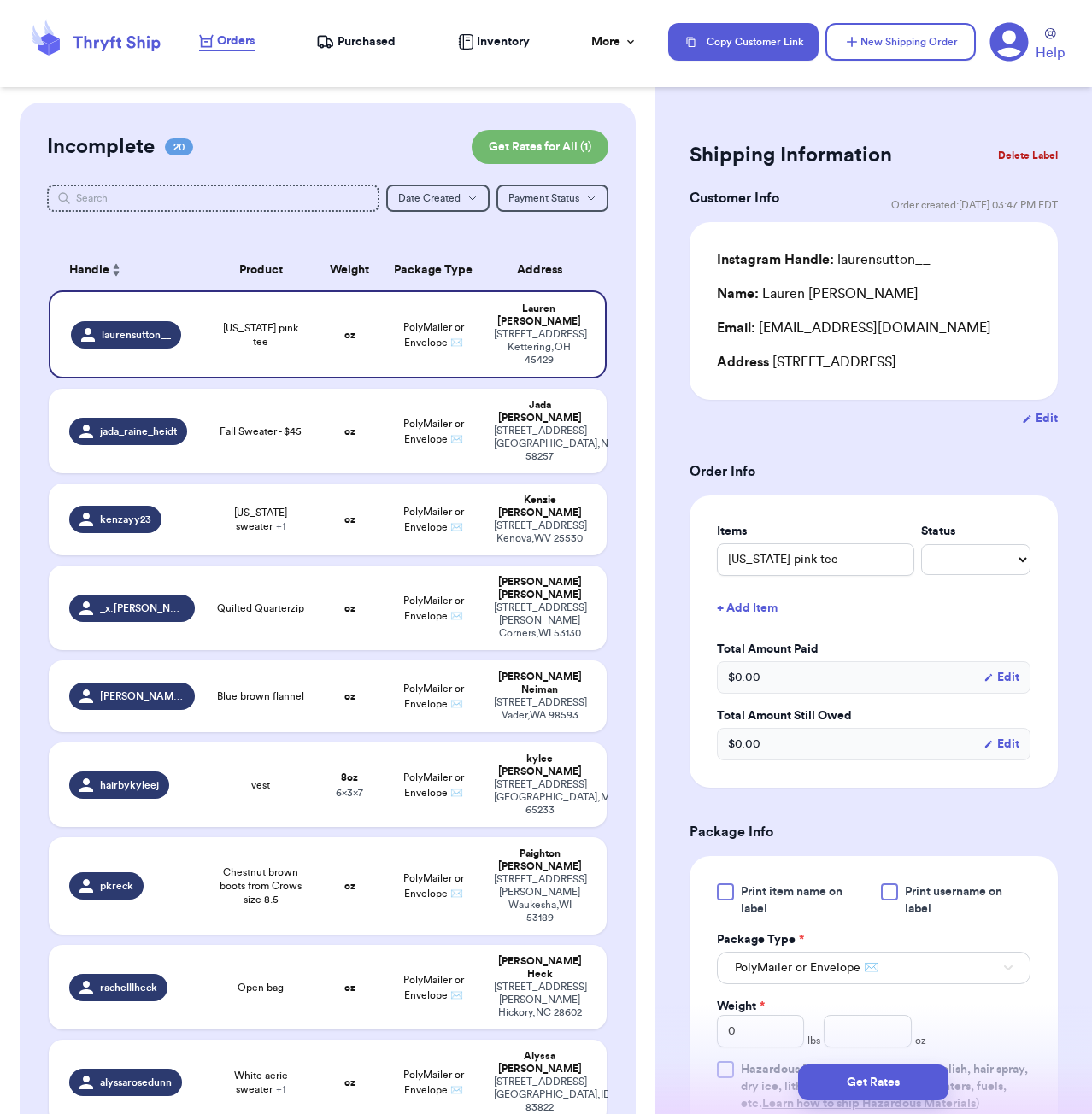
click at [939, 0] on html "Orders Purchased Inventory More Stats Completed Orders Copy Customer Link New S…" at bounding box center [546, 557] width 1092 height 1114
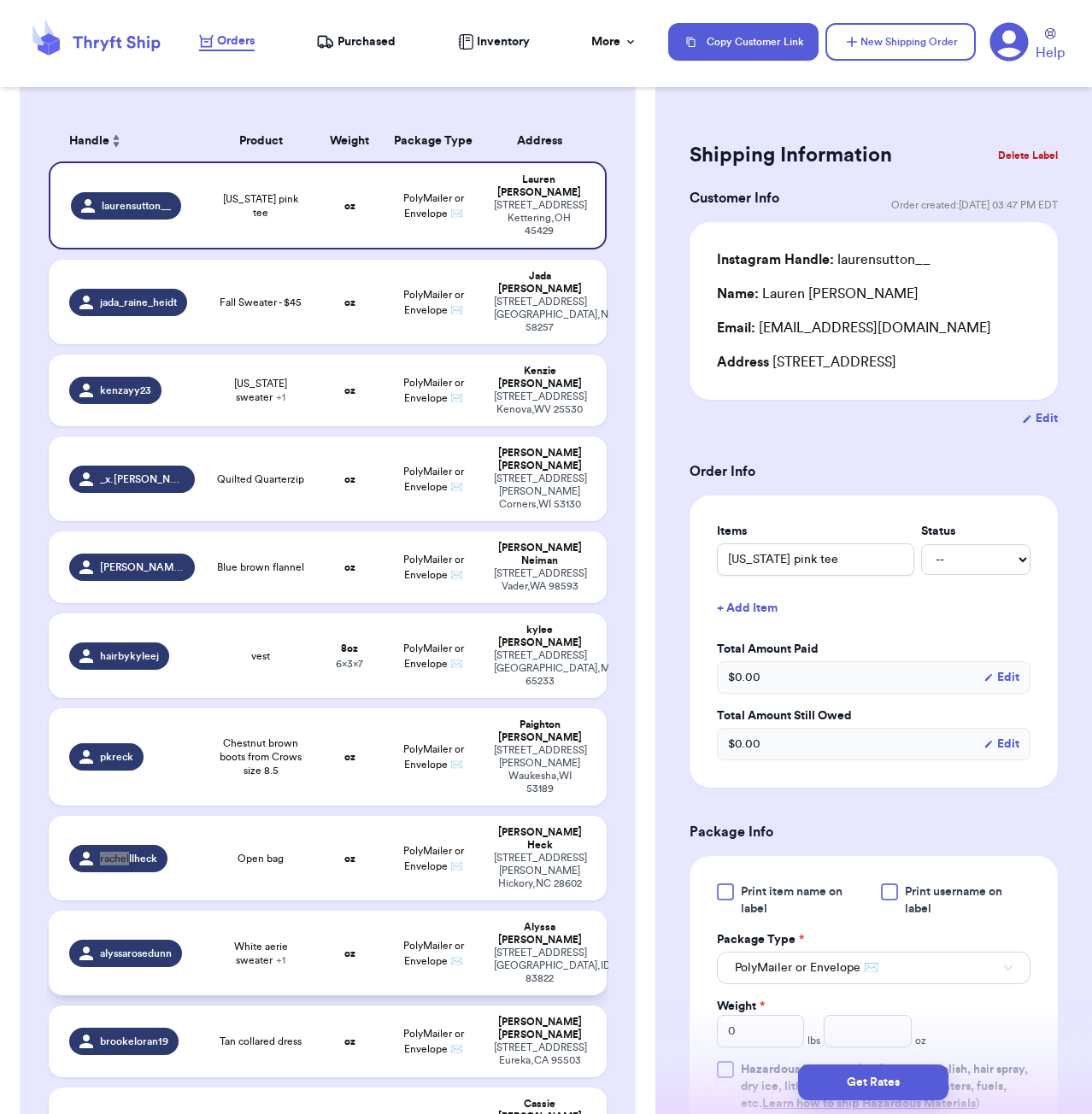
scroll to position [185, 0]
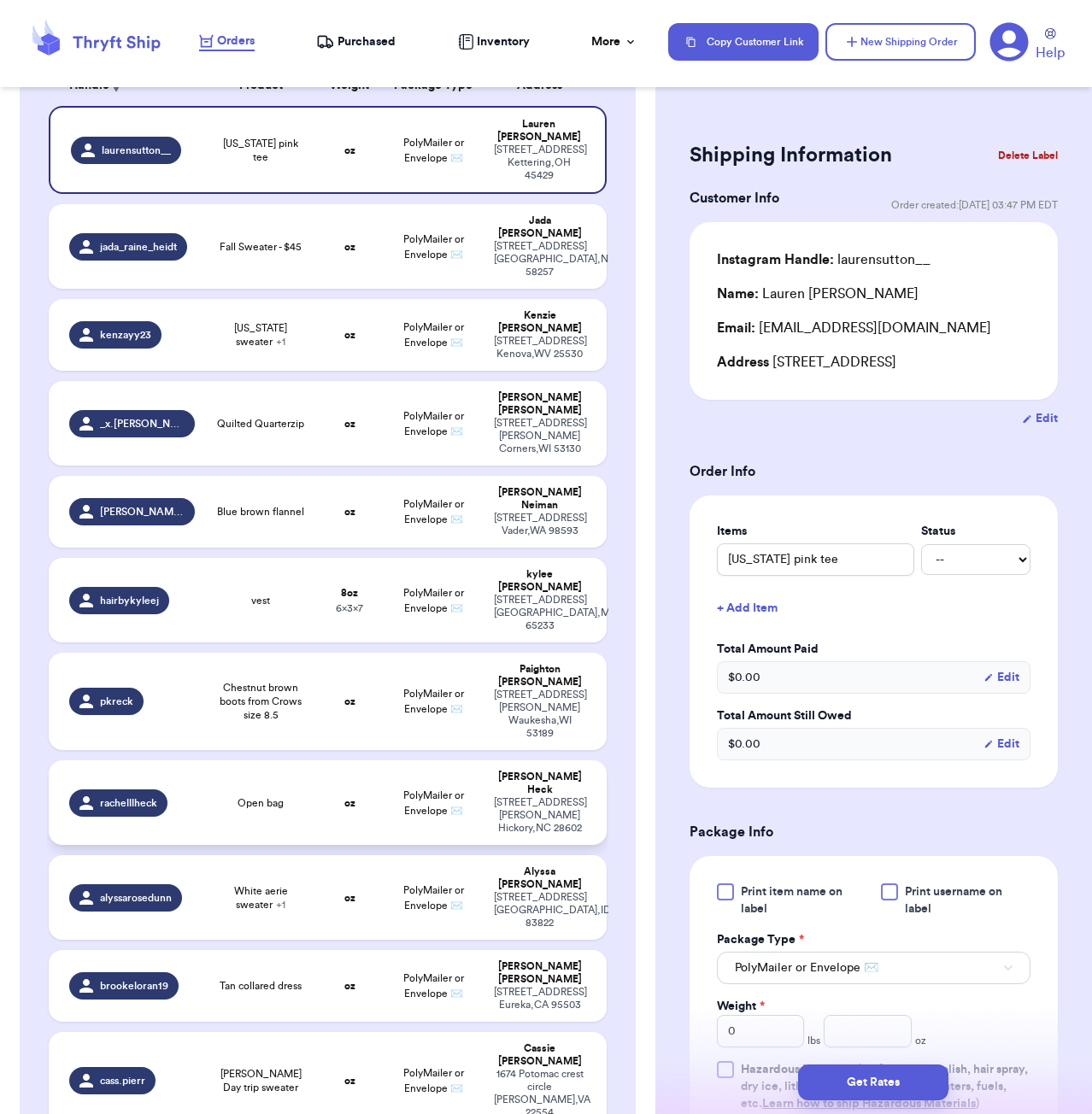
click at [295, 796] on div "Open bag" at bounding box center [261, 803] width 91 height 14
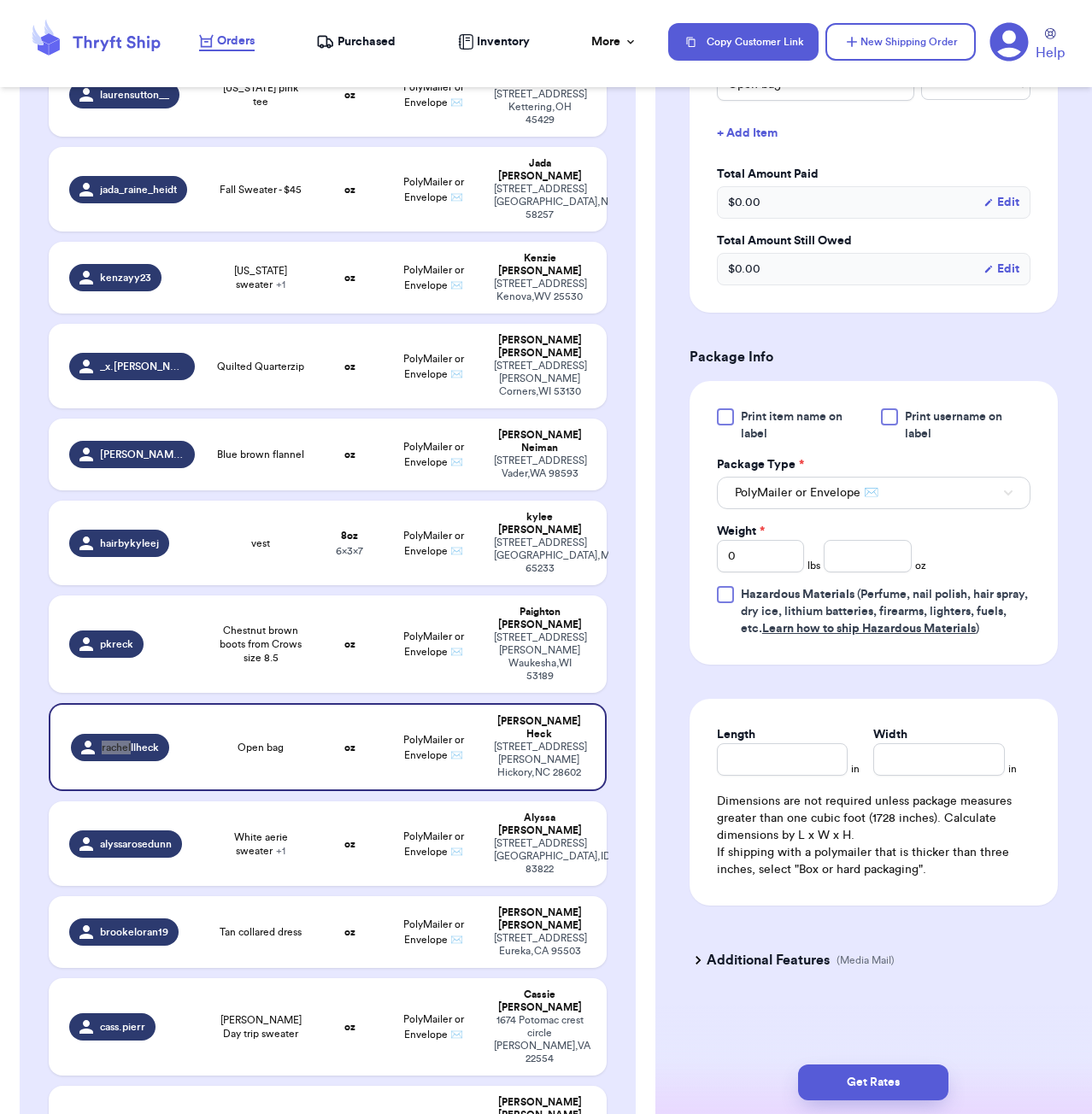
scroll to position [499, 0]
click at [848, 542] on input "number" at bounding box center [867, 556] width 88 height 32
click at [930, 1091] on button "Get Rates" at bounding box center [873, 1083] width 151 height 35
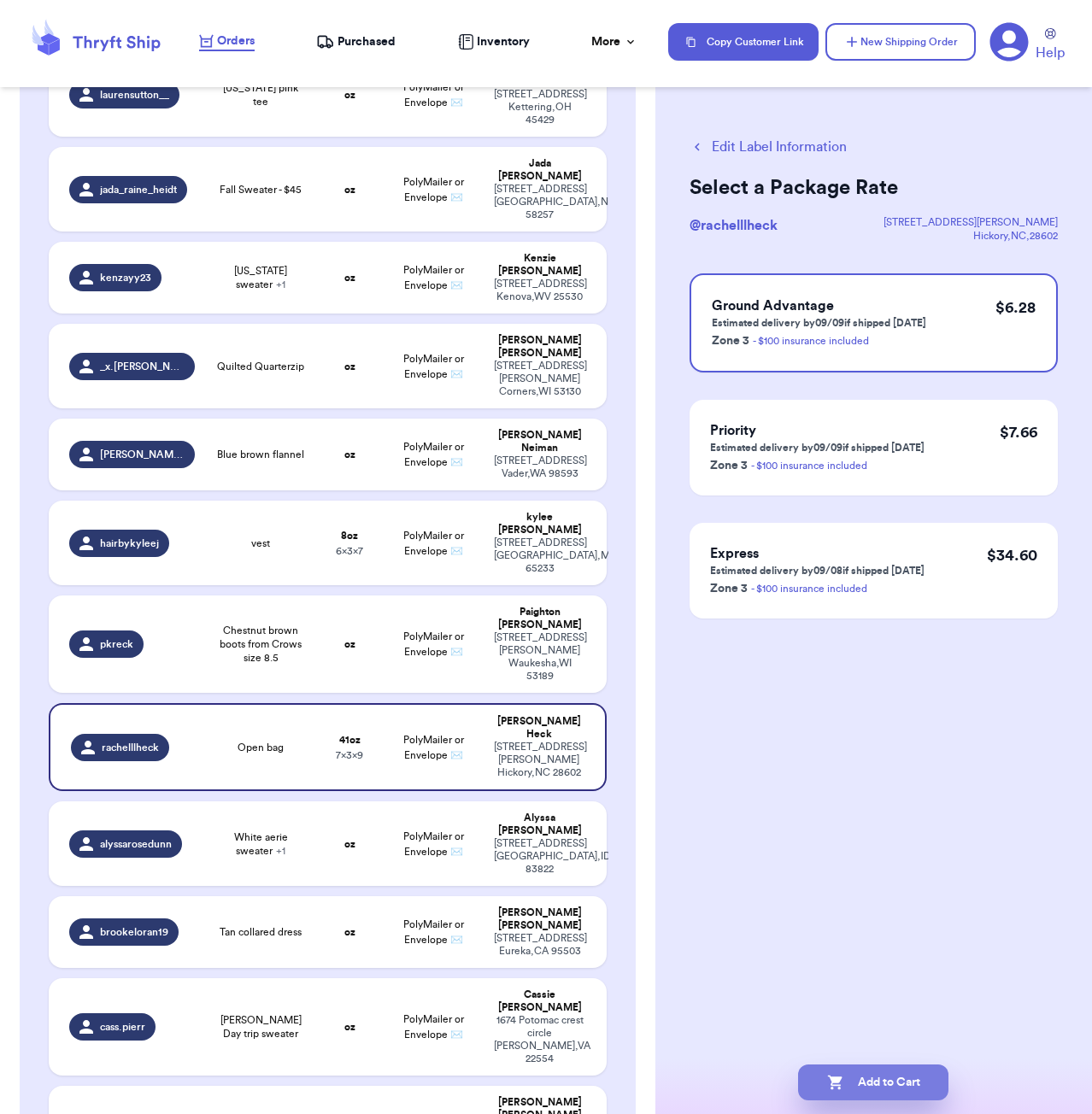
click at [900, 1076] on button "Add to Cart" at bounding box center [873, 1083] width 151 height 35
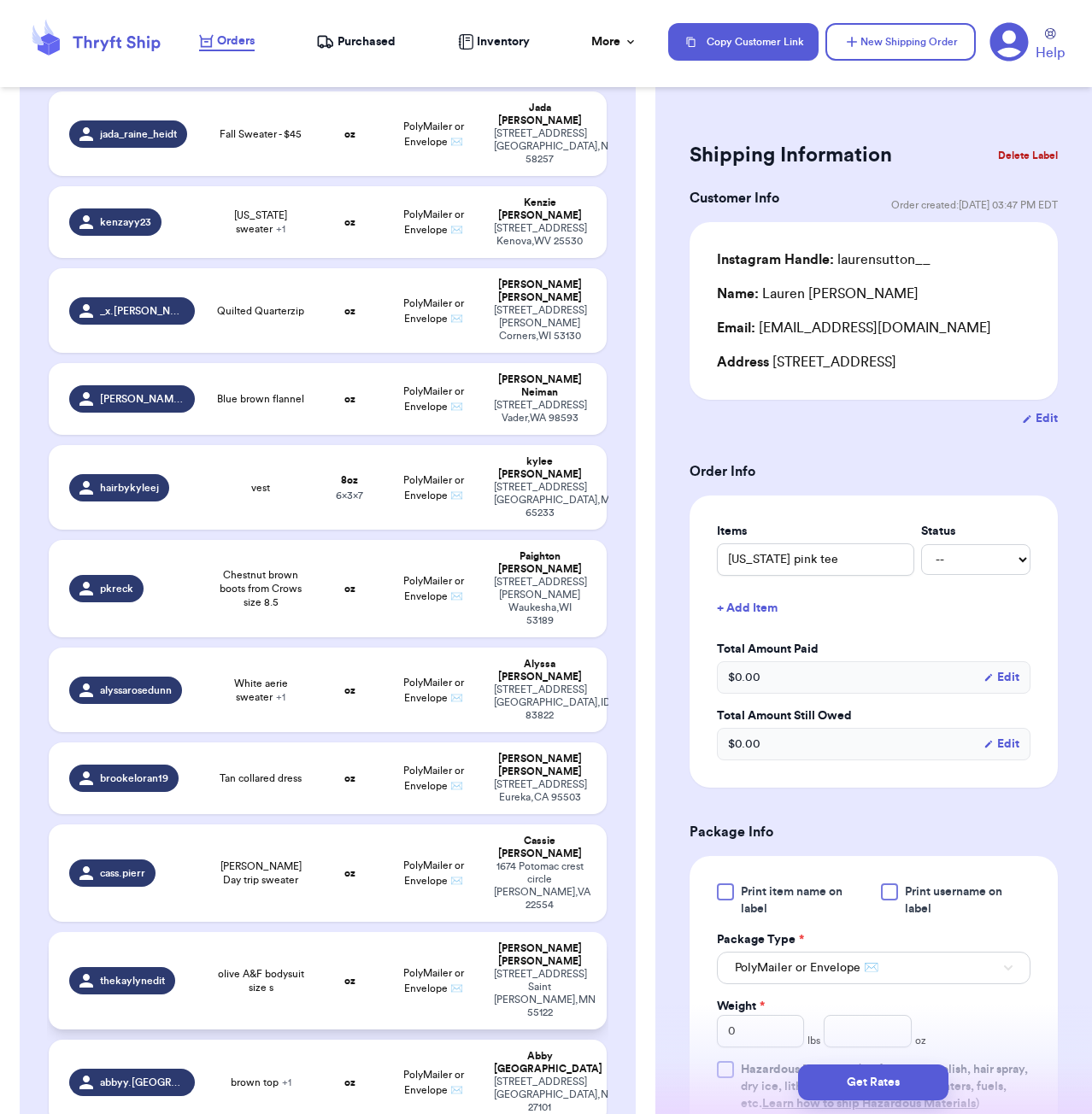
scroll to position [308, 0]
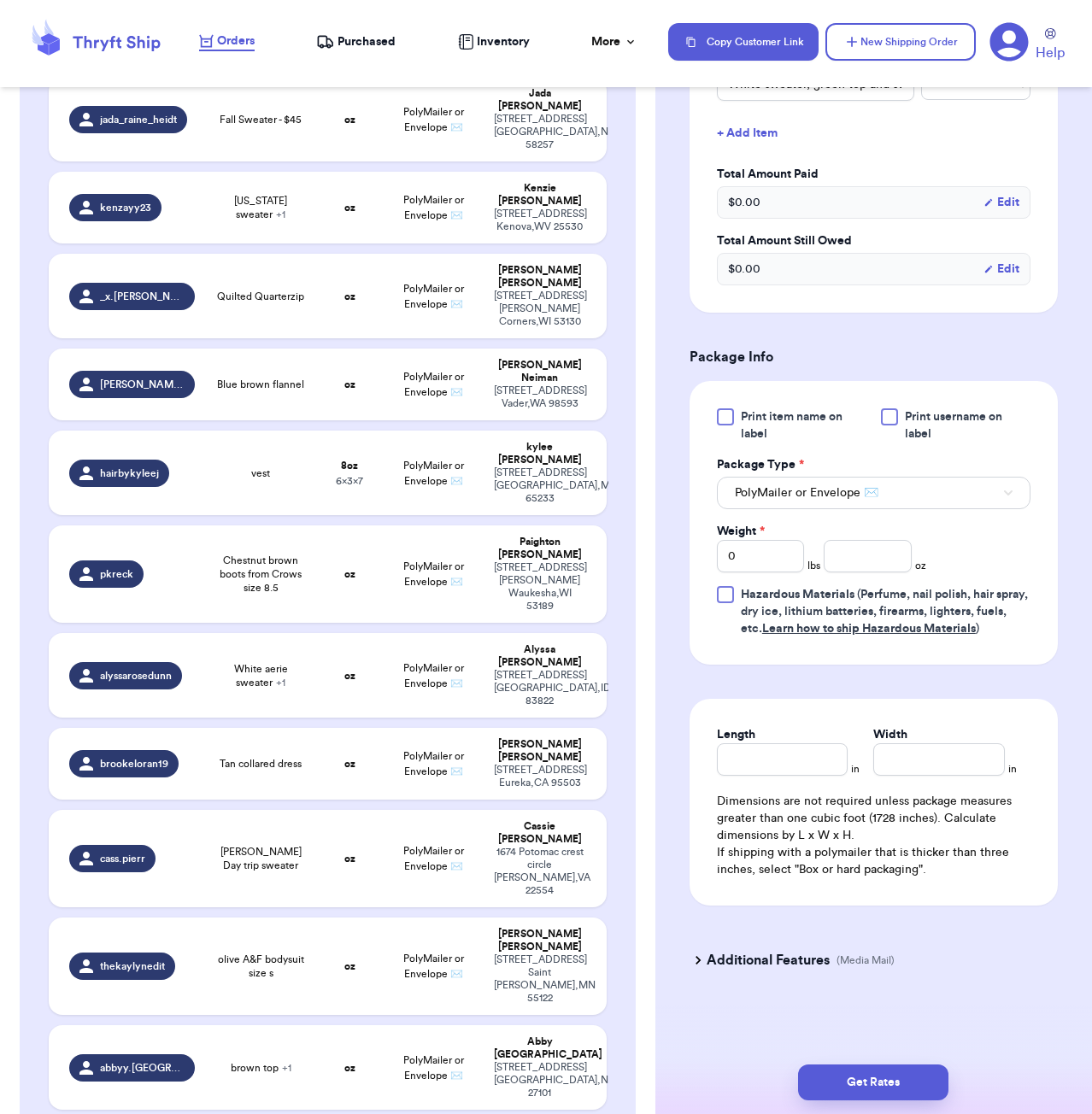
scroll to position [499, 0]
click at [855, 553] on input "number" at bounding box center [867, 556] width 88 height 32
click at [899, 1079] on button "Get Rates" at bounding box center [873, 1083] width 151 height 35
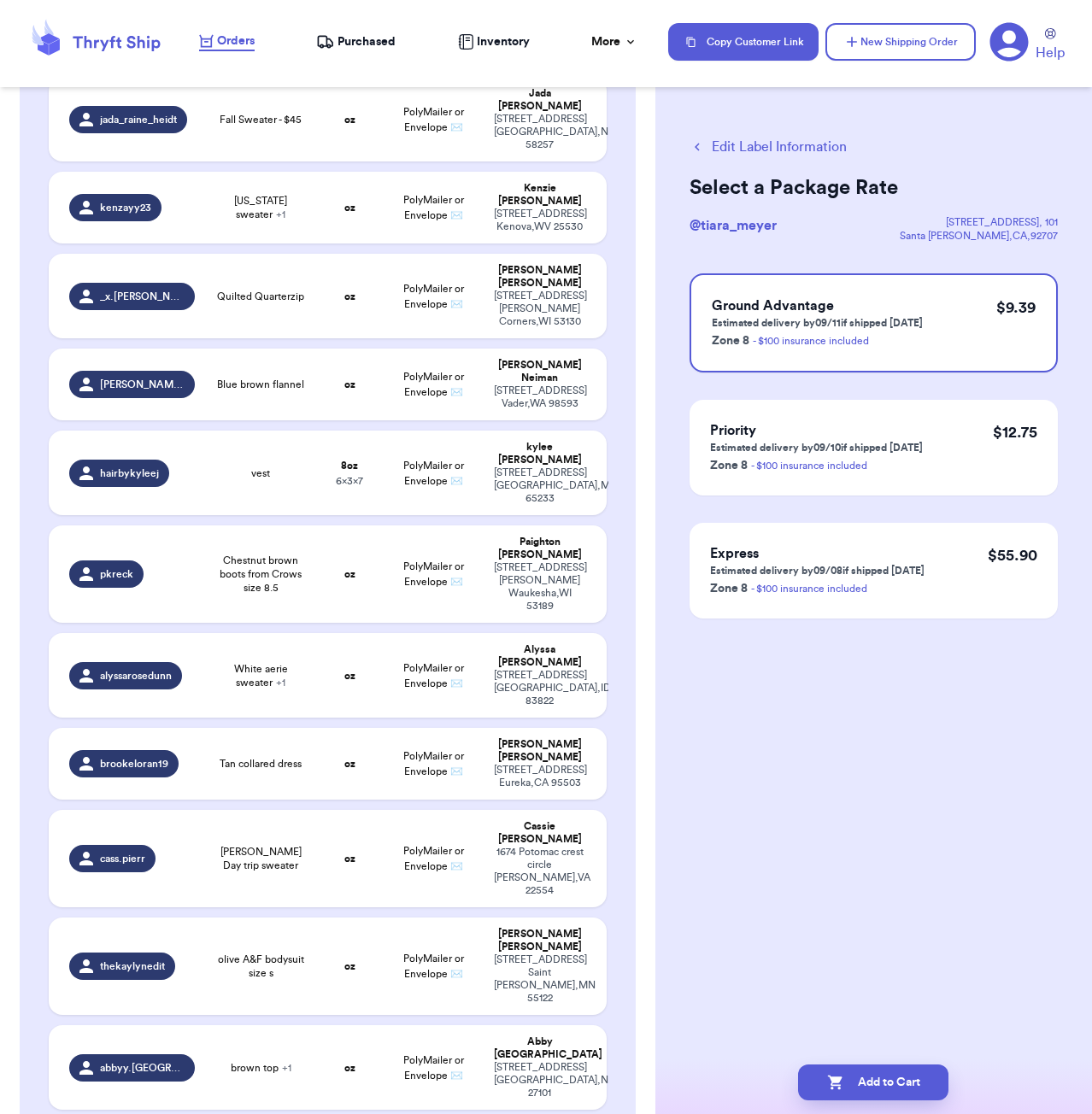
click at [766, 144] on button "Edit Label Information" at bounding box center [768, 147] width 157 height 21
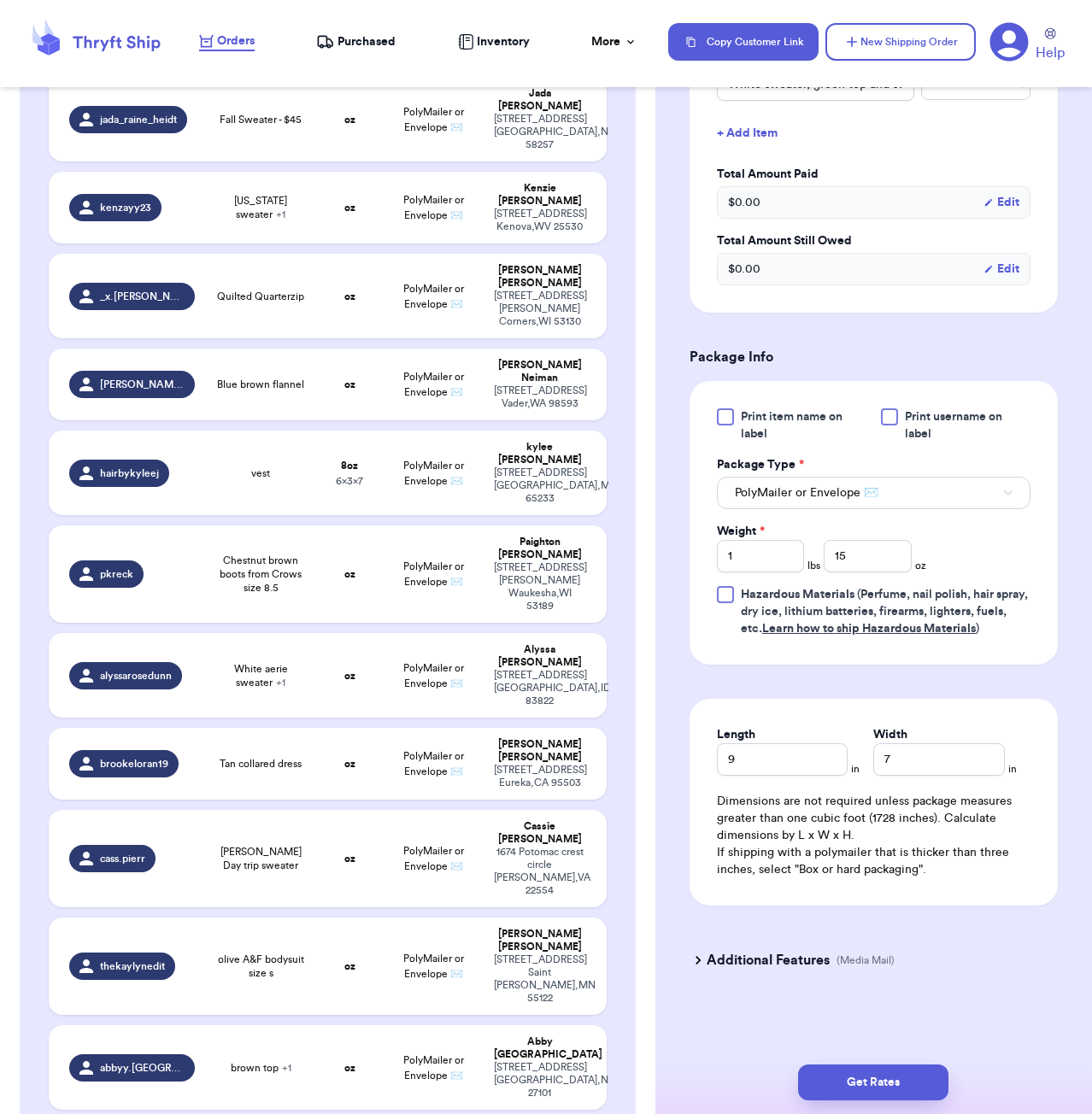
scroll to position [499, 0]
click at [888, 557] on input "15" at bounding box center [867, 556] width 88 height 32
click at [772, 555] on input "1" at bounding box center [760, 556] width 88 height 32
click at [886, 1075] on button "Get Rates" at bounding box center [873, 1083] width 151 height 35
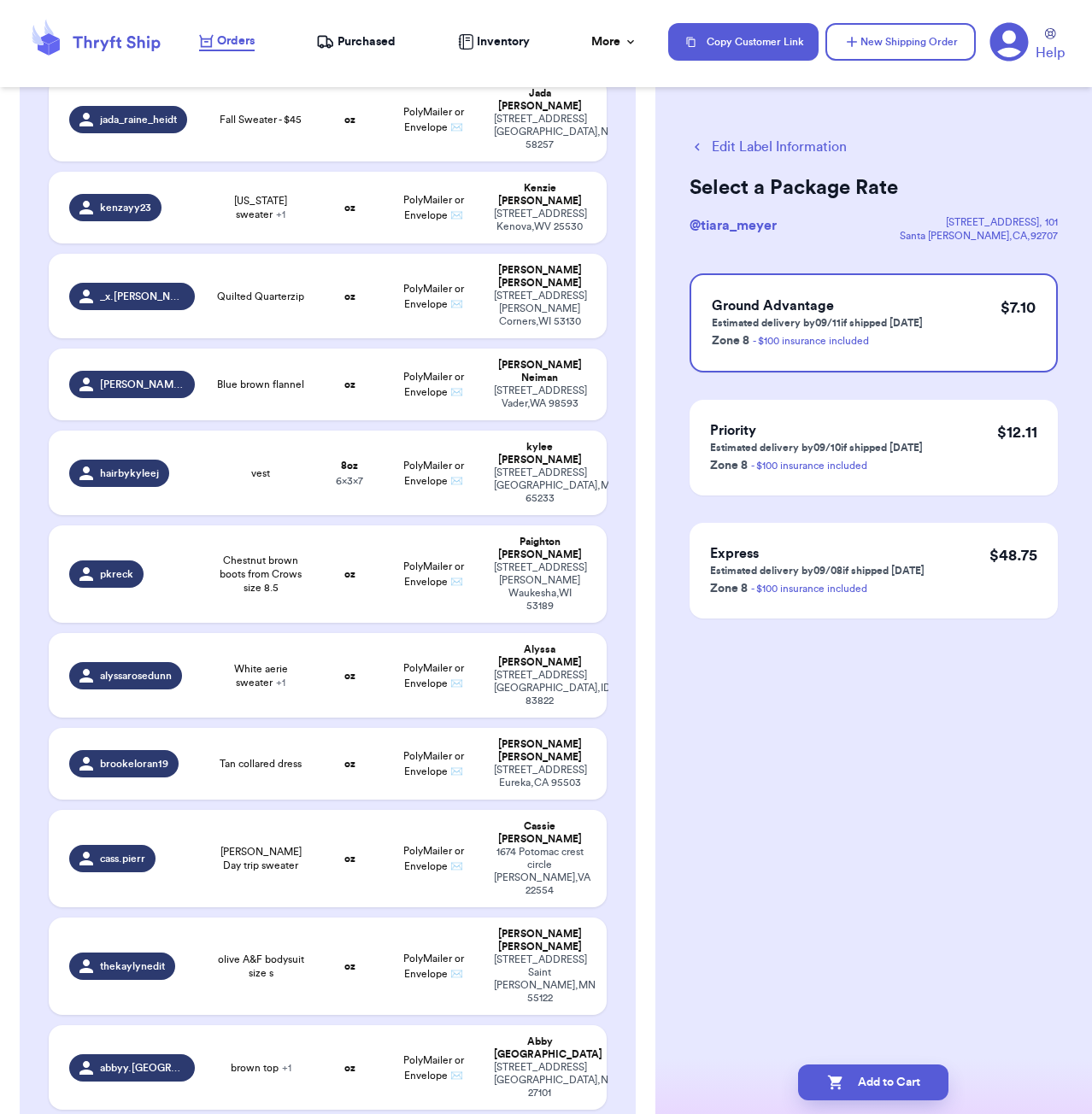
scroll to position [0, 0]
click at [922, 1089] on button "Add to Cart" at bounding box center [873, 1083] width 151 height 35
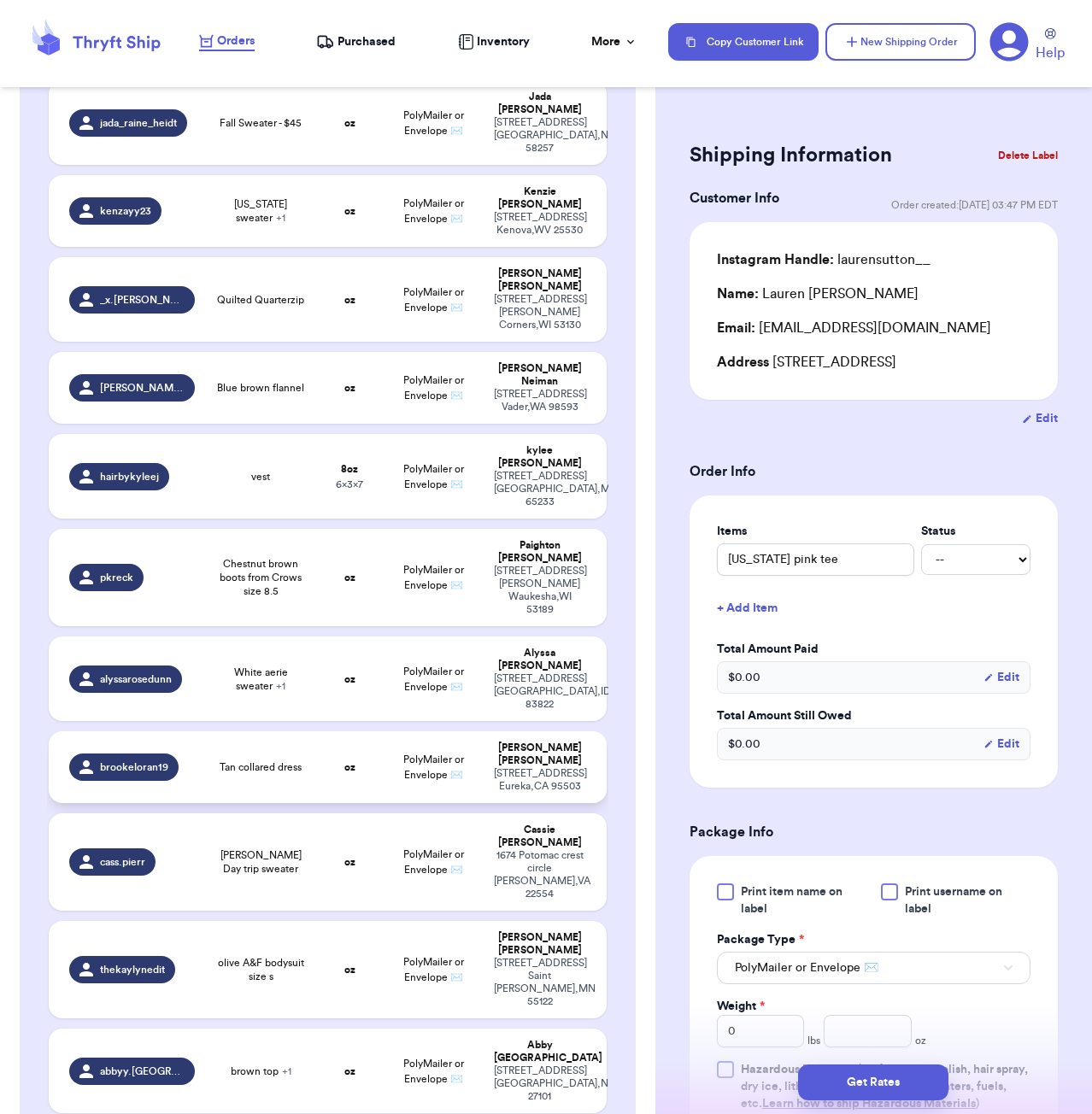
click at [309, 731] on td "Tan collared dress" at bounding box center [261, 767] width 112 height 72
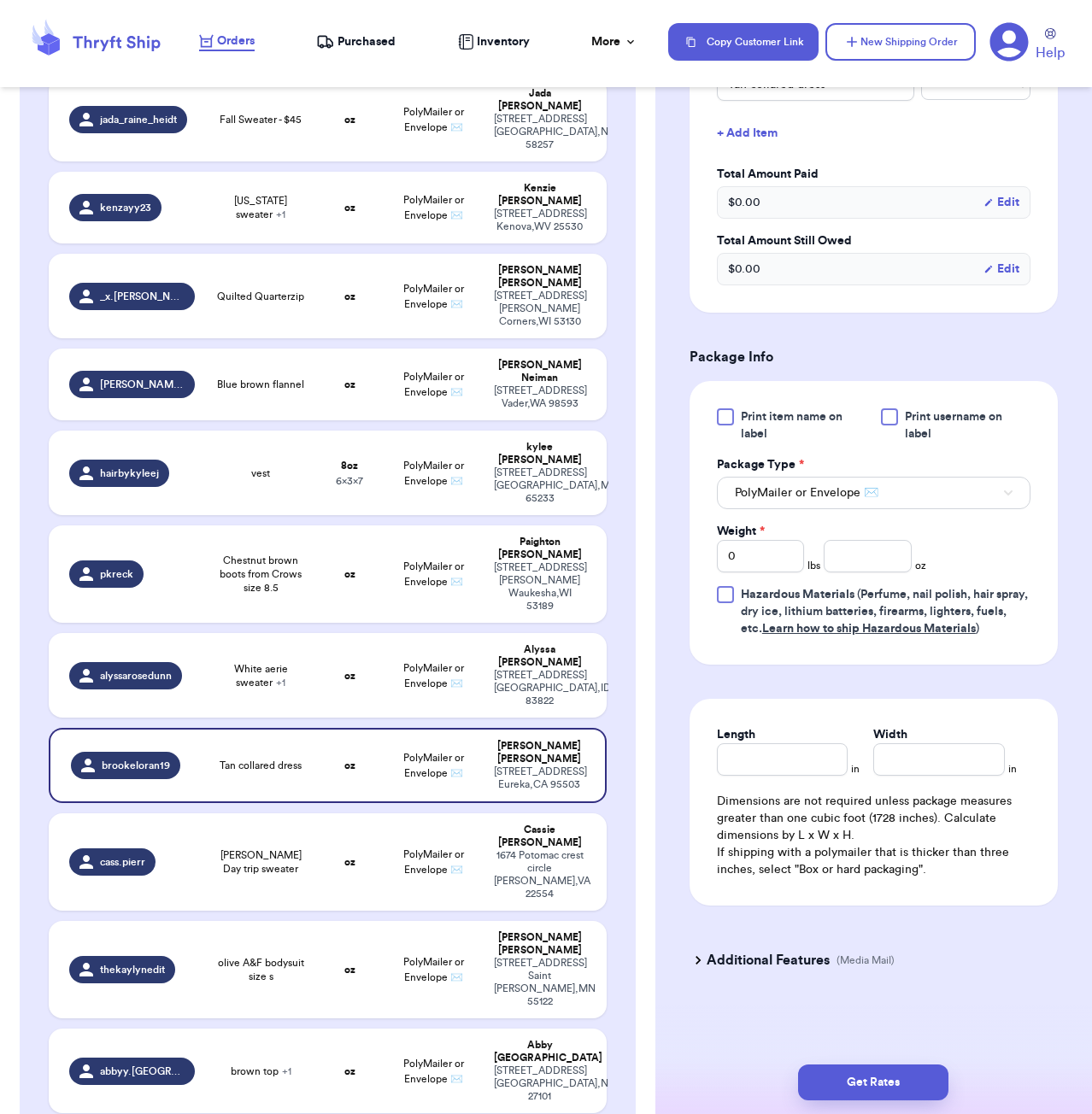
scroll to position [478, 0]
click at [875, 562] on input "number" at bounding box center [867, 556] width 88 height 32
click at [807, 763] on input "Length" at bounding box center [783, 760] width 132 height 32
click at [842, 1075] on button "Get Rates" at bounding box center [873, 1083] width 151 height 35
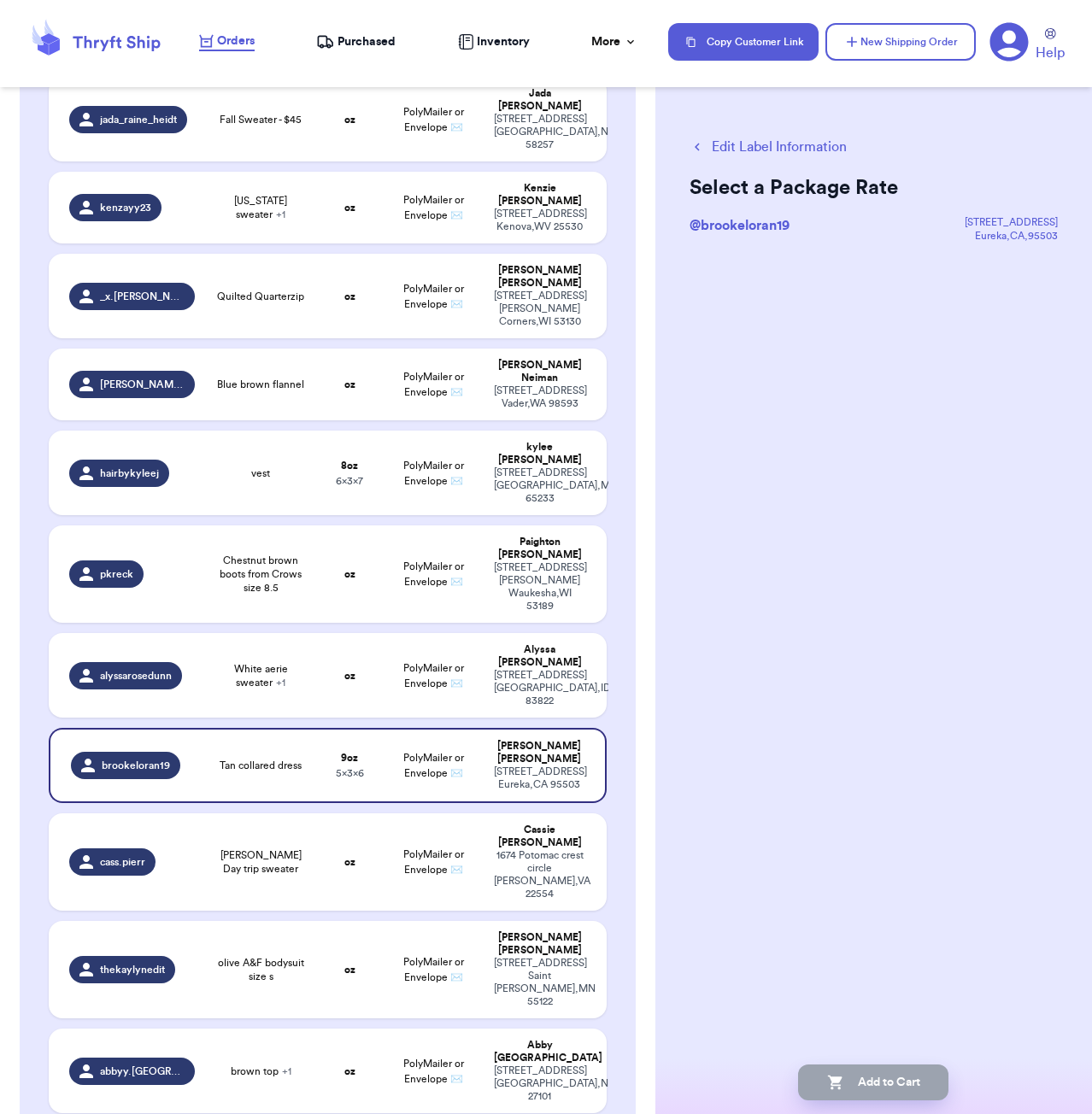
scroll to position [0, 0]
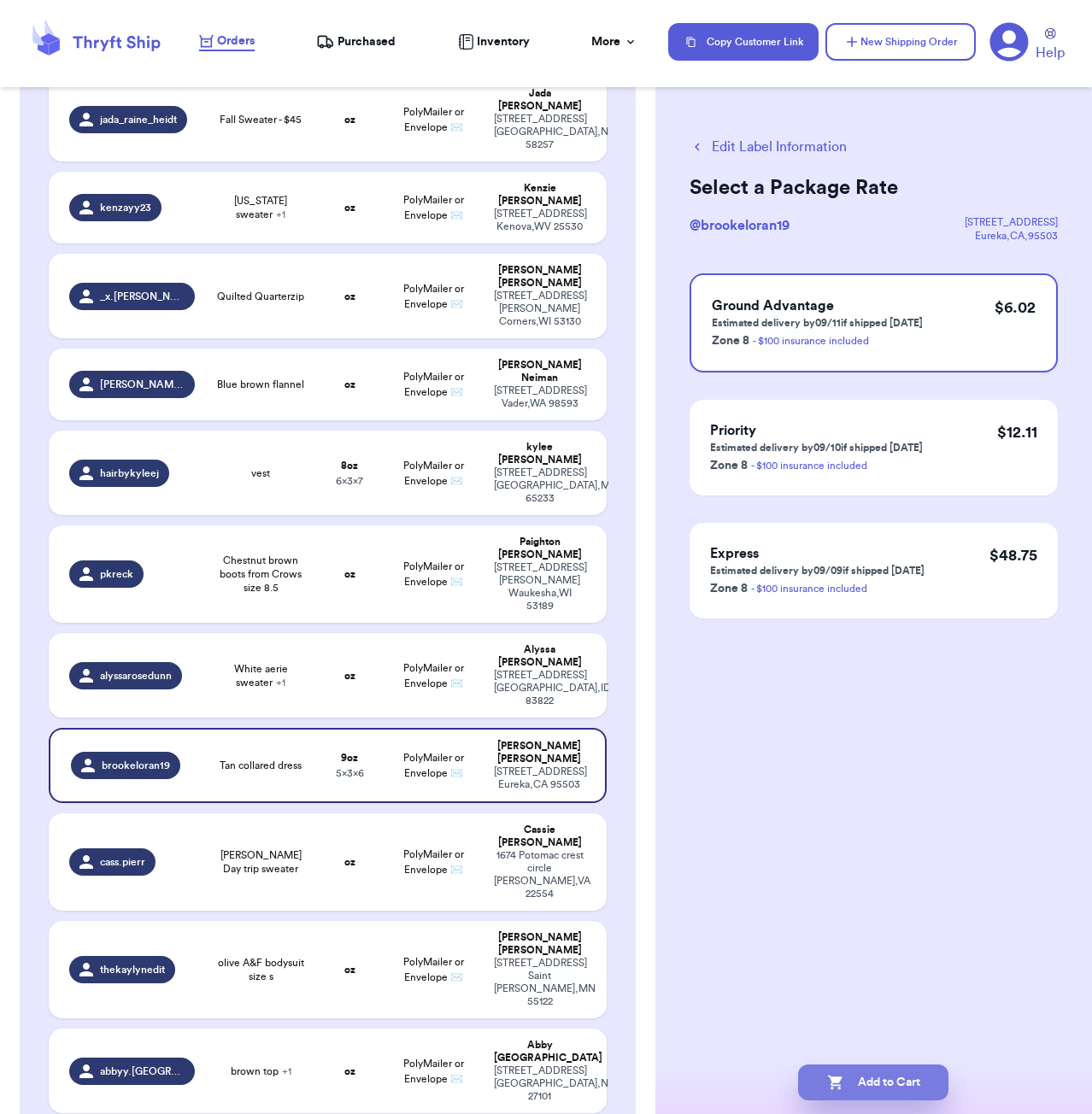
click at [910, 1087] on button "Add to Cart" at bounding box center [873, 1083] width 151 height 35
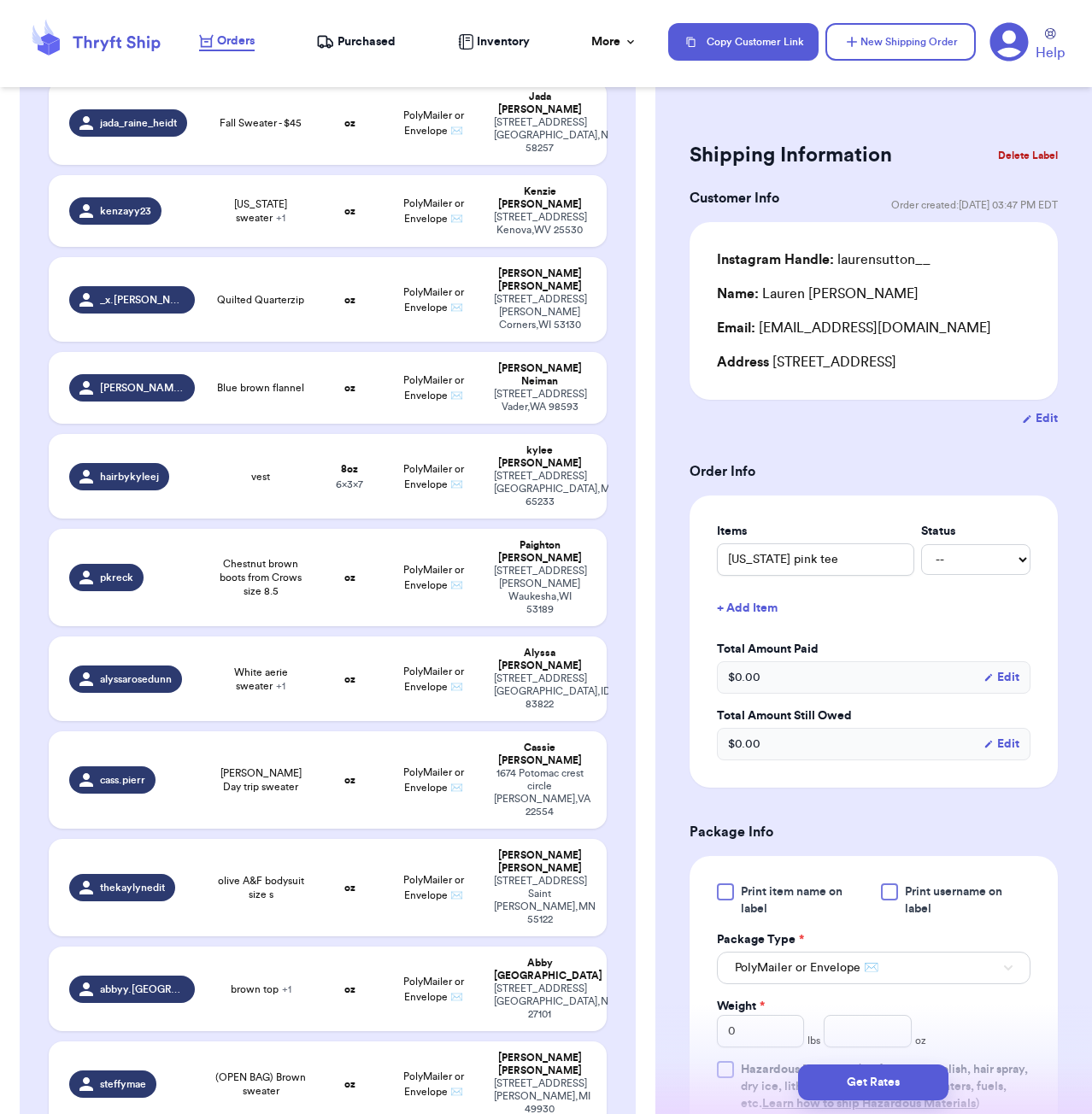
click at [846, 431] on form "Shipping Information Delete Label Customer Info Order created: [DATE] 03:47 PM …" at bounding box center [874, 803] width 368 height 1333
click at [347, 947] on td "oz" at bounding box center [349, 989] width 67 height 85
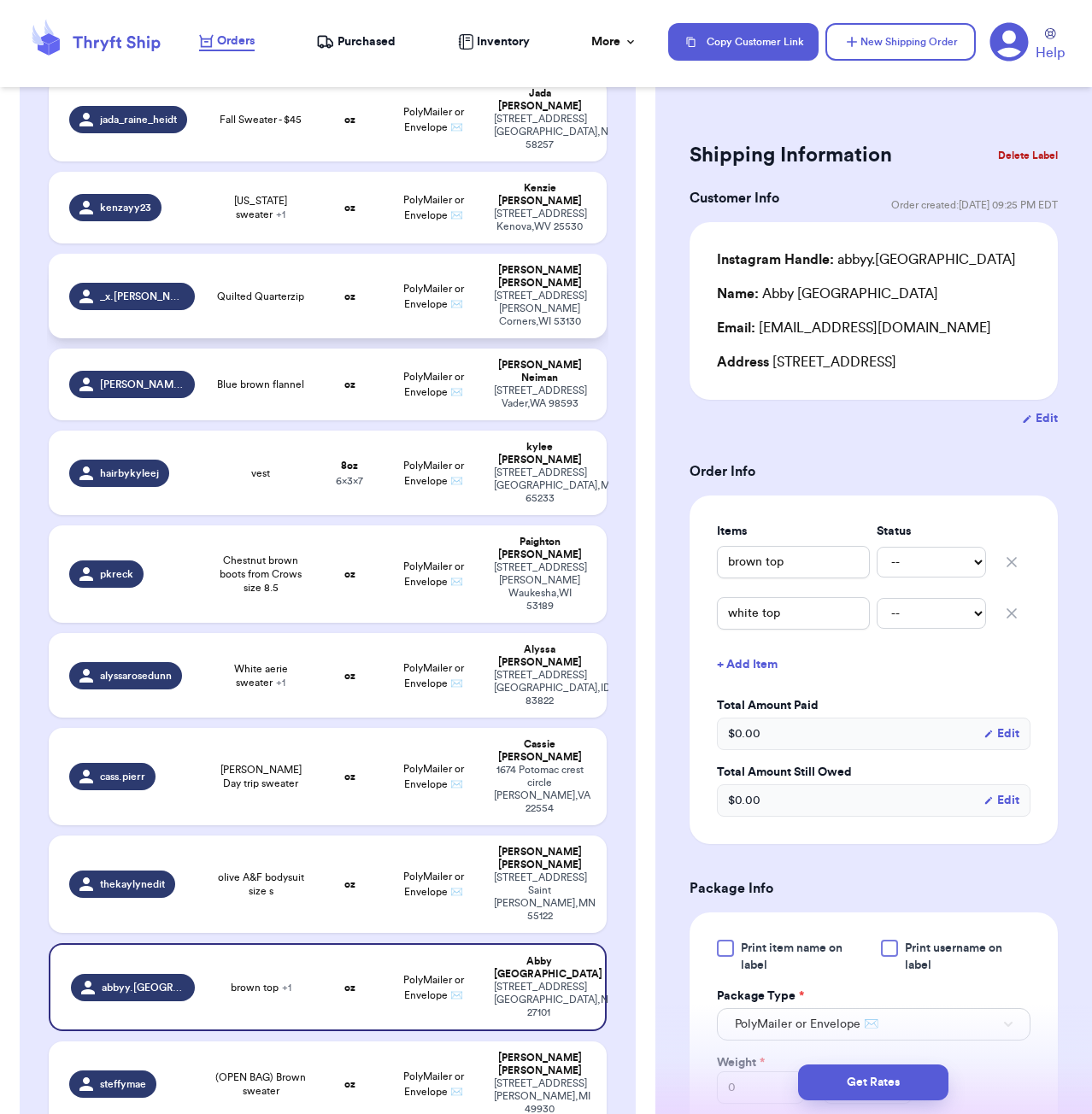
click at [314, 264] on td "Quilted Quarterzip" at bounding box center [261, 296] width 112 height 85
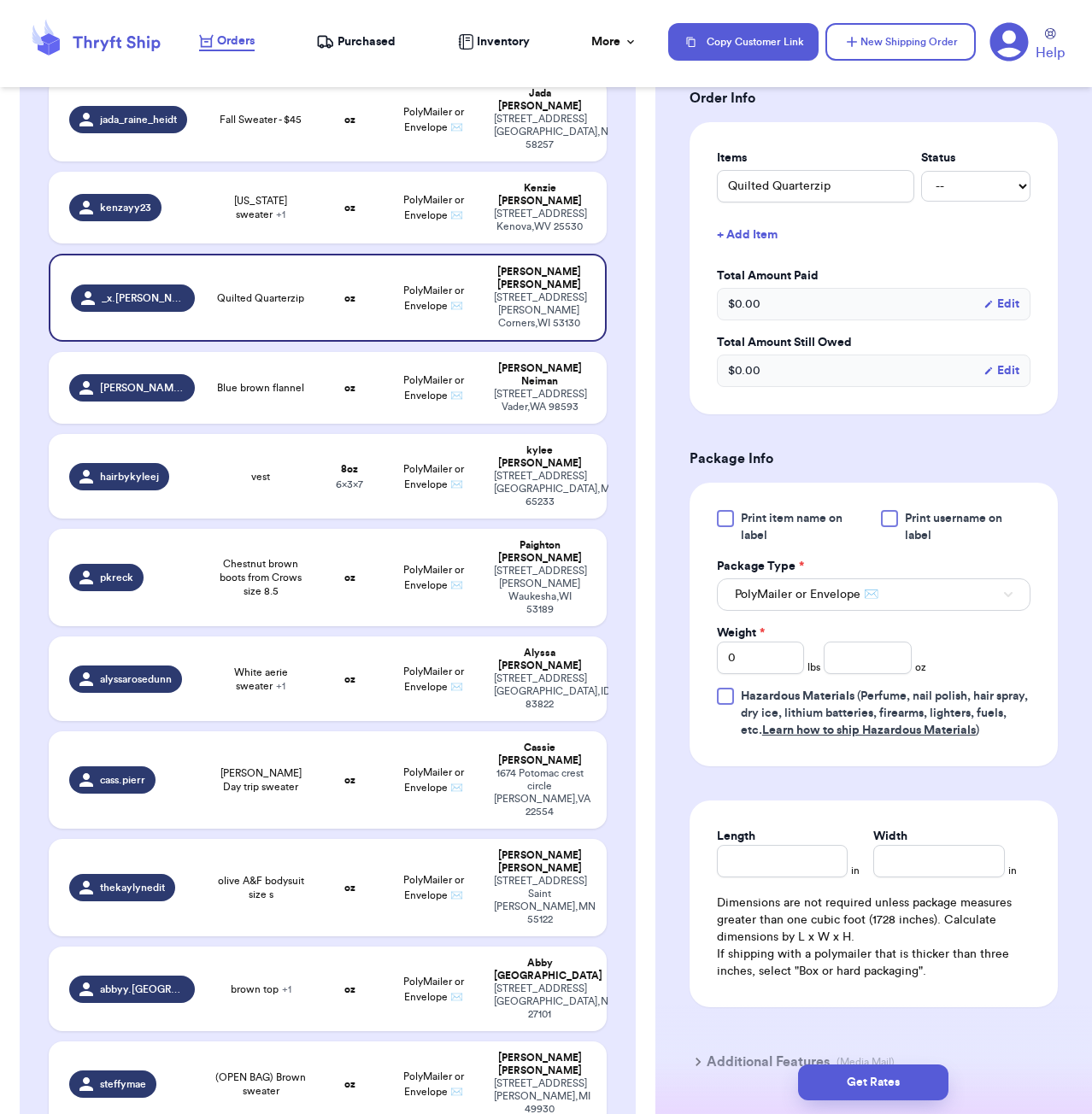
scroll to position [464, 0]
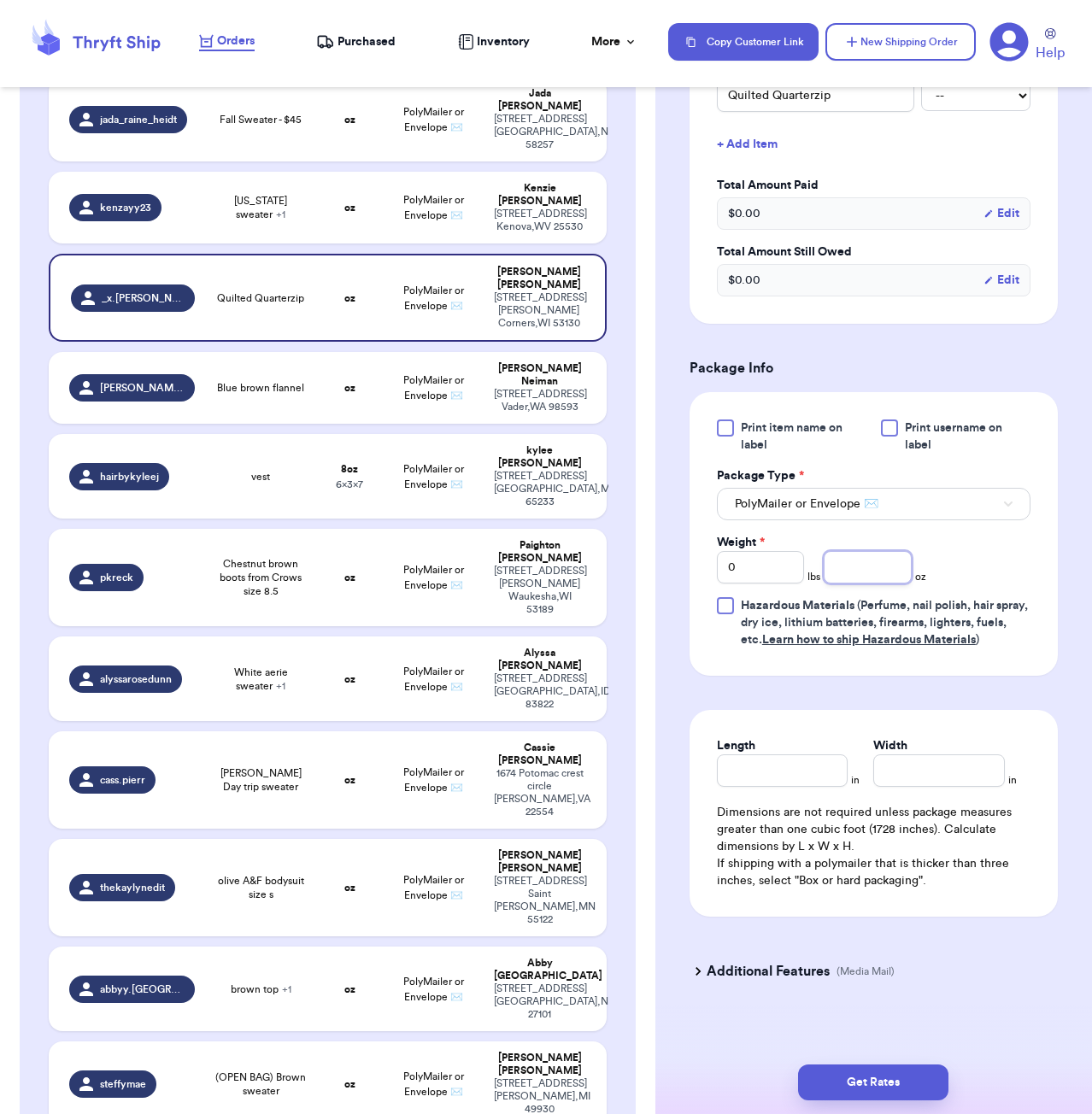
click at [842, 584] on input "number" at bounding box center [867, 567] width 88 height 32
click at [807, 787] on input "Length" at bounding box center [783, 771] width 132 height 32
click at [849, 1075] on button "Get Rates" at bounding box center [873, 1083] width 151 height 35
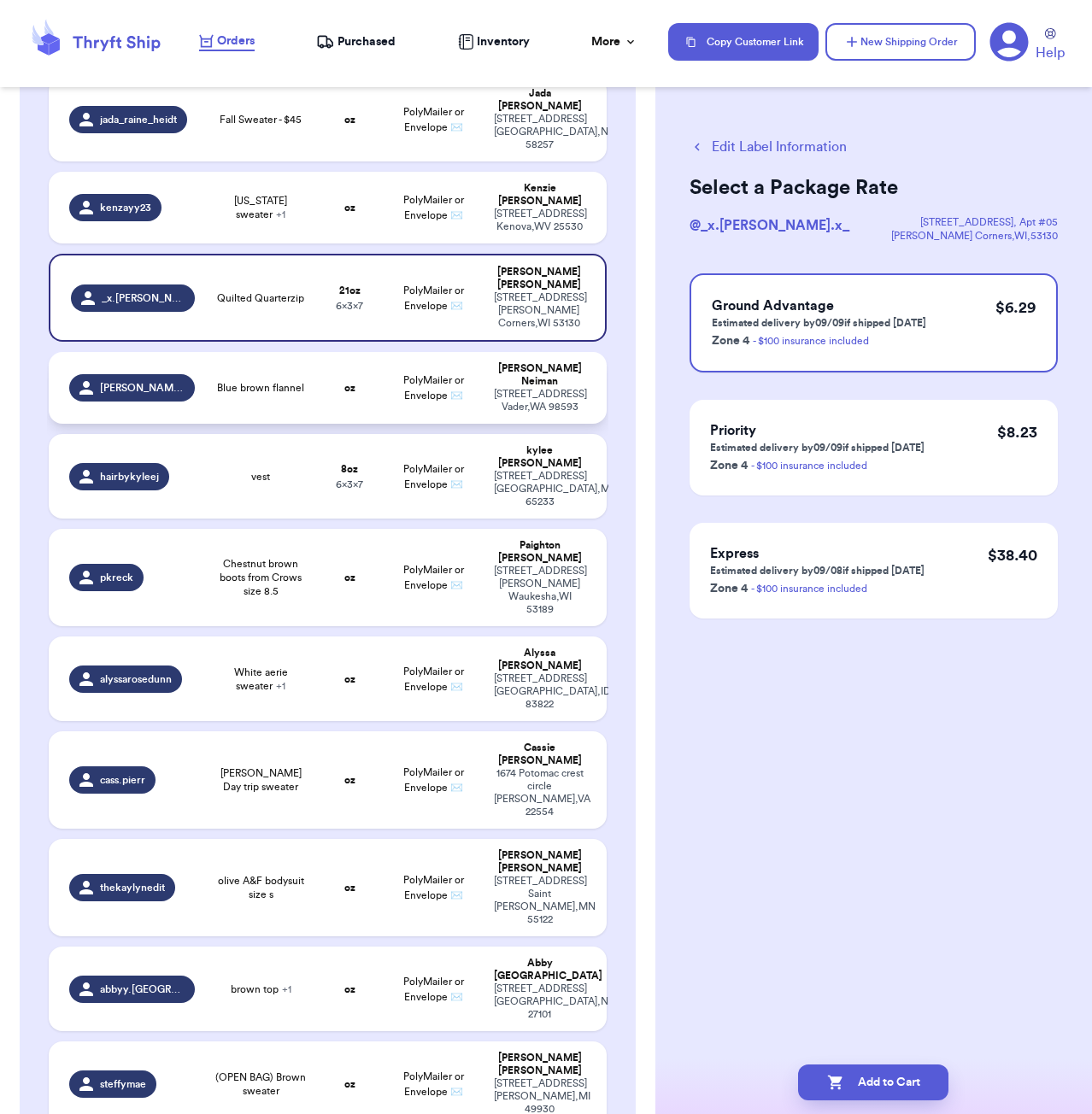
click at [332, 352] on td "oz" at bounding box center [349, 388] width 67 height 72
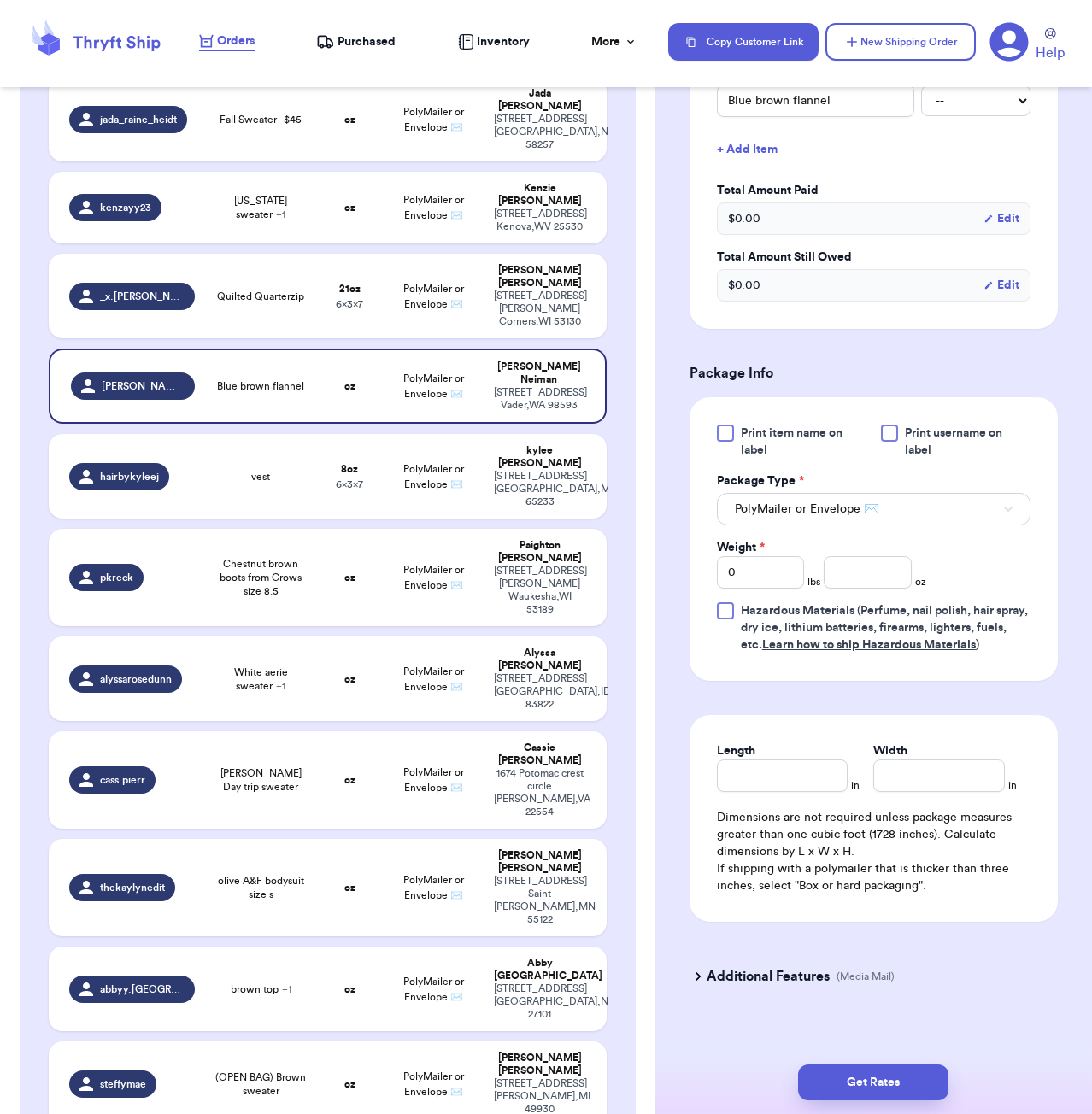
scroll to position [478, 0]
click at [867, 557] on input "number" at bounding box center [867, 573] width 88 height 32
click at [794, 762] on input "Length" at bounding box center [783, 776] width 132 height 32
click at [878, 1086] on button "Get Rates" at bounding box center [873, 1083] width 151 height 35
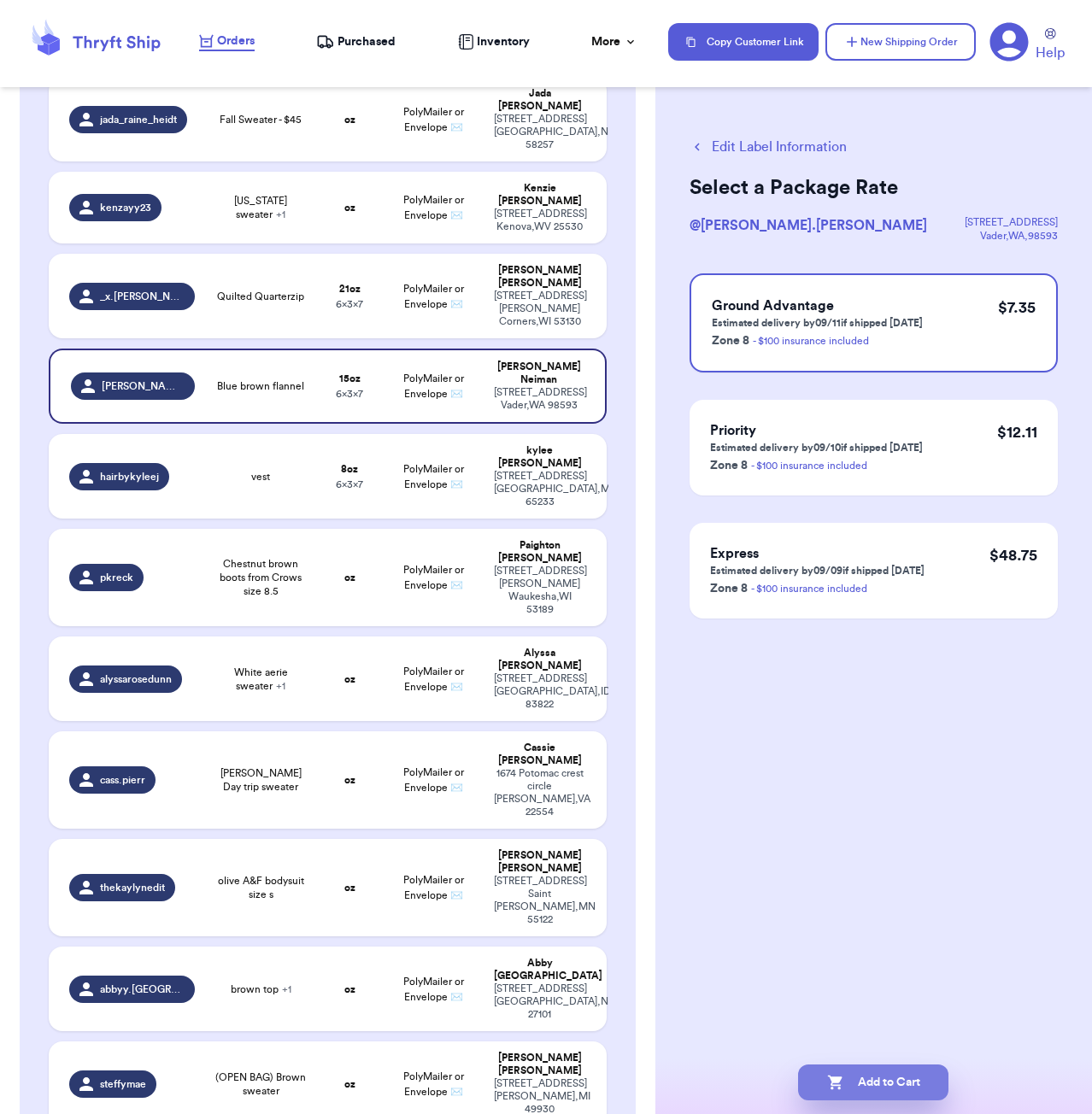
click at [919, 1077] on button "Add to Cart" at bounding box center [873, 1083] width 151 height 35
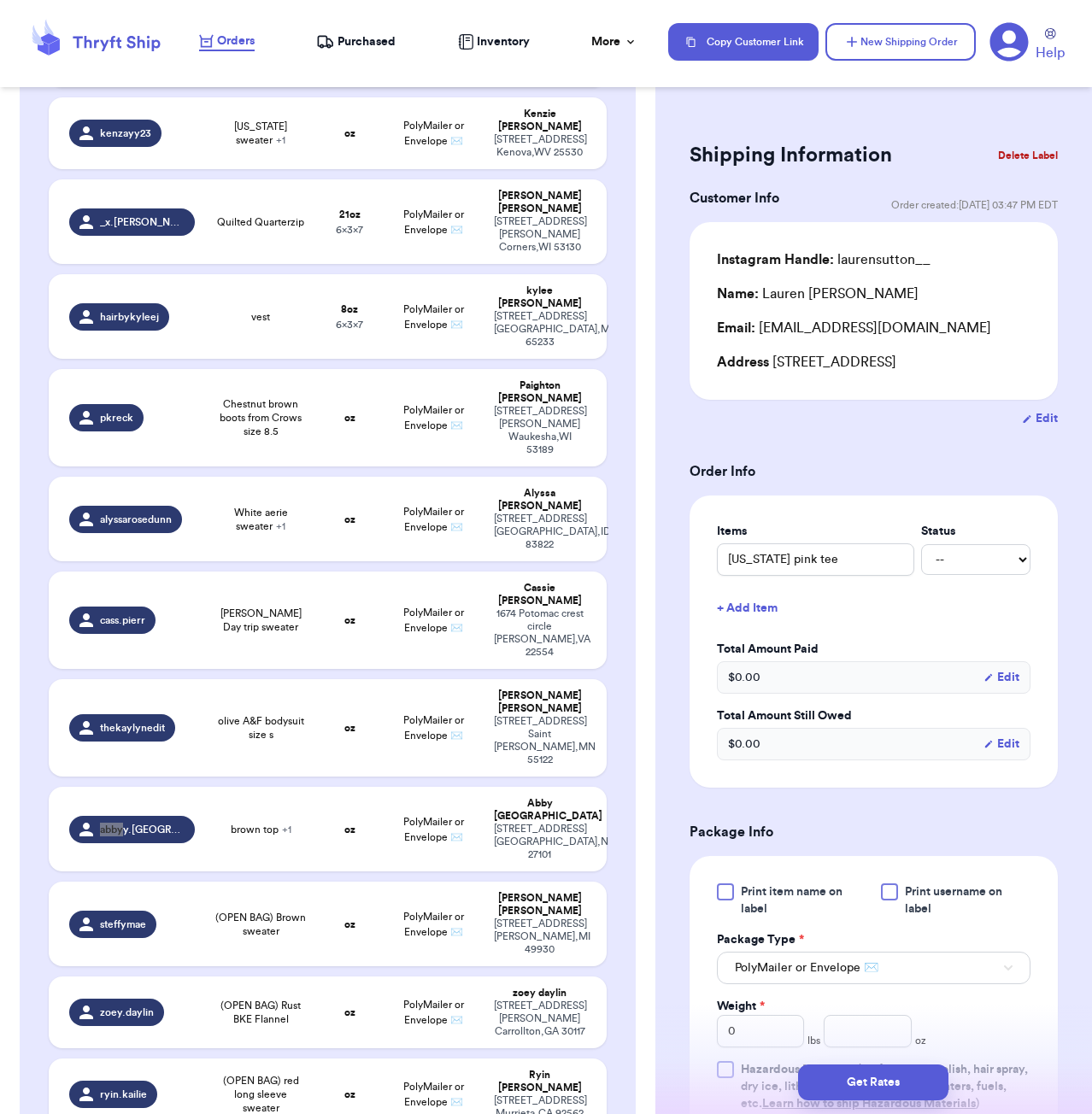
scroll to position [386, 0]
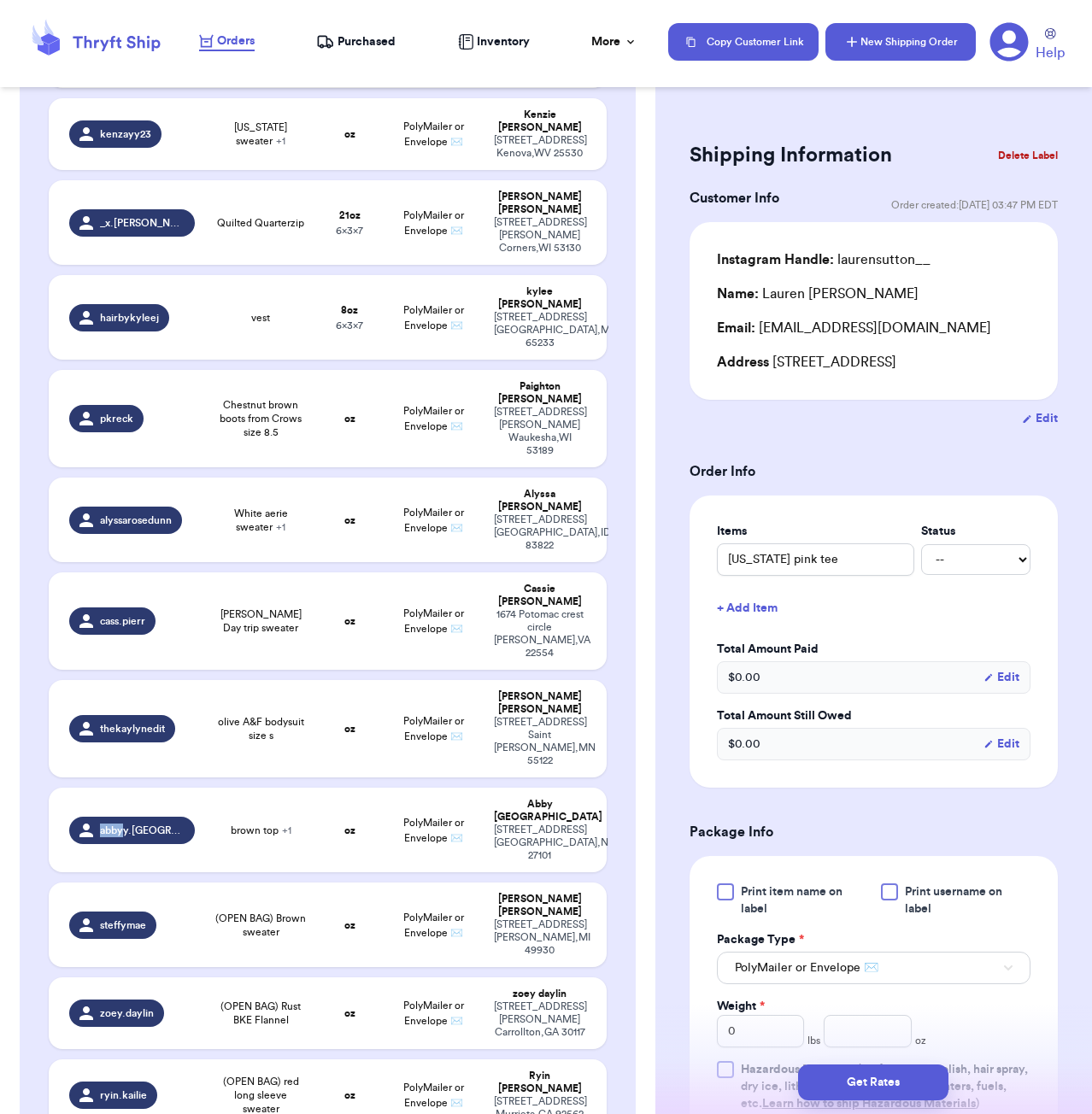
click at [913, 49] on button "New Shipping Order" at bounding box center [900, 41] width 151 height 37
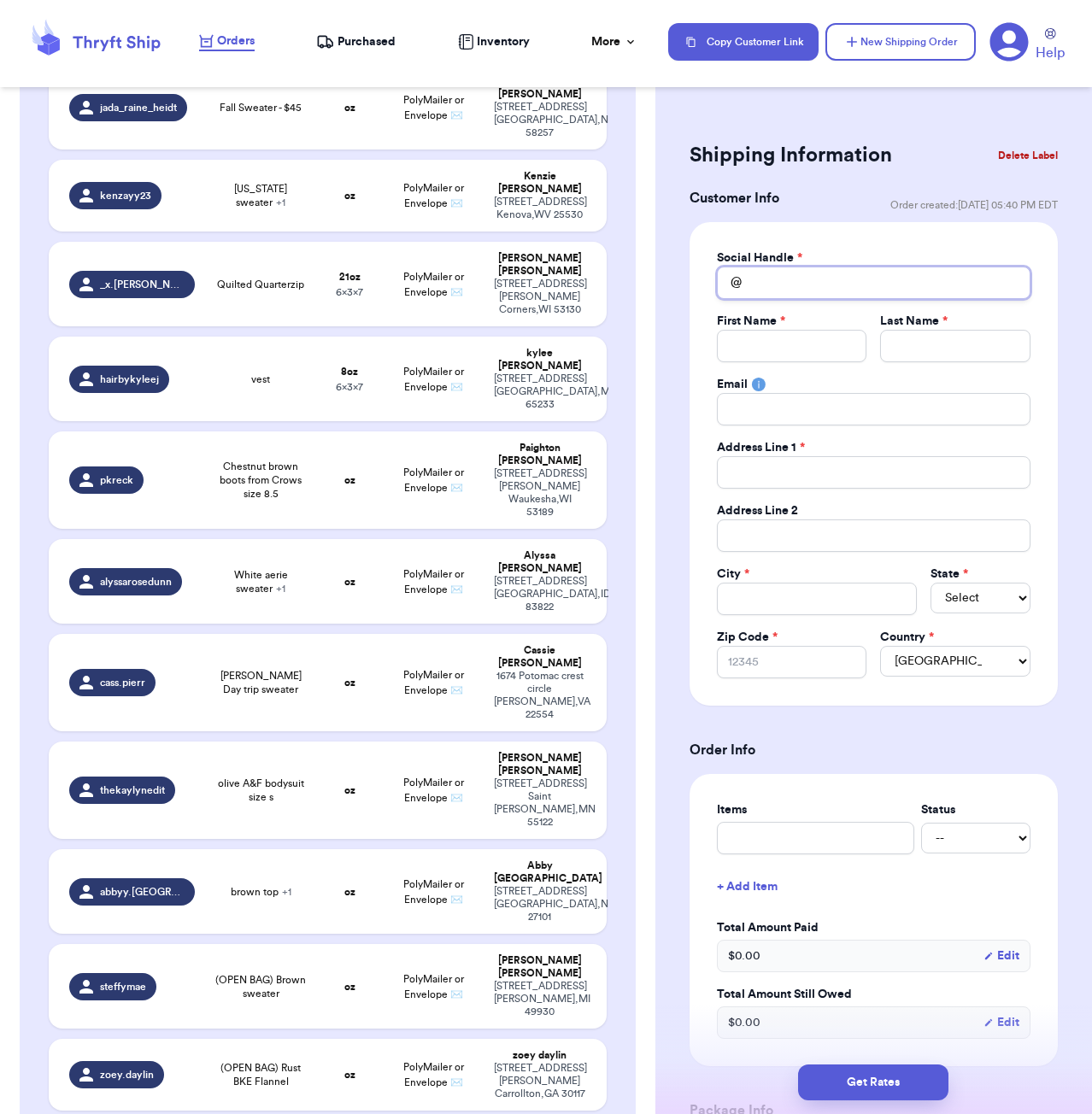
click at [776, 282] on input "Total Amount Paid" at bounding box center [874, 282] width 314 height 32
click at [856, 330] on p "[STREET_ADDRESS]" at bounding box center [879, 325] width 162 height 17
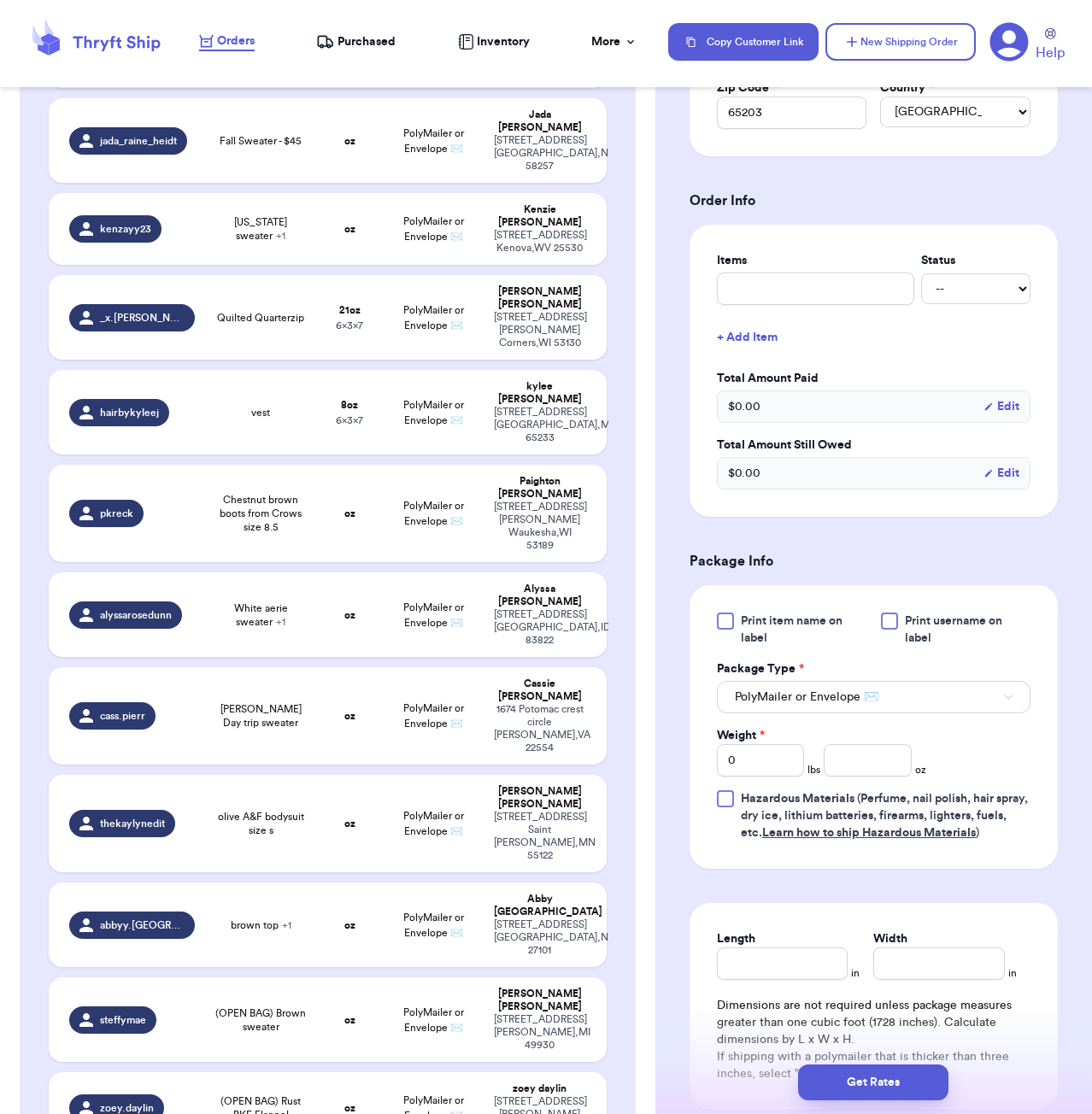
scroll to position [603, 0]
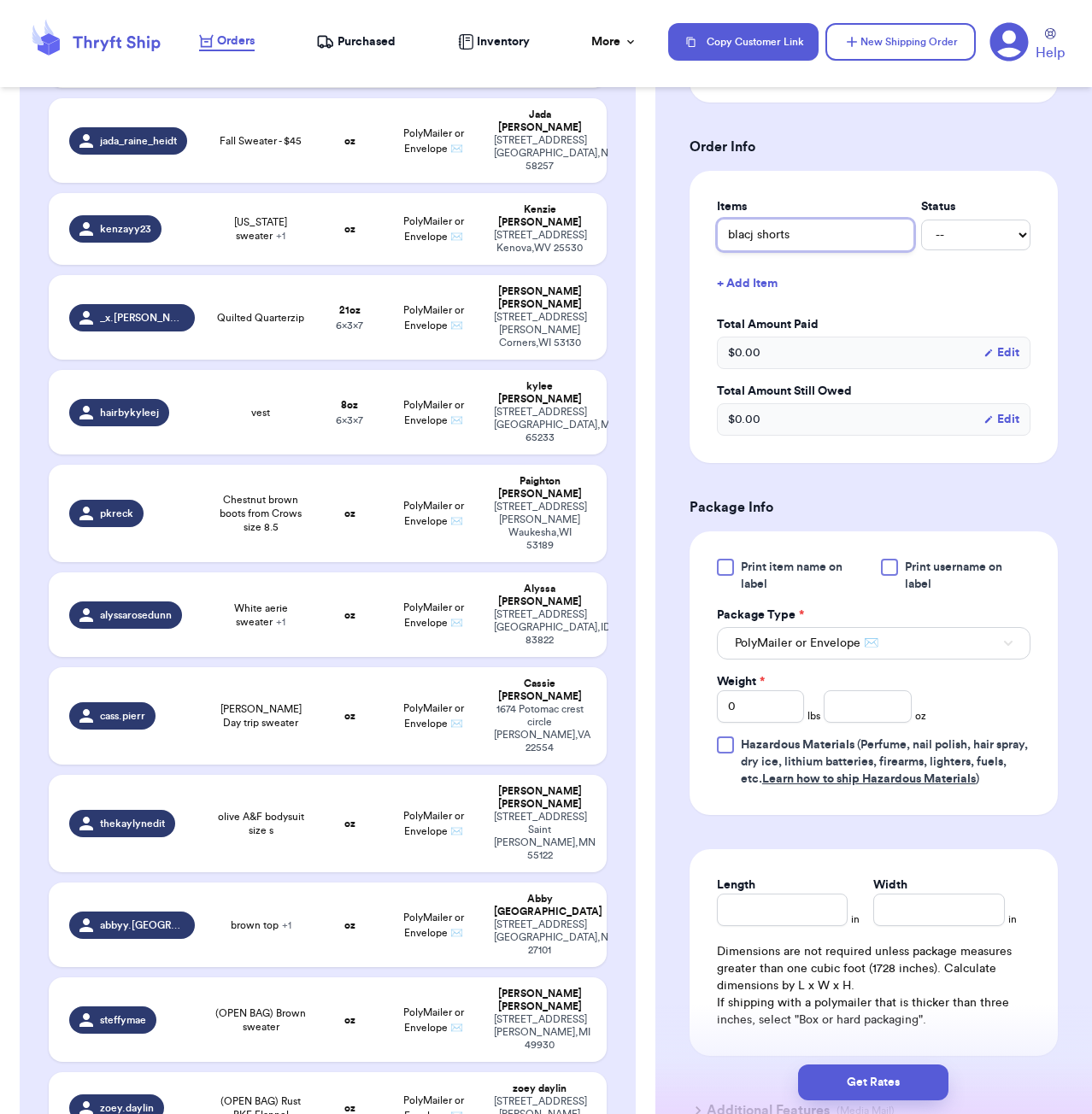
click at [757, 231] on input "blacj shorts" at bounding box center [816, 234] width 198 height 32
click at [843, 704] on input "number" at bounding box center [867, 707] width 88 height 32
drag, startPoint x: 942, startPoint y: 1078, endPoint x: 972, endPoint y: 1026, distance: 60.0
click at [942, 1078] on button "Get Rates" at bounding box center [873, 1083] width 151 height 35
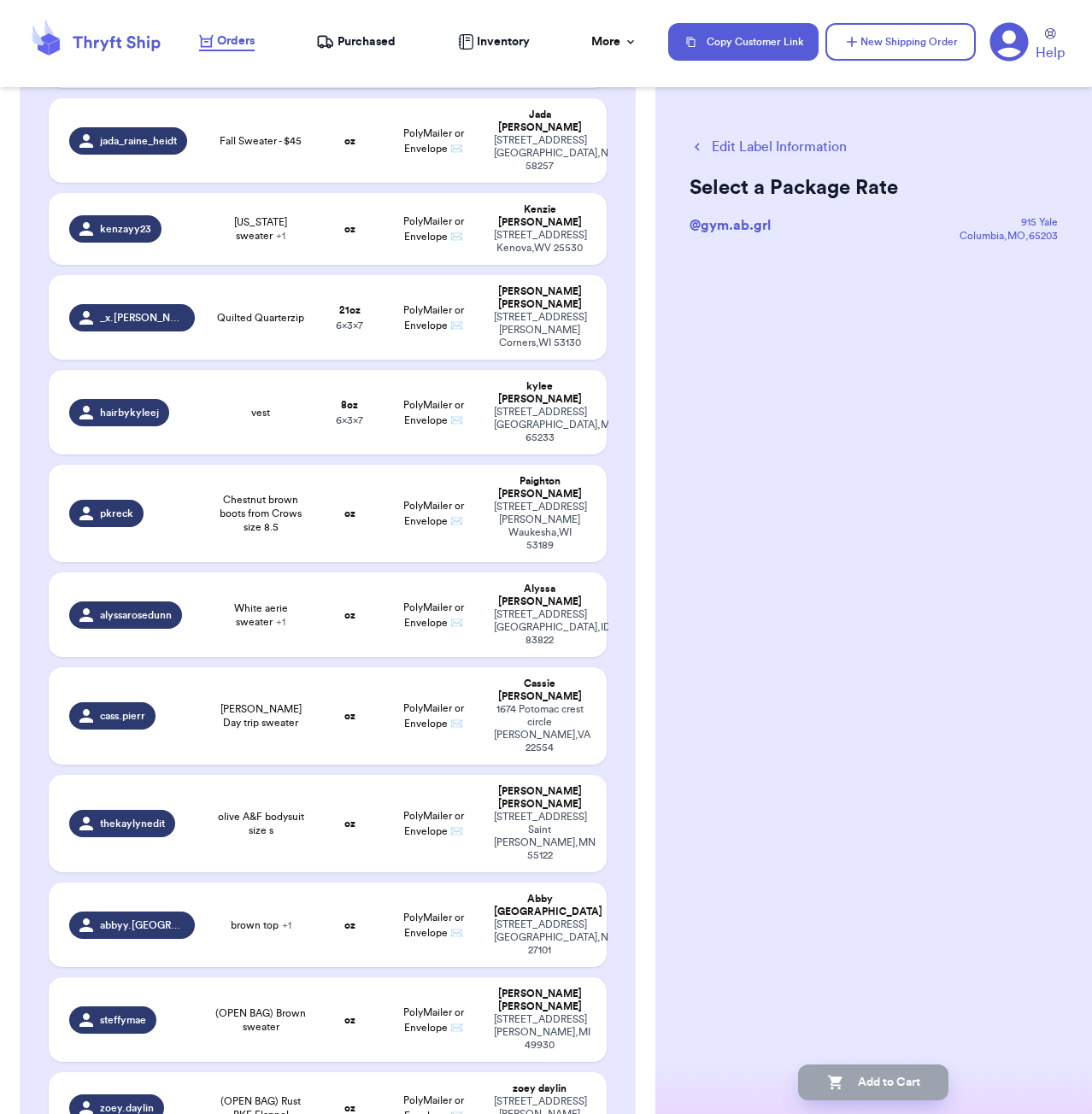
scroll to position [0, 0]
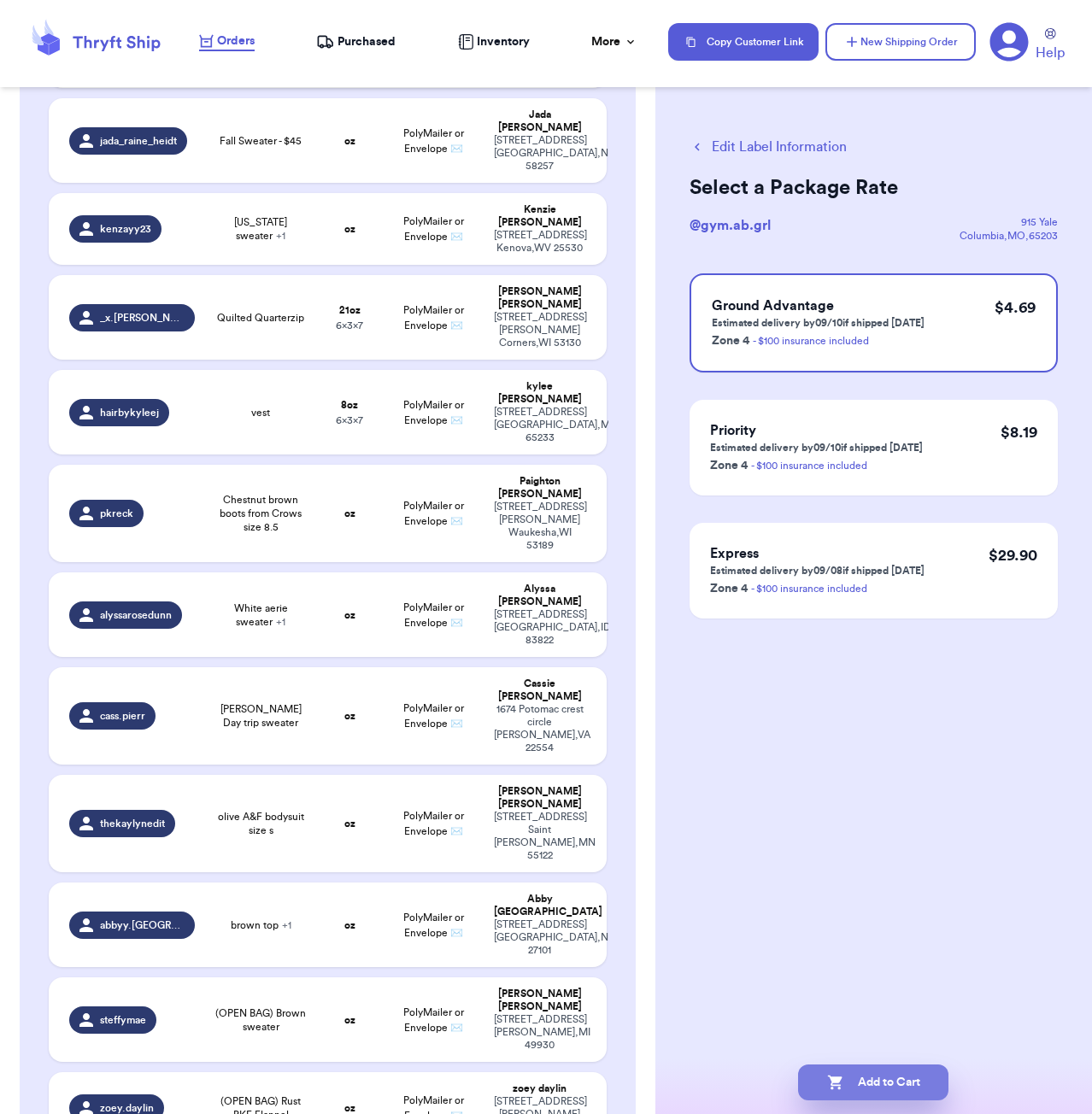
click at [910, 1081] on button "Add to Cart" at bounding box center [873, 1083] width 151 height 35
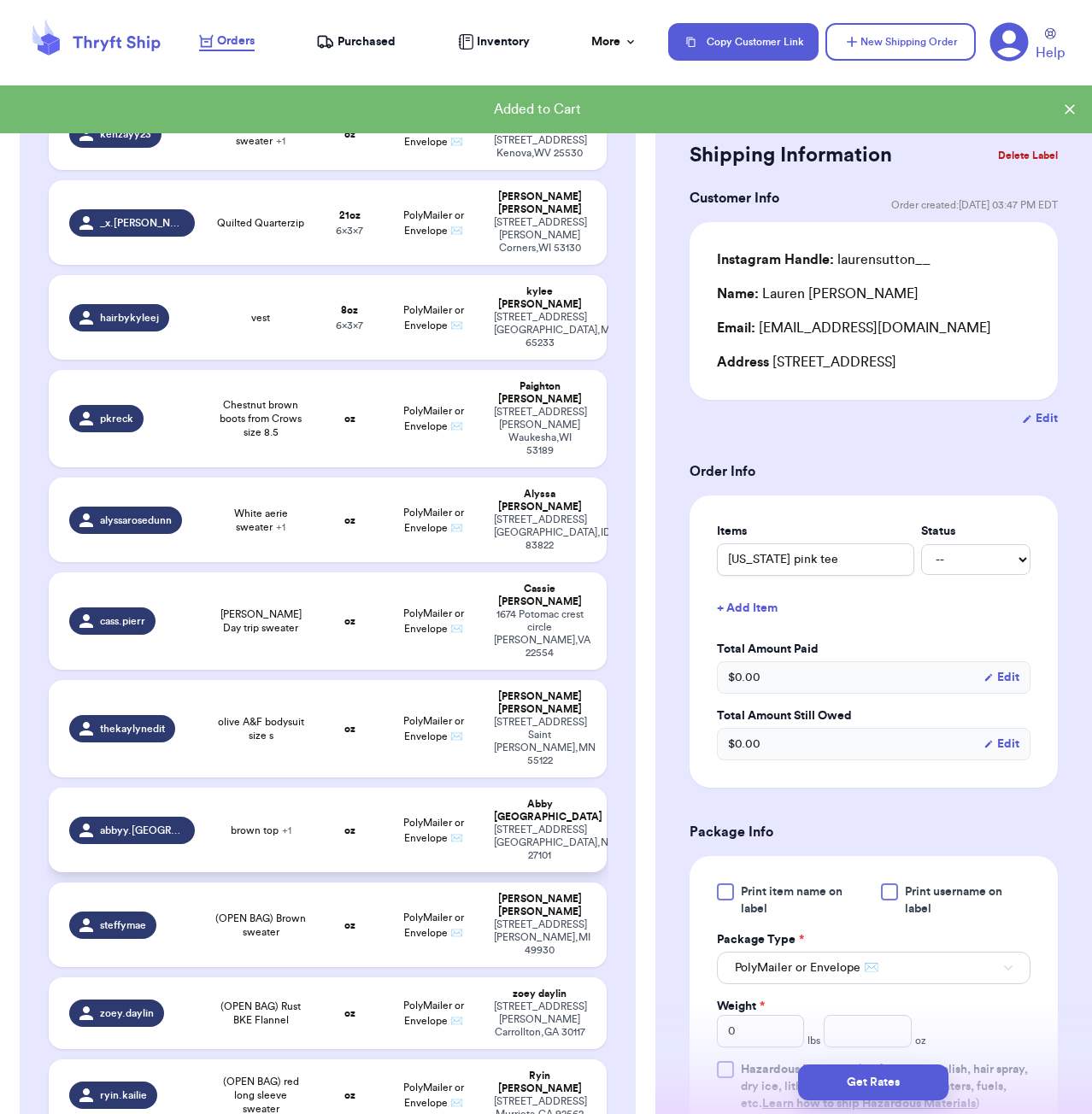
click at [324, 788] on td "oz" at bounding box center [349, 831] width 67 height 85
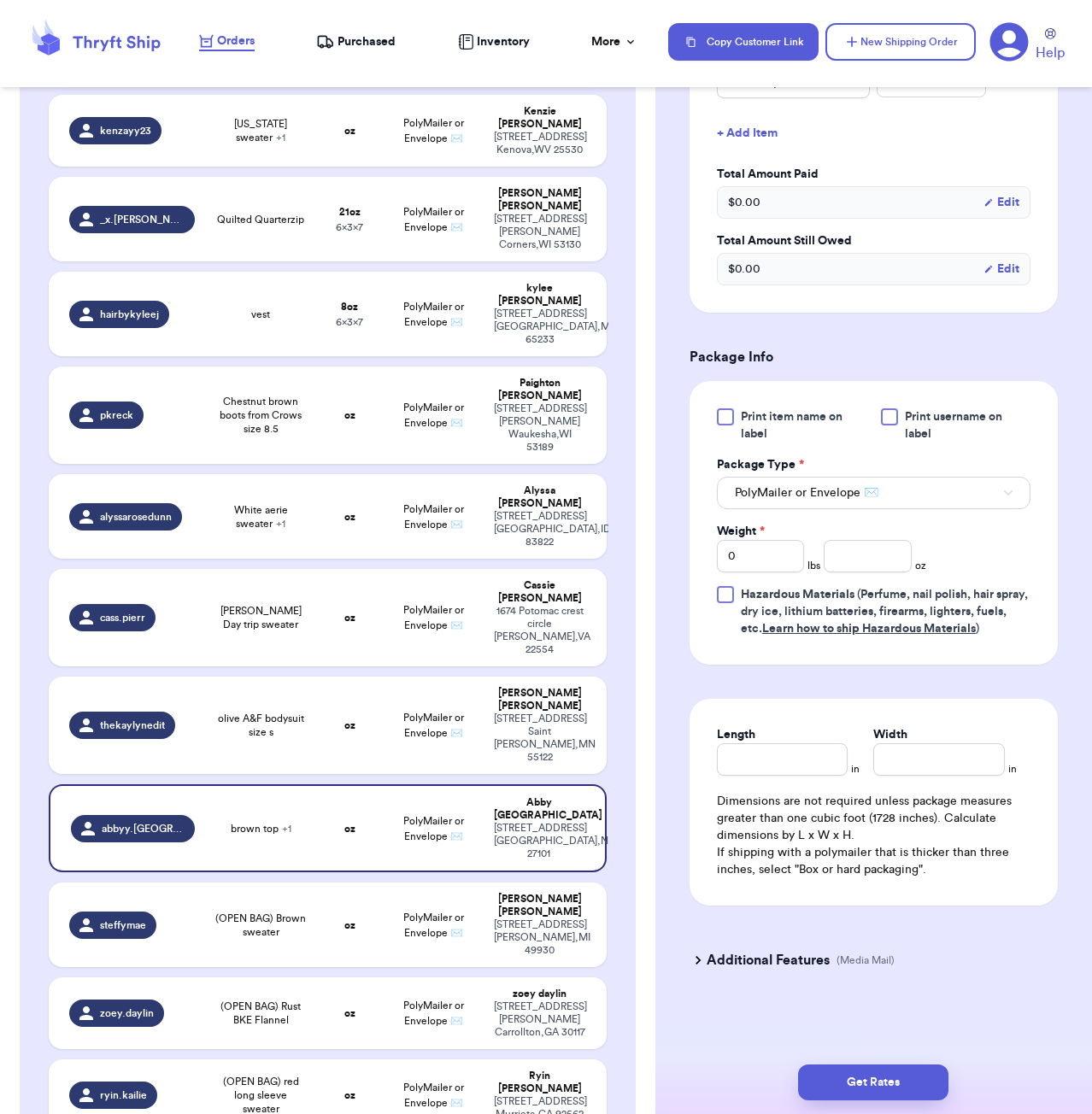
scroll to position [555, 0]
click at [842, 565] on input "number" at bounding box center [867, 556] width 88 height 32
click at [792, 763] on input "Length" at bounding box center [783, 760] width 132 height 32
click at [847, 1072] on button "Get Rates" at bounding box center [873, 1083] width 151 height 35
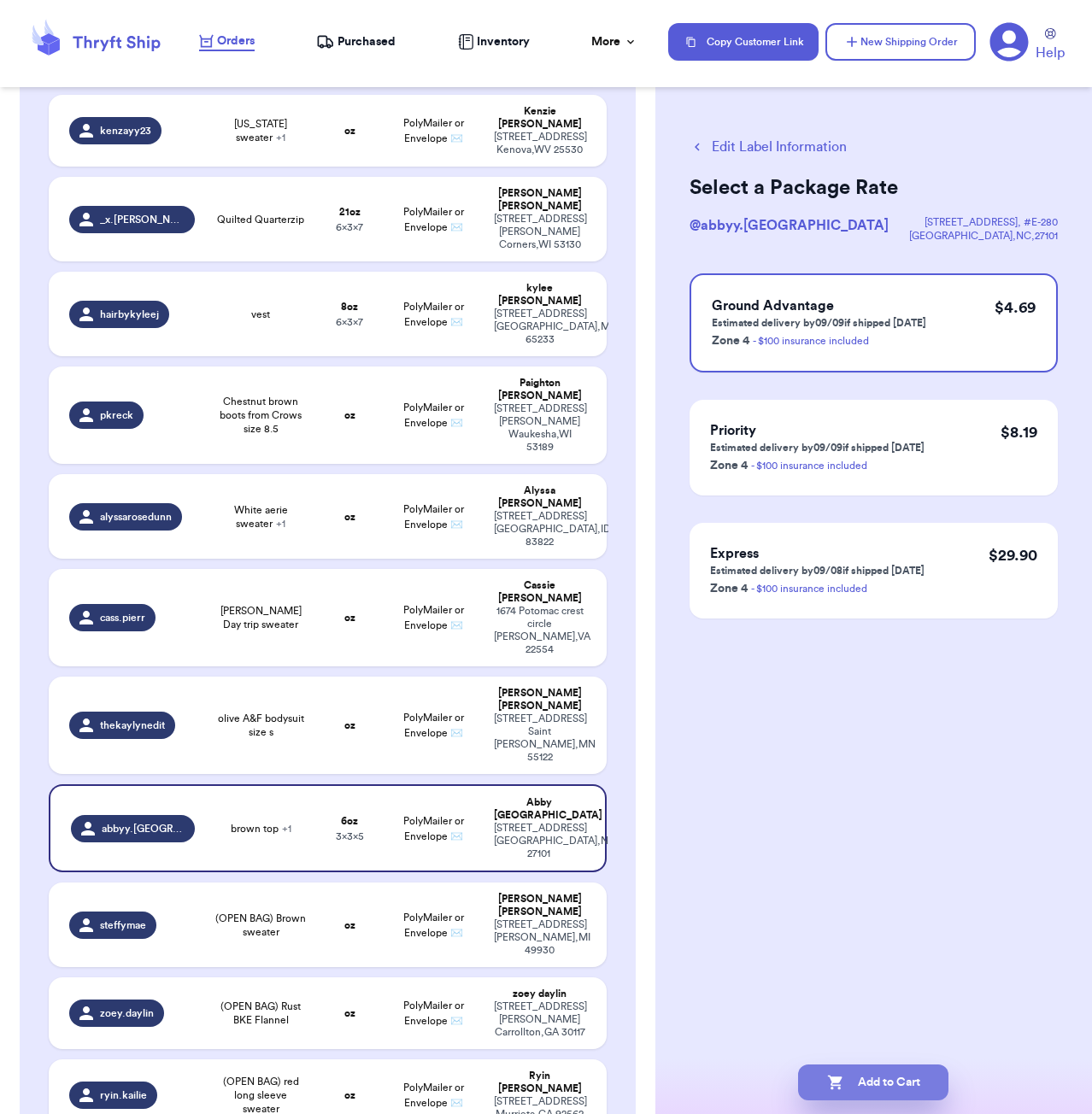
click at [926, 1069] on button "Add to Cart" at bounding box center [873, 1083] width 151 height 35
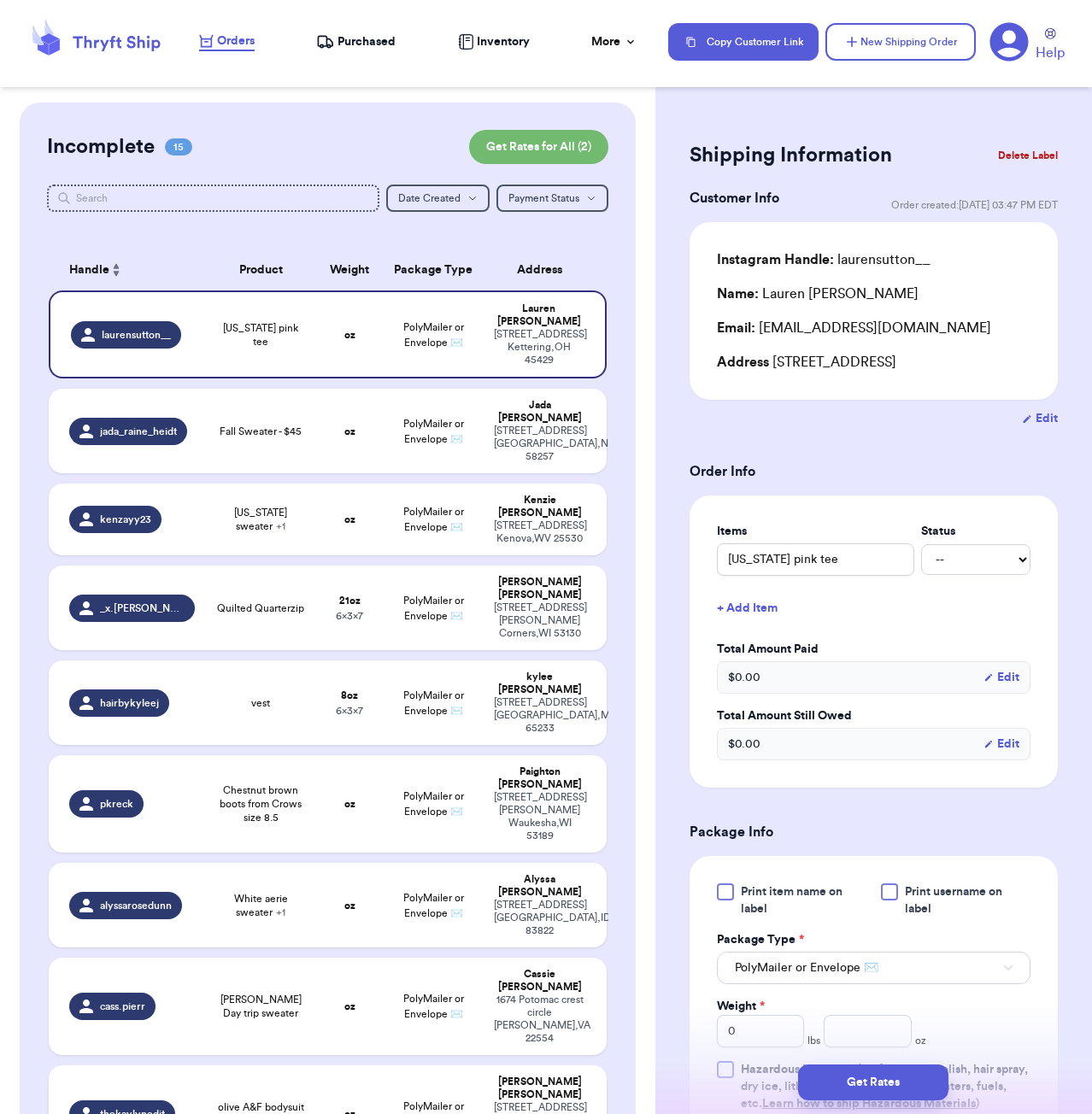
click at [328, 1066] on td "oz" at bounding box center [349, 1114] width 67 height 97
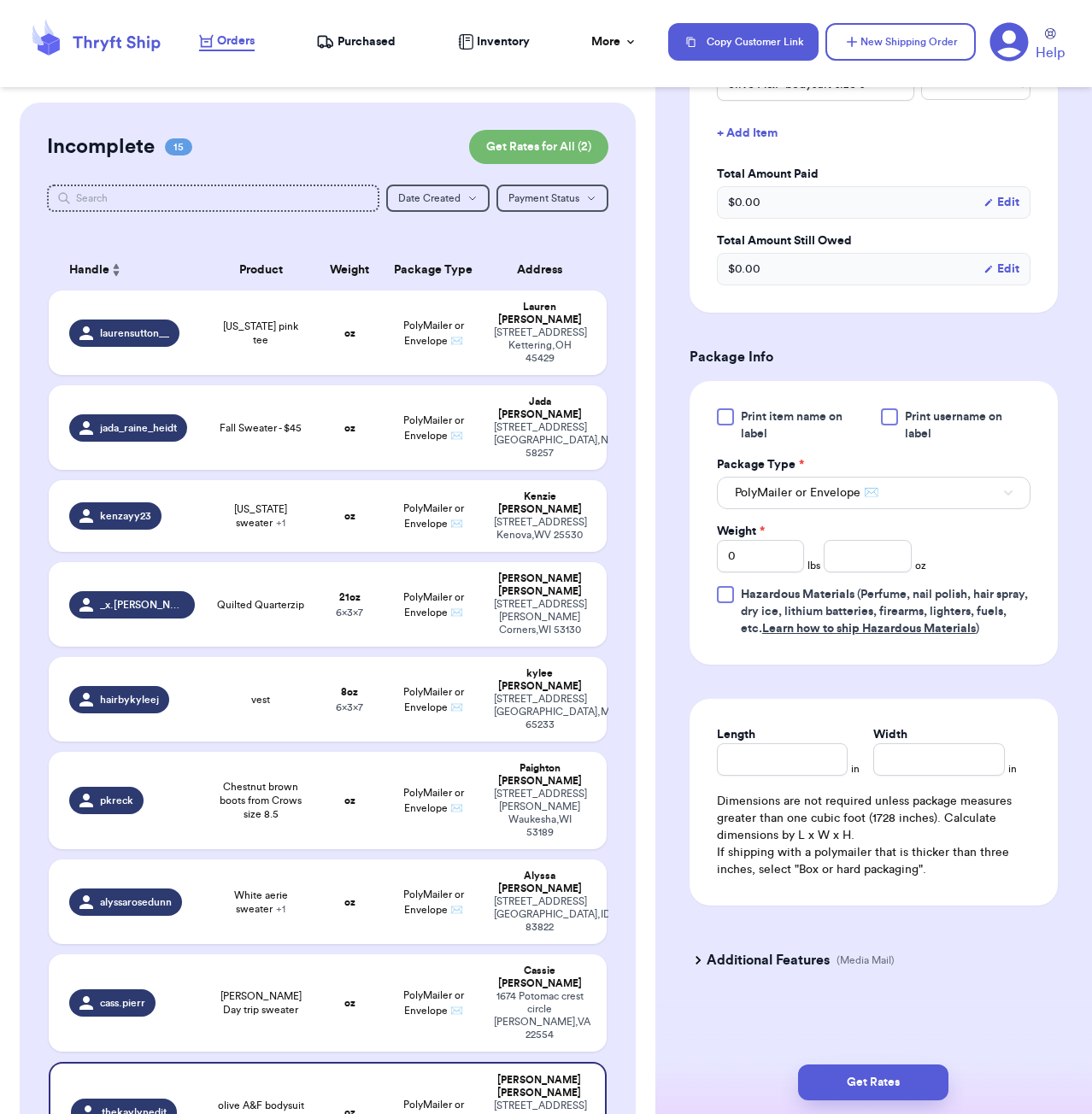
scroll to position [499, 0]
click at [857, 564] on input "number" at bounding box center [867, 556] width 88 height 32
click at [776, 758] on input "Length" at bounding box center [783, 760] width 132 height 32
click at [885, 1067] on button "Get Rates" at bounding box center [873, 1083] width 151 height 35
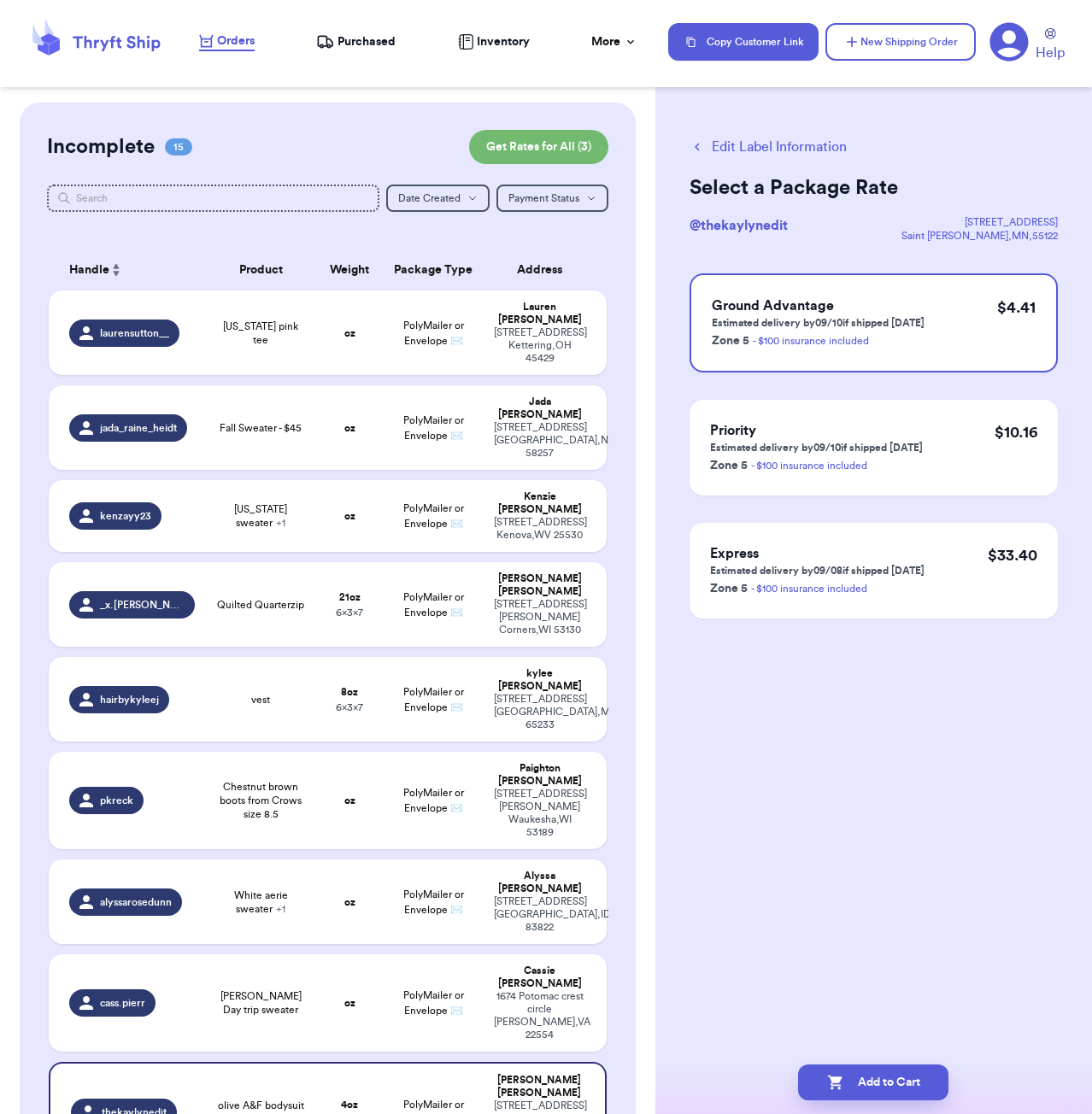
scroll to position [0, 0]
click at [918, 1075] on button "Add to Cart" at bounding box center [873, 1083] width 151 height 35
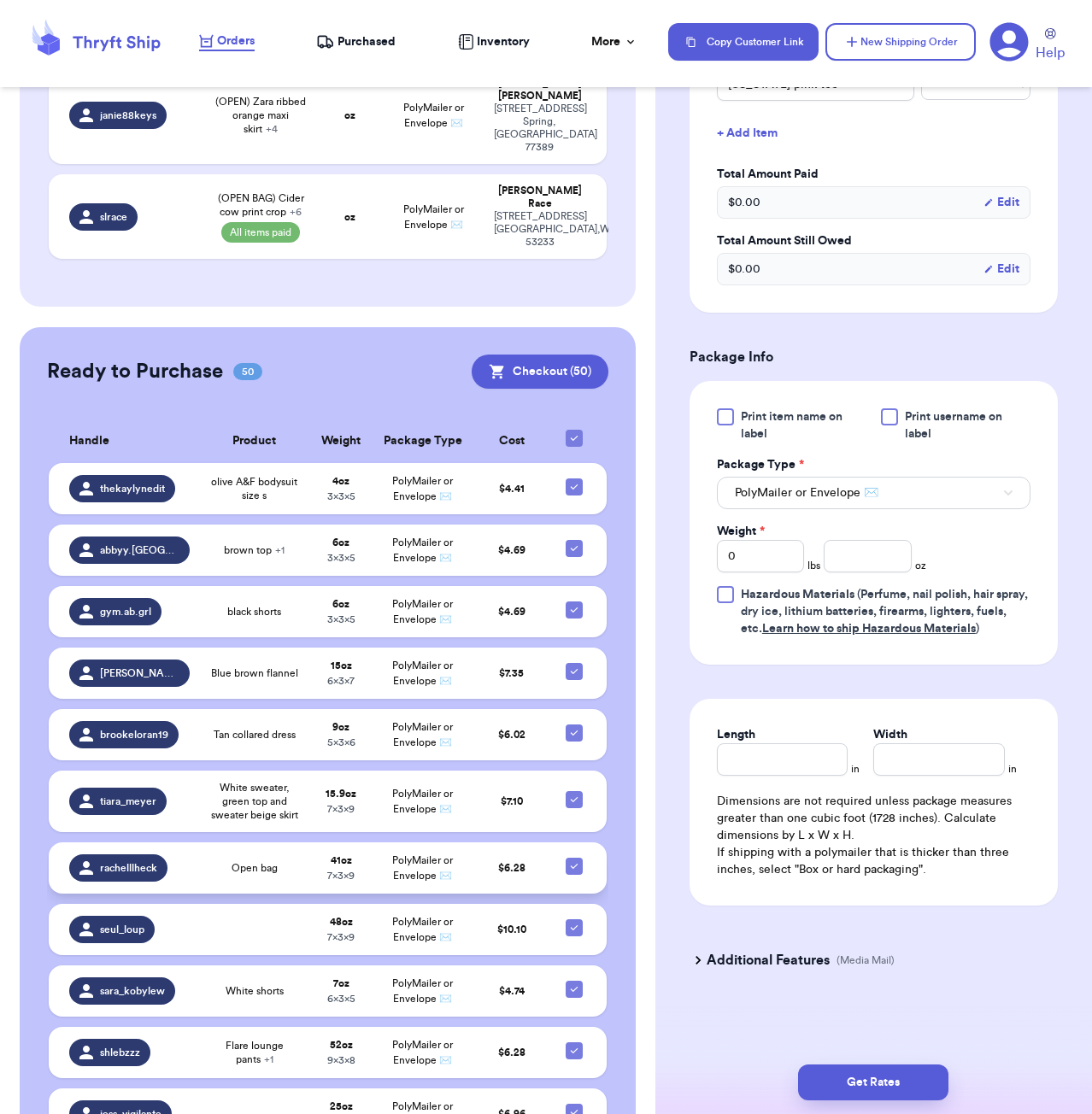
scroll to position [1369, 0]
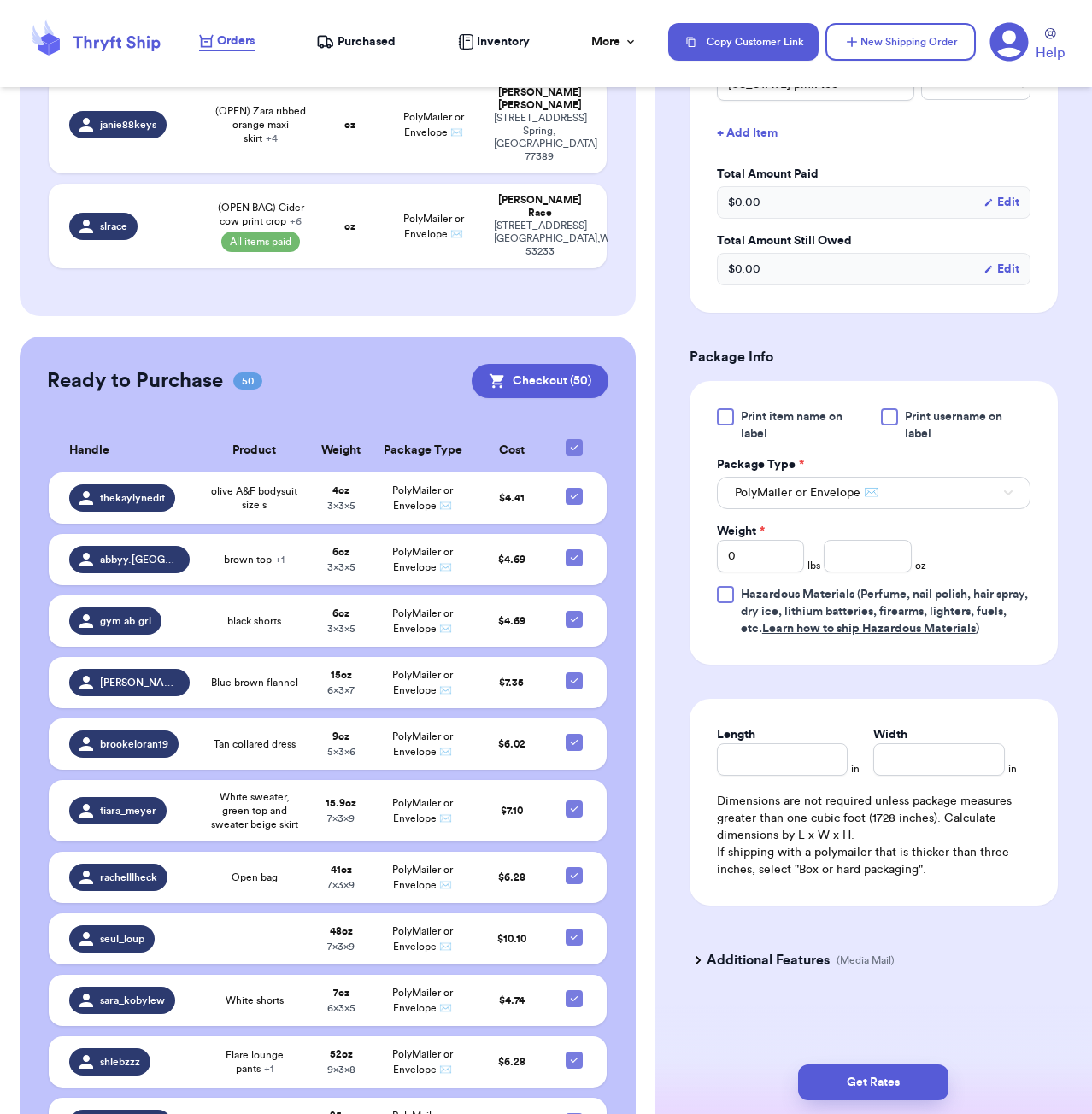
click at [391, 364] on div "Ready to Purchase 50 Checkout ( 50 )" at bounding box center [328, 381] width 562 height 34
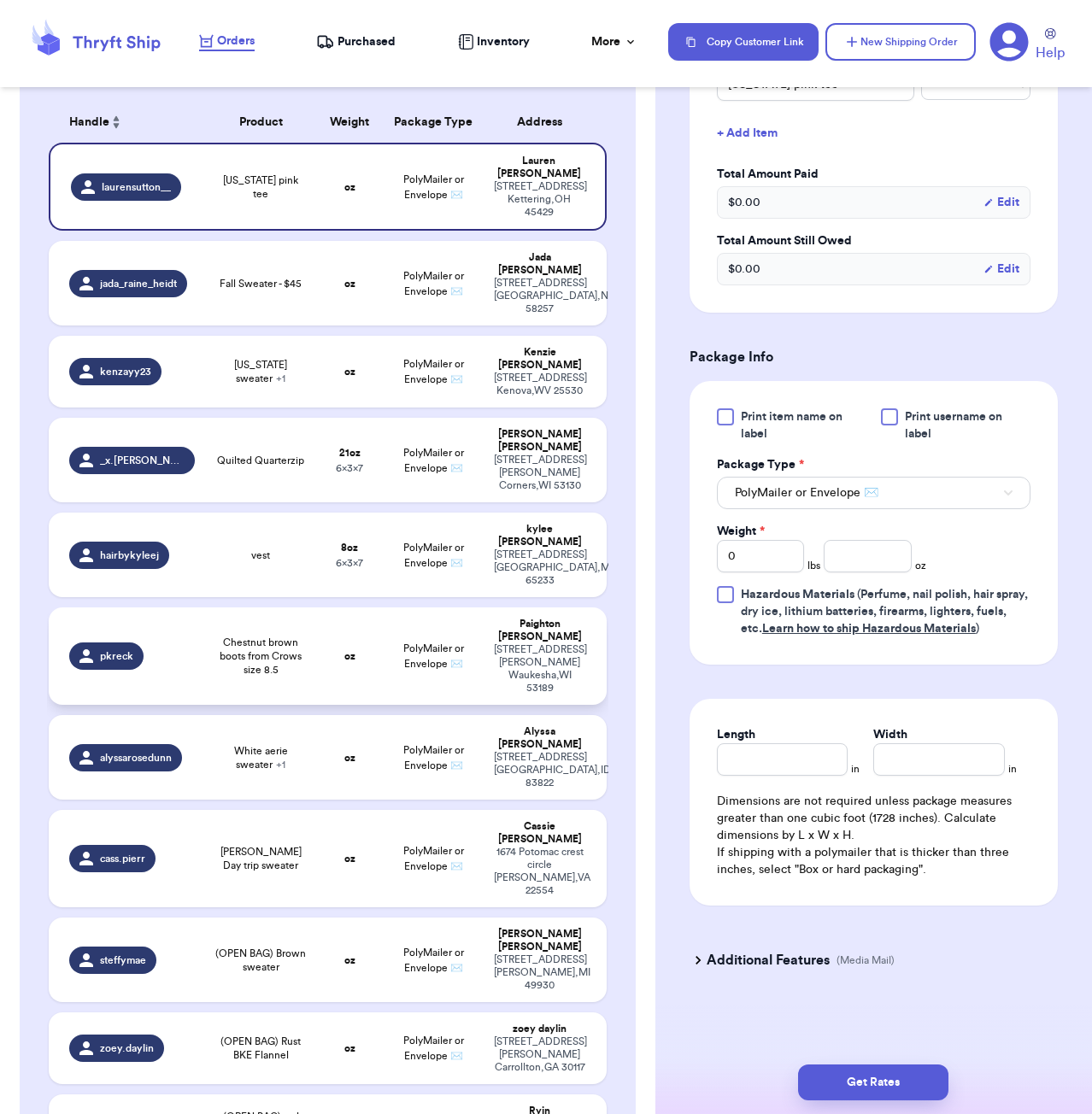
click at [347, 607] on td "oz" at bounding box center [349, 655] width 67 height 97
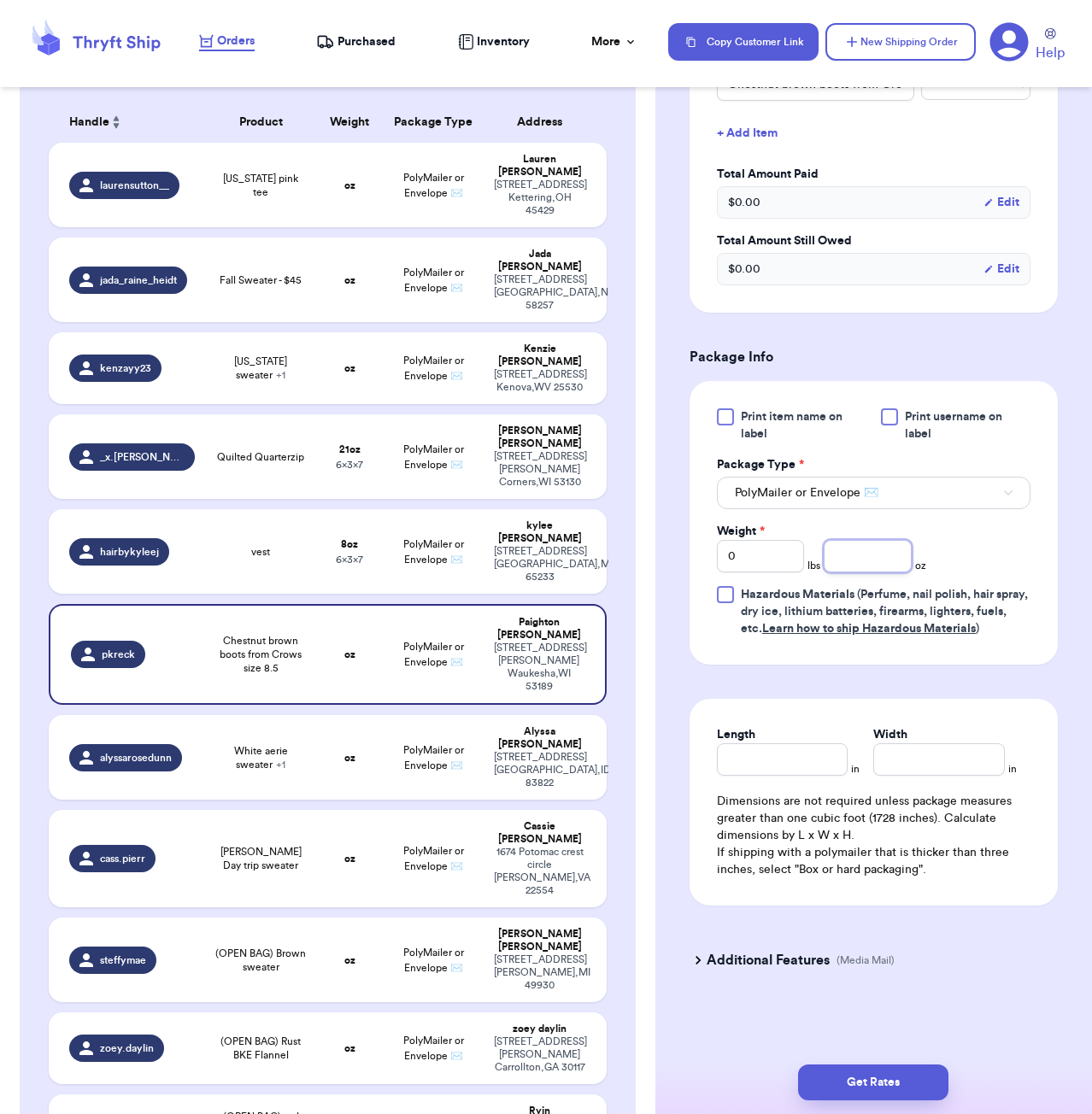
click at [868, 557] on input "number" at bounding box center [867, 556] width 88 height 32
click at [816, 757] on input "Length" at bounding box center [783, 760] width 132 height 32
click at [906, 1090] on button "Get Rates" at bounding box center [873, 1083] width 151 height 35
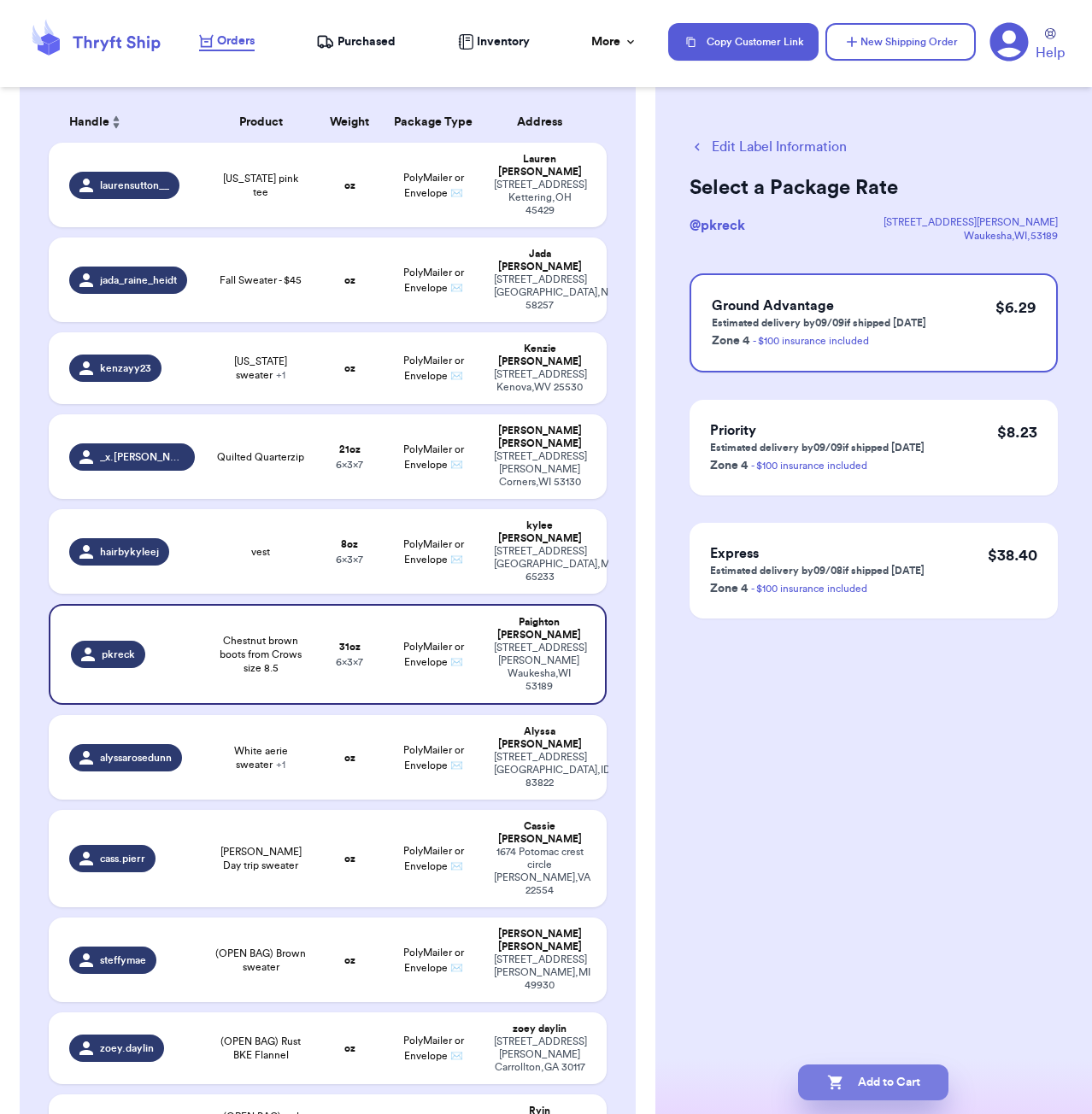
click at [900, 1086] on button "Add to Cart" at bounding box center [873, 1083] width 151 height 35
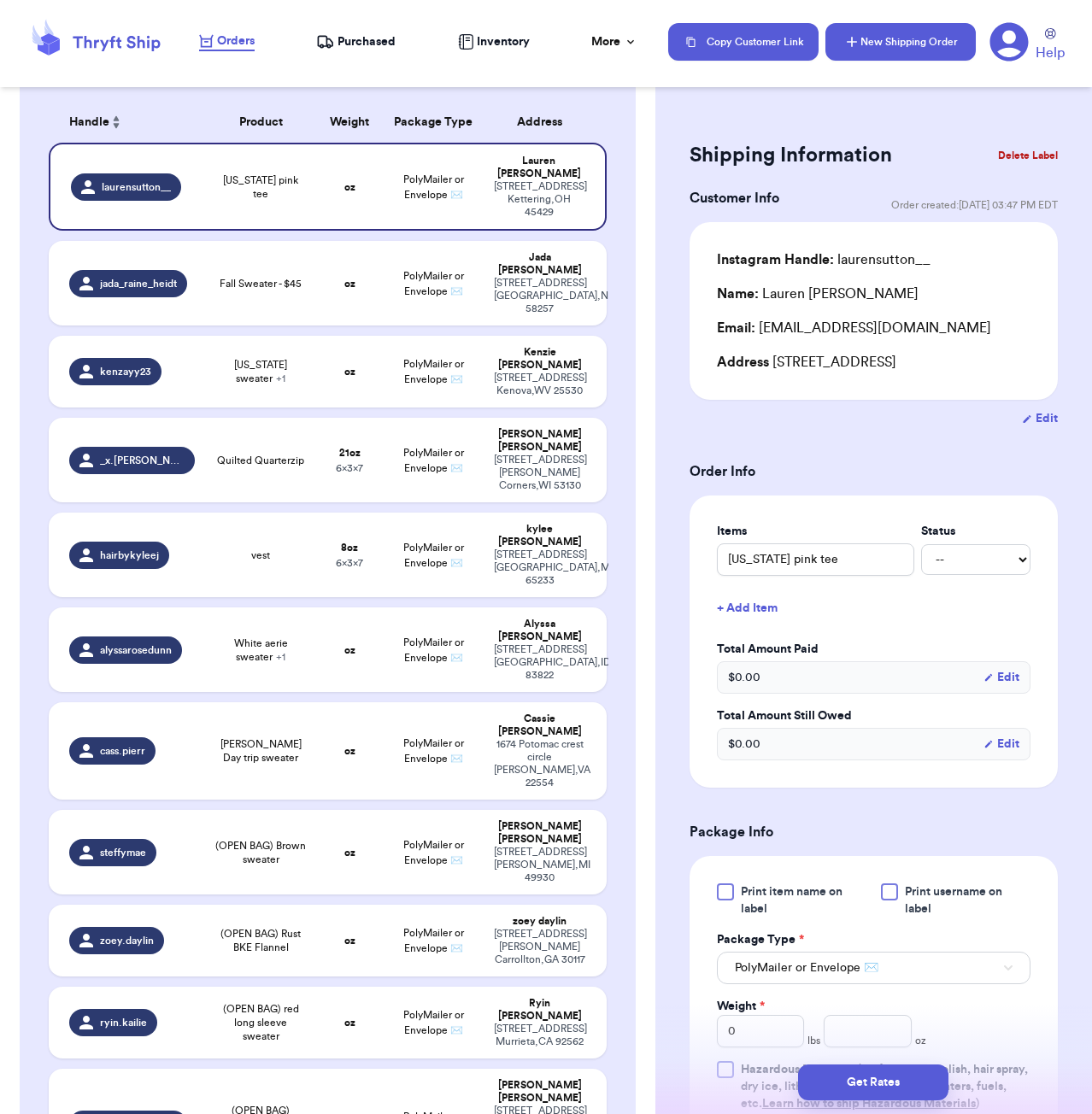
click at [858, 32] on button "New Shipping Order" at bounding box center [900, 41] width 151 height 37
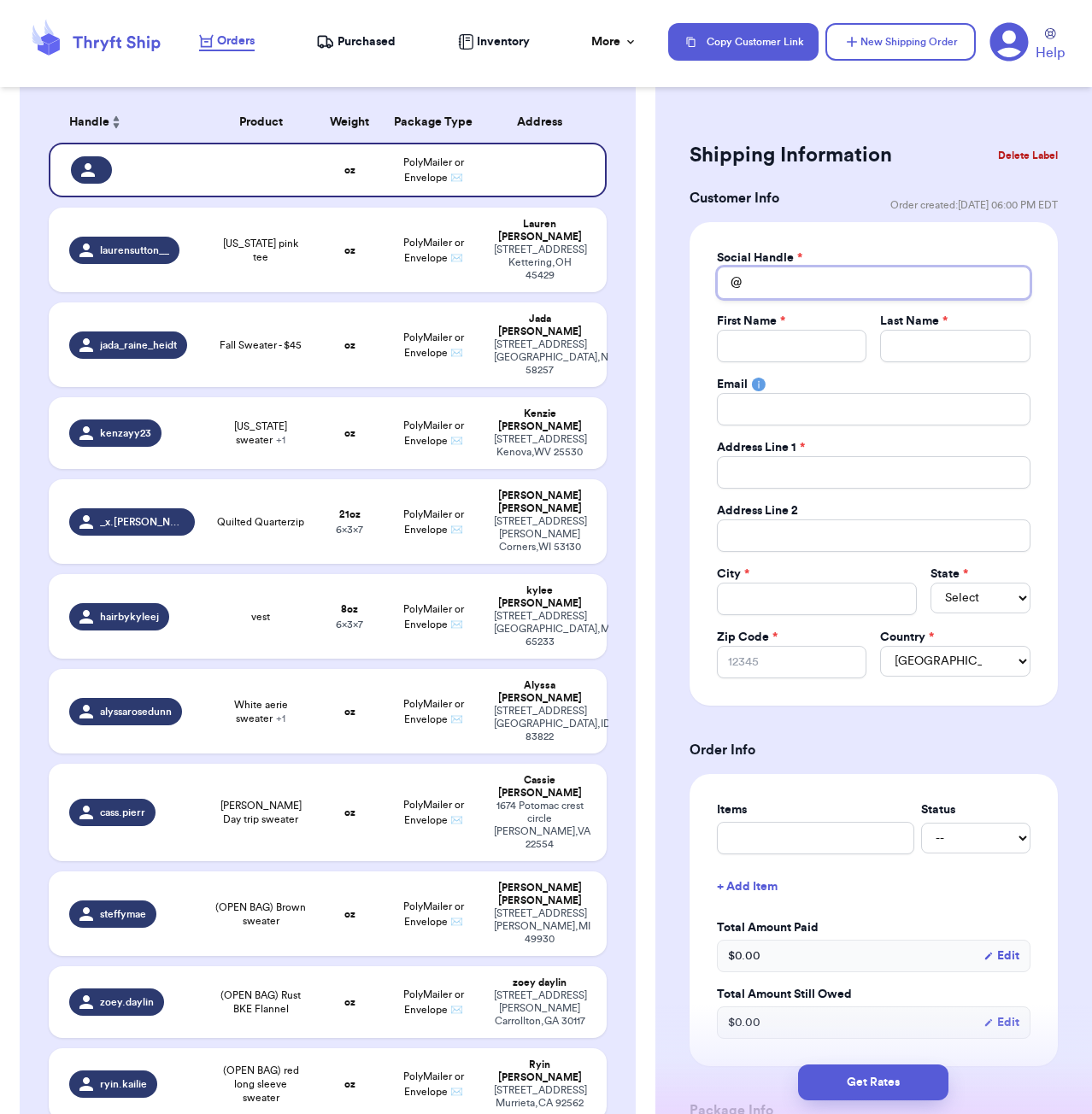
click at [788, 299] on div "Social Handle * @ First Name * Last Name * Email Address Line 1 * Address Line …" at bounding box center [874, 464] width 314 height 429
click at [800, 281] on input "nhug14" at bounding box center [874, 282] width 314 height 32
click at [1010, 159] on button "Delete Label" at bounding box center [1027, 155] width 74 height 37
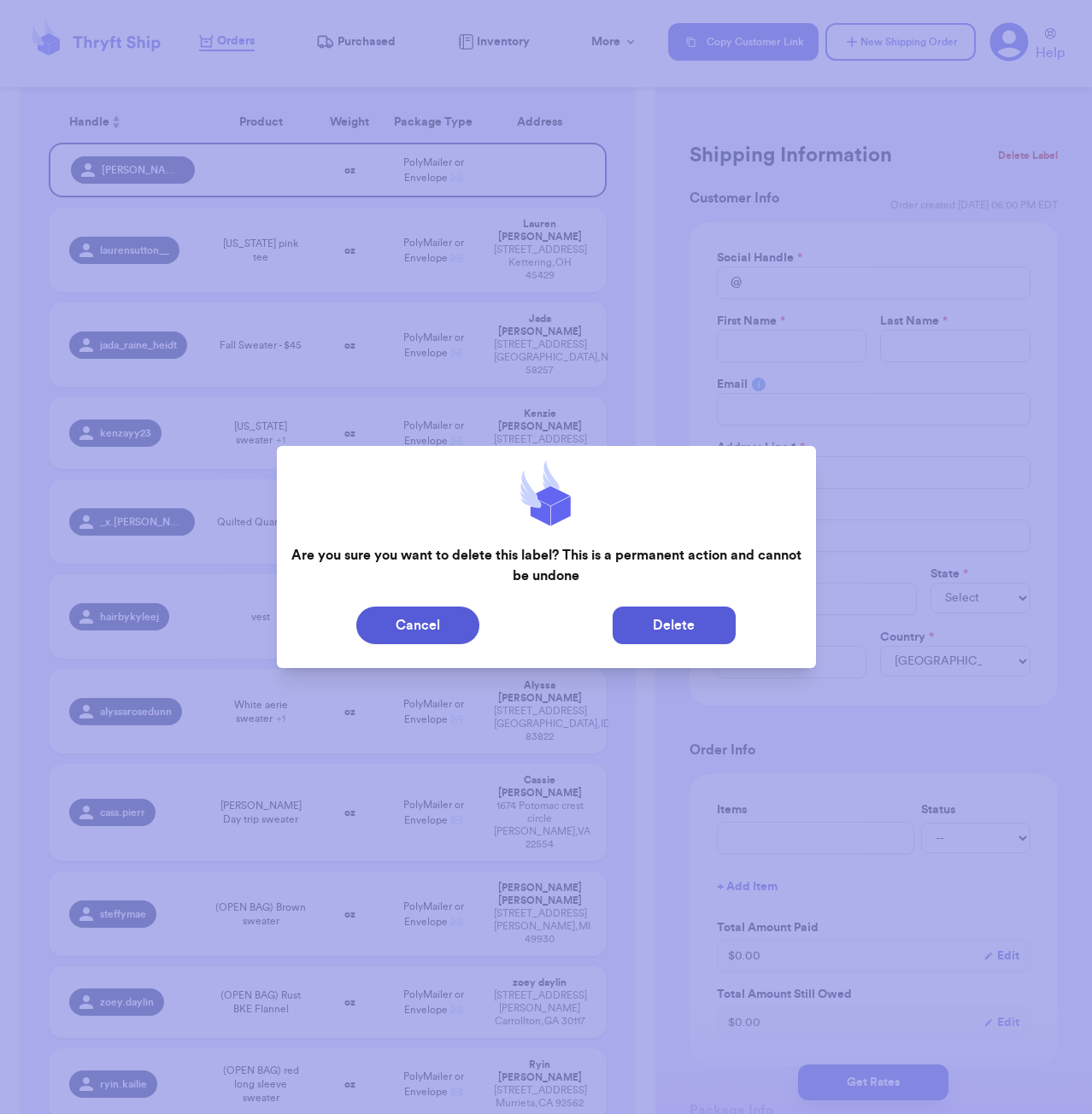
click at [649, 621] on button "Delete" at bounding box center [674, 626] width 123 height 37
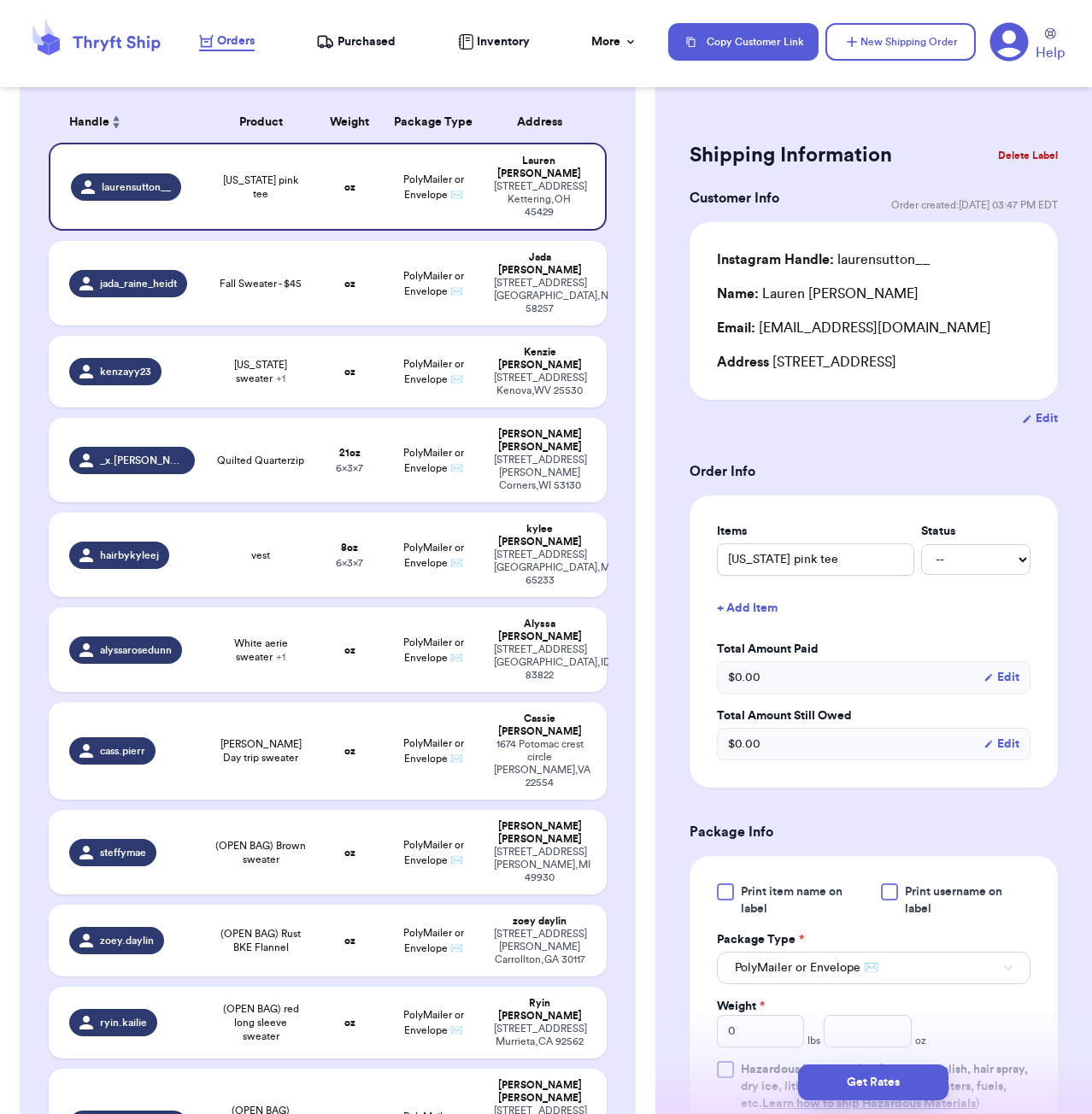
click at [829, 118] on div "Shipping Information Delete Label Customer Info Order created: [DATE] 03:47 PM …" at bounding box center [874, 845] width 437 height 1487
click at [909, 35] on button "New Shipping Order" at bounding box center [900, 41] width 151 height 37
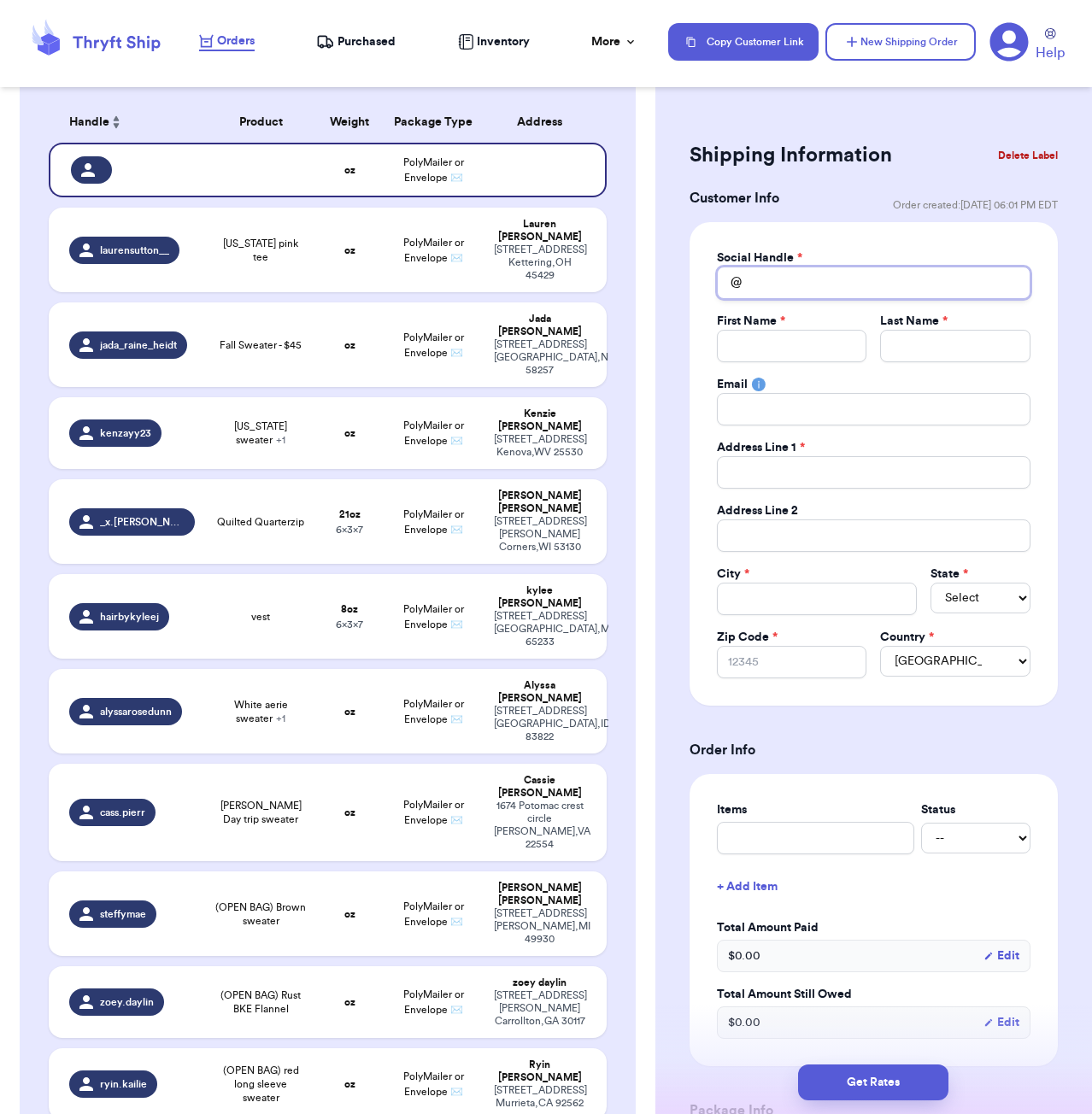
click at [762, 280] on input "Total Amount Paid" at bounding box center [874, 282] width 314 height 32
click at [860, 285] on input "Total Amount Paid" at bounding box center [874, 282] width 314 height 32
click at [856, 110] on div "Shipping Information Delete Label Customer Info Order created: [DATE] 06:01 PM …" at bounding box center [874, 985] width 437 height 1765
click at [354, 46] on span "Purchased" at bounding box center [366, 41] width 58 height 17
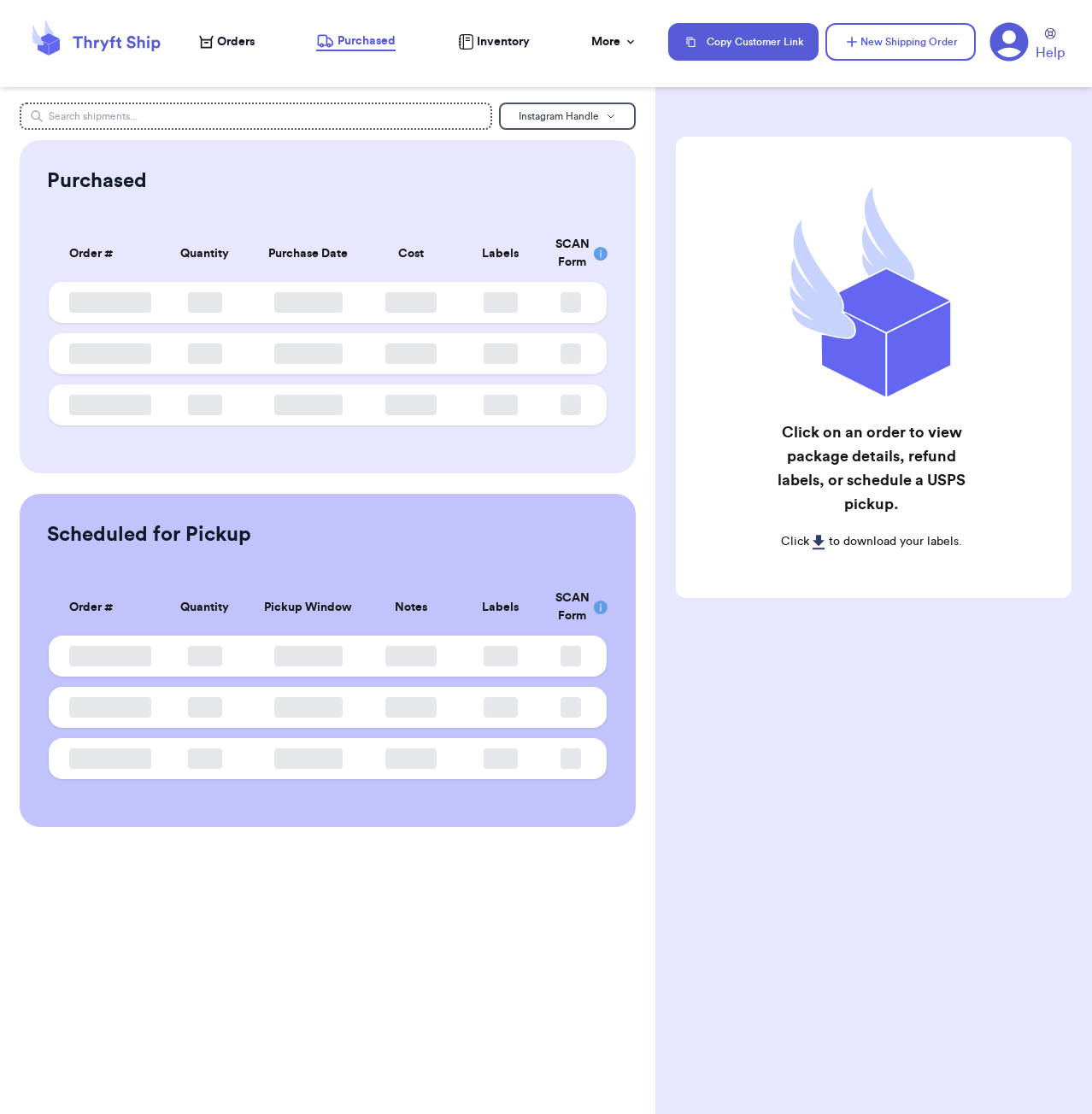
click at [296, 131] on div "Instagram Handle Purchased Order # Qty Labels SCAN Order # Quantity Purchase Da…" at bounding box center [328, 464] width 655 height 724
click at [307, 121] on input "text" at bounding box center [256, 116] width 472 height 28
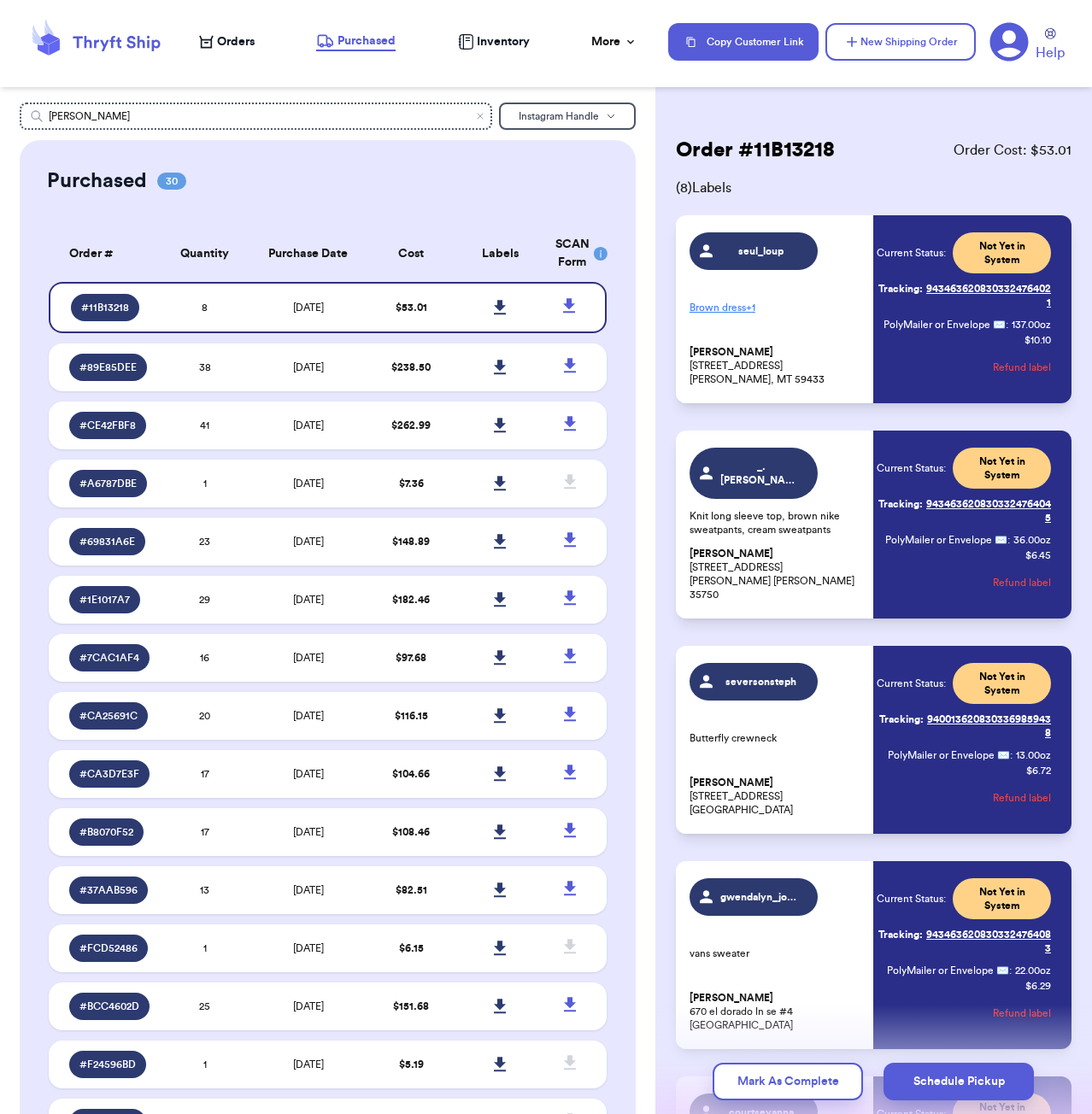
click at [218, 31] on nav "Orders Purchased Inventory More Stats Completed Orders Copy Customer Link New S…" at bounding box center [637, 41] width 910 height 56
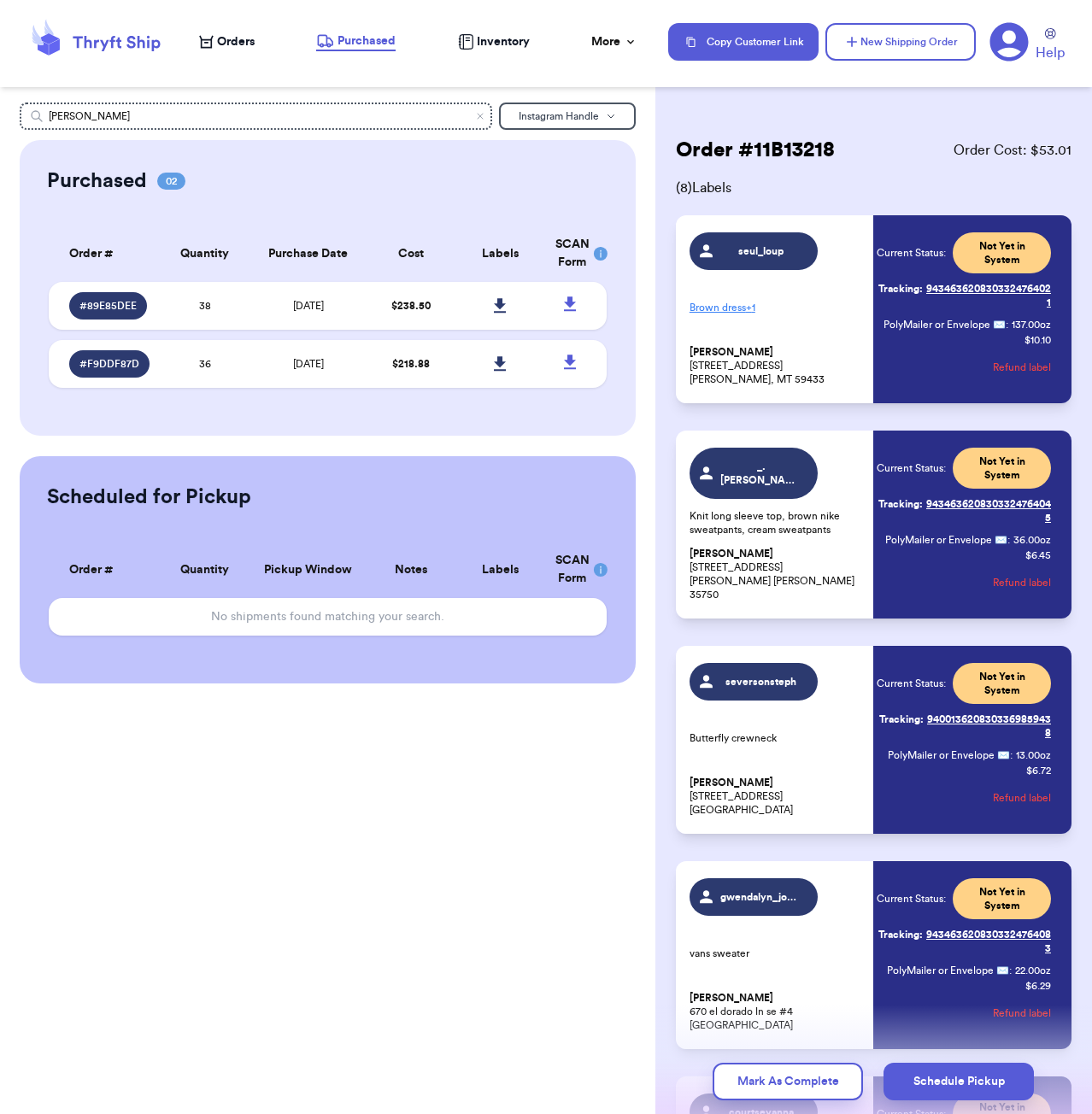
click at [217, 41] on span "Orders" at bounding box center [236, 41] width 37 height 17
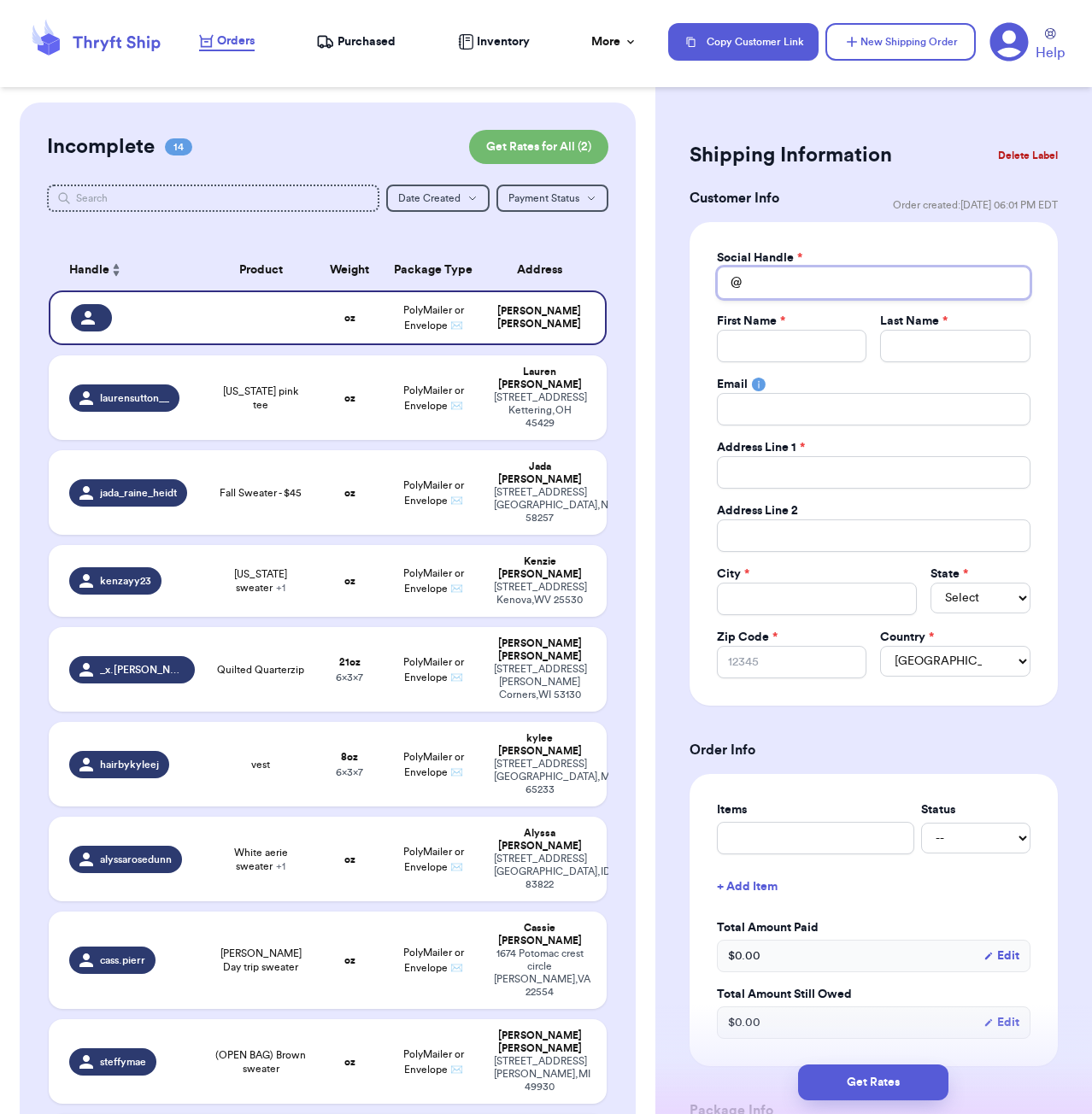
click at [825, 278] on input "Total Amount Paid" at bounding box center [874, 282] width 314 height 32
click at [858, 285] on input "Total Amount Paid" at bounding box center [874, 282] width 314 height 32
click at [368, 46] on span "Purchased" at bounding box center [366, 41] width 58 height 17
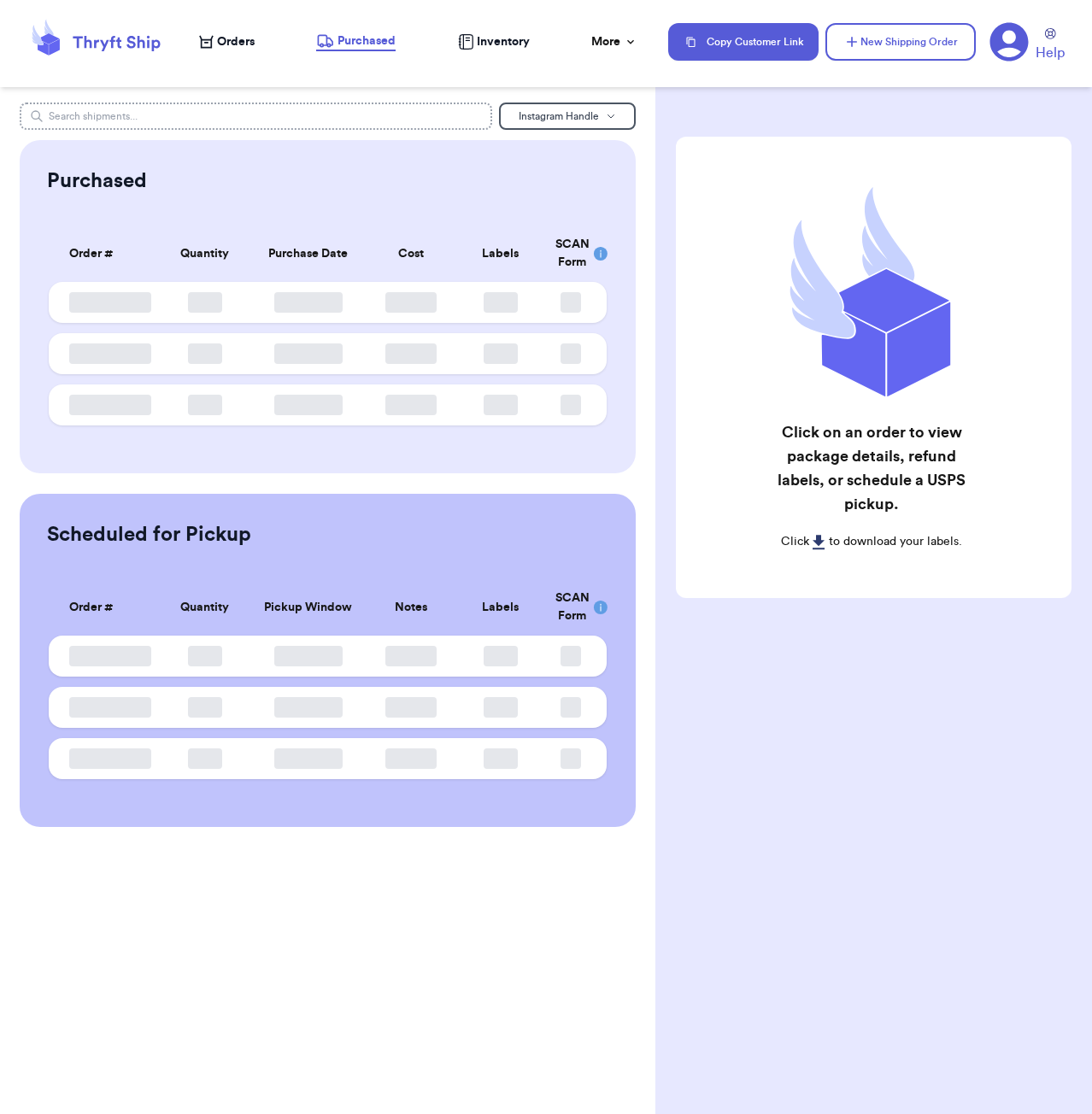
click at [344, 113] on input "text" at bounding box center [256, 116] width 472 height 28
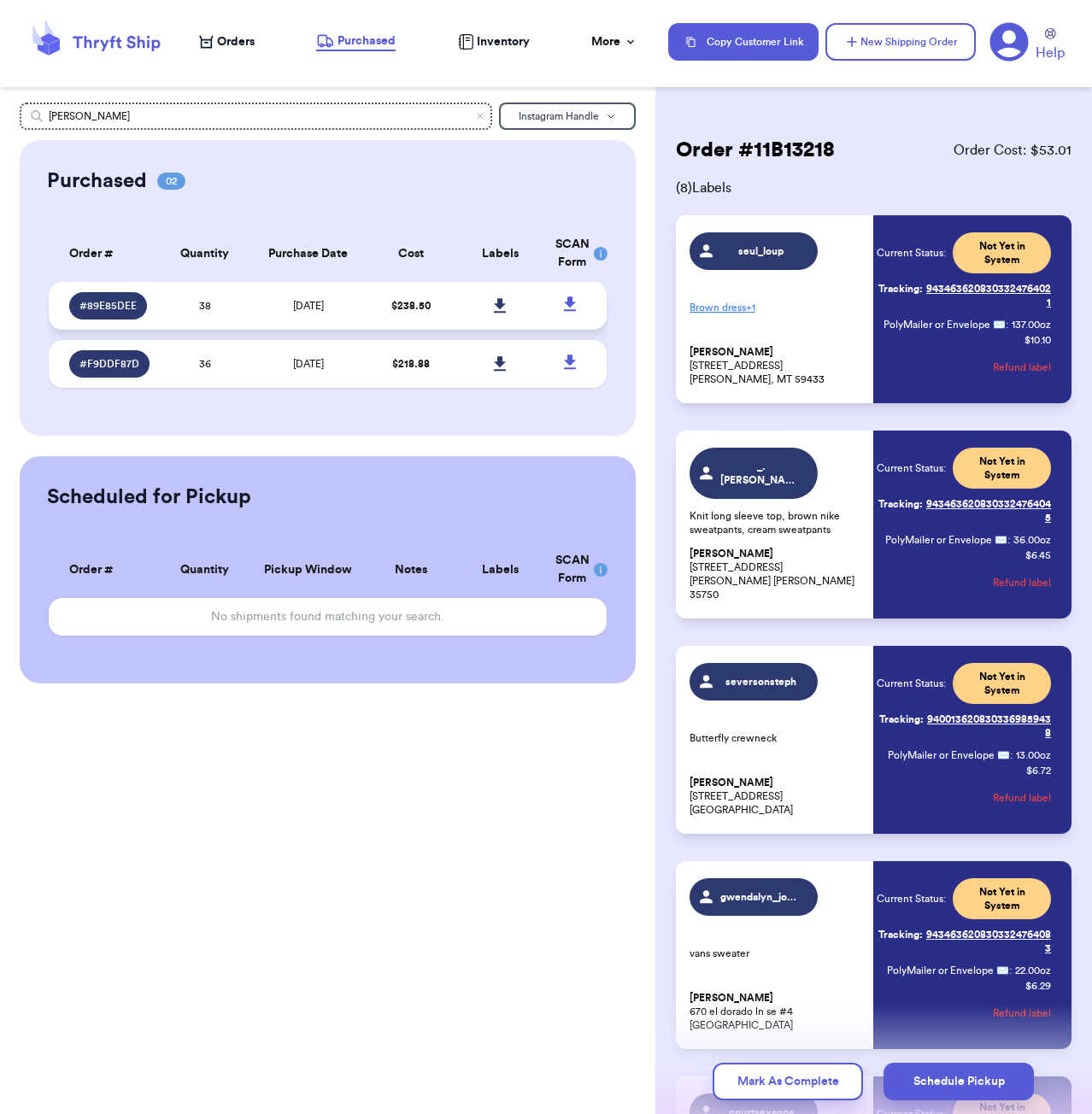
drag, startPoint x: 344, startPoint y: 113, endPoint x: 216, endPoint y: 311, distance: 235.8
click at [216, 311] on td "38" at bounding box center [205, 306] width 89 height 48
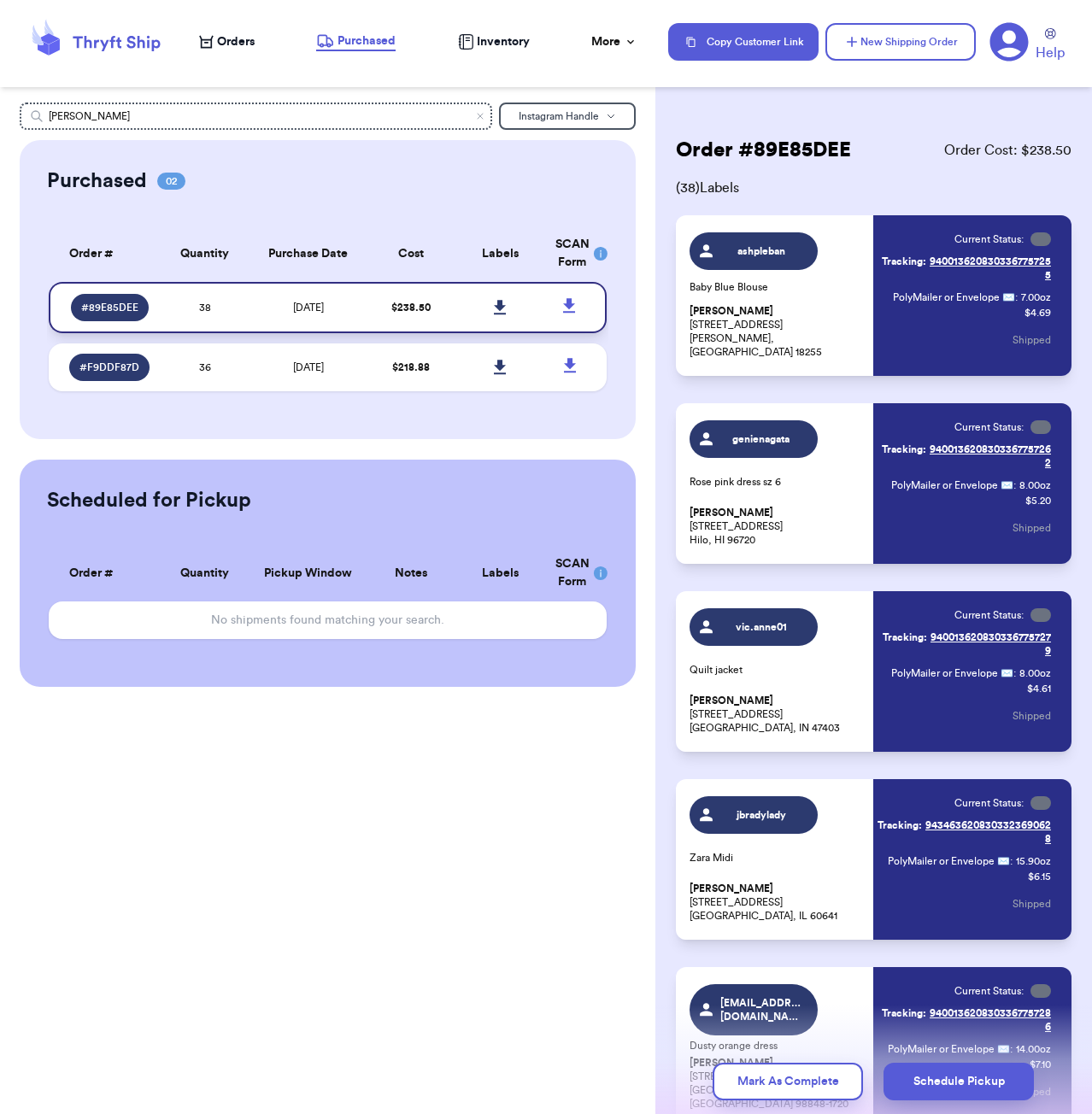
scroll to position [4182, 0]
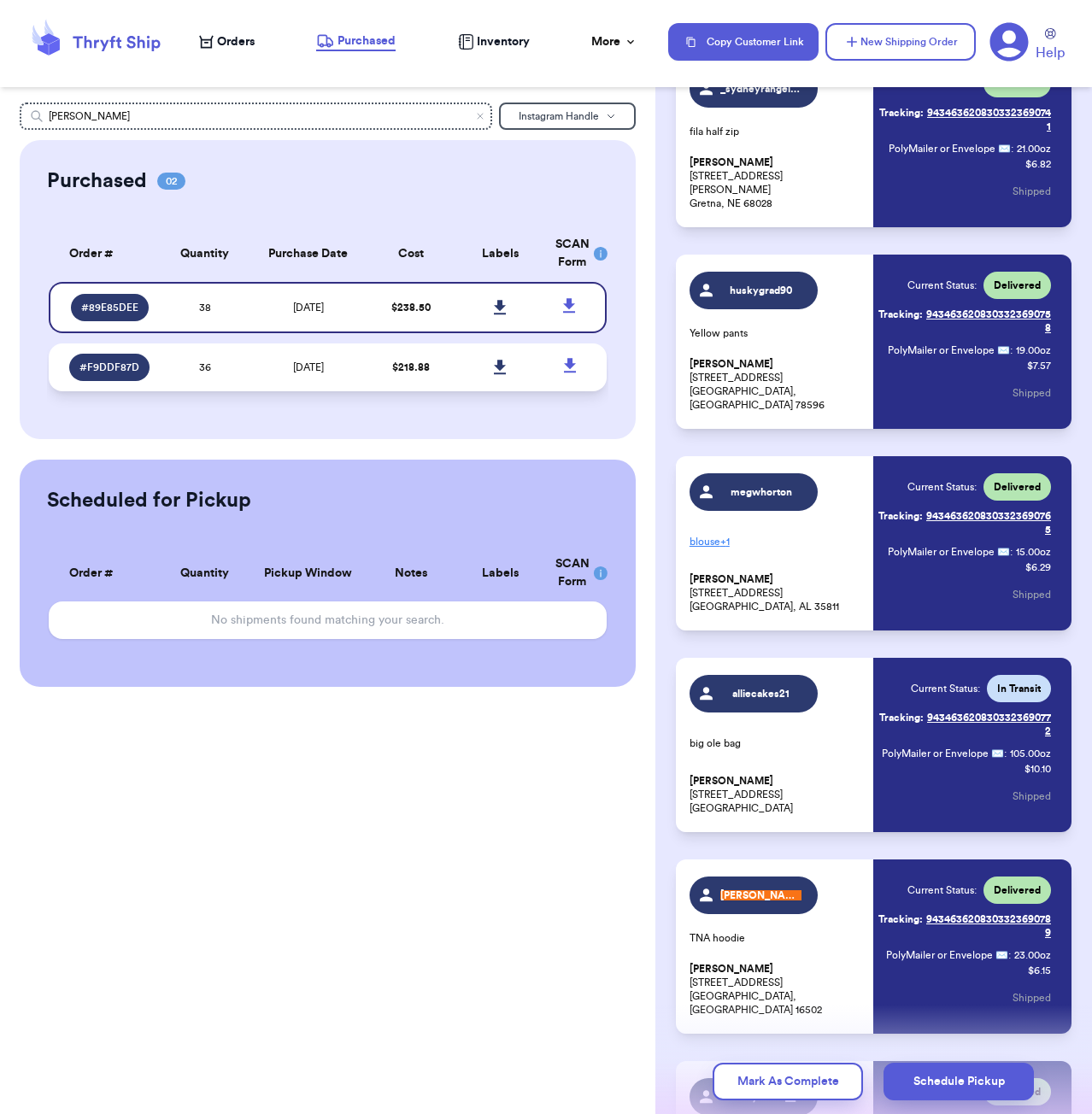
click at [241, 366] on td "36" at bounding box center [205, 367] width 89 height 48
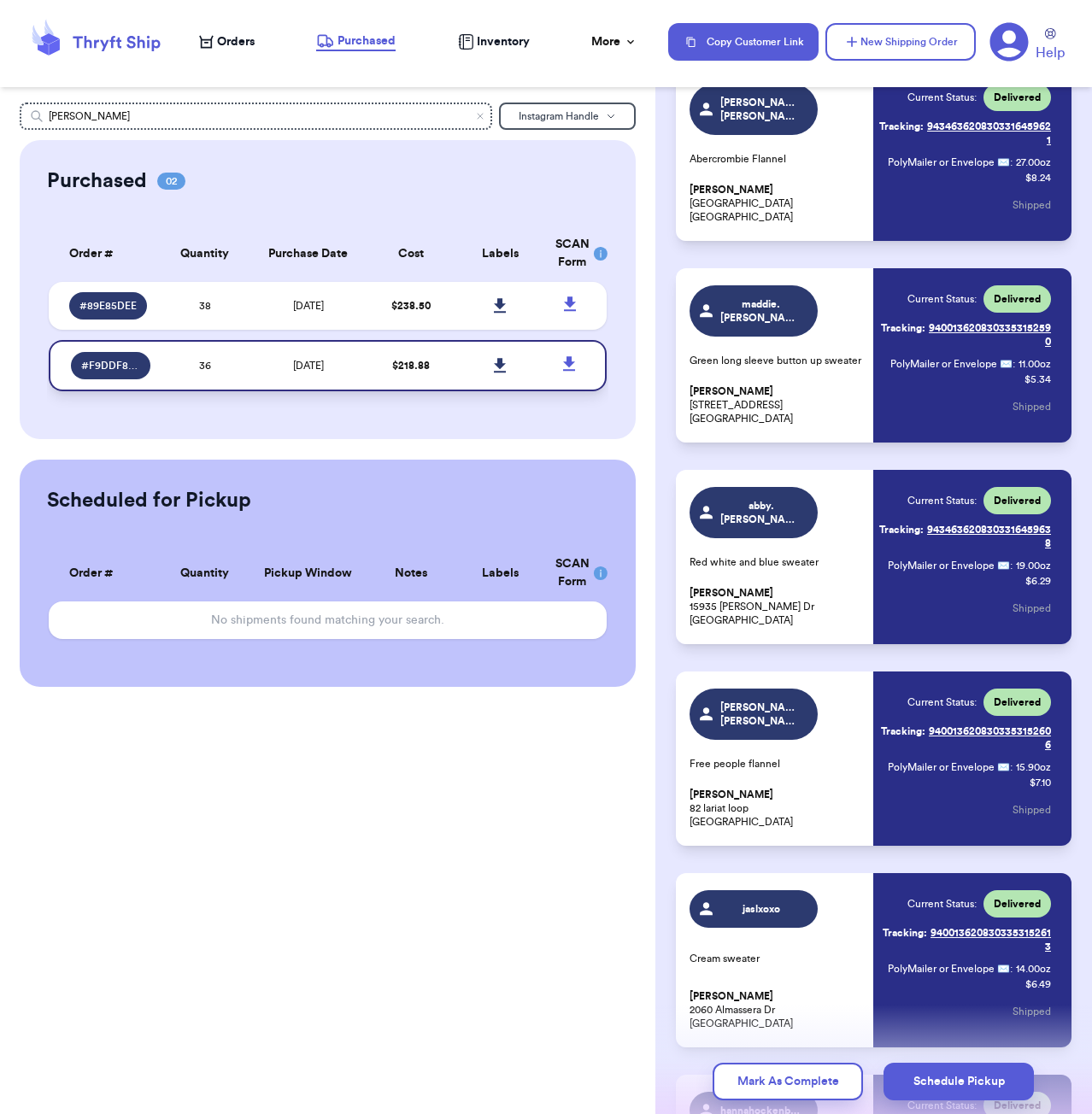
scroll to position [2637, 0]
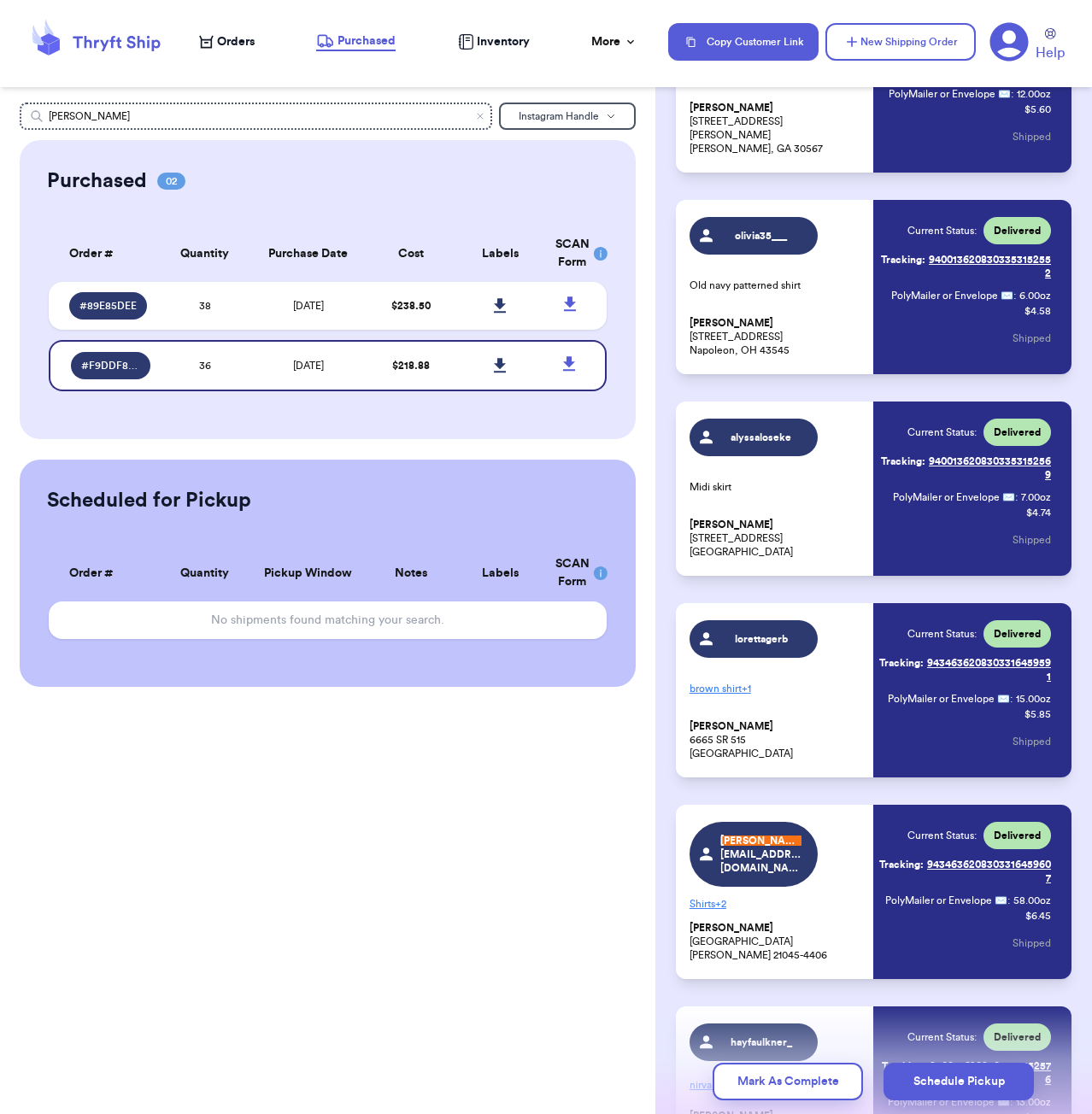
click at [754, 822] on div "[PERSON_NAME] [EMAIL_ADDRESS][DOMAIN_NAME] Shirts + 2 [PERSON_NAME] [STREET_ADD…" at bounding box center [776, 892] width 174 height 140
drag, startPoint x: 689, startPoint y: 835, endPoint x: 811, endPoint y: 843, distance: 122.3
click at [767, 835] on span "[PERSON_NAME] [EMAIL_ADDRESS][DOMAIN_NAME]" at bounding box center [760, 855] width 81 height 41
click at [237, 43] on span "Orders" at bounding box center [236, 41] width 37 height 17
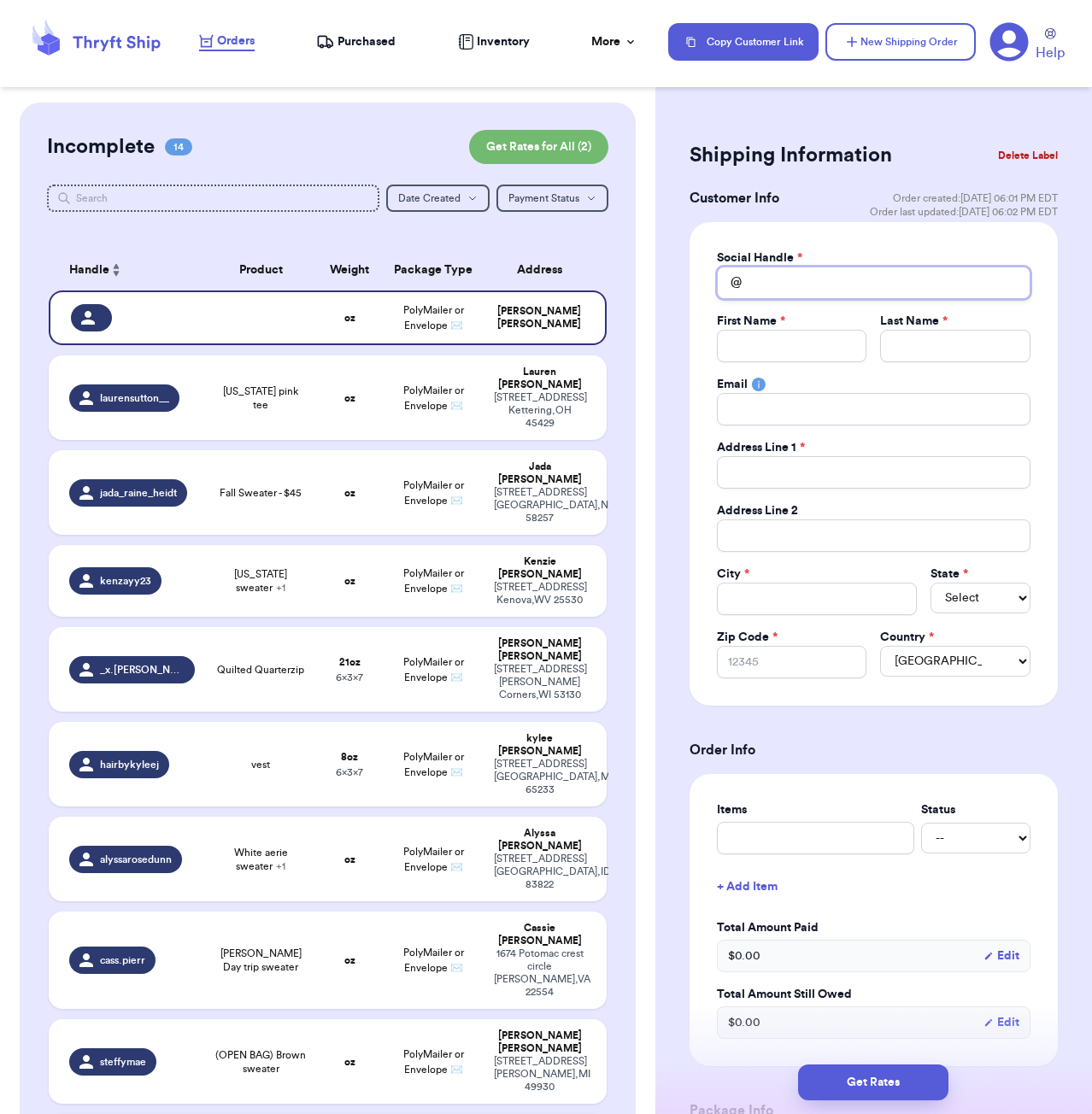
click at [782, 287] on input "Total Amount Paid" at bounding box center [874, 282] width 314 height 32
paste input "[STREET_ADDRESS][PERSON_NAME]"
drag, startPoint x: 791, startPoint y: 520, endPoint x: 793, endPoint y: 530, distance: 10.2
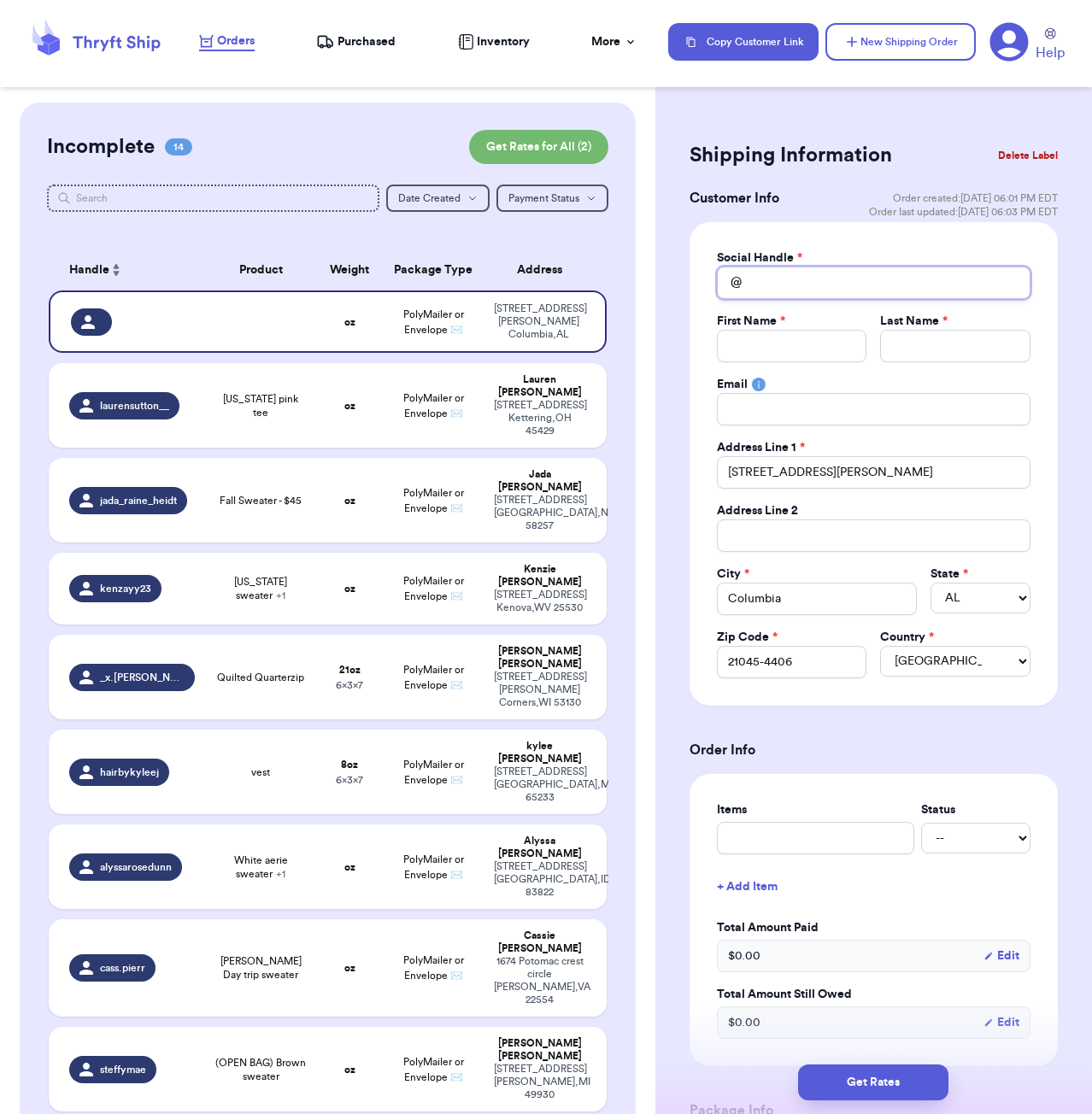
click at [847, 282] on input "Total Amount Paid" at bounding box center [874, 282] width 314 height 32
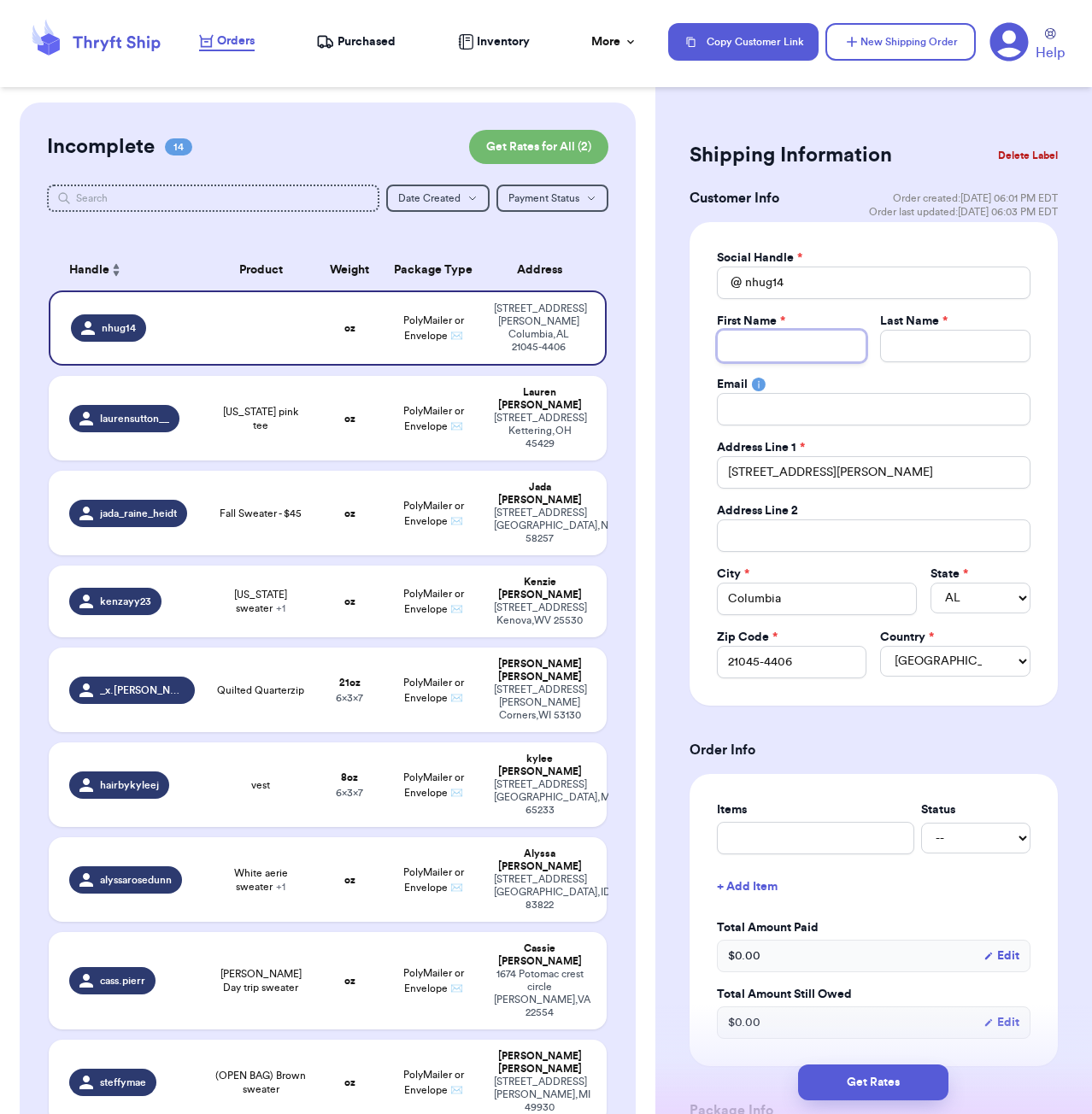
click at [847, 340] on input "Total Amount Paid" at bounding box center [792, 345] width 151 height 32
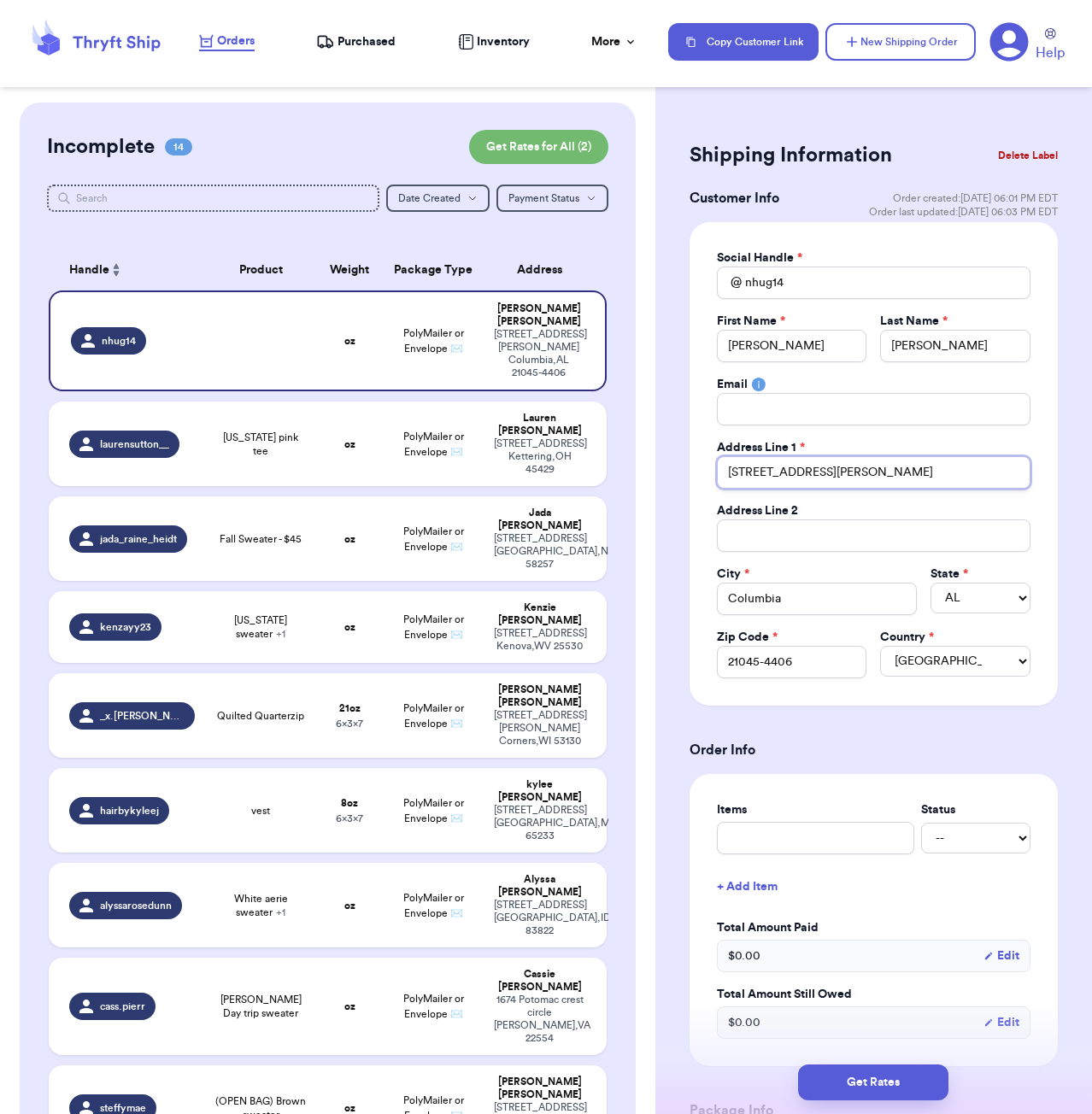
drag, startPoint x: 834, startPoint y: 477, endPoint x: 1012, endPoint y: 472, distance: 178.1
click at [1012, 472] on input "[STREET_ADDRESS][PERSON_NAME]" at bounding box center [874, 472] width 314 height 32
drag, startPoint x: 1079, startPoint y: 365, endPoint x: 1072, endPoint y: 371, distance: 9.2
click at [1079, 365] on div "Shipping Information Delete Label Customer Info Order created: [DATE] 06:01 PM …" at bounding box center [874, 985] width 437 height 1765
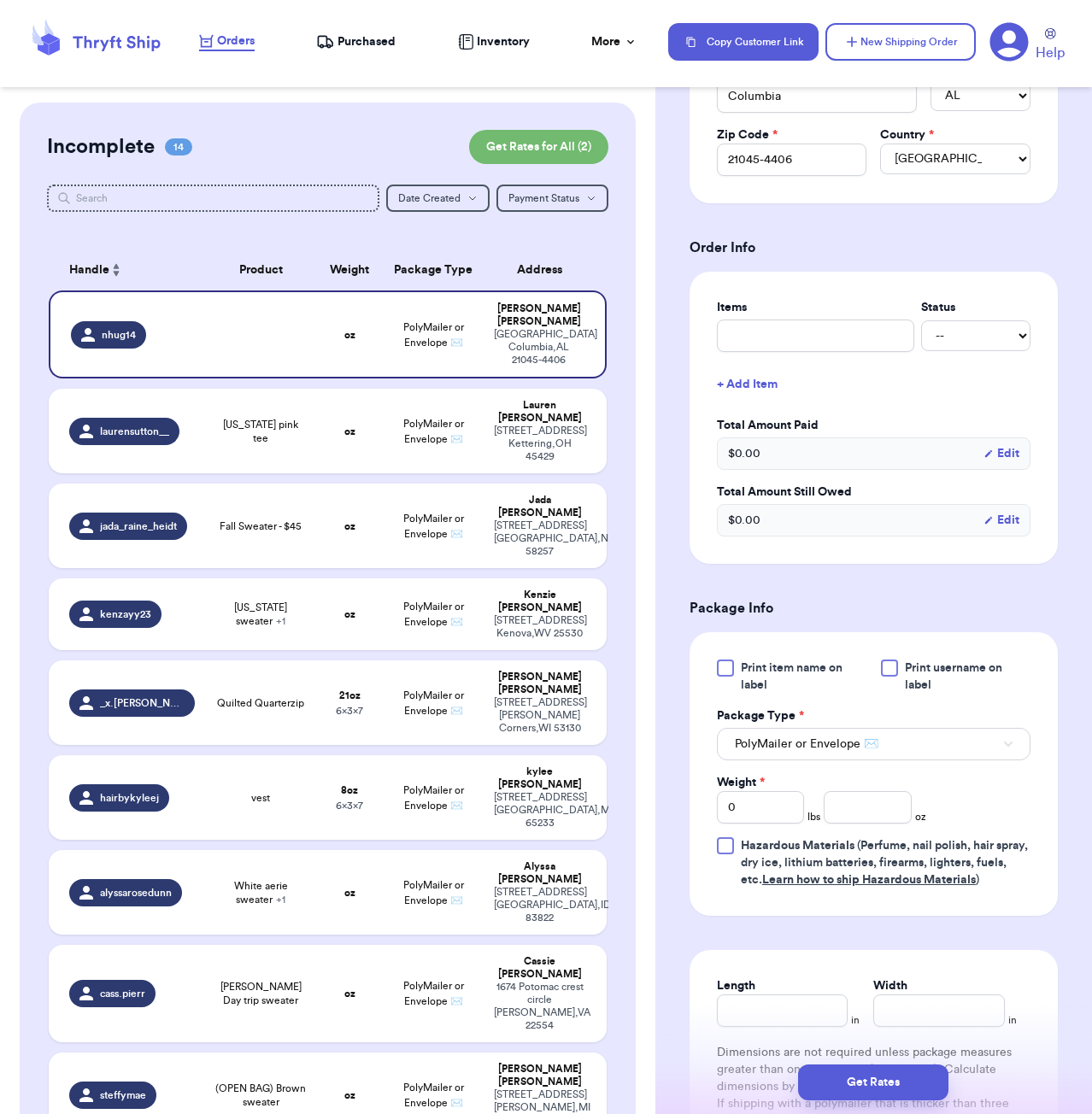
scroll to position [533, 0]
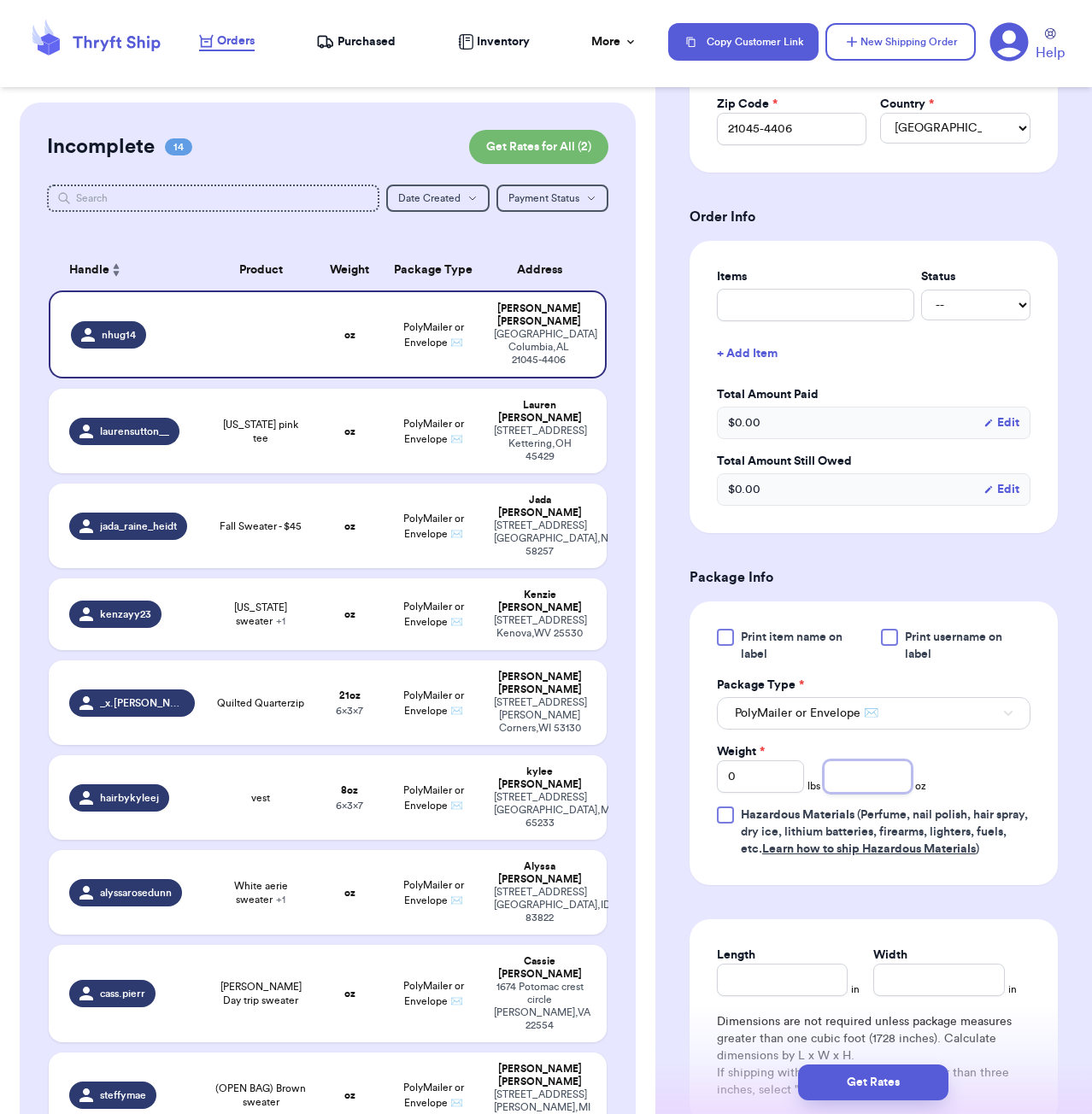
click at [871, 762] on input "number" at bounding box center [867, 776] width 88 height 32
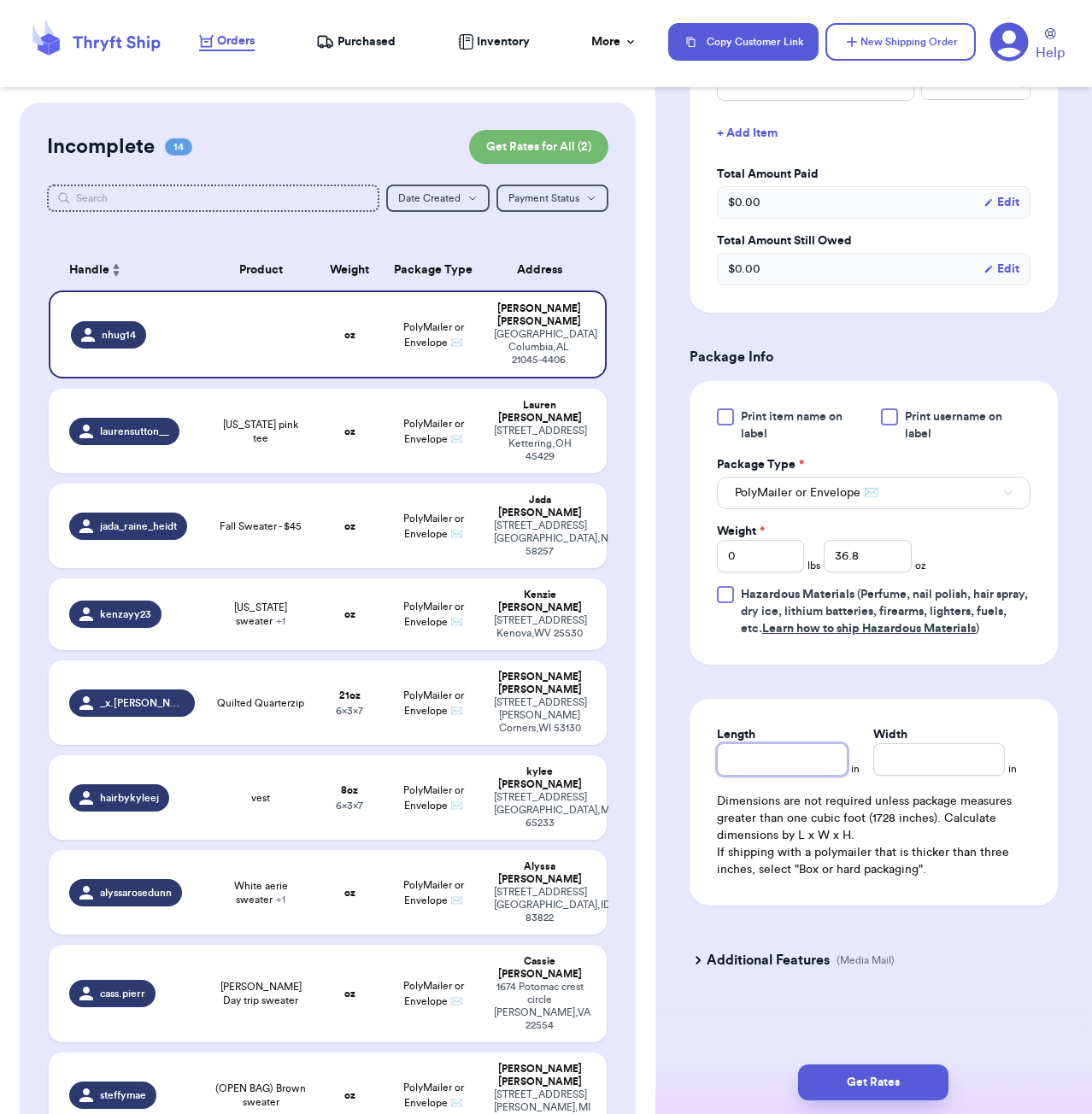
scroll to position [754, 0]
click at [797, 755] on input "Length" at bounding box center [783, 760] width 132 height 32
click at [843, 1081] on button "Get Rates" at bounding box center [873, 1083] width 151 height 35
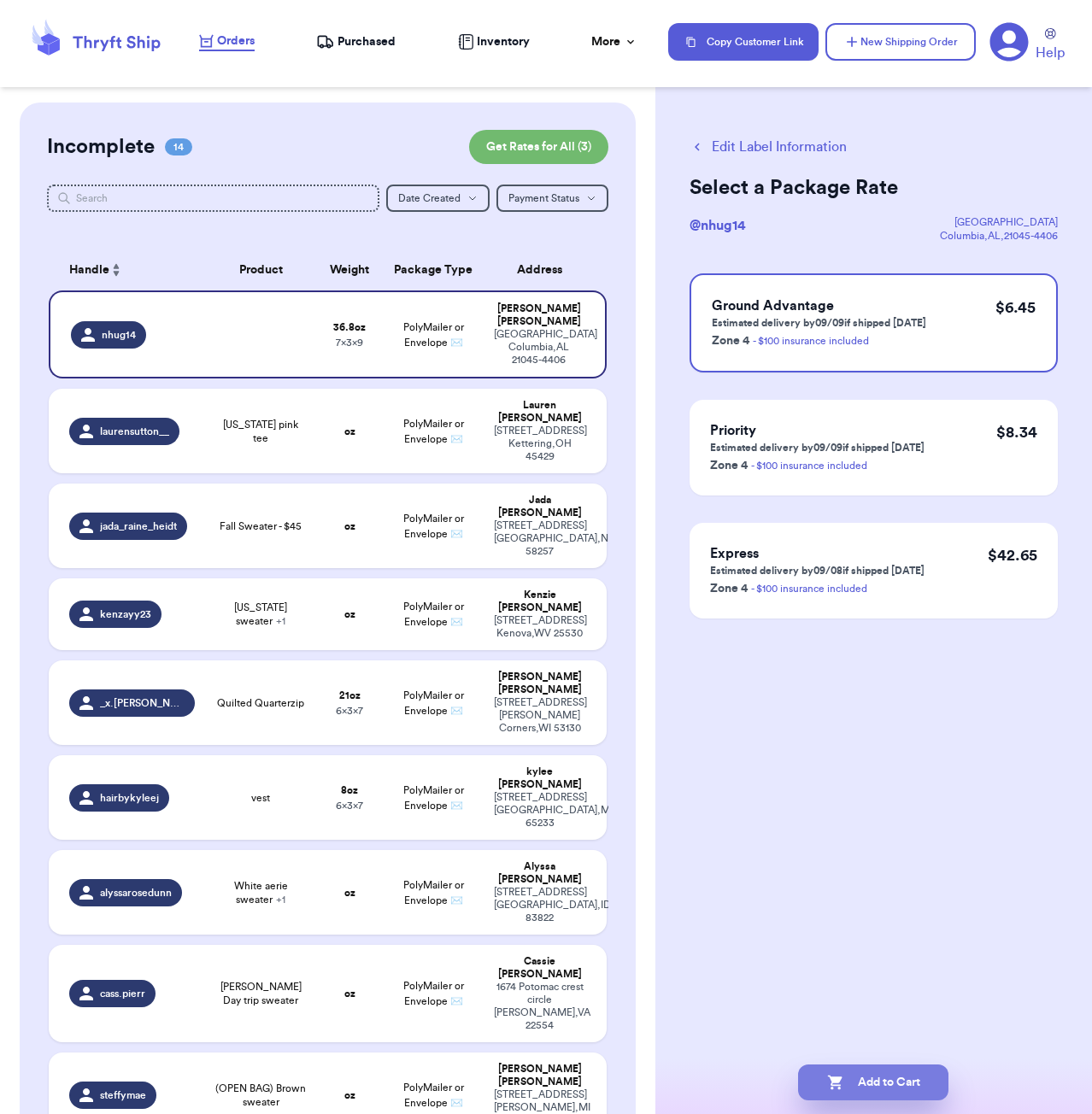
click at [851, 1075] on button "Add to Cart" at bounding box center [873, 1083] width 151 height 35
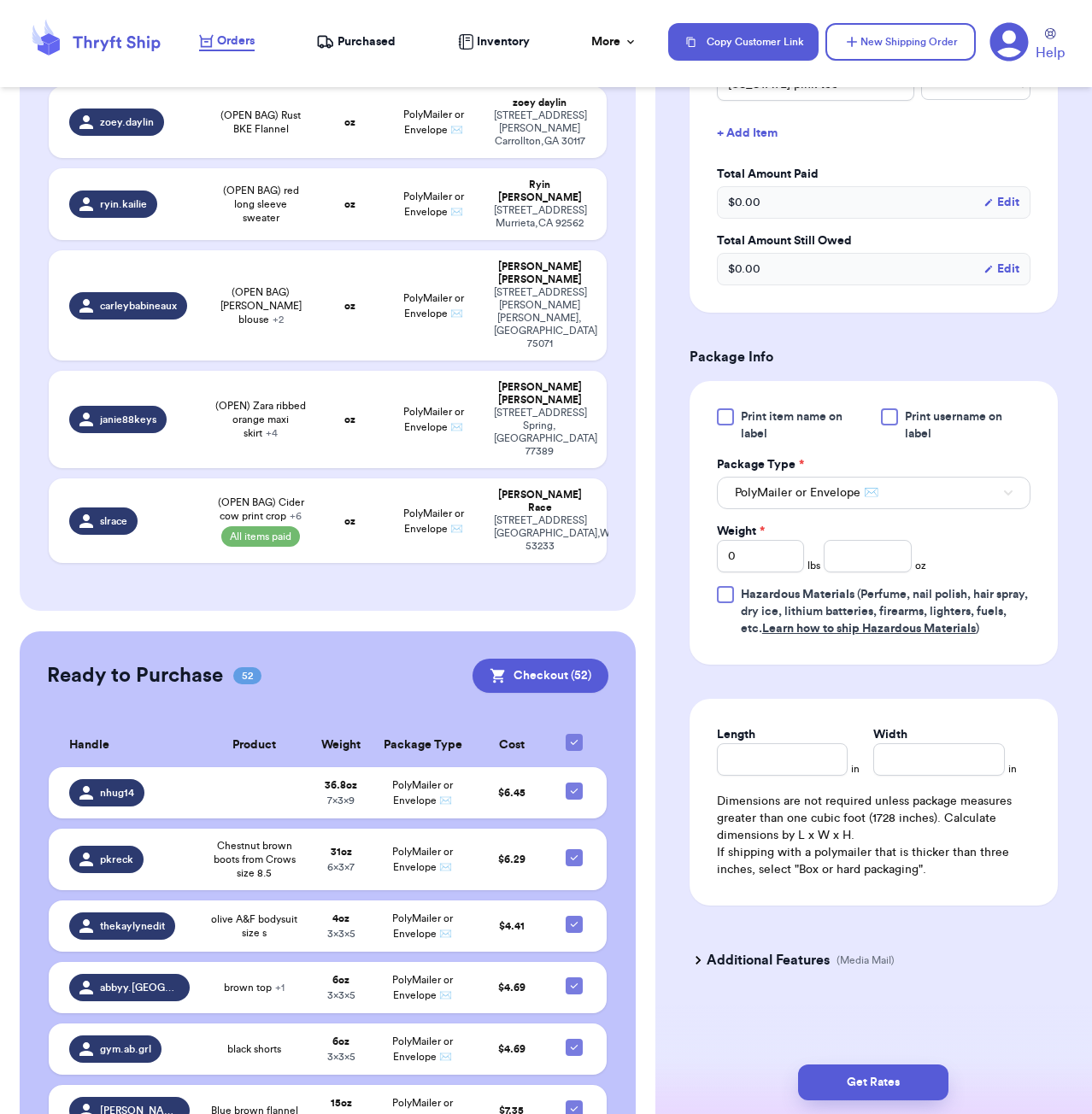
scroll to position [912, 0]
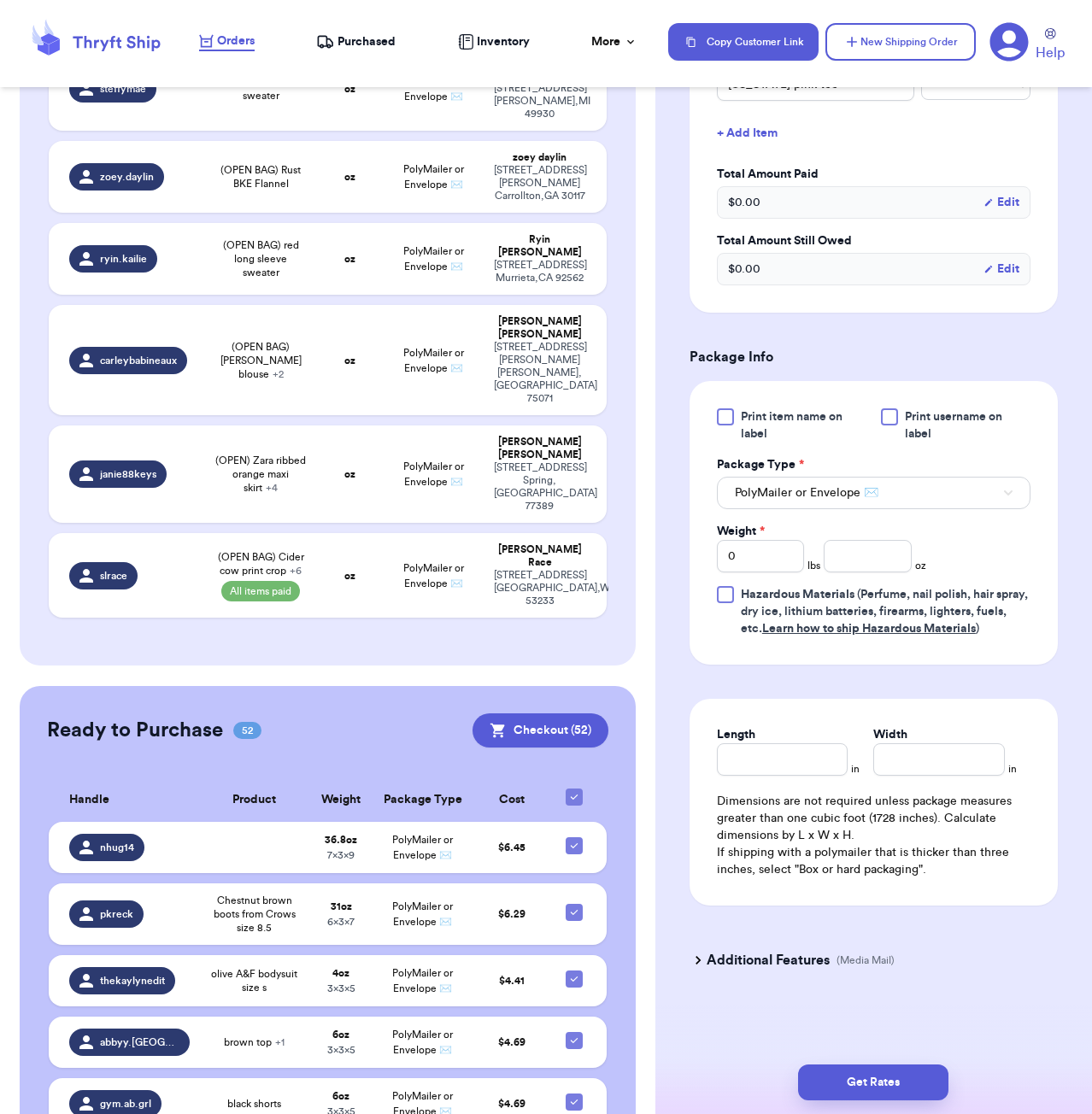
click at [575, 790] on icon at bounding box center [575, 797] width 14 height 14
click at [575, 788] on input "checkbox" at bounding box center [574, 788] width 1 height 1
click at [576, 789] on div at bounding box center [574, 797] width 17 height 17
click at [575, 788] on input "checkbox" at bounding box center [574, 788] width 1 height 1
click at [557, 713] on button "Checkout ( 52 )" at bounding box center [540, 730] width 136 height 34
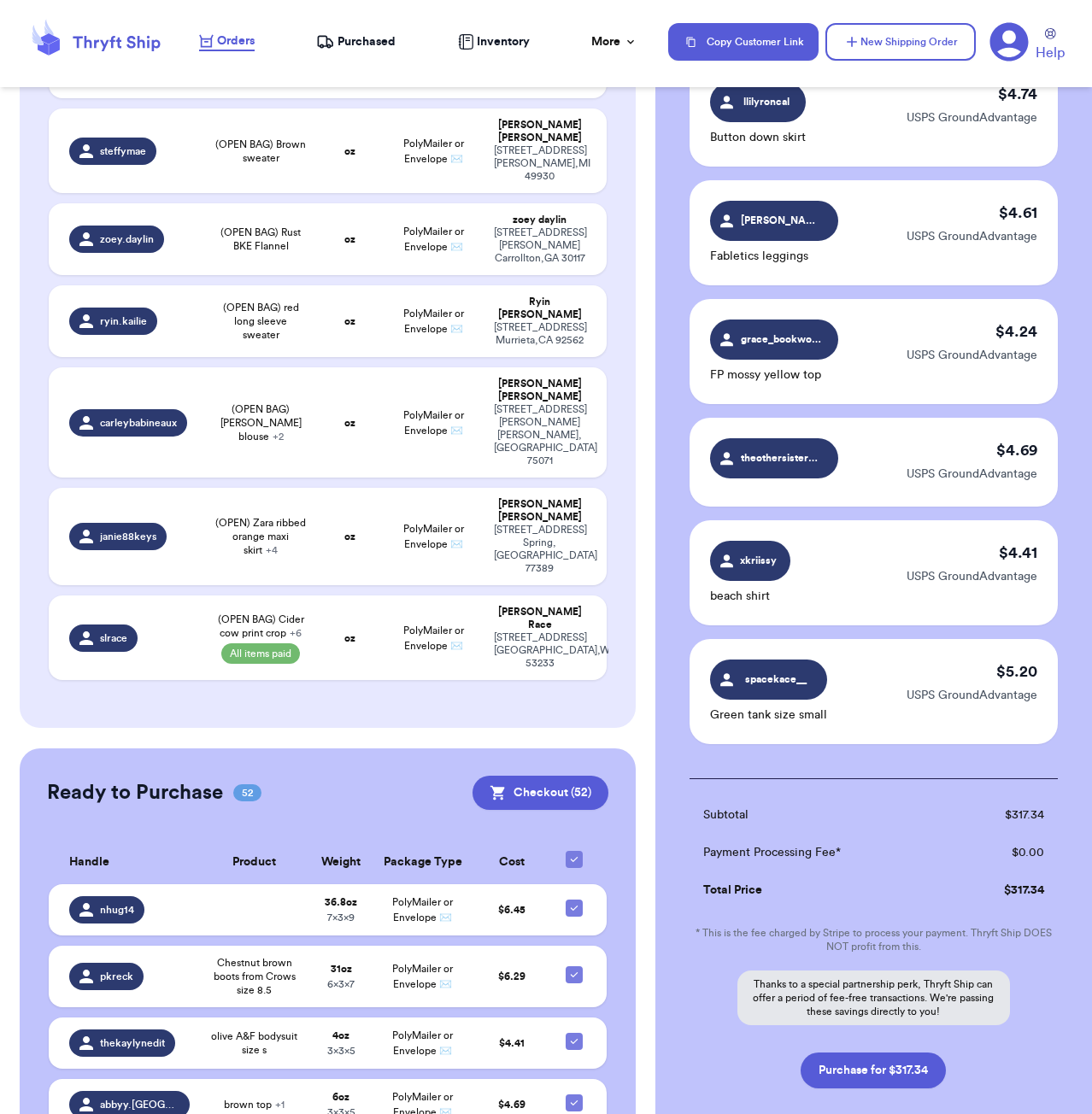
scroll to position [5681, 0]
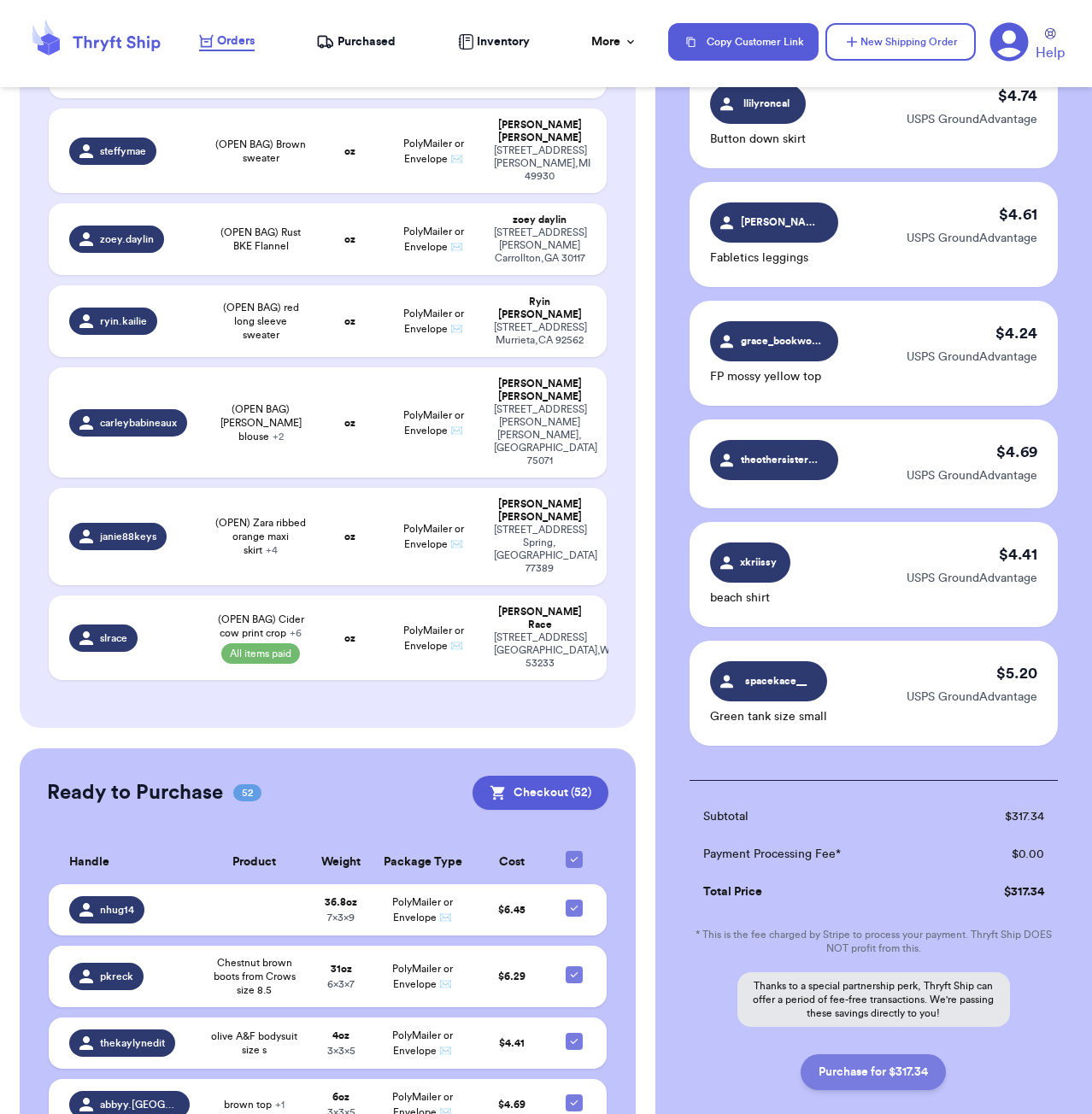
click at [856, 1055] on button "Purchase for $317.34" at bounding box center [874, 1073] width 146 height 35
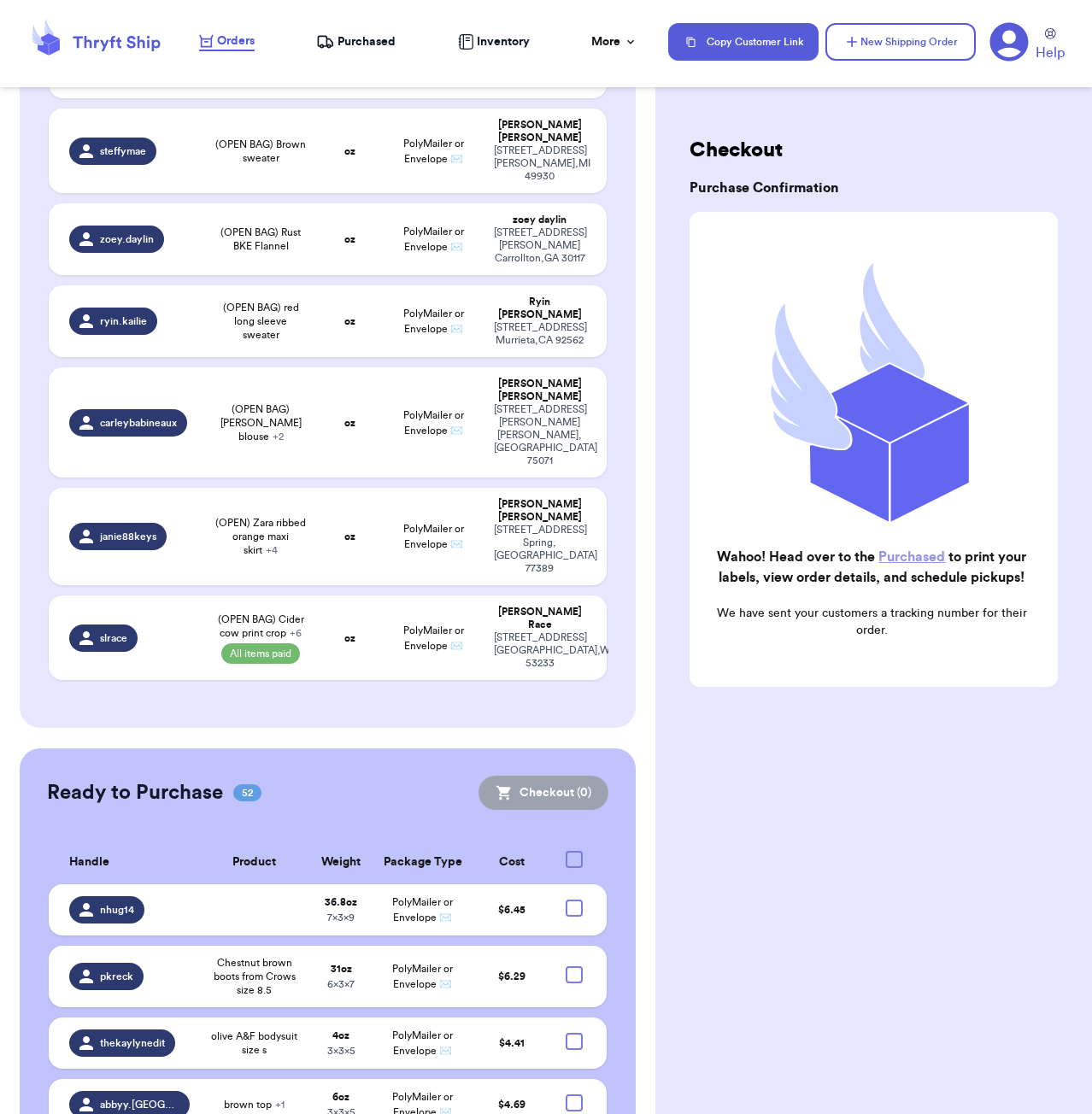
scroll to position [501, 0]
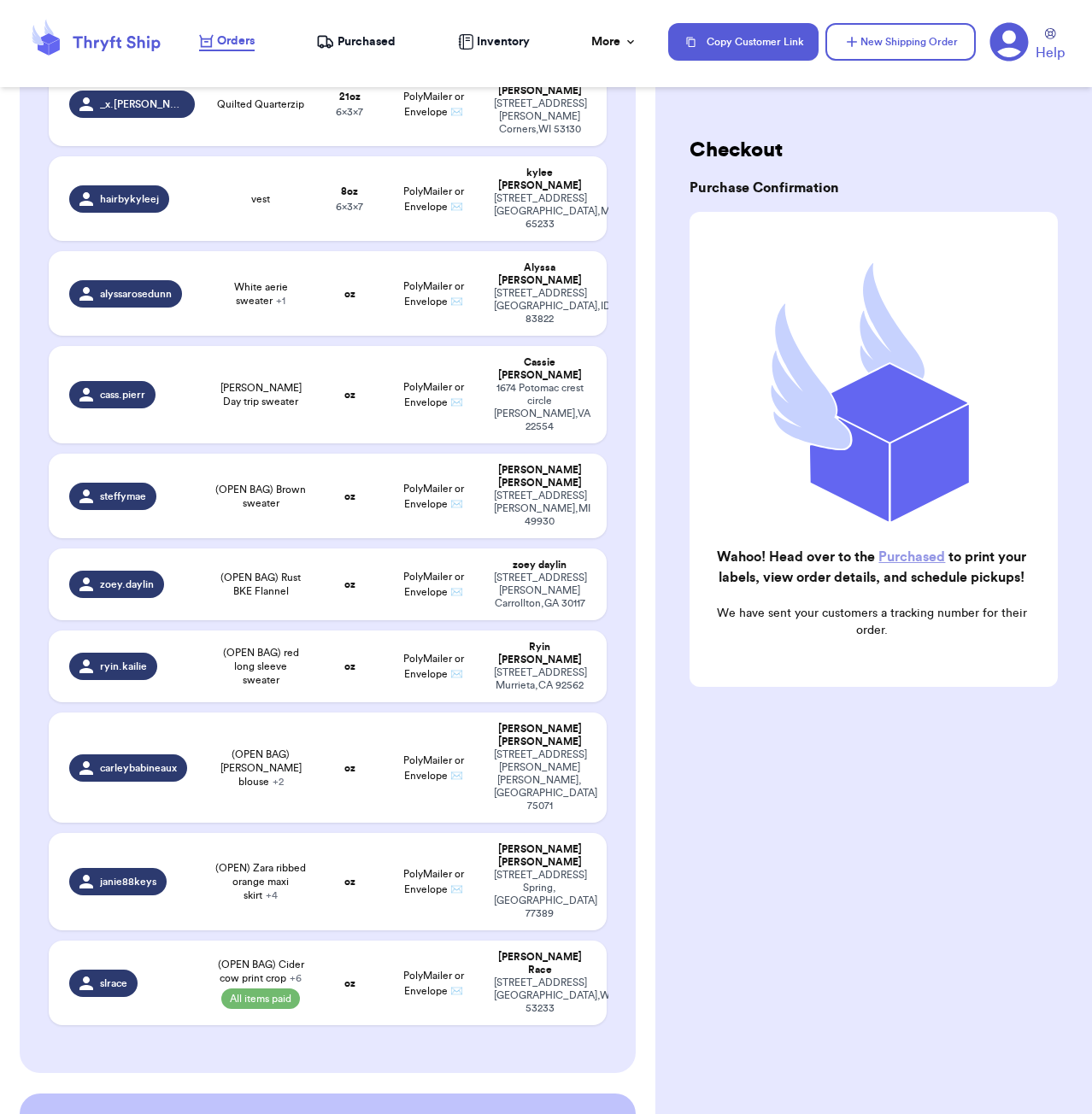
click at [355, 41] on span "Purchased" at bounding box center [366, 41] width 58 height 17
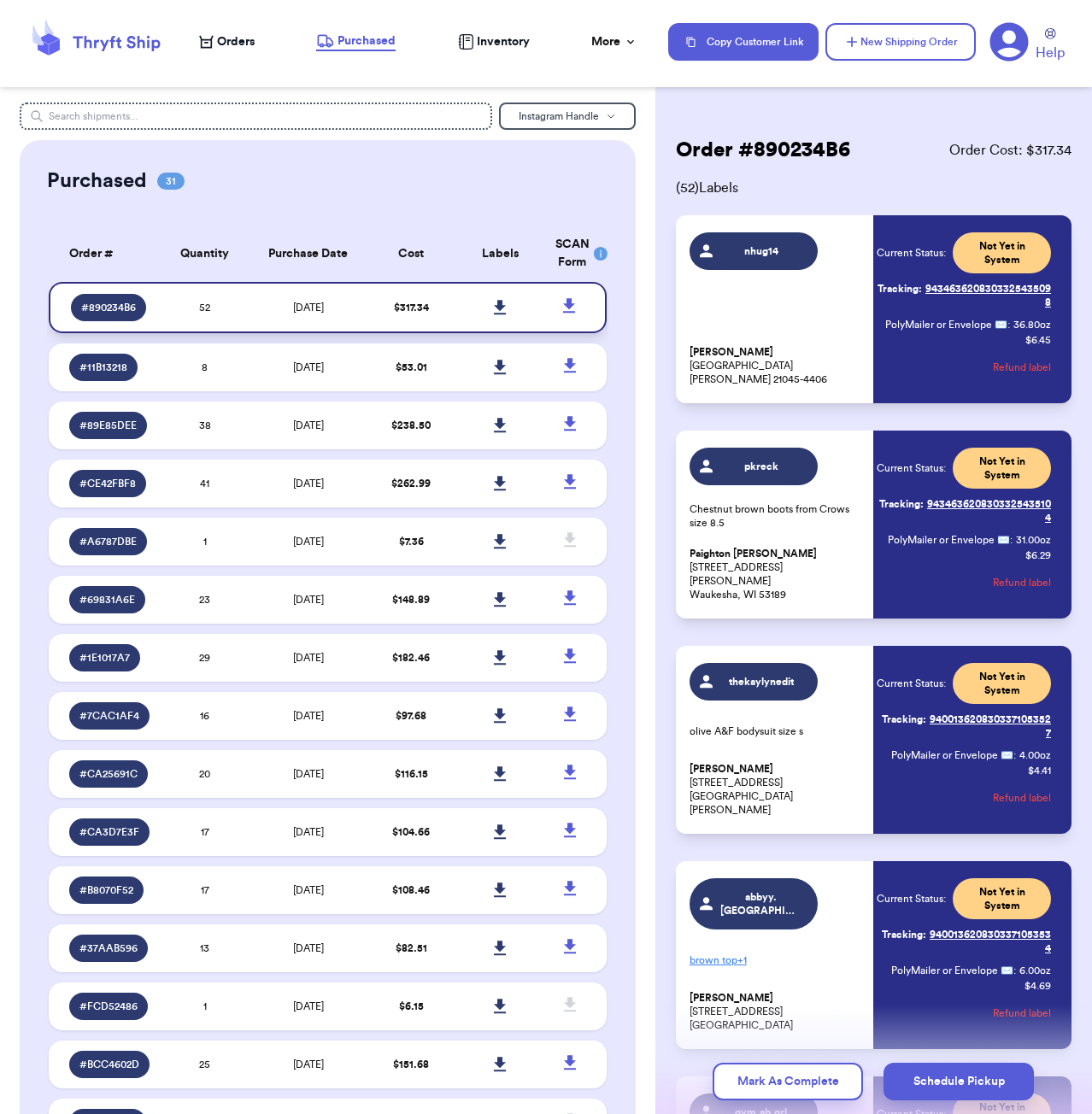
click at [500, 315] on icon at bounding box center [500, 307] width 12 height 15
click at [406, 182] on div "Purchased 31" at bounding box center [328, 181] width 562 height 28
click at [499, 315] on icon at bounding box center [500, 307] width 12 height 15
click at [492, 191] on div "Purchased 31" at bounding box center [328, 181] width 562 height 28
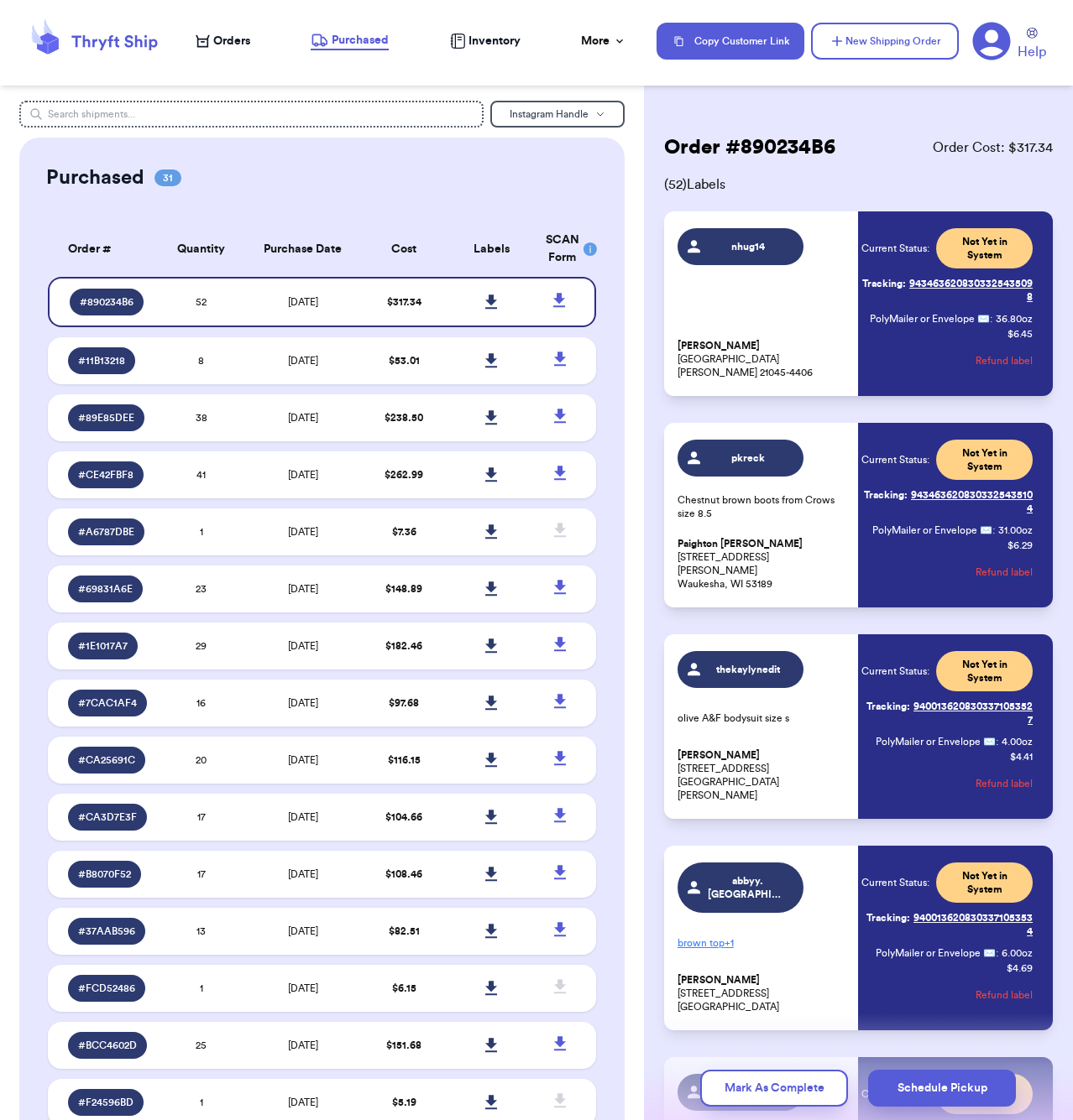
drag, startPoint x: 437, startPoint y: 170, endPoint x: 450, endPoint y: 182, distance: 17.7
click at [438, 171] on div "Purchased 31" at bounding box center [322, 178] width 552 height 27
click at [492, 309] on icon at bounding box center [491, 302] width 12 height 14
